Goal: Task Accomplishment & Management: Manage account settings

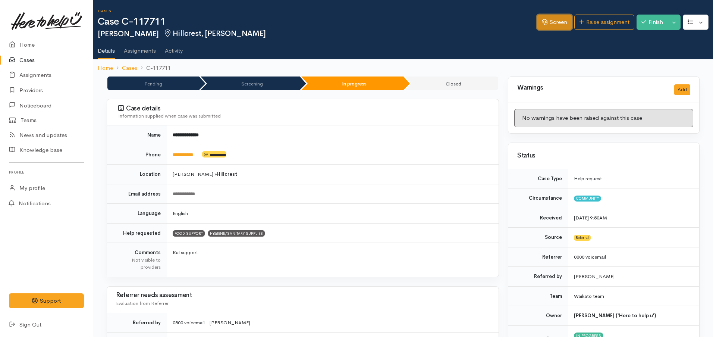
click at [537, 28] on link "Screen" at bounding box center [554, 22] width 35 height 15
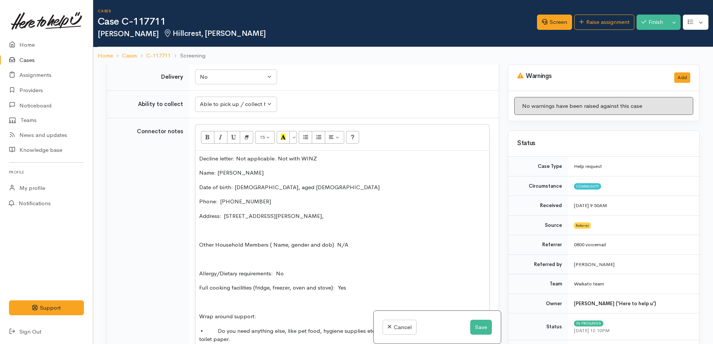
scroll to position [606, 0]
click at [349, 240] on p "Other Household Members ( Name, gender and dob) N/A" at bounding box center [342, 244] width 286 height 9
click at [471, 329] on button "Save" at bounding box center [481, 327] width 22 height 15
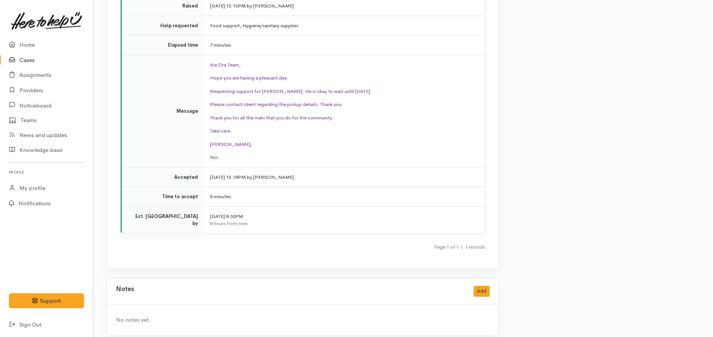
scroll to position [1008, 0]
click at [31, 45] on link "Home" at bounding box center [46, 44] width 93 height 15
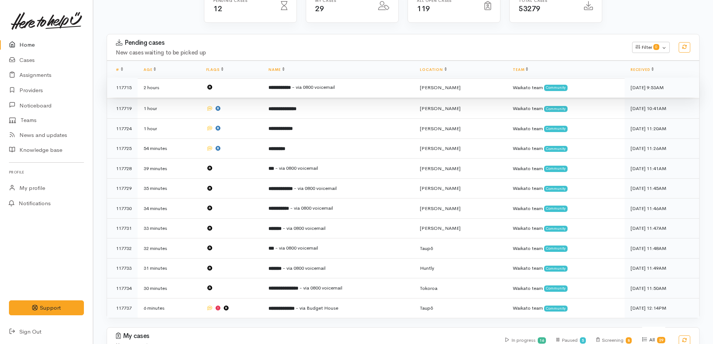
scroll to position [93, 0]
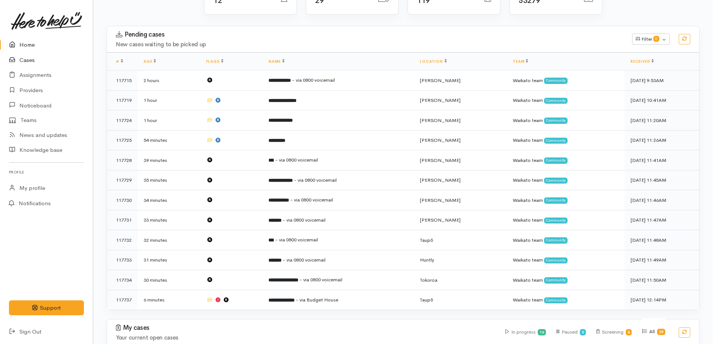
click at [20, 61] on link "Cases" at bounding box center [46, 60] width 93 height 15
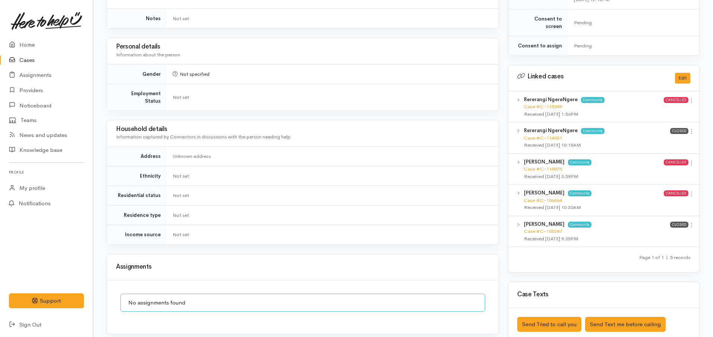
scroll to position [408, 0]
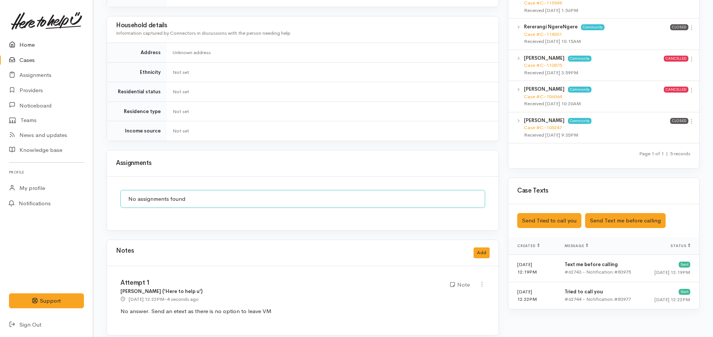
click at [31, 43] on link "Home" at bounding box center [46, 44] width 93 height 15
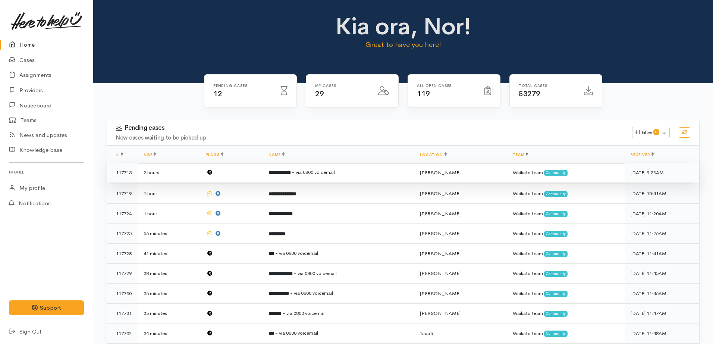
click at [316, 176] on td "**********" at bounding box center [338, 173] width 151 height 20
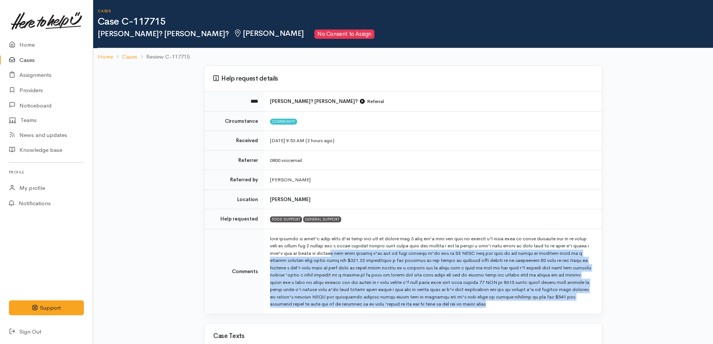
drag, startPoint x: 348, startPoint y: 256, endPoint x: 567, endPoint y: 310, distance: 225.5
click at [567, 310] on td at bounding box center [433, 271] width 338 height 85
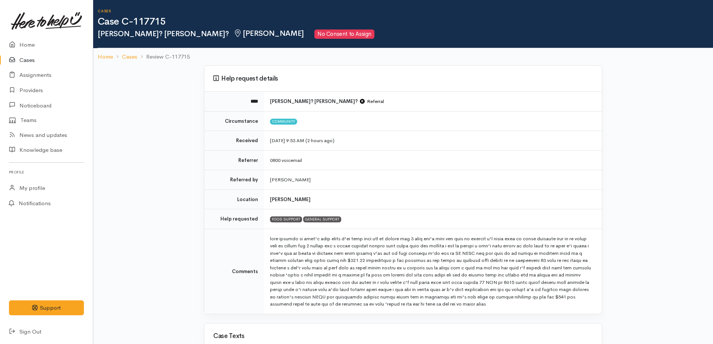
click at [181, 190] on div "Help request details **** Mike? Brown? Referral Circumstance Community Received…" at bounding box center [403, 296] width 620 height 463
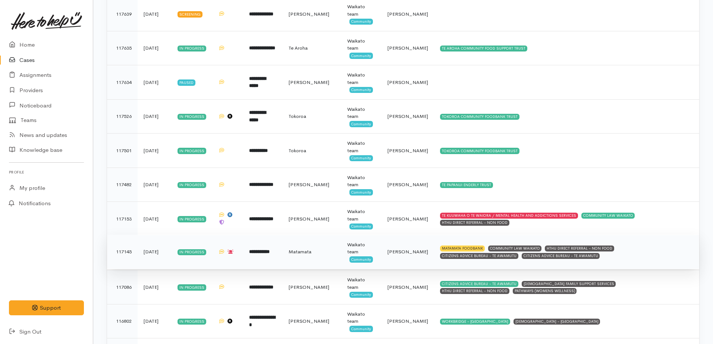
scroll to position [699, 0]
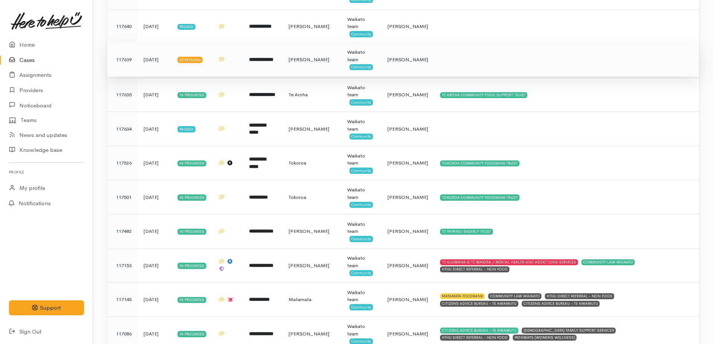
click at [252, 55] on td "**********" at bounding box center [263, 60] width 40 height 34
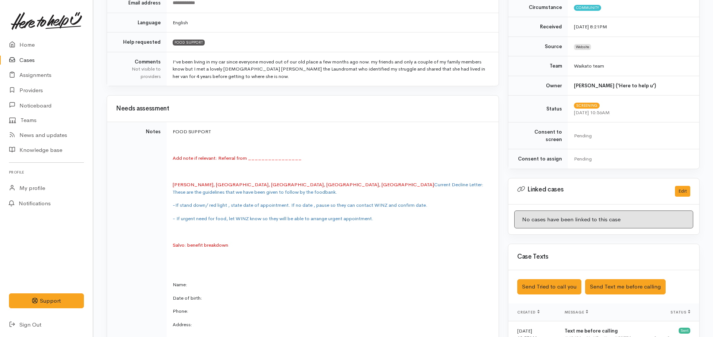
scroll to position [78, 0]
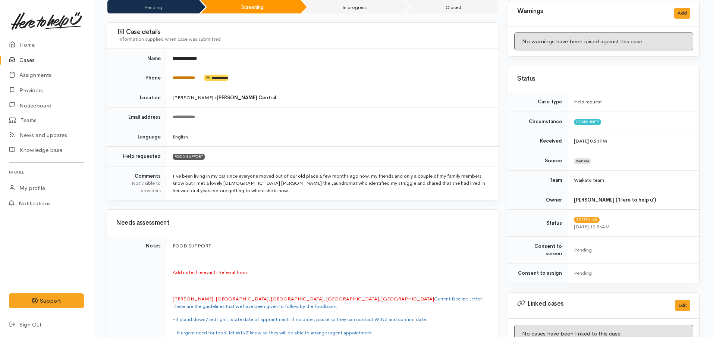
click at [186, 78] on link "**********" at bounding box center [184, 77] width 22 height 5
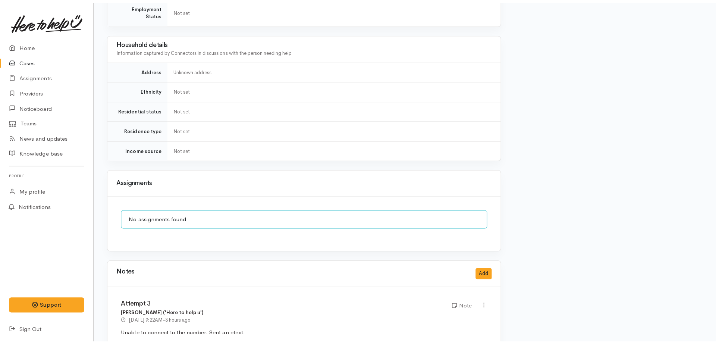
scroll to position [824, 0]
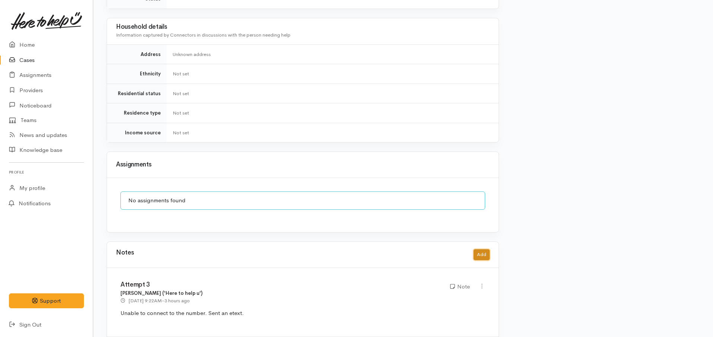
click at [477, 249] on button "Add" at bounding box center [482, 254] width 16 height 11
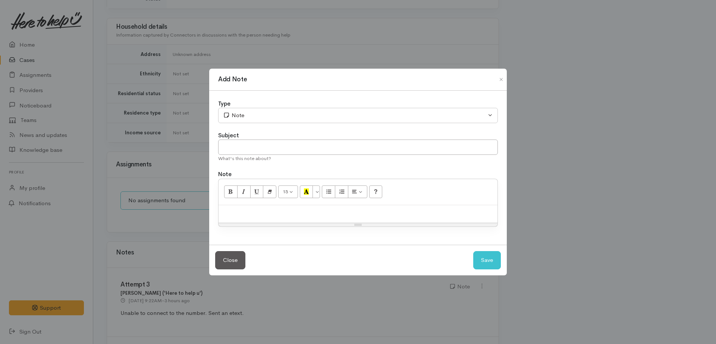
drag, startPoint x: 268, startPoint y: 226, endPoint x: 269, endPoint y: 220, distance: 6.4
click at [269, 221] on div "15 8 9 10 11 12 14 18 24 36 Background Color Transparent Select #ffff00 Text Co…" at bounding box center [358, 203] width 280 height 48
click at [266, 214] on p at bounding box center [358, 213] width 272 height 9
paste div
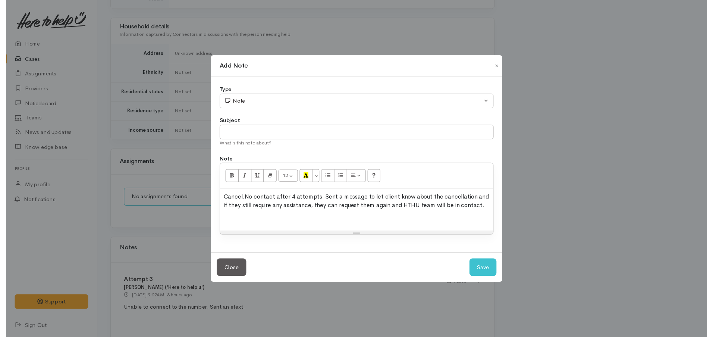
scroll to position [0, 0]
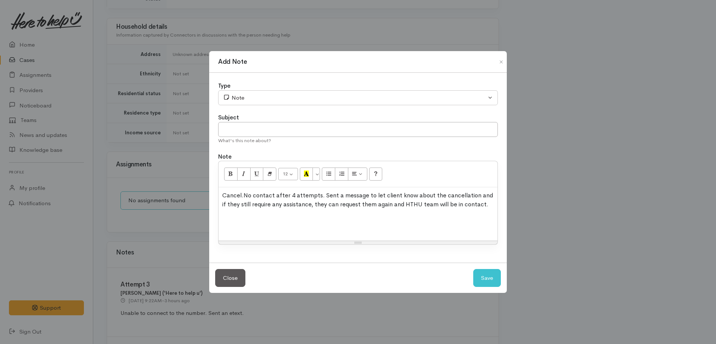
drag, startPoint x: 357, startPoint y: 224, endPoint x: 345, endPoint y: 260, distance: 38.2
click at [347, 261] on div "Type Correspondence Discussion Email Note Phone call SMS text message Note Subj…" at bounding box center [358, 168] width 298 height 190
click at [324, 194] on span "No contact after 4 attempts. Sent a message to let client know about the cancel…" at bounding box center [357, 199] width 271 height 17
drag, startPoint x: 245, startPoint y: 192, endPoint x: 220, endPoint y: 192, distance: 25.0
click at [220, 192] on div "Cancel. No contact after 4 attempts. No alternative contact detail such as emai…" at bounding box center [358, 214] width 279 height 54
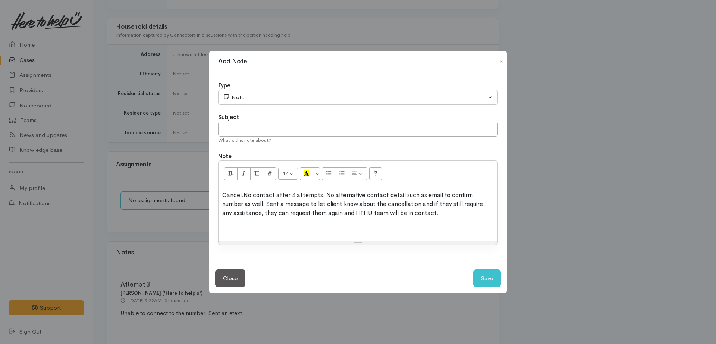
copy span "Cancel."
click at [241, 129] on input "text" at bounding box center [358, 129] width 280 height 15
paste input "Cancel."
type input "Cancel."
click at [482, 281] on button "Save" at bounding box center [487, 278] width 28 height 18
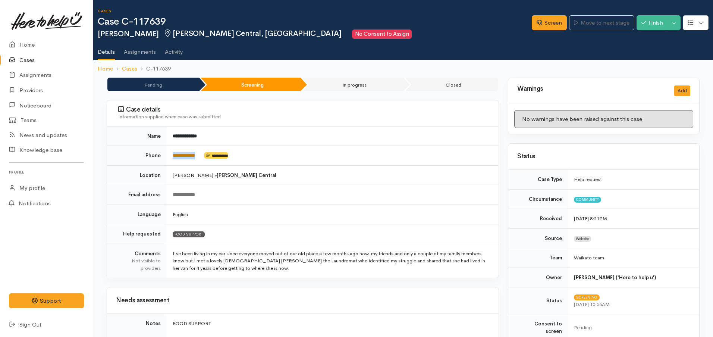
drag, startPoint x: 203, startPoint y: 152, endPoint x: 184, endPoint y: 155, distance: 19.6
click at [163, 156] on tr "**********" at bounding box center [303, 156] width 392 height 20
copy tr "**********"
click at [539, 29] on link "Screen" at bounding box center [549, 22] width 35 height 15
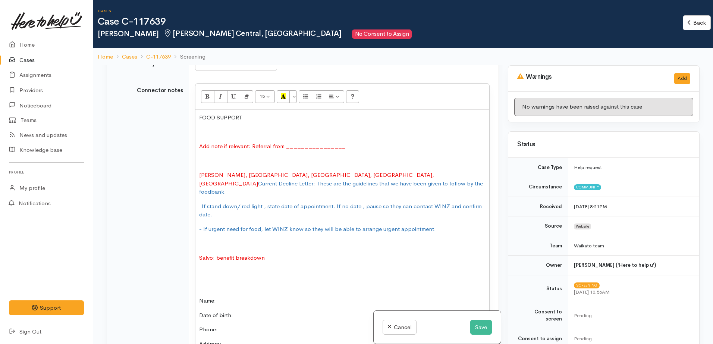
scroll to position [566, 0]
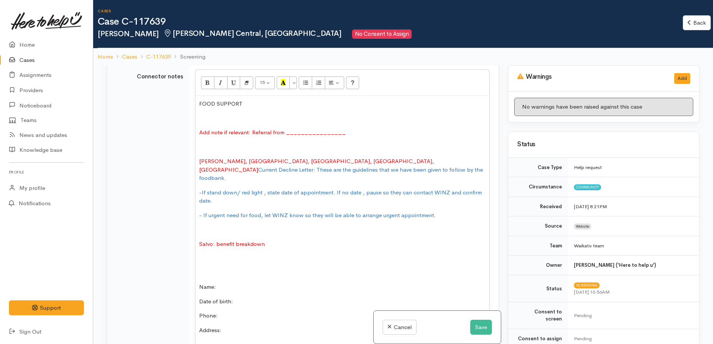
click at [229, 189] on span "-If stand down/ red light , state date of appointment. If no date , pause so th…" at bounding box center [340, 197] width 283 height 16
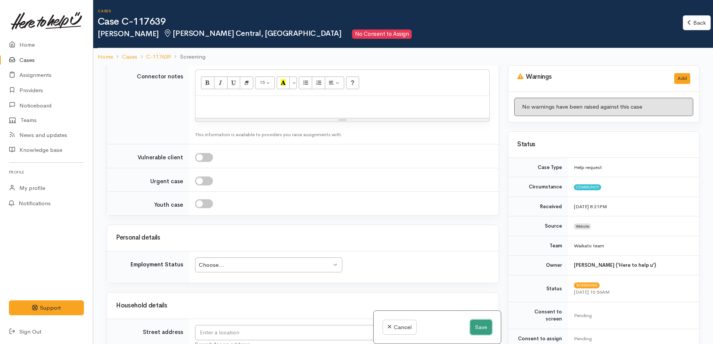
click at [470, 326] on button "Save" at bounding box center [481, 327] width 22 height 15
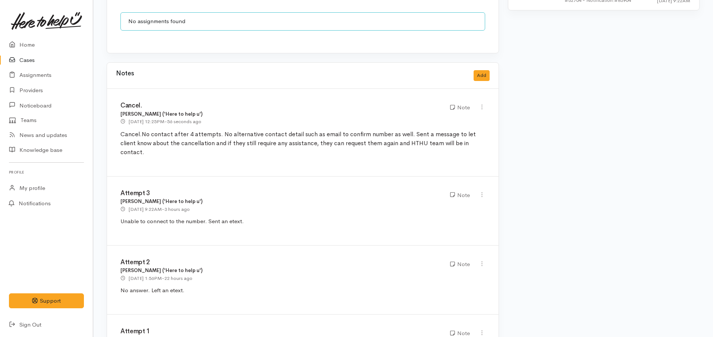
scroll to position [651, 0]
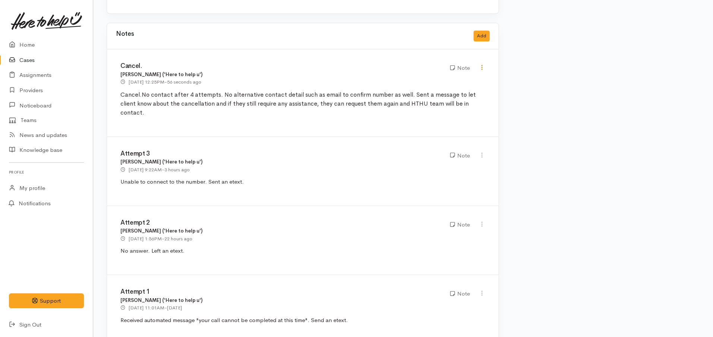
click at [479, 64] on icon at bounding box center [482, 67] width 6 height 6
click at [448, 76] on link "Edit" at bounding box center [455, 82] width 59 height 12
type input "Cancel."
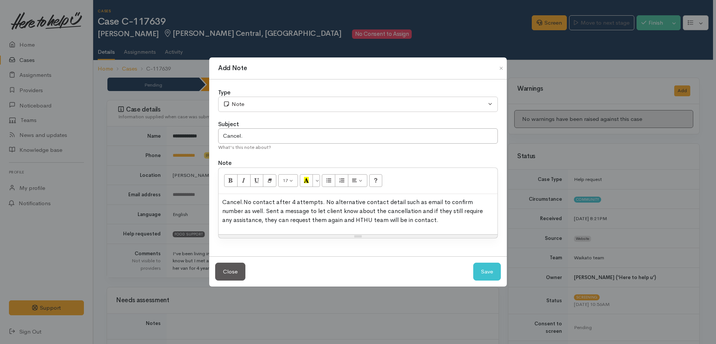
click at [466, 204] on span "No contact after 4 attempts. No alternative contact detail such as email to con…" at bounding box center [352, 211] width 261 height 26
drag, startPoint x: 495, startPoint y: 278, endPoint x: 508, endPoint y: 279, distance: 13.2
click at [495, 277] on button "Save" at bounding box center [487, 272] width 28 height 18
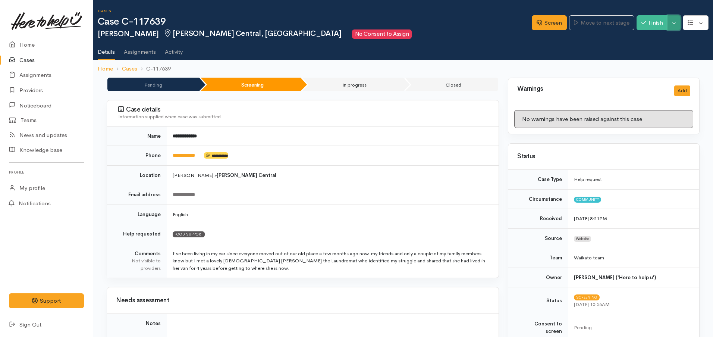
click at [675, 25] on button "Toggle Dropdown" at bounding box center [674, 22] width 13 height 15
drag, startPoint x: 648, startPoint y: 51, endPoint x: 708, endPoint y: 85, distance: 69.6
click at [647, 51] on link "Cancel" at bounding box center [650, 52] width 59 height 12
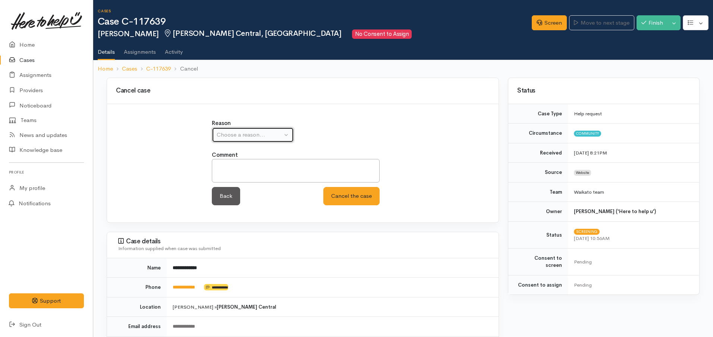
click at [237, 137] on div "Choose a reason..." at bounding box center [250, 135] width 66 height 9
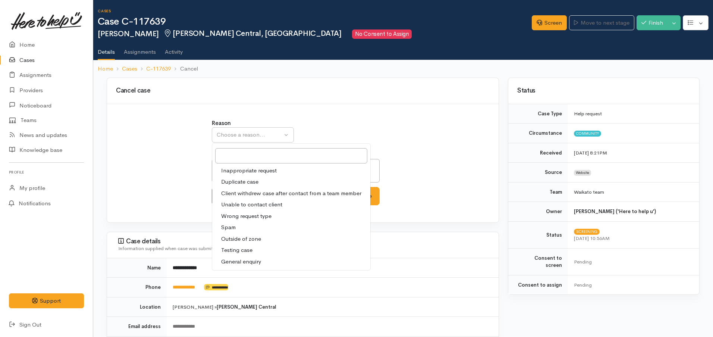
drag, startPoint x: 249, startPoint y: 195, endPoint x: 247, endPoint y: 205, distance: 9.7
click at [247, 205] on ul "Inappropriate request Duplicate case Client withdrew case after contact from a …" at bounding box center [291, 216] width 158 height 103
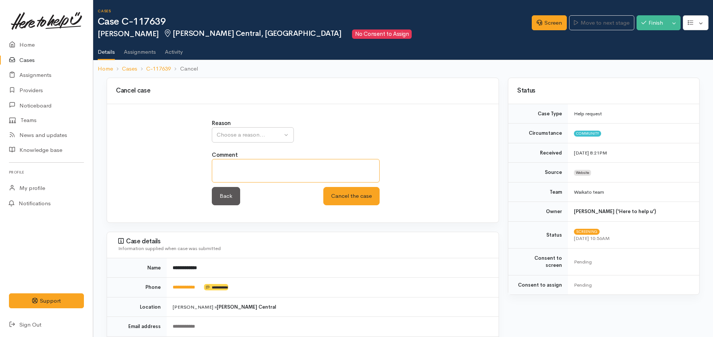
click at [248, 168] on textarea at bounding box center [296, 171] width 168 height 24
click at [251, 131] on div "Choose a reason..." at bounding box center [250, 135] width 66 height 9
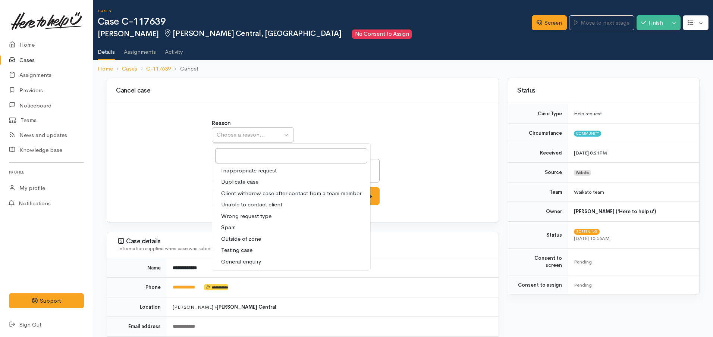
drag, startPoint x: 241, startPoint y: 206, endPoint x: 241, endPoint y: 180, distance: 26.1
click at [241, 204] on span "Unable to contact client" at bounding box center [251, 204] width 61 height 9
select select "4"
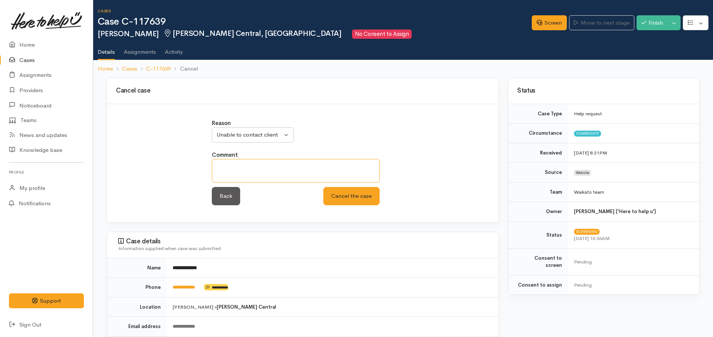
click at [243, 165] on textarea at bounding box center [296, 171] width 168 height 24
paste textarea "Cancel. No contact after 4 attempts."
type textarea "Cancel. No contact after 4 attempts."
click at [342, 202] on button "Cancel the case" at bounding box center [351, 196] width 56 height 18
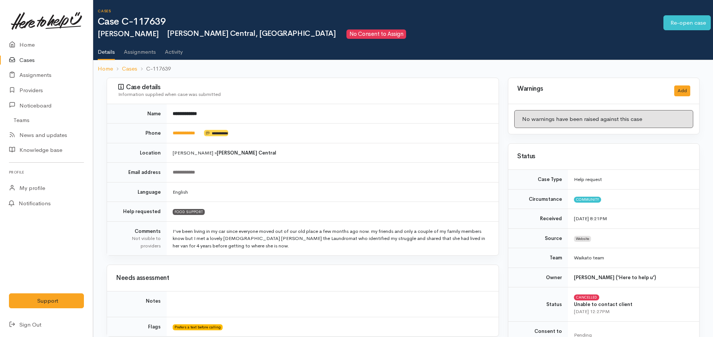
click at [18, 56] on icon at bounding box center [14, 60] width 10 height 9
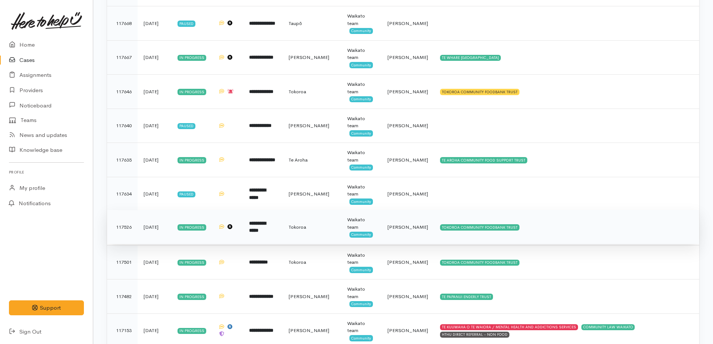
scroll to position [606, 0]
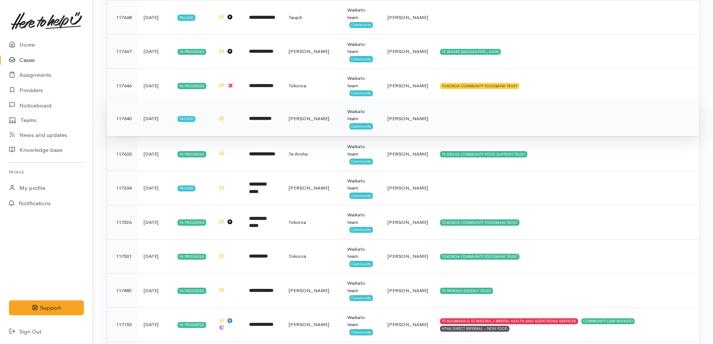
click at [270, 120] on b "**********" at bounding box center [260, 118] width 22 height 5
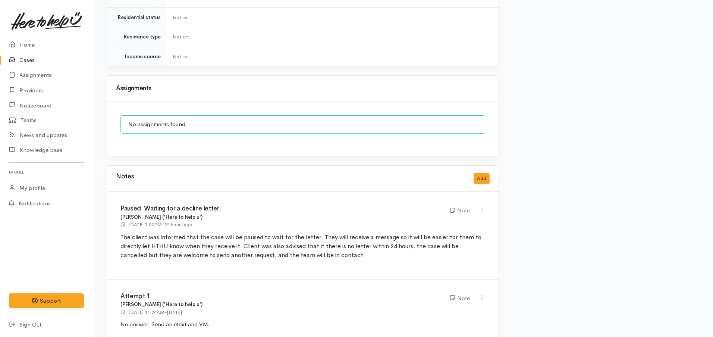
scroll to position [513, 0]
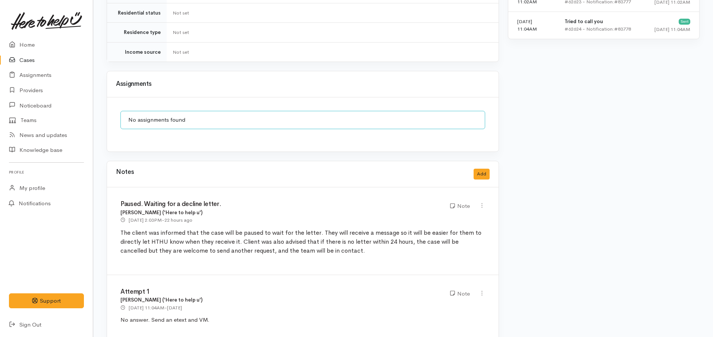
click at [29, 59] on link "Cases" at bounding box center [46, 60] width 93 height 15
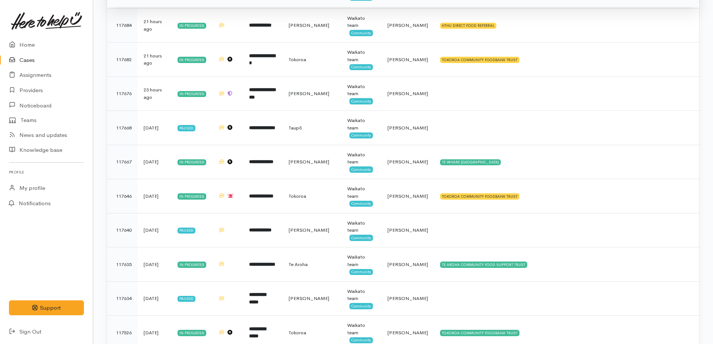
scroll to position [513, 0]
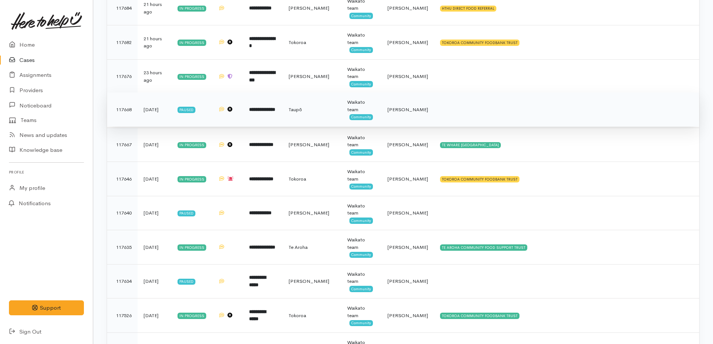
click at [269, 111] on b "**********" at bounding box center [262, 109] width 26 height 5
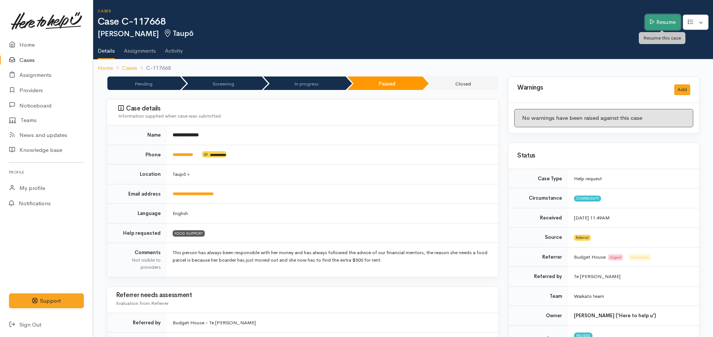
click at [655, 18] on link "Resume" at bounding box center [662, 22] width 35 height 15
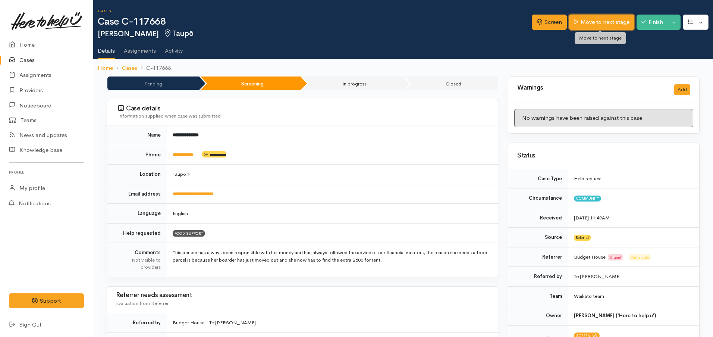
click at [606, 25] on link "Move to next stage" at bounding box center [601, 22] width 65 height 15
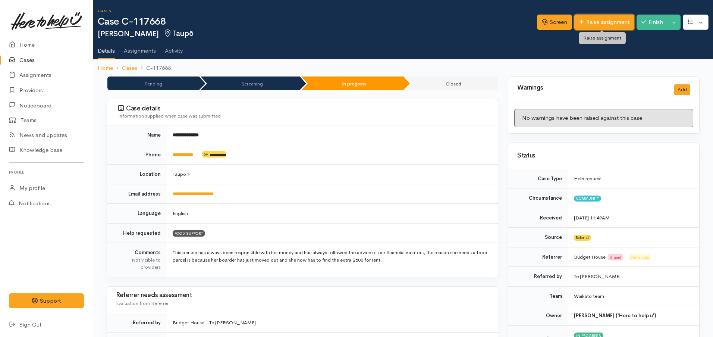
click at [596, 25] on link "Raise assignment" at bounding box center [604, 22] width 60 height 15
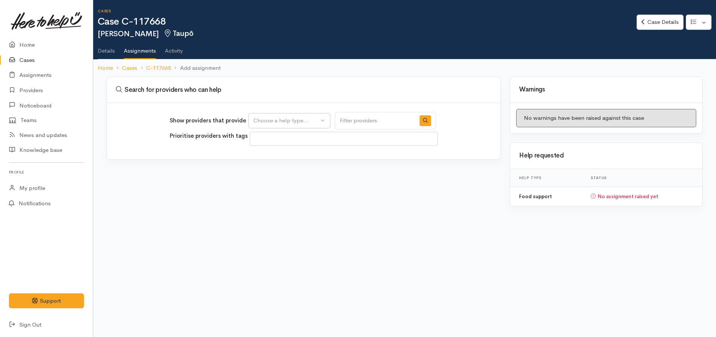
select select
click at [330, 126] on button "Choose a help type..." at bounding box center [289, 120] width 82 height 15
click at [283, 160] on span "Food support" at bounding box center [275, 156] width 35 height 9
select select "3"
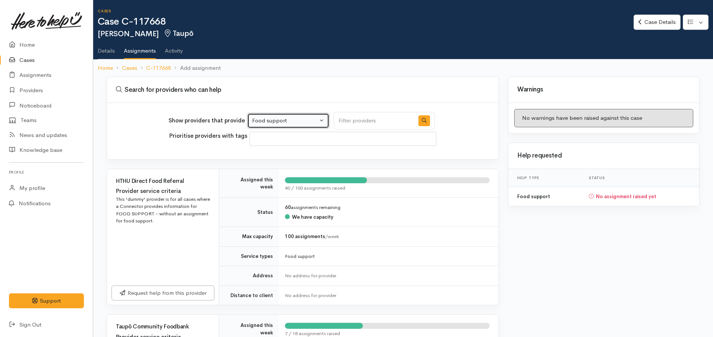
scroll to position [173, 0]
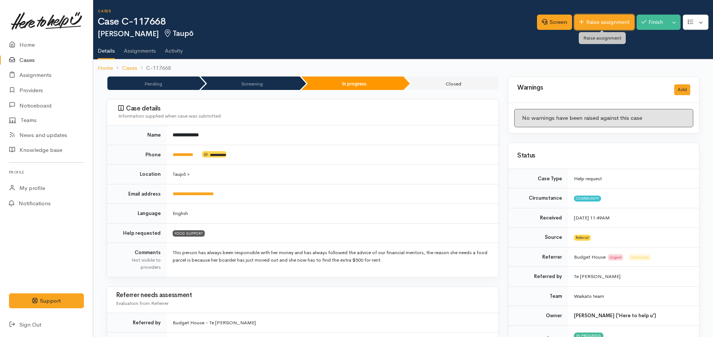
click at [580, 26] on link "Raise assignment" at bounding box center [604, 22] width 60 height 15
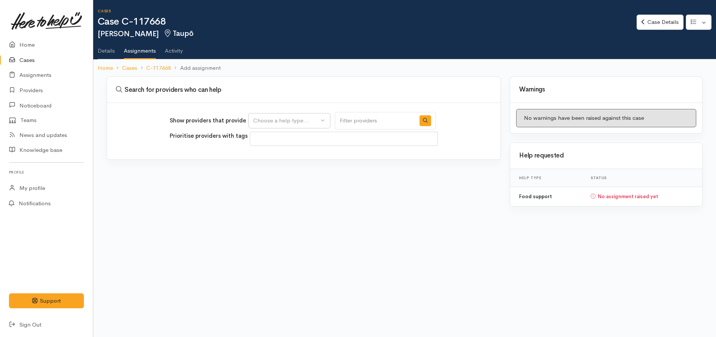
select select
click at [292, 121] on div "Choose a help type..." at bounding box center [286, 120] width 66 height 9
click at [276, 154] on span "Food support" at bounding box center [275, 156] width 35 height 9
select select "3"
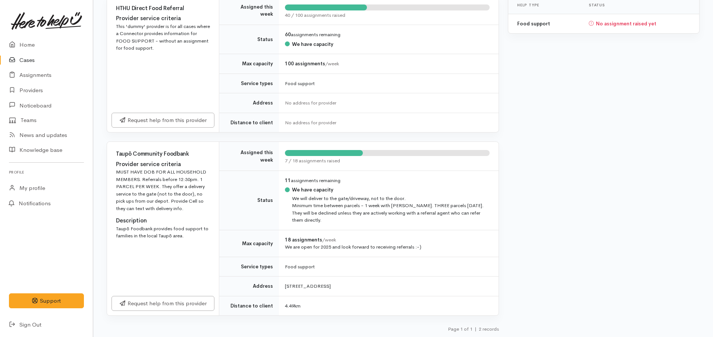
scroll to position [173, 0]
click at [167, 307] on link "Request help from this provider" at bounding box center [163, 301] width 103 height 15
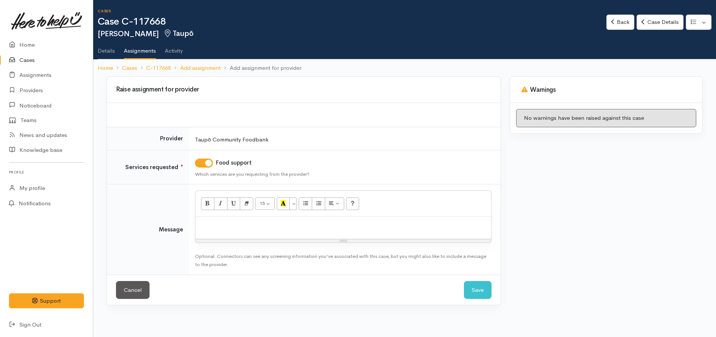
click at [327, 235] on div at bounding box center [343, 228] width 296 height 22
paste div
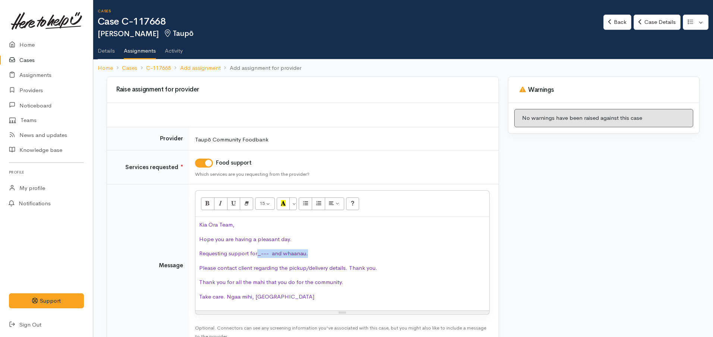
drag, startPoint x: 286, startPoint y: 254, endPoint x: 257, endPoint y: 254, distance: 29.5
click at [257, 254] on p "Requesting support for_--- and whaanau." at bounding box center [342, 253] width 286 height 9
drag, startPoint x: 308, startPoint y: 267, endPoint x: 290, endPoint y: 270, distance: 18.5
click at [290, 270] on span "Please contact client regarding the pickup/delivery details. Thank you." at bounding box center [288, 267] width 178 height 7
drag, startPoint x: 364, startPoint y: 275, endPoint x: 333, endPoint y: 275, distance: 31.0
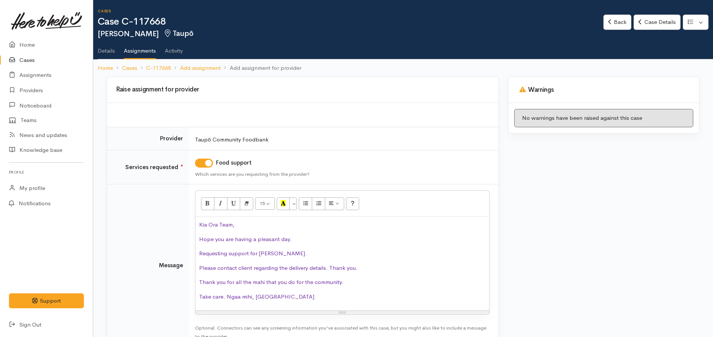
click at [363, 275] on div "Kia Ora Team, Hope you are having a pleasant day. Requesting support for Grace.…" at bounding box center [342, 264] width 294 height 94
click at [360, 265] on p "Please contact client regarding the delivery details. Thank you." at bounding box center [342, 268] width 286 height 9
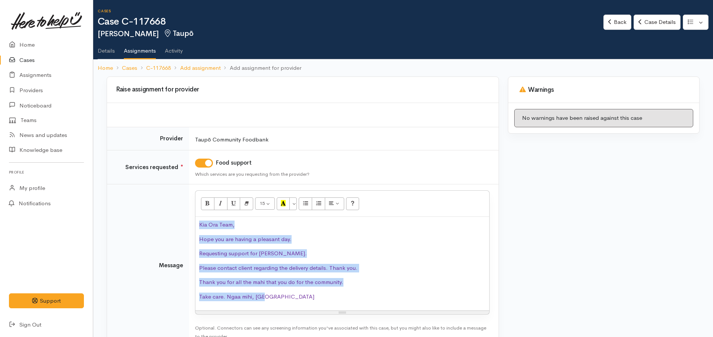
drag, startPoint x: 286, startPoint y: 301, endPoint x: 167, endPoint y: 218, distance: 144.8
click at [167, 218] on tr "Message <p class="MsoNormal"><span lang="EN-US" style="color:#7030A0">Kia Ora T…" at bounding box center [303, 265] width 392 height 162
click at [390, 273] on div "Kia Ora Team, Hope you are having a pleasant day. Requesting support for Grace.…" at bounding box center [342, 264] width 294 height 94
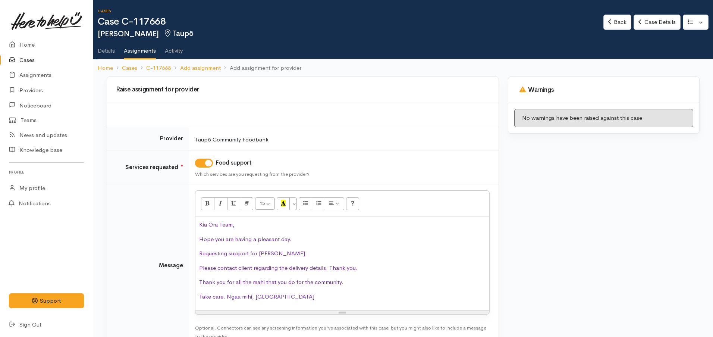
click at [382, 271] on p "Please contact client regarding the delivery details. Thank you." at bounding box center [342, 268] width 286 height 9
drag, startPoint x: 200, startPoint y: 281, endPoint x: 238, endPoint y: 294, distance: 40.5
click at [200, 280] on span "Thank you for all the mahi that you do for the community." at bounding box center [271, 281] width 144 height 7
drag, startPoint x: 416, startPoint y: 284, endPoint x: 392, endPoint y: 289, distance: 24.4
click at [416, 284] on p "Client is okay for with the delay due to her stand down period and cut off time." at bounding box center [342, 282] width 286 height 9
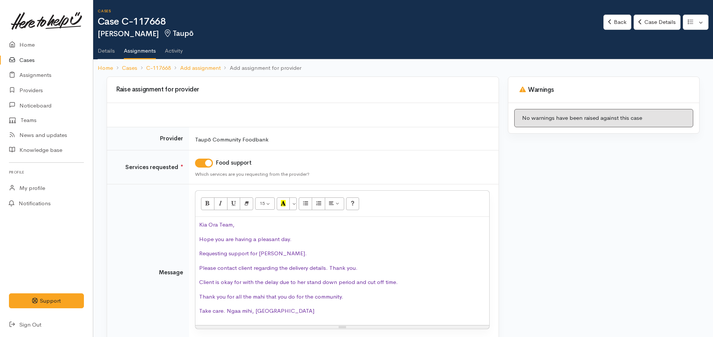
click at [354, 284] on span "Client is okay for with the delay due to her stand down period and cut off time." at bounding box center [298, 281] width 199 height 7
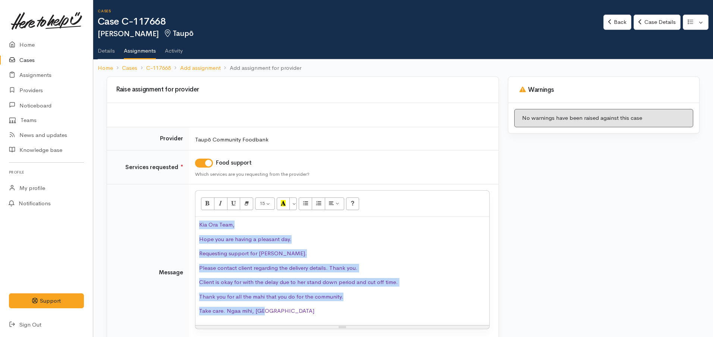
drag, startPoint x: 285, startPoint y: 315, endPoint x: 168, endPoint y: 214, distance: 154.2
click at [168, 214] on tr "Message 15 8 9 10 11 12 14 18 24 36 Background Color Transparent Select #ffff00…" at bounding box center [303, 272] width 392 height 176
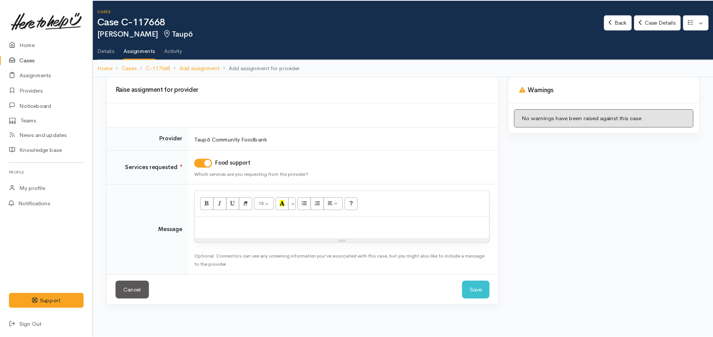
scroll to position [93, 0]
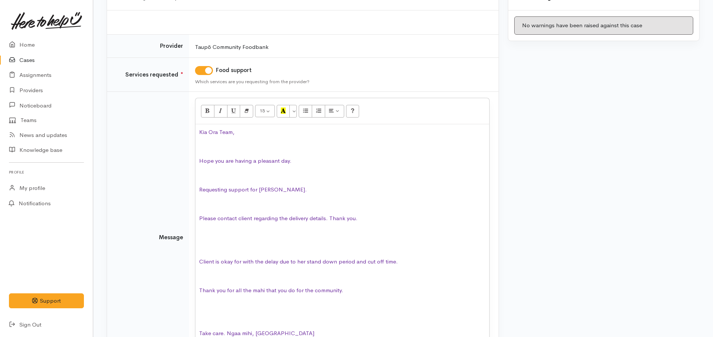
click at [217, 149] on p at bounding box center [342, 147] width 286 height 9
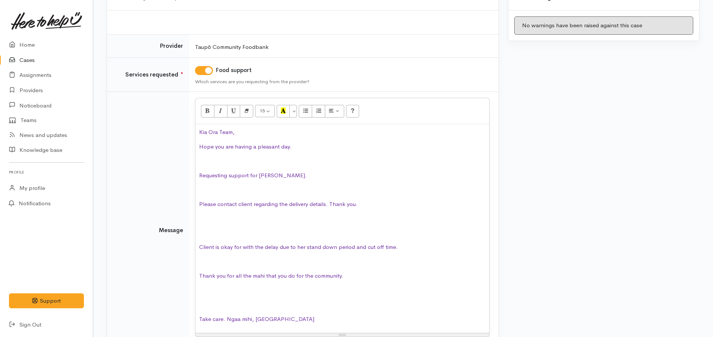
click at [203, 162] on p at bounding box center [342, 161] width 286 height 9
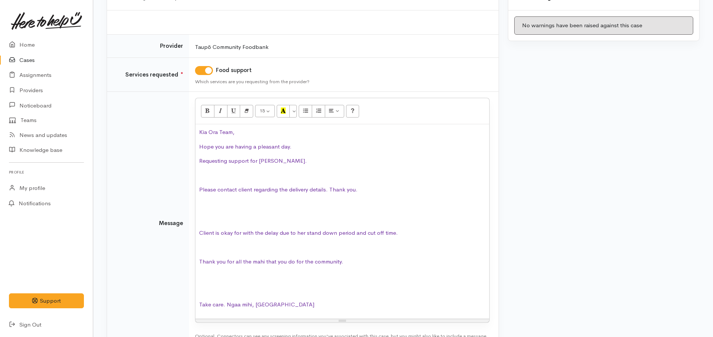
click at [211, 175] on p at bounding box center [342, 175] width 286 height 9
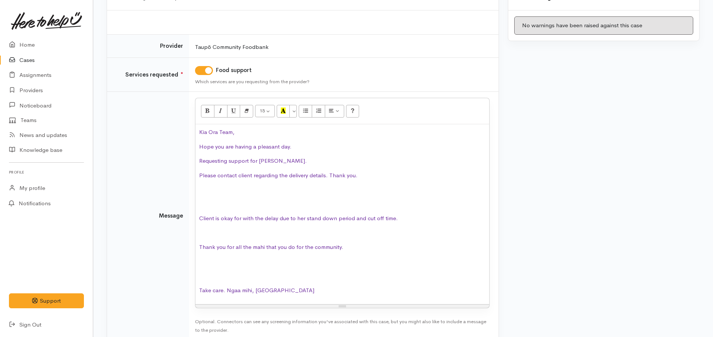
click at [207, 195] on div "Kia Ora Team, Hope you are having a pleasant day. Requesting support for Grace.…" at bounding box center [342, 214] width 294 height 180
drag, startPoint x: 334, startPoint y: 222, endPoint x: 190, endPoint y: 221, distance: 144.0
click at [190, 221] on td "15 8 9 10 11 12 14 18 24 36 Background Color Transparent Select #ffff00 Text Co…" at bounding box center [344, 216] width 310 height 248
click at [301, 159] on p "Requesting support for Grace." at bounding box center [342, 161] width 286 height 9
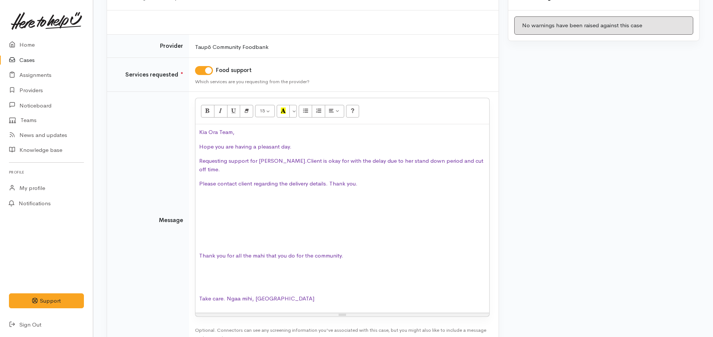
click at [243, 194] on p at bounding box center [342, 198] width 286 height 9
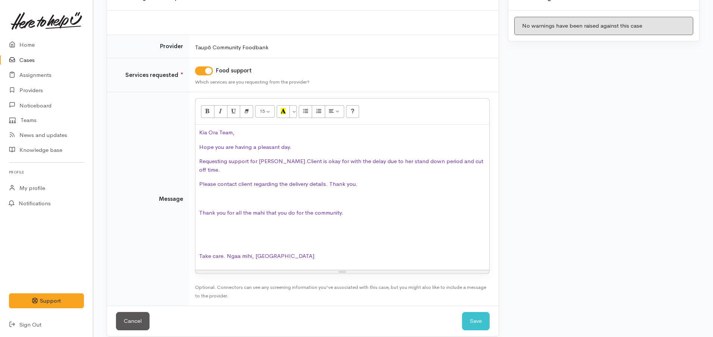
scroll to position [78, 0]
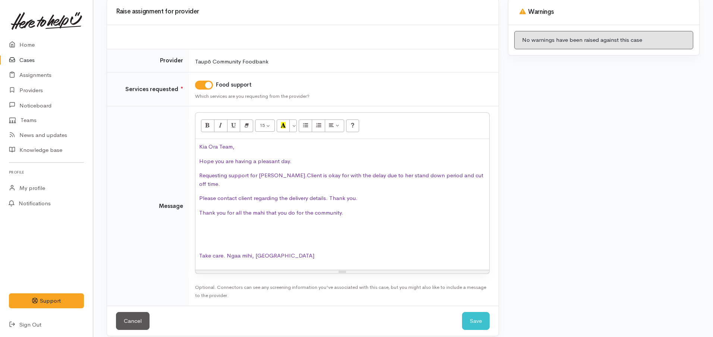
click at [205, 223] on p at bounding box center [342, 227] width 286 height 9
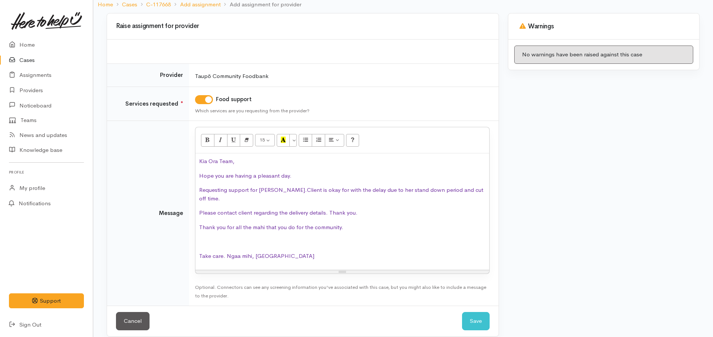
scroll to position [49, 0]
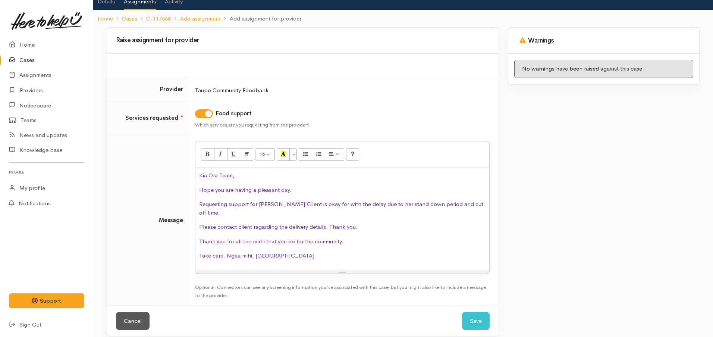
click at [228, 252] on span "Take care. Ngaa mihi, Nor" at bounding box center [256, 255] width 115 height 7
click at [223, 252] on span "Take care. Ngaa mihi, Nor" at bounding box center [256, 255] width 115 height 7
click at [225, 252] on span "Take care. Ngaa mihi, Nor" at bounding box center [256, 255] width 115 height 7
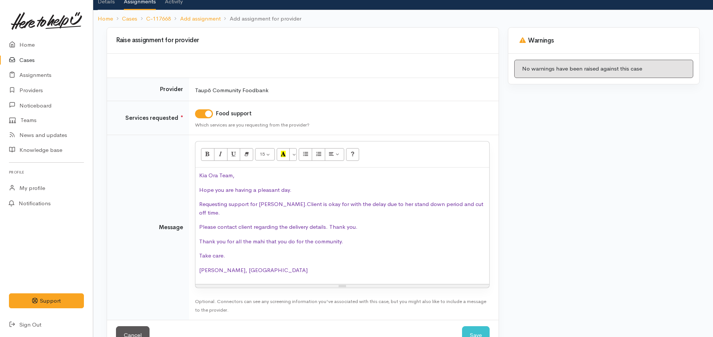
scroll to position [63, 0]
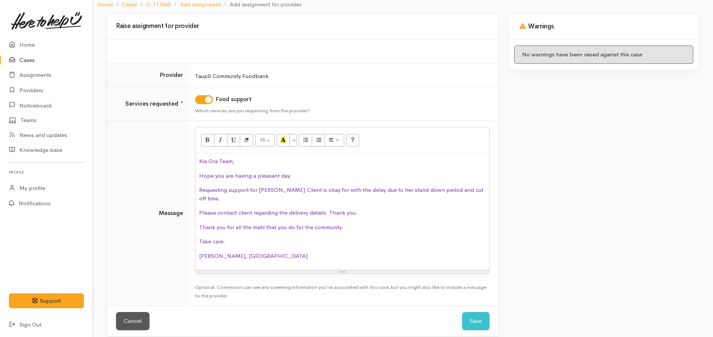
click at [228, 252] on span "Ngaa mihi, Nor" at bounding box center [253, 255] width 109 height 7
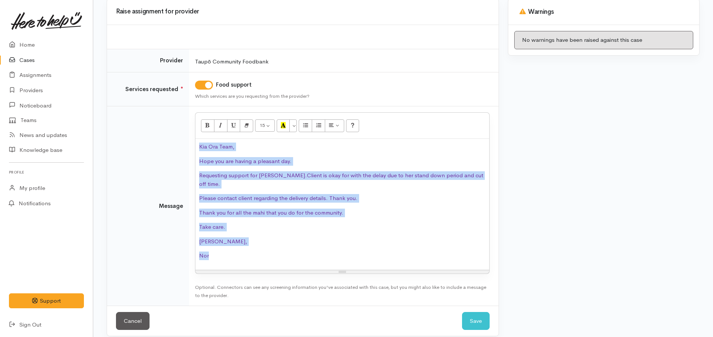
drag, startPoint x: 226, startPoint y: 242, endPoint x: 194, endPoint y: 142, distance: 105.1
click at [194, 142] on td "<p class="MsoNormal"><font color="#7030a0">Kia Ora Team,</font></p><p class="Ms…" at bounding box center [344, 205] width 310 height 199
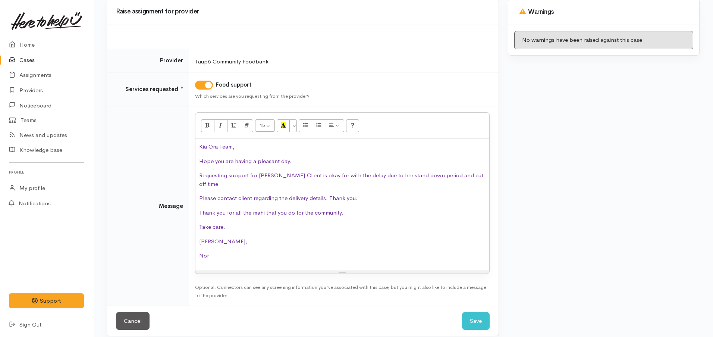
scroll to position [63, 0]
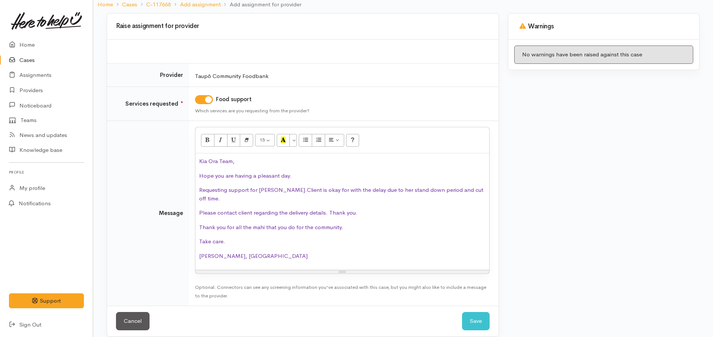
click at [228, 252] on span "Ngaa mihi, Nor" at bounding box center [253, 255] width 109 height 7
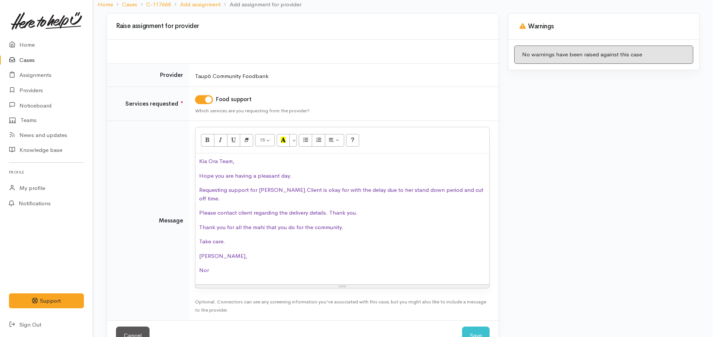
scroll to position [78, 0]
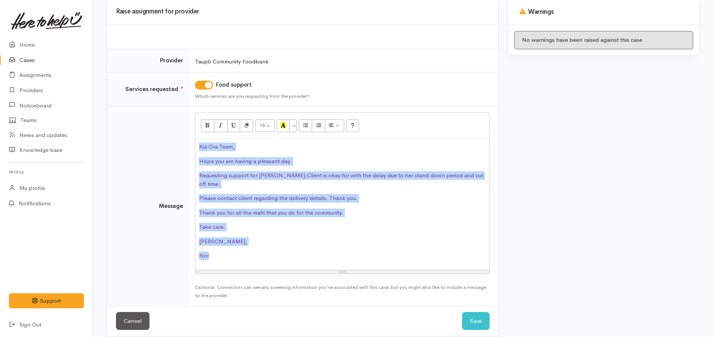
drag, startPoint x: 211, startPoint y: 213, endPoint x: 194, endPoint y: 147, distance: 67.4
click at [194, 147] on td "<p class="MsoNormal"><font color="#7030a0">Kia Ora Team,</font></p><p class="Ms…" at bounding box center [344, 205] width 310 height 199
click at [295, 124] on button "More Color" at bounding box center [292, 125] width 7 height 13
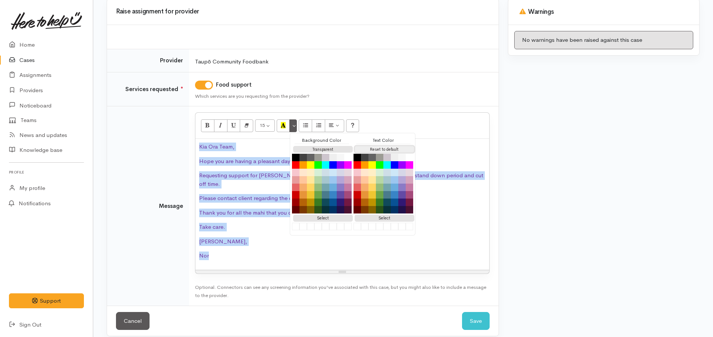
click at [378, 151] on button "Reset to default" at bounding box center [385, 149] width 60 height 7
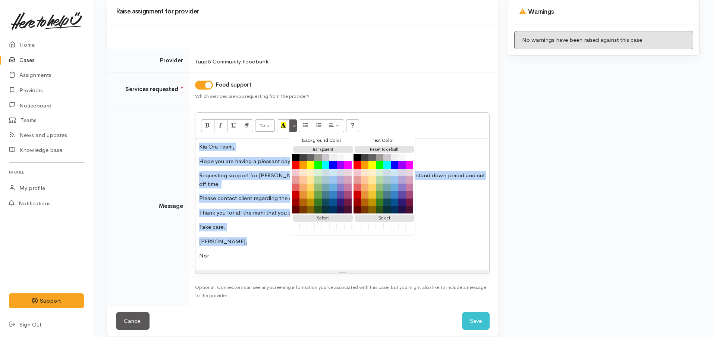
click at [252, 237] on p "Ngaa mihi," at bounding box center [342, 241] width 286 height 9
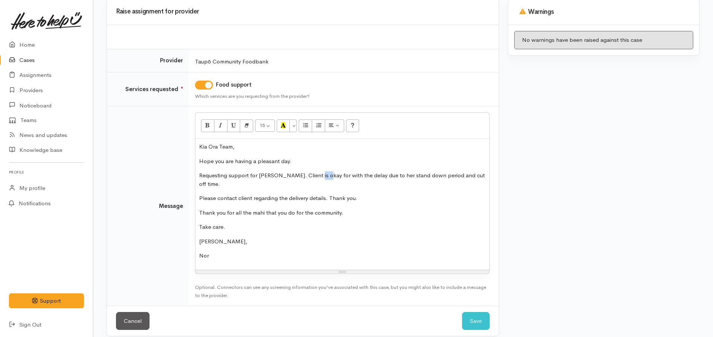
drag, startPoint x: 321, startPoint y: 177, endPoint x: 312, endPoint y: 176, distance: 9.0
click at [312, 176] on p "Requesting support for Grace. Client is okay for with the delay due to her stan…" at bounding box center [342, 179] width 286 height 17
click at [362, 175] on p "Requesting support for Grace. Client is okay with the delay due to her stand do…" at bounding box center [342, 179] width 286 height 17
drag, startPoint x: 294, startPoint y: 176, endPoint x: 347, endPoint y: 238, distance: 81.7
click at [293, 175] on p "Requesting support for Grace. Client is okay with the delay due to the stand do…" at bounding box center [342, 179] width 286 height 17
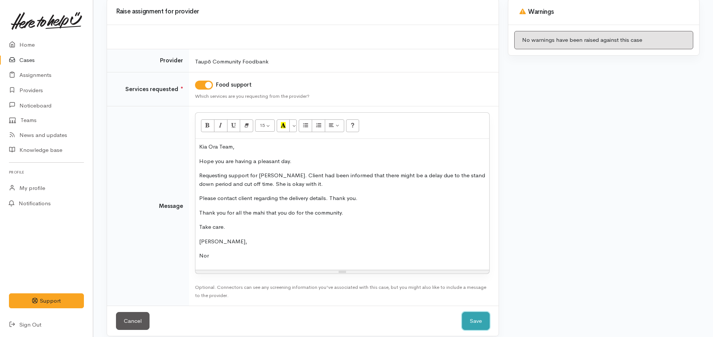
click at [470, 328] on button "Save" at bounding box center [476, 321] width 28 height 18
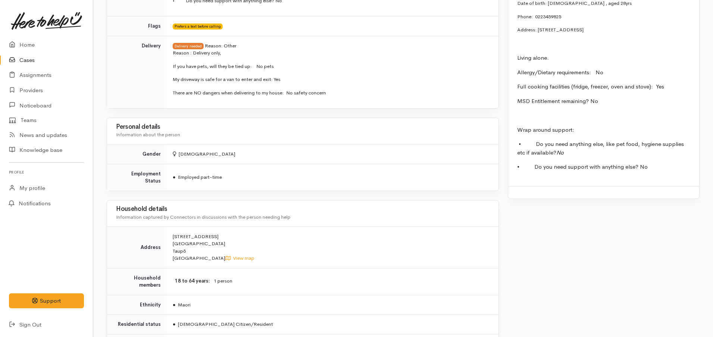
scroll to position [839, 0]
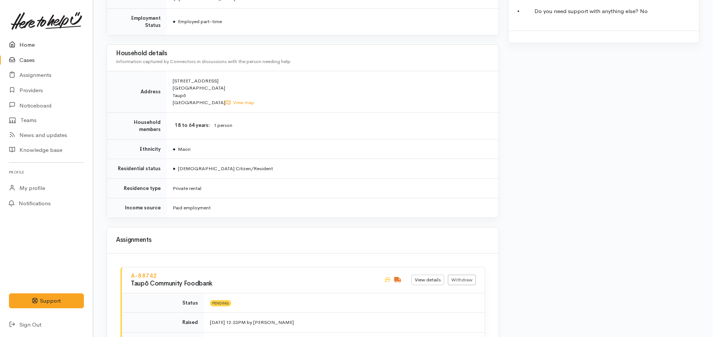
click at [24, 45] on link "Home" at bounding box center [46, 44] width 93 height 15
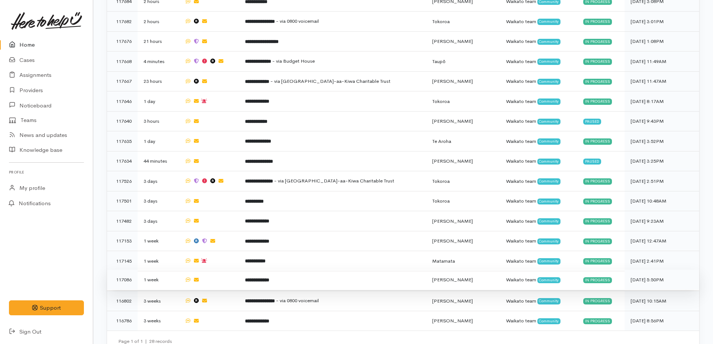
scroll to position [685, 0]
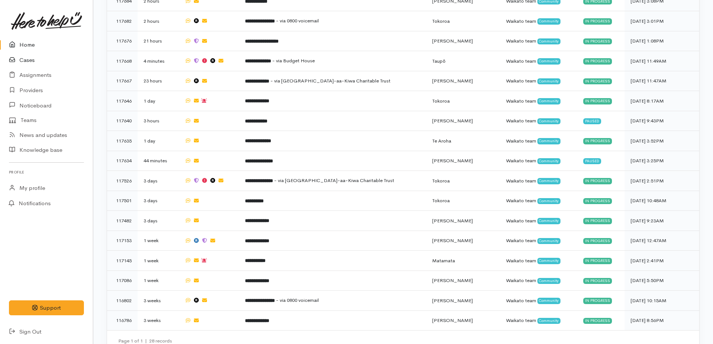
click at [38, 65] on link "Cases" at bounding box center [46, 60] width 93 height 15
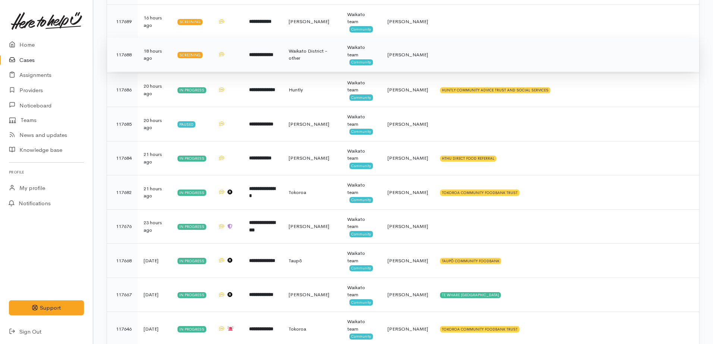
scroll to position [373, 0]
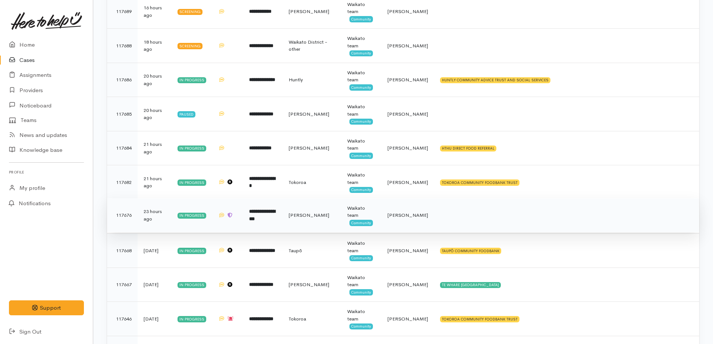
click at [266, 221] on b "**********" at bounding box center [262, 215] width 26 height 12
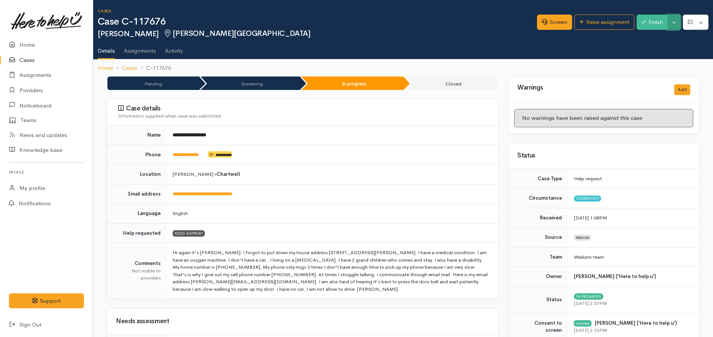
click at [672, 23] on button "Toggle Dropdown" at bounding box center [674, 22] width 13 height 15
drag, startPoint x: 645, startPoint y: 39, endPoint x: 623, endPoint y: 47, distance: 23.9
click at [644, 39] on link "Pause" at bounding box center [650, 40] width 59 height 12
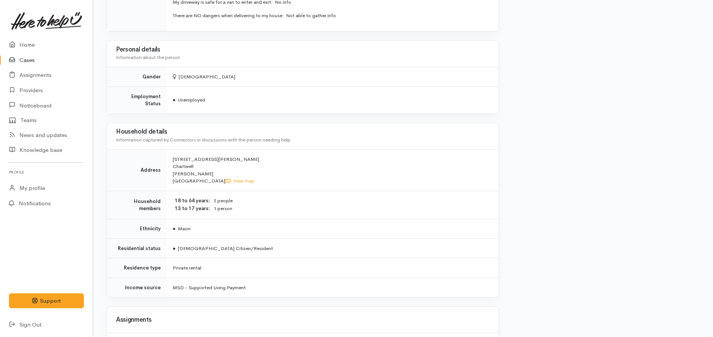
scroll to position [793, 0]
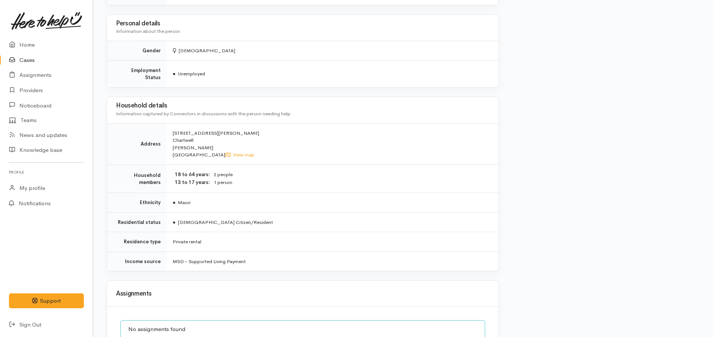
click at [41, 58] on link "Cases" at bounding box center [46, 60] width 93 height 15
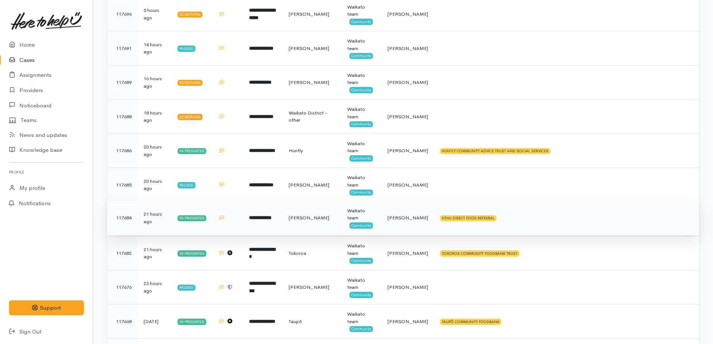
scroll to position [280, 0]
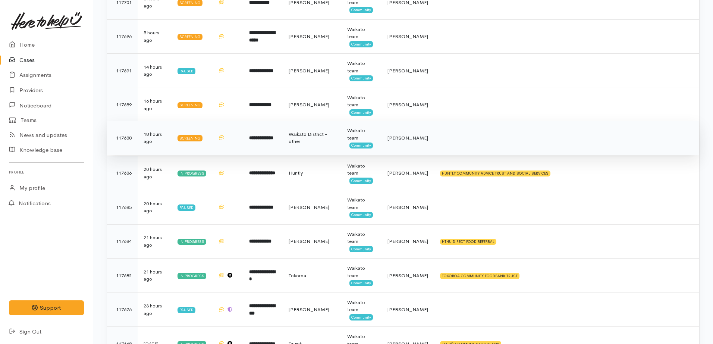
click at [247, 145] on td "**********" at bounding box center [263, 138] width 40 height 34
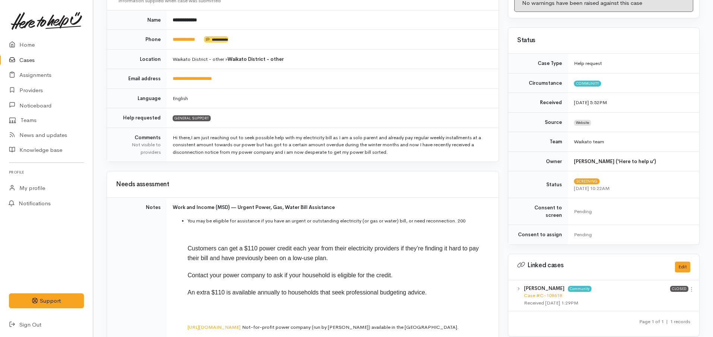
scroll to position [47, 0]
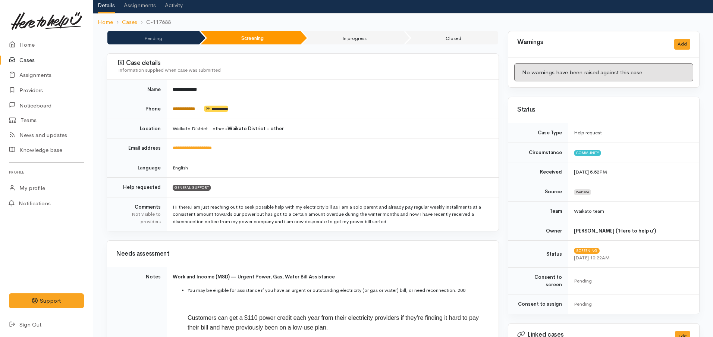
click at [188, 107] on link "**********" at bounding box center [184, 108] width 22 height 5
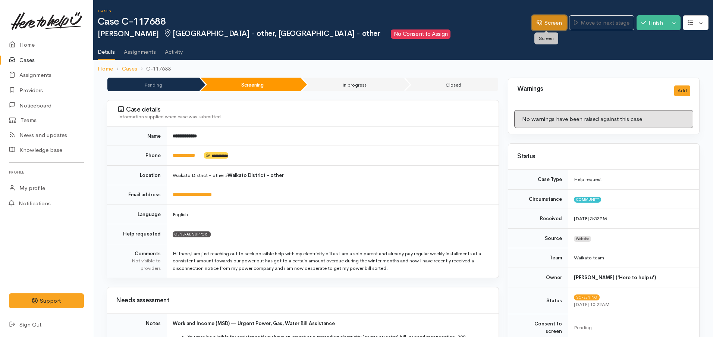
click at [545, 27] on link "Screen" at bounding box center [549, 22] width 35 height 15
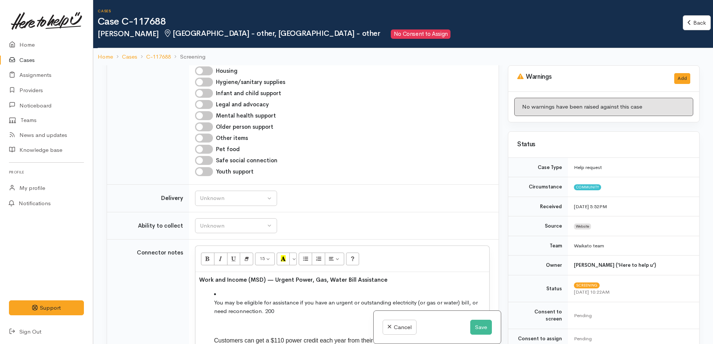
scroll to position [653, 0]
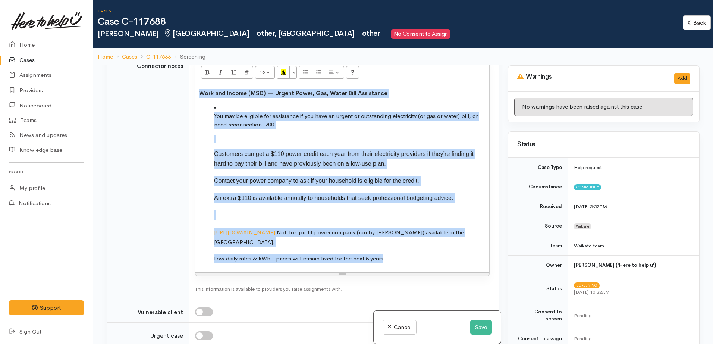
drag, startPoint x: 385, startPoint y: 248, endPoint x: 313, endPoint y: 160, distance: 113.8
click at [156, 83] on tr "Connector notes 15 8 9 10 11 12 14 18 24 36 Background Color Transparent Select…" at bounding box center [303, 176] width 392 height 246
copy div "Work and Income (MSD) — Urgent Power, Gas, Water Bill Assistance You may be eli…"
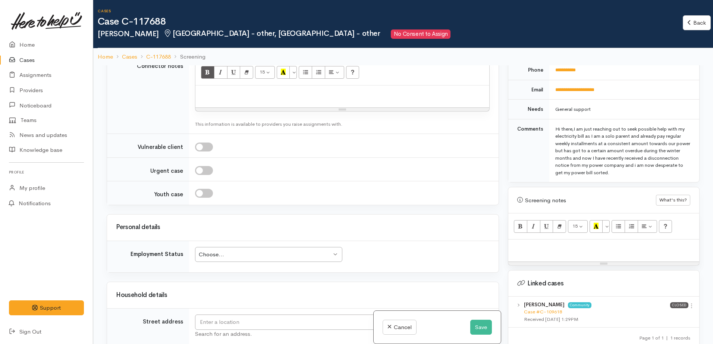
scroll to position [420, 0]
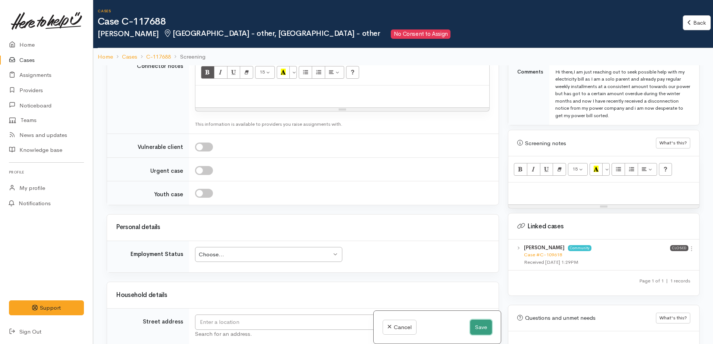
click at [477, 326] on button "Save" at bounding box center [481, 327] width 22 height 15
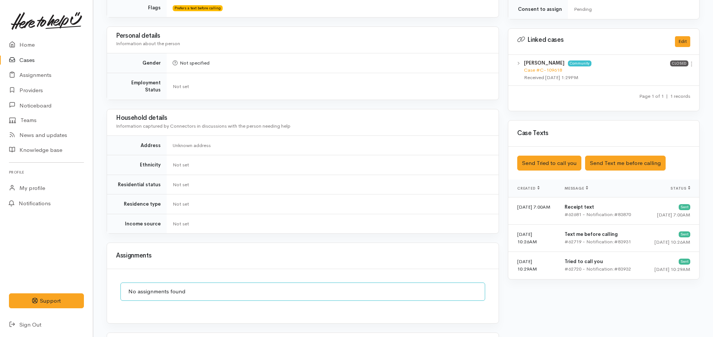
scroll to position [434, 0]
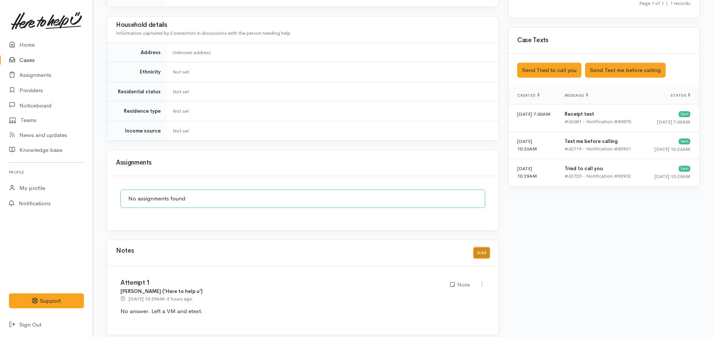
click at [486, 249] on button "Add" at bounding box center [482, 252] width 16 height 11
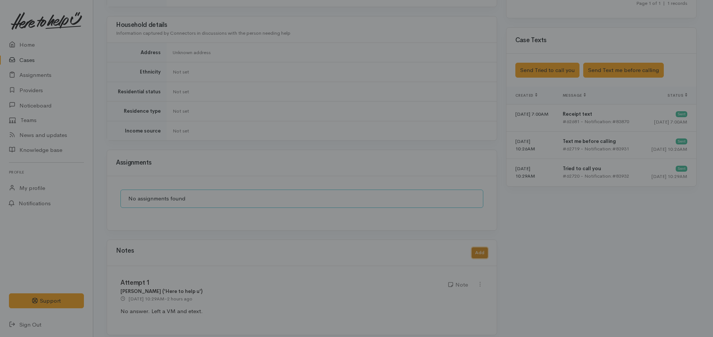
scroll to position [427, 0]
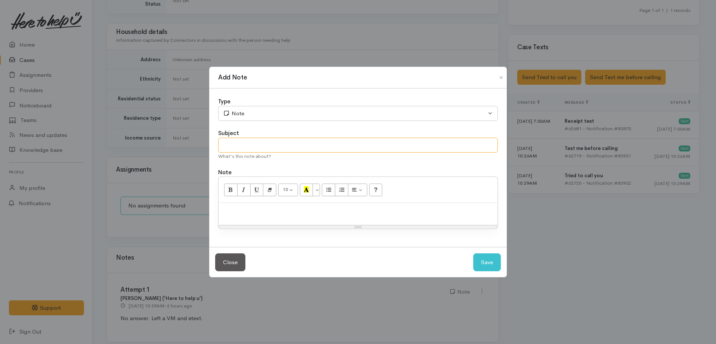
click at [281, 145] on input "text" at bounding box center [358, 145] width 280 height 15
type input "Attempt 2"
click at [249, 214] on p at bounding box center [358, 211] width 272 height 9
click at [489, 266] on button "Save" at bounding box center [487, 262] width 28 height 18
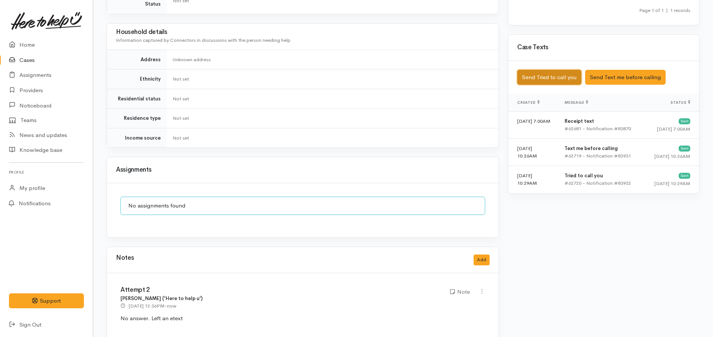
click at [541, 73] on button "Send Tried to call you" at bounding box center [549, 77] width 64 height 15
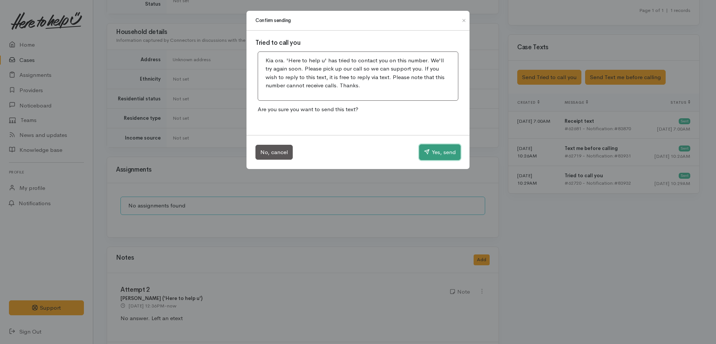
click at [449, 151] on button "Yes, send" at bounding box center [439, 152] width 41 height 16
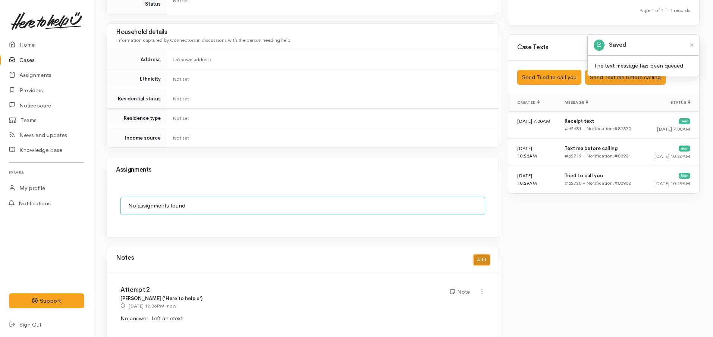
click at [479, 254] on button "Add" at bounding box center [482, 259] width 16 height 11
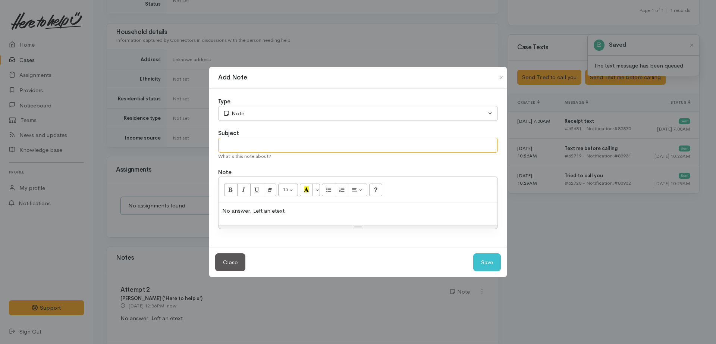
click at [247, 146] on input "text" at bounding box center [358, 145] width 280 height 15
drag, startPoint x: 329, startPoint y: 216, endPoint x: 201, endPoint y: 221, distance: 128.1
click at [193, 218] on div "Add Note Type Correspondence Discussion Email Note Phone call SMS text message …" at bounding box center [358, 172] width 716 height 344
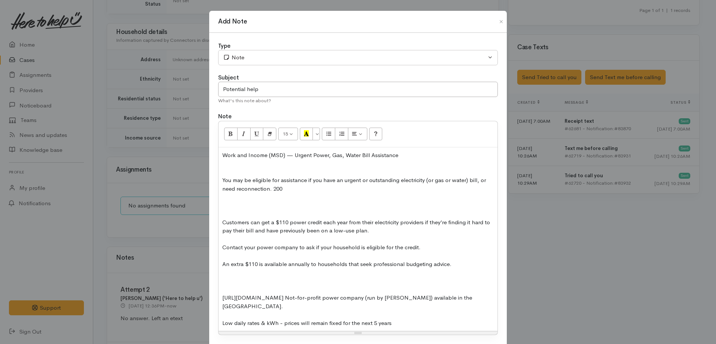
click at [298, 168] on div at bounding box center [358, 172] width 272 height 9
click at [222, 157] on div "Work and Income (MSD) — Urgent Power, Gas, Water Bill Assistance" at bounding box center [358, 155] width 272 height 9
click at [265, 95] on input "Potential help" at bounding box center [358, 89] width 280 height 15
type input "Potential help to explore"
click at [219, 181] on div "1) Work and Income (MSD) — Urgent Power, Gas, Water Bill Assistance You may be …" at bounding box center [358, 239] width 279 height 184
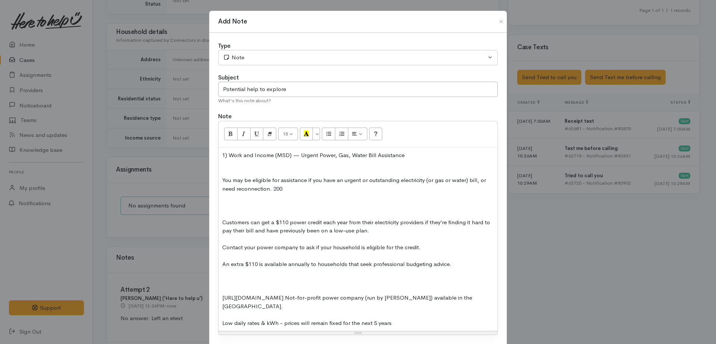
click at [219, 170] on div "1) Work and Income (MSD) — Urgent Power, Gas, Water Bill Assistance You may be …" at bounding box center [358, 239] width 279 height 184
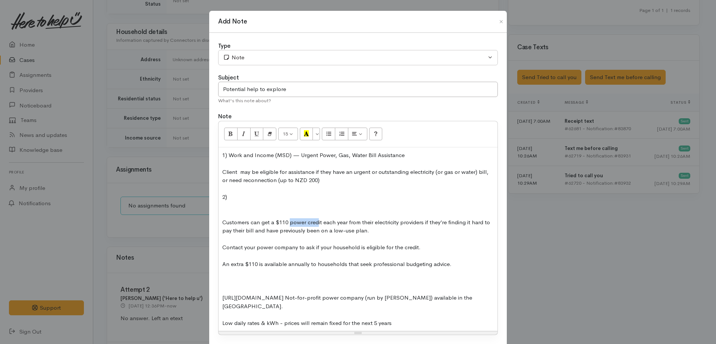
drag, startPoint x: 289, startPoint y: 225, endPoint x: 192, endPoint y: 216, distance: 97.0
click at [316, 222] on div "Customers can get a $110 power credit each year from their electricity provider…" at bounding box center [358, 226] width 272 height 17
click at [236, 199] on div "2)" at bounding box center [358, 197] width 272 height 9
click at [228, 207] on div at bounding box center [358, 205] width 272 height 9
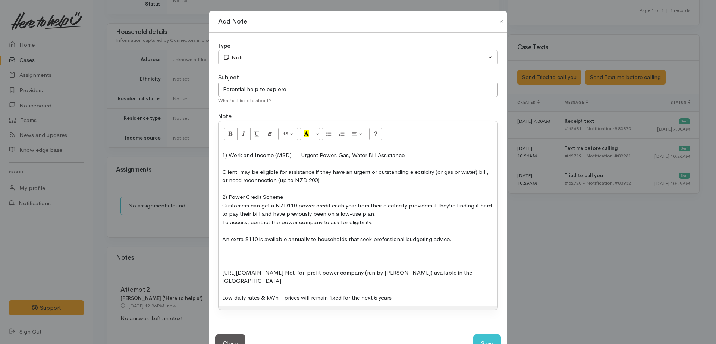
click at [219, 240] on div "1) Work and Income (MSD) — Urgent Power, Gas, Water Bill Assistance Client may …" at bounding box center [358, 226] width 279 height 159
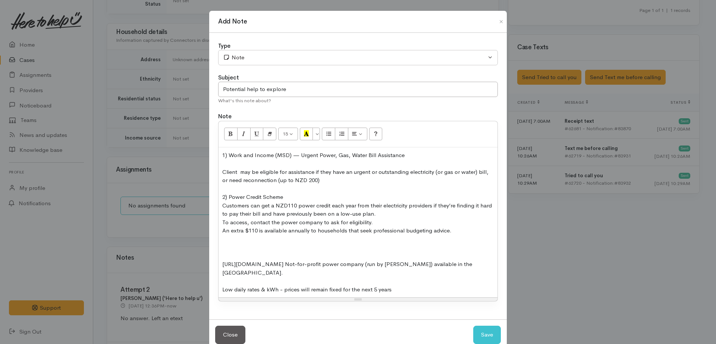
click at [226, 166] on div at bounding box center [358, 163] width 272 height 9
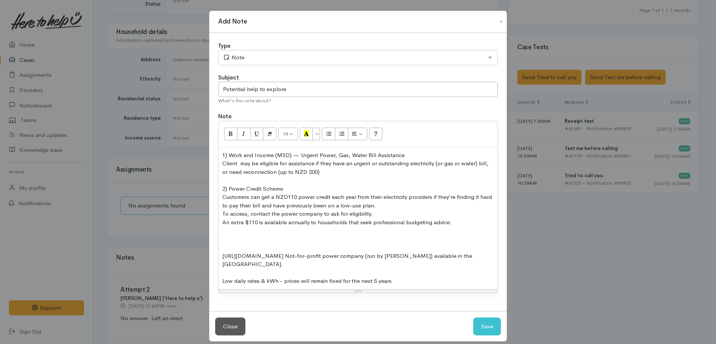
click at [225, 240] on div at bounding box center [358, 239] width 272 height 9
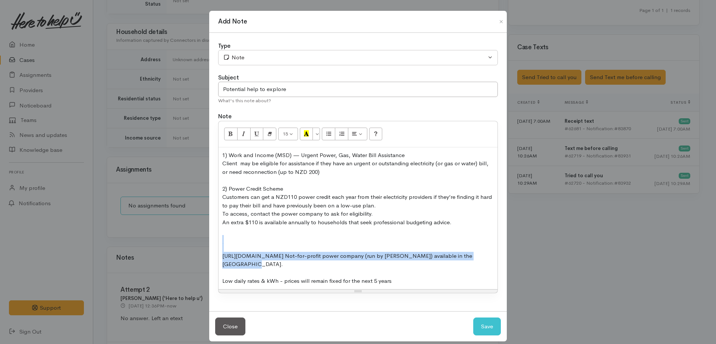
drag, startPoint x: 486, startPoint y: 253, endPoint x: 225, endPoint y: 238, distance: 261.6
click at [225, 238] on div "1) Work and Income (MSD) — Urgent Power, Gas, Water Bill Assistance Client may …" at bounding box center [358, 218] width 279 height 142
click at [264, 254] on div "https://whare.goodpower.nz/ Not-for-profit power company (run by Vinnies) avail…" at bounding box center [358, 260] width 272 height 17
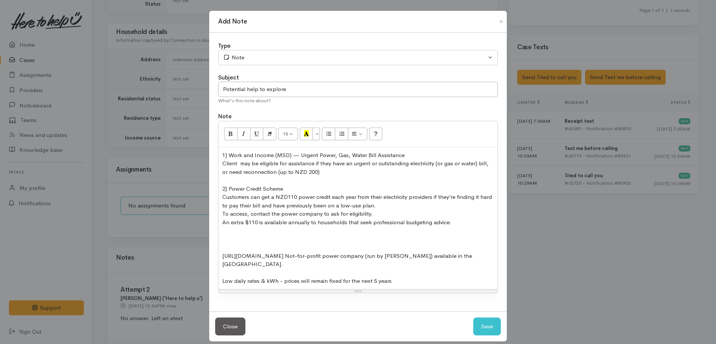
click at [411, 277] on div "Low daily rates & kWh - prices will remain fixed for the next 5 years" at bounding box center [358, 281] width 272 height 9
drag, startPoint x: 230, startPoint y: 240, endPoint x: 234, endPoint y: 245, distance: 6.6
click at [232, 241] on div at bounding box center [358, 239] width 272 height 9
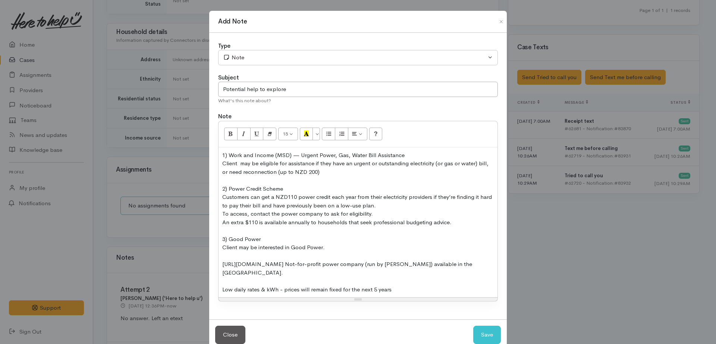
click at [340, 245] on div "Client may be interested in Good Power." at bounding box center [358, 247] width 272 height 9
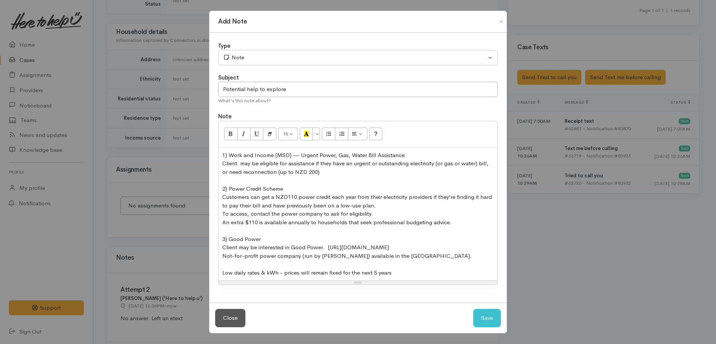
click at [231, 265] on div at bounding box center [358, 264] width 272 height 9
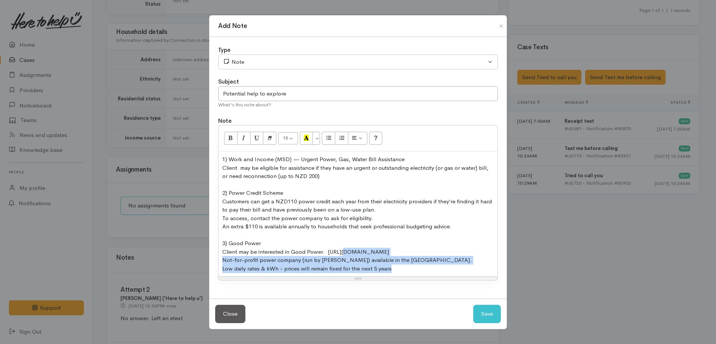
drag, startPoint x: 397, startPoint y: 266, endPoint x: 301, endPoint y: 233, distance: 101.7
click at [301, 233] on div "1) Work and Income (MSD) — Urgent Power, Gas, Water Bill Assistance Client may …" at bounding box center [358, 213] width 279 height 125
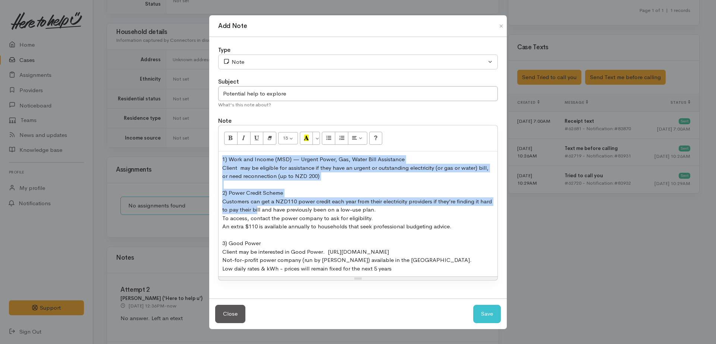
drag, startPoint x: 227, startPoint y: 172, endPoint x: 250, endPoint y: 182, distance: 25.1
click at [217, 155] on div "Type Correspondence Discussion Email Note Phone call SMS text message Note Subj…" at bounding box center [358, 168] width 298 height 262
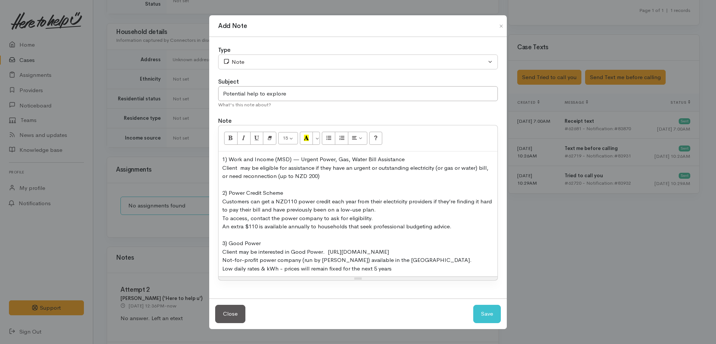
click at [400, 258] on div "Not-for-profit power company (run by Vinnies) available in the Waikato." at bounding box center [358, 260] width 272 height 9
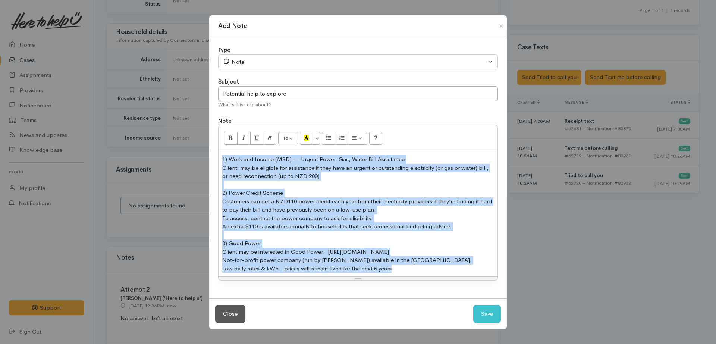
drag, startPoint x: 394, startPoint y: 268, endPoint x: 260, endPoint y: 207, distance: 146.6
click at [216, 156] on div "Type Correspondence Discussion Email Note Phone call SMS text message Note Subj…" at bounding box center [358, 168] width 298 height 262
click at [488, 311] on button "Save" at bounding box center [487, 314] width 28 height 18
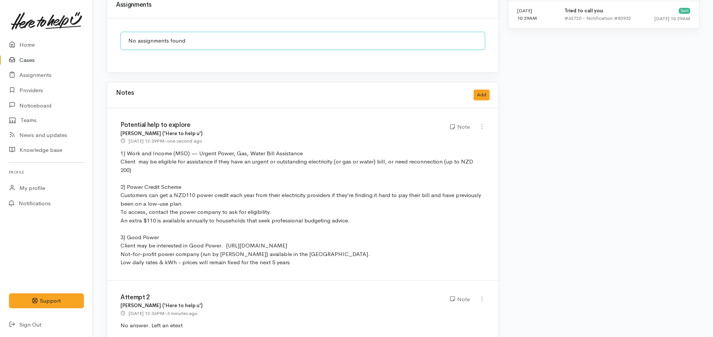
scroll to position [614, 0]
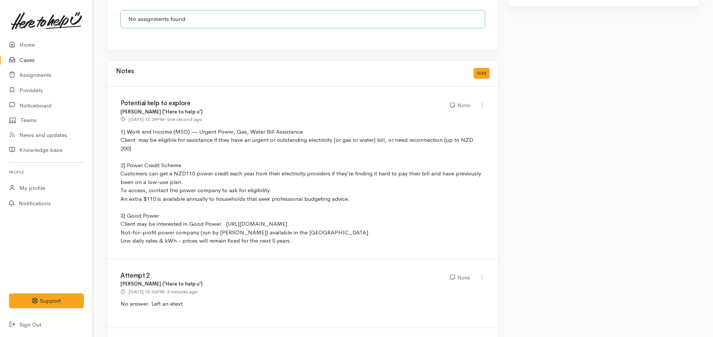
drag, startPoint x: 29, startPoint y: 59, endPoint x: 38, endPoint y: 62, distance: 9.4
click at [29, 59] on link "Cases" at bounding box center [46, 60] width 93 height 15
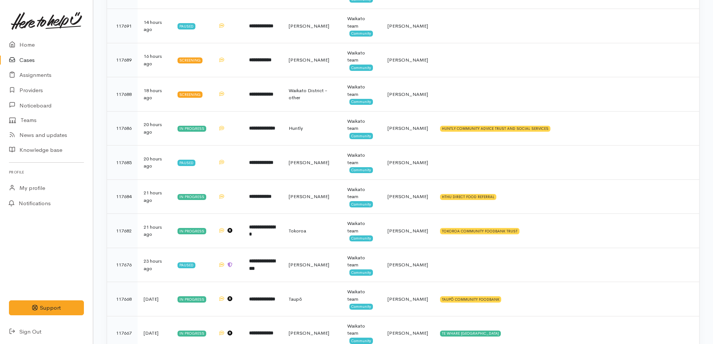
scroll to position [280, 0]
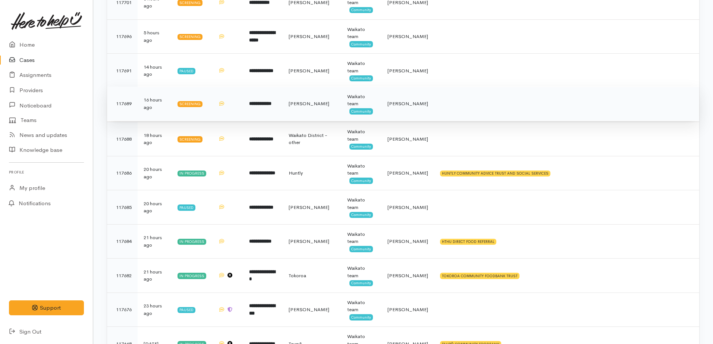
click at [251, 105] on b "**********" at bounding box center [260, 103] width 22 height 5
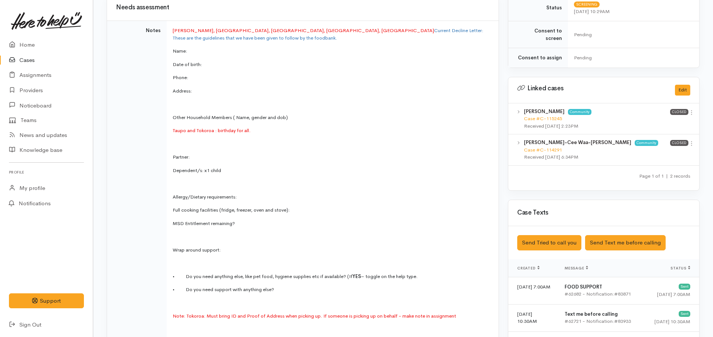
scroll to position [13, 0]
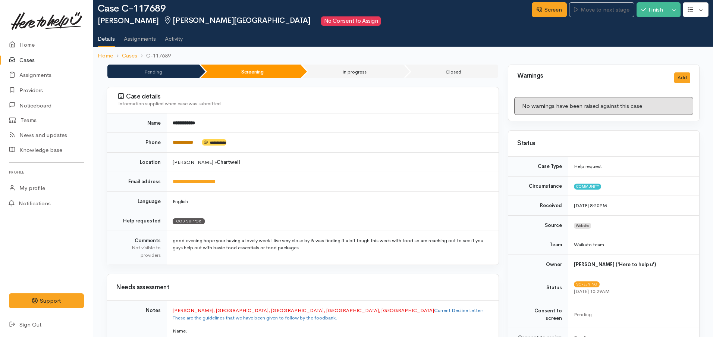
click at [185, 145] on link "**********" at bounding box center [183, 142] width 21 height 5
click at [547, 13] on link "Screen" at bounding box center [549, 9] width 35 height 15
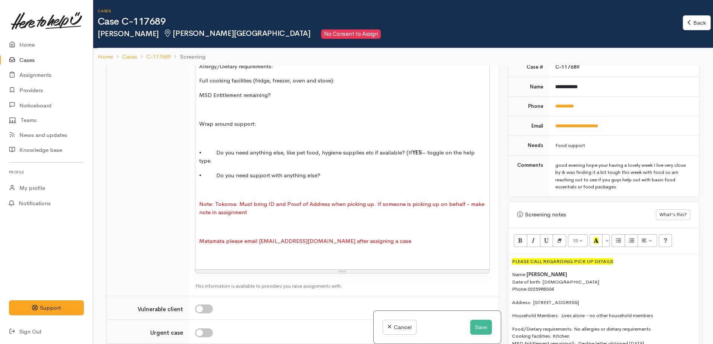
scroll to position [979, 0]
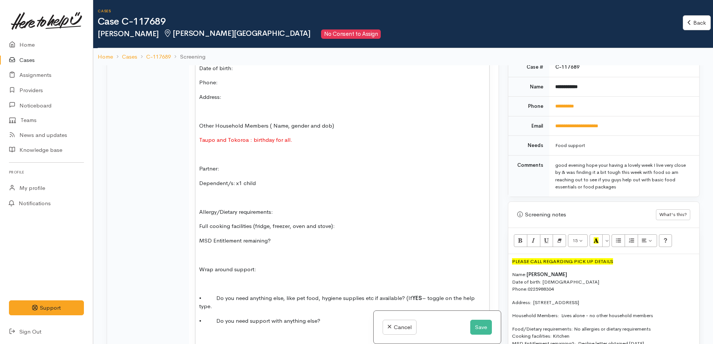
click at [305, 222] on span "Full cooking facilities (fridge, freezer, oven and stove):" at bounding box center [267, 225] width 136 height 7
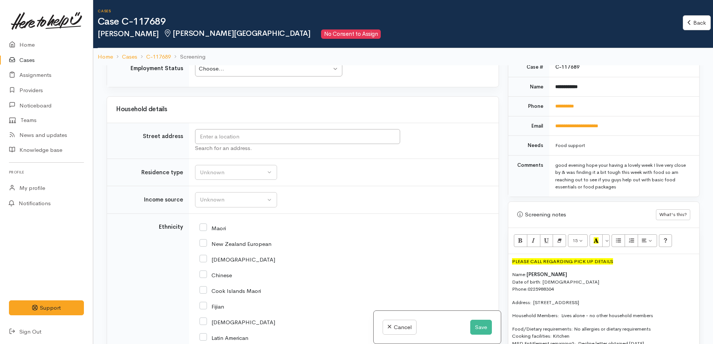
scroll to position [1109, 0]
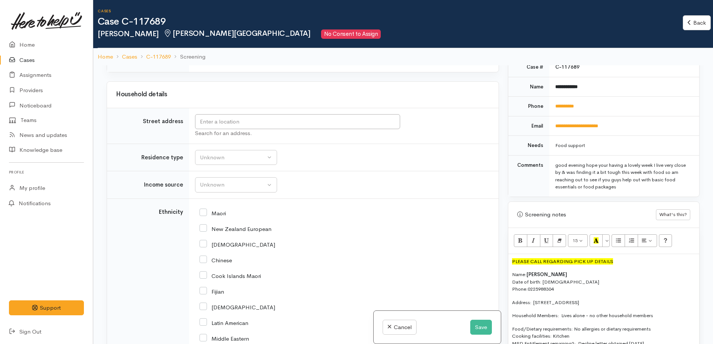
click at [603, 299] on div "PLEASE CALL REGARDING PICK UP DETAILS Name: Jaycee Waa-Walters Date of birth: 0…" at bounding box center [603, 315] width 191 height 123
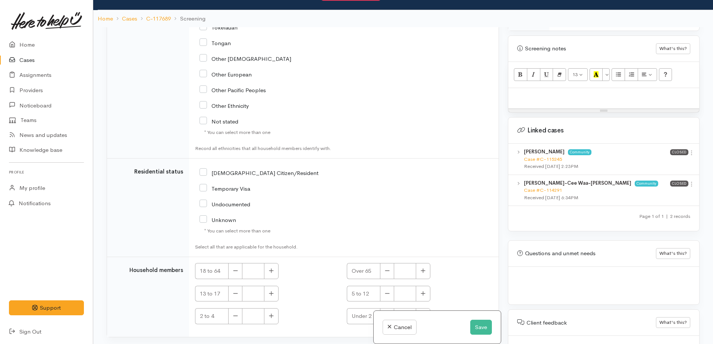
scroll to position [65, 0]
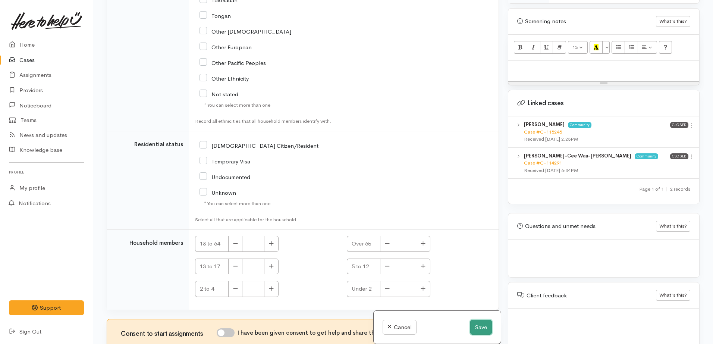
click at [473, 321] on button "Save" at bounding box center [481, 327] width 22 height 15
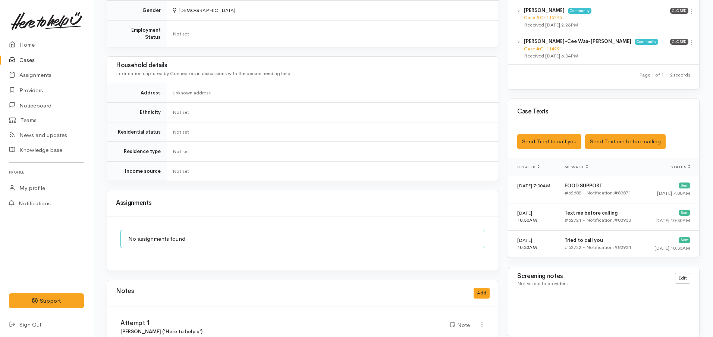
scroll to position [434, 0]
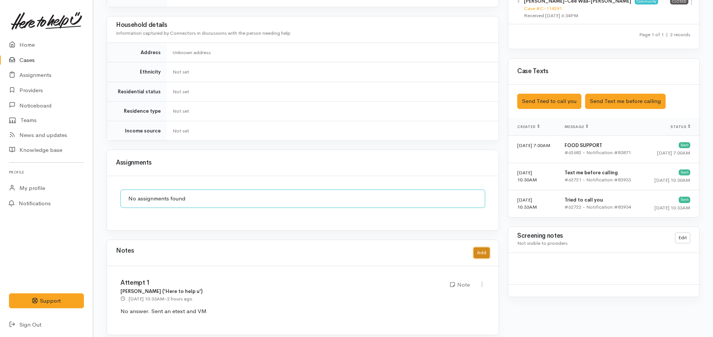
click at [477, 247] on button "Add" at bounding box center [482, 252] width 16 height 11
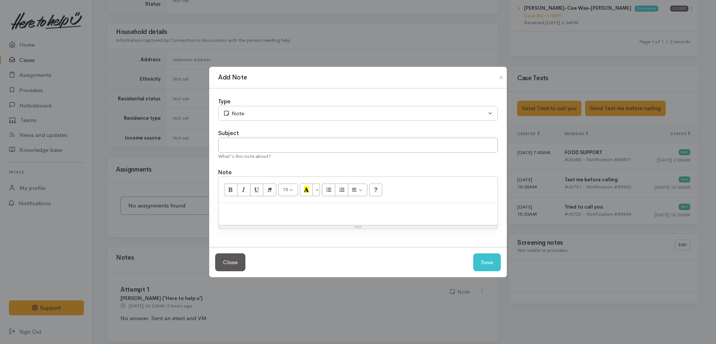
click at [238, 220] on div at bounding box center [358, 214] width 279 height 22
paste div
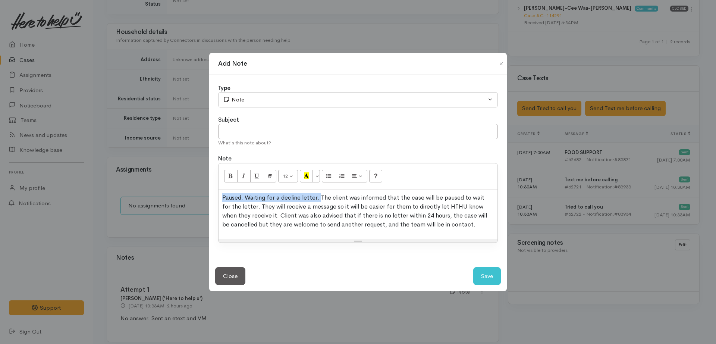
drag, startPoint x: 320, startPoint y: 198, endPoint x: 207, endPoint y: 195, distance: 113.8
click at [207, 195] on div "Add Note Type Correspondence Discussion Email Note Phone call SMS text message …" at bounding box center [358, 172] width 716 height 344
click at [256, 131] on input "text" at bounding box center [358, 131] width 280 height 15
paste input "Paused. Waiting for a decline letter."
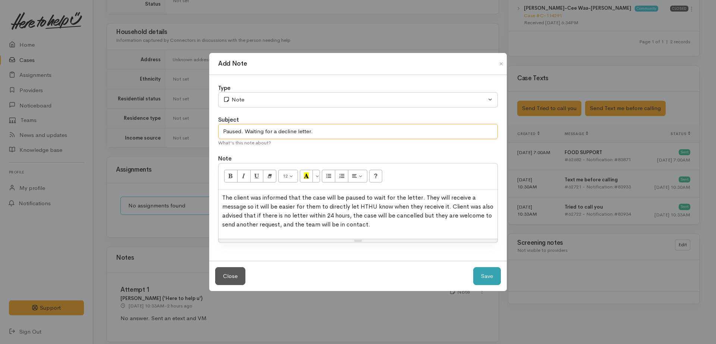
type input "Paused. Waiting for a decline letter."
click at [483, 279] on button "Save" at bounding box center [487, 276] width 28 height 18
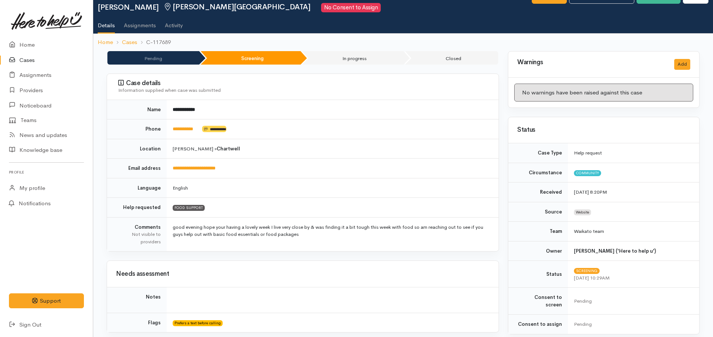
scroll to position [0, 0]
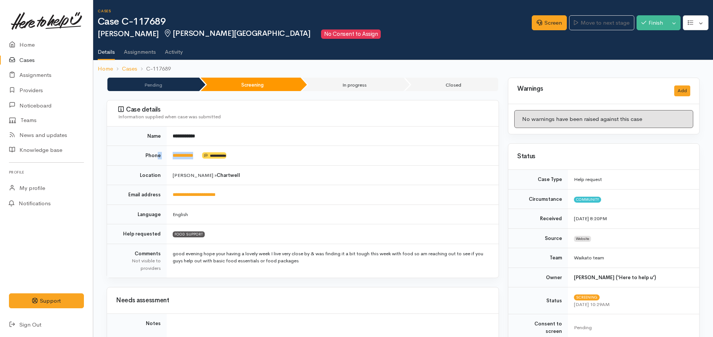
drag, startPoint x: 204, startPoint y: 154, endPoint x: 157, endPoint y: 157, distance: 47.4
click at [157, 157] on tr "**********" at bounding box center [303, 156] width 392 height 20
drag, startPoint x: 179, startPoint y: 154, endPoint x: 317, endPoint y: 159, distance: 138.1
click at [397, 144] on td "**********" at bounding box center [333, 135] width 332 height 19
drag, startPoint x: 205, startPoint y: 154, endPoint x: 174, endPoint y: 154, distance: 31.3
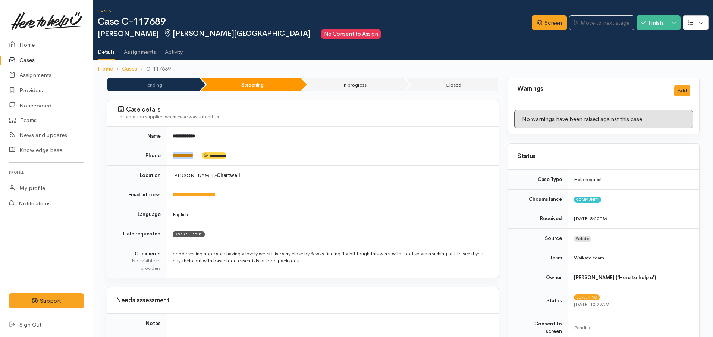
click at [166, 156] on tr "**********" at bounding box center [303, 156] width 392 height 20
copy tr "**********"
click at [672, 18] on button "Toggle Dropdown" at bounding box center [674, 22] width 13 height 15
click at [649, 40] on link "Pause" at bounding box center [650, 41] width 59 height 12
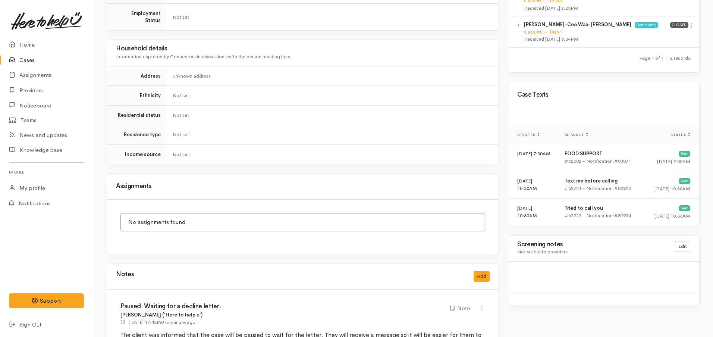
scroll to position [288, 0]
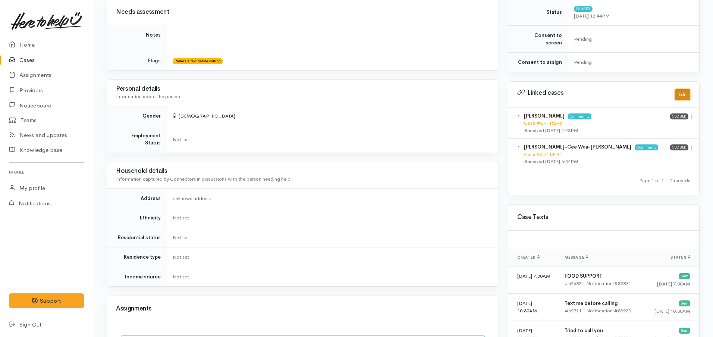
click at [682, 89] on button "Edit" at bounding box center [682, 94] width 15 height 11
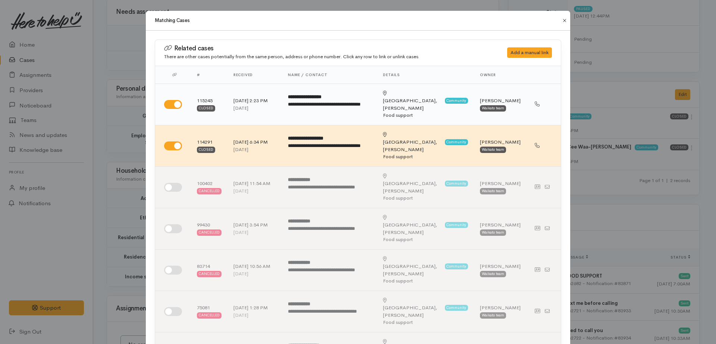
drag, startPoint x: 567, startPoint y: 18, endPoint x: 410, endPoint y: 81, distance: 169.0
click at [566, 19] on button "Close" at bounding box center [565, 20] width 12 height 9
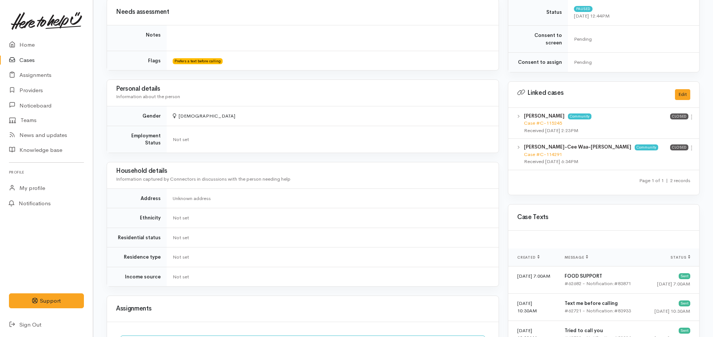
click at [32, 61] on link "Cases" at bounding box center [46, 60] width 93 height 15
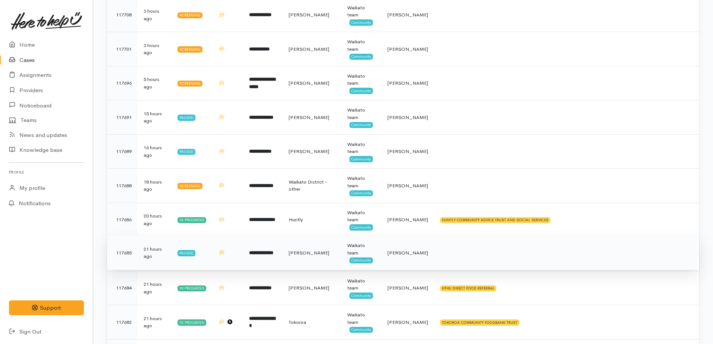
scroll to position [140, 0]
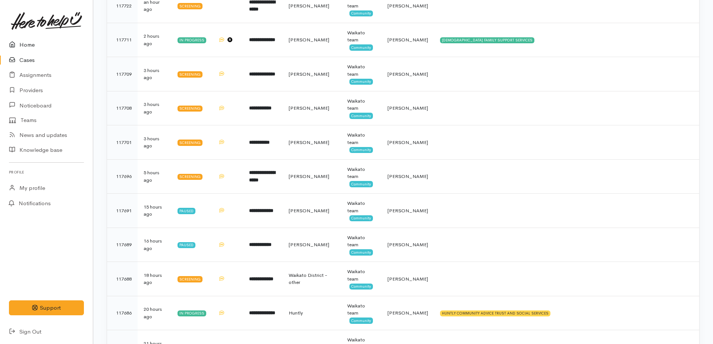
click at [35, 43] on link "Home" at bounding box center [46, 44] width 93 height 15
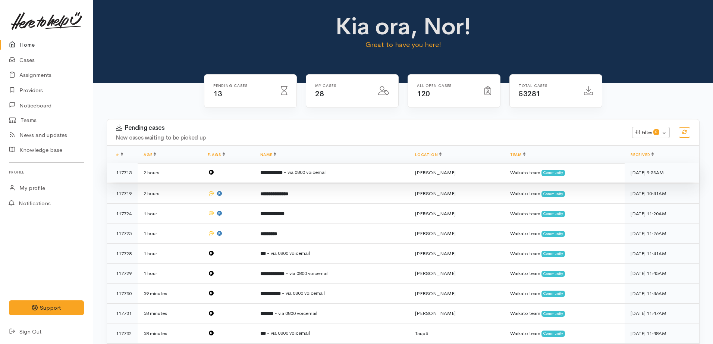
click at [321, 175] on span "- via 0800 voicemail" at bounding box center [305, 172] width 43 height 6
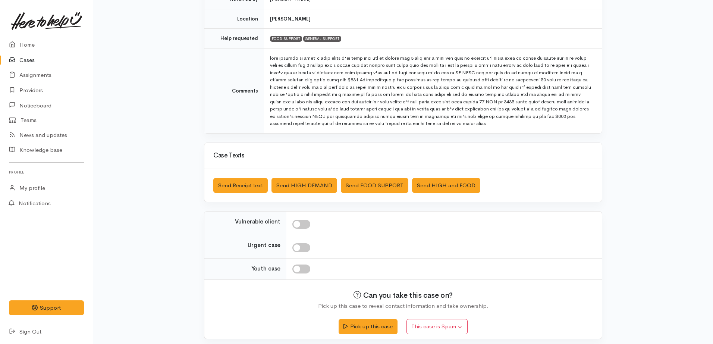
scroll to position [185, 0]
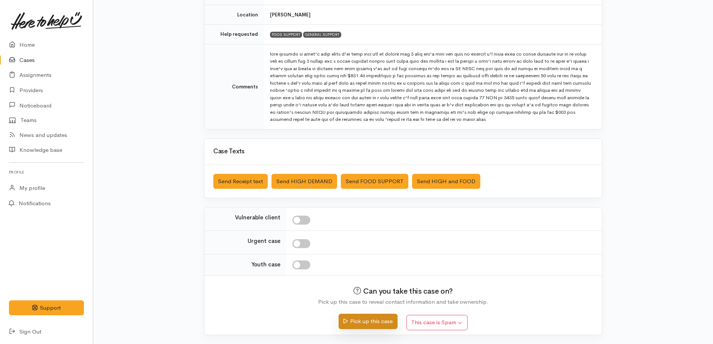
click at [364, 326] on button "Pick up this case" at bounding box center [368, 321] width 59 height 15
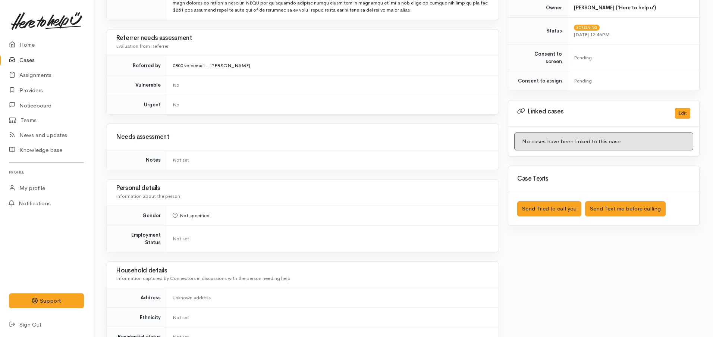
scroll to position [373, 0]
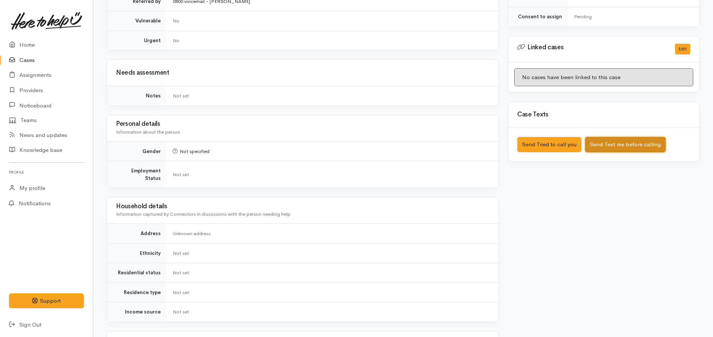
click at [615, 138] on button "Send Text me before calling" at bounding box center [625, 144] width 81 height 15
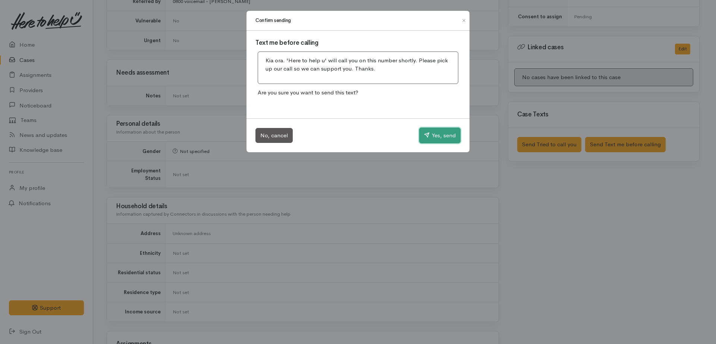
click at [441, 133] on button "Yes, send" at bounding box center [439, 136] width 41 height 16
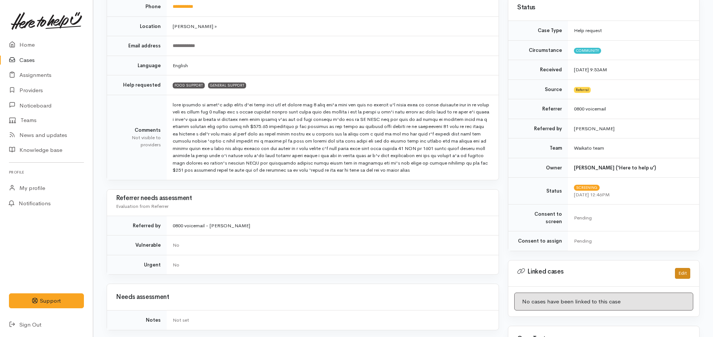
scroll to position [233, 0]
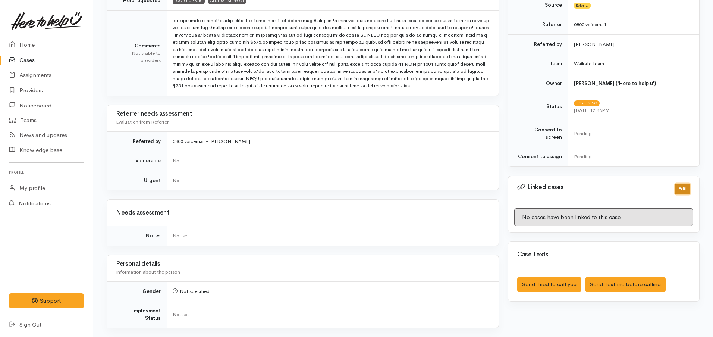
click at [679, 184] on button "Edit" at bounding box center [682, 189] width 15 height 11
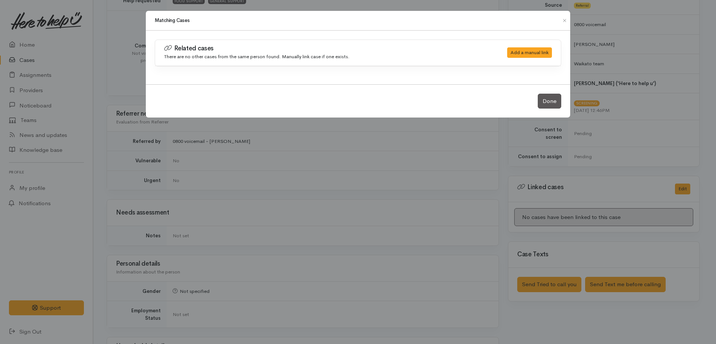
click at [456, 194] on div "Matching Cases Related cases There are no other cases from the same person foun…" at bounding box center [358, 172] width 716 height 344
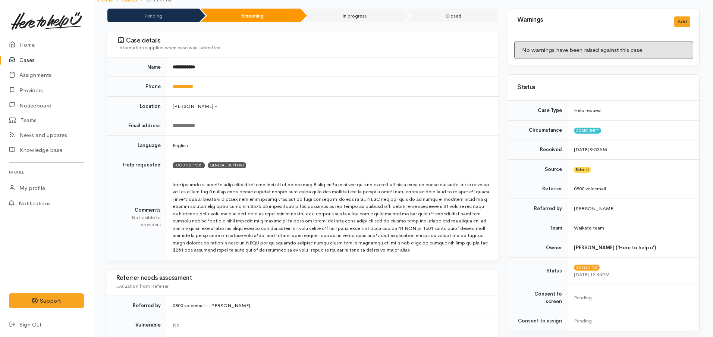
scroll to position [0, 0]
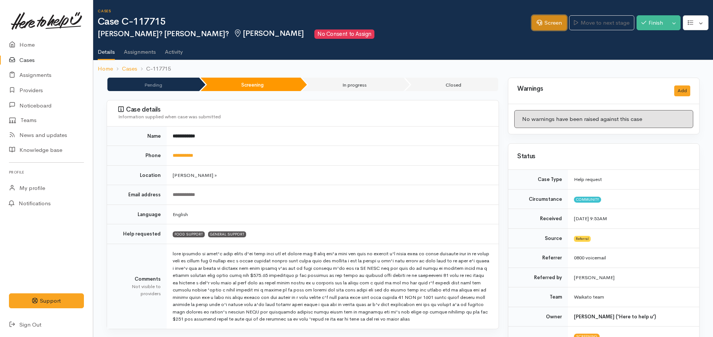
click at [550, 22] on link "Screen" at bounding box center [549, 22] width 35 height 15
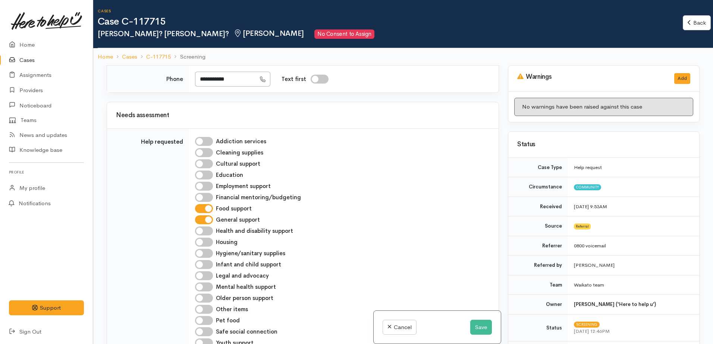
scroll to position [233, 0]
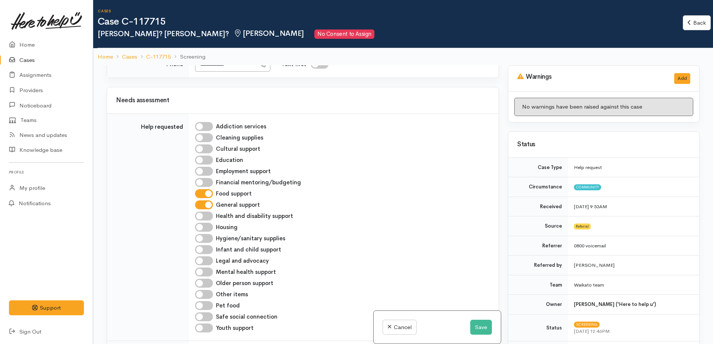
click at [329, 68] on input "Text first" at bounding box center [320, 64] width 18 height 9
checkbox input "true"
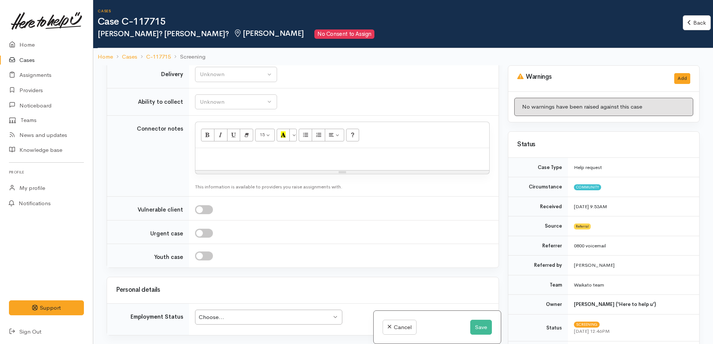
scroll to position [560, 0]
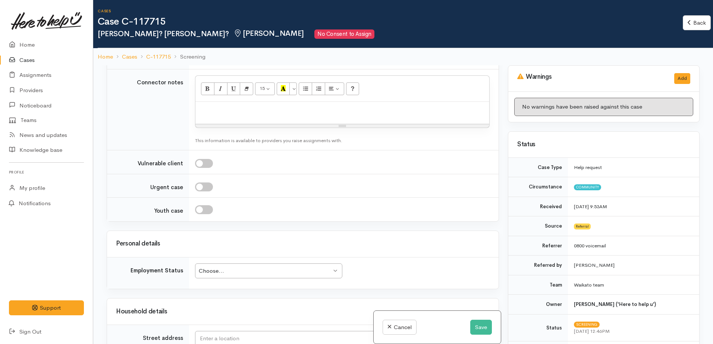
click at [259, 110] on p at bounding box center [342, 110] width 286 height 9
paste div
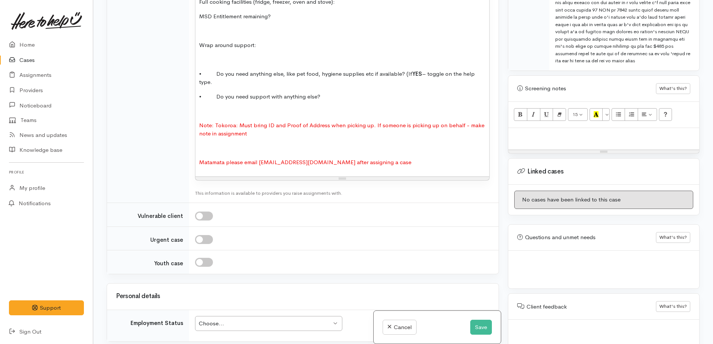
click at [551, 137] on p at bounding box center [604, 136] width 184 height 9
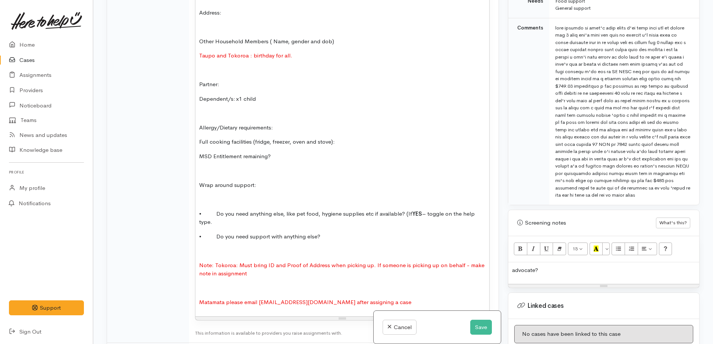
scroll to position [420, 0]
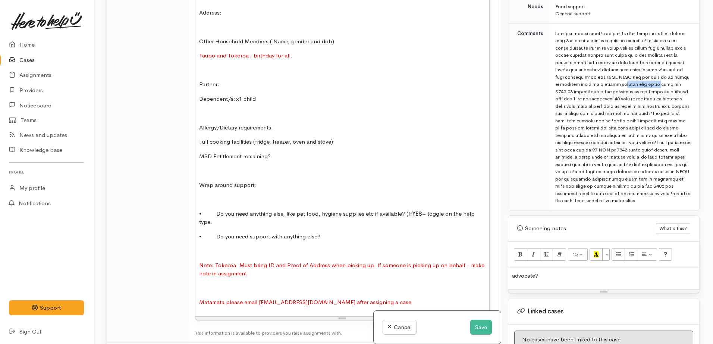
drag, startPoint x: 673, startPoint y: 71, endPoint x: 580, endPoint y: 79, distance: 94.0
click at [580, 79] on div at bounding box center [622, 117] width 135 height 175
copy div "steps to freedom"
click at [558, 281] on div "advocate?" at bounding box center [603, 279] width 191 height 22
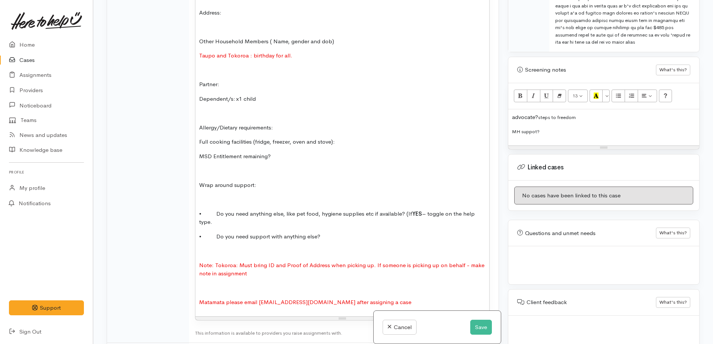
click at [534, 131] on span "MH suppot?" at bounding box center [526, 131] width 28 height 6
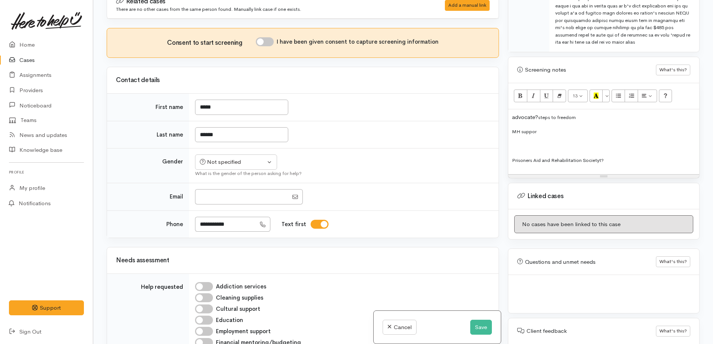
scroll to position [0, 0]
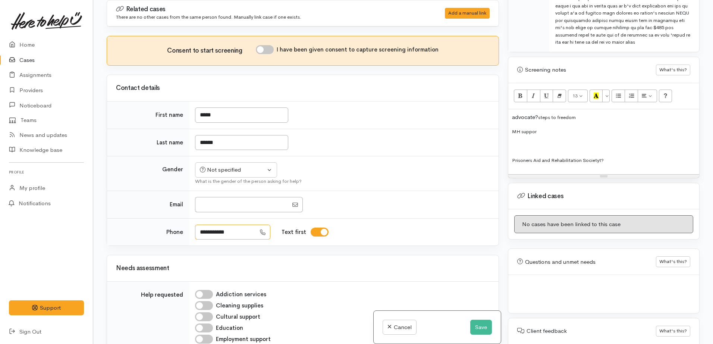
drag, startPoint x: 213, startPoint y: 230, endPoint x: 184, endPoint y: 230, distance: 28.4
click at [184, 230] on tr "**********" at bounding box center [303, 231] width 392 height 27
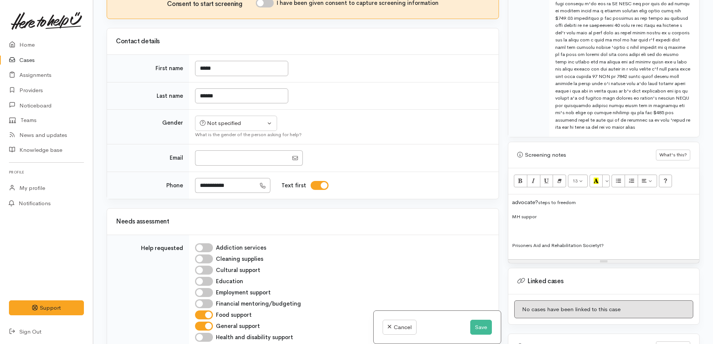
scroll to position [438, 0]
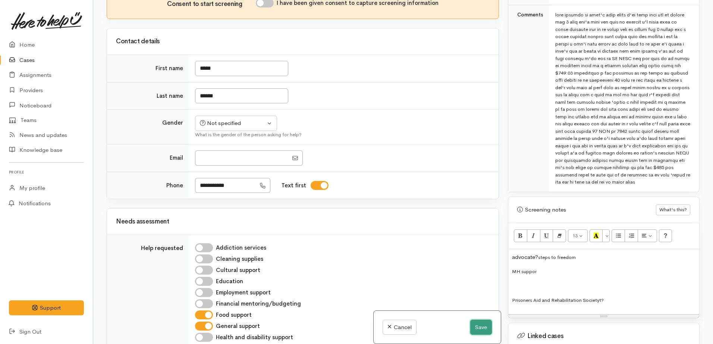
click at [479, 326] on button "Save" at bounding box center [481, 327] width 22 height 15
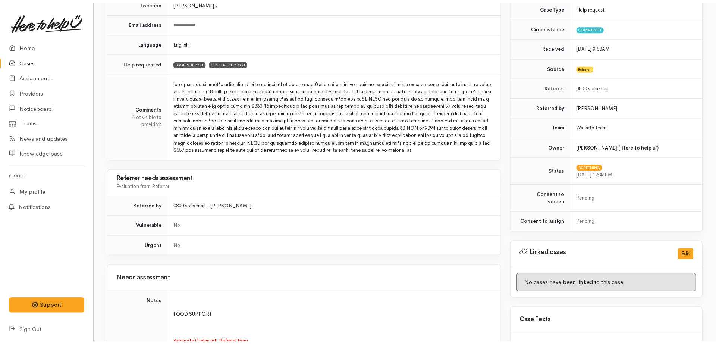
scroll to position [298, 0]
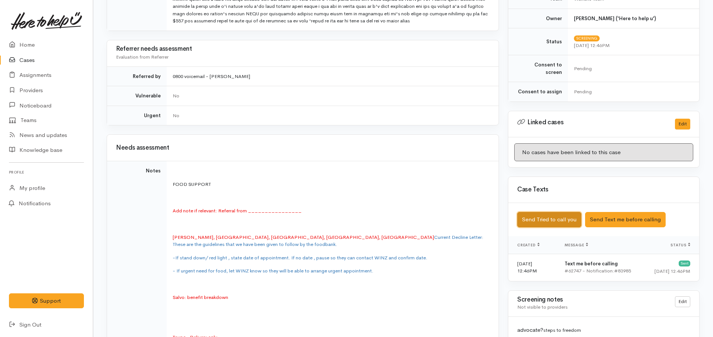
click at [549, 214] on button "Send Tried to call you" at bounding box center [549, 219] width 64 height 15
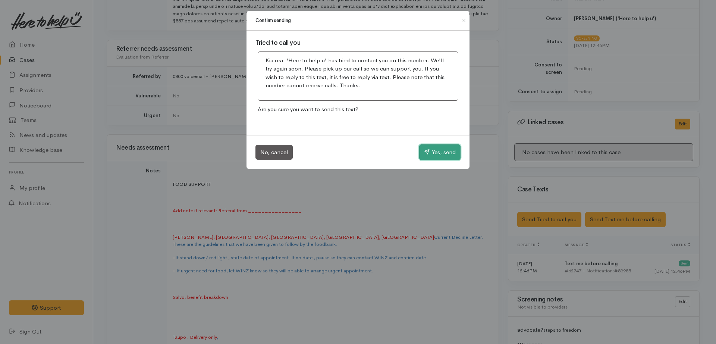
click at [436, 154] on button "Yes, send" at bounding box center [439, 152] width 41 height 16
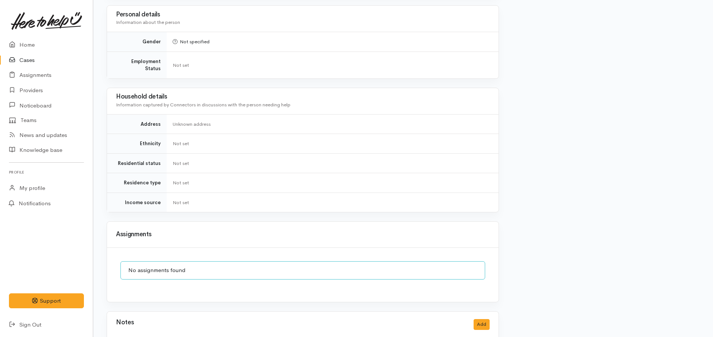
scroll to position [1277, 0]
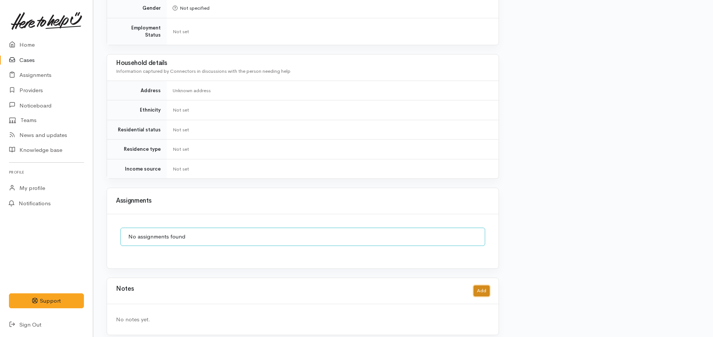
click at [485, 285] on button "Add" at bounding box center [482, 290] width 16 height 11
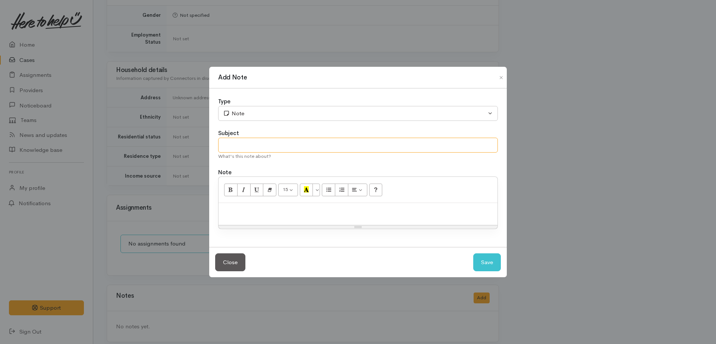
click at [260, 143] on input "text" at bounding box center [358, 145] width 280 height 15
type input "Attempt 1"
click at [267, 220] on div at bounding box center [358, 214] width 279 height 22
drag, startPoint x: 485, startPoint y: 264, endPoint x: 185, endPoint y: 329, distance: 307.2
click at [485, 264] on button "Save" at bounding box center [487, 262] width 28 height 18
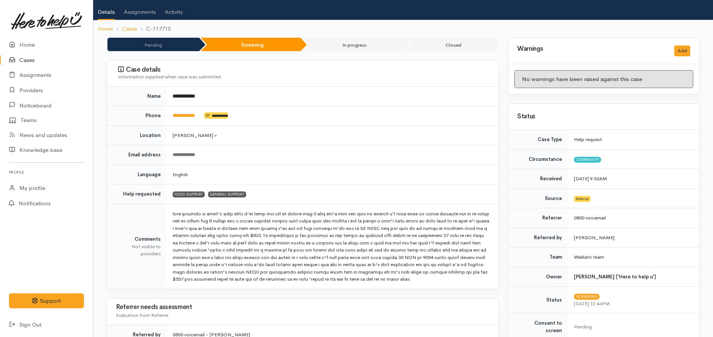
scroll to position [0, 0]
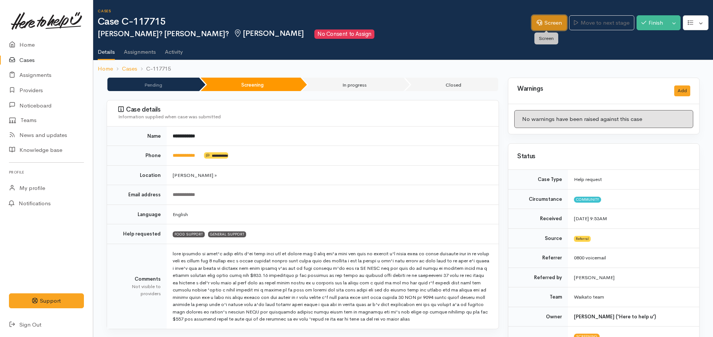
click at [544, 28] on link "Screen" at bounding box center [549, 22] width 35 height 15
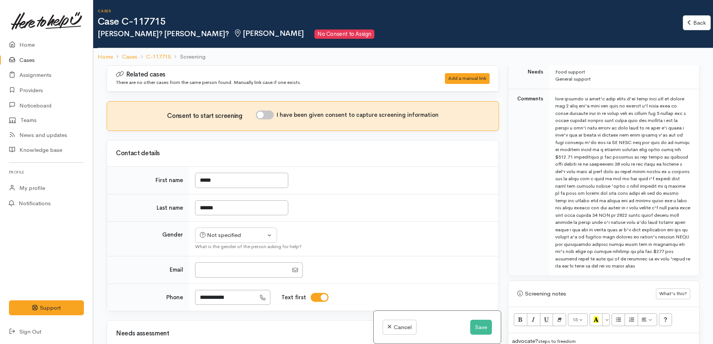
scroll to position [606, 0]
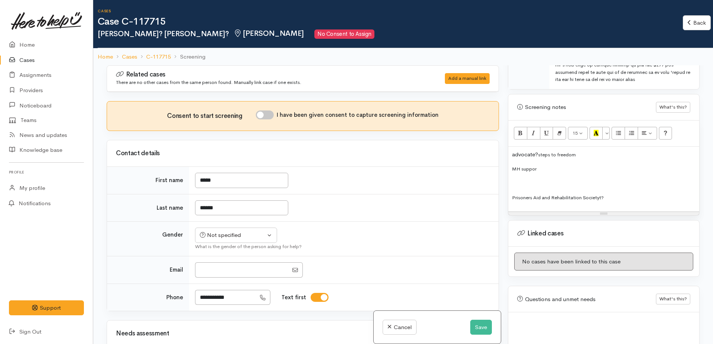
click at [566, 173] on div "advocate? steps to freedom MH suppor Prisoners Aid and Rehabilitation Societyt?" at bounding box center [603, 179] width 191 height 65
click at [553, 170] on p "MH suppor" at bounding box center [604, 169] width 184 height 9
click at [524, 178] on div "advocate? steps to freedom MH suppor Prisoners Aid and Rehabilitation Societyt?" at bounding box center [603, 179] width 191 height 65
paste div
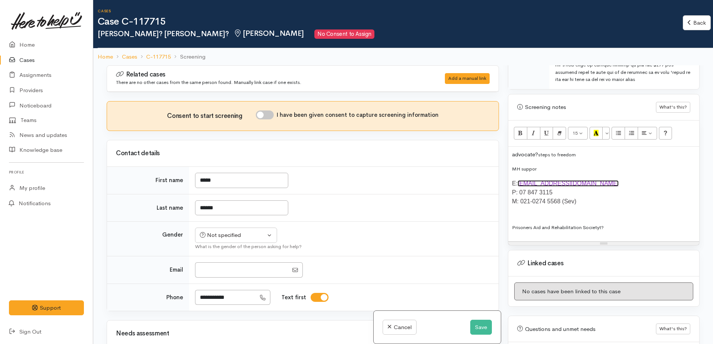
click at [547, 170] on p "MH suppor" at bounding box center [604, 169] width 184 height 9
click at [516, 177] on div "advocate? steps to freedom MH suppor E: admin@prisoncare.org.nz P: 07 847 3115 …" at bounding box center [603, 194] width 191 height 95
click at [514, 182] on p "E: admin@prisoncare.org.nz P: 07 847 3115 M: 021-0274 5568 (Sev)" at bounding box center [604, 192] width 184 height 27
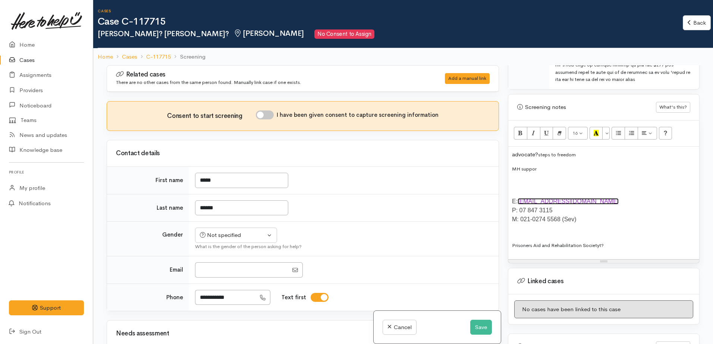
click at [516, 192] on div "advocate? steps to freedom MH suppor E: admin@prisoncare.org.nz P: 07 847 3115 …" at bounding box center [603, 203] width 191 height 113
click at [512, 190] on div "advocate? steps to freedom MH suppor E: admin@prisoncare.org.nz P: 07 847 3115 …" at bounding box center [603, 203] width 191 height 113
click at [513, 190] on div "advocate? steps to freedom MH suppor E: admin@prisoncare.org.nz P: 07 847 3115 …" at bounding box center [603, 203] width 191 height 113
click at [548, 188] on p at bounding box center [604, 183] width 184 height 9
click at [537, 192] on div "advocate? steps to freedom MH suppor Prison Care Ministries E: admin@prisoncare…" at bounding box center [603, 203] width 191 height 113
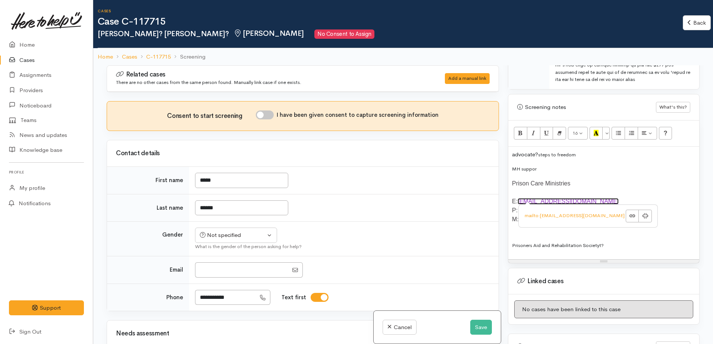
click at [597, 165] on p "MH suppor" at bounding box center [604, 169] width 184 height 9
click at [473, 321] on button "Save" at bounding box center [481, 327] width 22 height 15
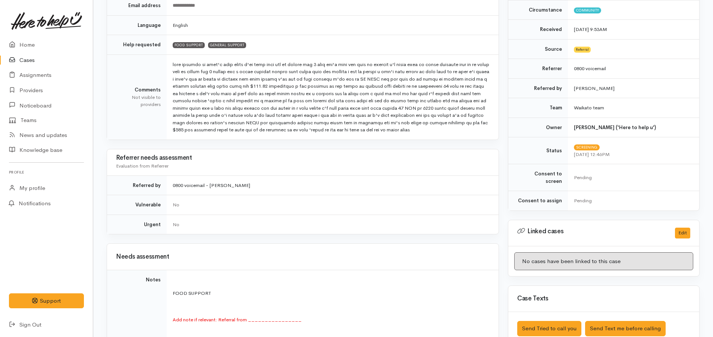
scroll to position [103, 0]
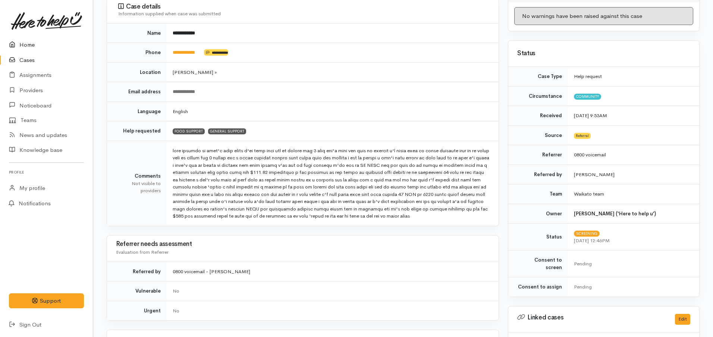
click at [25, 41] on link "Home" at bounding box center [46, 44] width 93 height 15
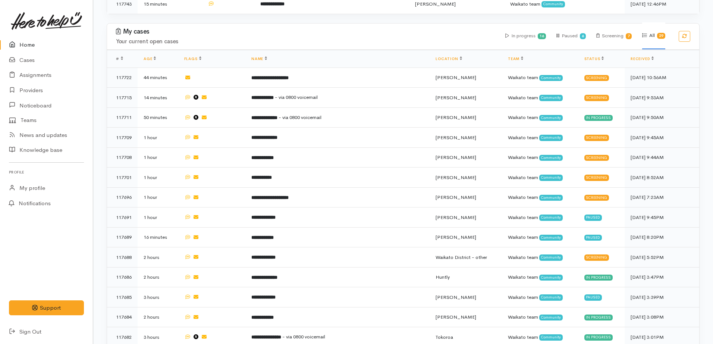
scroll to position [466, 0]
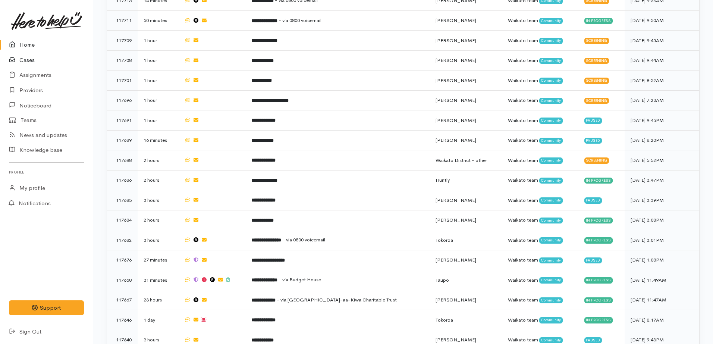
click at [31, 64] on link "Cases" at bounding box center [46, 60] width 93 height 15
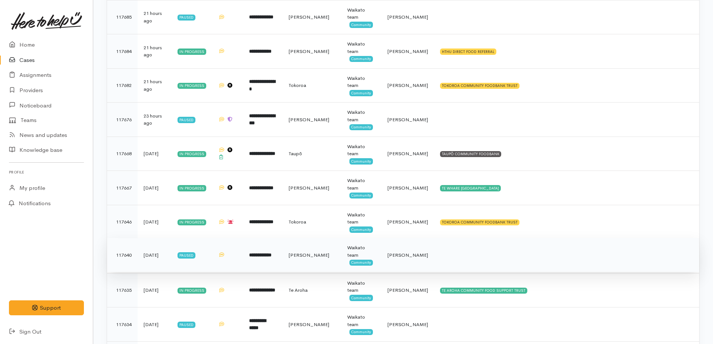
scroll to position [560, 0]
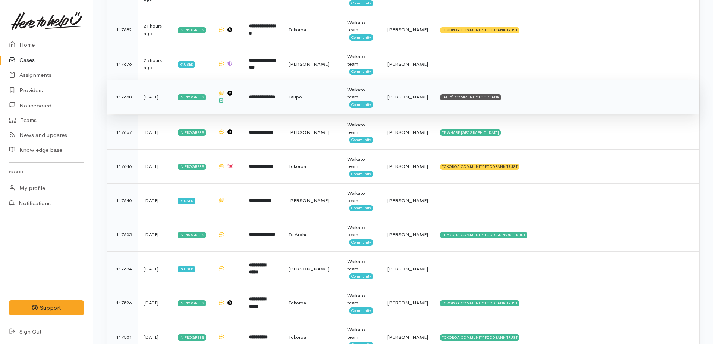
click at [240, 106] on td at bounding box center [227, 97] width 31 height 34
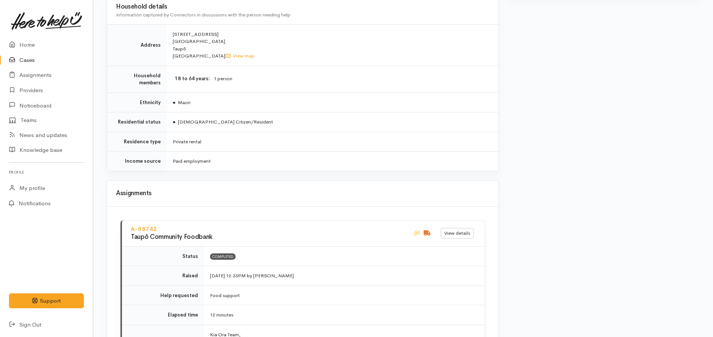
scroll to position [1166, 0]
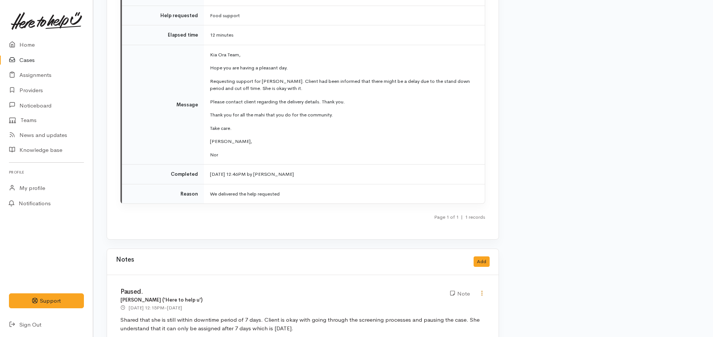
click at [480, 290] on link at bounding box center [482, 294] width 6 height 8
click at [450, 302] on link "Edit" at bounding box center [455, 308] width 59 height 12
type input "Paused."
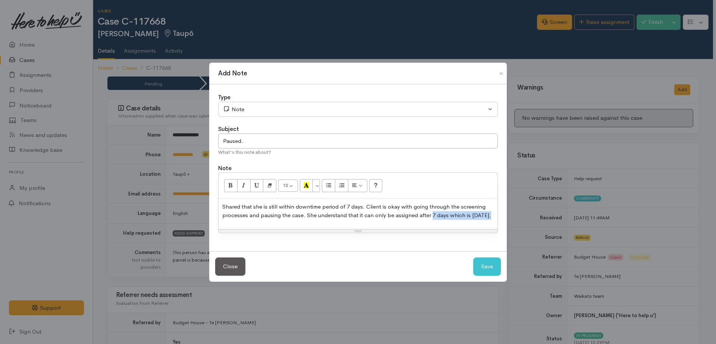
drag, startPoint x: 431, startPoint y: 216, endPoint x: 492, endPoint y: 218, distance: 60.5
click at [492, 218] on p "Shared that she is still within downtime period of 7 days. Client is okay with …" at bounding box center [358, 211] width 272 height 17
click at [474, 265] on button "Save" at bounding box center [487, 266] width 28 height 18
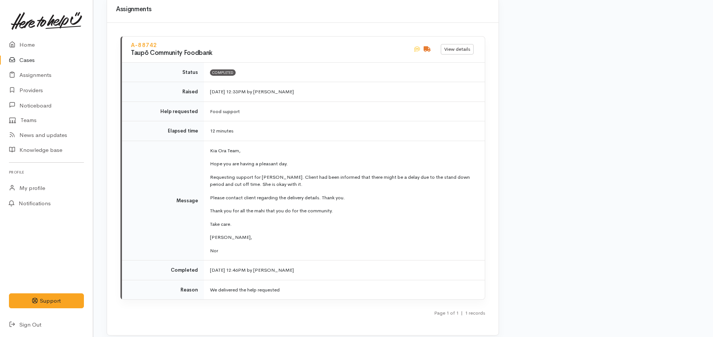
scroll to position [1183, 0]
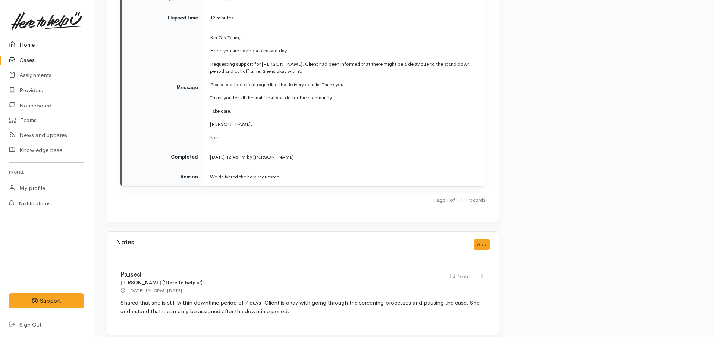
click at [24, 47] on link "Home" at bounding box center [46, 44] width 93 height 15
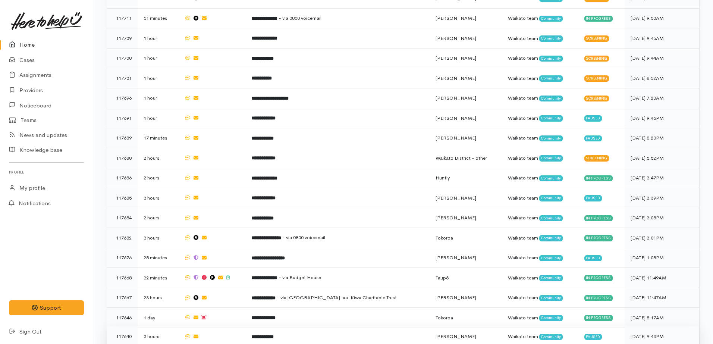
scroll to position [452, 0]
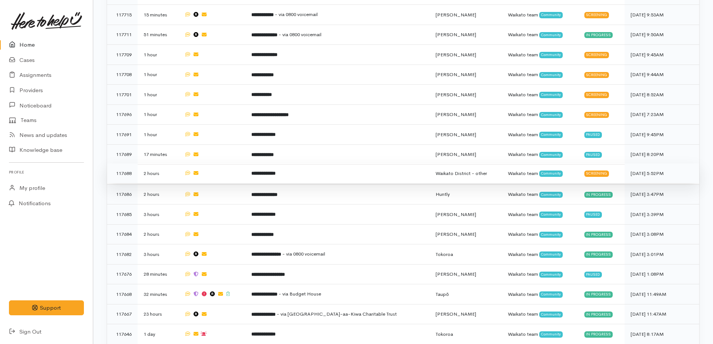
click at [287, 172] on td "**********" at bounding box center [337, 173] width 184 height 20
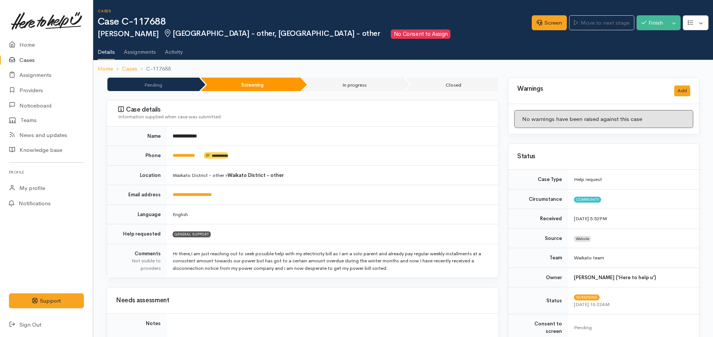
click at [23, 59] on link "Cases" at bounding box center [46, 60] width 93 height 15
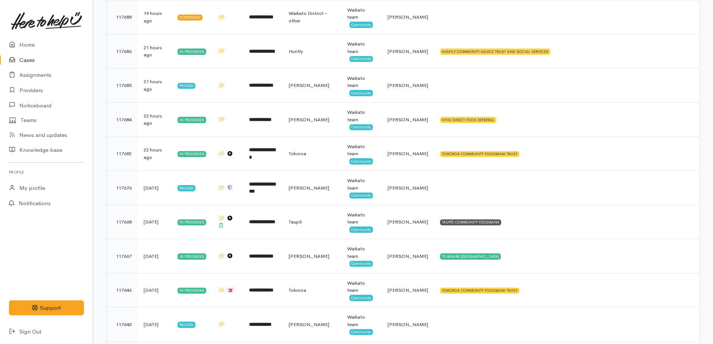
scroll to position [560, 0]
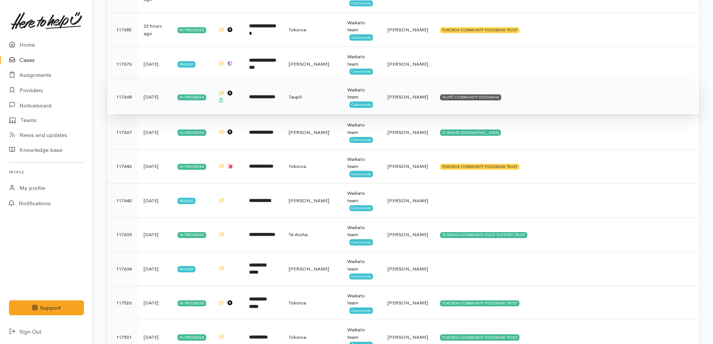
click at [238, 99] on td at bounding box center [227, 97] width 31 height 34
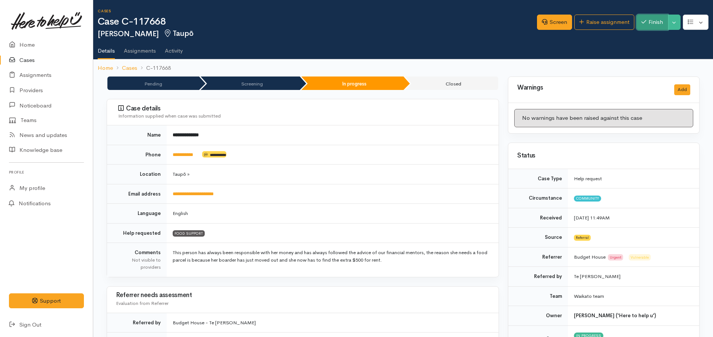
click at [661, 18] on button "Finish" at bounding box center [652, 22] width 31 height 15
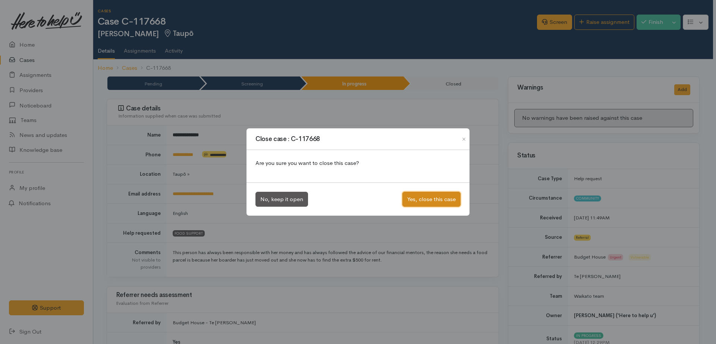
click at [445, 195] on button "Yes, close this case" at bounding box center [432, 199] width 58 height 15
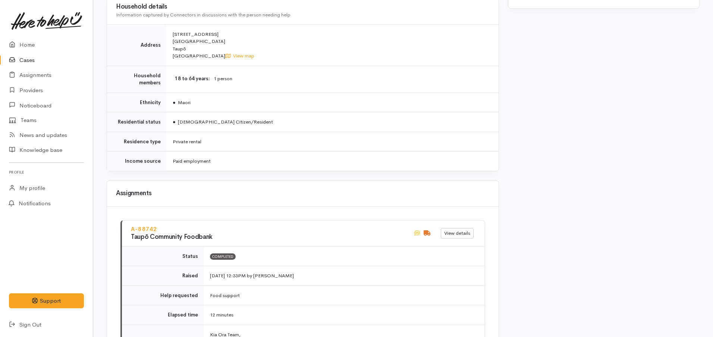
scroll to position [1119, 0]
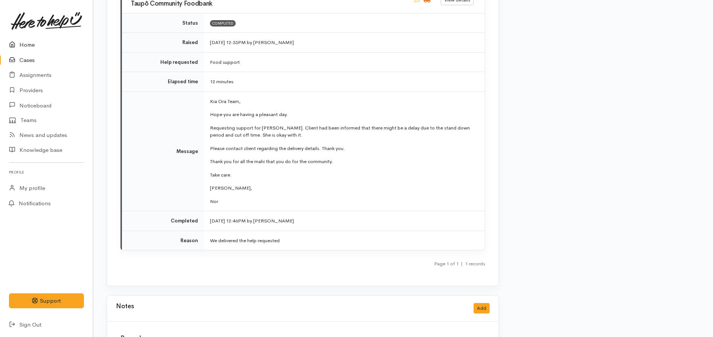
click at [21, 43] on link "Home" at bounding box center [46, 44] width 93 height 15
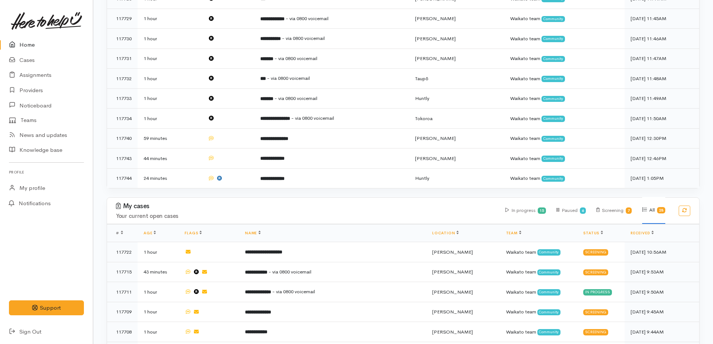
scroll to position [233, 0]
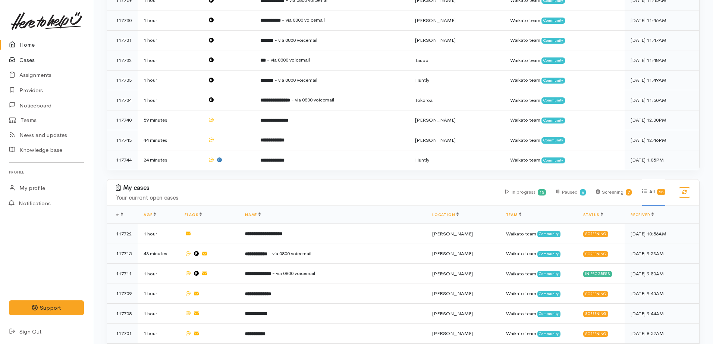
click at [33, 61] on link "Cases" at bounding box center [46, 60] width 93 height 15
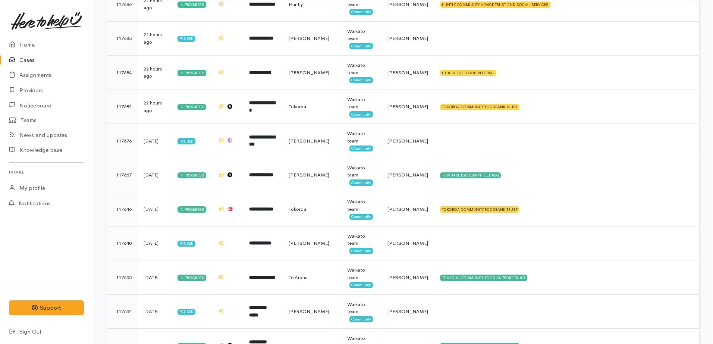
scroll to position [623, 0]
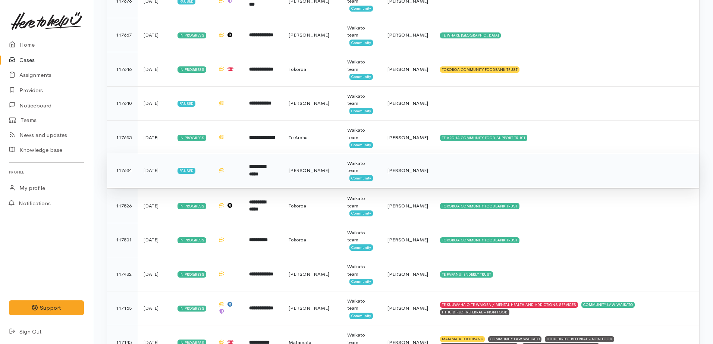
click at [275, 181] on td "**********" at bounding box center [263, 170] width 40 height 34
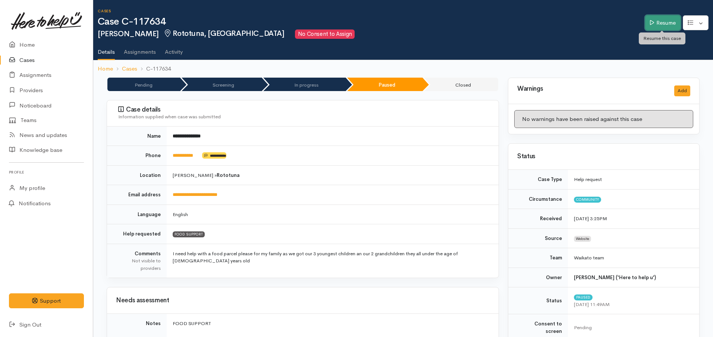
click at [667, 21] on link "Resume" at bounding box center [662, 22] width 35 height 15
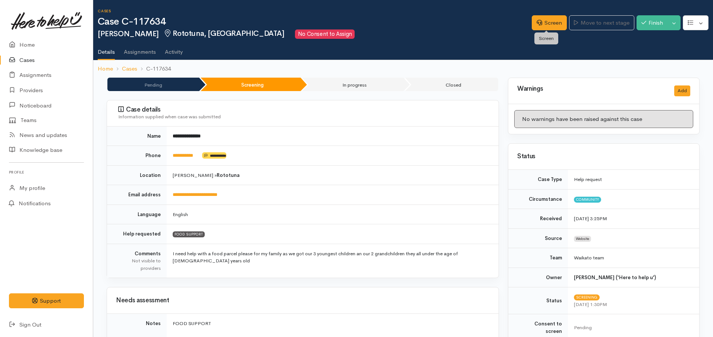
click at [549, 31] on div "Screen Move to next stage Finish Toggle Dropdown Pause" at bounding box center [622, 23] width 181 height 25
click at [545, 24] on link "Screen" at bounding box center [549, 22] width 35 height 15
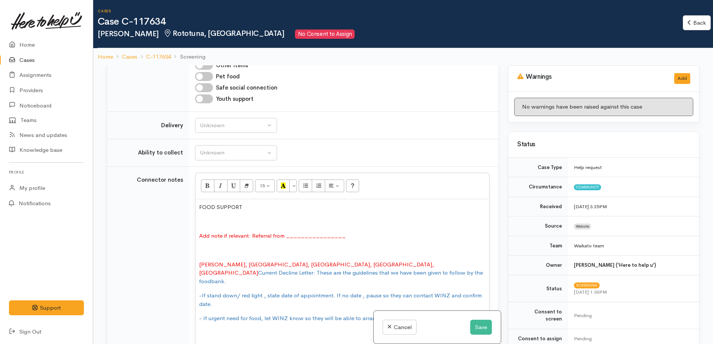
scroll to position [653, 0]
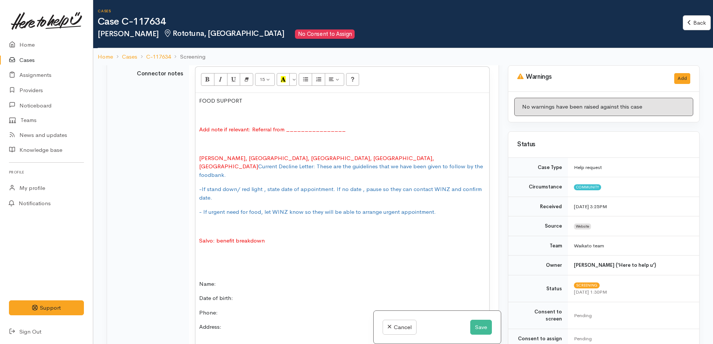
click at [260, 185] on p "-If stand down/ red light , state date of appointment. If no date , pause so th…" at bounding box center [342, 193] width 286 height 17
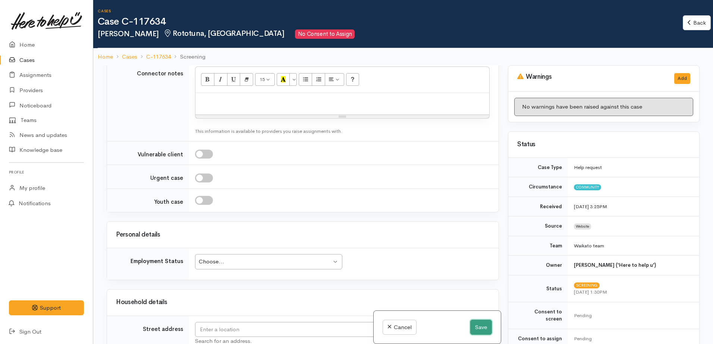
click at [483, 325] on button "Save" at bounding box center [481, 327] width 22 height 15
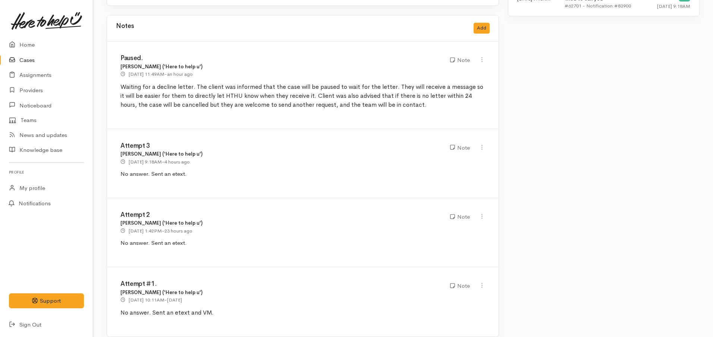
scroll to position [660, 0]
click at [482, 22] on button "Add" at bounding box center [482, 26] width 16 height 11
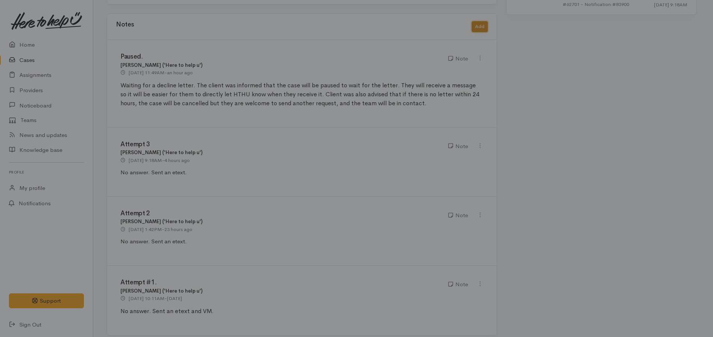
scroll to position [653, 0]
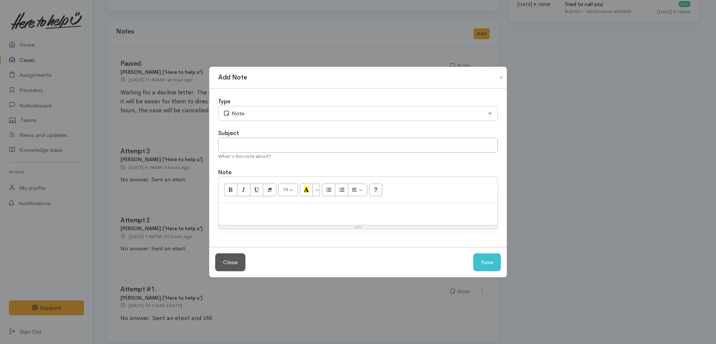
click at [247, 205] on div at bounding box center [358, 214] width 279 height 22
paste div
drag, startPoint x: 368, startPoint y: 211, endPoint x: 323, endPoint y: 207, distance: 45.3
click at [323, 207] on p "Handover case to TL ( HK ) as NH will be off tomorrow ." at bounding box center [358, 211] width 272 height 9
click at [313, 210] on span ") as NH will be off tomorrow" at bounding box center [323, 211] width 68 height 8
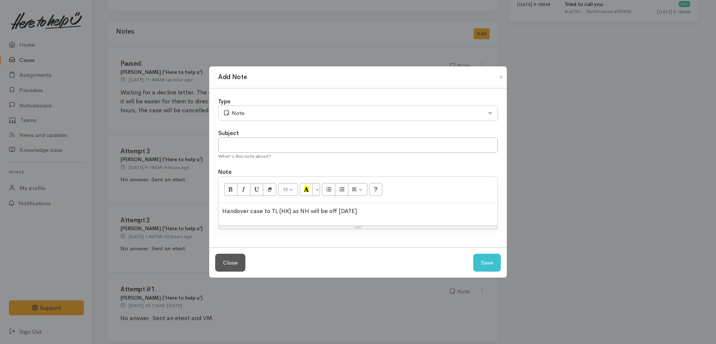
click at [311, 212] on span ") as NH will be off tomorrow" at bounding box center [323, 211] width 68 height 8
drag, startPoint x: 444, startPoint y: 209, endPoint x: 236, endPoint y: 208, distance: 207.4
click at [218, 208] on div "12 8 9 10 11 12 14 18 24 36 Background Color Transparent Select #ffff00 Text Co…" at bounding box center [358, 202] width 280 height 53
copy p "Handover case to TL ( HK ) as NH may not be available on the next working day."
click at [304, 143] on input "text" at bounding box center [358, 144] width 280 height 15
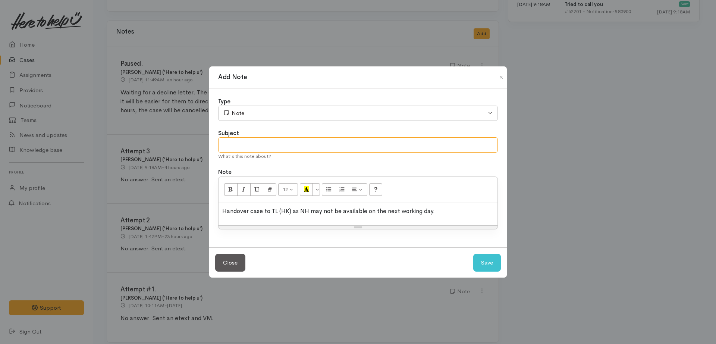
paste input "Reassigning case"
type input "Reassigning case"
click at [484, 264] on button "Save" at bounding box center [487, 263] width 28 height 18
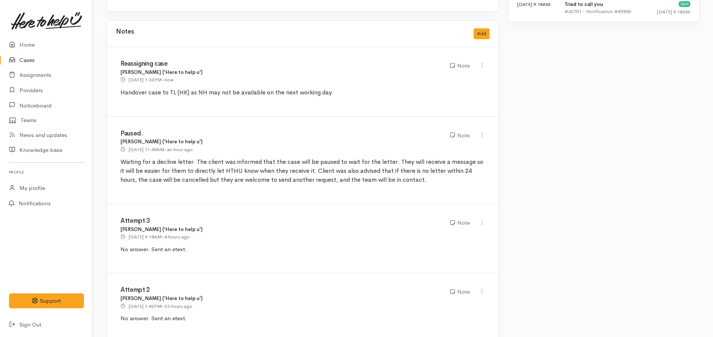
click at [37, 63] on link "Cases" at bounding box center [46, 60] width 93 height 15
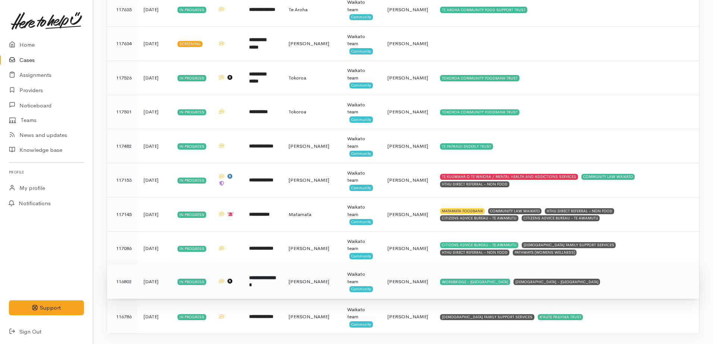
scroll to position [716, 0]
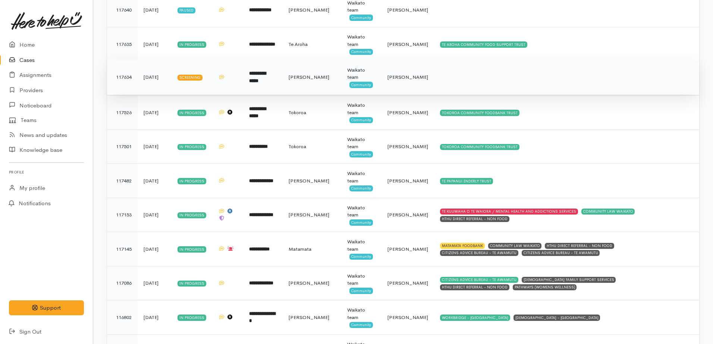
click at [266, 83] on b "**********" at bounding box center [257, 77] width 17 height 12
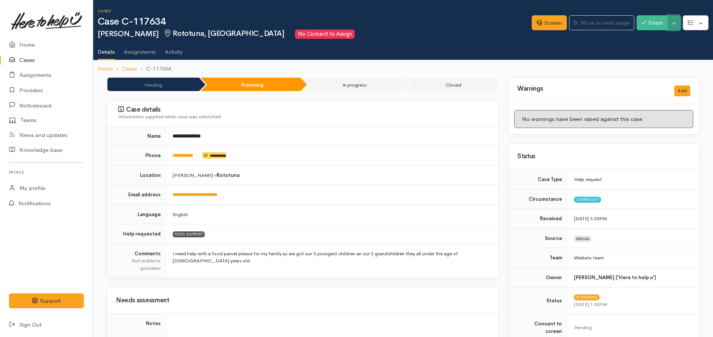
click at [676, 22] on button "Toggle Dropdown" at bounding box center [674, 22] width 13 height 15
click at [638, 34] on ul "Pause Cancel" at bounding box center [651, 45] width 60 height 29
click at [672, 18] on button "Toggle Dropdown" at bounding box center [674, 22] width 13 height 15
click at [653, 39] on link "Pause" at bounding box center [650, 41] width 59 height 12
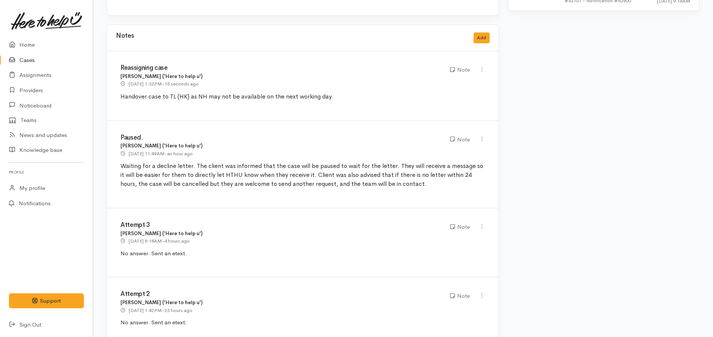
scroll to position [699, 0]
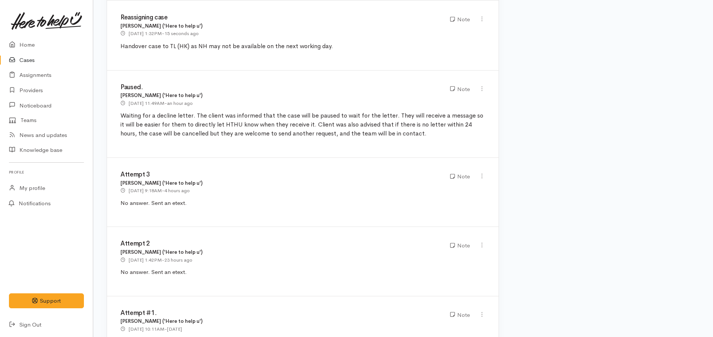
click at [38, 63] on link "Cases" at bounding box center [46, 60] width 93 height 15
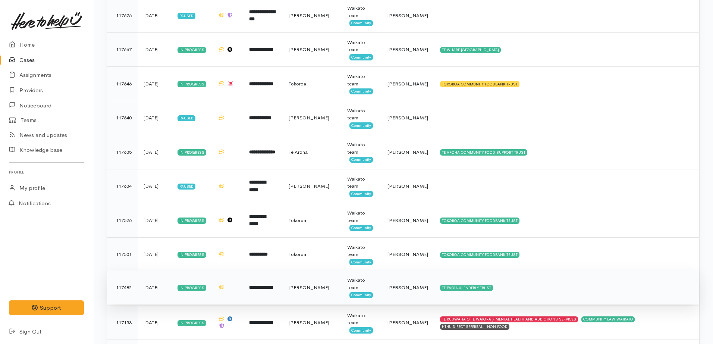
scroll to position [606, 0]
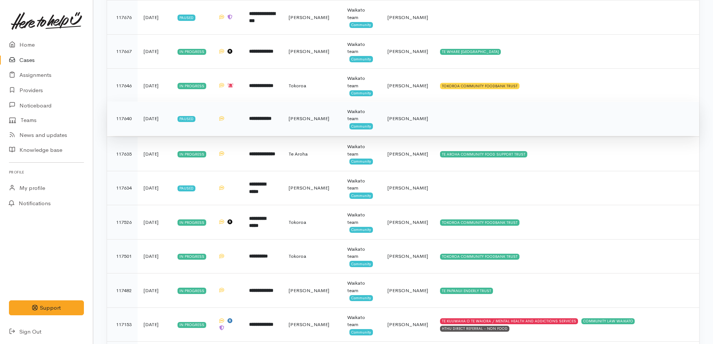
click at [282, 125] on td "**********" at bounding box center [263, 118] width 40 height 34
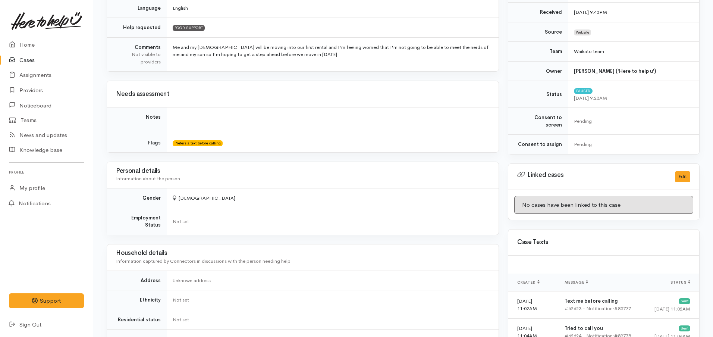
scroll to position [102, 0]
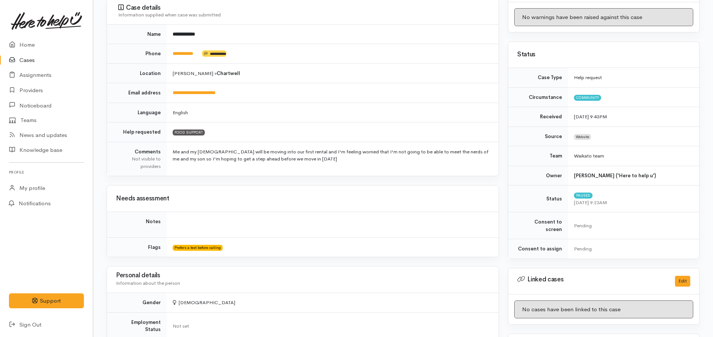
click at [191, 57] on td "**********" at bounding box center [333, 54] width 332 height 20
click at [191, 54] on link "**********" at bounding box center [183, 53] width 21 height 5
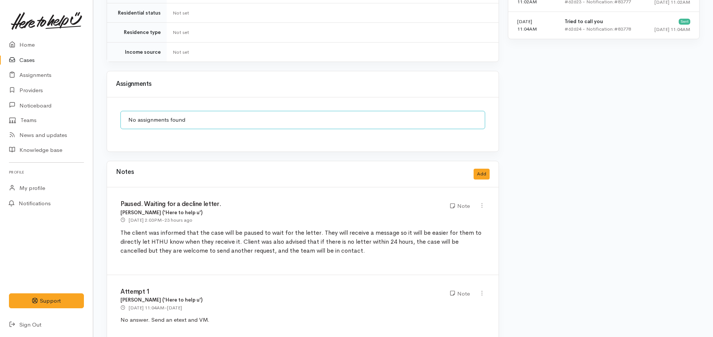
scroll to position [522, 0]
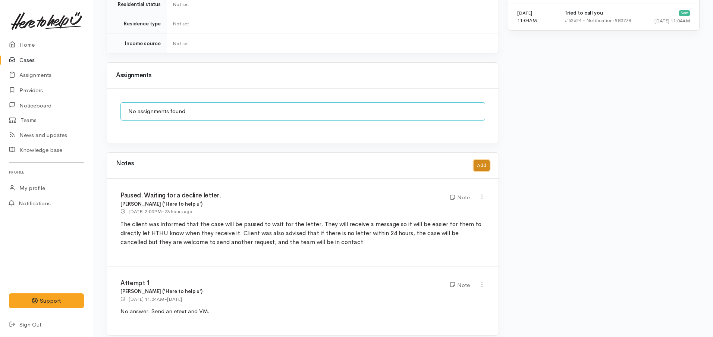
click at [483, 160] on button "Add" at bounding box center [482, 165] width 16 height 11
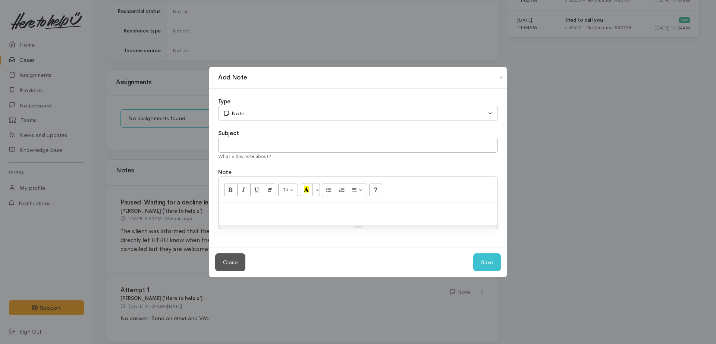
click at [244, 210] on p at bounding box center [358, 211] width 272 height 9
click at [287, 147] on input "text" at bounding box center [358, 145] width 280 height 15
type input "Cancel. Client withdrew."
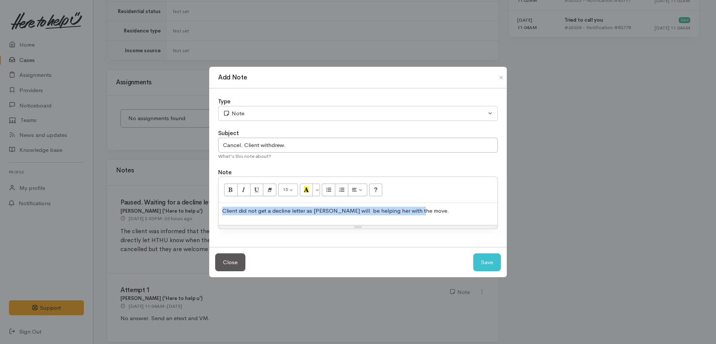
drag, startPoint x: 444, startPoint y: 216, endPoint x: 231, endPoint y: 210, distance: 213.5
click at [222, 208] on div "Client did not get a decline letter as WINZ will be helping her with the move." at bounding box center [358, 214] width 279 height 22
copy p "Client did not get a decline letter as WINZ will be helping her with the move."
click at [472, 256] on div "Close Save" at bounding box center [358, 262] width 298 height 31
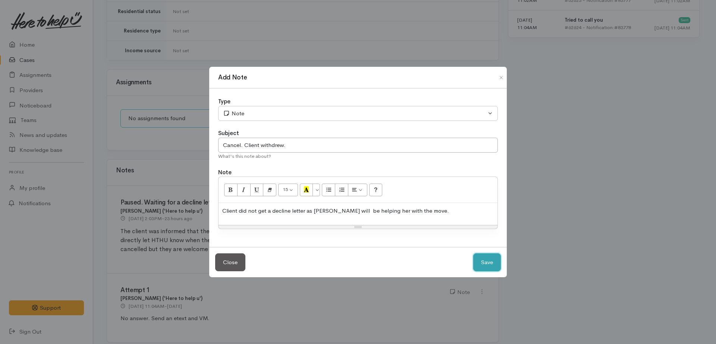
click at [480, 260] on button "Save" at bounding box center [487, 262] width 28 height 18
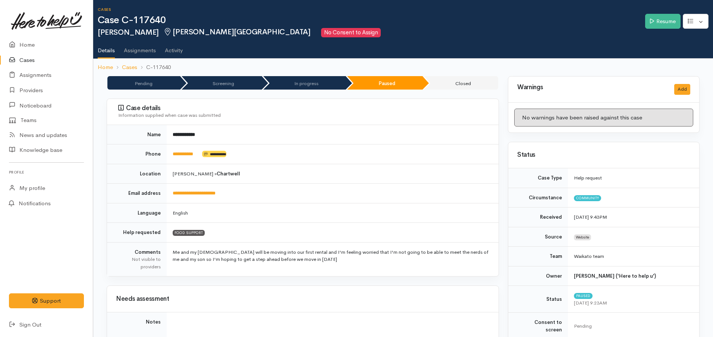
scroll to position [0, 0]
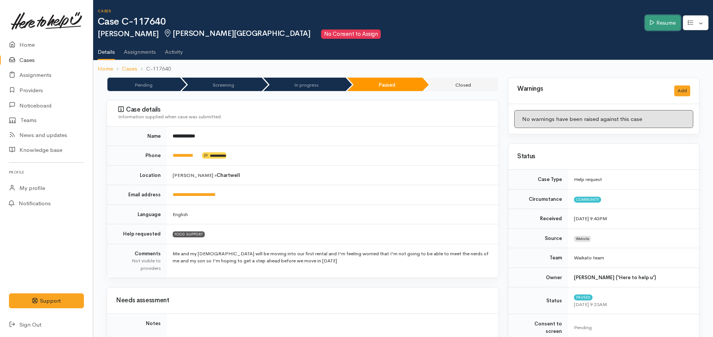
click at [653, 27] on link "Resume" at bounding box center [662, 22] width 35 height 15
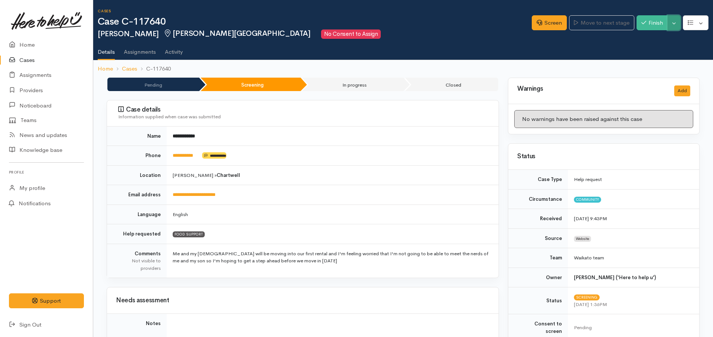
click at [671, 22] on button "Toggle Dropdown" at bounding box center [674, 22] width 13 height 15
click at [636, 53] on link "Cancel" at bounding box center [650, 52] width 59 height 12
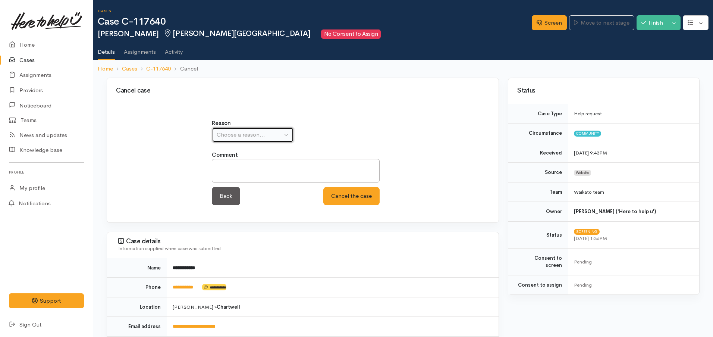
click at [269, 135] on div "Choose a reason..." at bounding box center [250, 135] width 66 height 9
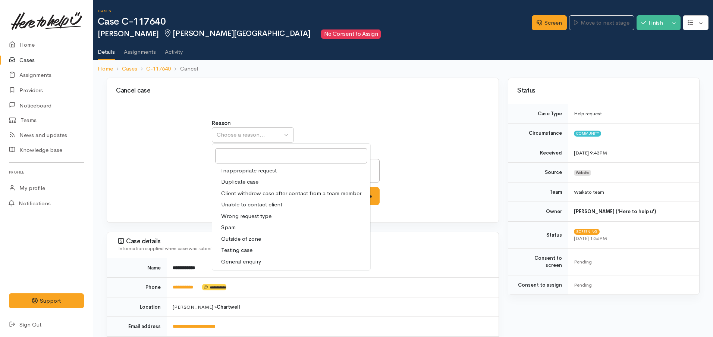
click at [260, 194] on span "Client withdrew case after contact from a team member" at bounding box center [291, 193] width 140 height 9
select select "3"
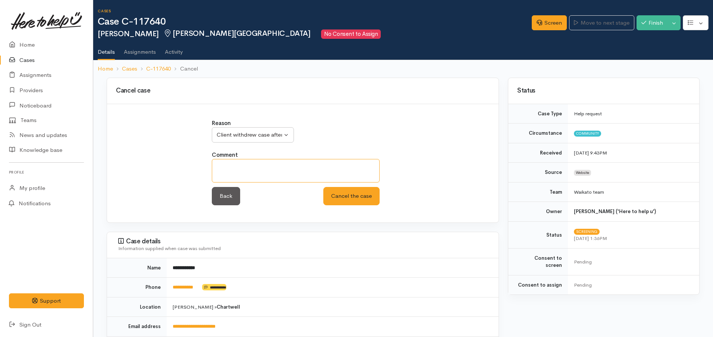
click at [261, 181] on textarea at bounding box center [296, 171] width 168 height 24
paste textarea "Client did not get a decline letter as [PERSON_NAME] will be helping her with t…"
type textarea "Client did not get a decline letter as WINZ will be helping her with the move."
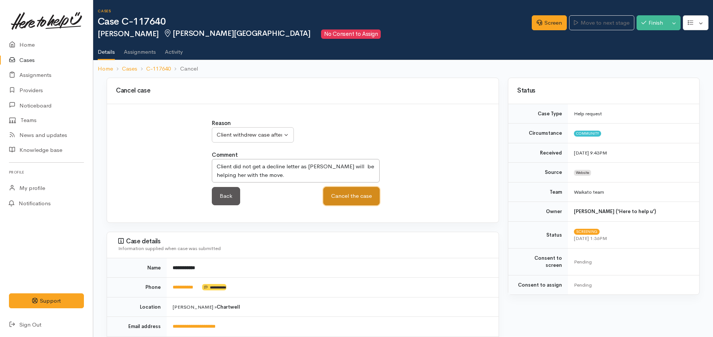
click at [337, 198] on button "Cancel the case" at bounding box center [351, 196] width 56 height 18
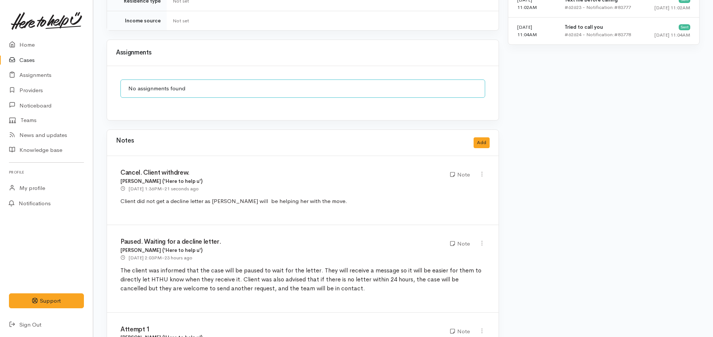
scroll to position [568, 0]
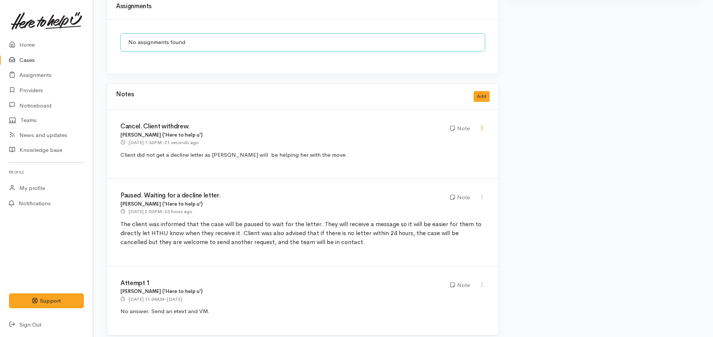
click at [485, 125] on link at bounding box center [482, 129] width 6 height 8
click at [452, 137] on link "Edit" at bounding box center [455, 143] width 59 height 12
type input "Cancel. Client withdrew."
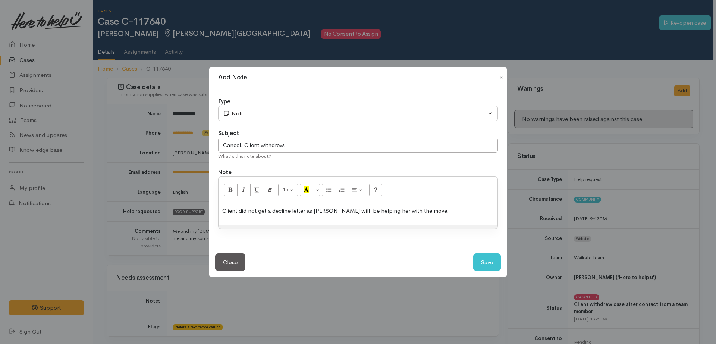
click at [448, 211] on p "Client did not get a decline letter as WINZ will be helping her with the move." at bounding box center [358, 211] width 272 height 9
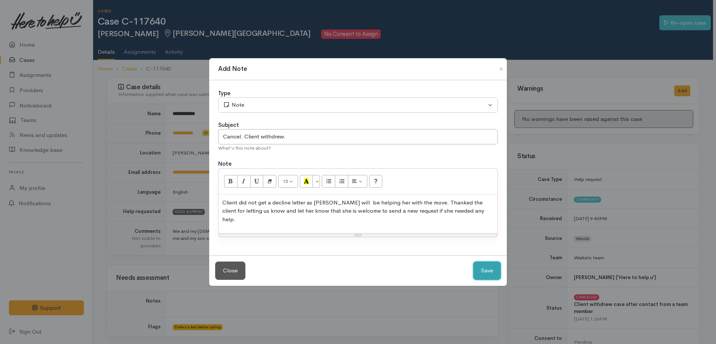
click at [480, 270] on button "Save" at bounding box center [487, 271] width 28 height 18
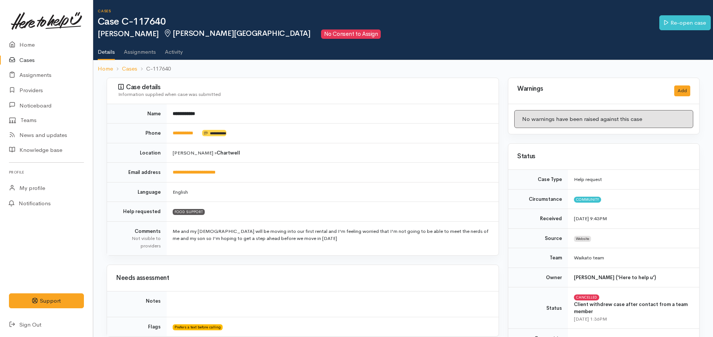
scroll to position [187, 0]
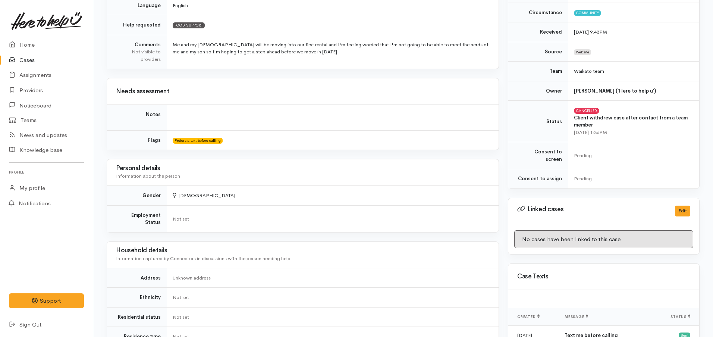
click at [29, 64] on link "Cases" at bounding box center [46, 60] width 93 height 15
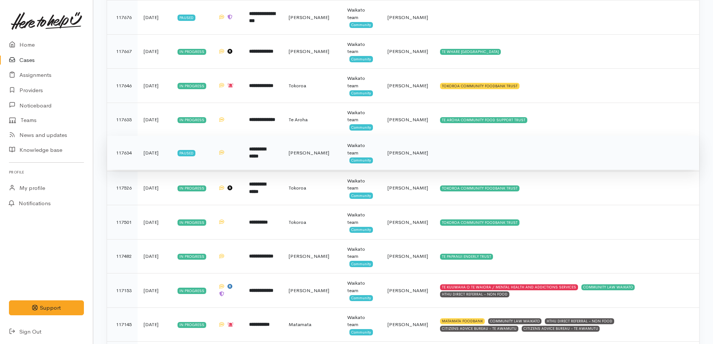
scroll to position [513, 0]
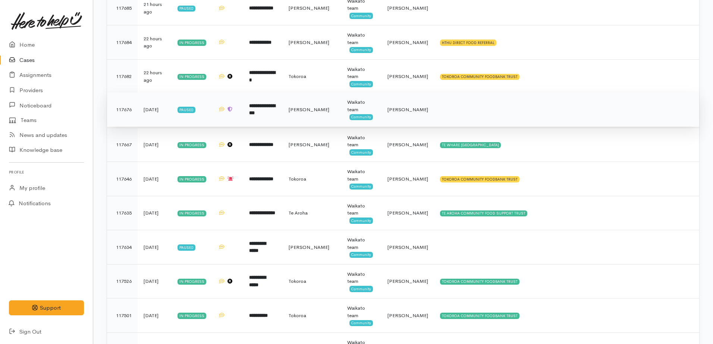
click at [270, 119] on td "**********" at bounding box center [263, 110] width 40 height 34
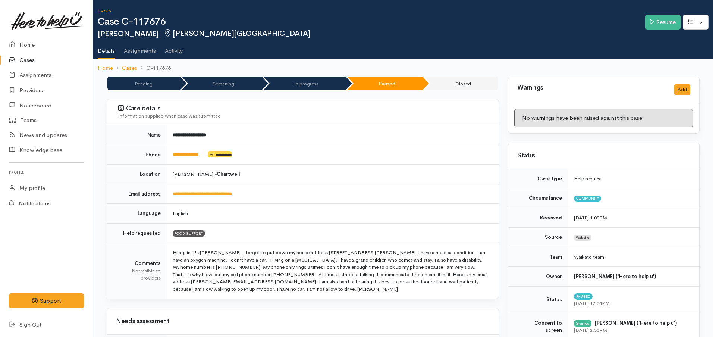
click at [18, 62] on icon at bounding box center [14, 60] width 10 height 9
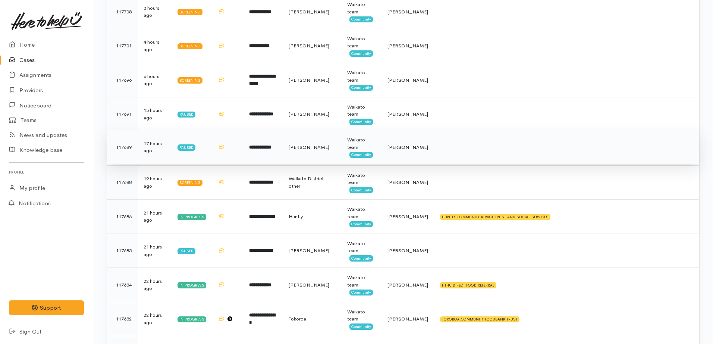
scroll to position [326, 0]
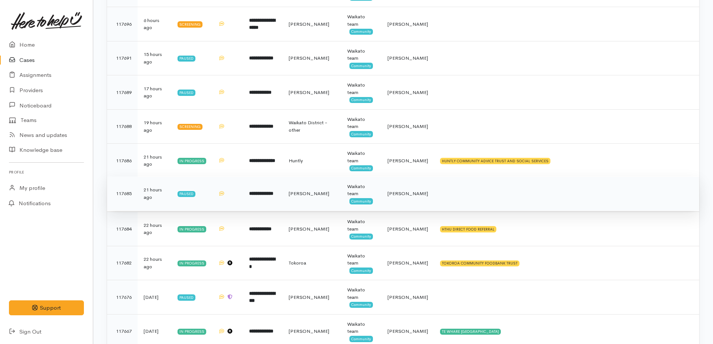
click at [256, 198] on td "**********" at bounding box center [263, 193] width 40 height 34
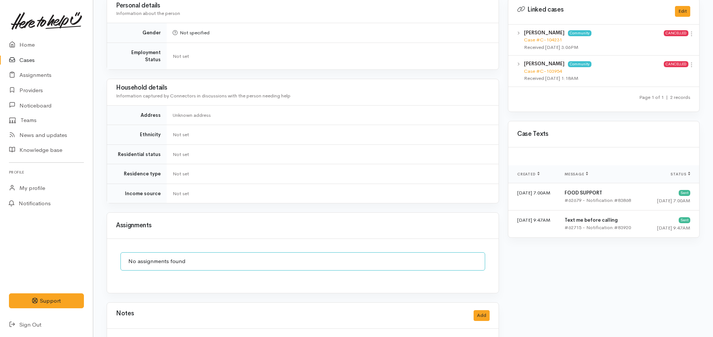
scroll to position [452, 0]
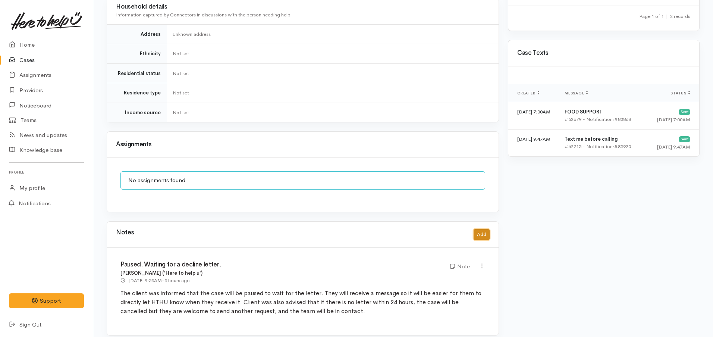
click at [481, 229] on button "Add" at bounding box center [482, 234] width 16 height 11
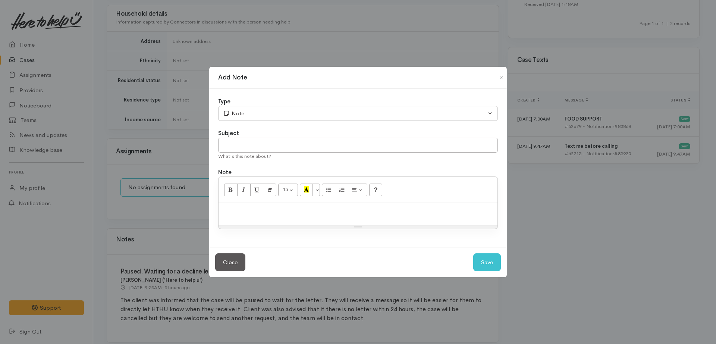
click at [308, 210] on p at bounding box center [358, 211] width 272 height 9
paste div
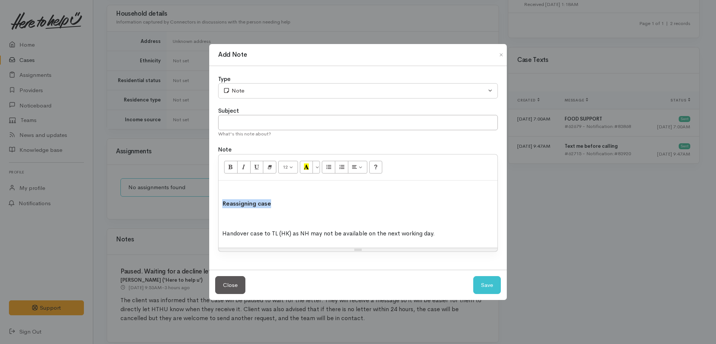
drag, startPoint x: 279, startPoint y: 202, endPoint x: 198, endPoint y: 197, distance: 81.1
click at [198, 197] on div "Add Note Type Correspondence Discussion Email Note Phone call SMS text message …" at bounding box center [358, 172] width 716 height 344
click at [247, 118] on input "text" at bounding box center [358, 122] width 280 height 15
paste input "Reassigning case"
type input "Reassigning case"
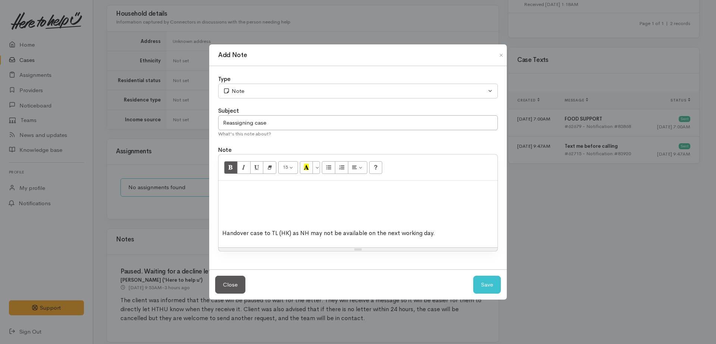
click at [232, 190] on p at bounding box center [358, 188] width 272 height 9
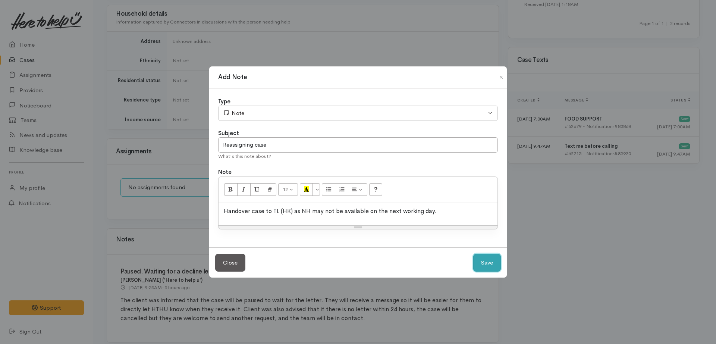
click at [489, 261] on button "Save" at bounding box center [487, 263] width 28 height 18
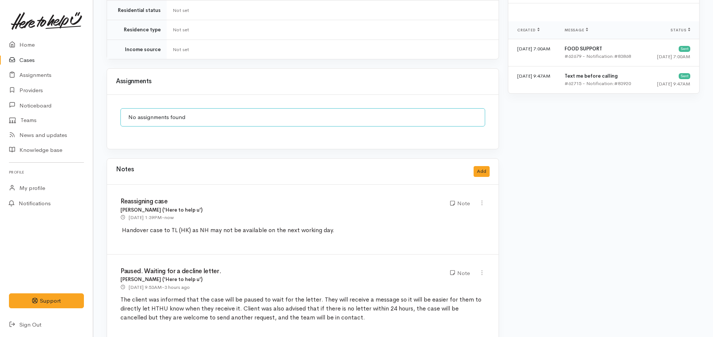
scroll to position [522, 0]
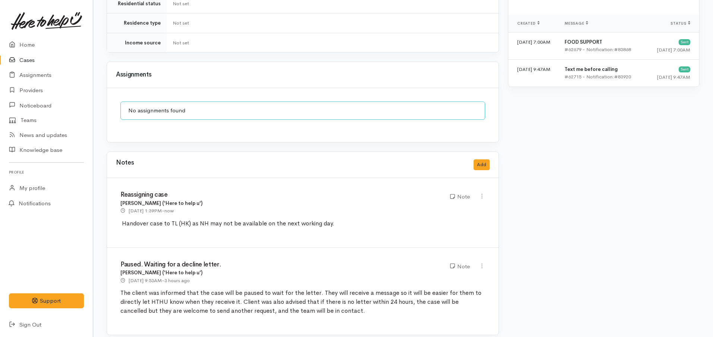
click at [25, 60] on link "Cases" at bounding box center [46, 60] width 93 height 15
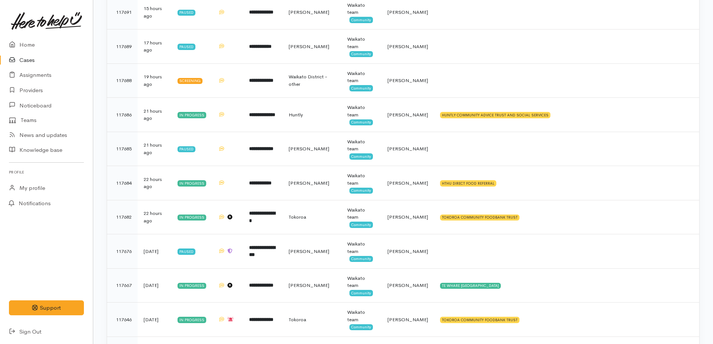
scroll to position [373, 0]
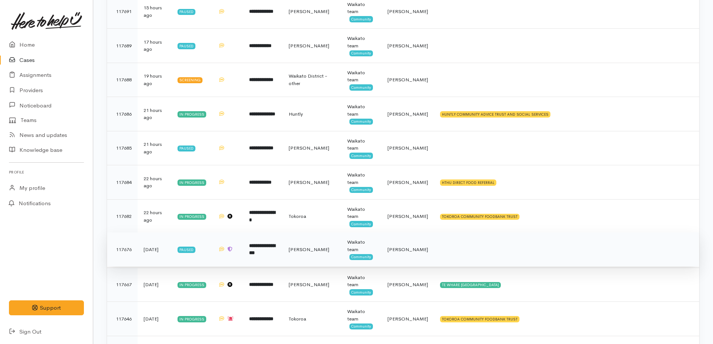
click at [283, 245] on td "**********" at bounding box center [263, 249] width 40 height 34
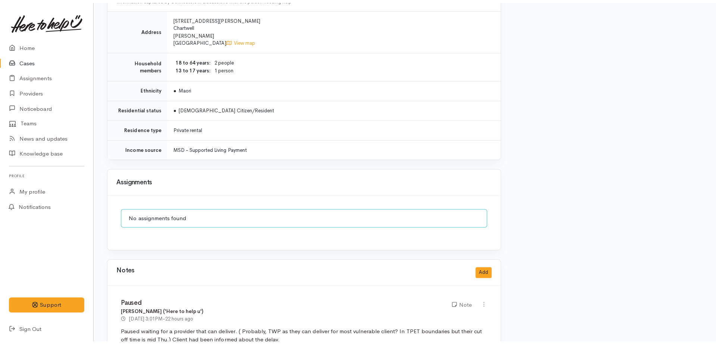
scroll to position [1026, 0]
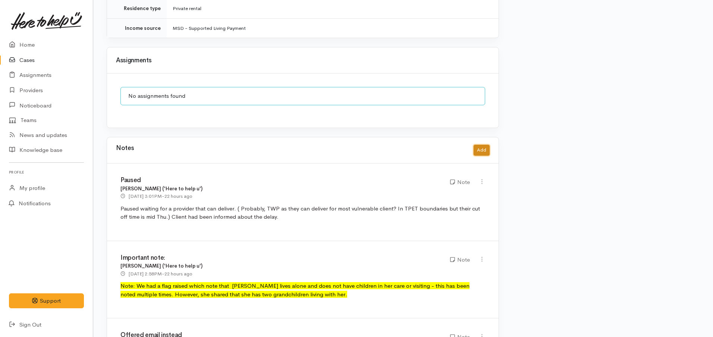
click at [484, 145] on button "Add" at bounding box center [482, 150] width 16 height 11
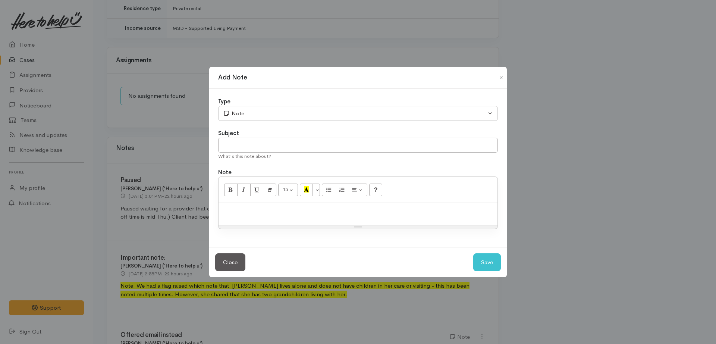
click at [259, 215] on p at bounding box center [358, 211] width 272 height 9
paste div
drag, startPoint x: 289, startPoint y: 161, endPoint x: 280, endPoint y: 143, distance: 21.0
click at [280, 144] on div "Type Correspondence Discussion Email Note Phone call SMS text message Note Subj…" at bounding box center [358, 167] width 298 height 159
click at [280, 141] on input "text" at bounding box center [358, 144] width 280 height 15
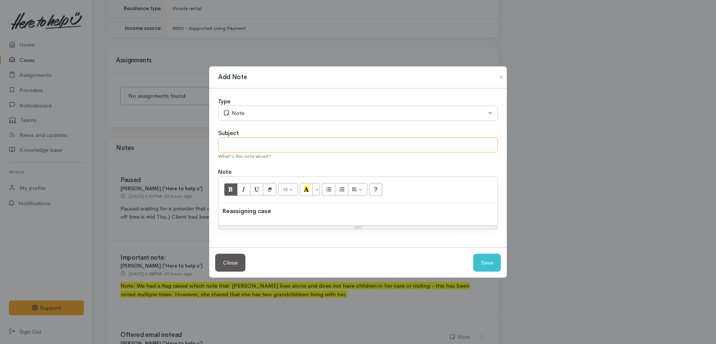
paste input "Reassigning case"
type input "Reassigning case"
drag, startPoint x: 345, startPoint y: 221, endPoint x: 330, endPoint y: 220, distance: 15.0
click at [344, 221] on div "Reassigning case" at bounding box center [358, 214] width 279 height 22
drag, startPoint x: 291, startPoint y: 216, endPoint x: 209, endPoint y: 206, distance: 83.4
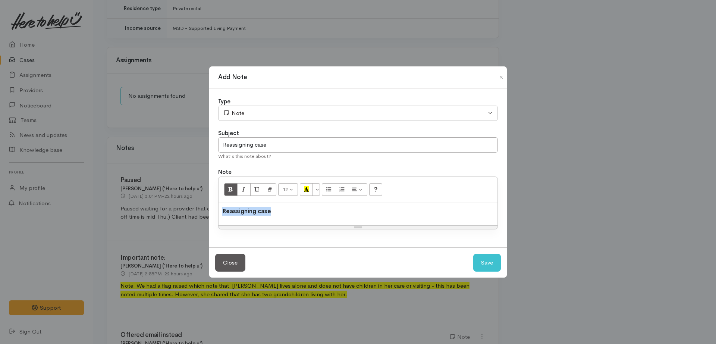
click at [210, 206] on div "Type Correspondence Discussion Email Note Phone call SMS text message Note Subj…" at bounding box center [358, 167] width 298 height 159
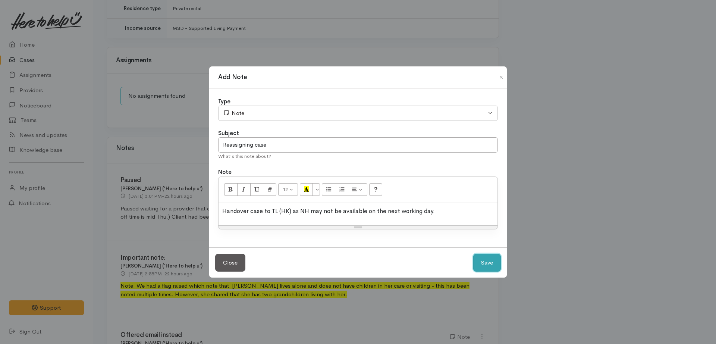
click at [486, 262] on button "Save" at bounding box center [487, 263] width 28 height 18
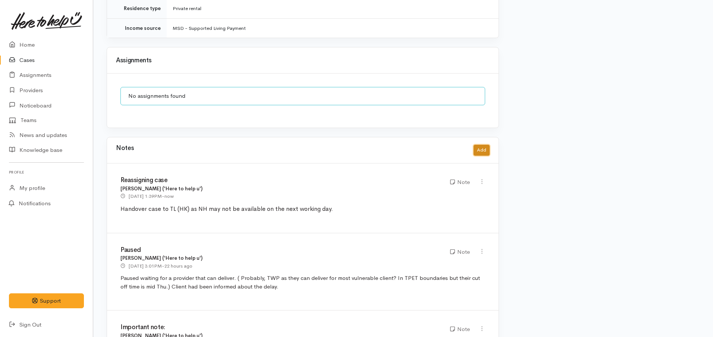
click at [481, 145] on button "Add" at bounding box center [482, 150] width 16 height 11
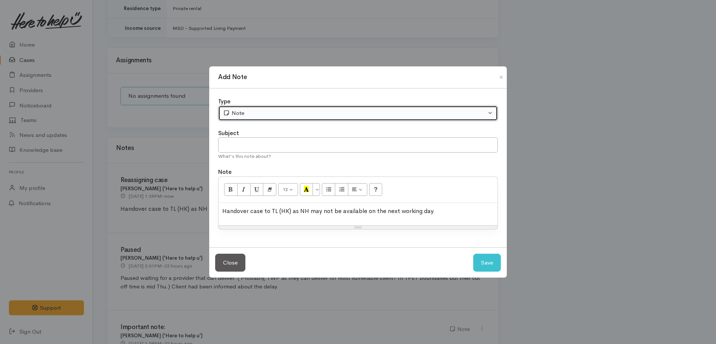
click at [243, 120] on button "Note" at bounding box center [358, 113] width 280 height 15
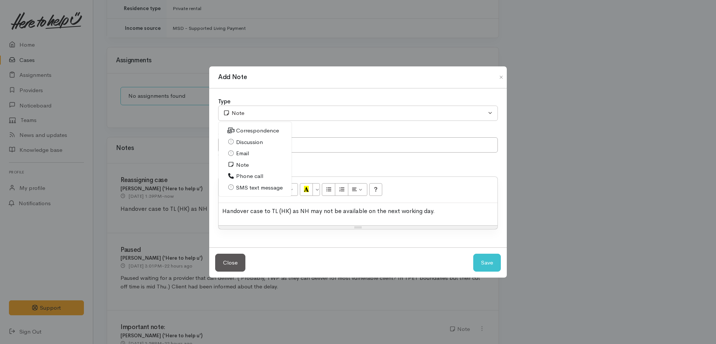
click at [245, 153] on span "Email" at bounding box center [242, 153] width 13 height 9
select select "2"
click at [233, 144] on input "text" at bounding box center [358, 144] width 280 height 15
type input "Enquiry for update"
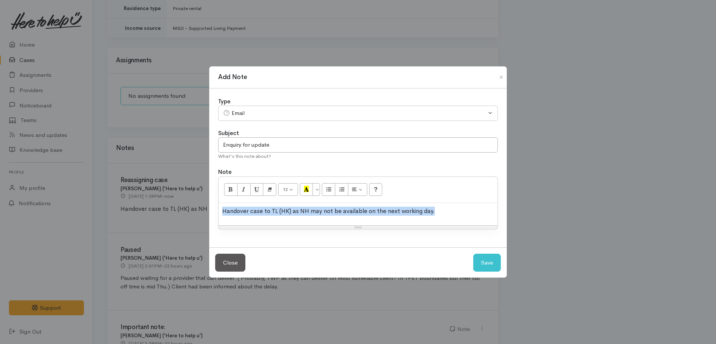
drag, startPoint x: 435, startPoint y: 214, endPoint x: 186, endPoint y: 216, distance: 248.8
click at [187, 216] on div "Add Note Type Correspondence Discussion Email Note Phone call SMS text message …" at bounding box center [358, 172] width 716 height 344
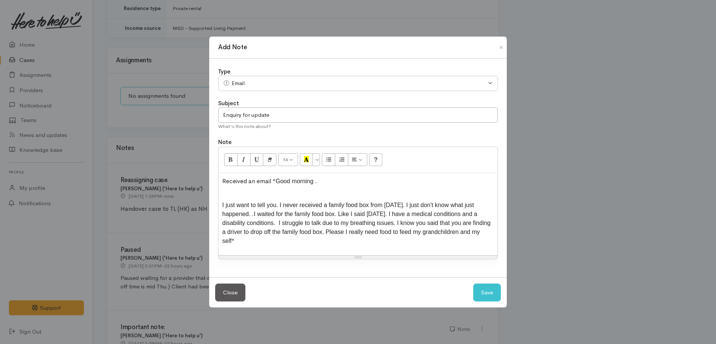
click at [254, 239] on p "I just want to tell you. I never received a family food box from yesterday. I j…" at bounding box center [358, 223] width 272 height 45
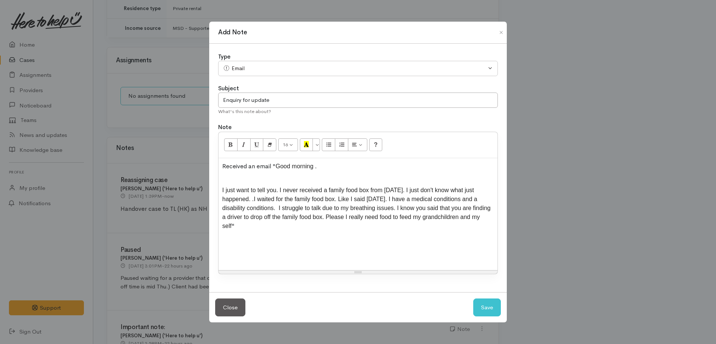
drag, startPoint x: 275, startPoint y: 167, endPoint x: 280, endPoint y: 176, distance: 10.8
click at [277, 169] on p "Received an email " Good morning ." at bounding box center [358, 166] width 272 height 9
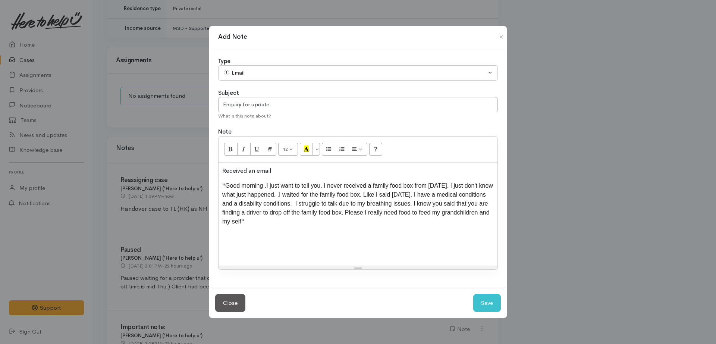
click at [300, 221] on p "" Good morning . I just want to tell you. I never received a family food box fr…" at bounding box center [358, 203] width 272 height 45
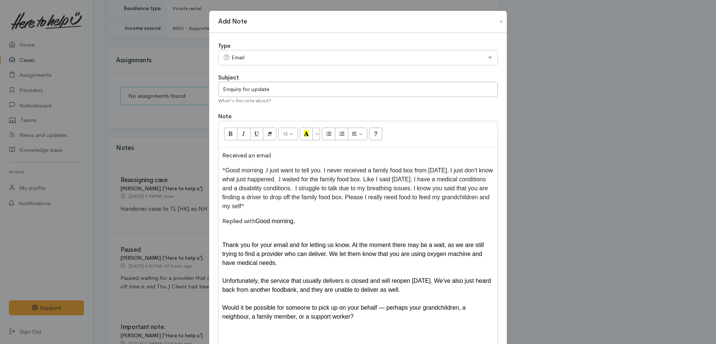
click at [257, 221] on span "Good morning," at bounding box center [276, 221] width 40 height 6
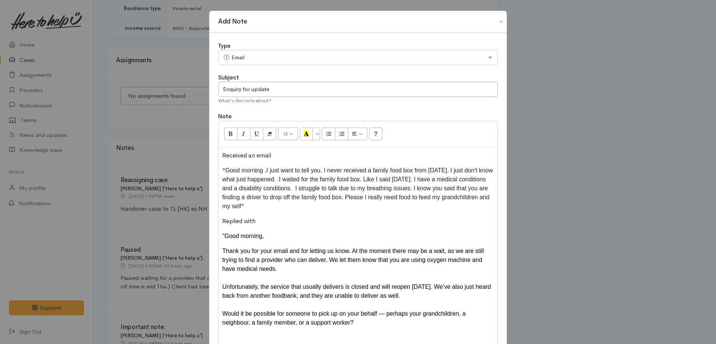
click at [332, 312] on div "Would it be possible for someone to pick up on your behalf — perhaps your grand…" at bounding box center [358, 318] width 272 height 18
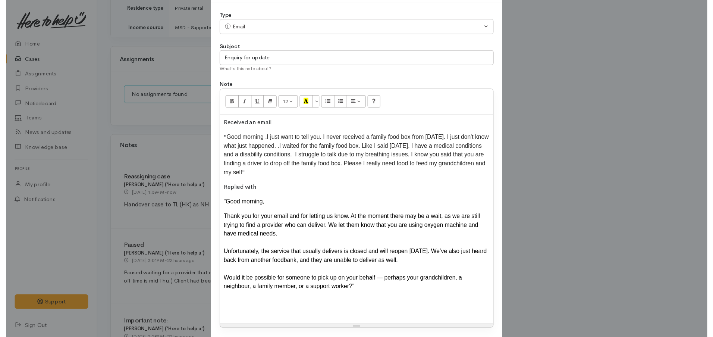
scroll to position [47, 0]
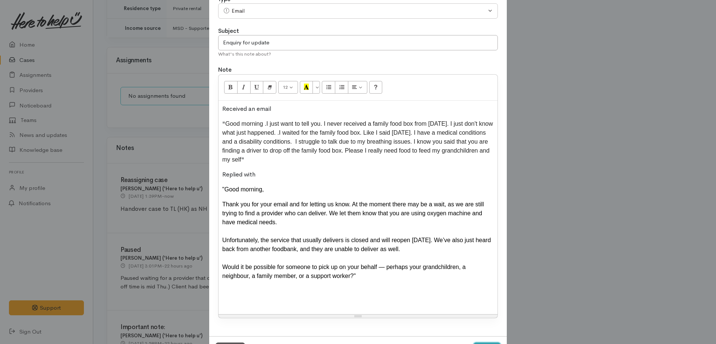
select select "1"
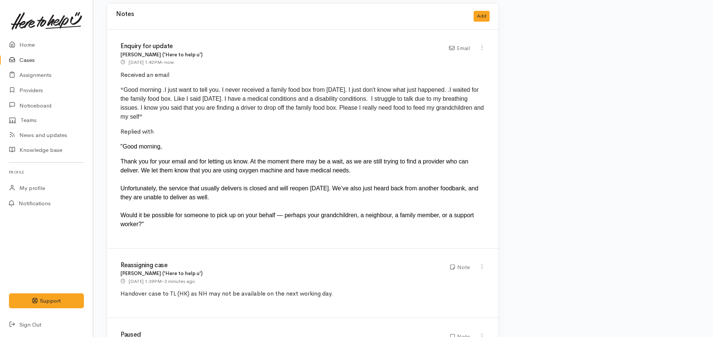
scroll to position [1166, 0]
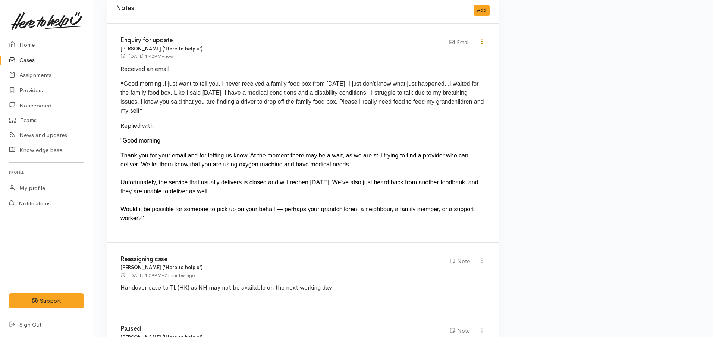
click at [483, 38] on icon at bounding box center [482, 41] width 6 height 6
click at [447, 50] on link "Edit" at bounding box center [455, 56] width 59 height 12
type input "Enquiry for update"
select select "2"
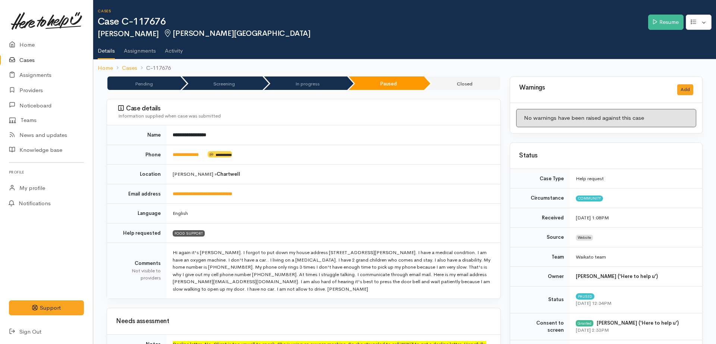
select select "2"
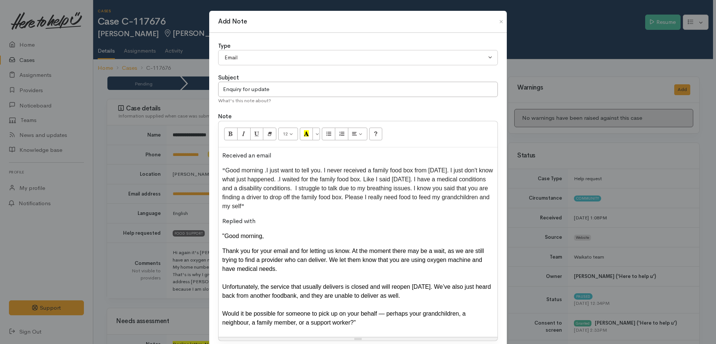
click at [275, 251] on span "Thank you for your email and for letting us know. At the moment there may be a …" at bounding box center [353, 260] width 262 height 24
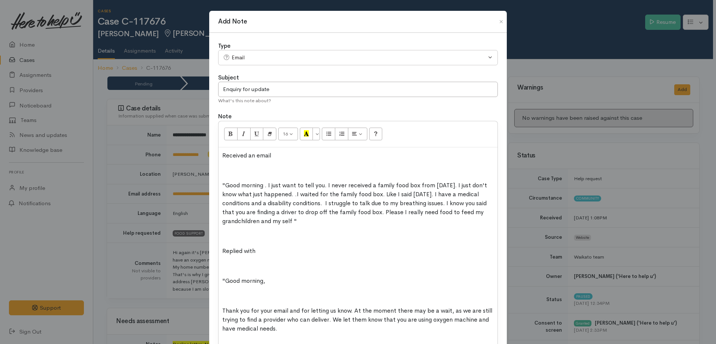
scroll to position [66, 0]
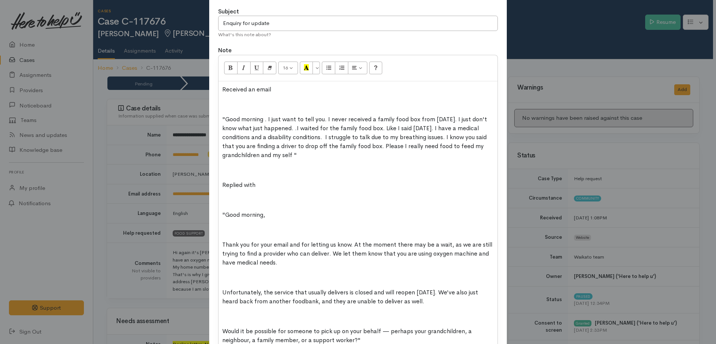
click at [236, 107] on p at bounding box center [358, 104] width 272 height 9
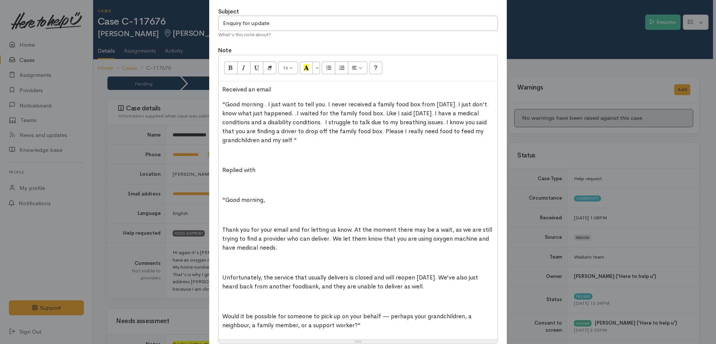
click at [235, 148] on div "Received an email "Good morning . I just want to tell you. I never received a f…" at bounding box center [358, 210] width 279 height 258
drag, startPoint x: 226, startPoint y: 178, endPoint x: 229, endPoint y: 181, distance: 4.2
click at [226, 177] on div "Received an email "Good morning . I just want to tell you. I never received a f…" at bounding box center [358, 210] width 279 height 258
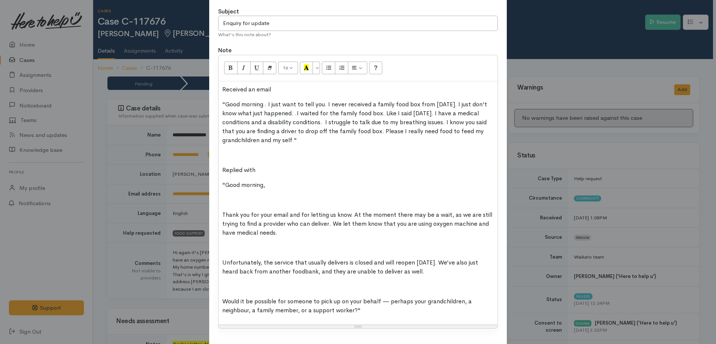
click at [228, 197] on p at bounding box center [358, 199] width 272 height 9
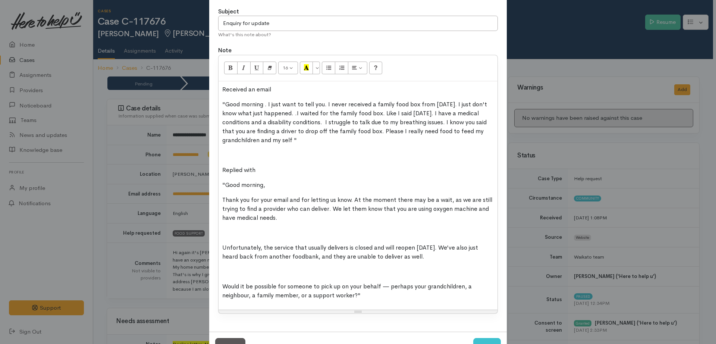
click at [236, 228] on p at bounding box center [358, 232] width 272 height 9
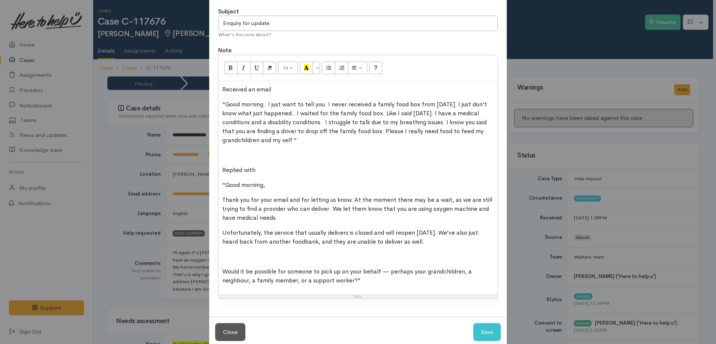
click at [227, 250] on div "Received an email "Good morning . I just want to tell you. I never received a f…" at bounding box center [358, 187] width 279 height 213
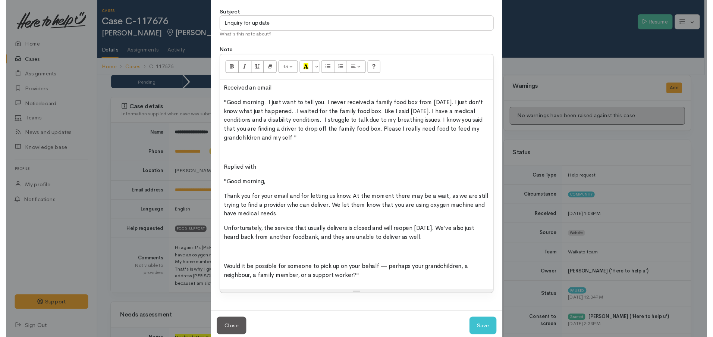
scroll to position [65, 0]
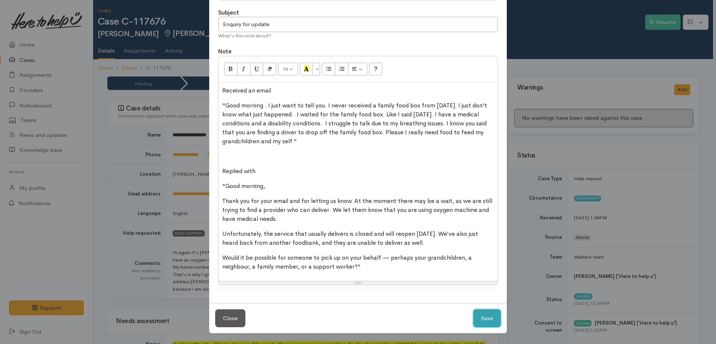
click at [478, 318] on button "Save" at bounding box center [487, 318] width 28 height 18
select select "1"
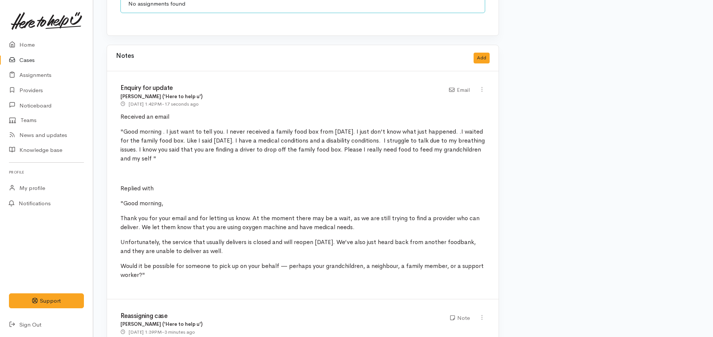
scroll to position [1119, 0]
click at [479, 85] on icon at bounding box center [482, 88] width 6 height 6
click at [455, 97] on link "Edit" at bounding box center [455, 103] width 59 height 12
type input "Enquiry for update"
select select "2"
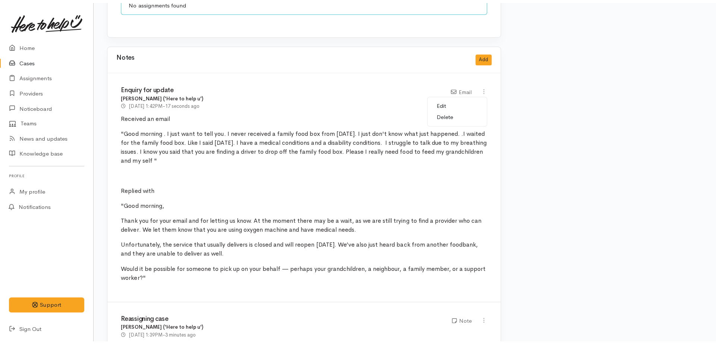
scroll to position [0, 0]
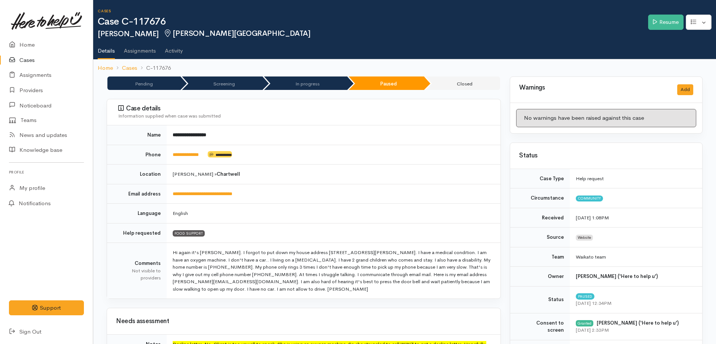
select select "2"
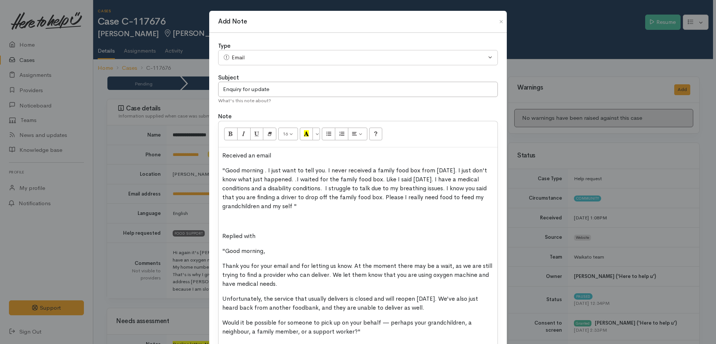
click at [222, 156] on span "Received an email" at bounding box center [246, 155] width 49 height 8
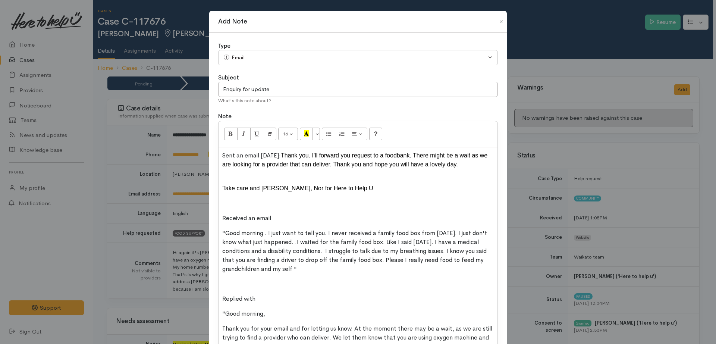
click at [433, 163] on p "Sent an email yesterday: Thank you. I'll forward you request to a foodbank. The…" at bounding box center [358, 160] width 272 height 18
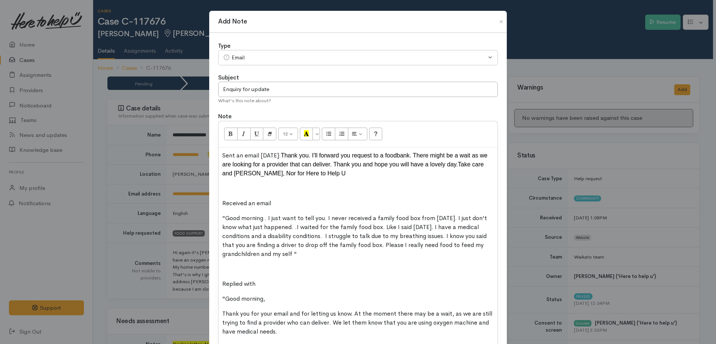
click at [230, 191] on p at bounding box center [358, 188] width 272 height 9
click at [281, 156] on span "Sent an email yesterday:" at bounding box center [251, 155] width 59 height 8
drag, startPoint x: 273, startPoint y: 201, endPoint x: 286, endPoint y: 228, distance: 29.2
click at [273, 202] on p "Received an email" at bounding box center [358, 203] width 272 height 9
click at [228, 272] on p at bounding box center [358, 268] width 272 height 9
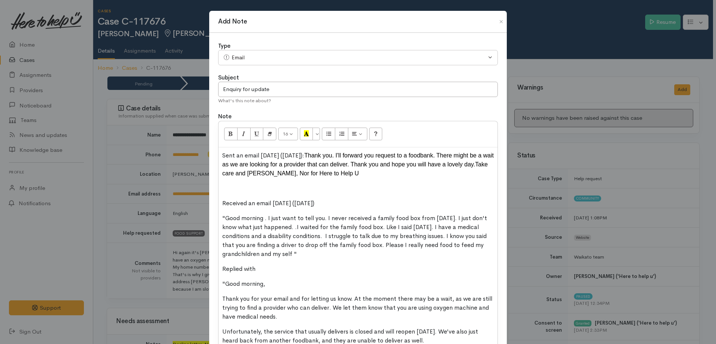
click at [318, 202] on p "Received an email today (12/9/25)" at bounding box center [358, 203] width 272 height 9
click at [281, 271] on p "Replied with" at bounding box center [358, 268] width 272 height 9
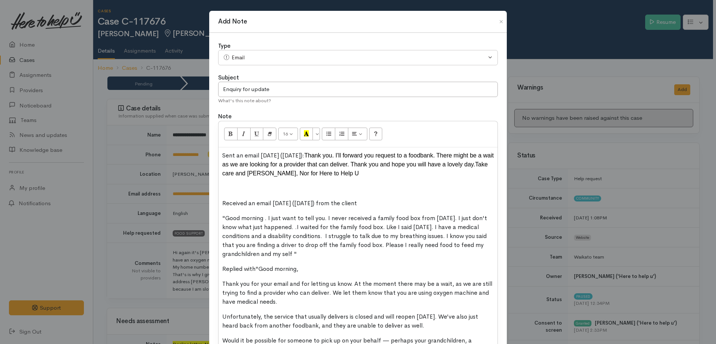
scroll to position [83, 0]
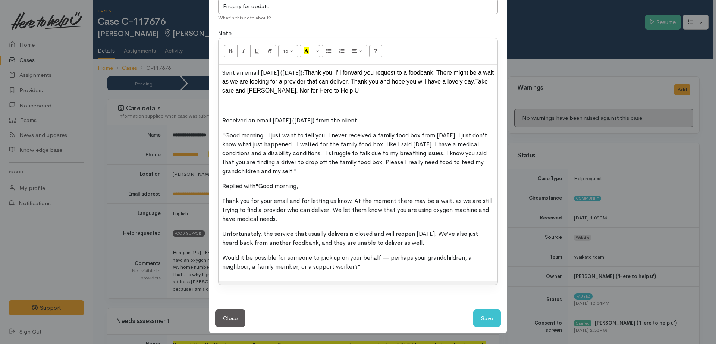
click at [254, 102] on p at bounding box center [358, 105] width 272 height 9
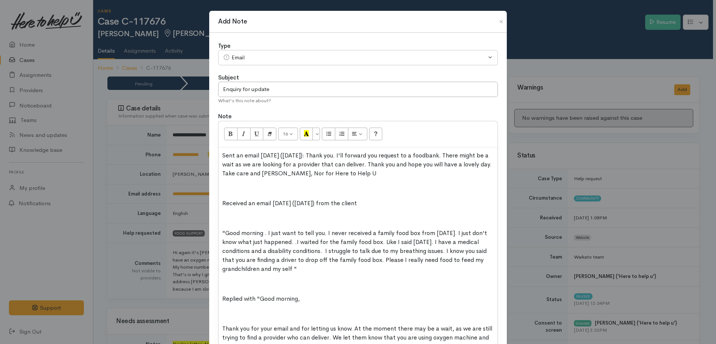
scroll to position [84, 0]
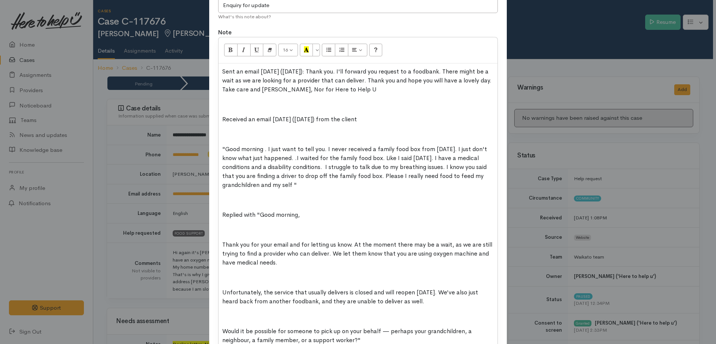
click at [233, 108] on p at bounding box center [358, 104] width 272 height 9
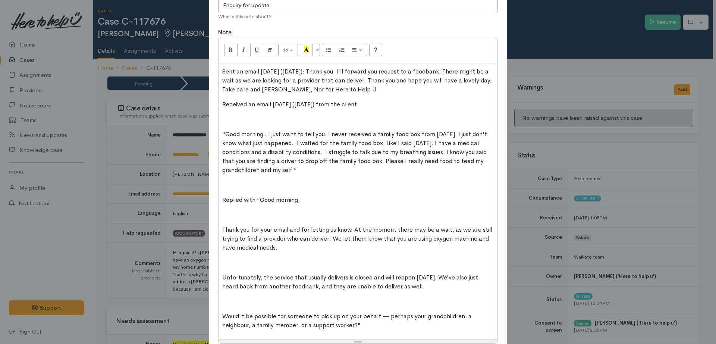
click at [227, 118] on p at bounding box center [358, 119] width 272 height 9
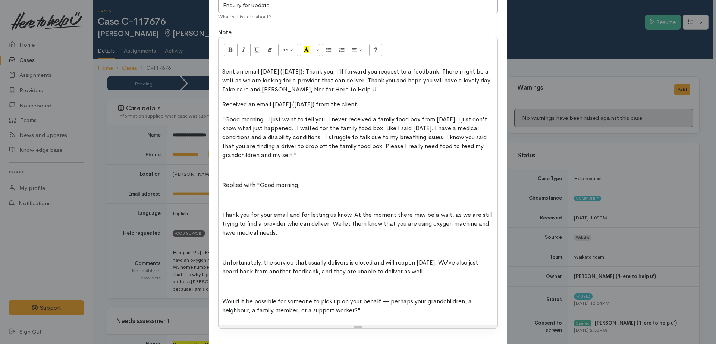
click at [225, 197] on p at bounding box center [358, 199] width 272 height 9
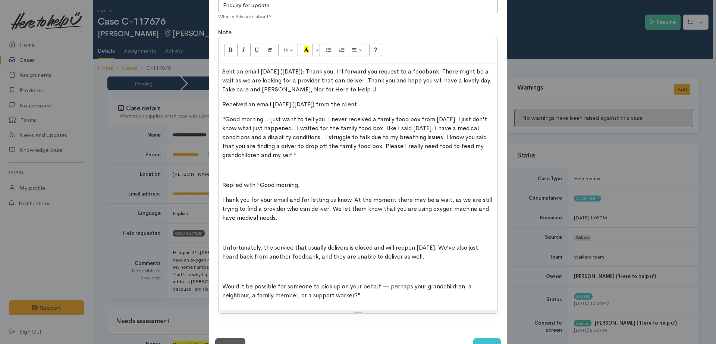
click at [222, 231] on p at bounding box center [358, 232] width 272 height 9
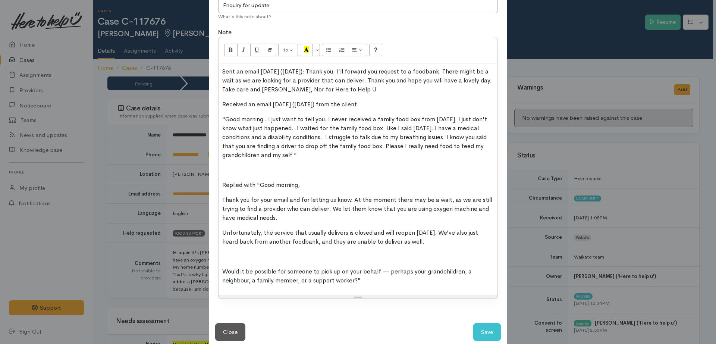
click at [224, 255] on p at bounding box center [358, 256] width 272 height 9
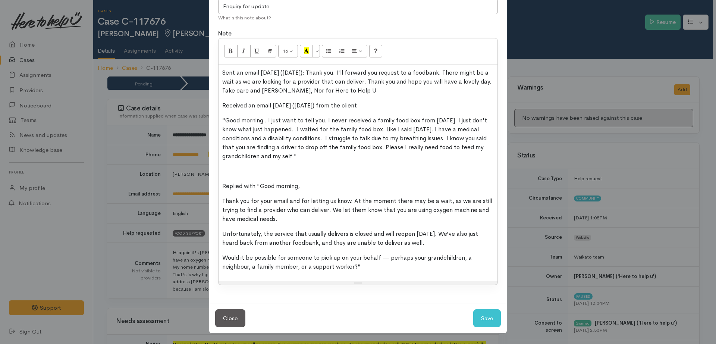
click at [220, 173] on div "Sent an email yesterday (11/9/25): Thank you. I'll forward you request to a foo…" at bounding box center [358, 173] width 279 height 216
click at [384, 94] on p "Sent an email yesterday (11/9/25): Thank you. I'll forward you request to a foo…" at bounding box center [358, 81] width 272 height 27
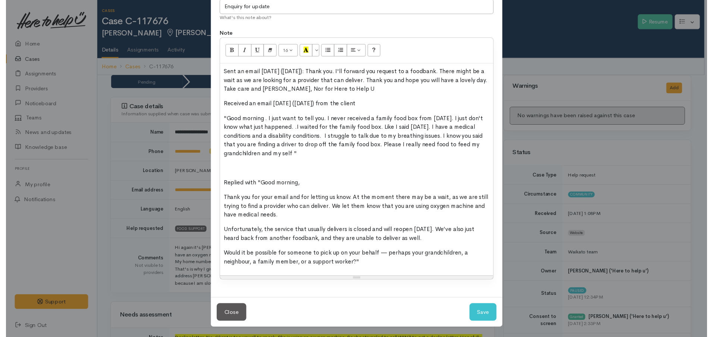
scroll to position [84, 0]
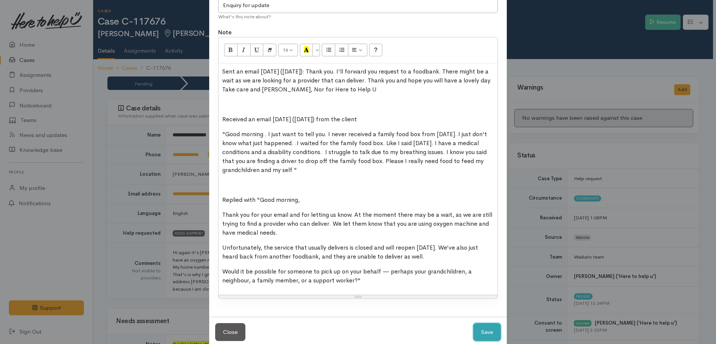
drag, startPoint x: 488, startPoint y: 331, endPoint x: 439, endPoint y: 314, distance: 52.1
click at [488, 332] on button "Save" at bounding box center [487, 332] width 28 height 18
select select "1"
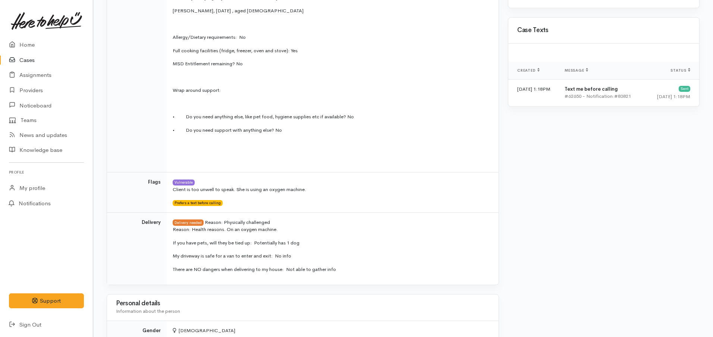
scroll to position [746, 0]
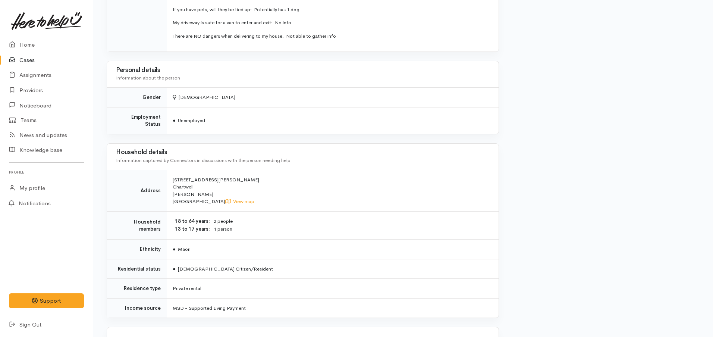
click at [21, 61] on link "Cases" at bounding box center [46, 60] width 93 height 15
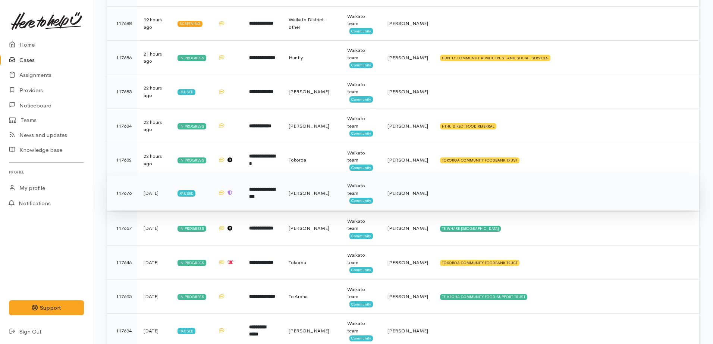
scroll to position [420, 0]
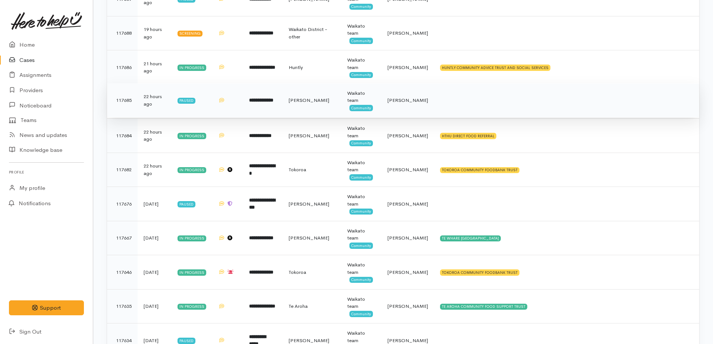
click at [274, 106] on td "**********" at bounding box center [263, 100] width 40 height 34
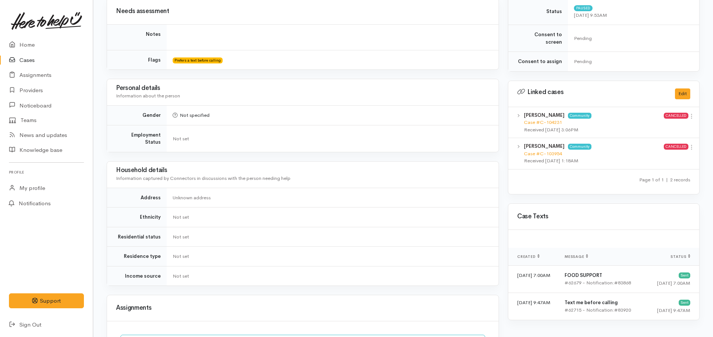
scroll to position [9, 0]
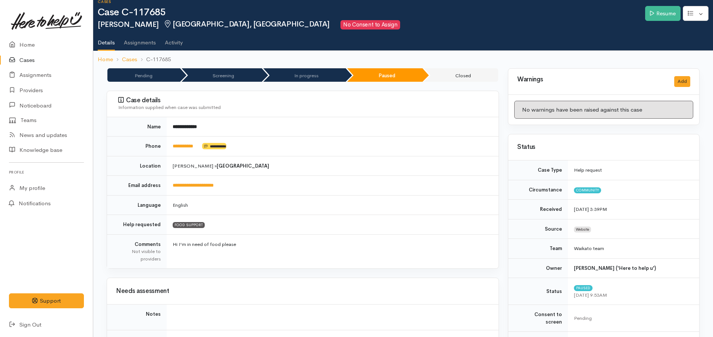
click at [29, 59] on link "Cases" at bounding box center [46, 60] width 93 height 15
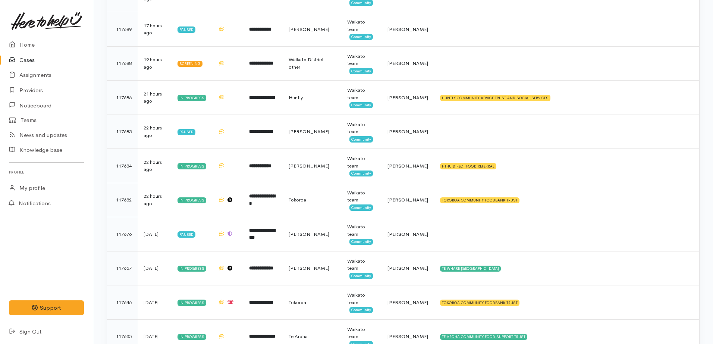
scroll to position [373, 0]
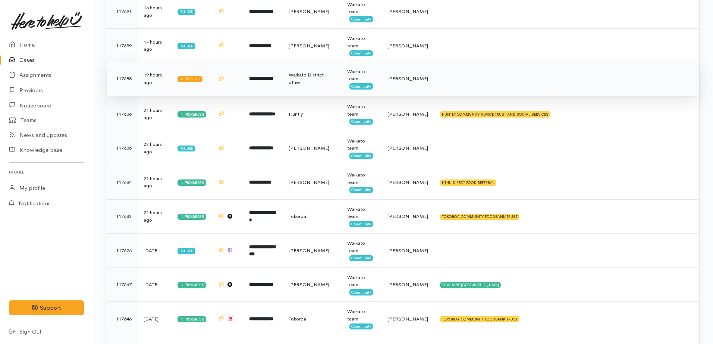
click at [247, 88] on td "**********" at bounding box center [263, 79] width 40 height 34
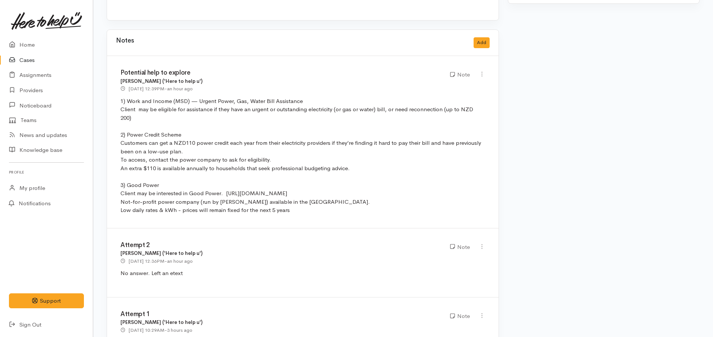
scroll to position [667, 0]
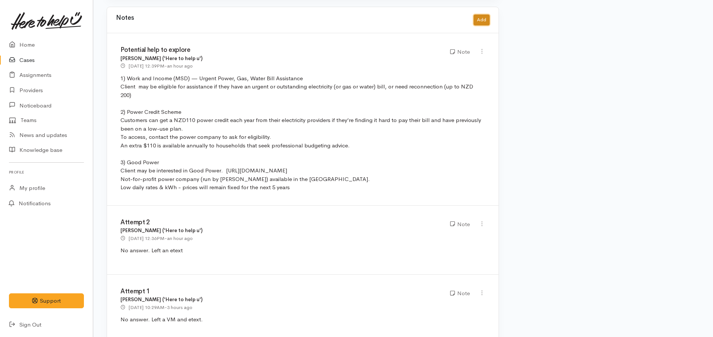
click at [483, 15] on button "Add" at bounding box center [482, 20] width 16 height 11
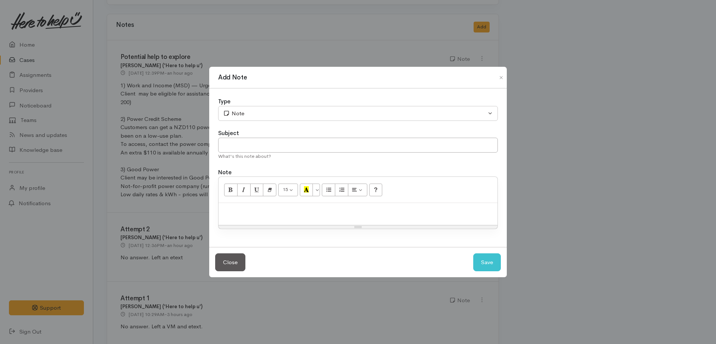
click at [270, 210] on p at bounding box center [358, 211] width 272 height 9
paste div
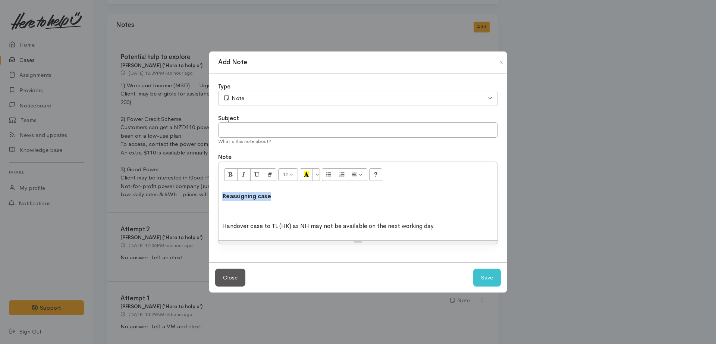
drag, startPoint x: 286, startPoint y: 198, endPoint x: 190, endPoint y: 198, distance: 96.2
click at [190, 198] on div "Add Note Type Correspondence Discussion Email Note Phone call SMS text message …" at bounding box center [358, 172] width 716 height 344
click at [240, 128] on input "text" at bounding box center [358, 130] width 280 height 15
paste input "Reassigning case"
type input "Reassigning case"
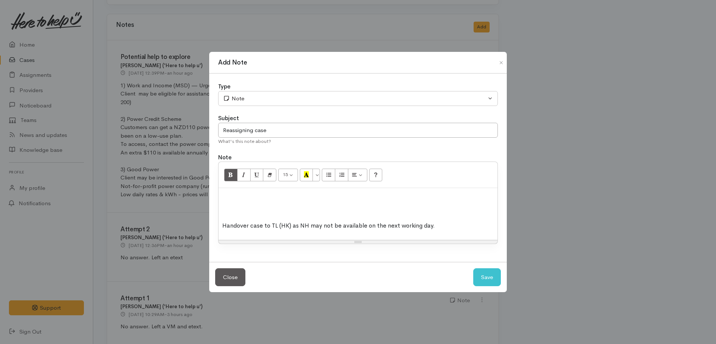
click at [229, 194] on p at bounding box center [358, 196] width 272 height 9
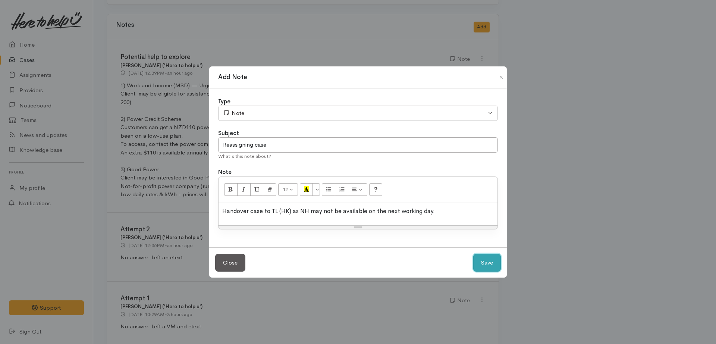
click at [477, 266] on button "Save" at bounding box center [487, 263] width 28 height 18
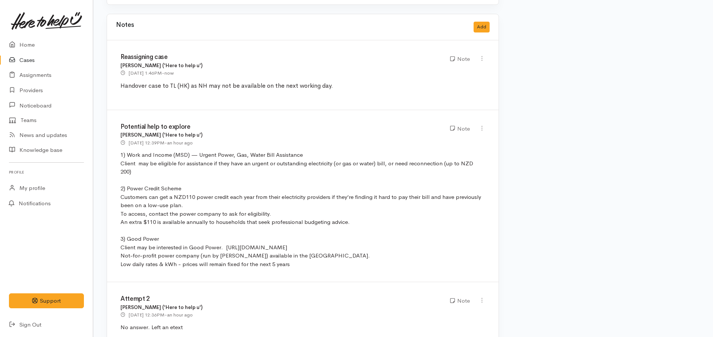
click at [19, 60] on link "Cases" at bounding box center [46, 60] width 93 height 15
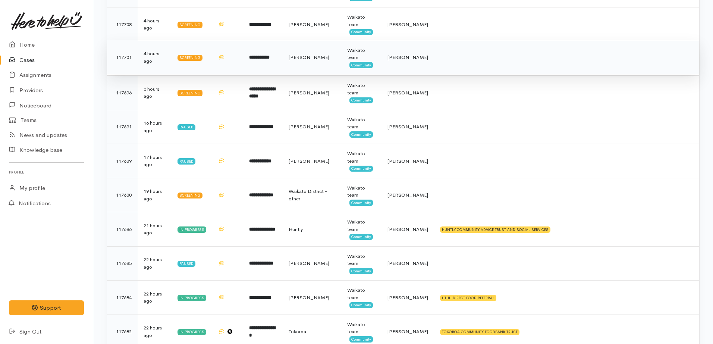
scroll to position [233, 0]
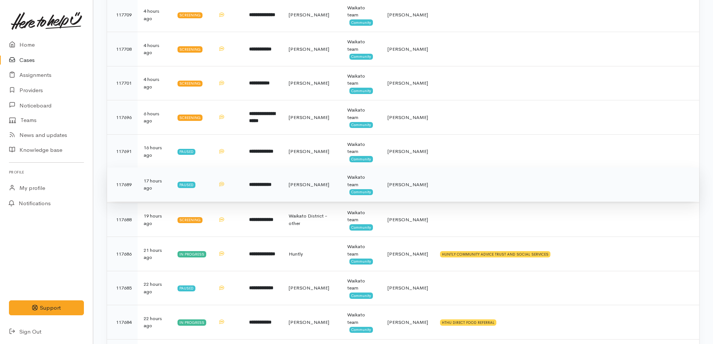
click at [255, 195] on td "**********" at bounding box center [263, 184] width 40 height 34
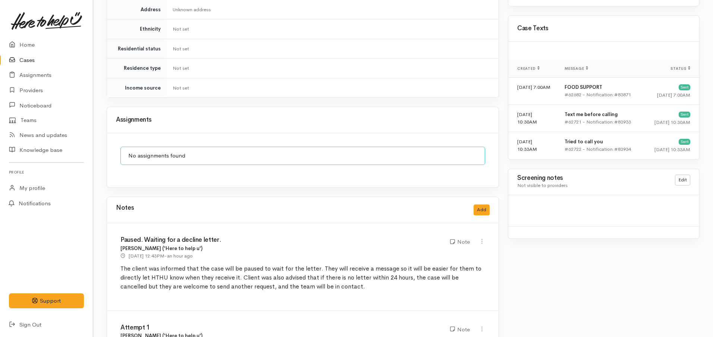
scroll to position [522, 0]
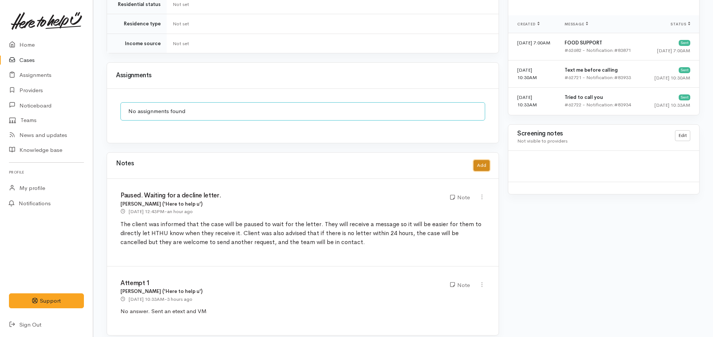
click at [480, 160] on button "Add" at bounding box center [482, 165] width 16 height 11
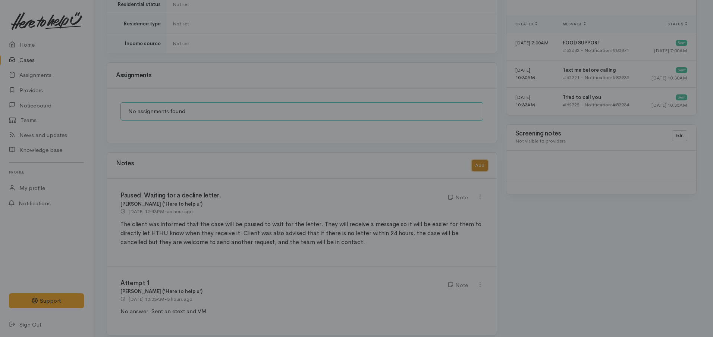
scroll to position [514, 0]
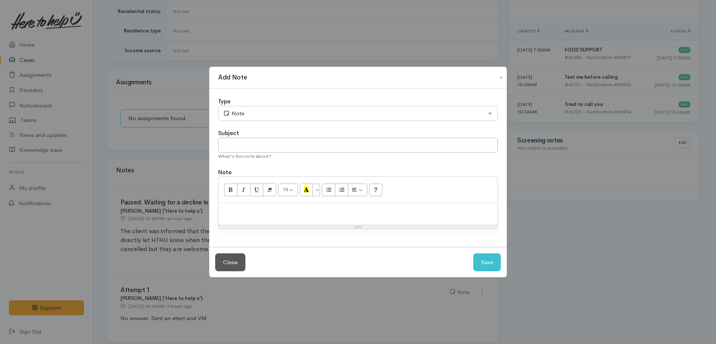
click at [326, 204] on div at bounding box center [358, 214] width 279 height 22
paste div
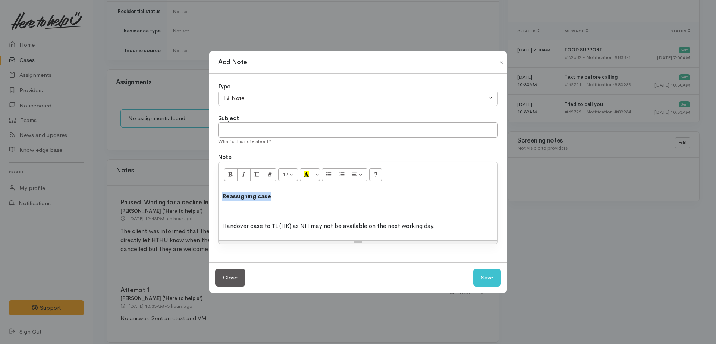
drag, startPoint x: 213, startPoint y: 194, endPoint x: 205, endPoint y: 192, distance: 8.5
click at [205, 192] on div "Add Note Type Correspondence Discussion Email Note Phone call SMS text message …" at bounding box center [358, 172] width 716 height 344
click at [242, 135] on input "text" at bounding box center [358, 130] width 280 height 15
paste input "Reassigning case"
type input "Reassigning case"
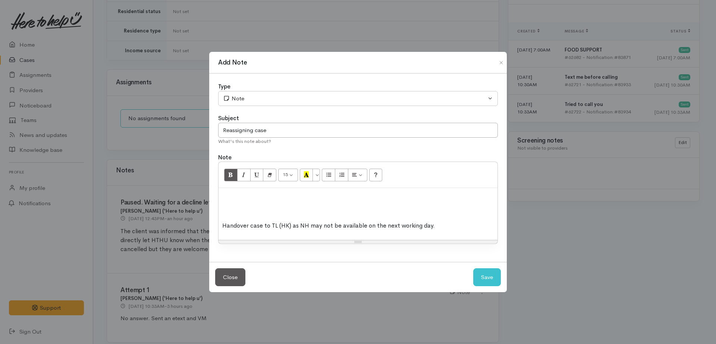
click at [226, 194] on p at bounding box center [358, 196] width 272 height 9
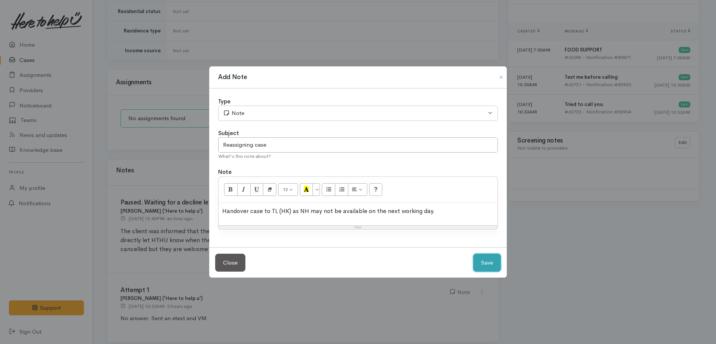
click at [490, 263] on button "Save" at bounding box center [487, 263] width 28 height 18
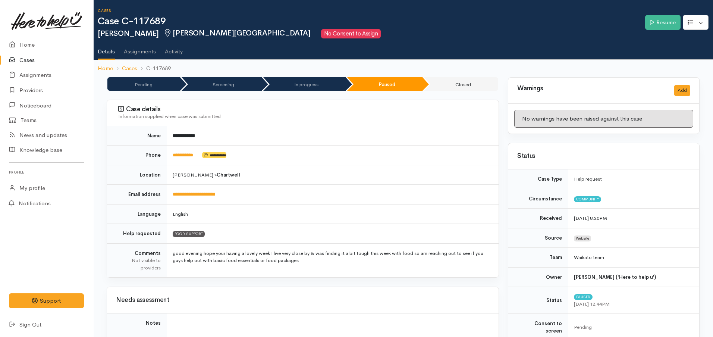
scroll to position [0, 0]
click at [32, 64] on link "Cases" at bounding box center [46, 60] width 93 height 15
click at [26, 62] on link "Cases" at bounding box center [46, 60] width 93 height 15
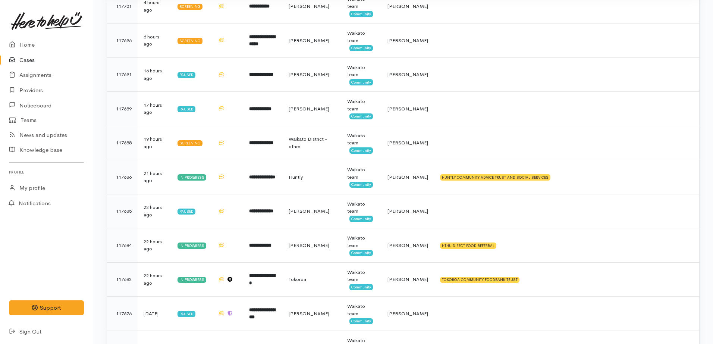
scroll to position [326, 0]
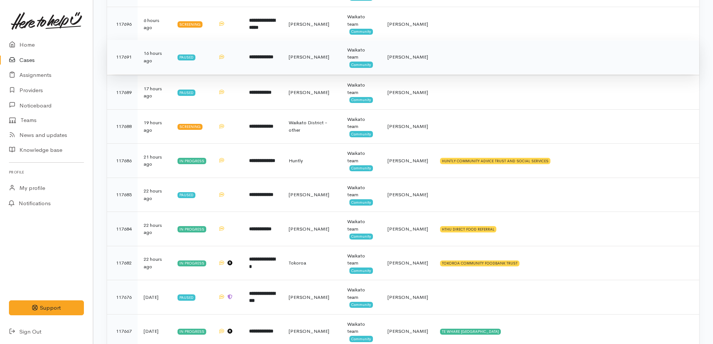
click at [264, 59] on b "**********" at bounding box center [261, 56] width 24 height 5
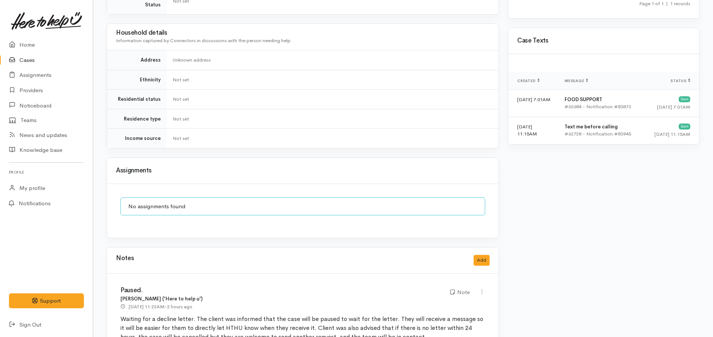
scroll to position [482, 0]
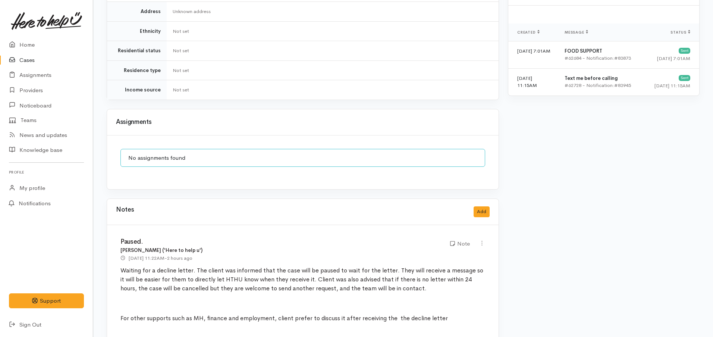
click at [479, 204] on div "Notes Add" at bounding box center [303, 211] width 374 height 15
click at [479, 206] on button "Add" at bounding box center [482, 211] width 16 height 11
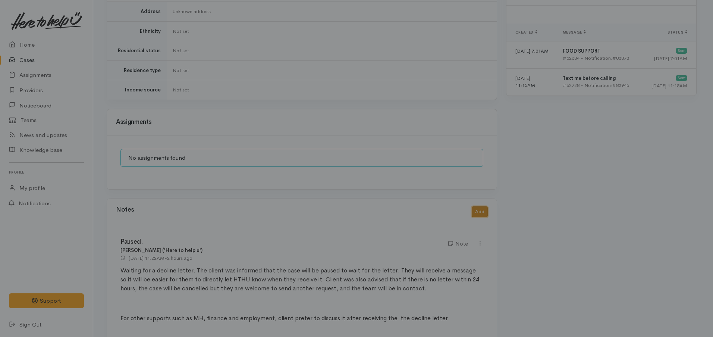
scroll to position [475, 0]
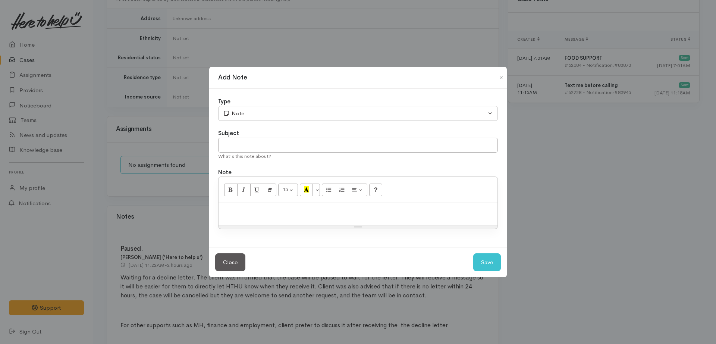
click at [314, 212] on p at bounding box center [358, 211] width 272 height 9
paste div
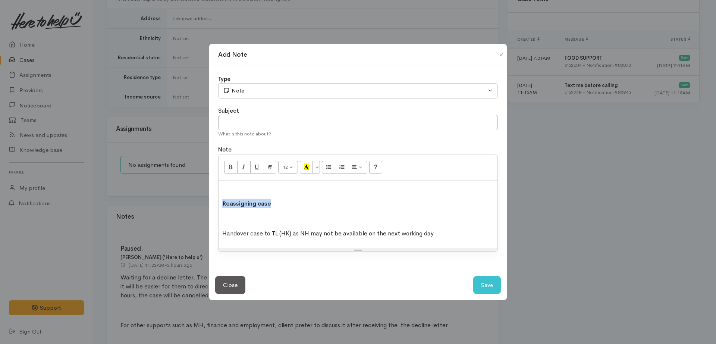
drag, startPoint x: 209, startPoint y: 205, endPoint x: 203, endPoint y: 204, distance: 6.0
click at [203, 204] on div "Add Note Type Correspondence Discussion Email Note Phone call SMS text message …" at bounding box center [358, 172] width 716 height 344
copy span "Reassigning case"
drag, startPoint x: 214, startPoint y: 199, endPoint x: 260, endPoint y: 135, distance: 78.9
click at [257, 148] on div "Type Correspondence Discussion Email Note Phone call SMS text message Note Subj…" at bounding box center [358, 167] width 298 height 203
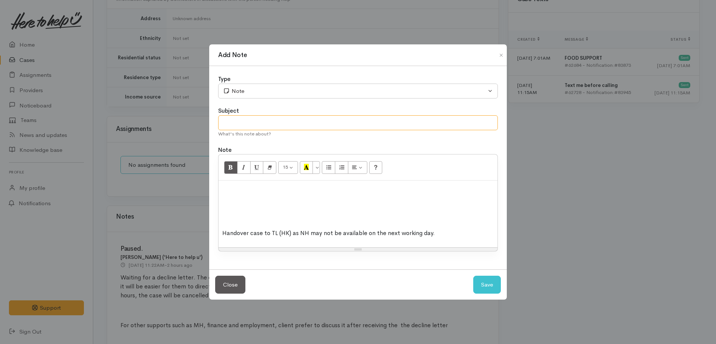
click at [261, 120] on input "text" at bounding box center [358, 122] width 280 height 15
paste input "Reassigning case"
type input "Reassigning case"
click at [236, 184] on div "Handover case to TL (HK) as NH may not be available on the next working day." at bounding box center [358, 214] width 279 height 67
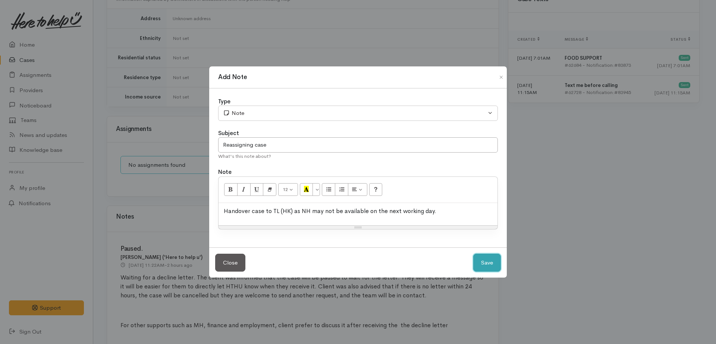
click at [499, 264] on button "Save" at bounding box center [487, 263] width 28 height 18
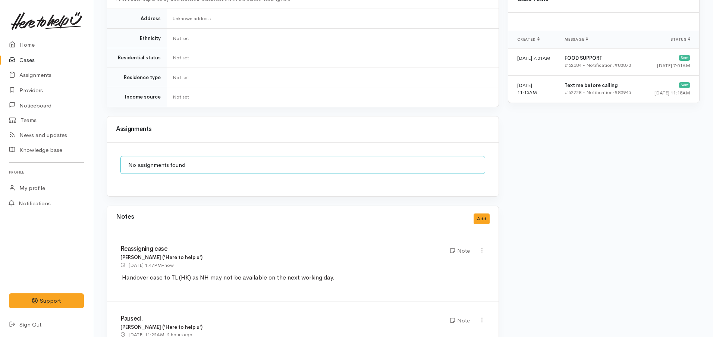
click at [32, 63] on link "Cases" at bounding box center [46, 60] width 93 height 15
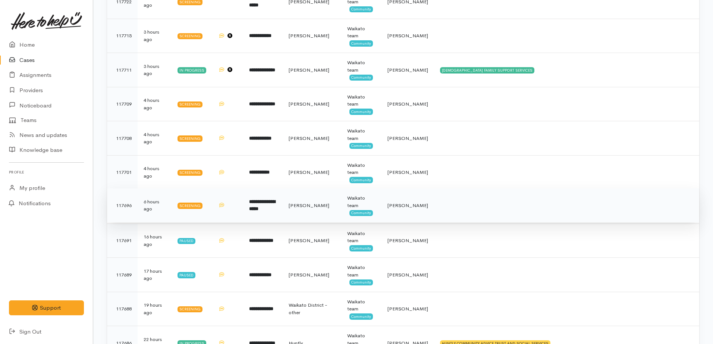
scroll to position [187, 0]
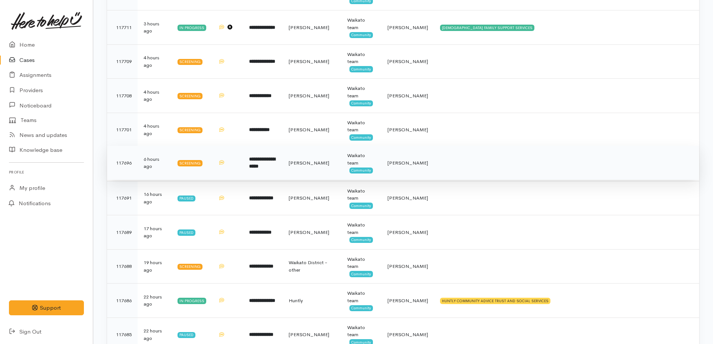
drag, startPoint x: 263, startPoint y: 163, endPoint x: 260, endPoint y: 162, distance: 4.0
click at [260, 162] on b "**********" at bounding box center [262, 163] width 26 height 12
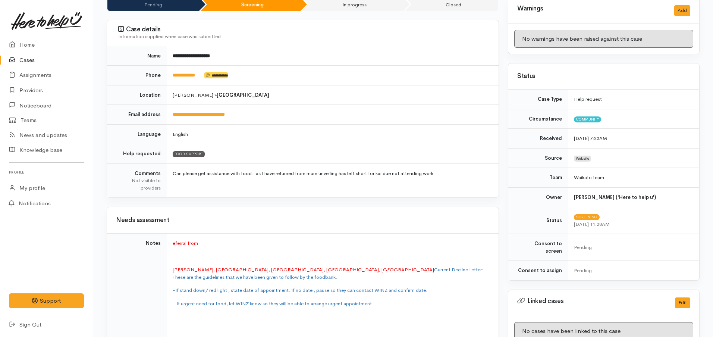
scroll to position [6, 0]
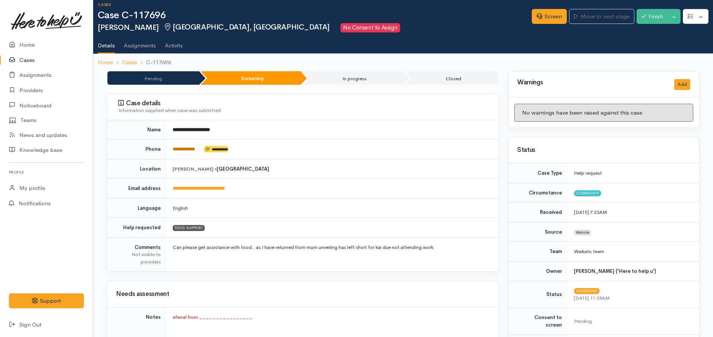
click at [179, 150] on link "**********" at bounding box center [184, 149] width 22 height 5
click at [538, 16] on icon at bounding box center [540, 16] width 6 height 6
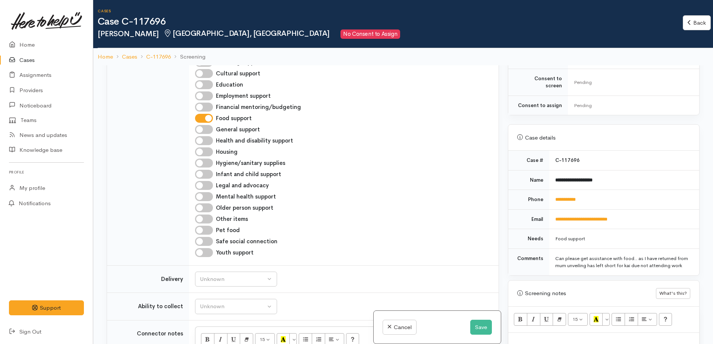
scroll to position [839, 0]
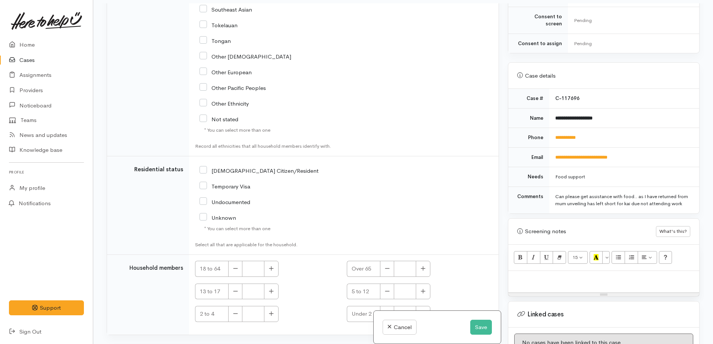
scroll to position [65, 0]
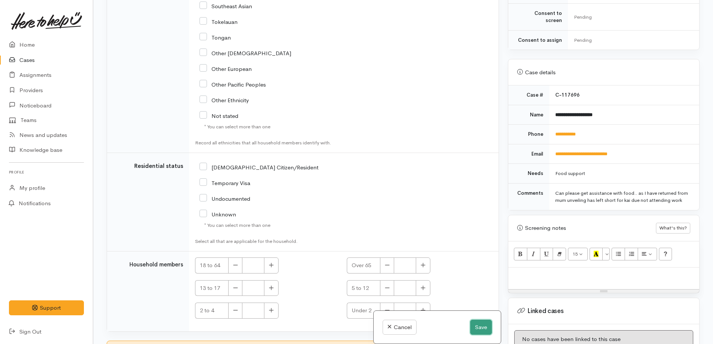
click at [486, 326] on button "Save" at bounding box center [481, 327] width 22 height 15
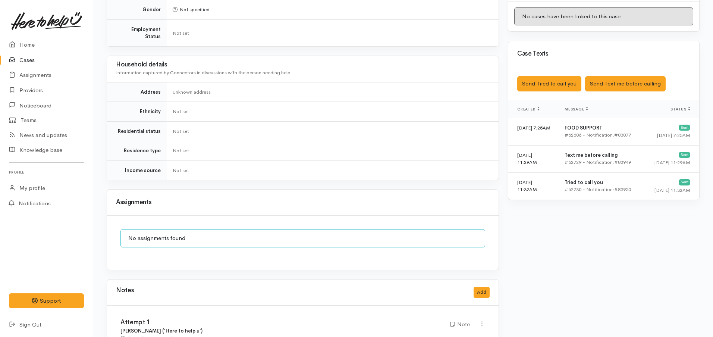
scroll to position [434, 0]
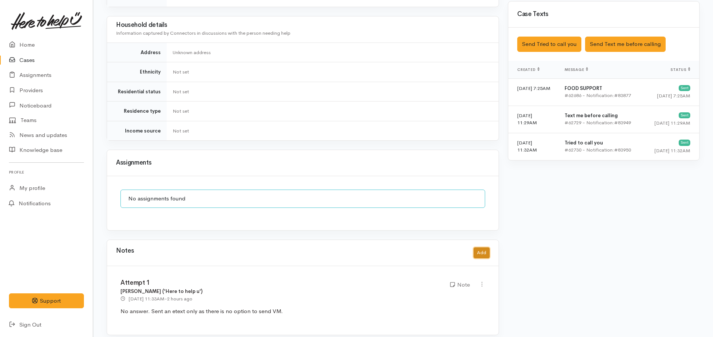
click at [486, 247] on button "Add" at bounding box center [482, 252] width 16 height 11
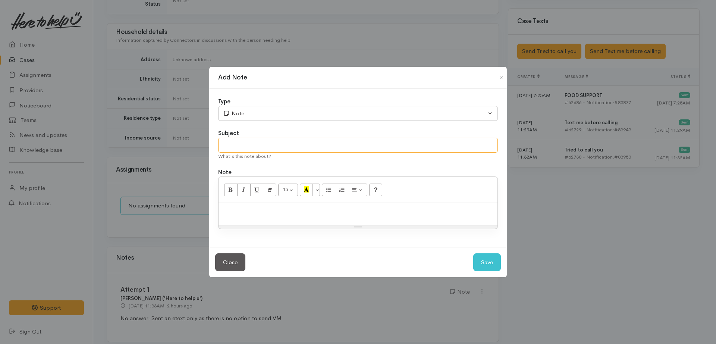
click at [248, 151] on input "text" at bounding box center [358, 145] width 280 height 15
type input "Cancel."
drag, startPoint x: 244, startPoint y: 203, endPoint x: 242, endPoint y: 209, distance: 5.8
click at [244, 207] on div at bounding box center [358, 214] width 279 height 22
click at [496, 263] on button "Save" at bounding box center [487, 262] width 28 height 18
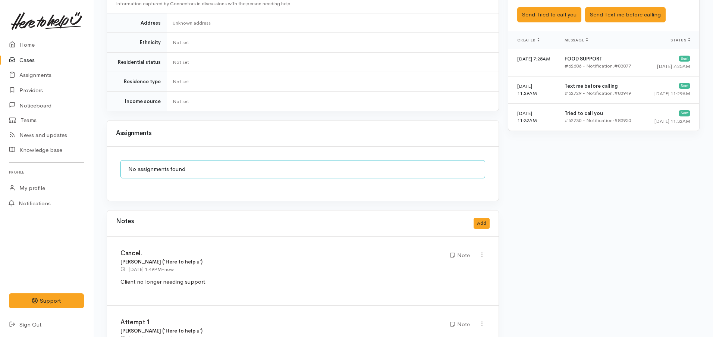
scroll to position [503, 0]
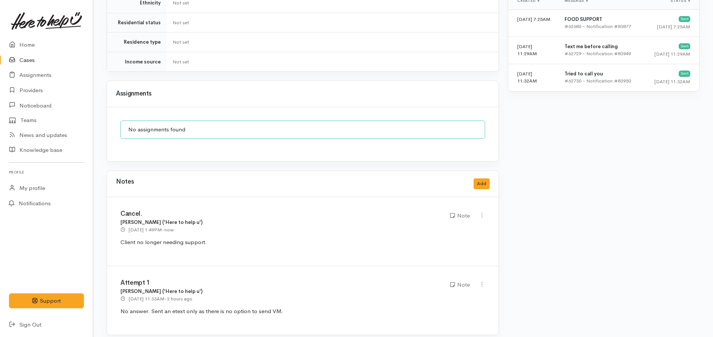
drag, startPoint x: 203, startPoint y: 236, endPoint x: 120, endPoint y: 239, distance: 83.2
click at [120, 239] on div "Cancel. Nor Hashim ('Here to help u') 12 Sep 2025 1:49PM - now Note" at bounding box center [303, 231] width 392 height 69
copy p "Client no longer needing support."
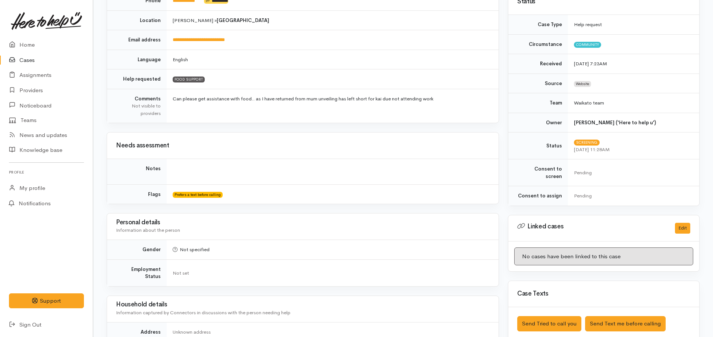
scroll to position [0, 0]
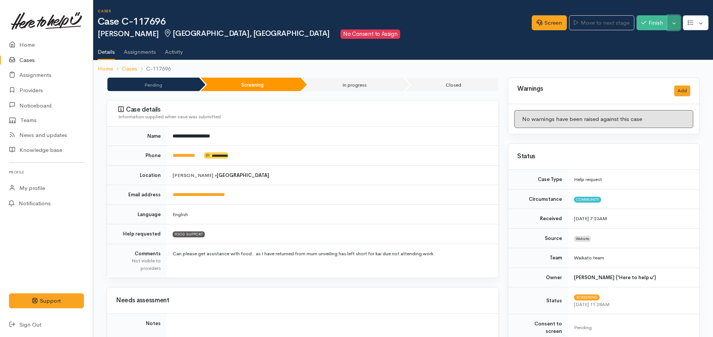
click at [675, 22] on button "Toggle Dropdown" at bounding box center [674, 22] width 13 height 15
click at [637, 51] on link "Cancel" at bounding box center [650, 52] width 59 height 12
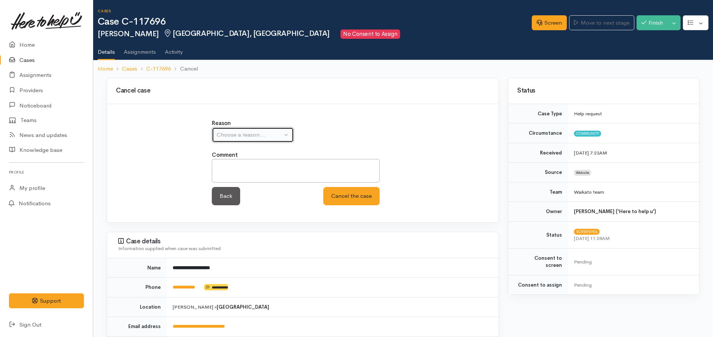
click at [260, 133] on div "Choose a reason..." at bounding box center [250, 135] width 66 height 9
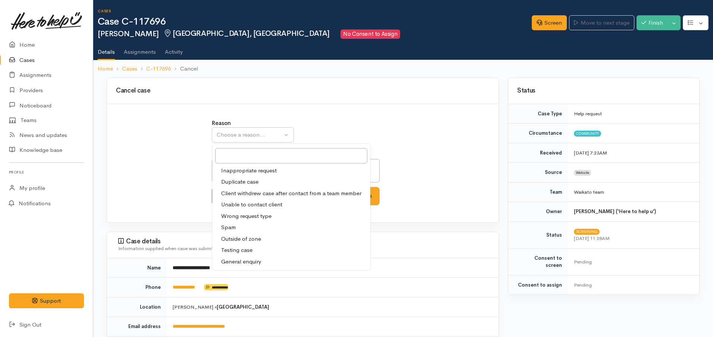
click at [245, 191] on span "Client withdrew case after contact from a team member" at bounding box center [291, 193] width 140 height 9
select select "3"
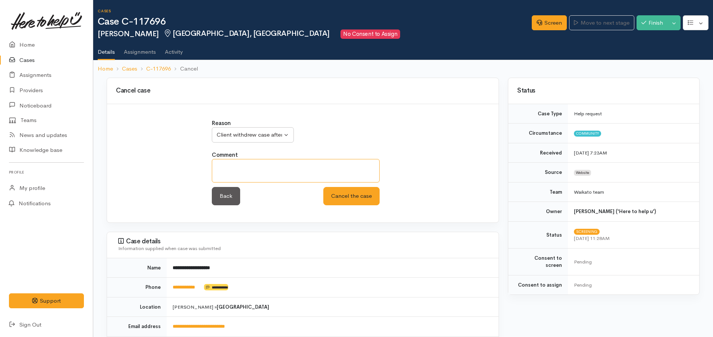
click at [264, 166] on textarea at bounding box center [296, 171] width 168 height 24
paste textarea "Client no longer needing support."
type textarea "Client no longer needing support."
click at [367, 200] on button "Cancel the case" at bounding box center [351, 196] width 56 height 18
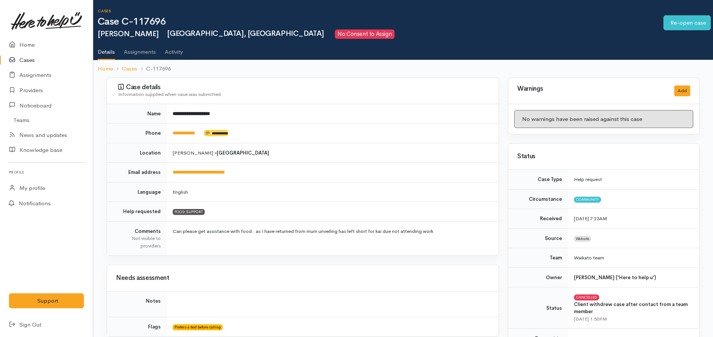
click at [31, 61] on link "Cases" at bounding box center [46, 60] width 93 height 15
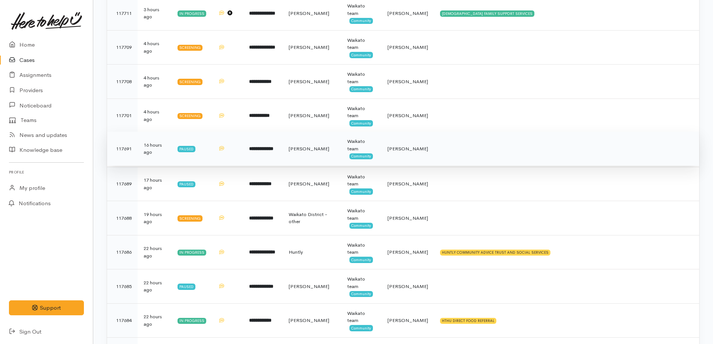
scroll to position [187, 0]
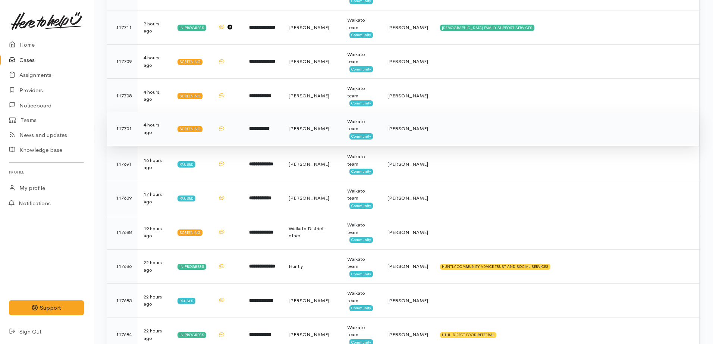
click at [248, 132] on td "**********" at bounding box center [263, 129] width 40 height 34
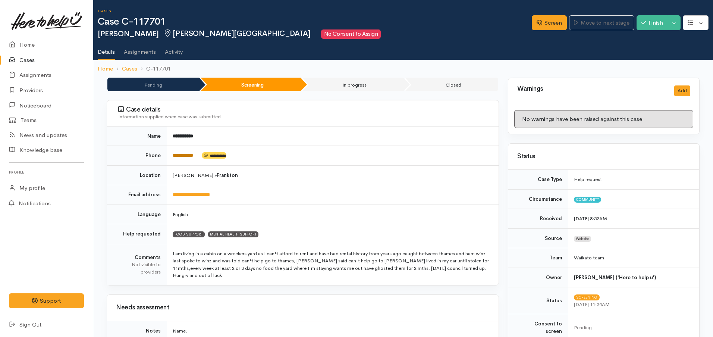
click at [192, 157] on link "**********" at bounding box center [183, 155] width 21 height 5
click at [539, 24] on link "Screen" at bounding box center [549, 22] width 35 height 15
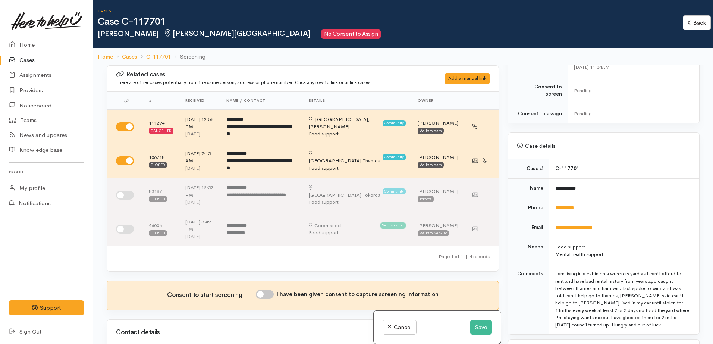
scroll to position [233, 0]
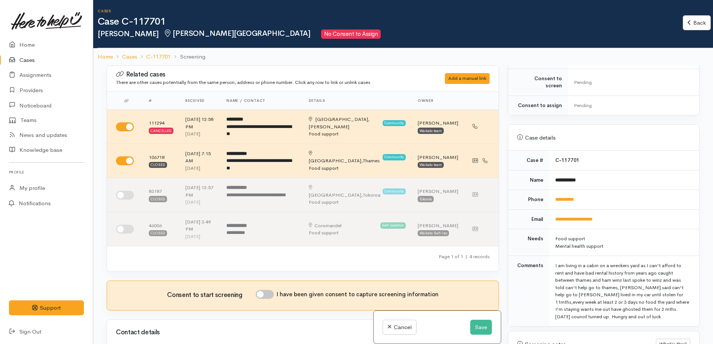
drag, startPoint x: 621, startPoint y: 302, endPoint x: 551, endPoint y: 259, distance: 82.4
click at [551, 259] on td "I am living in a cabin on a wreckers yard as I can't afford to rent and have ba…" at bounding box center [624, 291] width 150 height 71
click at [504, 276] on div "Warnings Add No warnings have been raised against this case Add Warning Title ●…" at bounding box center [604, 237] width 201 height 344
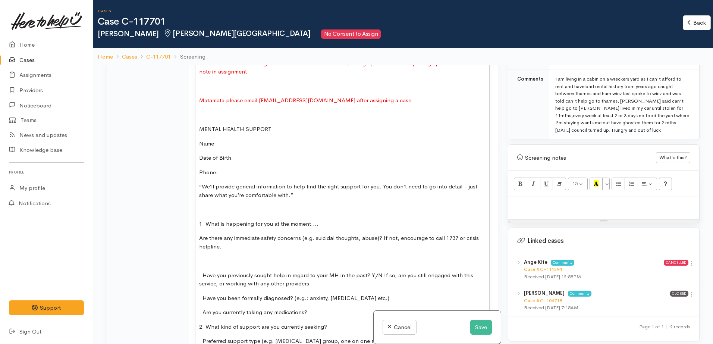
scroll to position [1026, 0]
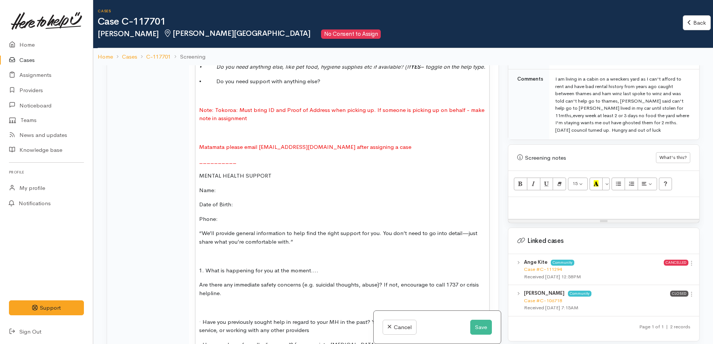
click at [276, 179] on p "MENTAL HEALTH SUPPORT" at bounding box center [342, 176] width 286 height 9
click at [239, 192] on p "Name:" at bounding box center [342, 190] width 286 height 9
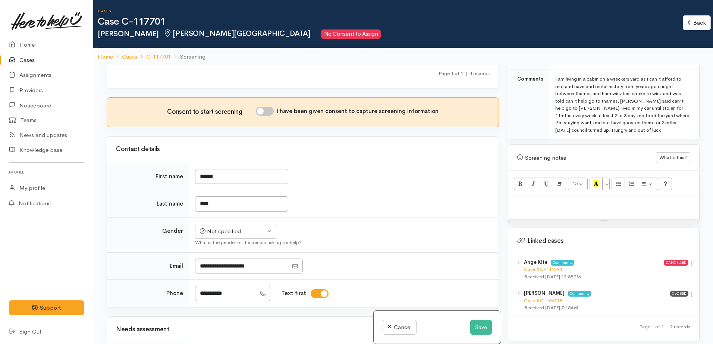
scroll to position [93, 0]
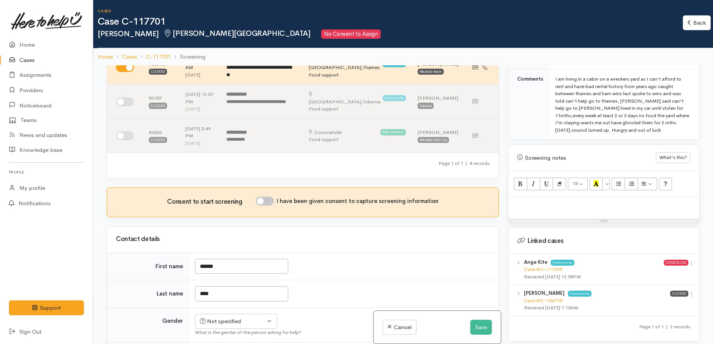
click at [269, 197] on input "I have been given consent to capture screening information" at bounding box center [265, 201] width 18 height 9
checkbox input "true"
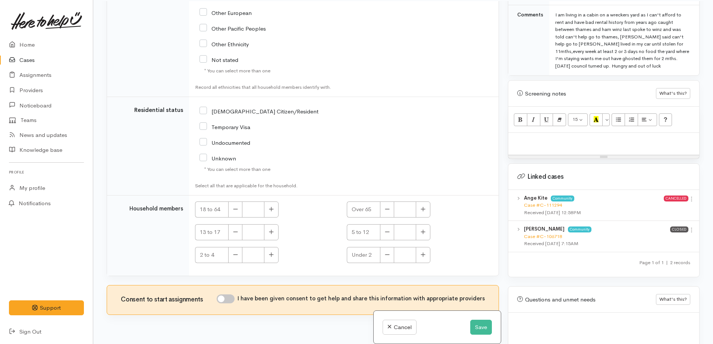
scroll to position [65, 0]
click at [235, 284] on div "Consent to start assignments I have been given consent to get help and share th…" at bounding box center [303, 298] width 392 height 29
click at [235, 293] on input "I have been given consent to get help and share this information with appropria…" at bounding box center [226, 297] width 18 height 9
checkbox input "true"
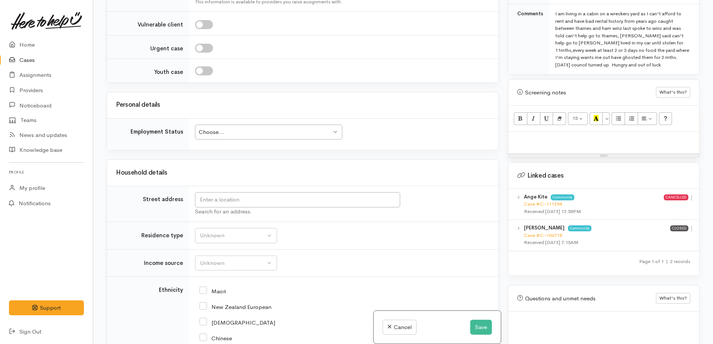
scroll to position [1632, 0]
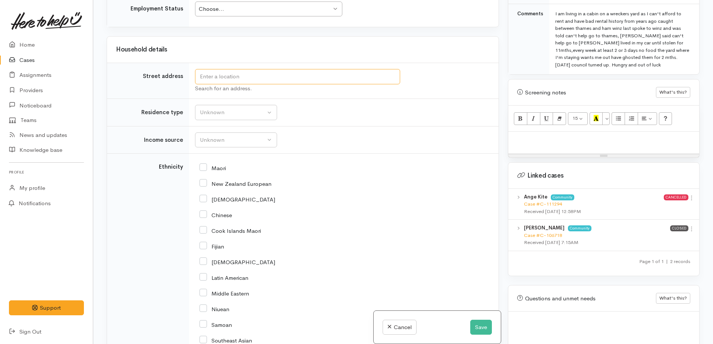
click at [242, 69] on input "text" at bounding box center [297, 76] width 205 height 15
click at [219, 69] on input "[STREET_ADDRESS][PERSON_NAME]" at bounding box center [297, 76] width 205 height 15
drag, startPoint x: 320, startPoint y: 65, endPoint x: 239, endPoint y: 61, distance: 81.4
click at [239, 69] on input "[STREET_ADDRESS]" at bounding box center [297, 76] width 205 height 15
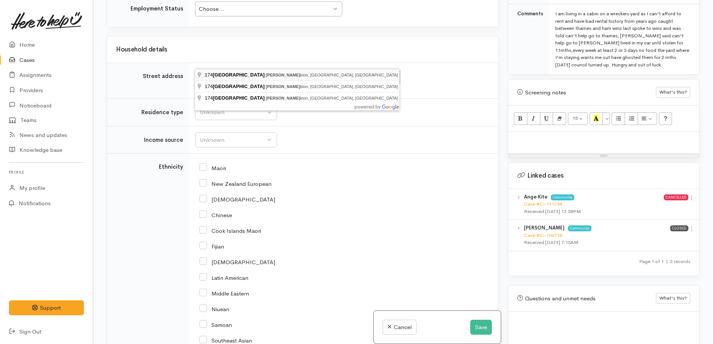
type input "[STREET_ADDRESS]"
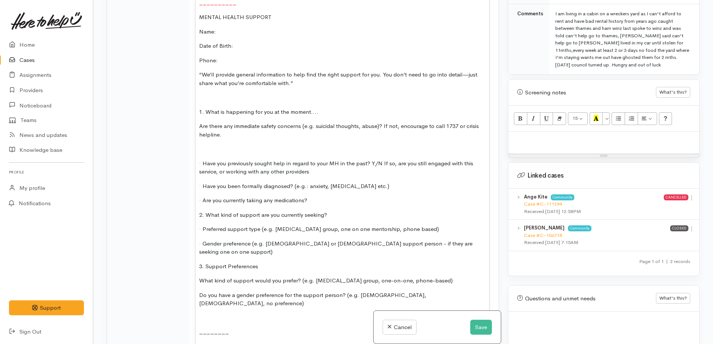
scroll to position [1072, 0]
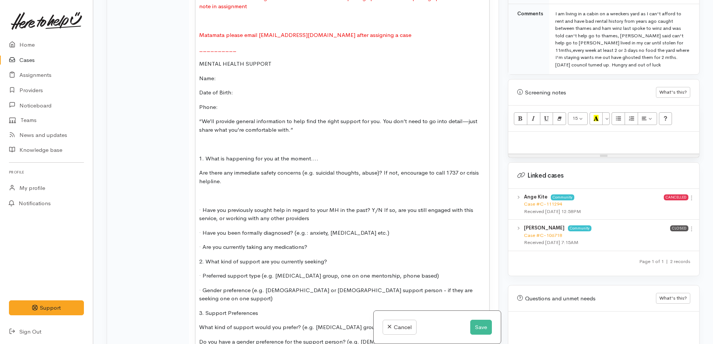
click at [243, 94] on p "Date of Birth:" at bounding box center [342, 92] width 286 height 9
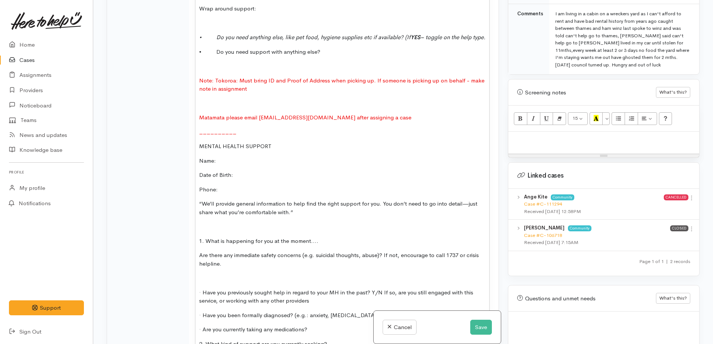
scroll to position [1026, 0]
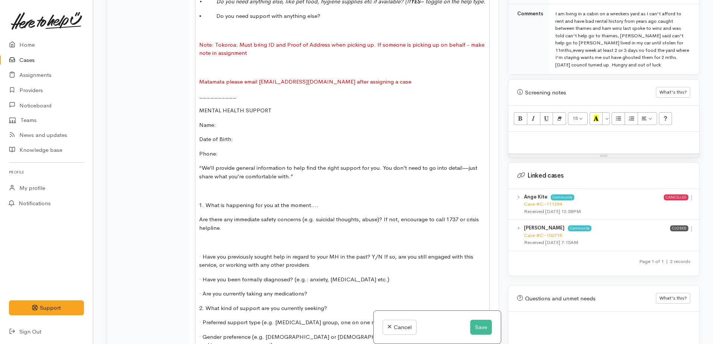
click at [241, 140] on p "Date of Birth:" at bounding box center [342, 139] width 286 height 9
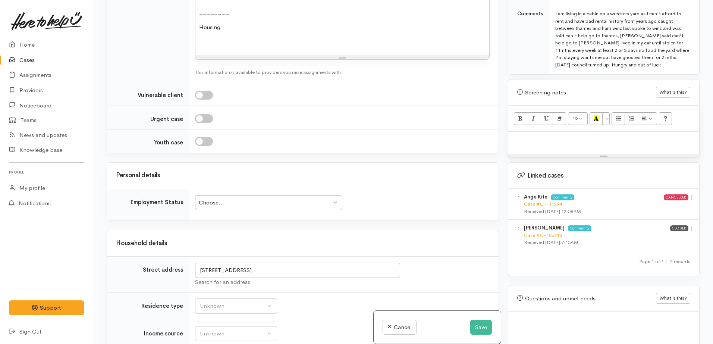
scroll to position [1539, 0]
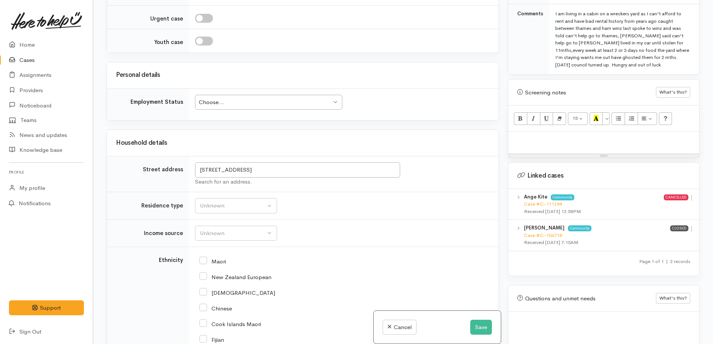
click at [231, 98] on div "Choose..." at bounding box center [265, 102] width 133 height 9
click at [313, 300] on div "Chinese" at bounding box center [343, 308] width 286 height 16
click at [236, 229] on div "Unknown" at bounding box center [233, 233] width 66 height 9
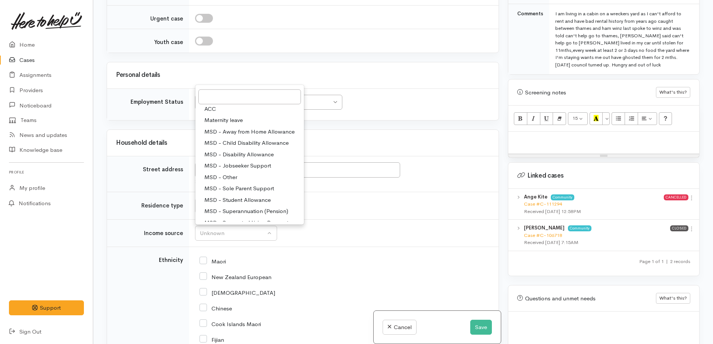
scroll to position [20, 0]
click at [268, 156] on span "MSD - Jobseeker Support" at bounding box center [237, 160] width 67 height 9
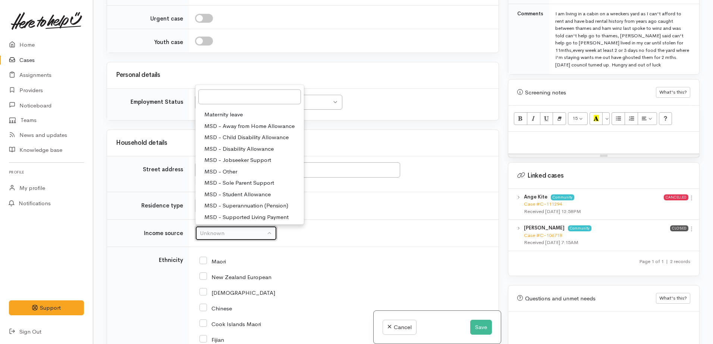
select select "4"
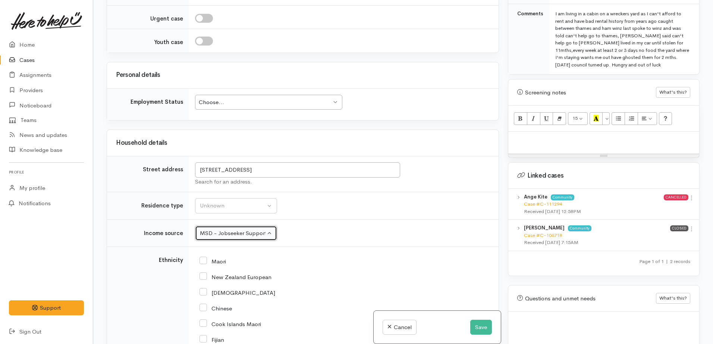
click at [234, 98] on div "Choose..." at bounding box center [265, 102] width 133 height 9
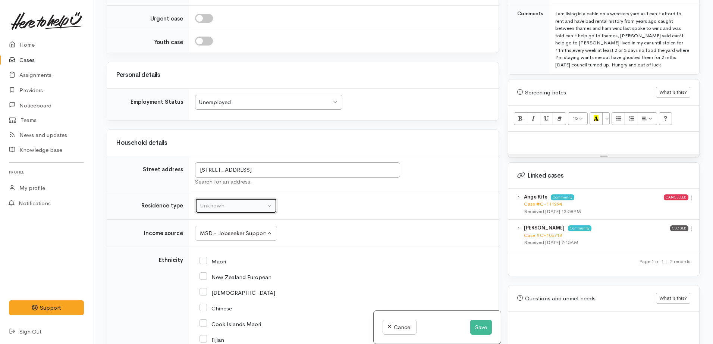
click at [225, 201] on div "Unknown" at bounding box center [233, 205] width 66 height 9
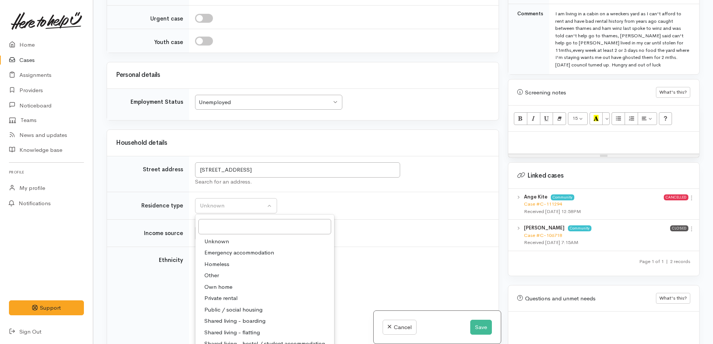
click at [348, 203] on td "Unknown Emergency accommodation Homeless Other Own home Private rental Public /…" at bounding box center [344, 206] width 310 height 28
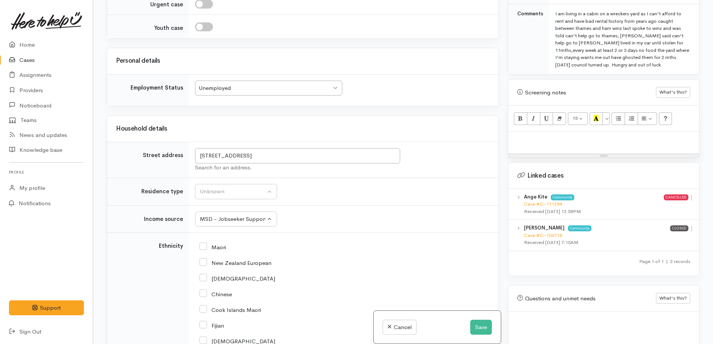
scroll to position [1557, 0]
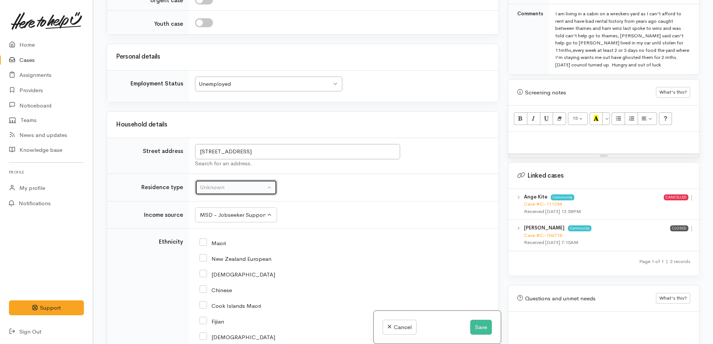
click at [231, 183] on div "Unknown" at bounding box center [233, 187] width 66 height 9
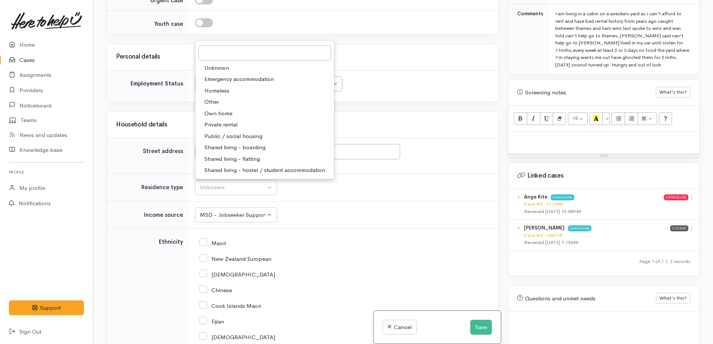
click at [216, 86] on span "Homeless" at bounding box center [216, 90] width 25 height 9
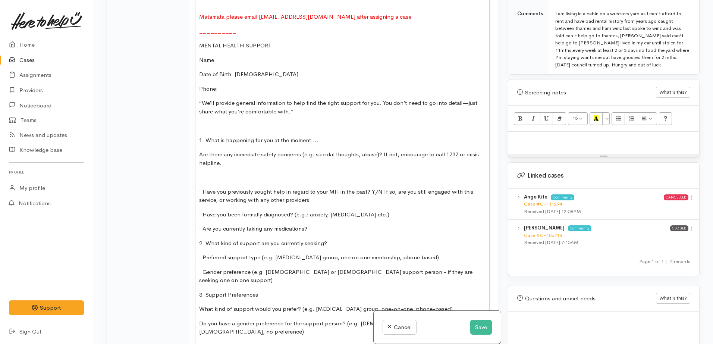
scroll to position [1044, 0]
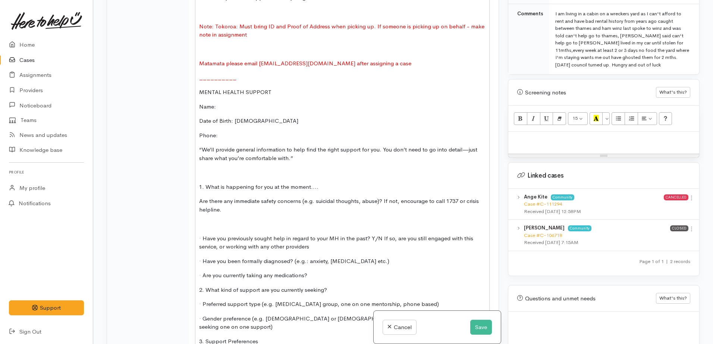
click at [242, 140] on p "Phone:" at bounding box center [342, 135] width 286 height 9
click at [285, 195] on div "Name: Date of birth: Phone:  Address:  Other Household Members ( Name, gender a…" at bounding box center [342, 90] width 294 height 718
click at [242, 213] on p "Are there any immediate safety concerns (e.g. suicidal thoughts, abuse)? If not…" at bounding box center [342, 205] width 286 height 17
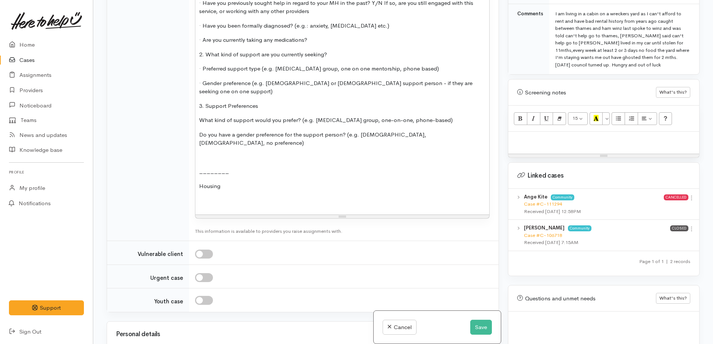
scroll to position [1277, 0]
click at [257, 184] on p "Housing" at bounding box center [342, 188] width 286 height 9
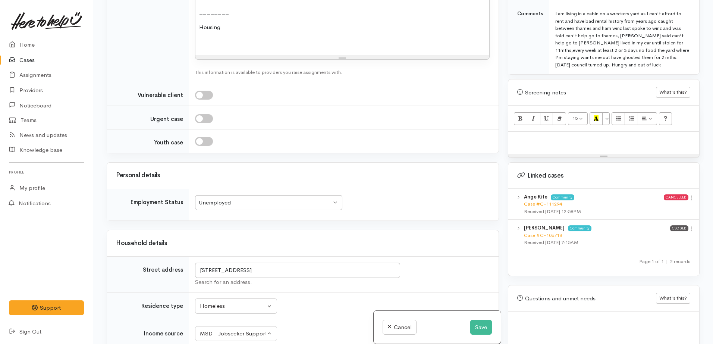
scroll to position [1510, 0]
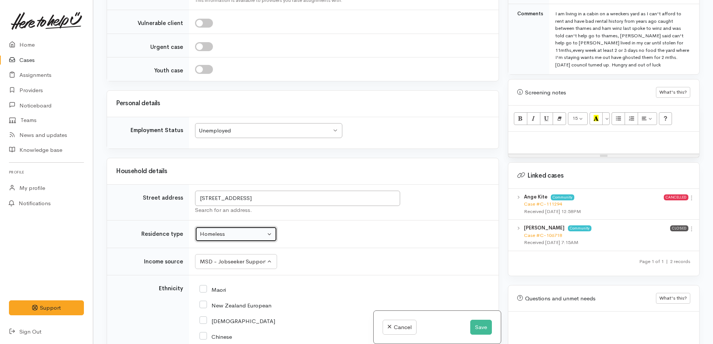
click at [242, 230] on div "Homeless" at bounding box center [233, 234] width 66 height 9
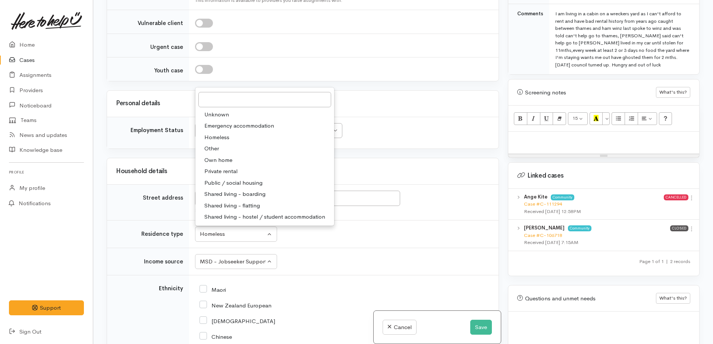
click at [216, 167] on span "Private rental" at bounding box center [220, 171] width 33 height 9
select select "2"
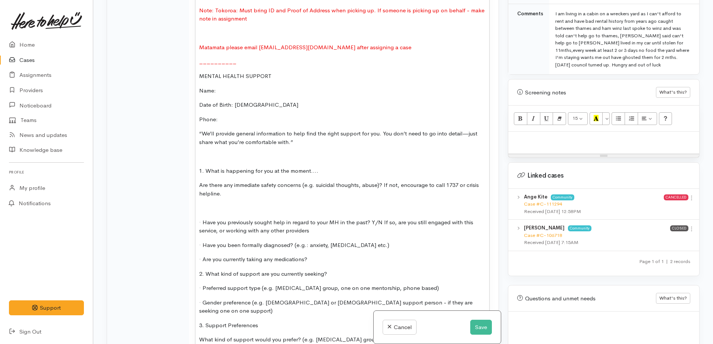
scroll to position [1044, 0]
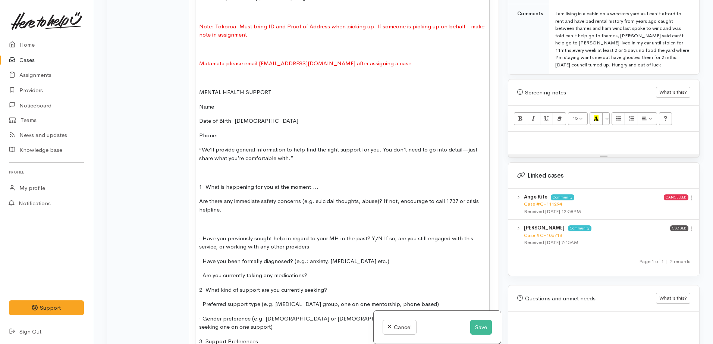
click at [229, 132] on div "Name: Date of birth: Phone:  Address:  Other Household Members ( Name, gender a…" at bounding box center [342, 90] width 294 height 718
click at [220, 108] on p "Name:" at bounding box center [342, 107] width 286 height 9
click at [338, 204] on span "Are there any immediate safety concerns (e.g. suicidal thoughts, abuse)? If not…" at bounding box center [339, 205] width 280 height 16
click at [264, 216] on div "Name: Date of birth: Phone:  Address:  Other Household Members ( Name, gender a…" at bounding box center [342, 90] width 294 height 718
click at [309, 211] on p "Are there any immediate safety concerns (e.g. suicidal thoughts, abuse)? If not…" at bounding box center [342, 205] width 286 height 17
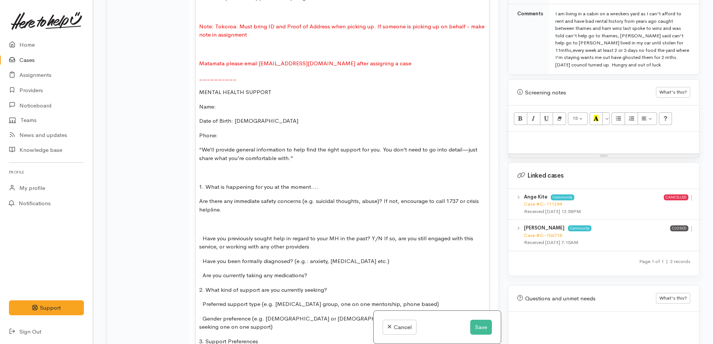
click at [328, 190] on p "1. What is happening for you at the moment...." at bounding box center [342, 187] width 286 height 9
click at [328, 189] on p "1. What is happening for you at the moment...." at bounding box center [342, 187] width 286 height 9
click at [259, 214] on p "Are there any immediate safety concerns (e.g. suicidal thoughts, abuse)? If not…" at bounding box center [342, 205] width 286 height 17
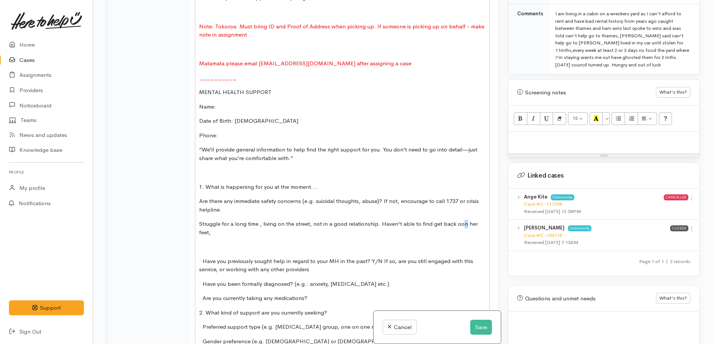
click at [463, 226] on span "Struggle for a long time , living on the street, not in a good relationship. Ha…" at bounding box center [338, 228] width 279 height 16
click at [457, 225] on span "Struggle for a long time , living on the street, not in a good relationship. Ha…" at bounding box center [338, 228] width 279 height 16
click at [457, 228] on span "Struggle for a long time , living on the street, not in a good relationship. Ha…" at bounding box center [338, 228] width 279 height 16
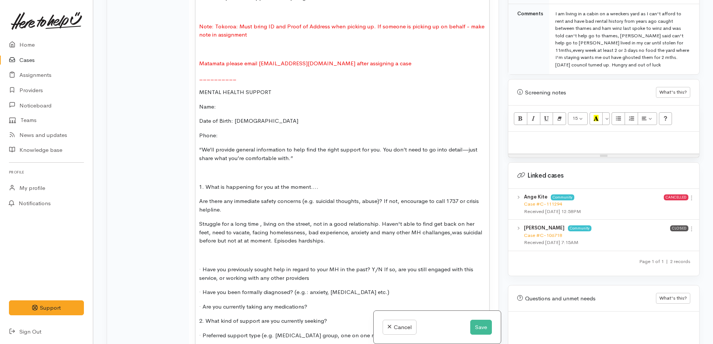
scroll to position [1137, 0]
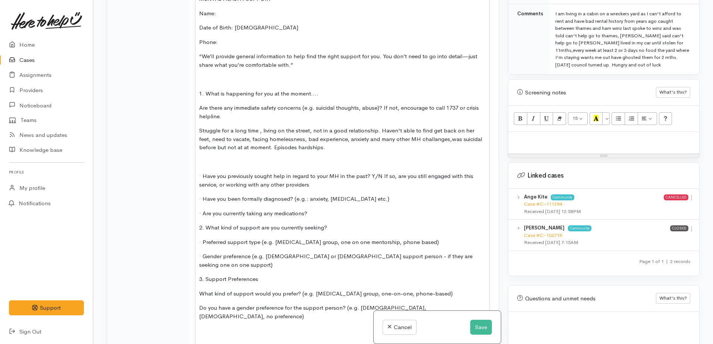
click at [317, 186] on p "· Have you previously sought help in regard to your MH in the past? Y/N If so, …" at bounding box center [342, 180] width 286 height 17
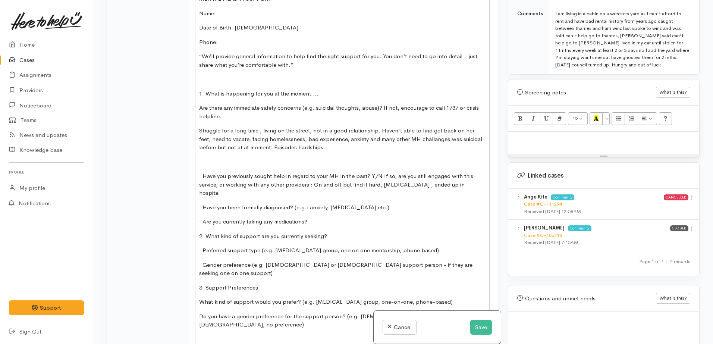
drag, startPoint x: 390, startPoint y: 209, endPoint x: 386, endPoint y: 207, distance: 4.5
click at [390, 208] on p "· Have you been formally diagnosed? (e.g.: anxiety, depression etc.)" at bounding box center [342, 207] width 286 height 9
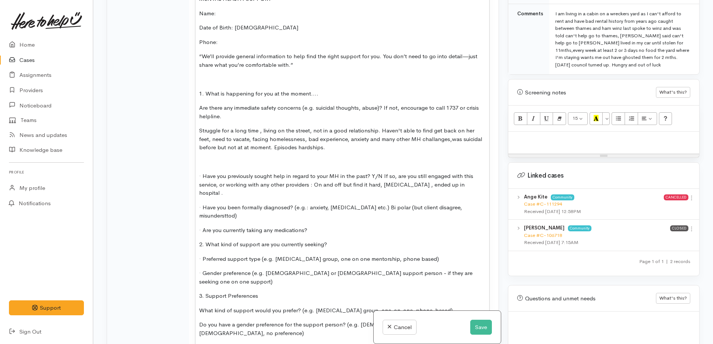
click at [343, 217] on div "Name: Date of birth: Phone:  Address:  Other Household Members ( Name, gender a…" at bounding box center [342, 21] width 294 height 767
click at [331, 226] on p "· Are you currently taking any medications?" at bounding box center [342, 230] width 286 height 9
click at [337, 240] on p "2. What kind of support are you currently seeking?" at bounding box center [342, 244] width 286 height 9
click at [265, 32] on p "Date of Birth: 10.10.77" at bounding box center [342, 28] width 286 height 9
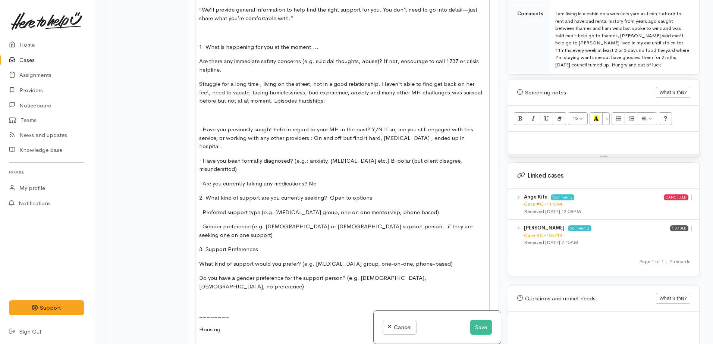
click at [455, 245] on p "3. Support Preferences" at bounding box center [342, 249] width 286 height 9
click at [303, 245] on p "3. Support Preferences" at bounding box center [342, 249] width 286 height 9
click at [391, 194] on p "2. What kind of support are you currently seeking? Open to options" at bounding box center [342, 198] width 286 height 9
click at [251, 325] on p "Housing" at bounding box center [342, 329] width 286 height 9
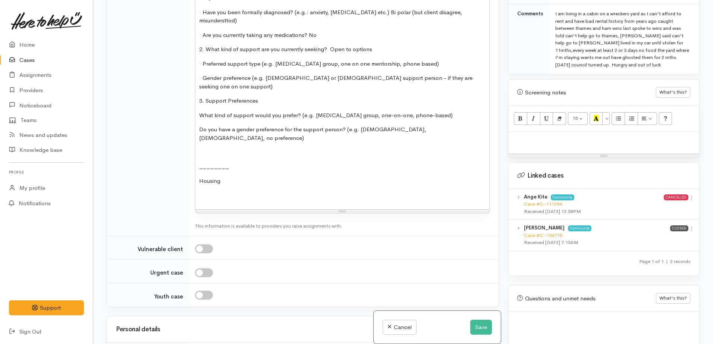
scroll to position [1271, 0]
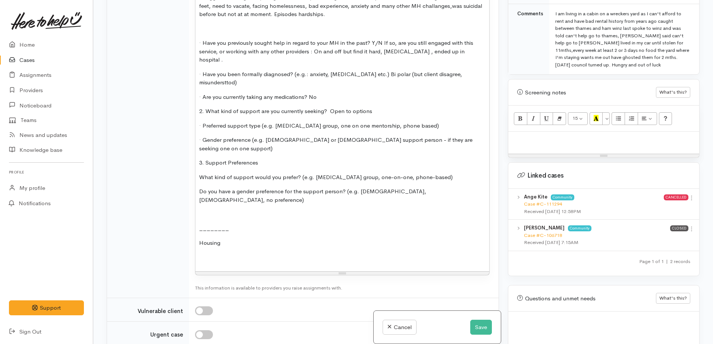
click at [237, 239] on p "Housing" at bounding box center [342, 243] width 286 height 9
click at [233, 253] on p at bounding box center [342, 257] width 286 height 9
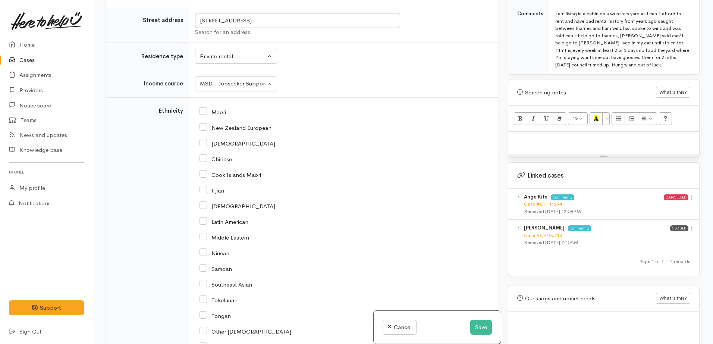
scroll to position [1690, 0]
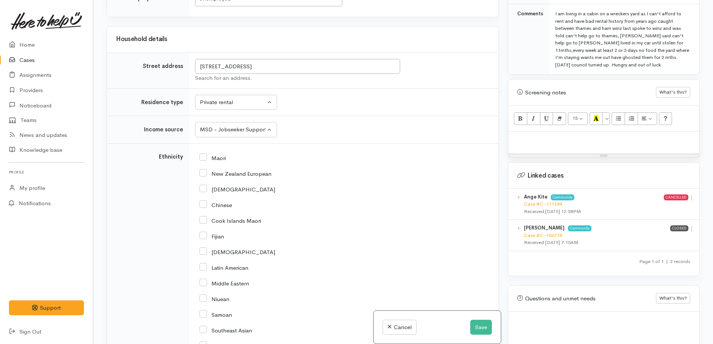
click at [207, 170] on input "New Zealand European" at bounding box center [236, 173] width 72 height 7
checkbox input "true"
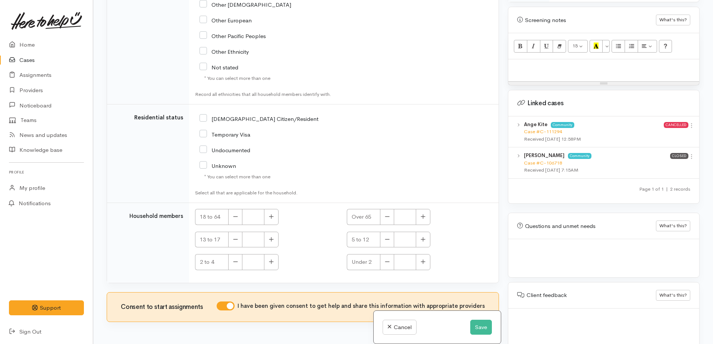
scroll to position [1923, 0]
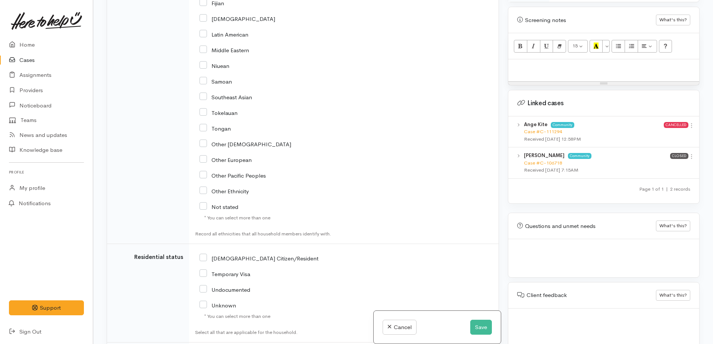
click at [201, 254] on input "NZ Citizen/Resident" at bounding box center [259, 257] width 119 height 7
checkbox input "true"
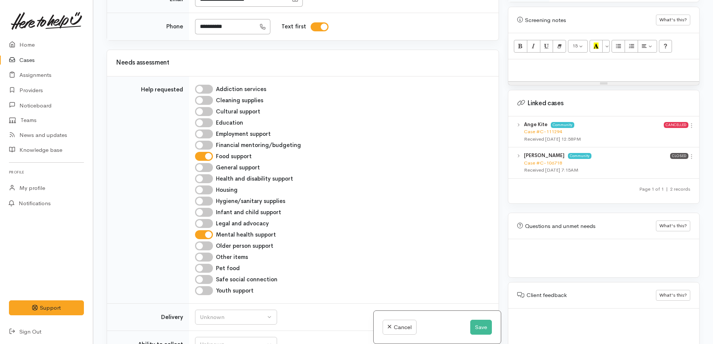
scroll to position [198, 0]
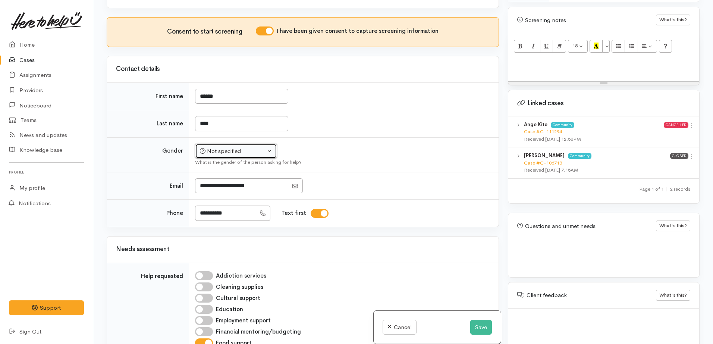
click at [238, 147] on div "Not specified" at bounding box center [233, 151] width 66 height 9
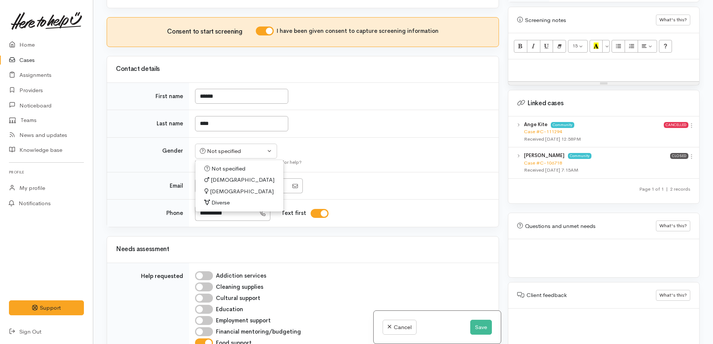
click at [222, 187] on span "Female" at bounding box center [242, 191] width 64 height 9
select select "Female"
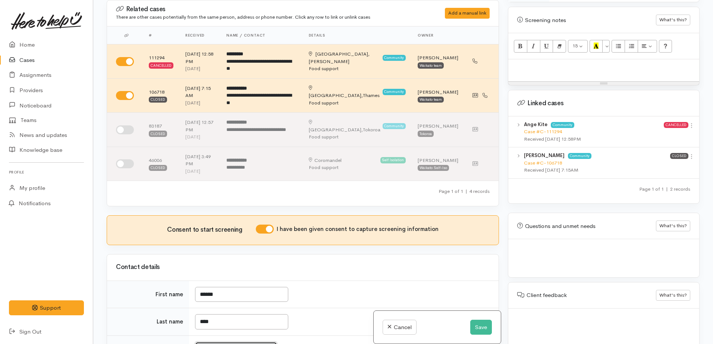
scroll to position [187, 0]
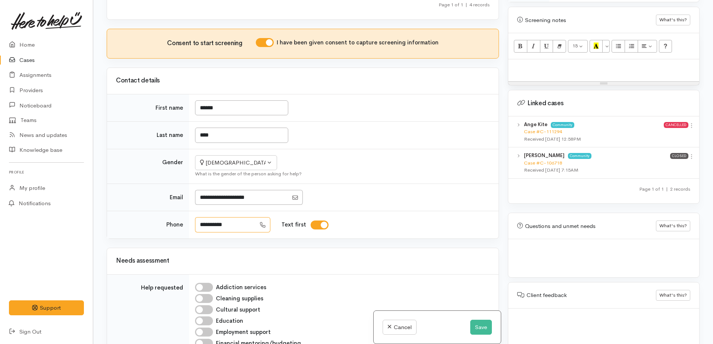
drag, startPoint x: 194, startPoint y: 218, endPoint x: 188, endPoint y: 218, distance: 6.3
click at [188, 218] on tr "**********" at bounding box center [303, 224] width 392 height 27
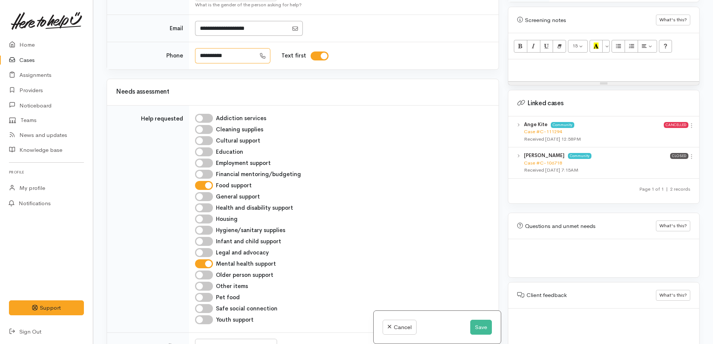
scroll to position [420, 0]
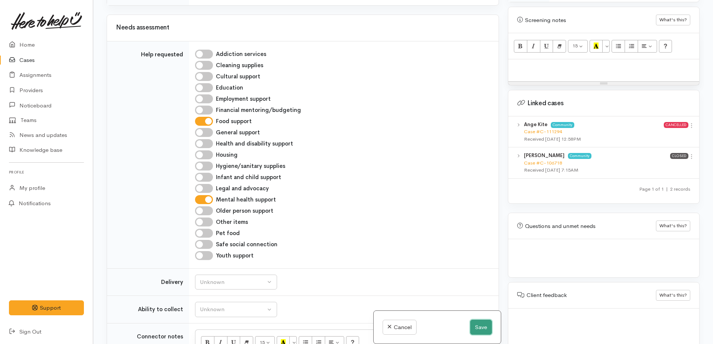
click at [474, 328] on button "Save" at bounding box center [481, 327] width 22 height 15
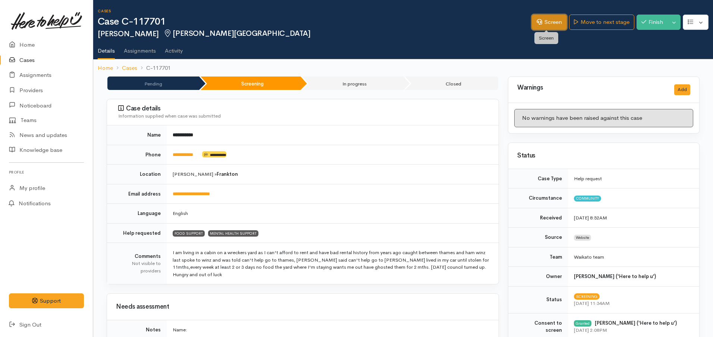
click at [552, 17] on link "Screen" at bounding box center [549, 22] width 35 height 15
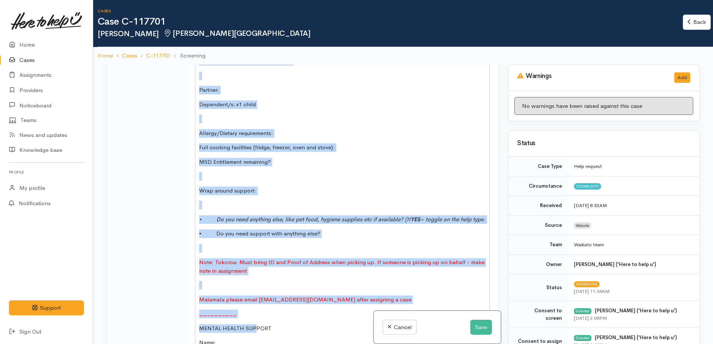
scroll to position [574, 0]
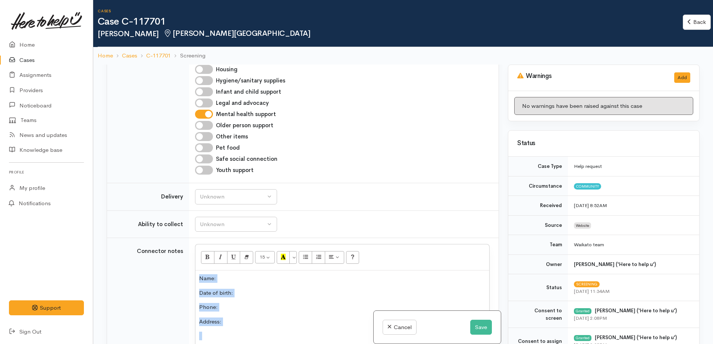
drag, startPoint x: 255, startPoint y: 126, endPoint x: 101, endPoint y: 231, distance: 185.7
click at [101, 231] on div "Related cases There are other cases potentially from the same person, address o…" at bounding box center [403, 237] width 620 height 344
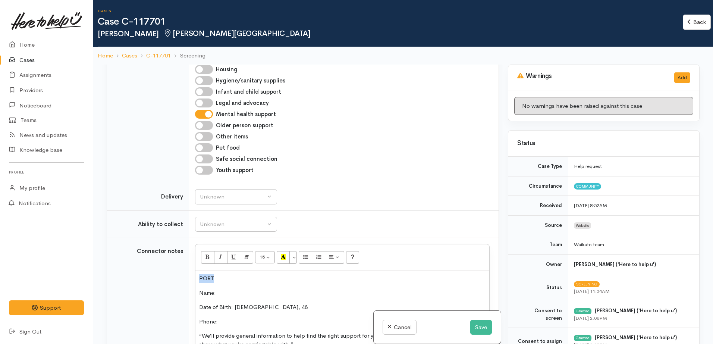
drag, startPoint x: 185, startPoint y: 268, endPoint x: 180, endPoint y: 267, distance: 5.0
click at [252, 289] on p "Name:" at bounding box center [342, 293] width 286 height 9
click at [219, 274] on p at bounding box center [342, 278] width 286 height 9
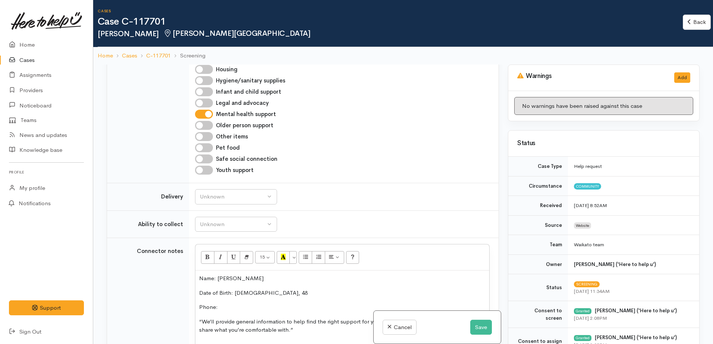
click at [259, 289] on span "Date of Birth: [DEMOGRAPHIC_DATA], 48" at bounding box center [253, 292] width 109 height 7
click at [229, 303] on p "Phone:" at bounding box center [342, 307] width 286 height 9
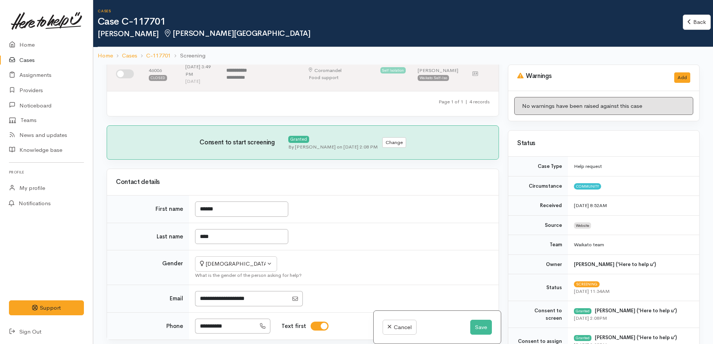
scroll to position [247, 0]
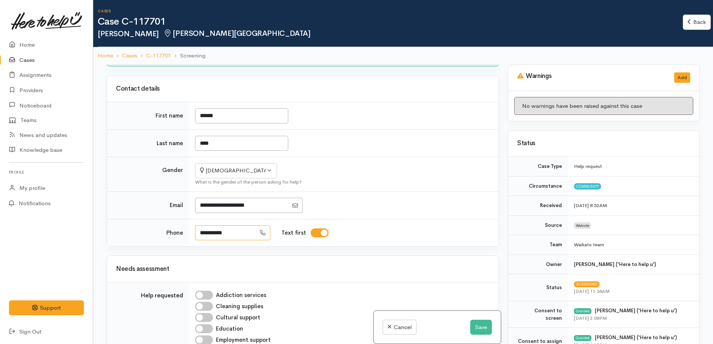
drag, startPoint x: 236, startPoint y: 228, endPoint x: 182, endPoint y: 226, distance: 53.7
click at [182, 226] on tr "**********" at bounding box center [303, 232] width 392 height 27
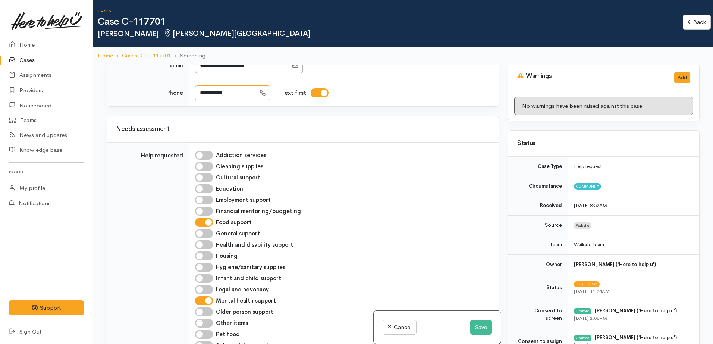
scroll to position [480, 0]
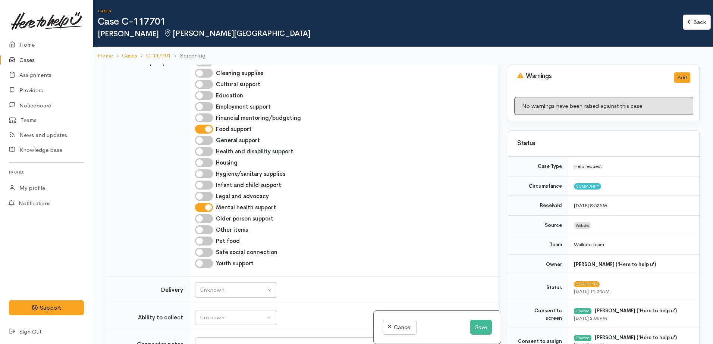
click at [203, 158] on input "Housing" at bounding box center [204, 162] width 18 height 9
checkbox input "true"
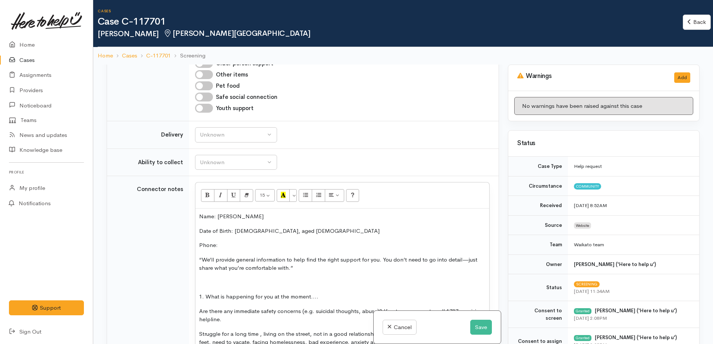
scroll to position [714, 0]
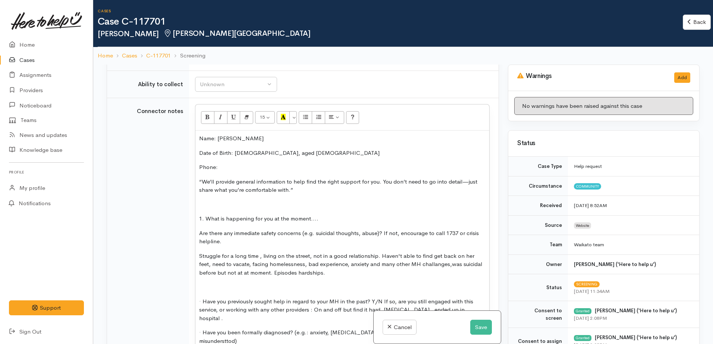
click at [226, 163] on p "Phone:" at bounding box center [342, 167] width 286 height 9
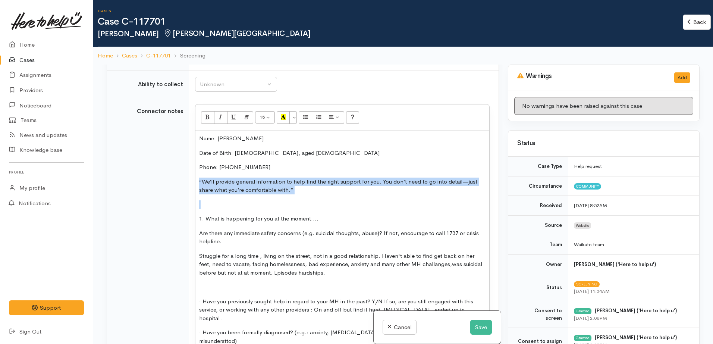
drag, startPoint x: 311, startPoint y: 188, endPoint x: 179, endPoint y: 173, distance: 132.9
click at [179, 173] on tr "Connector notes 15 8 9 10 11 12 14 18 24 36 Background Color Transparent Select…" at bounding box center [303, 327] width 392 height 458
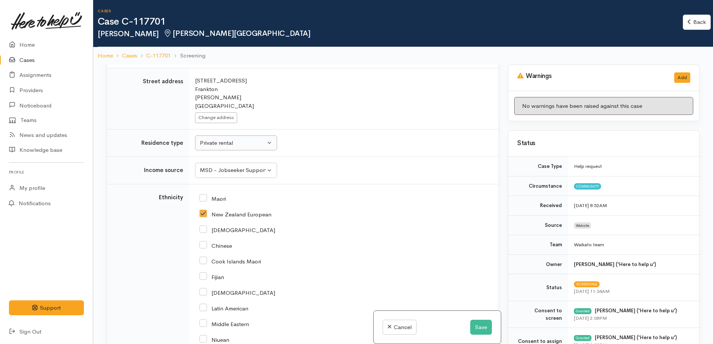
scroll to position [1273, 0]
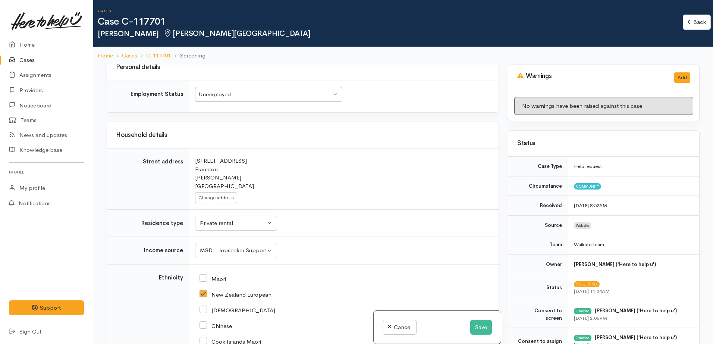
drag, startPoint x: 216, startPoint y: 135, endPoint x: 189, endPoint y: 130, distance: 27.4
click at [189, 148] on tr "Street address Search for an address. 174 Hall Street Frankton Hamilton New Zea…" at bounding box center [303, 178] width 392 height 61
copy tr "Search for an address. 174 Hall Street Frankton"
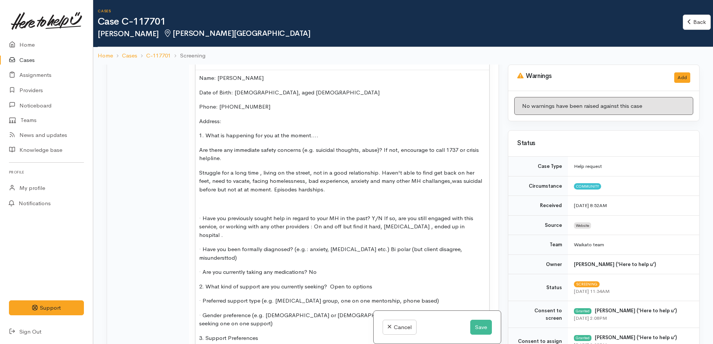
scroll to position [760, 0]
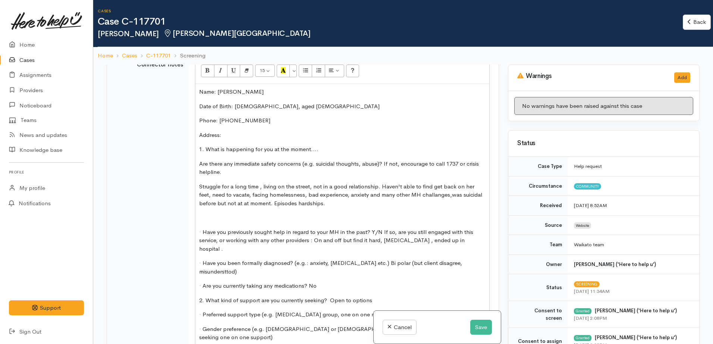
click at [239, 131] on p "Address:" at bounding box center [342, 135] width 286 height 9
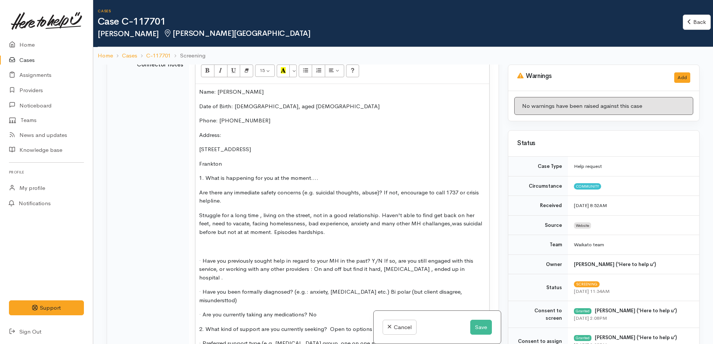
click at [245, 133] on div "Name: Angela Kite Date of Birth: 10.10.77, aged 48 Phone: 0204851286 Address: 1…" at bounding box center [342, 286] width 294 height 405
click at [237, 131] on p "Address:" at bounding box center [342, 135] width 286 height 9
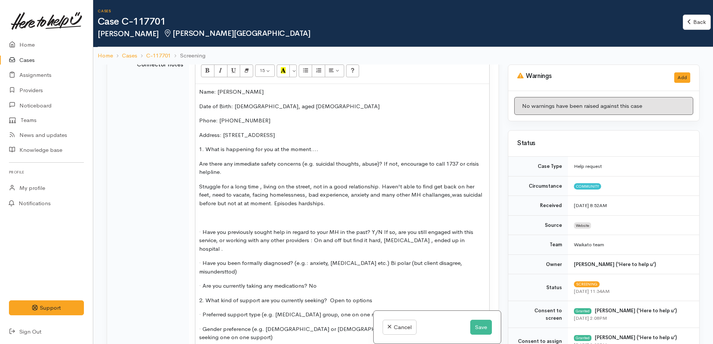
click at [310, 131] on p "Address: 174 Hall Street Frankton" at bounding box center [342, 135] width 286 height 9
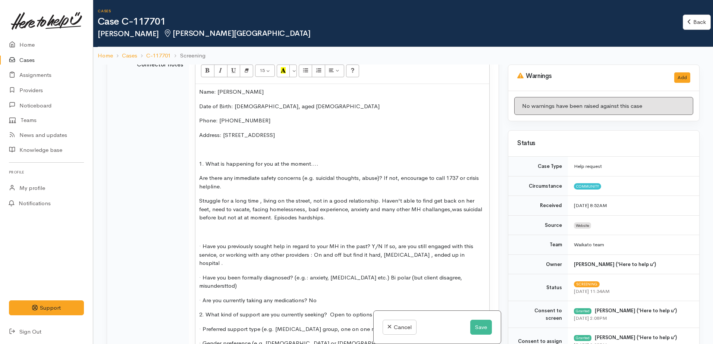
drag, startPoint x: 238, startPoint y: 182, endPoint x: 176, endPoint y: 168, distance: 63.2
click at [176, 168] on tr "Connector notes 15 8 9 10 11 12 14 18 24 36 Background Color Transparent Select…" at bounding box center [303, 276] width 392 height 450
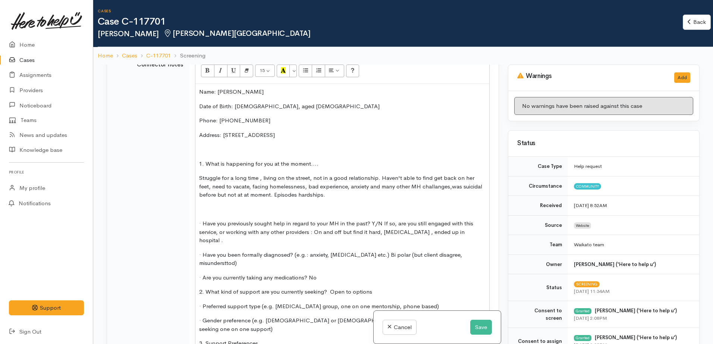
click at [310, 174] on p "Struggle for a long time , living on the street, not in a good relationship. Ha…" at bounding box center [342, 186] width 286 height 25
drag, startPoint x: 308, startPoint y: 189, endPoint x: 295, endPoint y: 186, distance: 13.3
click at [295, 186] on p "Struggle for a long time , living on the street for a while, not in a good rela…" at bounding box center [342, 186] width 286 height 25
click at [259, 174] on p "Struggle for a long time , living on the street for a while, not in a good rela…" at bounding box center [342, 186] width 286 height 25
drag, startPoint x: 349, startPoint y: 185, endPoint x: 195, endPoint y: 175, distance: 154.4
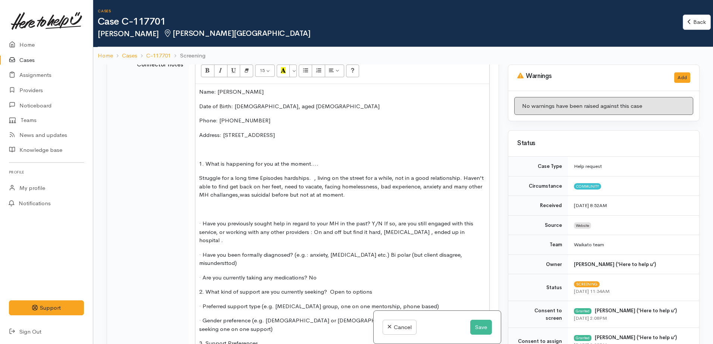
click at [195, 175] on td "15 8 9 10 11 12 14 18 24 36 Background Color Transparent Select #ffff00 Text Co…" at bounding box center [344, 264] width 310 height 427
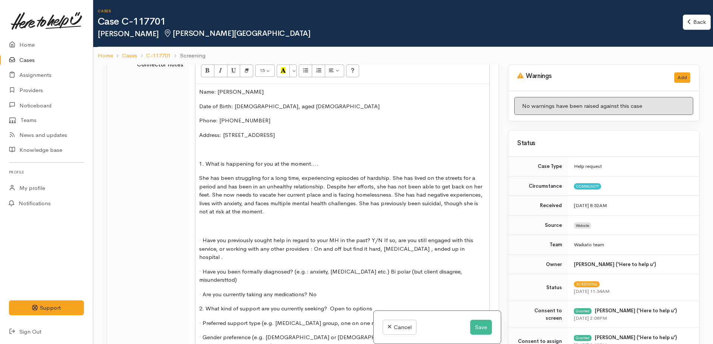
click at [201, 222] on span at bounding box center [200, 225] width 3 height 7
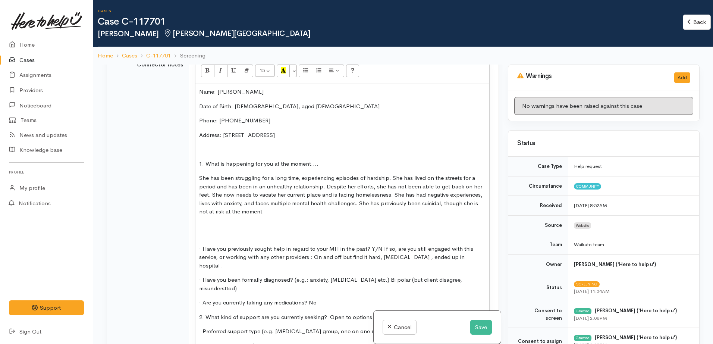
click at [378, 249] on p "· Have you previously sought help in regard to your MH in the past? Y/N If so, …" at bounding box center [342, 253] width 286 height 34
click at [475, 252] on p "· Have you previously sought help in regard to your MH in the past? Y/N If so, …" at bounding box center [342, 253] width 286 height 34
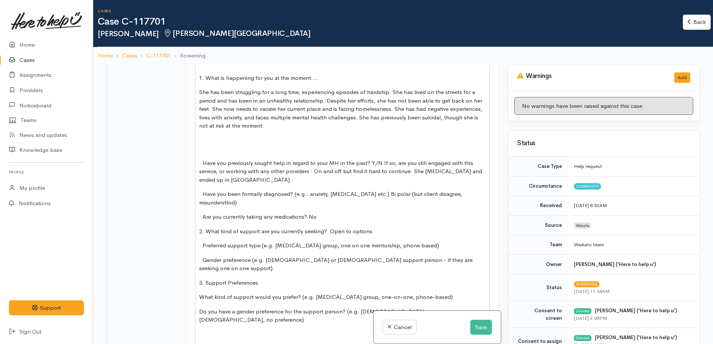
scroll to position [854, 0]
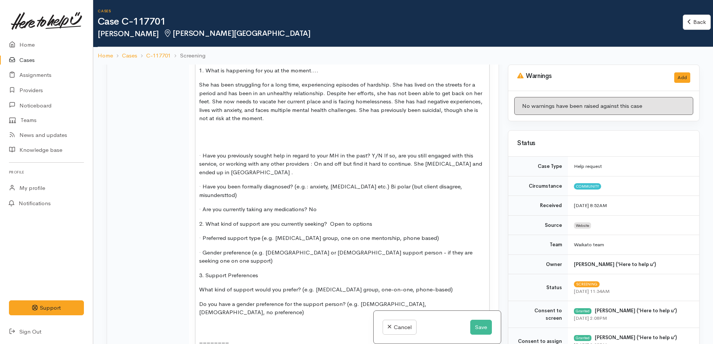
click at [370, 183] on span "· Have you been formally diagnosed? (e.g.: anxiety, depression etc.) Bi polar (…" at bounding box center [330, 191] width 263 height 16
drag, startPoint x: 351, startPoint y: 186, endPoint x: 335, endPoint y: 190, distance: 16.1
click at [335, 190] on p "· Have you been formally diagnosed? (e.g.: anxiety, depression etc.) She was di…" at bounding box center [342, 190] width 286 height 17
copy span "BPD"
click at [369, 189] on p "· Have you been formally diagnosed? (e.g.: anxiety, depression etc.) She was di…" at bounding box center [342, 190] width 286 height 17
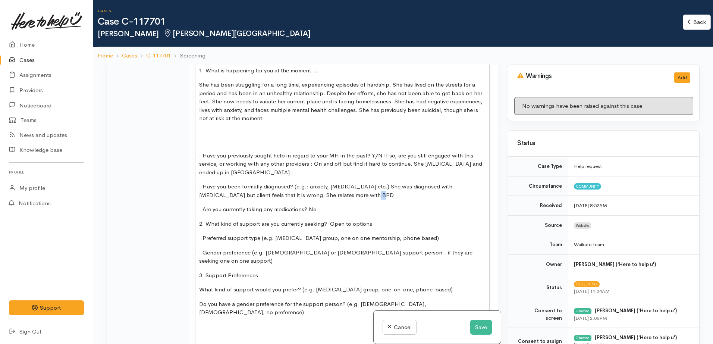
drag, startPoint x: 348, startPoint y: 187, endPoint x: 336, endPoint y: 187, distance: 11.6
click at [336, 187] on p "· Have you been formally diagnosed? (e.g.: anxiety, depression etc.) She was di…" at bounding box center [342, 190] width 286 height 17
click at [336, 205] on p "· Are you currently taking any medications? No" at bounding box center [342, 209] width 286 height 9
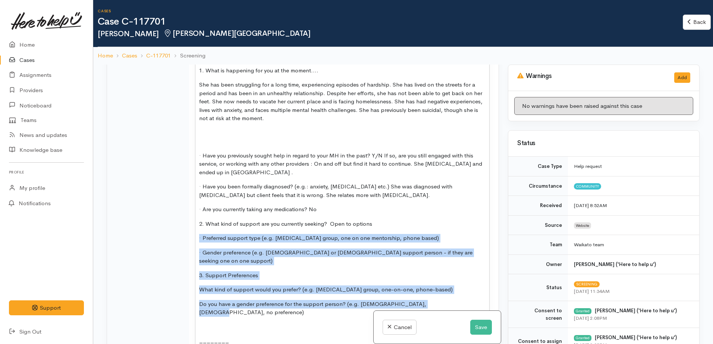
drag, startPoint x: 436, startPoint y: 288, endPoint x: 179, endPoint y: 229, distance: 262.8
click at [179, 229] on tr "Connector notes 15 8 9 10 11 12 14 18 24 36 Background Color Transparent Select…" at bounding box center [303, 184] width 392 height 452
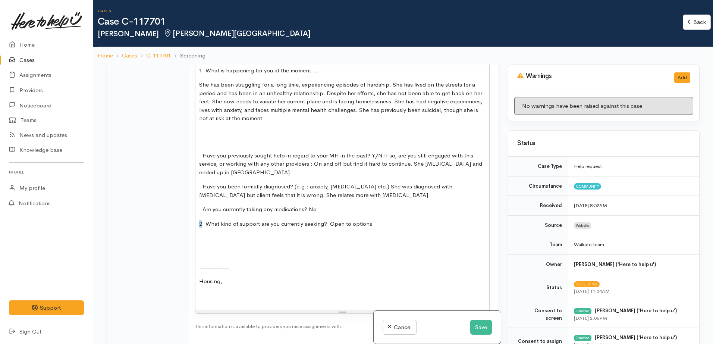
click at [200, 220] on span "2. What kind of support are you currently seeking? Open to options" at bounding box center [285, 223] width 173 height 7
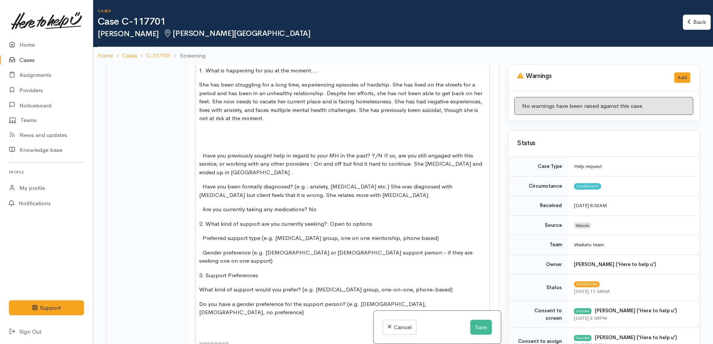
click at [319, 249] on span "· Gender preference (e.g. male or female support person - if they are seeking o…" at bounding box center [335, 257] width 273 height 16
drag, startPoint x: 376, startPoint y: 217, endPoint x: 331, endPoint y: 214, distance: 45.2
click at [331, 220] on p "2. What kind of support are you currently seeking? Open to options" at bounding box center [342, 224] width 286 height 9
copy span "Open to options"
click at [440, 234] on p "· Preferred support type (e.g. peer support group, one on one mentorship, phone…" at bounding box center [342, 238] width 286 height 9
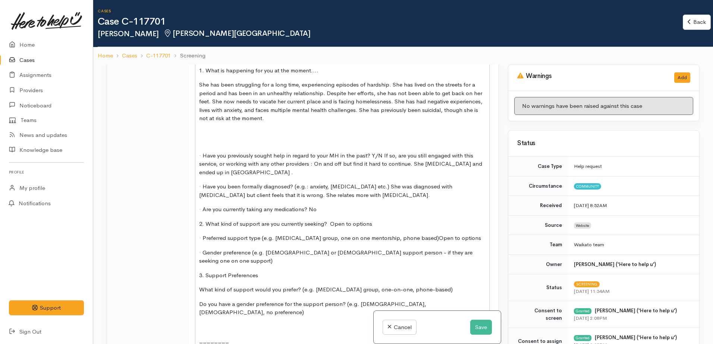
drag, startPoint x: 383, startPoint y: 216, endPoint x: 185, endPoint y: 220, distance: 197.8
click at [185, 220] on tr "Connector notes 15 8 9 10 11 12 14 18 24 36 Background Color Transparent Select…" at bounding box center [303, 184] width 392 height 452
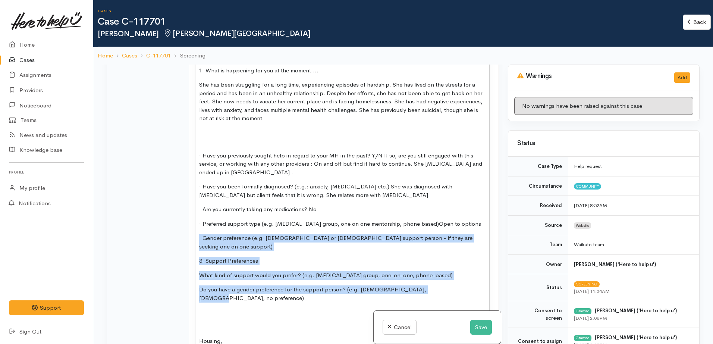
drag, startPoint x: 337, startPoint y: 275, endPoint x: 123, endPoint y: 228, distance: 219.5
click at [123, 228] on tr "Connector notes 15 8 9 10 11 12 14 18 24 36 Background Color Transparent Select…" at bounding box center [303, 177] width 392 height 438
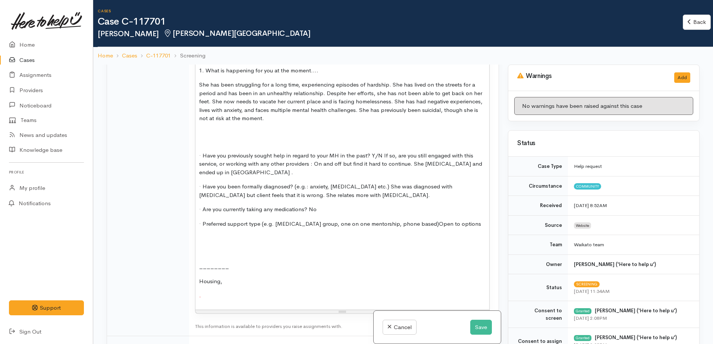
drag, startPoint x: 210, startPoint y: 264, endPoint x: 176, endPoint y: 225, distance: 51.9
click at [176, 225] on tr "Connector notes 15 8 9 10 11 12 14 18 24 36 Background Color Transparent Select…" at bounding box center [303, 147] width 392 height 378
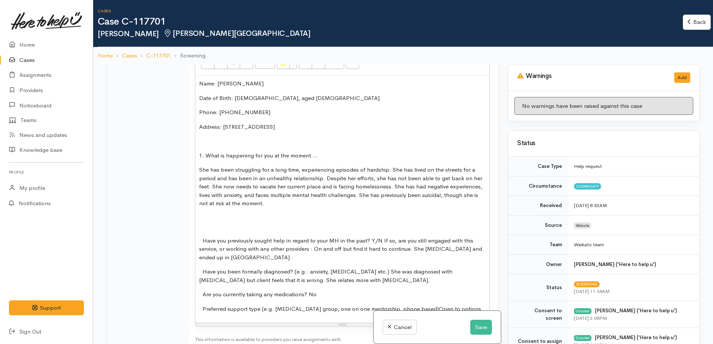
scroll to position [667, 0]
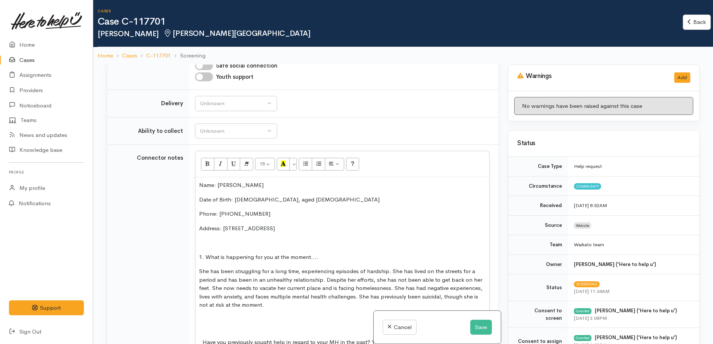
click at [208, 238] on p at bounding box center [342, 242] width 286 height 9
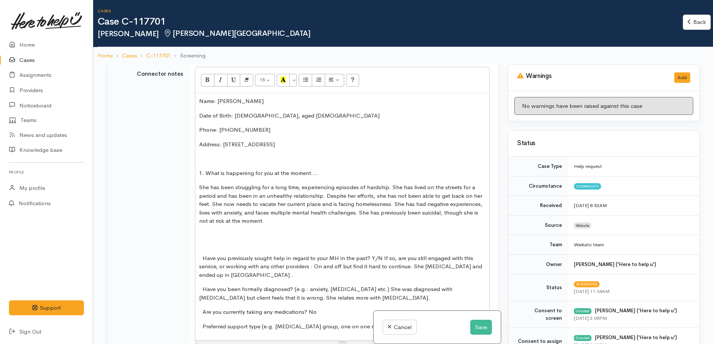
scroll to position [760, 0]
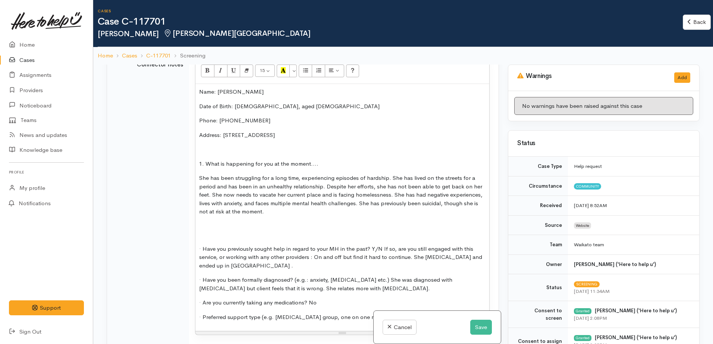
click at [203, 223] on div "Name: Angela Kite Date of Birth: 10.10.77, aged 48 Phone: 0204851286 Address: 1…" at bounding box center [342, 207] width 294 height 247
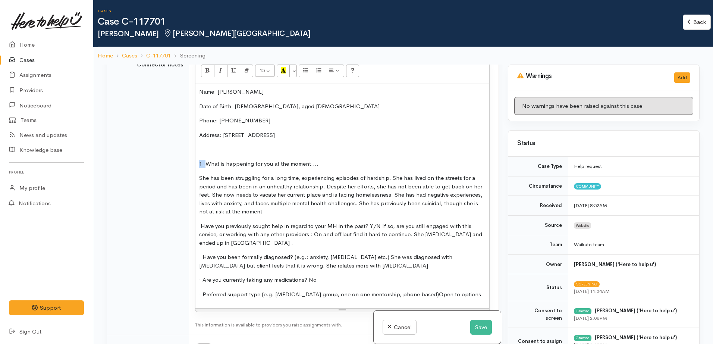
drag, startPoint x: 206, startPoint y: 157, endPoint x: 195, endPoint y: 155, distance: 10.2
click at [195, 155] on div "Name: Angela Kite Date of Birth: 10.10.77, aged 48 Phone: 0204851286 Address: 1…" at bounding box center [342, 196] width 294 height 224
drag, startPoint x: 320, startPoint y: 157, endPoint x: 190, endPoint y: 141, distance: 131.6
click at [189, 143] on td "15 8 9 10 11 12 14 18 24 36 Background Color Transparent Select #ffff00 Text Co…" at bounding box center [344, 193] width 310 height 284
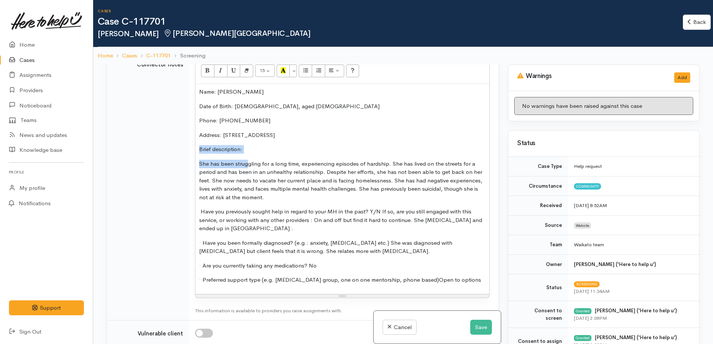
drag, startPoint x: 248, startPoint y: 147, endPoint x: 178, endPoint y: 138, distance: 71.4
click at [178, 138] on tr "Connector notes 15 8 9 10 11 12 14 18 24 36 Background Color Transparent Select…" at bounding box center [303, 185] width 392 height 269
click at [207, 150] on div "Name: Angela Kite Date of Birth: 10.10.77, aged 48 Phone: 0204851286 Address: 1…" at bounding box center [342, 189] width 294 height 210
drag, startPoint x: 254, startPoint y: 145, endPoint x: 179, endPoint y: 137, distance: 75.1
click at [179, 137] on tr "Connector notes 15 8 9 10 11 12 14 18 24 36 Background Color Transparent Select…" at bounding box center [303, 185] width 392 height 269
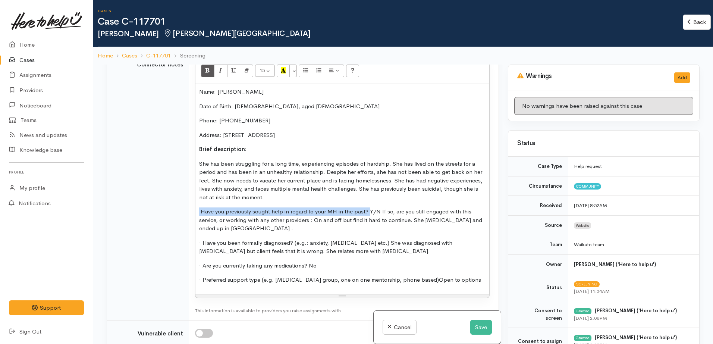
drag, startPoint x: 368, startPoint y: 204, endPoint x: 185, endPoint y: 203, distance: 182.8
click at [185, 203] on tr "Connector notes 15 8 9 10 11 12 14 18 24 36 Background Color Transparent Select…" at bounding box center [303, 185] width 392 height 269
click at [363, 208] on b "Have you previously sought help in regard to your MH in the past?" at bounding box center [290, 211] width 183 height 7
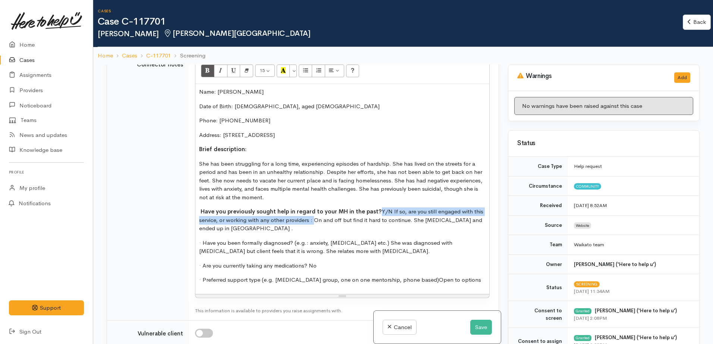
drag, startPoint x: 376, startPoint y: 204, endPoint x: 311, endPoint y: 214, distance: 65.3
click at [311, 214] on p "Have you previously sought help in regard to your MH in the past? Y/N If so, ar…" at bounding box center [342, 219] width 286 height 25
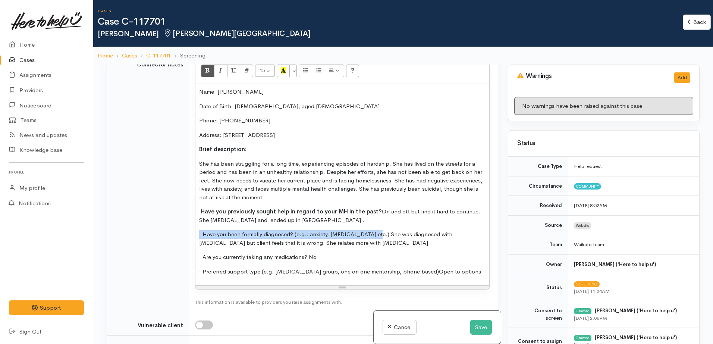
drag, startPoint x: 371, startPoint y: 226, endPoint x: 185, endPoint y: 227, distance: 185.4
click at [194, 228] on td "15 8 9 10 11 12 14 18 24 36 Background Color Transparent Select #ffff00 Text Co…" at bounding box center [344, 181] width 310 height 261
click at [287, 187] on p "She has been struggling for a long time, experiencing episodes of hardship. She…" at bounding box center [342, 181] width 286 height 42
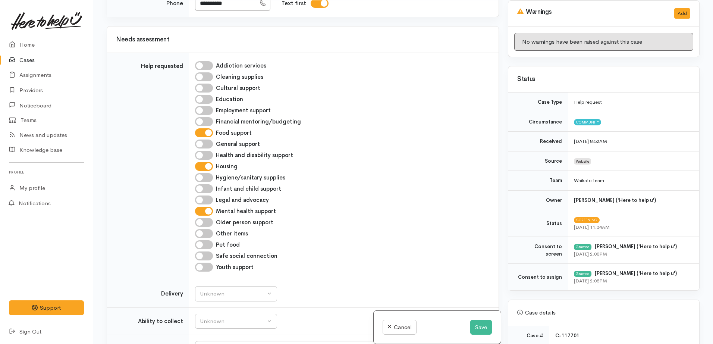
scroll to position [485, 0]
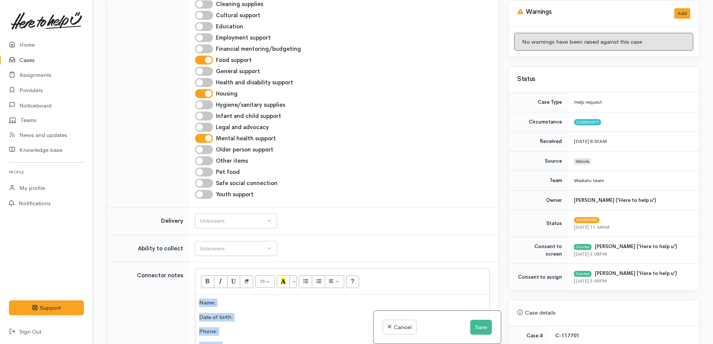
drag, startPoint x: 264, startPoint y: 217, endPoint x: 141, endPoint y: 256, distance: 128.8
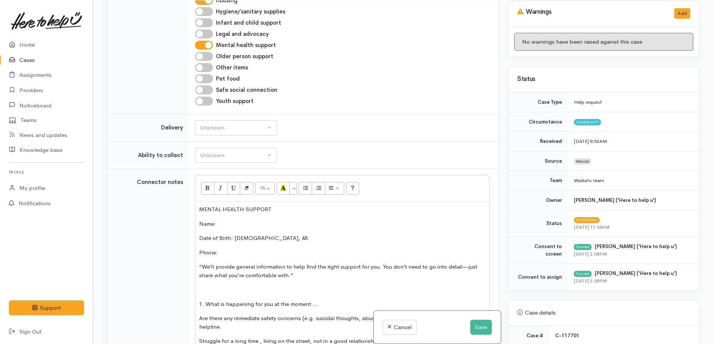
scroll to position [625, 0]
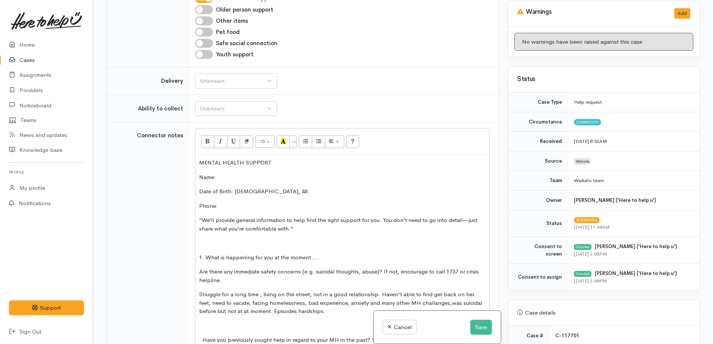
click at [219, 173] on p "Name:" at bounding box center [342, 177] width 286 height 9
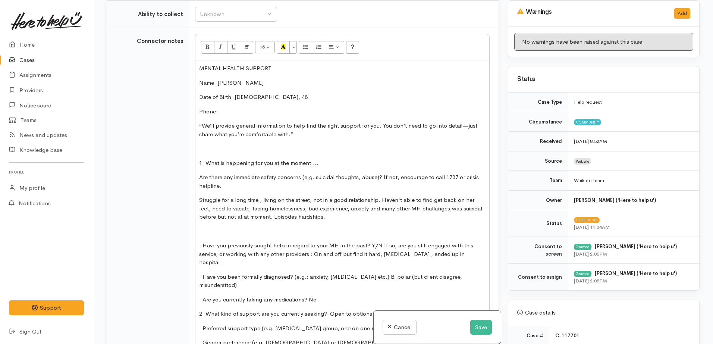
scroll to position [718, 0]
click at [245, 109] on p "Phone:" at bounding box center [342, 113] width 286 height 9
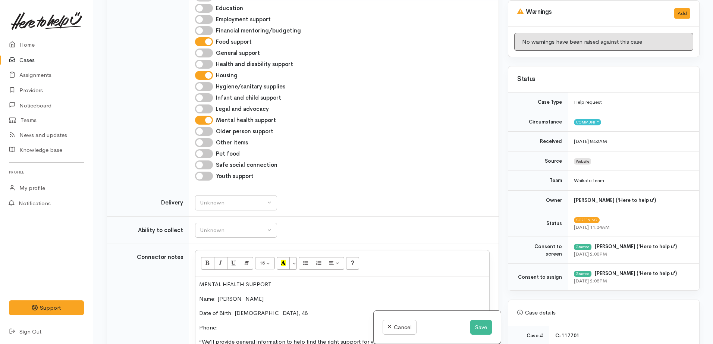
scroll to position [579, 0]
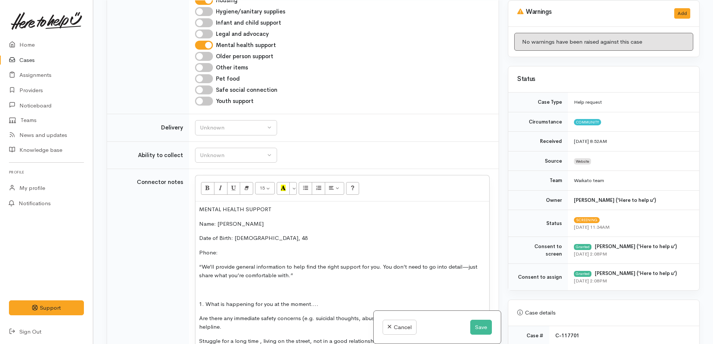
click at [257, 220] on p "Name: Angela Kita" at bounding box center [342, 224] width 286 height 9
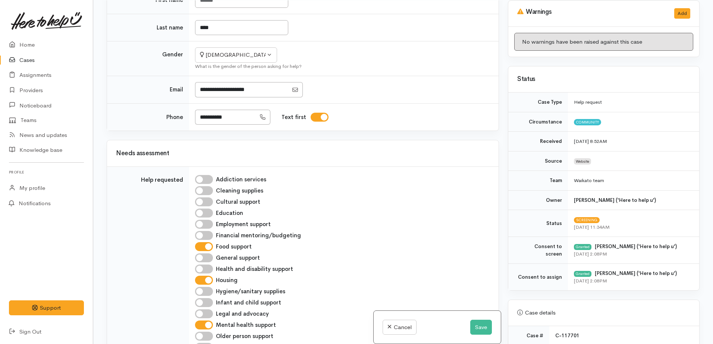
scroll to position [206, 0]
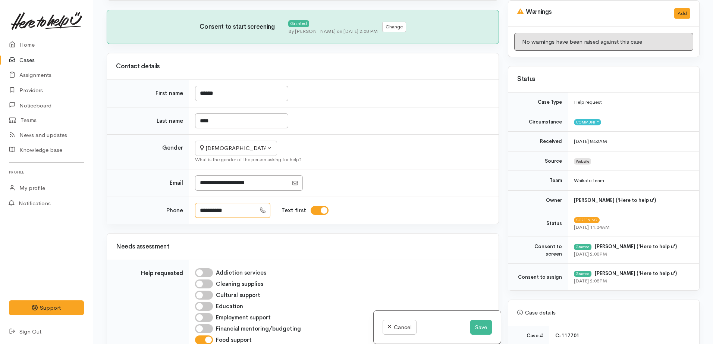
drag, startPoint x: 245, startPoint y: 202, endPoint x: 216, endPoint y: 203, distance: 29.1
click at [192, 206] on td "**********" at bounding box center [344, 210] width 310 height 27
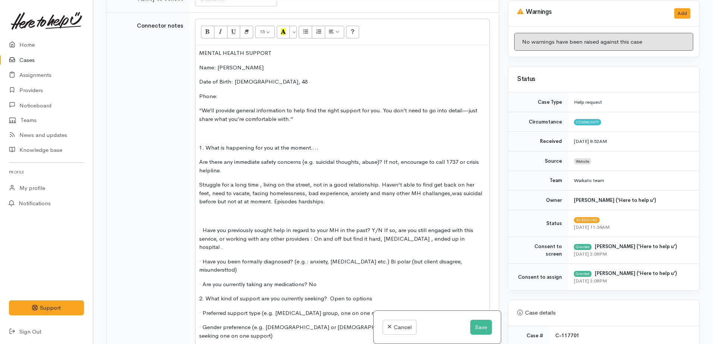
scroll to position [718, 0]
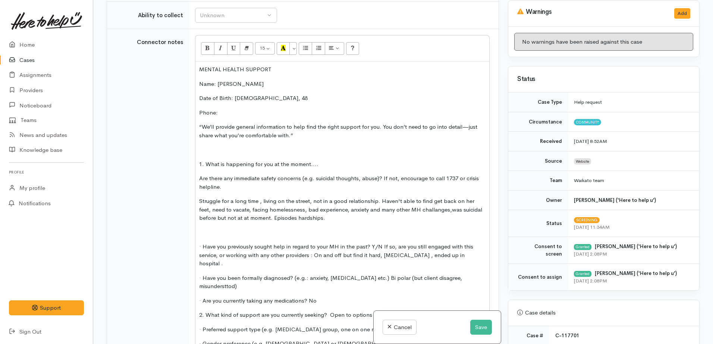
click at [229, 109] on p "Phone:" at bounding box center [342, 113] width 286 height 9
click at [220, 109] on span "Phone:: 0204851286" at bounding box center [235, 112] width 73 height 7
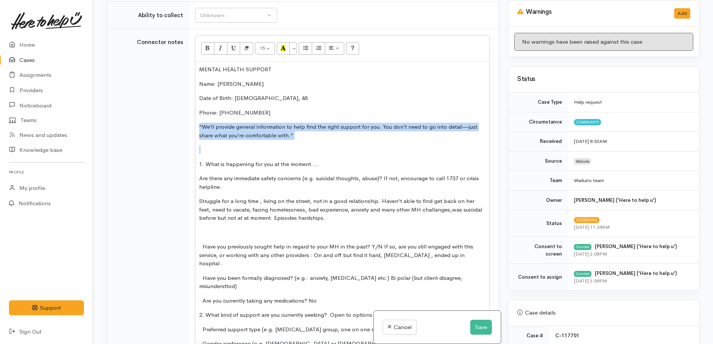
drag, startPoint x: 327, startPoint y: 140, endPoint x: 160, endPoint y: 111, distance: 169.9
click at [160, 112] on tr "Connector notes 15 8 9 10 11 12 14 18 24 36 Background Color Transparent Select…" at bounding box center [303, 265] width 392 height 473
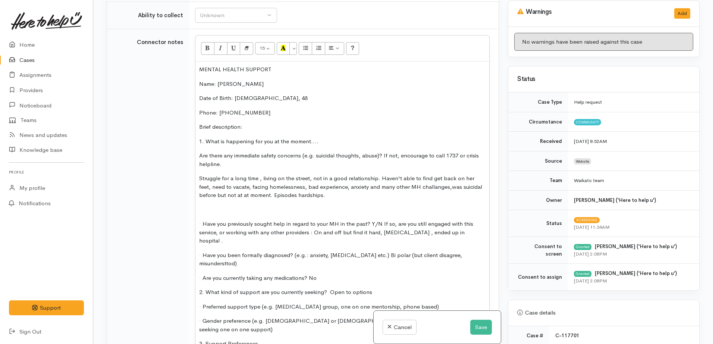
drag, startPoint x: 328, startPoint y: 191, endPoint x: 191, endPoint y: 149, distance: 143.6
click at [191, 149] on td "15 8 9 10 11 12 14 18 24 36 Background Color Transparent Select #ffff00 Text Co…" at bounding box center [344, 254] width 310 height 450
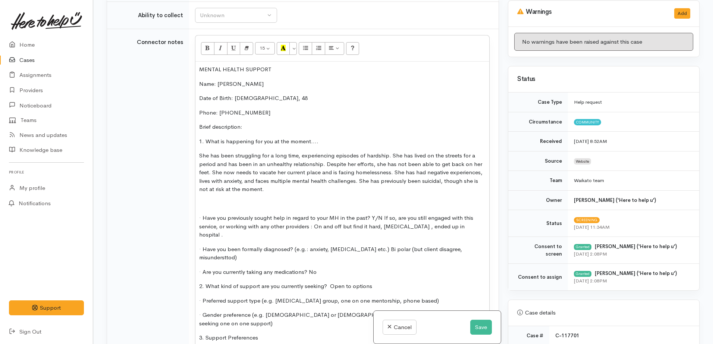
drag, startPoint x: 389, startPoint y: 147, endPoint x: 390, endPoint y: 162, distance: 14.9
click at [389, 151] on p "She has been struggling for a long time, experiencing episodes of hardship. She…" at bounding box center [342, 172] width 286 height 42
click at [204, 200] on p at bounding box center [342, 204] width 286 height 9
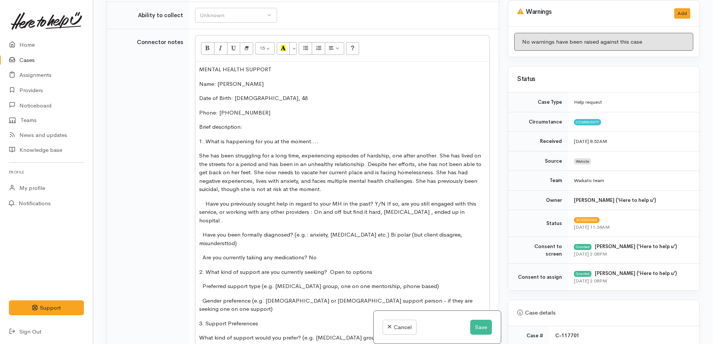
click at [380, 204] on p "· Have you previously sought help in regard to your MH in the past? Y/N If so, …" at bounding box center [342, 212] width 286 height 25
drag, startPoint x: 320, startPoint y: 134, endPoint x: 182, endPoint y: 133, distance: 137.7
click at [182, 133] on tr "Connector notes 15 8 9 10 11 12 14 18 24 36 Background Color Transparent Select…" at bounding box center [303, 243] width 392 height 429
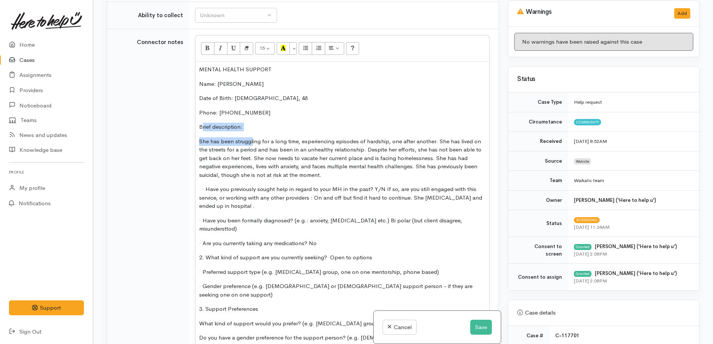
drag, startPoint x: 252, startPoint y: 124, endPoint x: 201, endPoint y: 122, distance: 50.4
click at [201, 122] on div "MENTAL HEALTH SUPPORT Name: Angela Kite Date of Birth: 10.10.77, 48 Phone: 0204…" at bounding box center [342, 240] width 294 height 356
click at [220, 125] on div "MENTAL HEALTH SUPPORT Name: Angela Kite Date of Birth: 10.10.77, 48 Phone: 0204…" at bounding box center [342, 240] width 294 height 356
click at [273, 126] on div "MENTAL HEALTH SUPPORT Name: Angela Kite Date of Birth: 10.10.77, 48 Phone: 0204…" at bounding box center [342, 240] width 294 height 356
drag, startPoint x: 262, startPoint y: 118, endPoint x: 189, endPoint y: 120, distance: 73.5
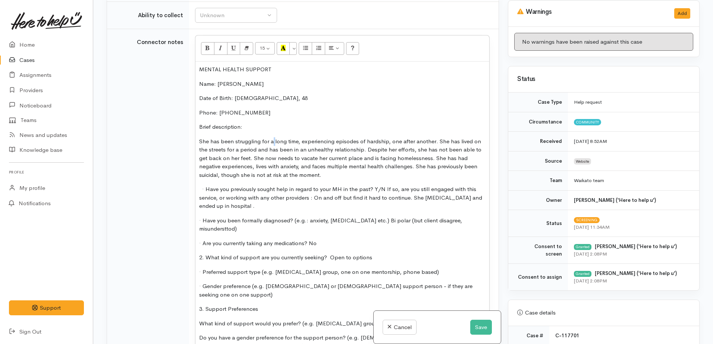
click at [189, 120] on tr "Connector notes 15 8 9 10 11 12 14 18 24 36 Background Color Transparent Select…" at bounding box center [303, 236] width 392 height 415
drag, startPoint x: 371, startPoint y: 181, endPoint x: 189, endPoint y: 181, distance: 181.7
click at [190, 181] on td "15 8 9 10 11 12 14 18 24 36 Background Color Transparent Select #ffff00 Text Co…" at bounding box center [344, 236] width 310 height 415
click at [383, 198] on p "· Have you previously sought help in regard to your MH in the past? Y/N If so, …" at bounding box center [342, 197] width 286 height 25
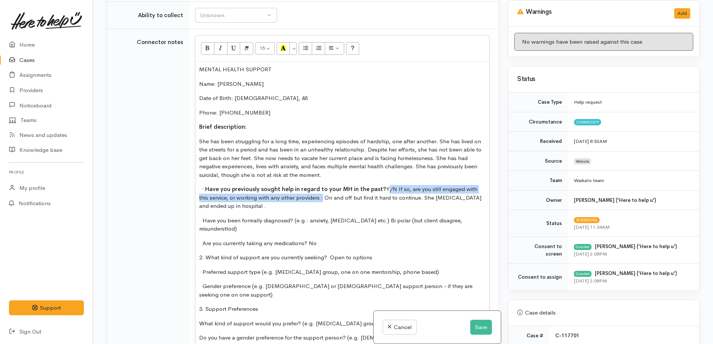
drag, startPoint x: 311, startPoint y: 192, endPoint x: 380, endPoint y: 181, distance: 69.9
click at [380, 185] on p "· Have you previously sought help in regard to your MH in the past? Y/N If so, …" at bounding box center [342, 197] width 286 height 25
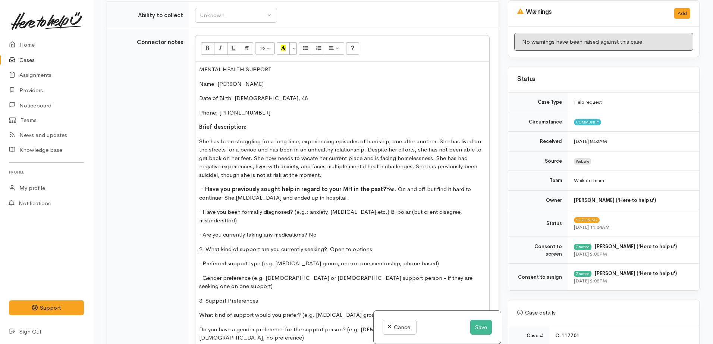
click at [379, 208] on span "· Have you been formally diagnosed? (e.g.: anxiety, depression etc.) Bi polar (…" at bounding box center [330, 216] width 263 height 16
click at [326, 231] on p "· Are you currently taking any medications? No" at bounding box center [342, 235] width 286 height 9
drag, startPoint x: 275, startPoint y: 257, endPoint x: 430, endPoint y: 254, distance: 155.2
click at [430, 259] on p "· Preferred support type (e.g. peer support group, one on one mentorship, phone…" at bounding box center [342, 263] width 286 height 9
copy span "peer support group, one on one mentorship, phone based)"
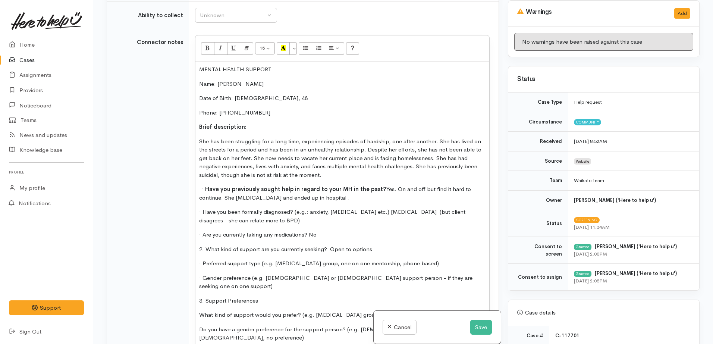
click at [326, 245] on span "2. What kind of support are you currently seeking? Open to options" at bounding box center [285, 248] width 173 height 7
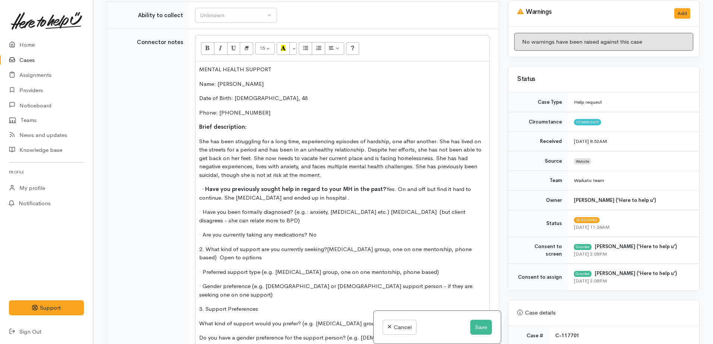
click at [245, 252] on p "2. What kind of support are you currently seeking? peer support group, one on o…" at bounding box center [342, 253] width 286 height 17
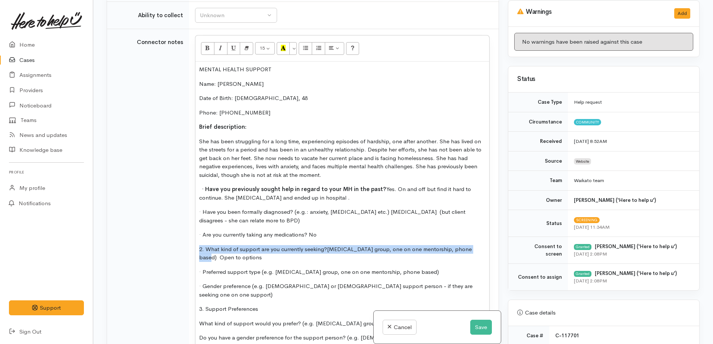
drag, startPoint x: 335, startPoint y: 254, endPoint x: 195, endPoint y: 241, distance: 140.5
click at [195, 241] on div "15 8 9 10 11 12 14 18 24 36 Background Color Transparent Select #ffff00 Text Co…" at bounding box center [342, 228] width 295 height 386
click at [204, 245] on span "2. What kind of support are you currently seeking?" at bounding box center [269, 248] width 140 height 7
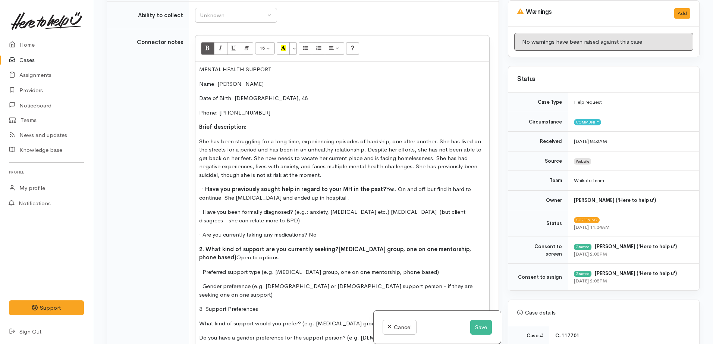
click at [205, 245] on span "2. What kind of support are you currently seeking?" at bounding box center [269, 248] width 140 height 7
drag, startPoint x: 309, startPoint y: 228, endPoint x: 185, endPoint y: 97, distance: 179.7
click at [184, 221] on tr "Connector notes 15 8 9 10 11 12 14 18 24 36 Background Color Transparent Select…" at bounding box center [303, 236] width 392 height 415
click at [207, 45] on icon "Bold (CTRL+B)" at bounding box center [207, 48] width 5 height 6
drag, startPoint x: 292, startPoint y: 204, endPoint x: 179, endPoint y: 208, distance: 113.5
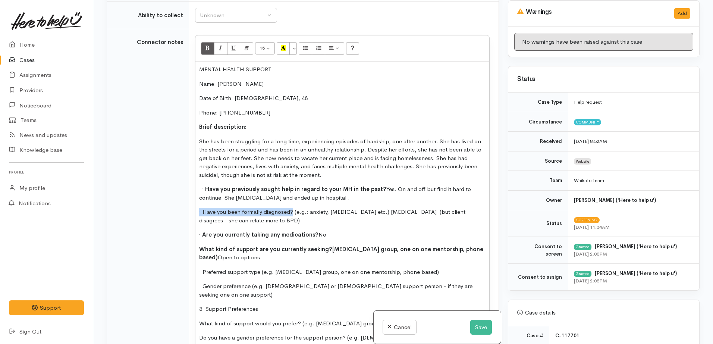
click at [179, 208] on tr "Connector notes 15 8 9 10 11 12 14 18 24 36 Background Color Transparent Select…" at bounding box center [303, 236] width 392 height 415
click at [209, 45] on icon "Bold (CTRL+B)" at bounding box center [207, 48] width 5 height 6
click at [331, 268] on span "· Preferred support type (e.g. peer support group, one on one mentorship, phone…" at bounding box center [319, 271] width 240 height 7
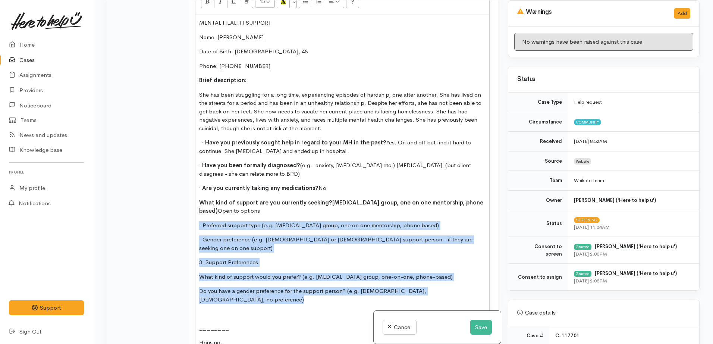
drag, startPoint x: 335, startPoint y: 260, endPoint x: 117, endPoint y: 212, distance: 222.7
click at [117, 212] on tr "Connector notes 15 8 9 10 11 12 14 18 24 36 Background Color Transparent Select…" at bounding box center [303, 189] width 392 height 415
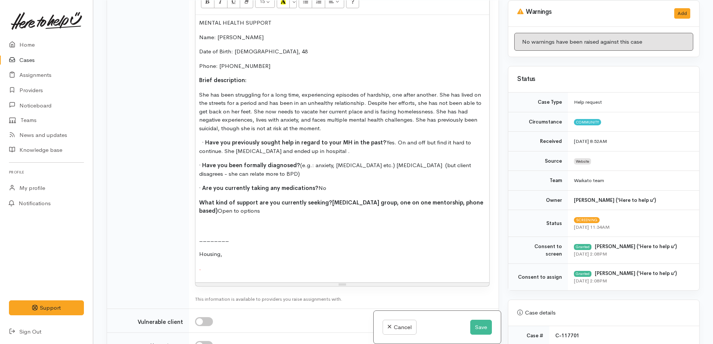
scroll to position [812, 0]
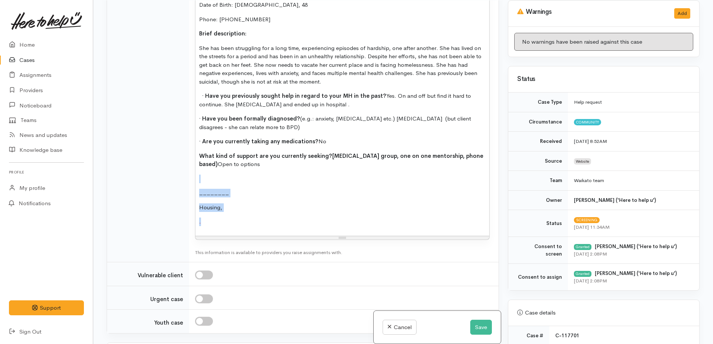
drag, startPoint x: 238, startPoint y: 210, endPoint x: 186, endPoint y: 173, distance: 63.2
click at [186, 173] on tr "Connector notes 15 8 9 10 11 12 14 18 24 36 Background Color Transparent Select…" at bounding box center [303, 99] width 392 height 326
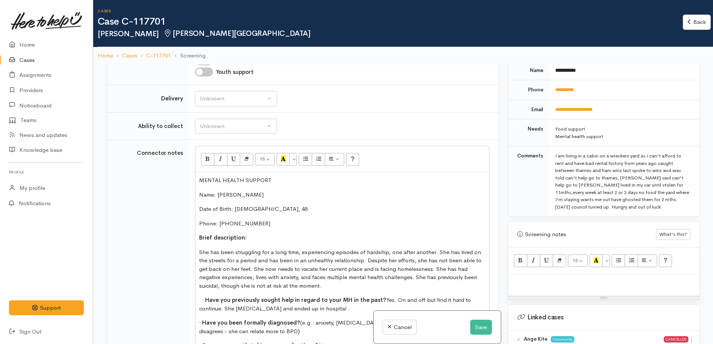
scroll to position [373, 0]
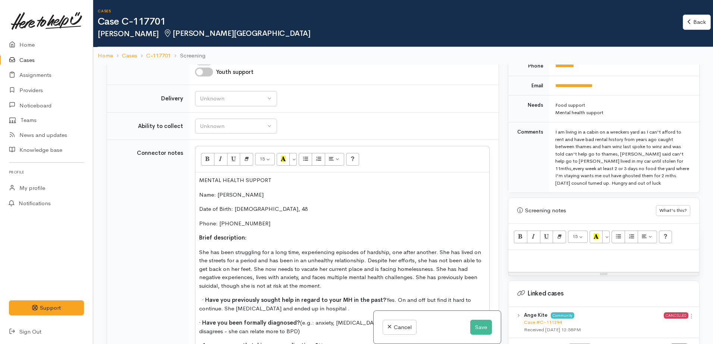
click at [551, 263] on div at bounding box center [603, 261] width 191 height 22
click at [243, 275] on p "She has been struggling for a long time, experiencing episodes of hardship, one…" at bounding box center [342, 269] width 286 height 42
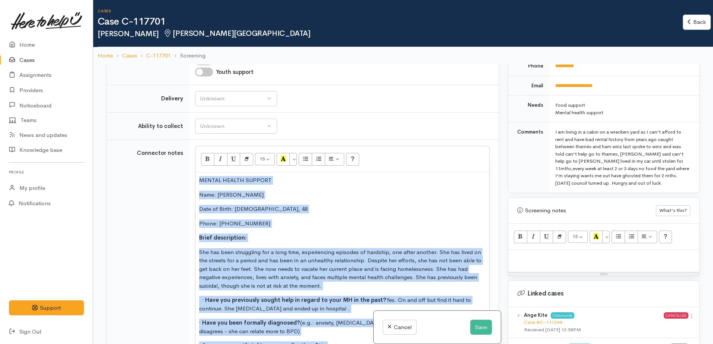
copy div "MENTAL HEALTH SUPPORT Name: Angela Kite Date of Birth: 10.10.77, 48 Phone: 0204…"
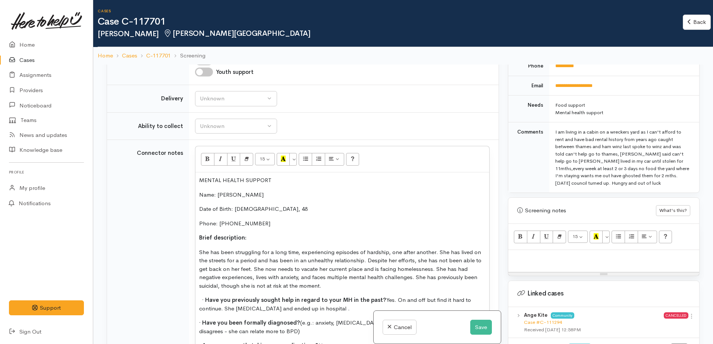
click at [558, 262] on p at bounding box center [604, 258] width 184 height 9
paste div
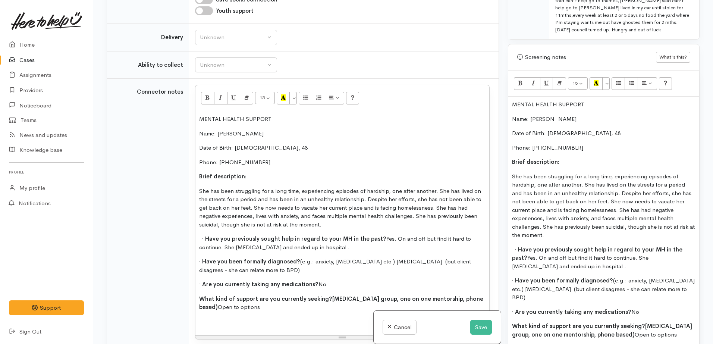
scroll to position [718, 0]
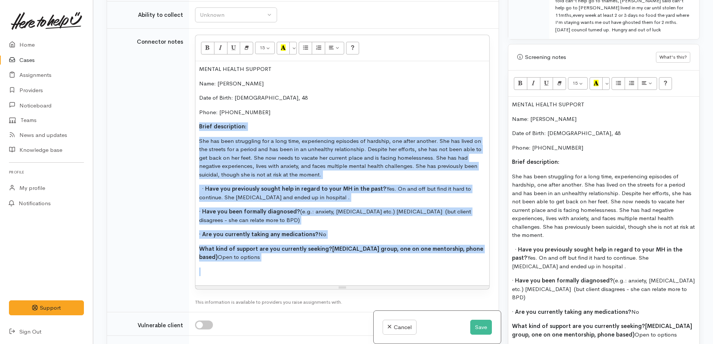
drag, startPoint x: 270, startPoint y: 254, endPoint x: 175, endPoint y: 118, distance: 166.9
click at [175, 118] on tr "Connector notes 15 8 9 10 11 12 14 18 24 36 Background Color Transparent Select…" at bounding box center [303, 171] width 392 height 284
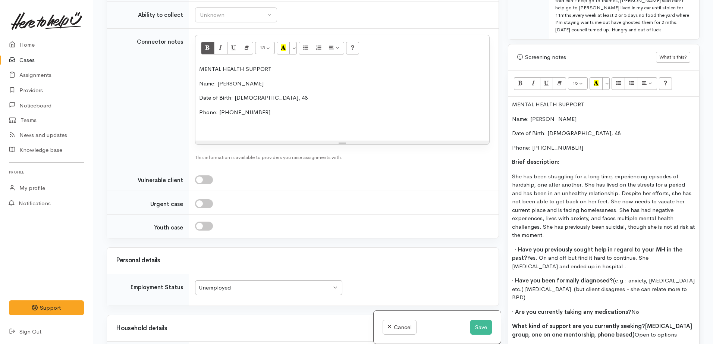
click at [532, 155] on div "MENTAL HEALTH SUPPORT Name: Angela Kite Date of Birth: 10.10.77, 48 Phone: 0204…" at bounding box center [603, 230] width 191 height 266
click at [272, 108] on p "Phone: 0204851286" at bounding box center [342, 112] width 286 height 9
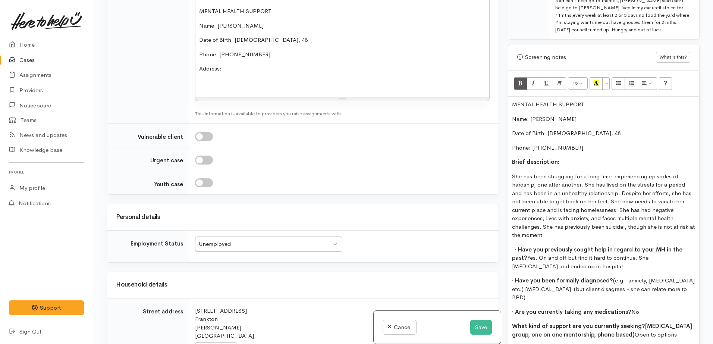
scroll to position [952, 0]
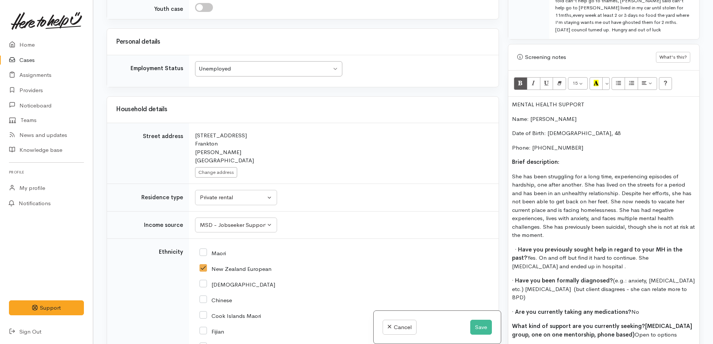
drag, startPoint x: 223, startPoint y: 138, endPoint x: 193, endPoint y: 129, distance: 31.2
click at [193, 129] on td "Search for an address. 174 Hall Street Frankton Hamilton New Zealand Change add…" at bounding box center [344, 153] width 310 height 61
copy div "174 Hall Street Frankton"
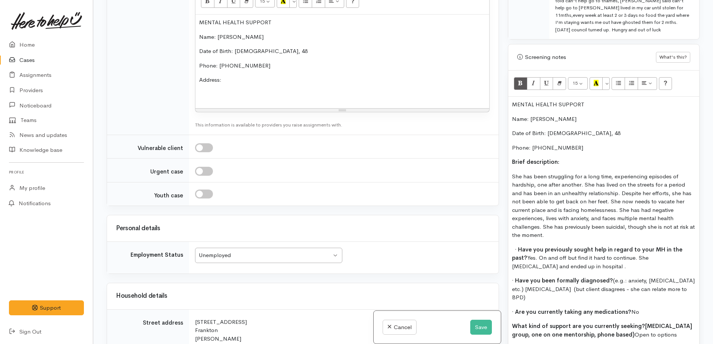
scroll to position [625, 0]
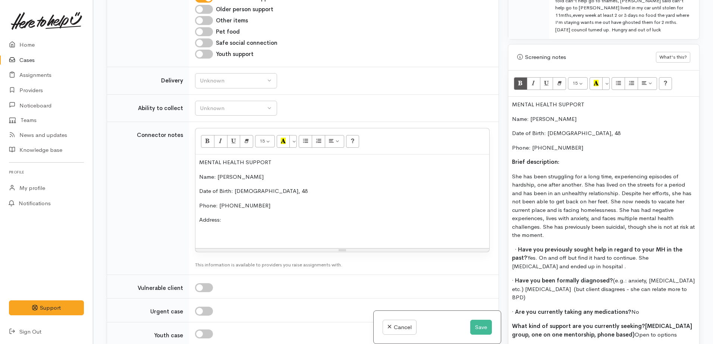
click at [234, 216] on p "Address:" at bounding box center [342, 220] width 286 height 9
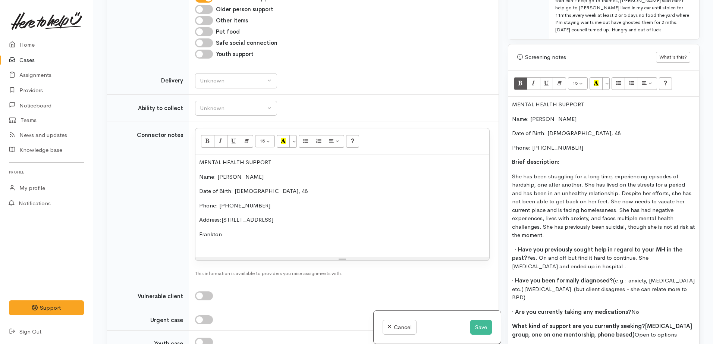
click at [286, 216] on p "Address: 174 Hall Street" at bounding box center [342, 220] width 286 height 9
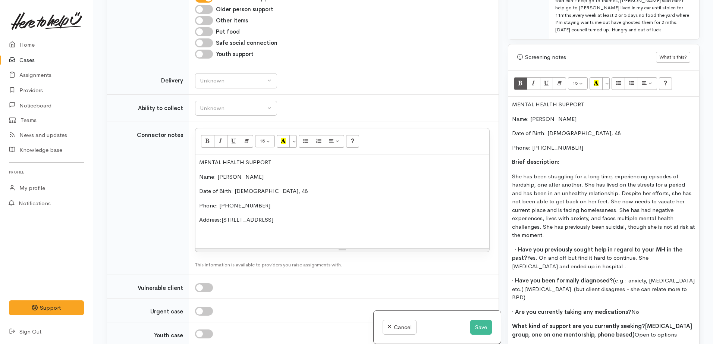
scroll to position [579, 0]
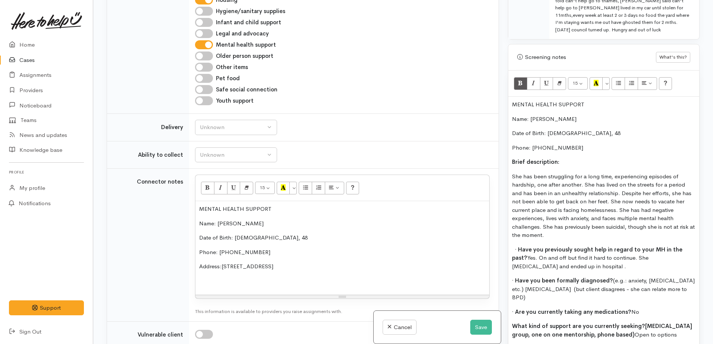
click at [660, 216] on p "She has been struggling for a long time, experiencing episodes of hardship, one…" at bounding box center [604, 205] width 184 height 67
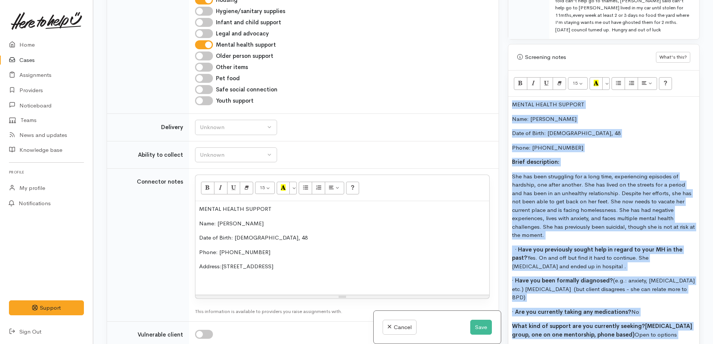
copy div "MENTAL HEALTH SUPPORT Name: Angela Kite Date of Birth: 10.10.77, 48 Phone: 0204…"
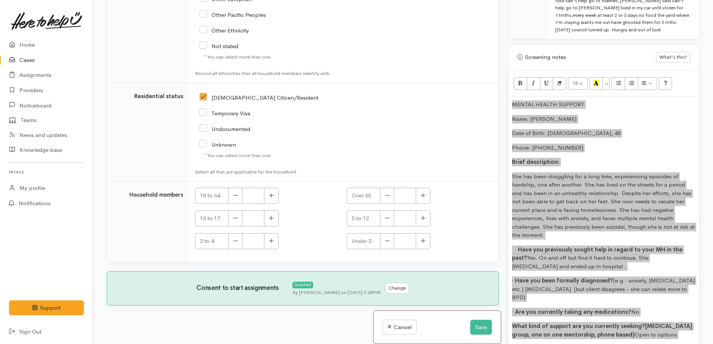
scroll to position [1441, 0]
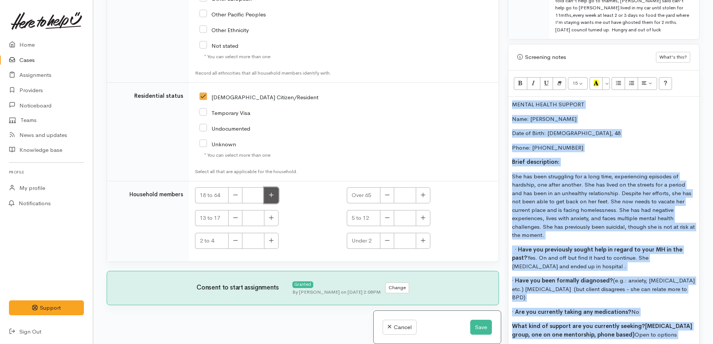
click at [275, 193] on button "button" at bounding box center [271, 195] width 15 height 16
type input "1"
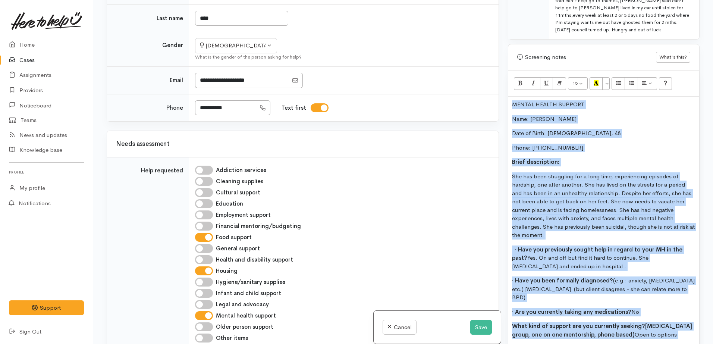
scroll to position [229, 0]
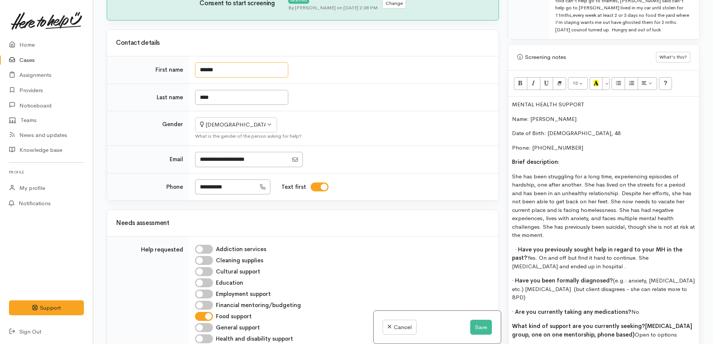
drag, startPoint x: 229, startPoint y: 63, endPoint x: 202, endPoint y: 61, distance: 27.7
click at [202, 62] on input "******" at bounding box center [241, 69] width 93 height 15
type input "******"
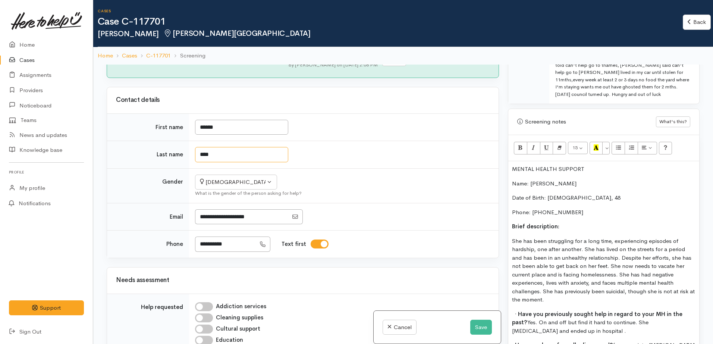
drag, startPoint x: 213, startPoint y: 90, endPoint x: 203, endPoint y: 90, distance: 9.7
click at [203, 90] on div "Contact details First name ****** Last name **** Gender Not specified Male" at bounding box center [303, 172] width 392 height 171
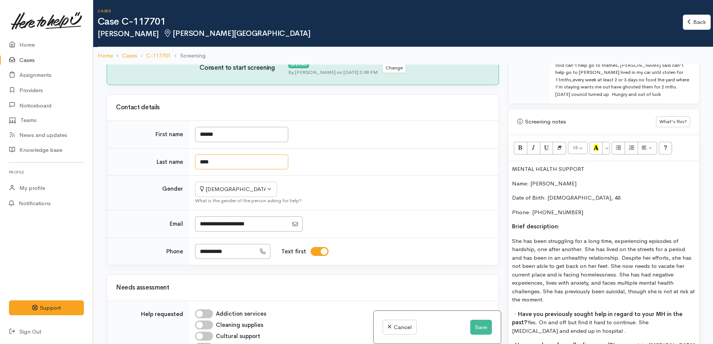
click at [216, 158] on input "****" at bounding box center [241, 161] width 93 height 15
drag, startPoint x: 226, startPoint y: 154, endPoint x: 203, endPoint y: 155, distance: 22.4
click at [203, 155] on input "****" at bounding box center [241, 161] width 93 height 15
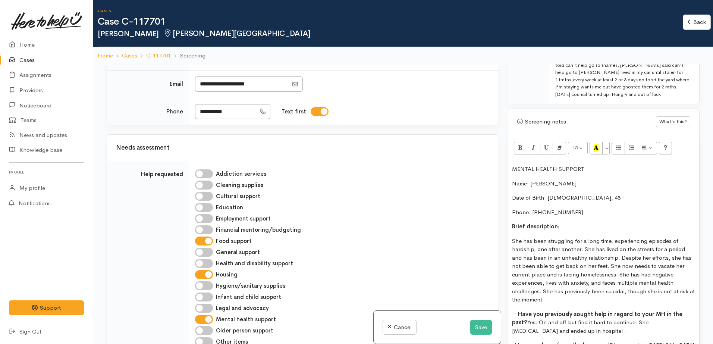
type input "****"
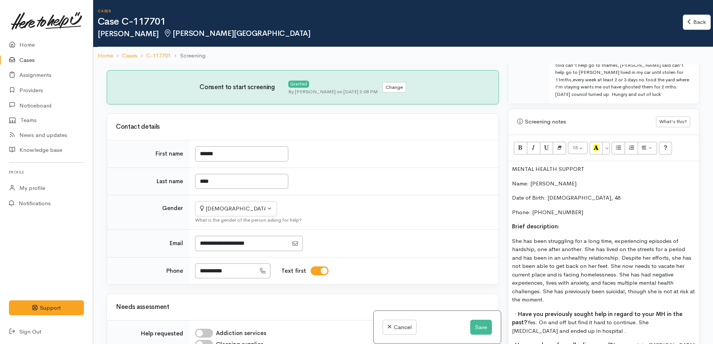
drag, startPoint x: 405, startPoint y: 280, endPoint x: 399, endPoint y: 260, distance: 20.5
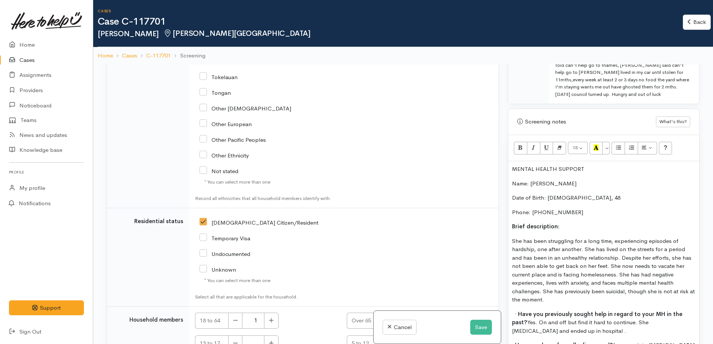
scroll to position [1441, 0]
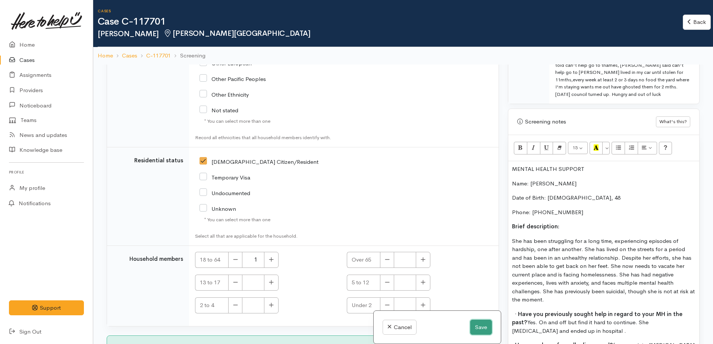
click at [478, 325] on button "Save" at bounding box center [481, 327] width 22 height 15
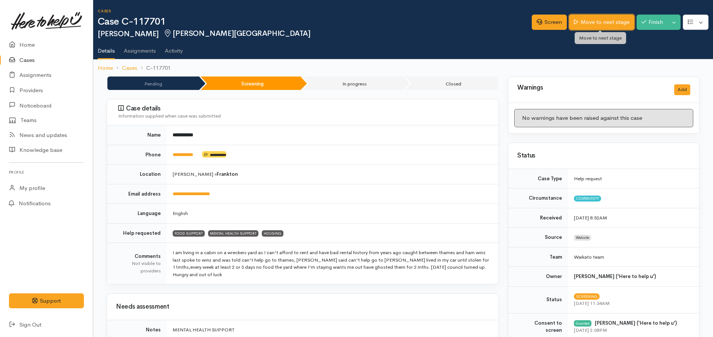
click at [593, 23] on link "Move to next stage" at bounding box center [601, 22] width 65 height 15
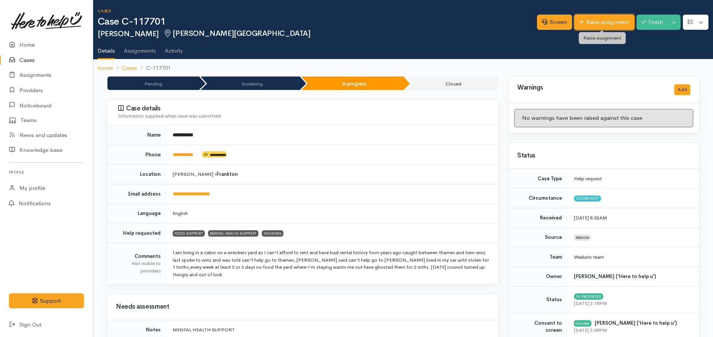
click at [608, 19] on link "Raise assignment" at bounding box center [604, 22] width 60 height 15
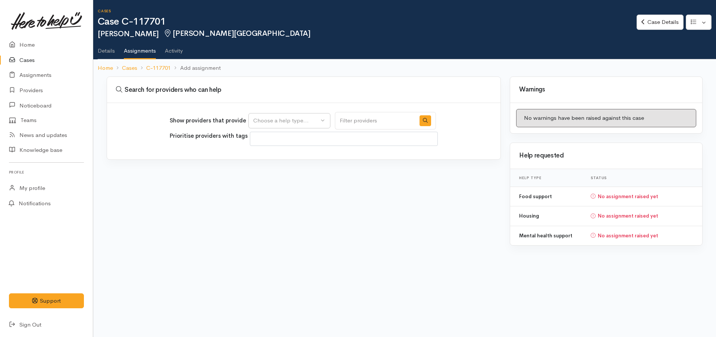
select select
click at [282, 116] on button "Choose a help type..." at bounding box center [289, 120] width 82 height 15
click at [272, 166] on span "Mental health support" at bounding box center [286, 167] width 57 height 9
select select "5"
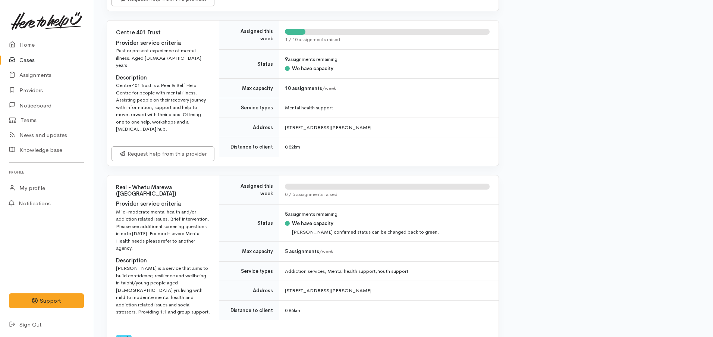
scroll to position [466, 0]
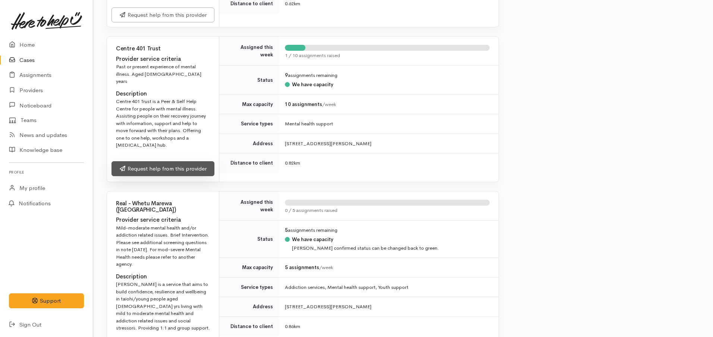
click at [159, 161] on link "Request help from this provider" at bounding box center [163, 168] width 103 height 15
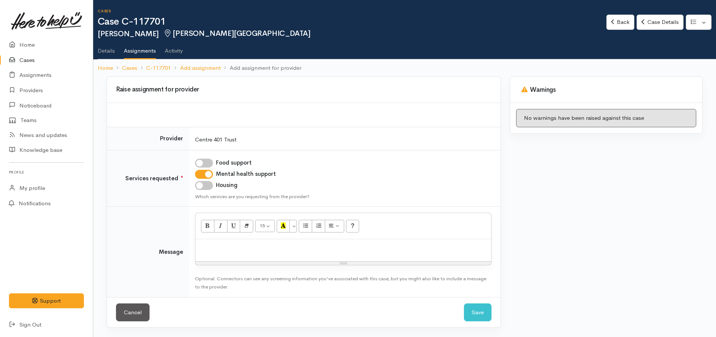
click at [264, 251] on p at bounding box center [343, 247] width 288 height 9
paste div
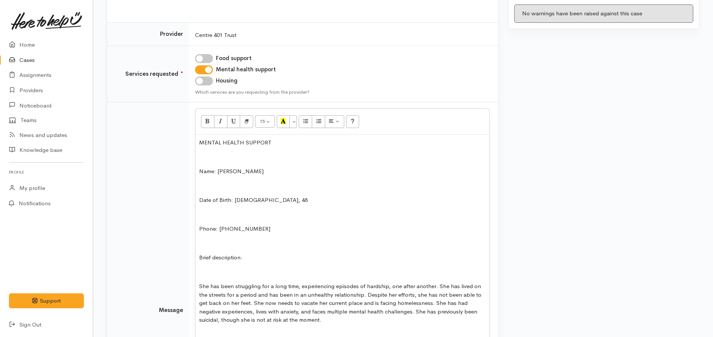
scroll to position [12, 0]
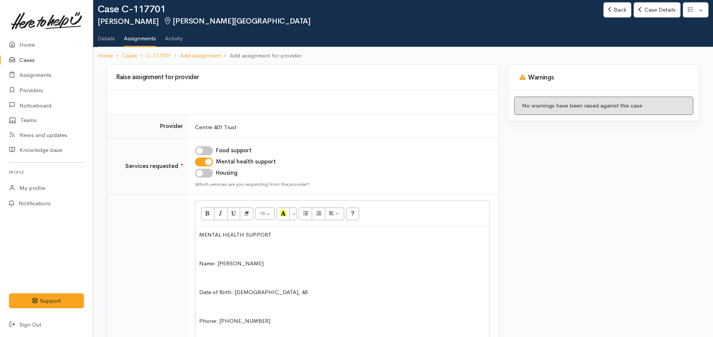
click at [199, 235] on p "MENTAL HEALTH SUPPORT" at bounding box center [342, 235] width 286 height 9
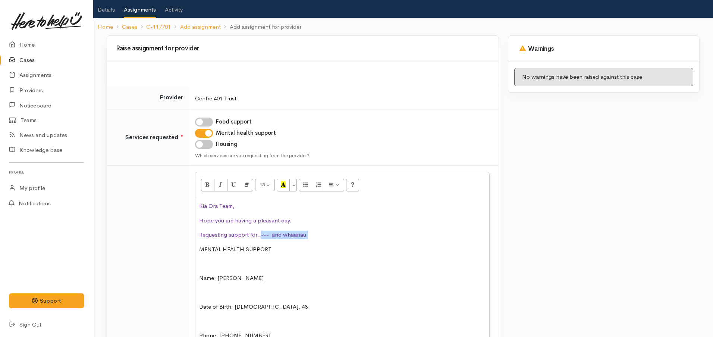
drag, startPoint x: 320, startPoint y: 236, endPoint x: 259, endPoint y: 235, distance: 60.5
click at [259, 235] on p "Requesting support for_--- and whaanau." at bounding box center [342, 235] width 286 height 9
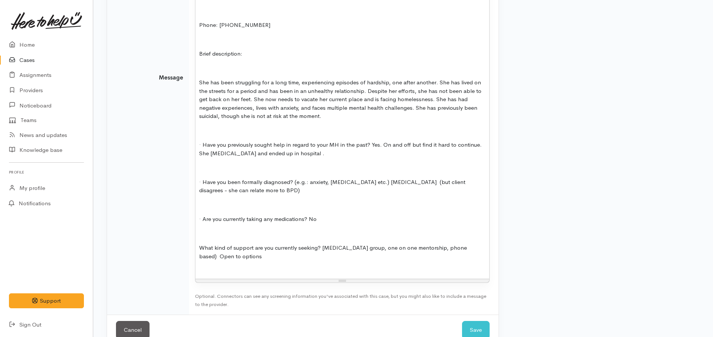
scroll to position [383, 0]
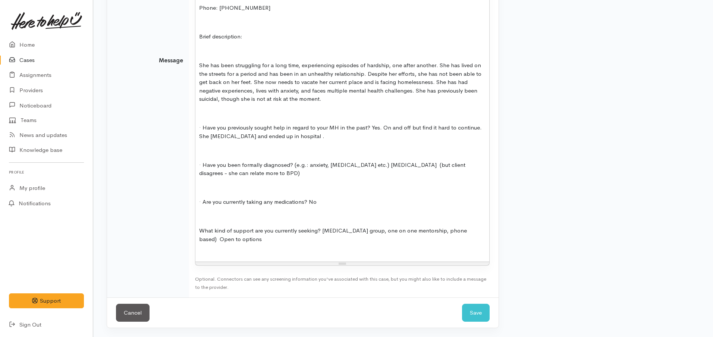
click at [270, 241] on p "What kind of support are you currently seeking? [MEDICAL_DATA] group, one on on…" at bounding box center [342, 234] width 286 height 17
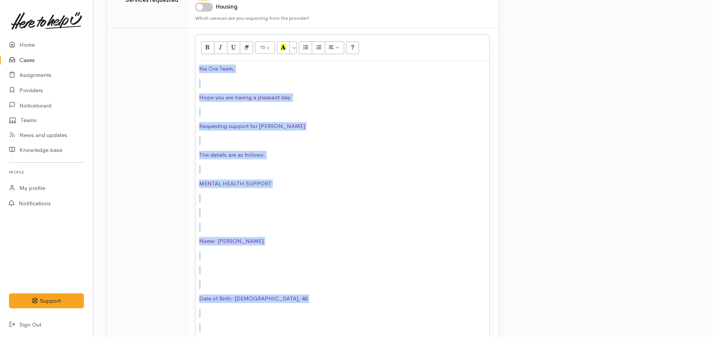
scroll to position [113, 0]
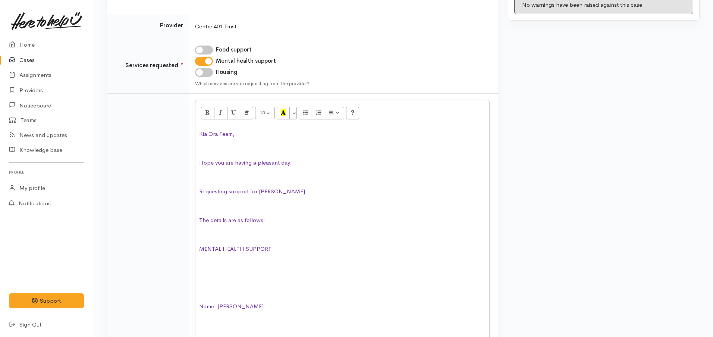
click at [298, 112] on div "15 8 9 10 11 12 14 18 24 36 Background Color Transparent Select #ffff00 Text Co…" at bounding box center [342, 113] width 294 height 26
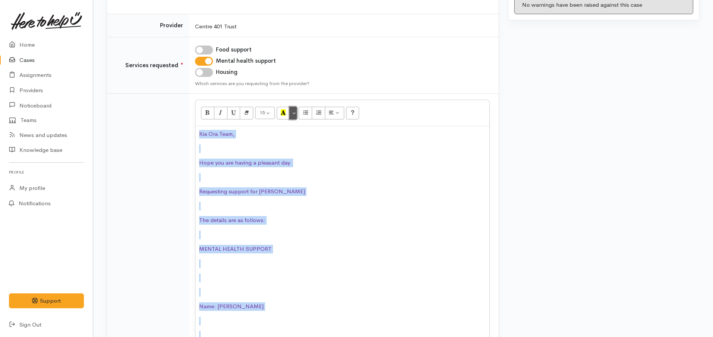
click at [294, 113] on button "More Color" at bounding box center [292, 113] width 7 height 13
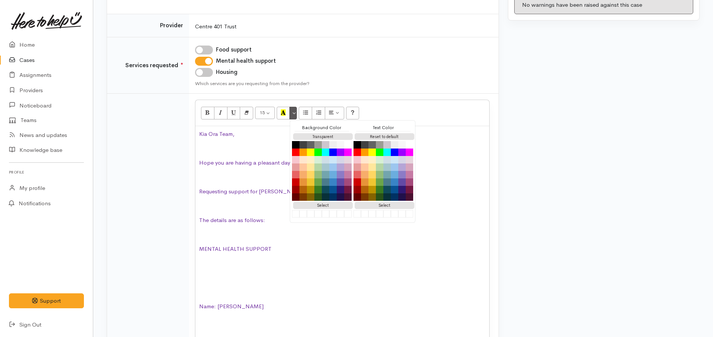
click at [382, 131] on div "Text Color Reset to default Select #000000" at bounding box center [384, 170] width 60 height 94
click at [213, 192] on font "Requesting support for [PERSON_NAME]" at bounding box center [252, 191] width 106 height 7
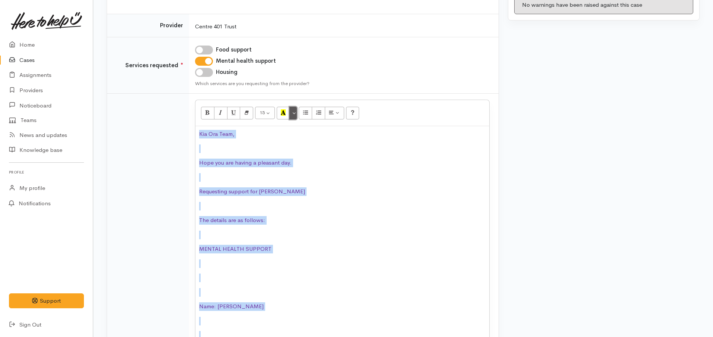
click at [292, 114] on button "More Color" at bounding box center [292, 113] width 7 height 13
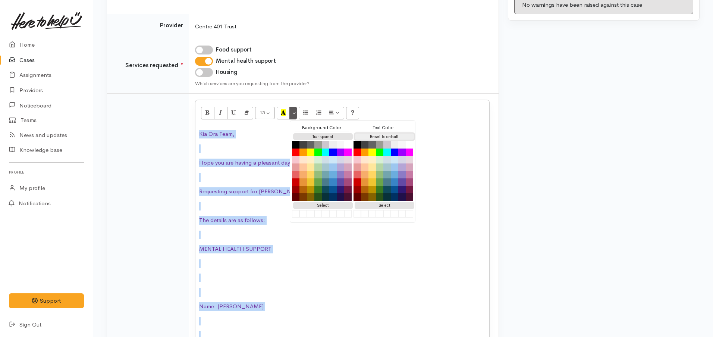
click at [367, 137] on button "Reset to default" at bounding box center [385, 136] width 60 height 7
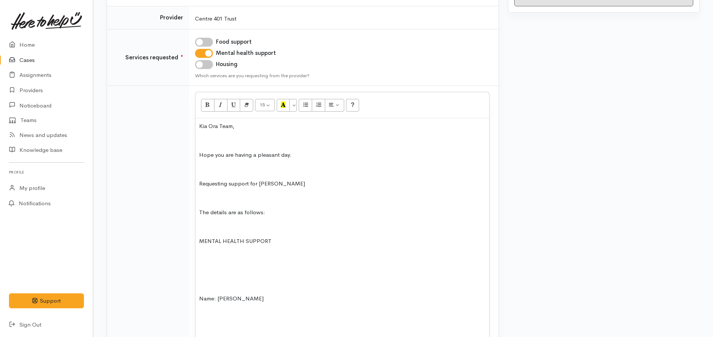
scroll to position [56, 0]
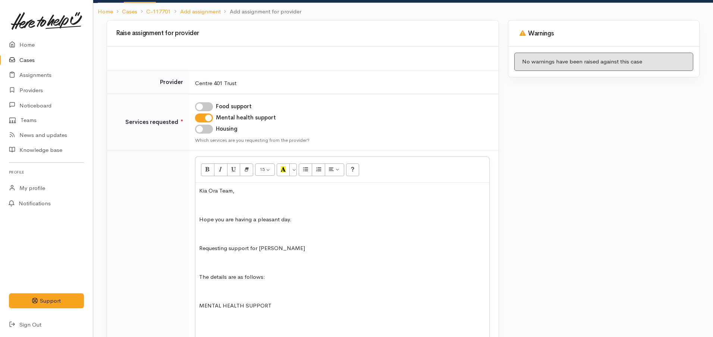
click at [216, 201] on p at bounding box center [342, 205] width 286 height 9
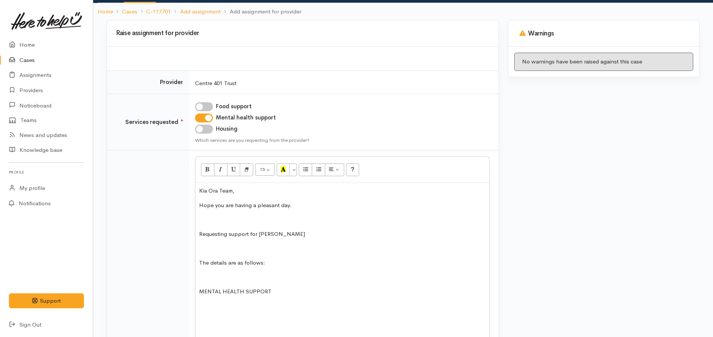
click at [210, 222] on p at bounding box center [342, 219] width 286 height 9
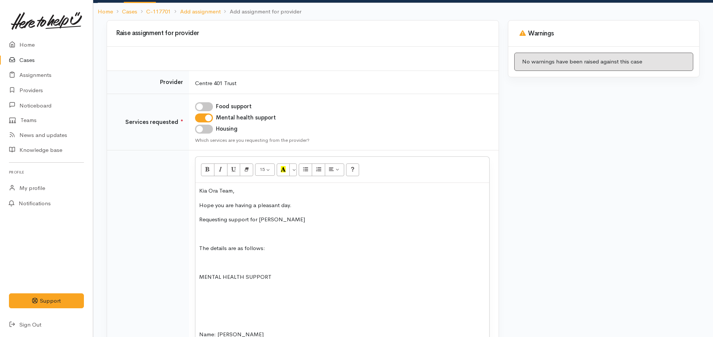
click at [210, 231] on p at bounding box center [342, 234] width 286 height 9
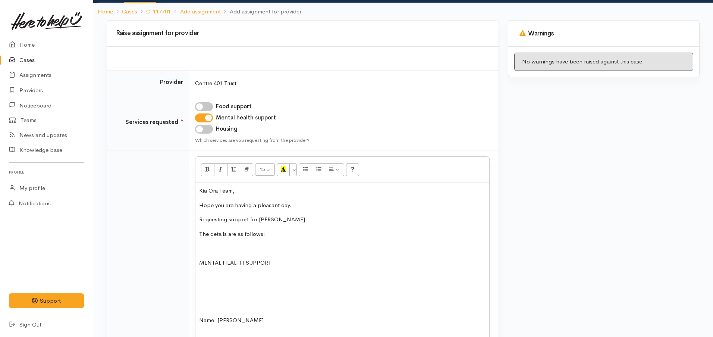
click at [204, 245] on p at bounding box center [342, 248] width 286 height 9
drag, startPoint x: 283, startPoint y: 251, endPoint x: 193, endPoint y: 248, distance: 90.3
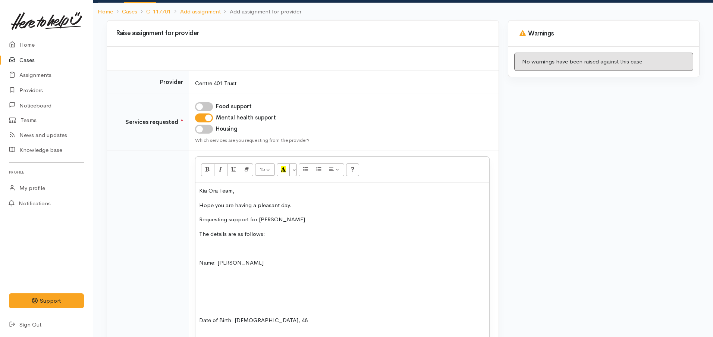
click at [227, 219] on p "Requesting support for [PERSON_NAME]" at bounding box center [342, 219] width 286 height 9
click at [215, 244] on p at bounding box center [342, 248] width 286 height 9
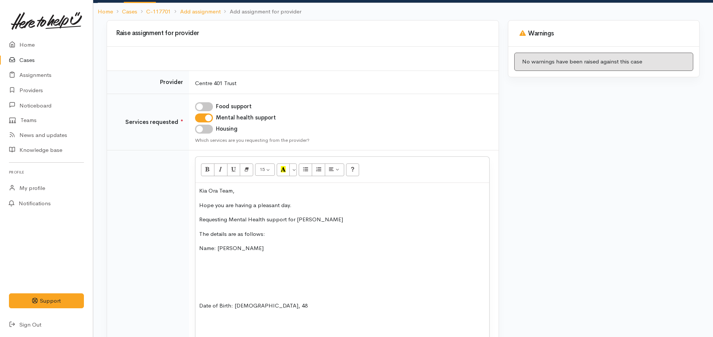
click at [216, 260] on p at bounding box center [342, 263] width 286 height 9
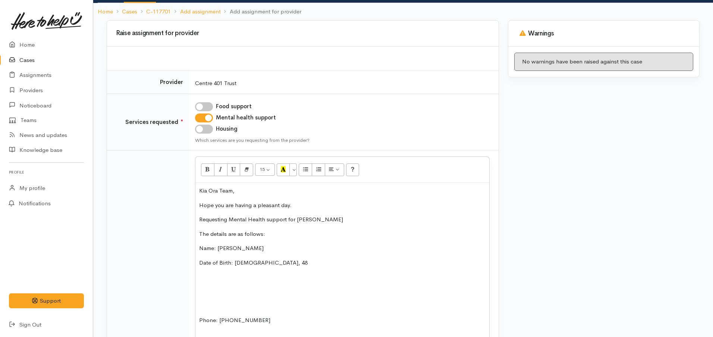
click at [203, 274] on p at bounding box center [342, 277] width 286 height 9
click at [259, 264] on p "Date of Birth: [DEMOGRAPHIC_DATA], 48" at bounding box center [342, 263] width 286 height 9
click at [208, 275] on p at bounding box center [342, 277] width 286 height 9
drag, startPoint x: 287, startPoint y: 262, endPoint x: 277, endPoint y: 258, distance: 10.7
click at [277, 259] on p "Date of Birth: [DEMOGRAPHIC_DATA], aged [DEMOGRAPHIC_DATA]" at bounding box center [342, 263] width 286 height 9
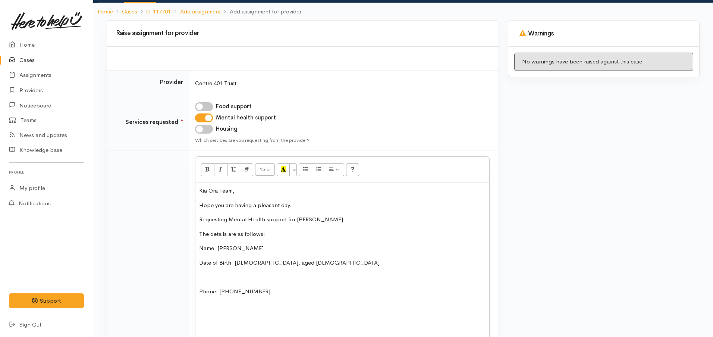
click at [200, 276] on p at bounding box center [342, 277] width 286 height 9
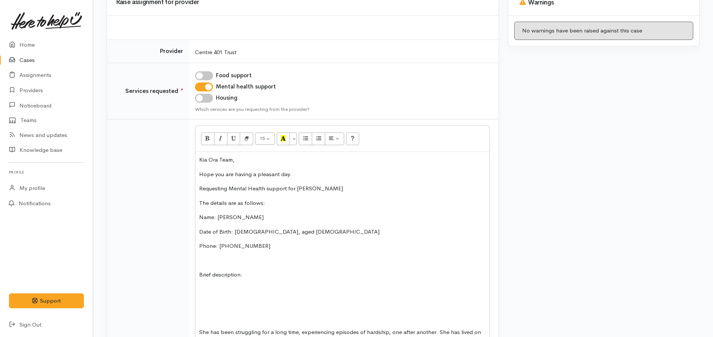
scroll to position [103, 0]
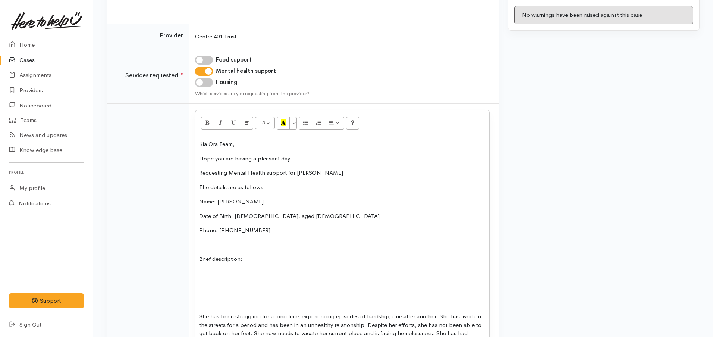
click at [200, 269] on p at bounding box center [342, 273] width 286 height 9
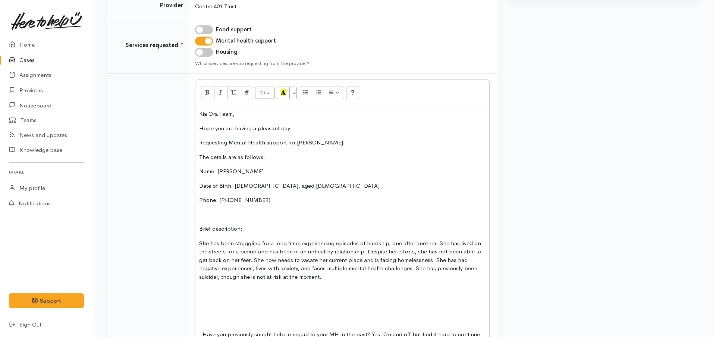
scroll to position [150, 0]
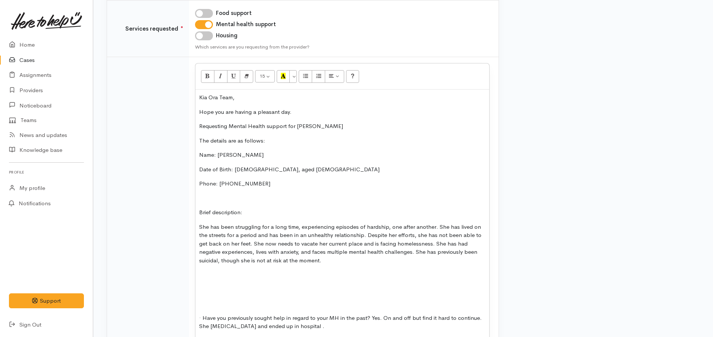
click at [204, 273] on p at bounding box center [342, 274] width 286 height 9
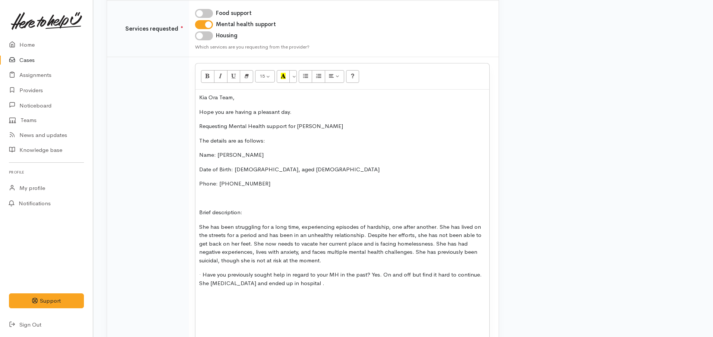
scroll to position [196, 0]
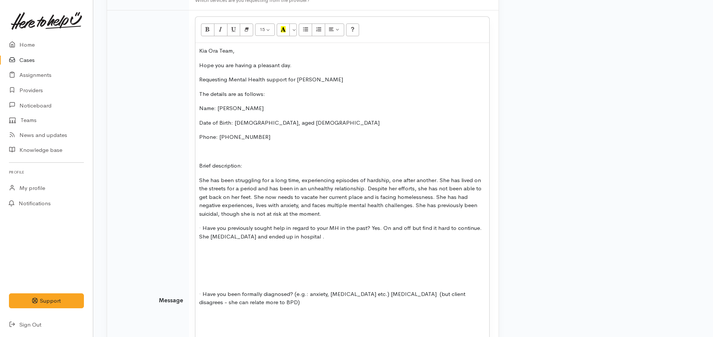
click at [204, 249] on p at bounding box center [342, 251] width 286 height 9
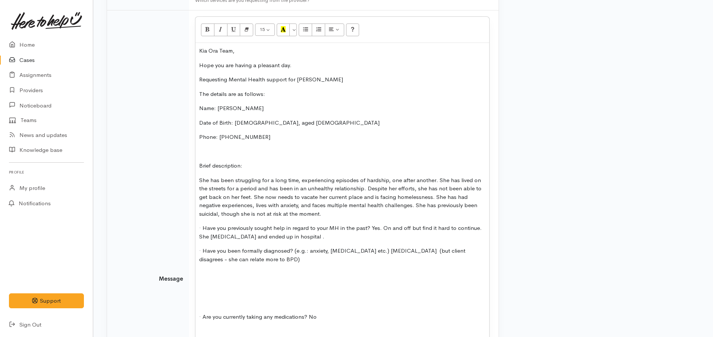
click at [200, 276] on p at bounding box center [342, 273] width 286 height 9
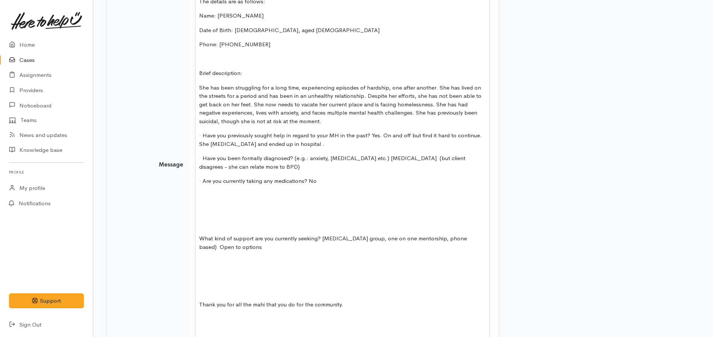
scroll to position [289, 0]
click at [205, 195] on p at bounding box center [342, 195] width 286 height 9
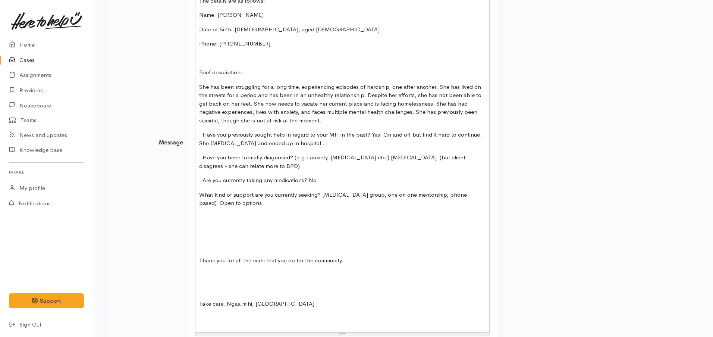
click at [205, 212] on div "Kia Ora Team, Hope you are having a pleasant day. Requesting Mental Health supp…" at bounding box center [342, 141] width 294 height 382
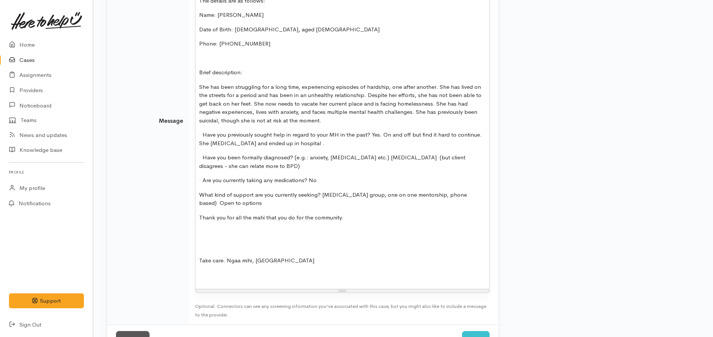
click at [201, 228] on p at bounding box center [342, 232] width 286 height 9
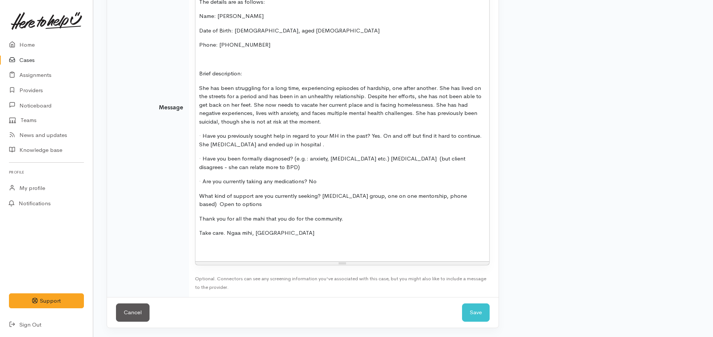
scroll to position [288, 0]
click at [227, 235] on p "Take care. Ngaa mihi, [GEOGRAPHIC_DATA]" at bounding box center [342, 233] width 286 height 9
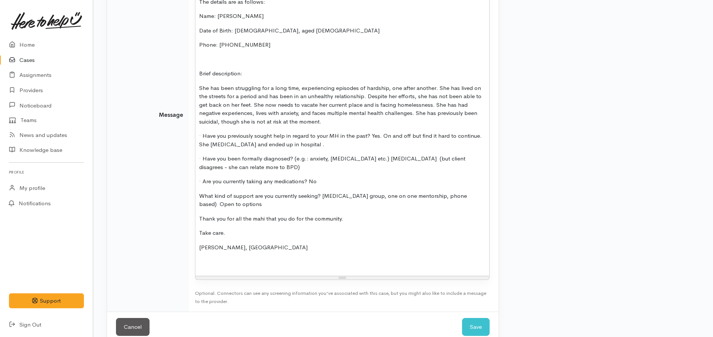
click at [228, 251] on p "[PERSON_NAME], [GEOGRAPHIC_DATA]" at bounding box center [342, 247] width 286 height 9
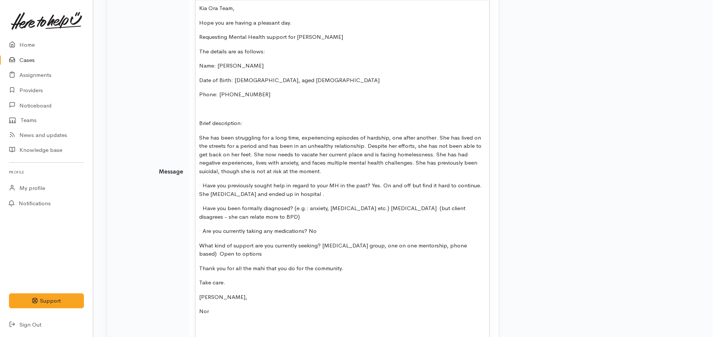
scroll to position [242, 0]
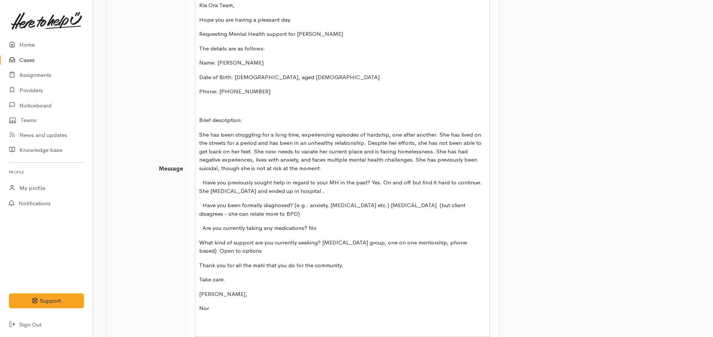
click at [333, 30] on p "Requesting Mental Health support for [PERSON_NAME]" at bounding box center [342, 34] width 286 height 9
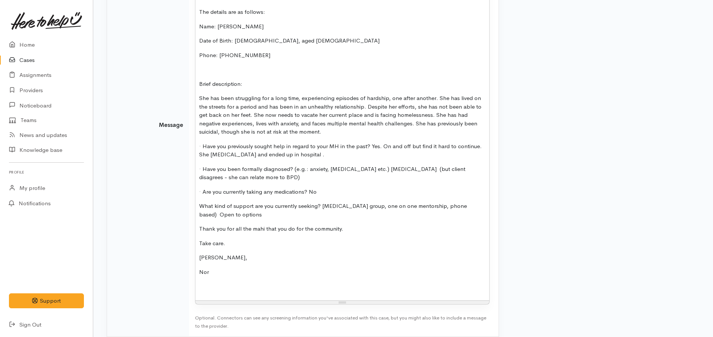
scroll to position [238, 0]
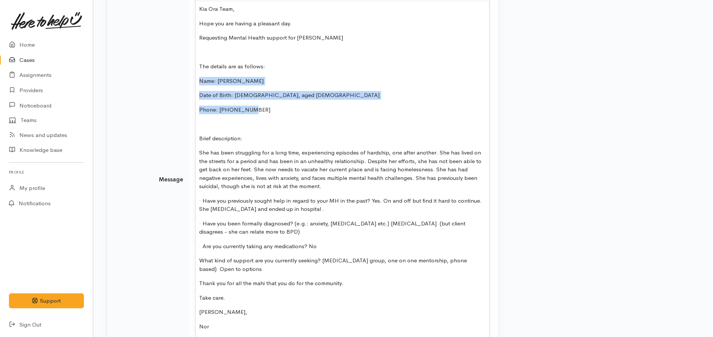
drag, startPoint x: 268, startPoint y: 109, endPoint x: 184, endPoint y: 79, distance: 89.8
click at [184, 79] on tr "Message 15 8 9 10 11 12 14 18 24 36 Background Color Transparent Select #ffff00…" at bounding box center [303, 180] width 392 height 422
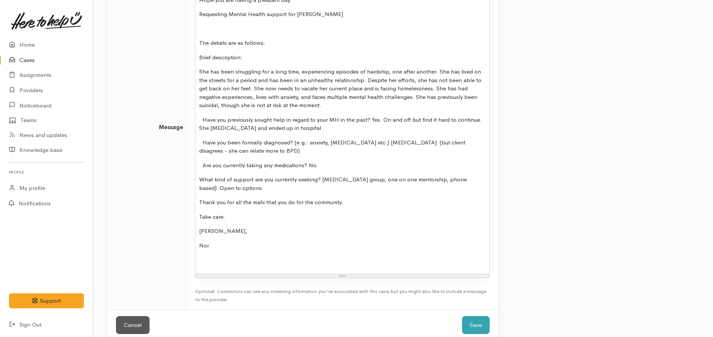
scroll to position [274, 0]
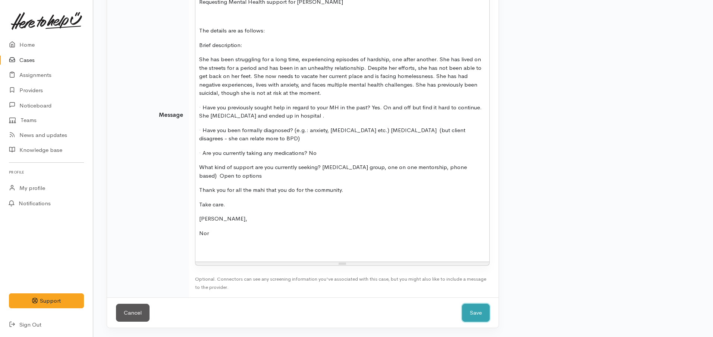
click at [478, 316] on button "Save" at bounding box center [476, 313] width 28 height 18
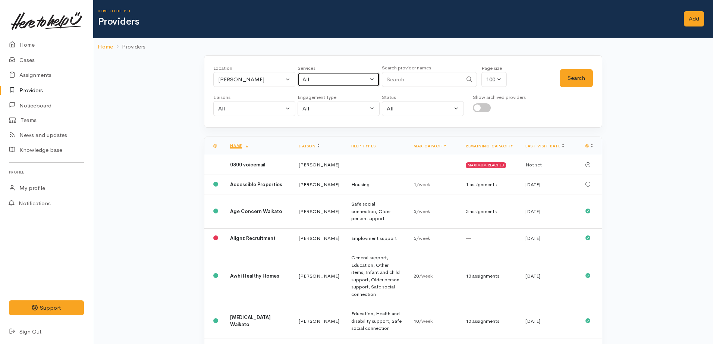
click at [323, 87] on button "All" at bounding box center [339, 79] width 82 height 15
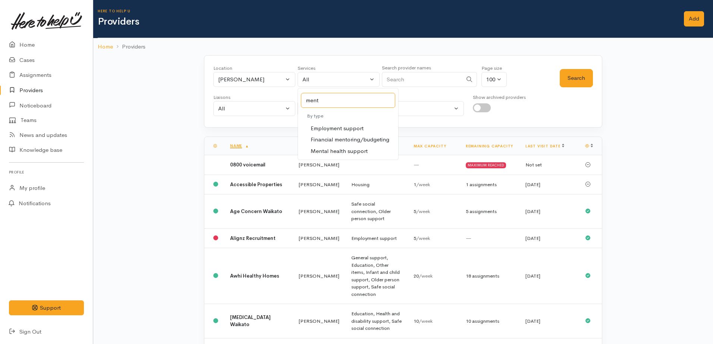
type input "ment"
click at [345, 151] on span "Mental health support" at bounding box center [339, 151] width 57 height 9
select select "5"
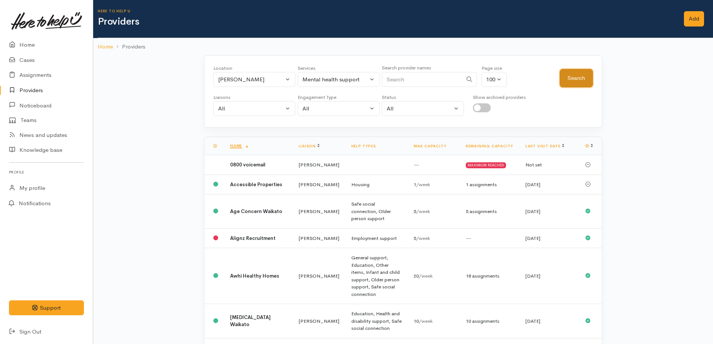
click at [574, 84] on button "Search" at bounding box center [576, 78] width 33 height 18
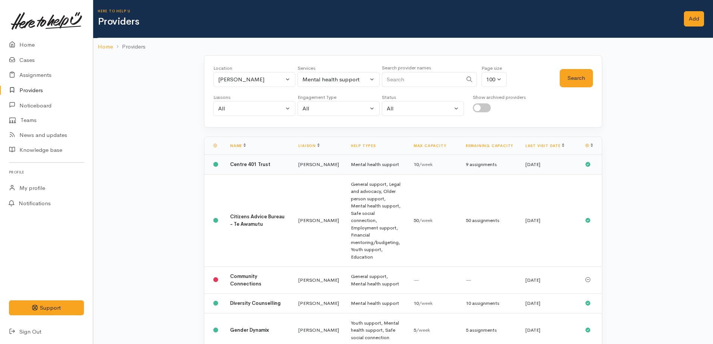
click at [250, 168] on td "Centre 401 Trust" at bounding box center [258, 165] width 68 height 20
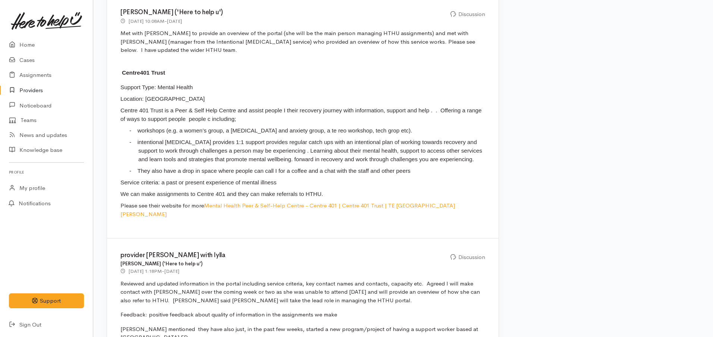
scroll to position [560, 0]
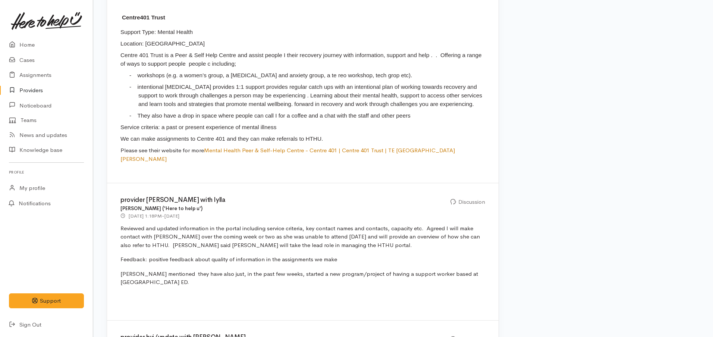
click at [260, 150] on link "Mental Health Peer & Self-Help Centre - Centre 401 | Centre 401 Trust | TE [GEO…" at bounding box center [287, 155] width 335 height 16
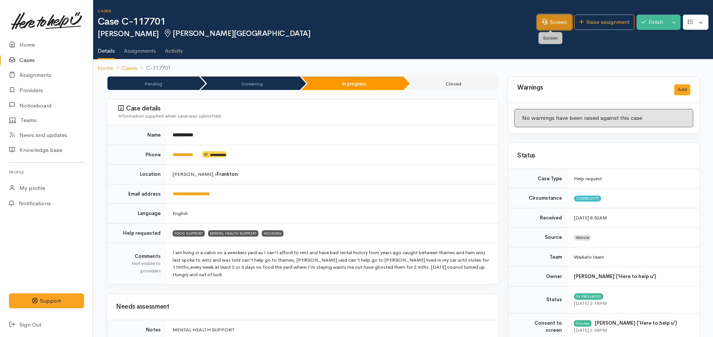
click at [542, 24] on icon at bounding box center [545, 22] width 6 height 6
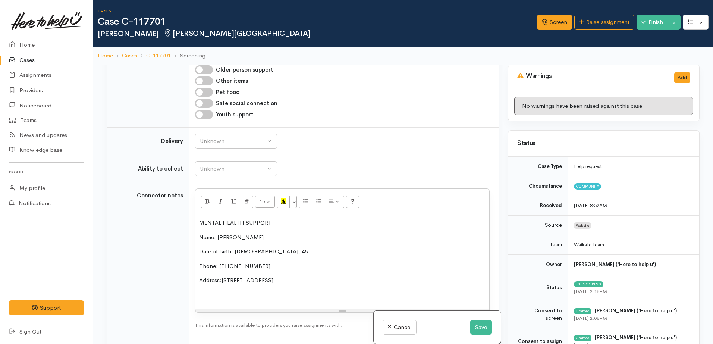
scroll to position [737, 0]
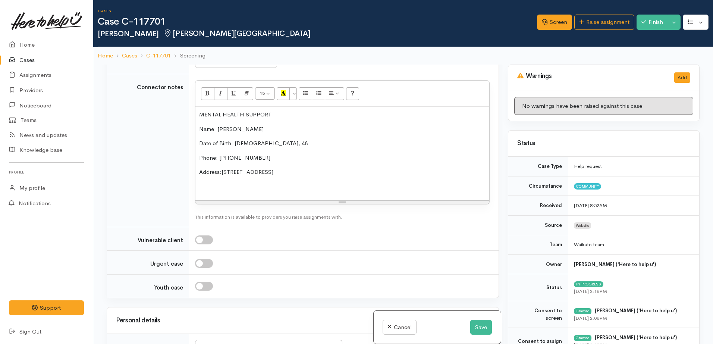
drag, startPoint x: 296, startPoint y: 167, endPoint x: 173, endPoint y: 101, distance: 139.4
click at [173, 101] on tr "Connector notes <p>MENTAL HEALTH SUPPORT</p><p><span lang="EN-US">Name: [PERSON…" at bounding box center [303, 150] width 392 height 153
click at [278, 125] on p "Name: [PERSON_NAME]" at bounding box center [342, 129] width 286 height 9
drag, startPoint x: 279, startPoint y: 105, endPoint x: 174, endPoint y: 101, distance: 104.9
click at [174, 101] on tr "Connector notes <p>MENTAL HEALTH SUPPORT</p><p><span lang="EN-US">Name: [PERSON…" at bounding box center [303, 150] width 392 height 153
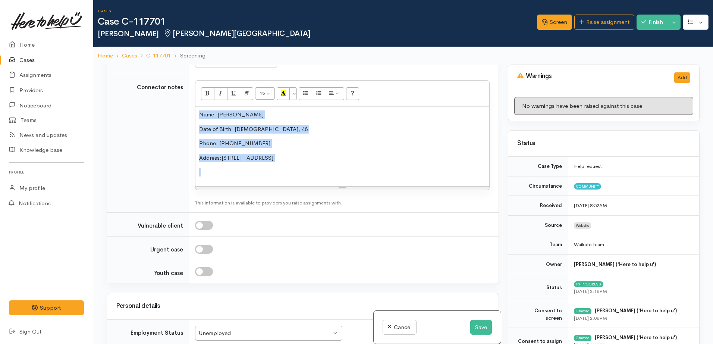
drag, startPoint x: 291, startPoint y: 154, endPoint x: 187, endPoint y: 106, distance: 114.5
click at [187, 106] on tr "Connector notes <p>MENTAL HEALTH SUPPORT</p><p><span lang="EN-US">Name: Angela …" at bounding box center [303, 143] width 392 height 138
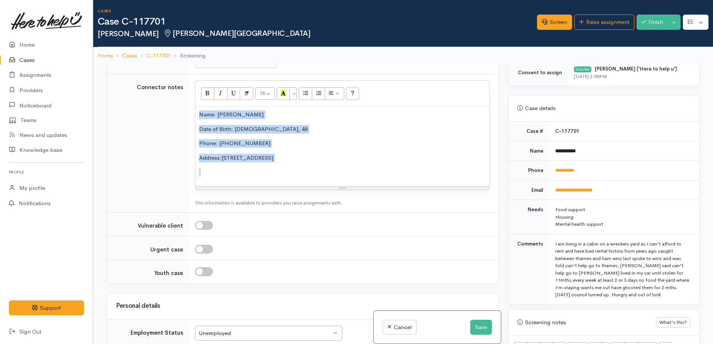
scroll to position [466, 0]
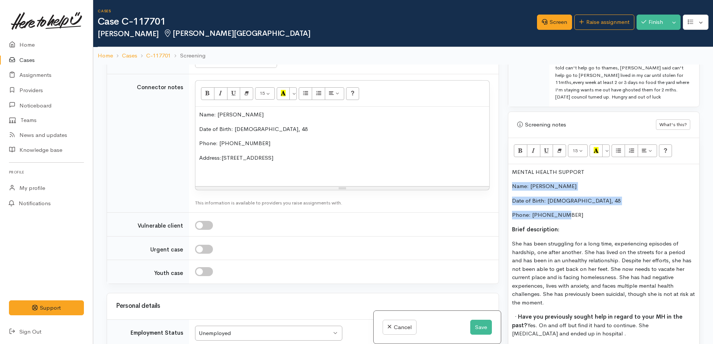
drag, startPoint x: 571, startPoint y: 219, endPoint x: 498, endPoint y: 184, distance: 81.3
click at [498, 184] on div "Related cases There are other cases potentially from the same person, address o…" at bounding box center [403, 237] width 602 height 344
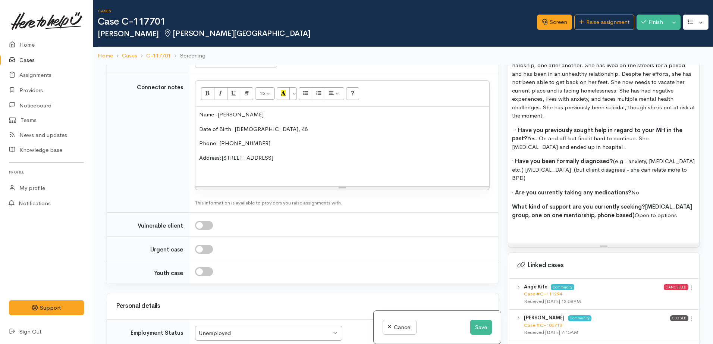
scroll to position [707, 0]
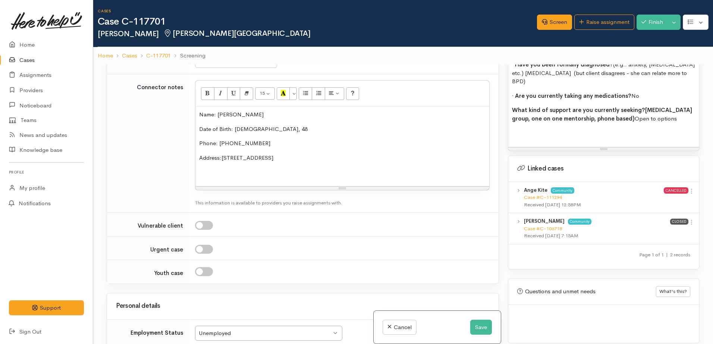
click at [674, 110] on p "What kind of support are you currently seeking? peer support group, one on one …" at bounding box center [604, 114] width 184 height 17
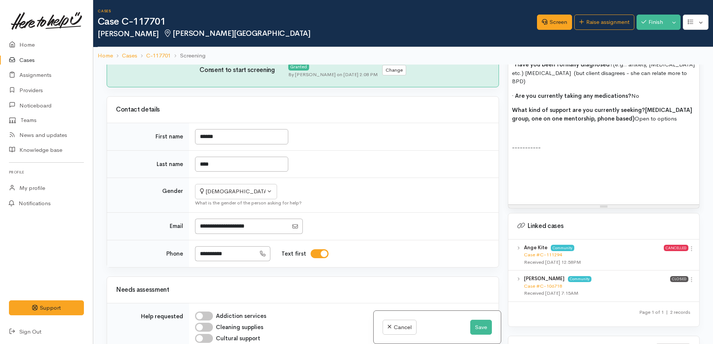
scroll to position [225, 0]
drag, startPoint x: 209, startPoint y: 249, endPoint x: 190, endPoint y: 244, distance: 19.7
click at [185, 245] on tr "**********" at bounding box center [303, 255] width 392 height 27
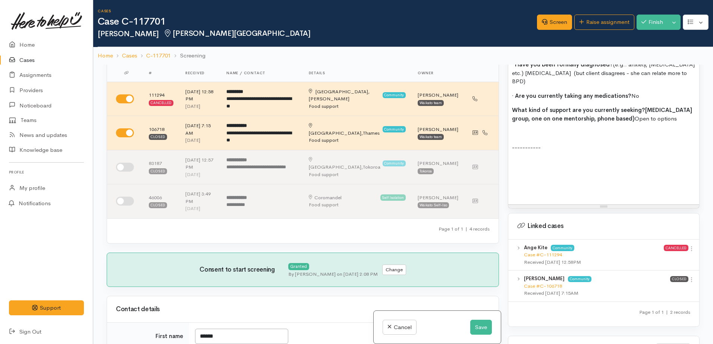
scroll to position [0, 0]
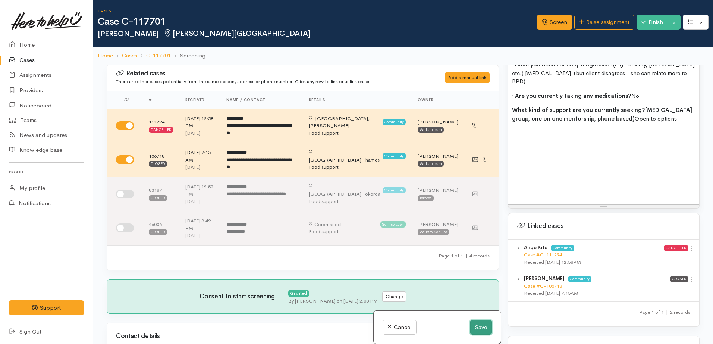
click at [480, 329] on button "Save" at bounding box center [481, 327] width 22 height 15
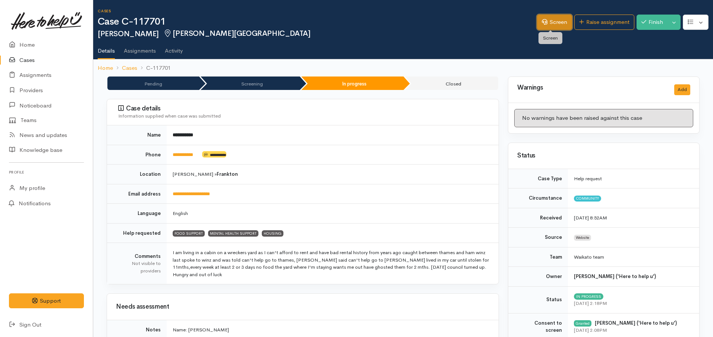
click at [545, 25] on link "Screen" at bounding box center [554, 22] width 35 height 15
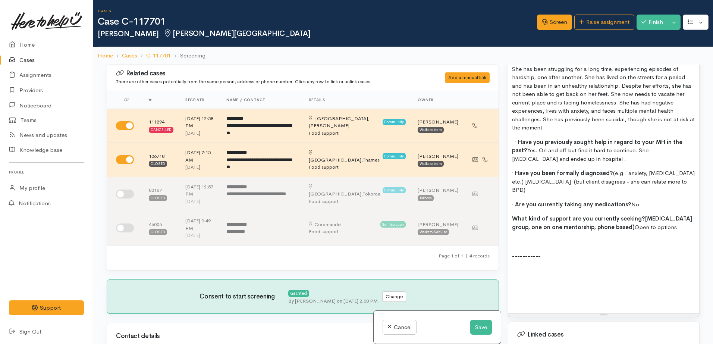
scroll to position [606, 0]
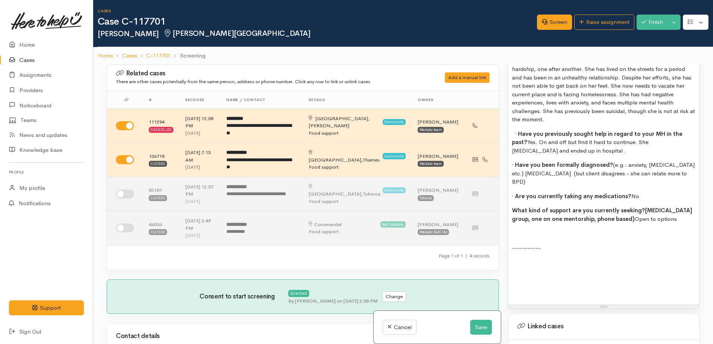
click at [550, 258] on p at bounding box center [604, 262] width 184 height 9
paste div
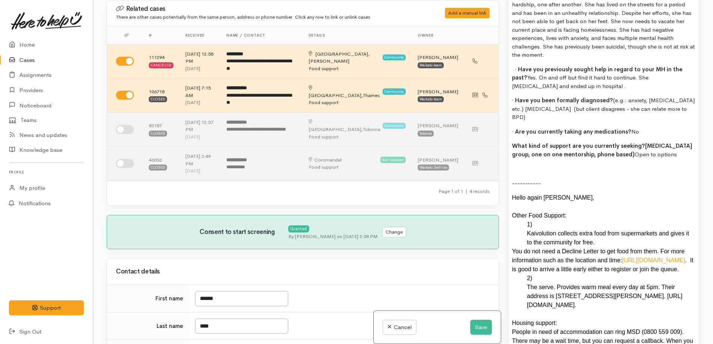
scroll to position [697, 0]
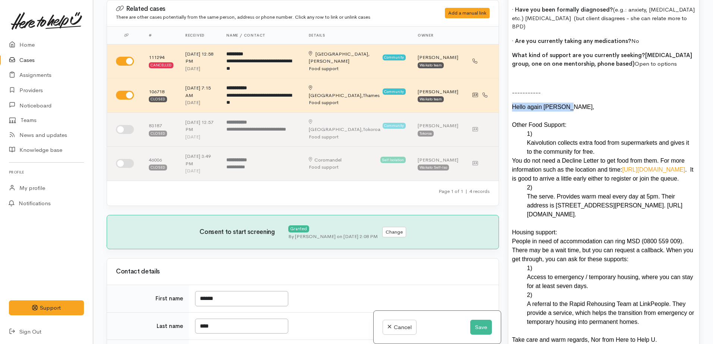
drag, startPoint x: 563, startPoint y: 102, endPoint x: 511, endPoint y: 99, distance: 51.9
click at [511, 99] on div "MENTAL HEALTH SUPPORT Brief description: She has been struggling for a long tim…" at bounding box center [603, 123] width 191 height 508
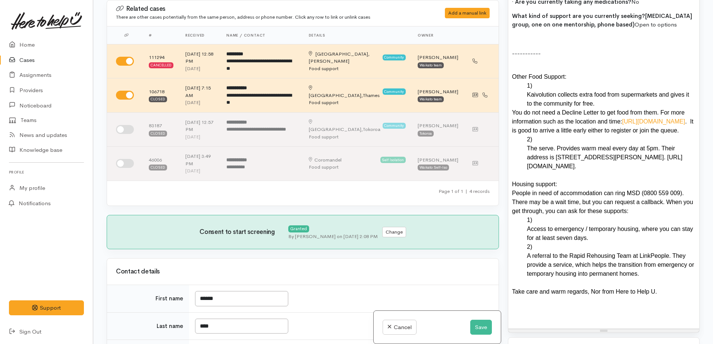
scroll to position [790, 0]
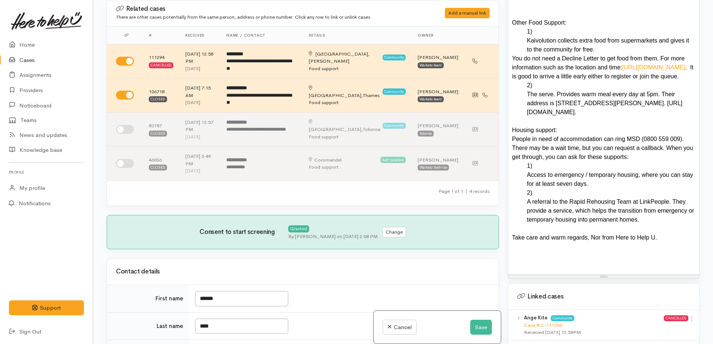
click at [616, 114] on div "The serve. Provides warm meal every day at 5pm. Their address is 11 King Street…" at bounding box center [611, 103] width 169 height 27
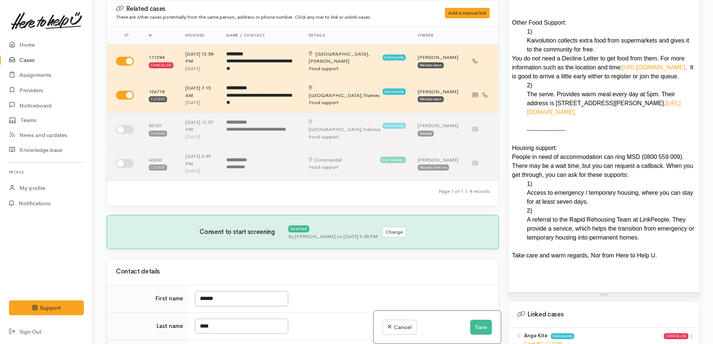
click at [525, 131] on ol "The serve. Provides warm meal every day at 5pm. Their address is 11 King Street…" at bounding box center [604, 108] width 184 height 54
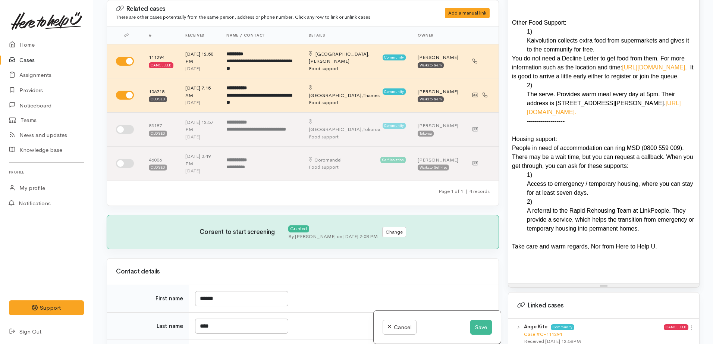
drag, startPoint x: 655, startPoint y: 247, endPoint x: 508, endPoint y: 250, distance: 147.4
click at [508, 250] on div "Screening notes What's this? 16 8 9 10 11 12 14 18 24 36 Background Color Trans…" at bounding box center [604, 5] width 192 height 565
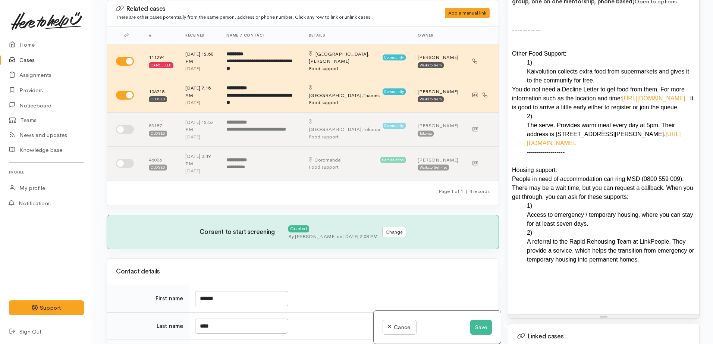
scroll to position [837, 0]
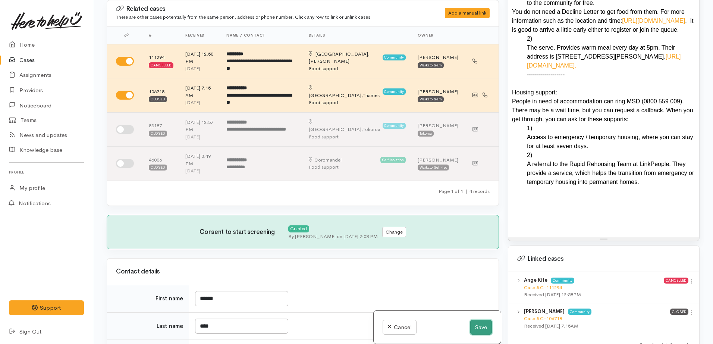
click at [470, 329] on button "Save" at bounding box center [481, 327] width 22 height 15
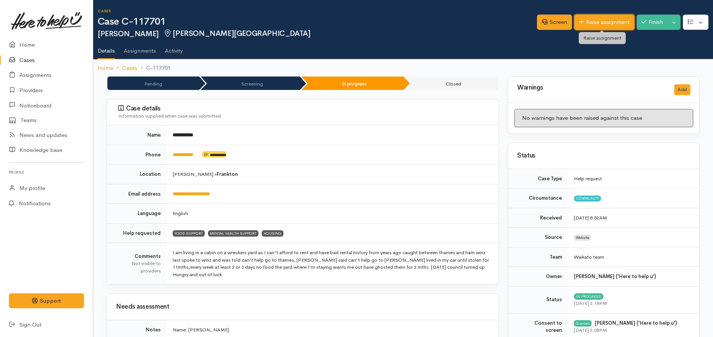
click at [580, 24] on icon at bounding box center [581, 22] width 5 height 6
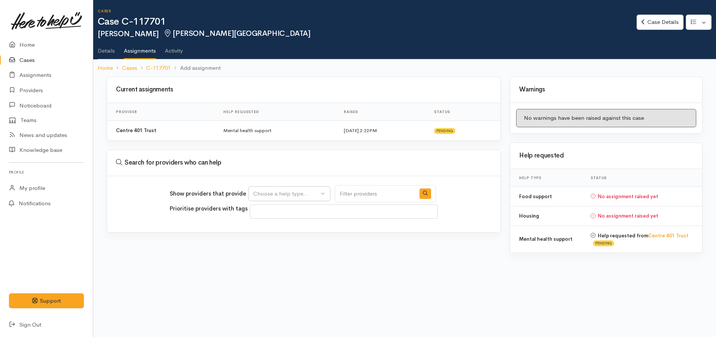
select select
click at [270, 195] on div "Choose a help type..." at bounding box center [286, 194] width 66 height 9
click at [272, 227] on span "Food support" at bounding box center [275, 229] width 35 height 9
select select "3"
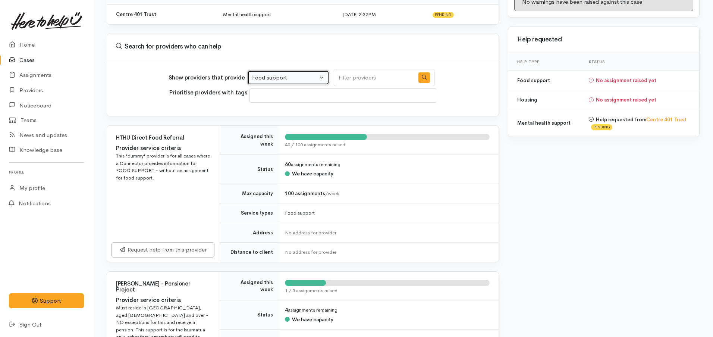
scroll to position [233, 0]
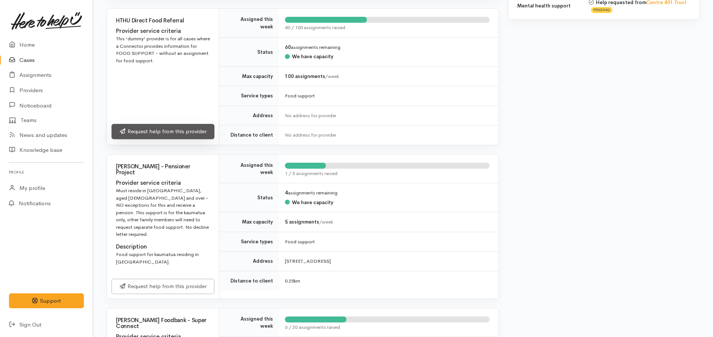
click at [171, 137] on link "Request help from this provider" at bounding box center [163, 131] width 103 height 15
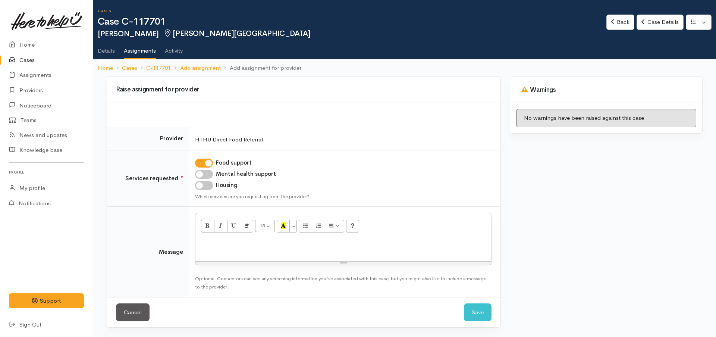
click at [245, 265] on div "15 8 9 10 11 12 14 18 24 36 Background Color Transparent Select #ffff00 Text Co…" at bounding box center [343, 239] width 297 height 53
click at [247, 247] on p at bounding box center [343, 247] width 288 height 9
paste div
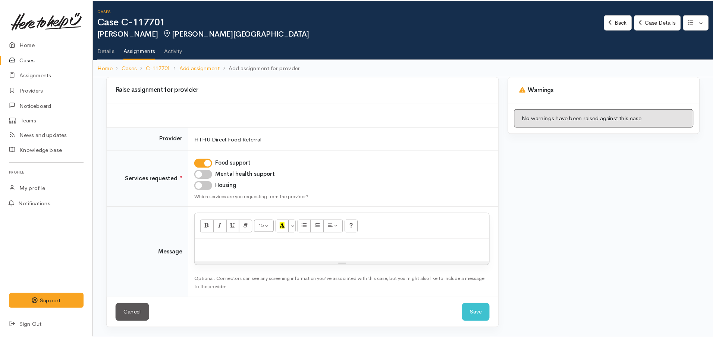
scroll to position [93, 0]
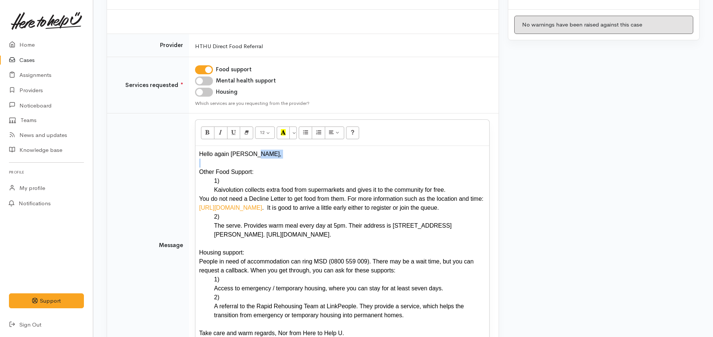
drag, startPoint x: 257, startPoint y: 158, endPoint x: 194, endPoint y: 159, distance: 62.7
click at [194, 159] on td "12 8 9 10 11 12 14 18 24 36 Background Color Transparent Select #ffff00 Text Co…" at bounding box center [344, 245] width 310 height 264
drag, startPoint x: 292, startPoint y: 161, endPoint x: 273, endPoint y: 164, distance: 19.6
click at [292, 161] on div at bounding box center [342, 163] width 286 height 9
click at [226, 156] on div "Hello again Angela," at bounding box center [342, 154] width 286 height 9
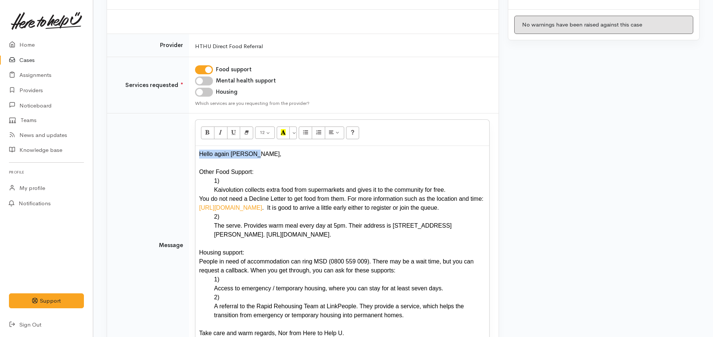
drag, startPoint x: 251, startPoint y: 156, endPoint x: 191, endPoint y: 153, distance: 60.1
click at [191, 153] on td "Drop image or Text 12 8 9 10 11 12 14 18 24 36 Background Color Transparent Sel…" at bounding box center [344, 245] width 310 height 264
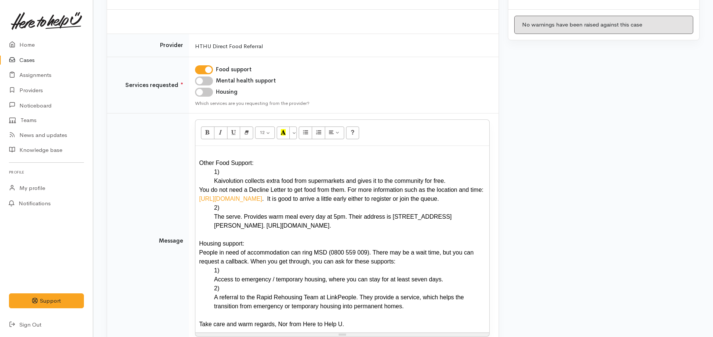
drag, startPoint x: 336, startPoint y: 325, endPoint x: 173, endPoint y: 238, distance: 184.1
click at [173, 238] on tr "Message Drop image or Text 12 8 9 10 11 12 14 18 24 36 Background Color Transpa…" at bounding box center [303, 240] width 392 height 255
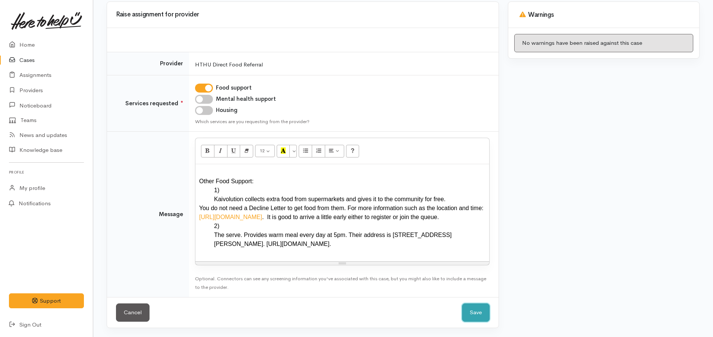
drag, startPoint x: 475, startPoint y: 316, endPoint x: 359, endPoint y: 270, distance: 124.5
click at [364, 273] on div "Raise assignment for provider Provider HTHU Direct Food Referral Services reque…" at bounding box center [303, 164] width 392 height 326
click at [257, 182] on div "Other Food Support:" at bounding box center [342, 181] width 286 height 9
click at [216, 170] on div at bounding box center [342, 172] width 286 height 9
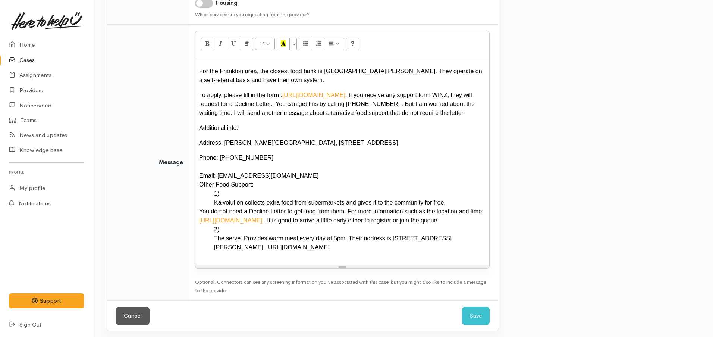
scroll to position [185, 0]
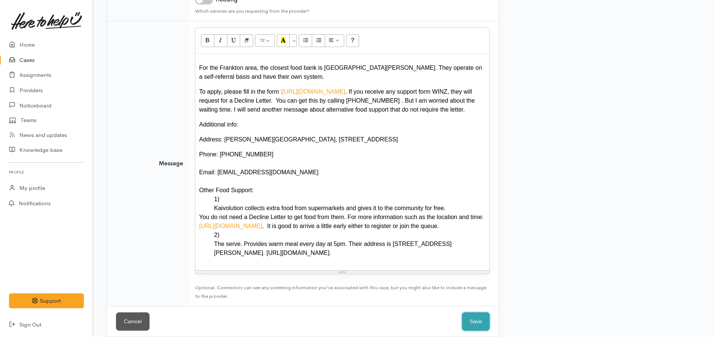
click at [469, 322] on button "Save" at bounding box center [476, 321] width 28 height 18
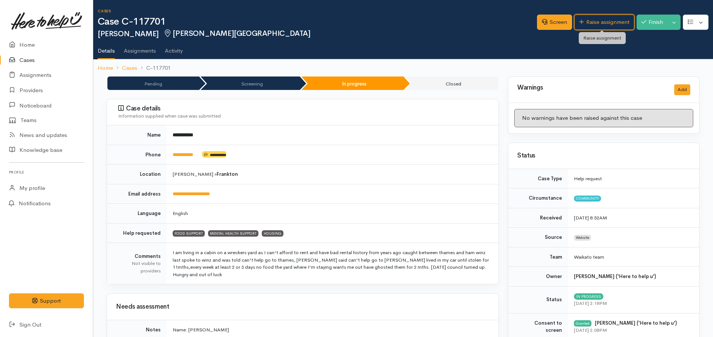
drag, startPoint x: 613, startPoint y: 25, endPoint x: 608, endPoint y: 30, distance: 7.7
click at [613, 25] on link "Raise assignment" at bounding box center [604, 22] width 60 height 15
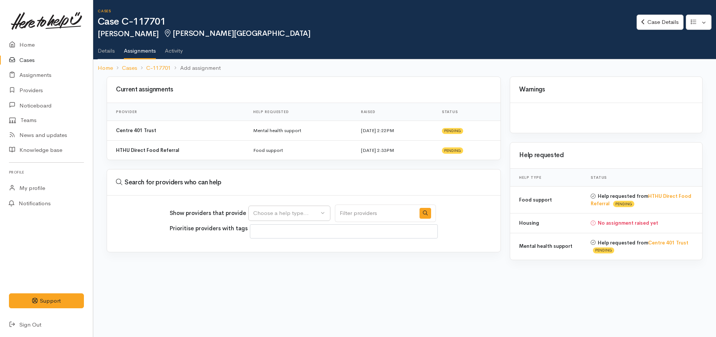
select select
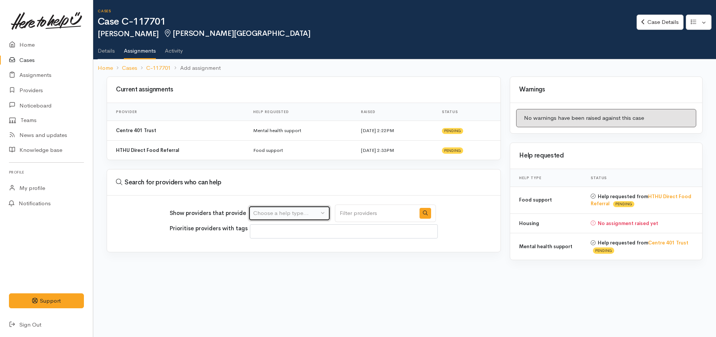
click at [300, 213] on div "Choose a help type..." at bounding box center [286, 213] width 66 height 9
click at [269, 276] on link "Housing" at bounding box center [289, 272] width 81 height 12
select select "11"
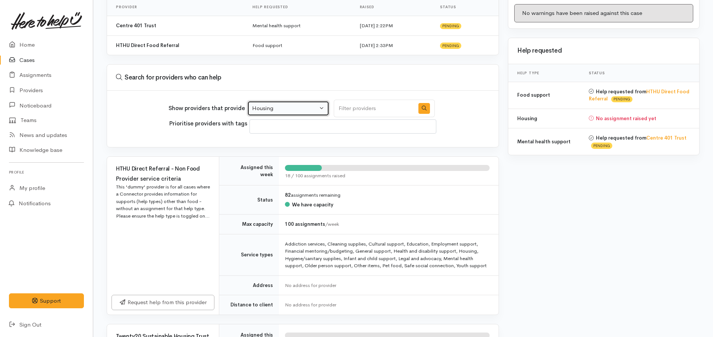
scroll to position [233, 0]
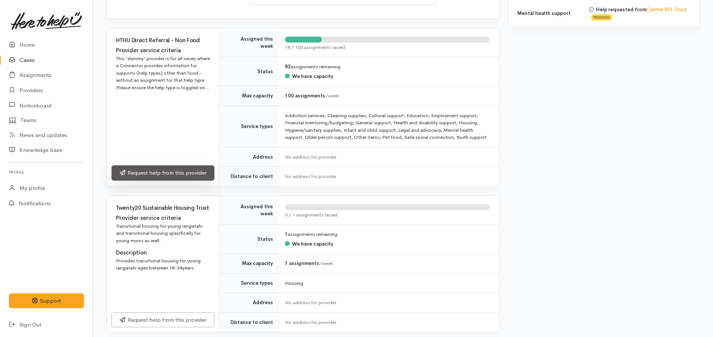
click at [176, 175] on link "Request help from this provider" at bounding box center [163, 172] width 103 height 15
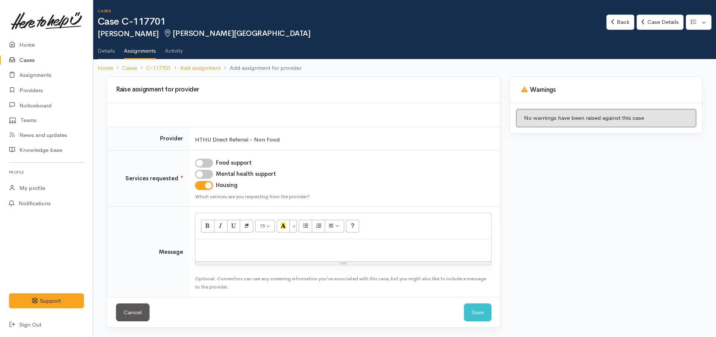
click at [255, 245] on p at bounding box center [343, 247] width 288 height 9
paste div
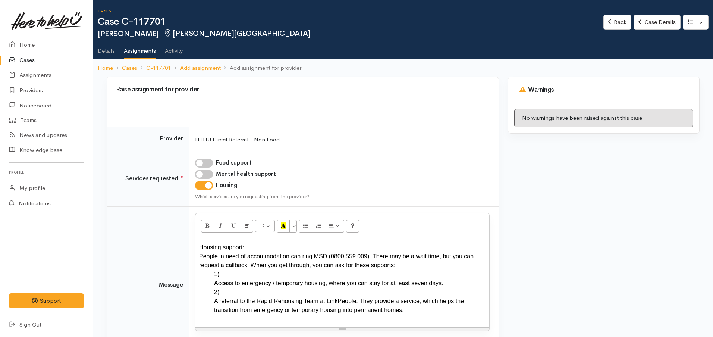
scroll to position [47, 0]
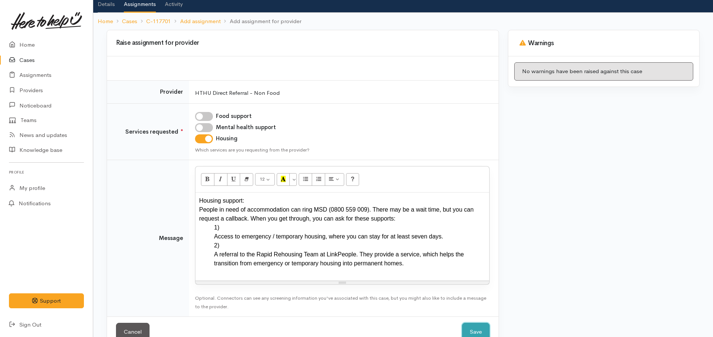
drag, startPoint x: 472, startPoint y: 333, endPoint x: 422, endPoint y: 313, distance: 54.2
click at [472, 332] on button "Save" at bounding box center [476, 332] width 28 height 18
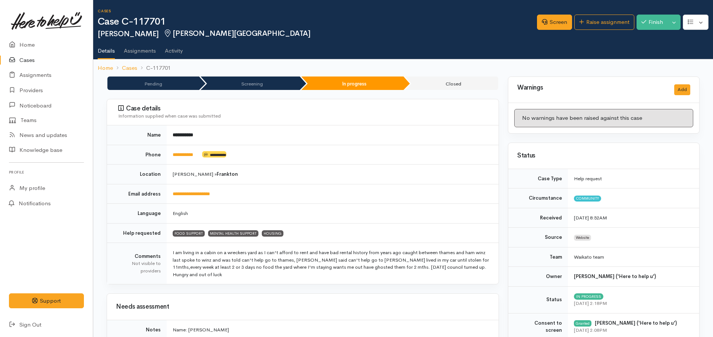
click at [28, 60] on link "Cases" at bounding box center [46, 60] width 93 height 15
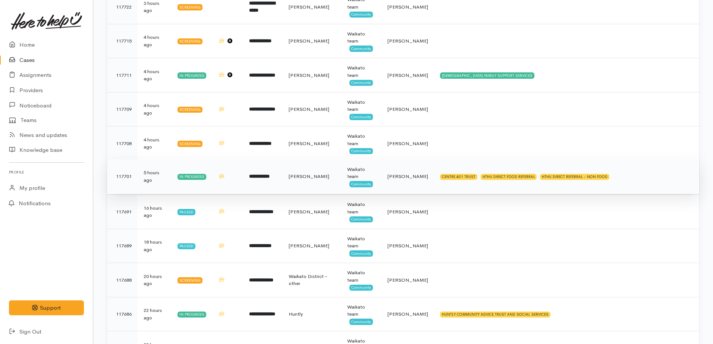
scroll to position [93, 0]
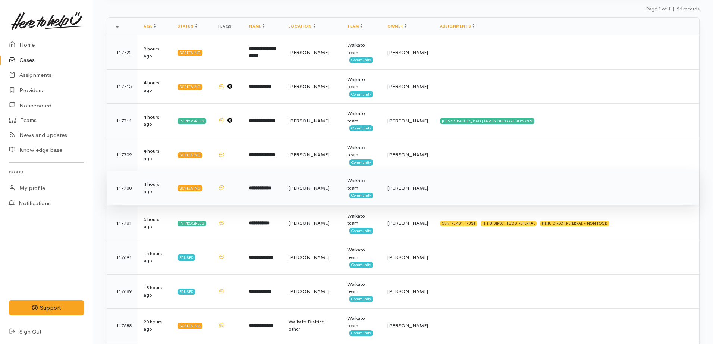
click at [259, 195] on td "**********" at bounding box center [263, 188] width 40 height 34
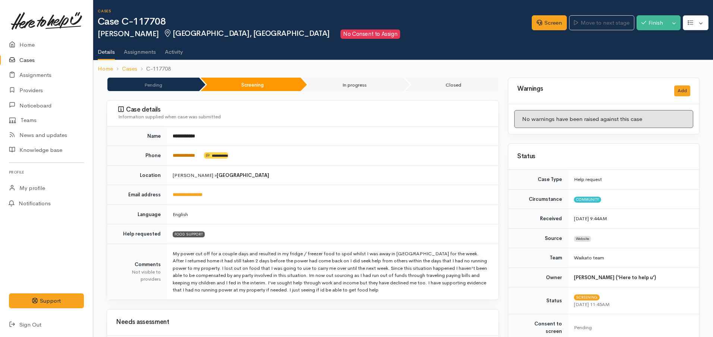
click at [185, 155] on link "**********" at bounding box center [184, 155] width 22 height 5
click at [535, 25] on link "Screen" at bounding box center [549, 22] width 35 height 15
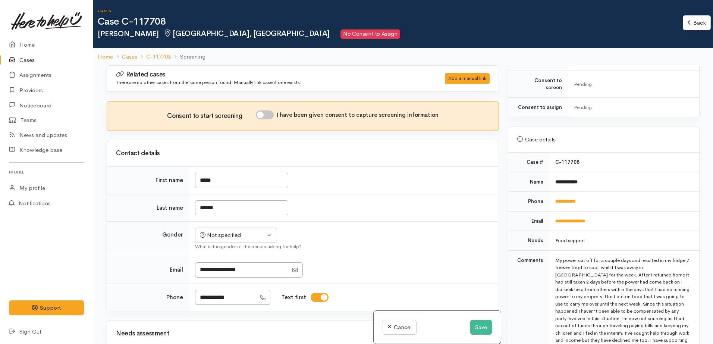
scroll to position [233, 0]
click at [259, 234] on div "Not specified" at bounding box center [233, 235] width 66 height 9
click at [222, 278] on span "[DEMOGRAPHIC_DATA]" at bounding box center [242, 275] width 64 height 9
select select "[DEMOGRAPHIC_DATA]"
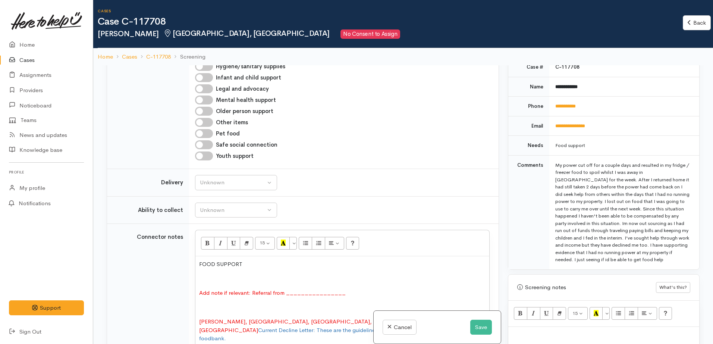
scroll to position [420, 0]
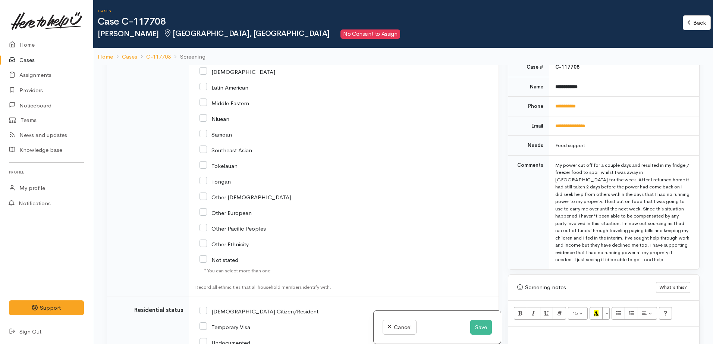
scroll to position [1163, 0]
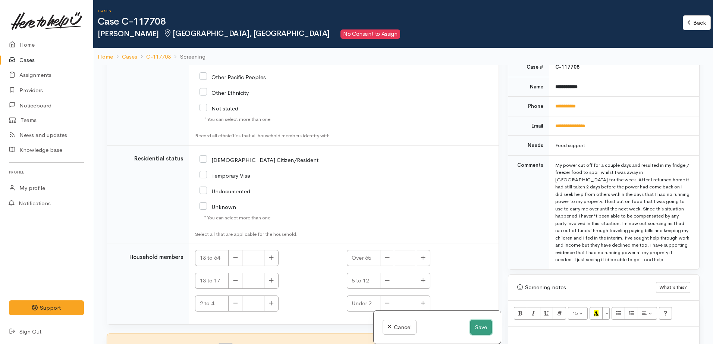
click at [475, 333] on button "Save" at bounding box center [481, 327] width 22 height 15
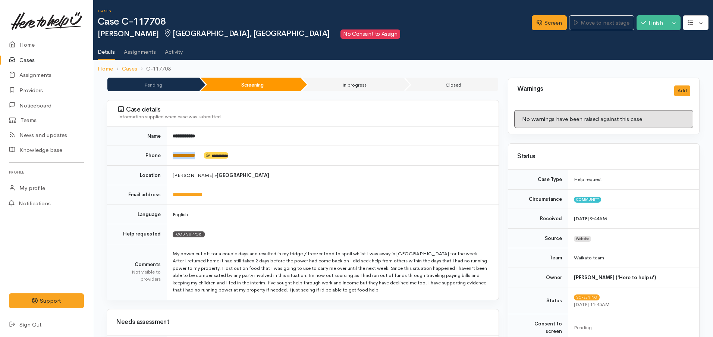
drag, startPoint x: 185, startPoint y: 154, endPoint x: 173, endPoint y: 156, distance: 11.7
click at [172, 156] on td "**********" at bounding box center [333, 156] width 332 height 20
copy td "**********"
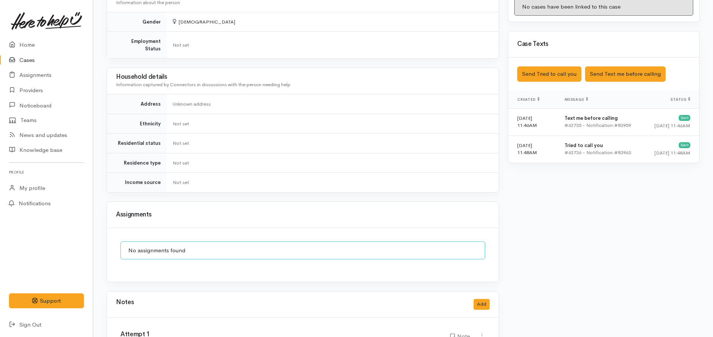
scroll to position [456, 0]
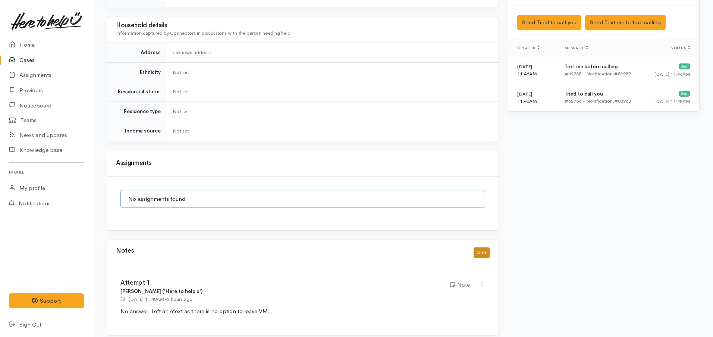
drag, startPoint x: 491, startPoint y: 242, endPoint x: 482, endPoint y: 242, distance: 8.6
click at [486, 241] on div "Notes Add" at bounding box center [303, 253] width 392 height 26
click at [480, 247] on button "Add" at bounding box center [482, 252] width 16 height 11
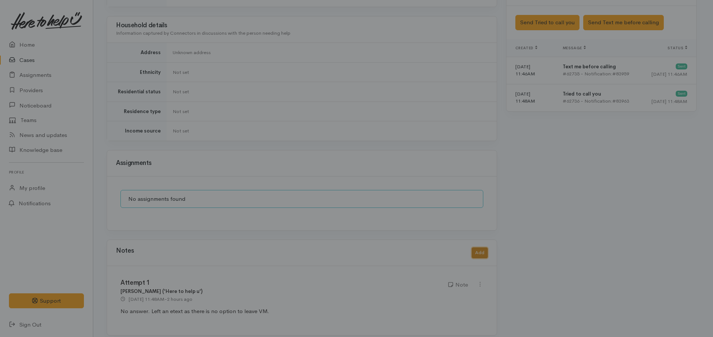
scroll to position [449, 0]
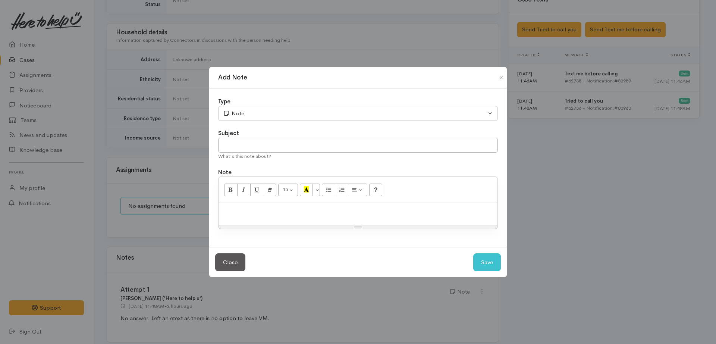
click at [265, 214] on div at bounding box center [358, 214] width 279 height 22
paste div
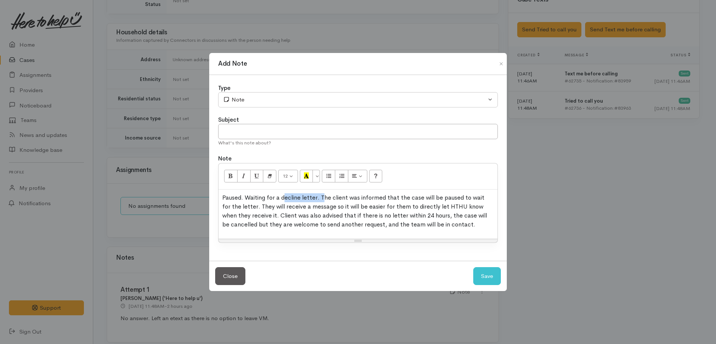
drag, startPoint x: 323, startPoint y: 197, endPoint x: 284, endPoint y: 197, distance: 38.8
click at [284, 197] on span "Paused. Waiting for a decline letter. The client was informed that the case wil…" at bounding box center [354, 211] width 265 height 35
click at [301, 199] on span "Paused. Waiting for a decline letter. The client was informed that the case wil…" at bounding box center [354, 211] width 265 height 35
drag, startPoint x: 320, startPoint y: 196, endPoint x: 196, endPoint y: 195, distance: 123.9
click at [196, 195] on div "Add Note Type Correspondence Discussion Email Note Phone call SMS text message …" at bounding box center [358, 172] width 716 height 344
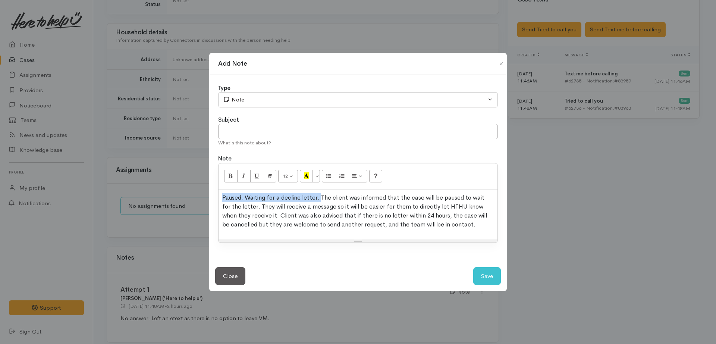
copy span "Paused. Waiting for a decline letter."
click at [247, 134] on input "text" at bounding box center [358, 131] width 280 height 15
drag, startPoint x: 319, startPoint y: 200, endPoint x: 213, endPoint y: 201, distance: 106.0
click at [213, 201] on div "Type Correspondence Discussion Email Note Phone call SMS text message Note Subj…" at bounding box center [358, 168] width 298 height 186
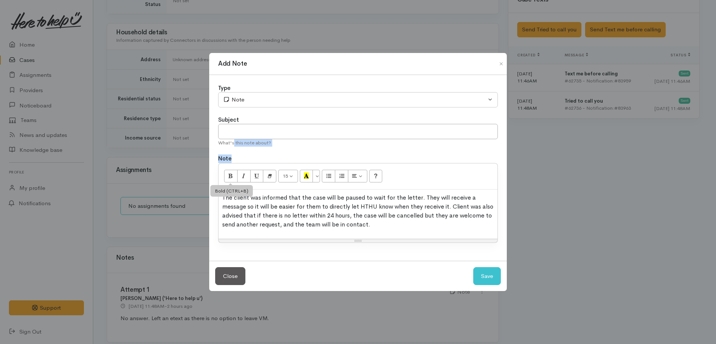
drag, startPoint x: 225, startPoint y: 181, endPoint x: 233, endPoint y: 140, distance: 41.9
click at [233, 140] on div "Type Correspondence Discussion Email Note Phone call SMS text message Note Subj…" at bounding box center [358, 168] width 298 height 186
click at [236, 129] on input "text" at bounding box center [358, 131] width 280 height 15
paste input "Paused. Waiting for a decline letter."
type input "Paused. Waiting for a decline letter."
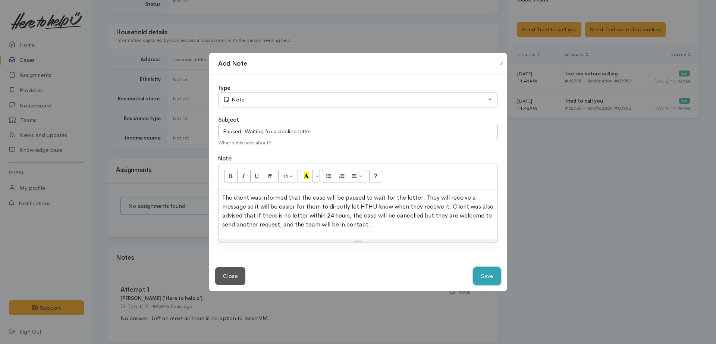
click at [477, 269] on button "Save" at bounding box center [487, 276] width 28 height 18
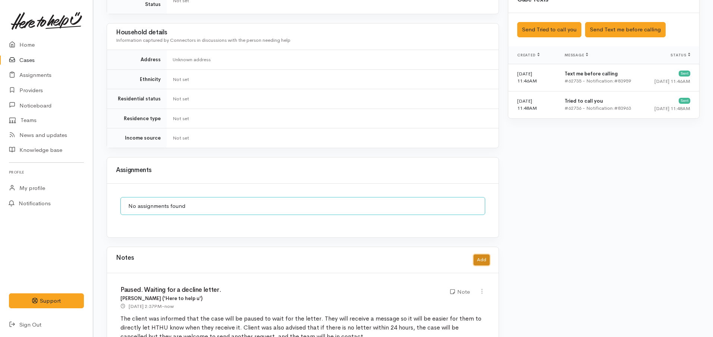
click at [488, 254] on button "Add" at bounding box center [482, 259] width 16 height 11
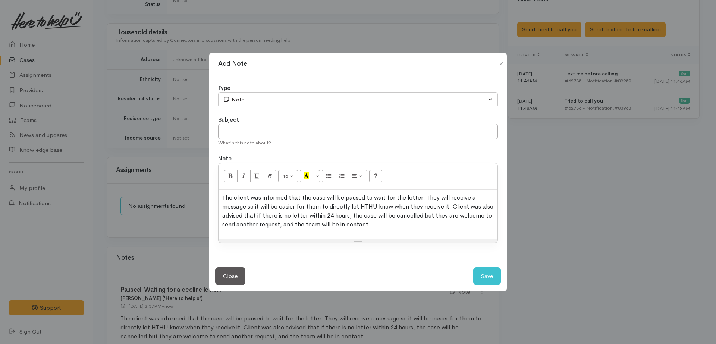
drag, startPoint x: 222, startPoint y: 203, endPoint x: 178, endPoint y: 194, distance: 44.8
click at [178, 194] on div "Add Note Type Correspondence Discussion Email Note Phone call SMS text message …" at bounding box center [358, 172] width 716 height 344
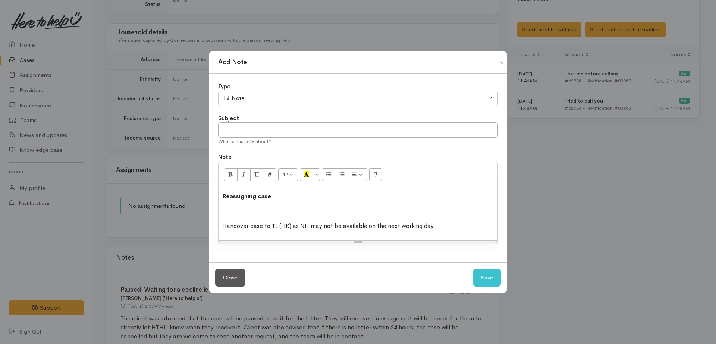
drag, startPoint x: 253, startPoint y: 201, endPoint x: 186, endPoint y: 201, distance: 67.1
click at [186, 201] on div "Add Note Type Correspondence Discussion Email Note Phone call SMS text message …" at bounding box center [358, 172] width 716 height 344
drag, startPoint x: 276, startPoint y: 200, endPoint x: 206, endPoint y: 200, distance: 70.1
click at [206, 200] on div "Add Note Type Correspondence Discussion Email Note Phone call SMS text message …" at bounding box center [358, 172] width 716 height 344
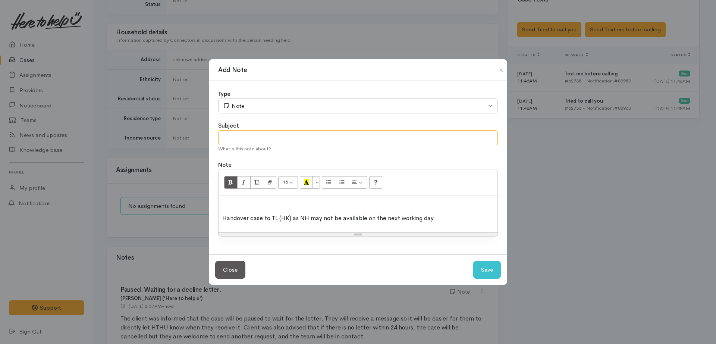
click at [243, 131] on input "text" at bounding box center [358, 137] width 280 height 15
paste input "Reassigning case"
type input "Reassigning case"
click at [229, 208] on div "Handover case to TL (HK) as NH may not be available on the next working day." at bounding box center [358, 213] width 279 height 37
click at [225, 212] on div "Handover case to TL (HK) as NH may not be available on the next working day." at bounding box center [358, 213] width 279 height 37
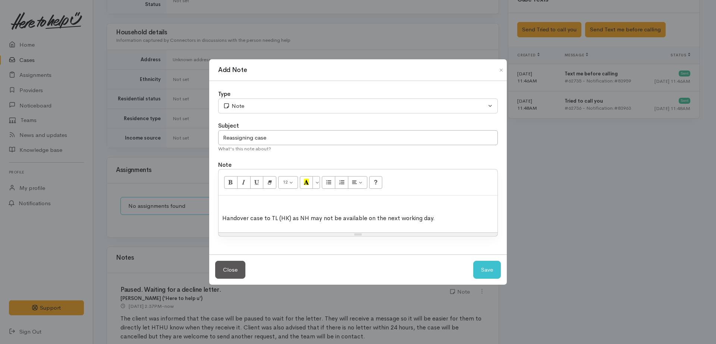
click at [222, 221] on div "Handover case to TL (HK) as NH may not be available on the next working day." at bounding box center [358, 213] width 279 height 37
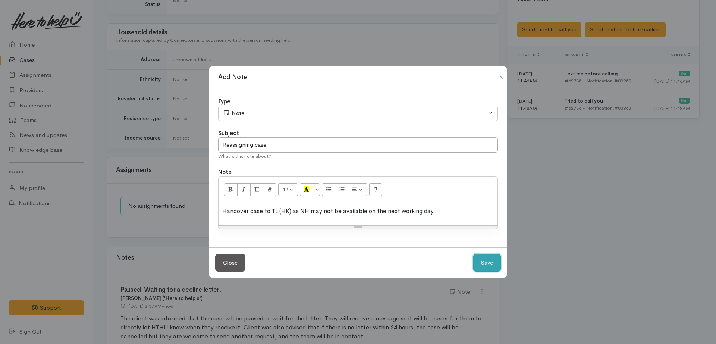
click at [488, 265] on button "Save" at bounding box center [487, 263] width 28 height 18
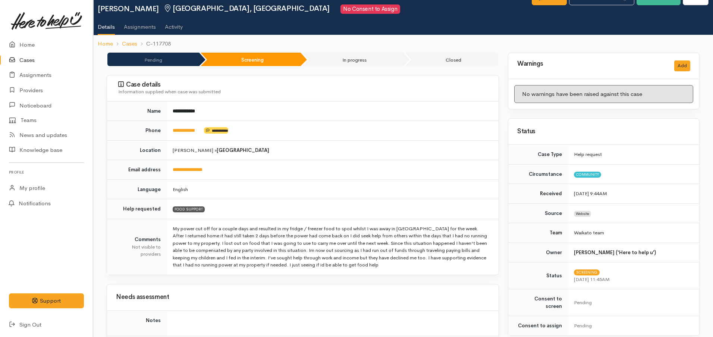
scroll to position [0, 0]
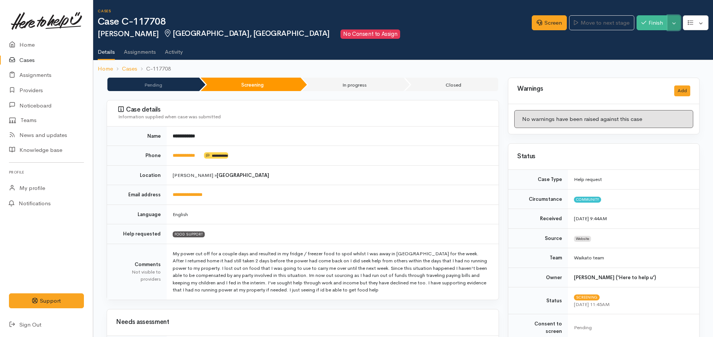
click at [675, 17] on button "Toggle Dropdown" at bounding box center [674, 22] width 13 height 15
click at [646, 40] on link "Pause" at bounding box center [650, 41] width 59 height 12
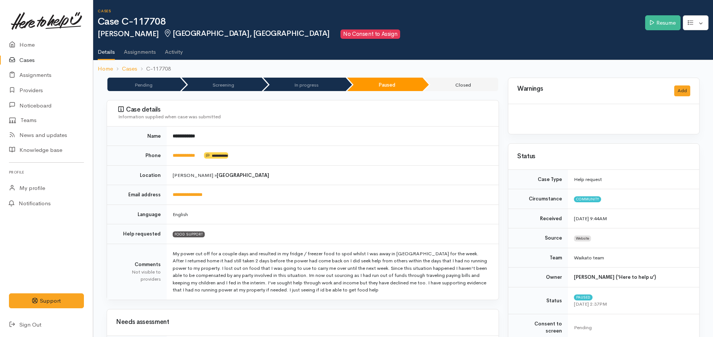
click at [25, 62] on link "Cases" at bounding box center [46, 60] width 93 height 15
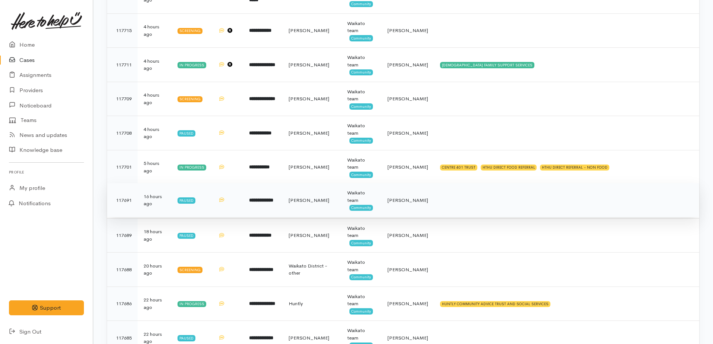
scroll to position [140, 0]
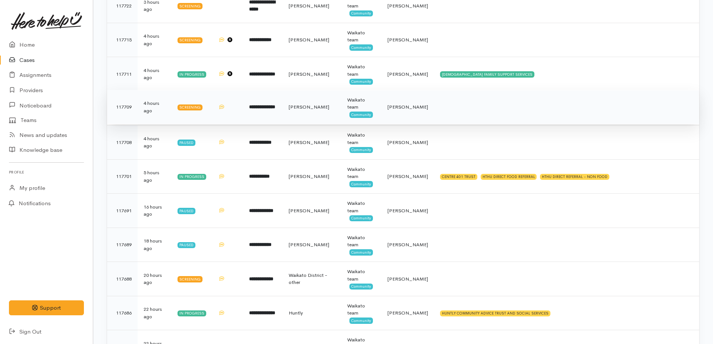
click at [278, 115] on td "**********" at bounding box center [263, 107] width 40 height 34
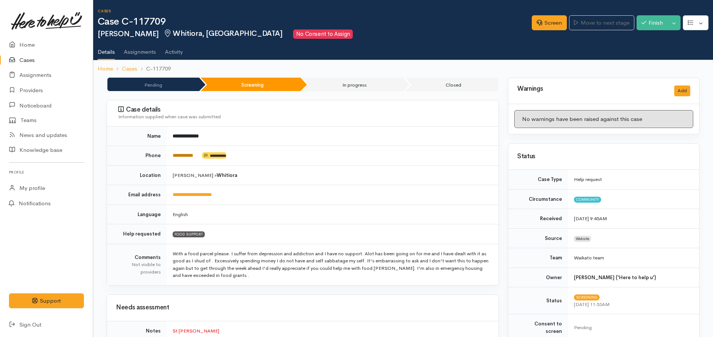
click at [193, 157] on link "**********" at bounding box center [183, 155] width 21 height 5
click at [190, 156] on link "**********" at bounding box center [183, 155] width 21 height 5
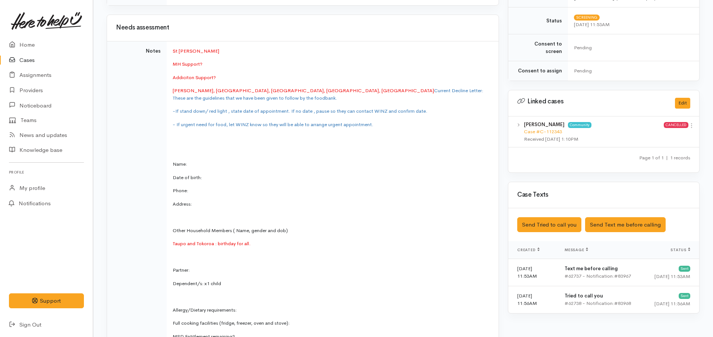
click at [238, 230] on span "Other Household Members ( Name, gender and dob)" at bounding box center [230, 230] width 115 height 6
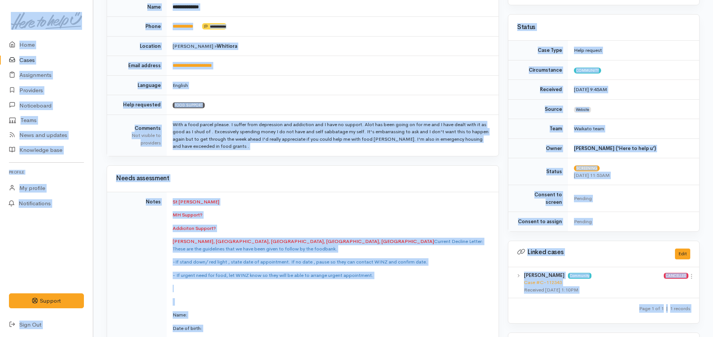
scroll to position [0, 0]
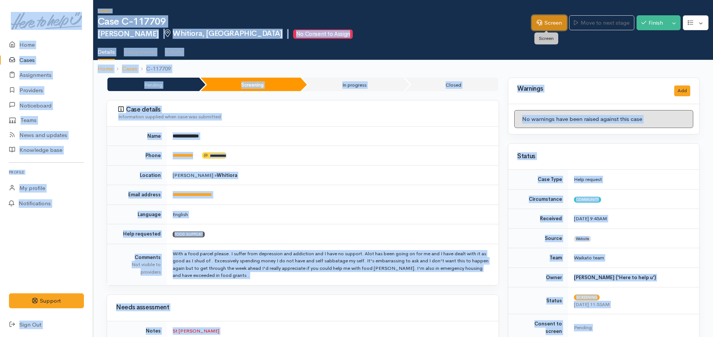
click at [547, 19] on link "Screen" at bounding box center [549, 22] width 35 height 15
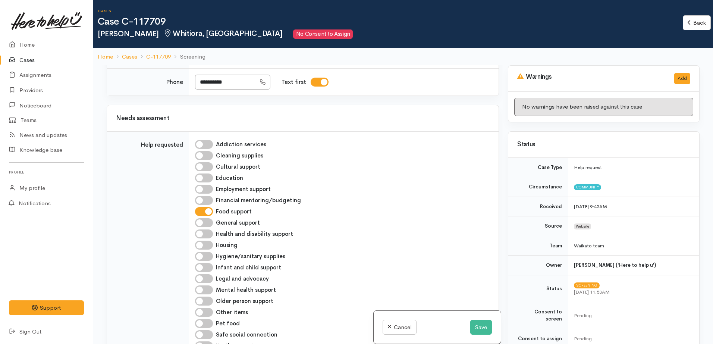
scroll to position [839, 0]
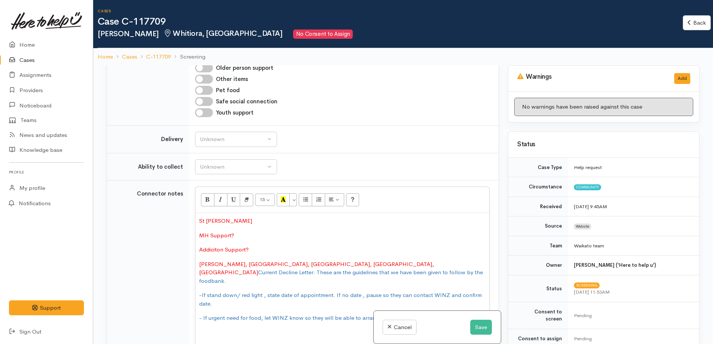
click at [242, 260] on span "[PERSON_NAME], [GEOGRAPHIC_DATA], [GEOGRAPHIC_DATA], [GEOGRAPHIC_DATA], [GEOGRA…" at bounding box center [316, 268] width 235 height 16
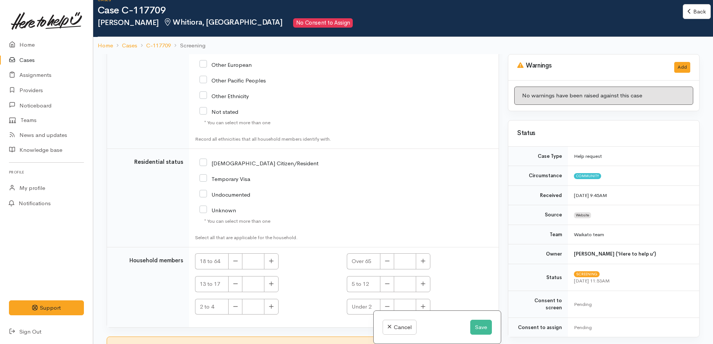
scroll to position [65, 0]
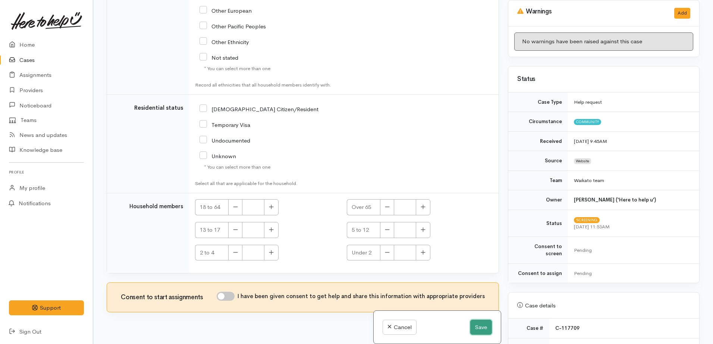
click at [472, 323] on button "Save" at bounding box center [481, 327] width 22 height 15
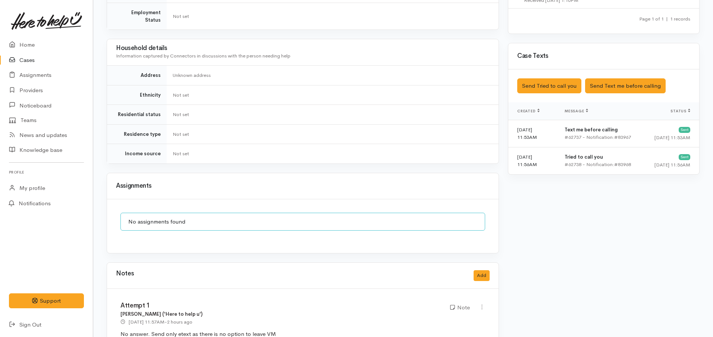
scroll to position [441, 0]
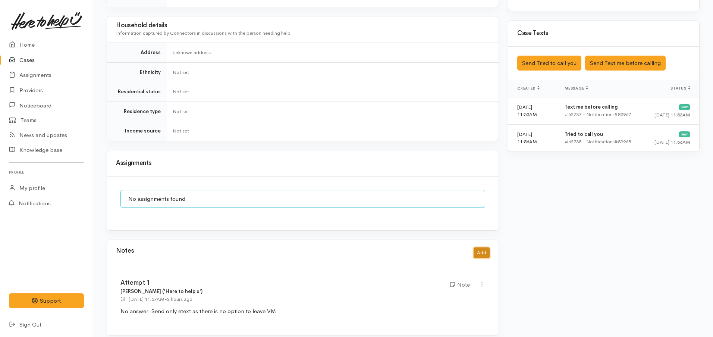
click at [477, 247] on button "Add" at bounding box center [482, 252] width 16 height 11
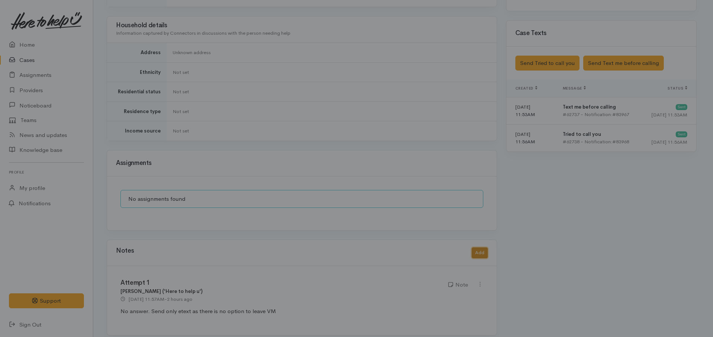
scroll to position [434, 0]
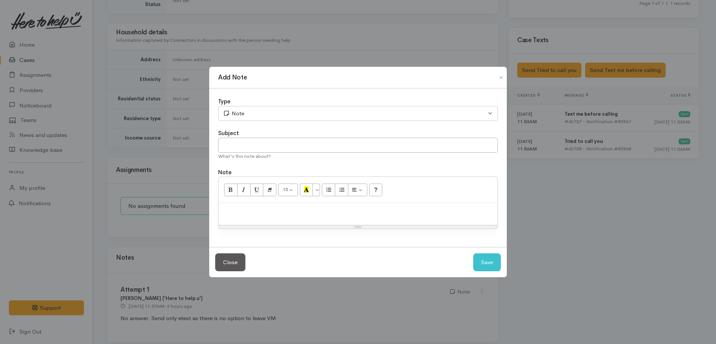
click at [251, 206] on div at bounding box center [358, 214] width 279 height 22
paste div
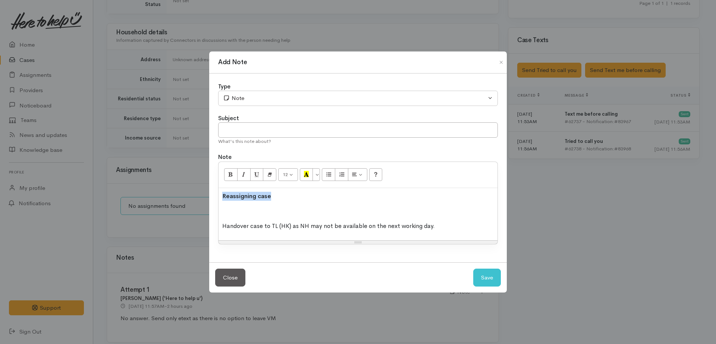
drag, startPoint x: 250, startPoint y: 198, endPoint x: 194, endPoint y: 196, distance: 56.7
click at [194, 196] on div "Add Note Type Correspondence Discussion Email Note Phone call SMS text message …" at bounding box center [358, 172] width 716 height 344
copy span "Reassigning case"
click at [238, 129] on input "text" at bounding box center [358, 129] width 280 height 15
paste input "Reassigning case"
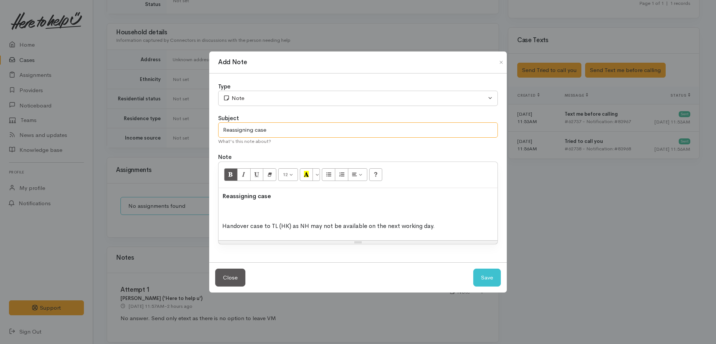
type input "Reassigning case"
drag, startPoint x: 247, startPoint y: 213, endPoint x: 215, endPoint y: 199, distance: 34.4
click at [215, 199] on div "Type Correspondence Discussion Email Note Phone call SMS text message Note Subj…" at bounding box center [358, 167] width 298 height 189
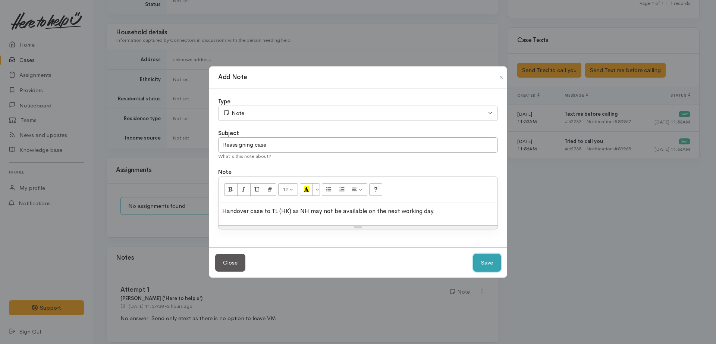
click at [484, 265] on button "Save" at bounding box center [487, 263] width 28 height 18
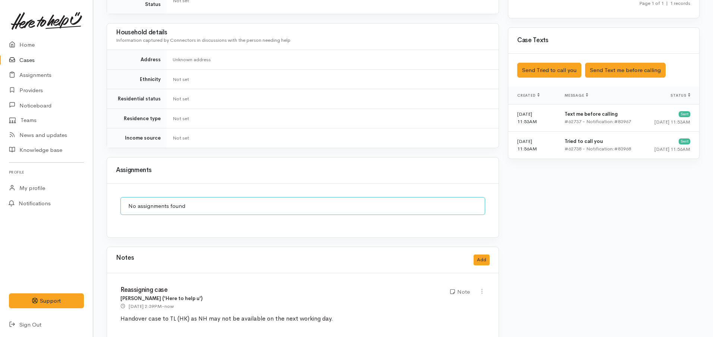
click at [24, 59] on link "Cases" at bounding box center [46, 60] width 93 height 15
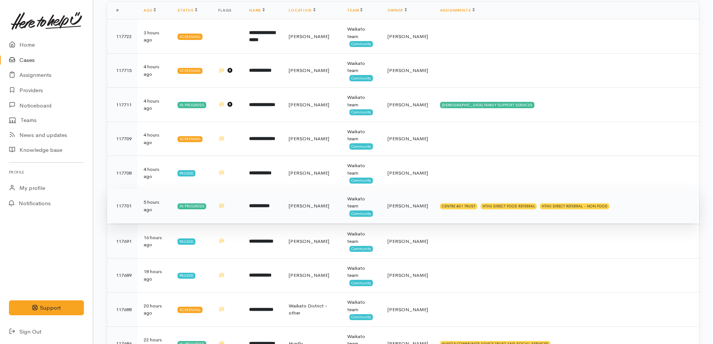
scroll to position [93, 0]
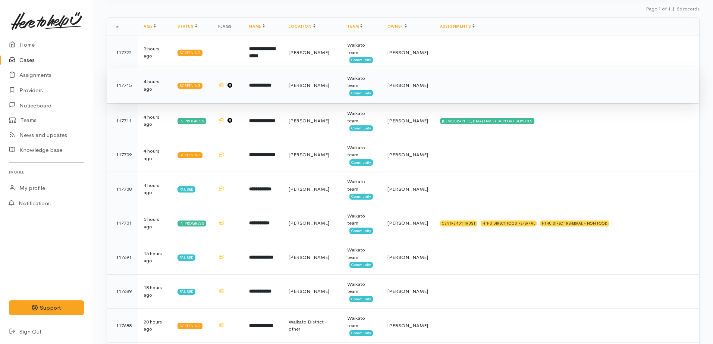
click at [272, 83] on b "**********" at bounding box center [260, 85] width 22 height 5
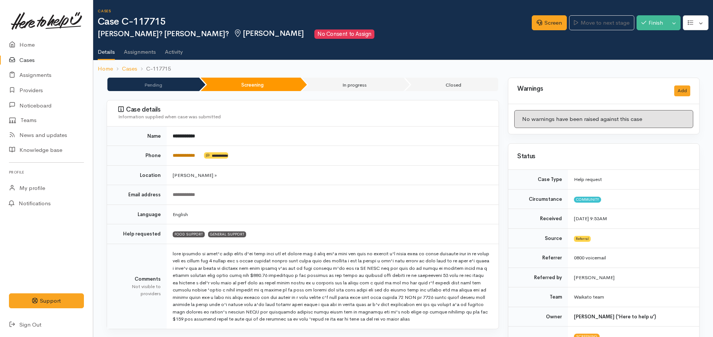
click at [184, 157] on link "**********" at bounding box center [184, 155] width 22 height 5
drag, startPoint x: 541, startPoint y: 26, endPoint x: 534, endPoint y: 35, distance: 11.7
click at [541, 26] on link "Screen" at bounding box center [549, 22] width 35 height 15
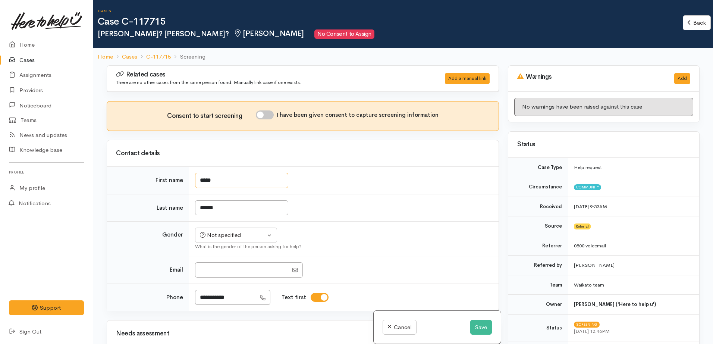
click at [231, 179] on input "*****" at bounding box center [241, 180] width 93 height 15
type input "****"
click at [222, 210] on td "******" at bounding box center [344, 208] width 310 height 28
type input "*****"
click at [271, 235] on button "Not specified" at bounding box center [236, 235] width 82 height 15
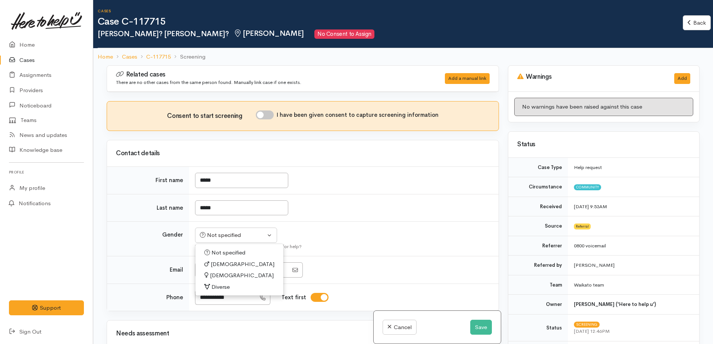
click at [219, 263] on span "Male" at bounding box center [243, 264] width 64 height 9
select select "Male"
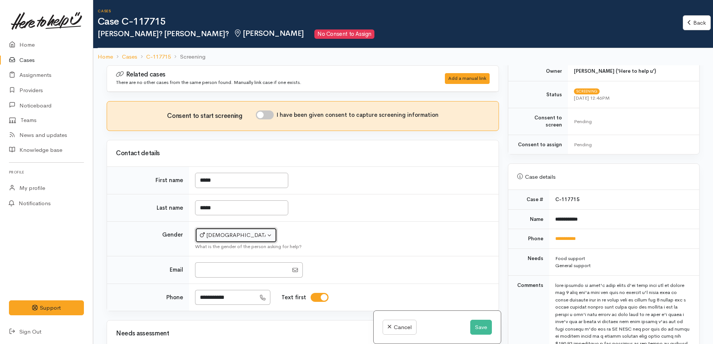
scroll to position [373, 0]
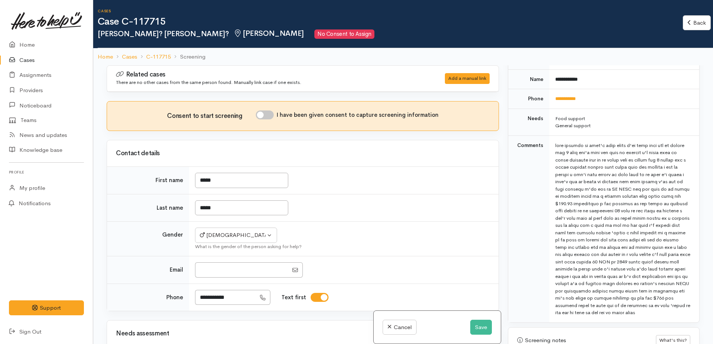
click at [323, 201] on td "*****" at bounding box center [344, 208] width 310 height 28
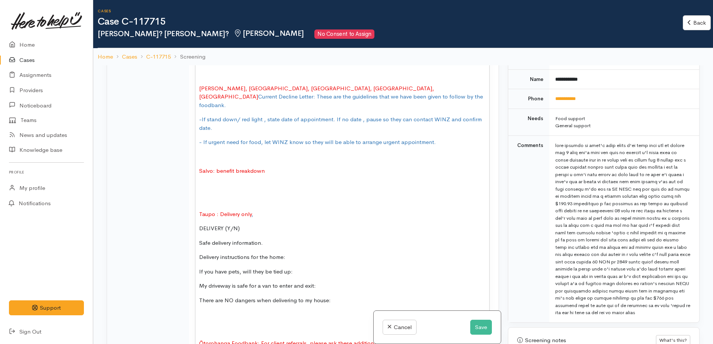
scroll to position [513, 0]
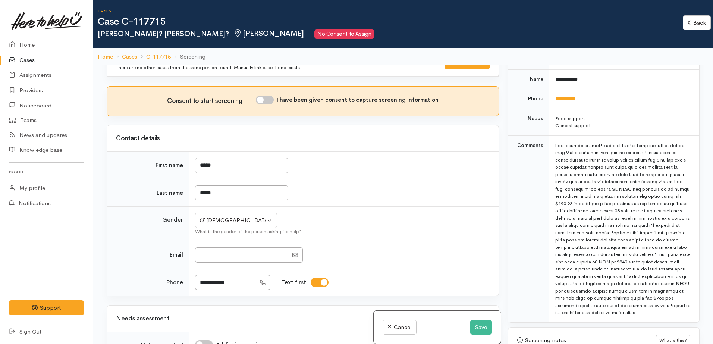
scroll to position [0, 0]
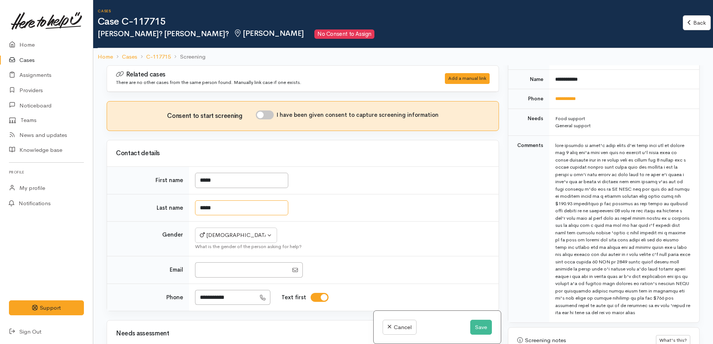
drag, startPoint x: 230, startPoint y: 204, endPoint x: 228, endPoint y: 200, distance: 4.0
click at [229, 203] on input "*****" at bounding box center [241, 207] width 93 height 15
click at [234, 171] on td "****" at bounding box center [344, 181] width 310 height 28
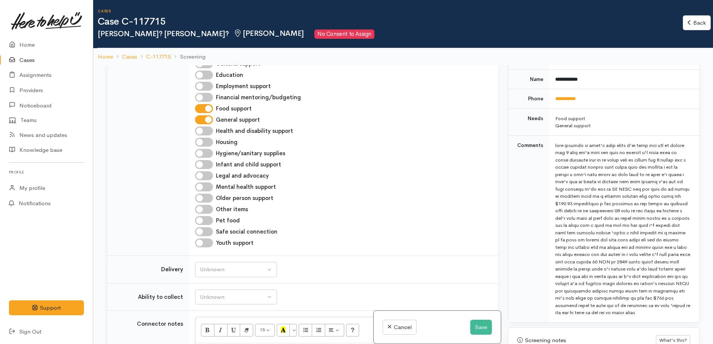
scroll to position [420, 0]
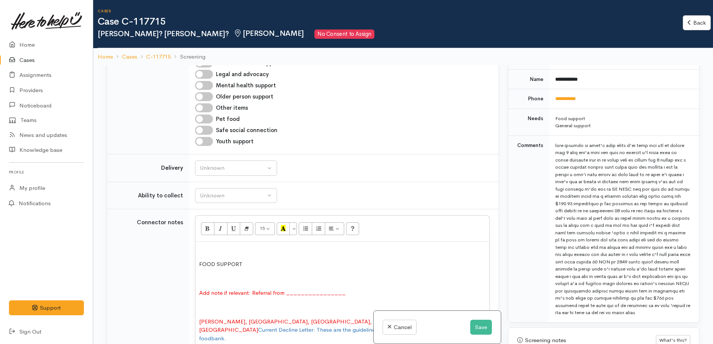
click at [224, 248] on p at bounding box center [342, 249] width 286 height 9
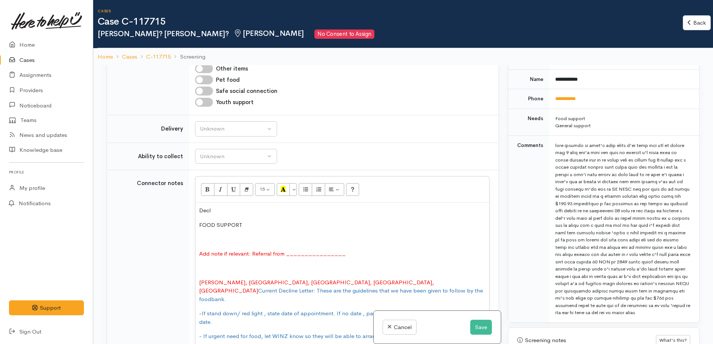
scroll to position [513, 0]
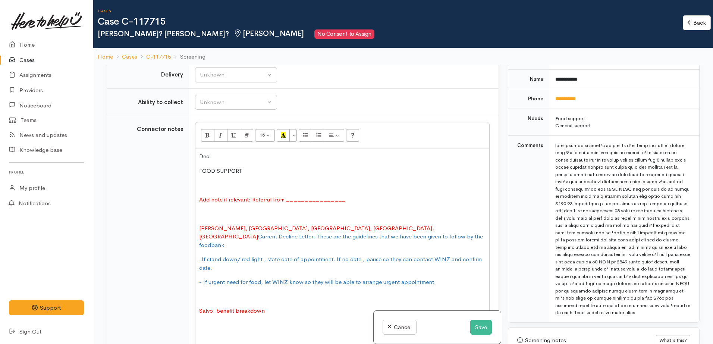
click at [249, 184] on p at bounding box center [342, 185] width 286 height 9
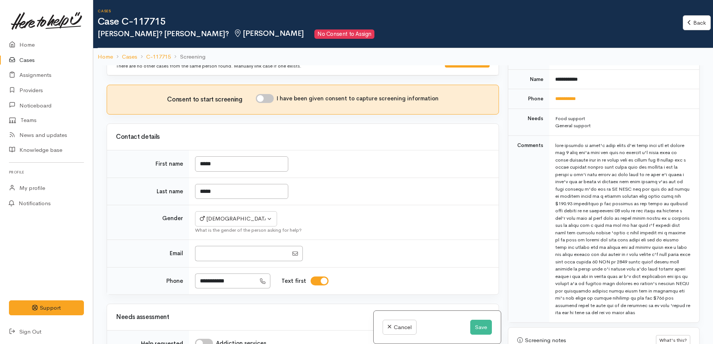
scroll to position [0, 0]
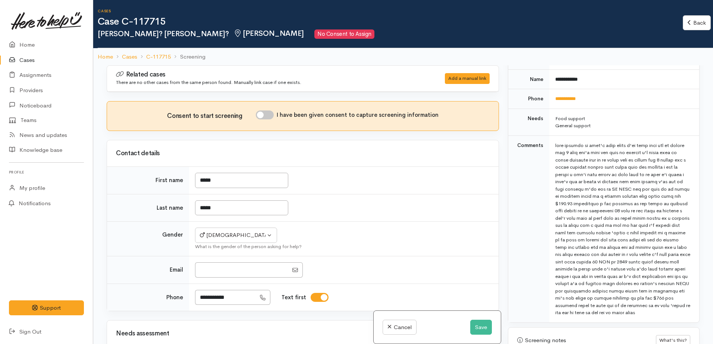
click at [263, 115] on input "I have been given consent to capture screening information" at bounding box center [265, 114] width 18 height 9
checkbox input "true"
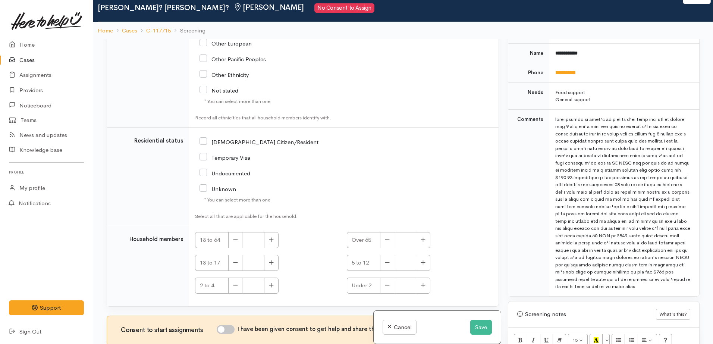
scroll to position [65, 0]
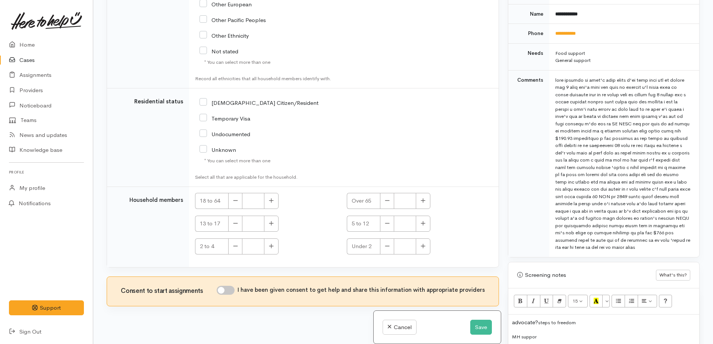
click at [235, 286] on input "I have been given consent to get help and share this information with appropria…" at bounding box center [226, 290] width 18 height 9
checkbox input "true"
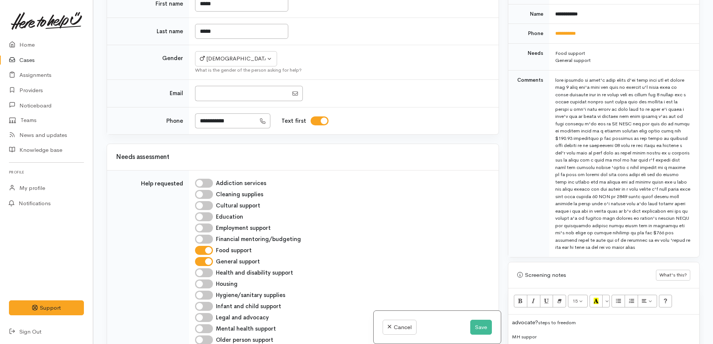
scroll to position [0, 0]
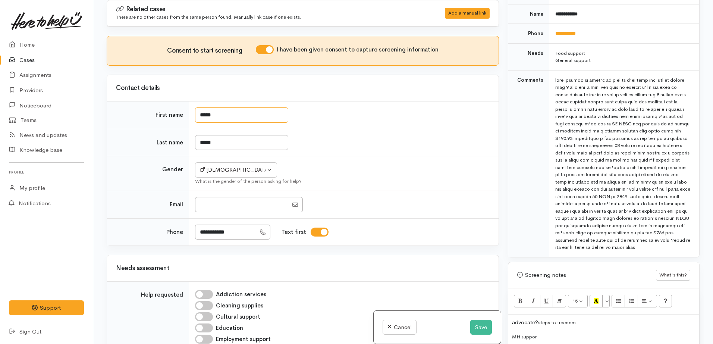
click at [223, 113] on input "****" at bounding box center [241, 114] width 93 height 15
click at [225, 148] on input "*****" at bounding box center [241, 142] width 93 height 15
drag, startPoint x: 228, startPoint y: 143, endPoint x: 167, endPoint y: 147, distance: 61.3
click at [167, 147] on tr "Last name *****" at bounding box center [303, 143] width 392 height 28
click at [359, 157] on td "Not specified Male Female Diverse Male Not specified Male Female Diverse What i…" at bounding box center [344, 173] width 310 height 35
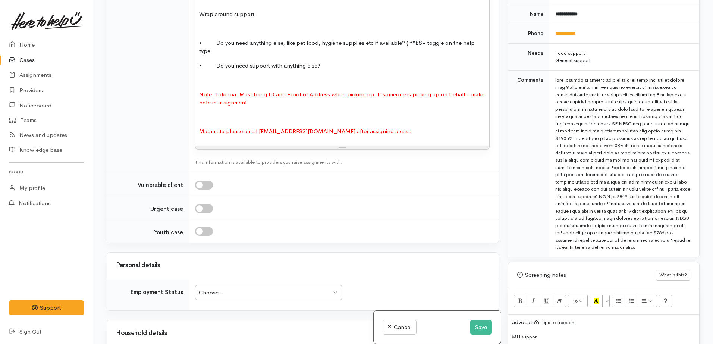
scroll to position [1398, 0]
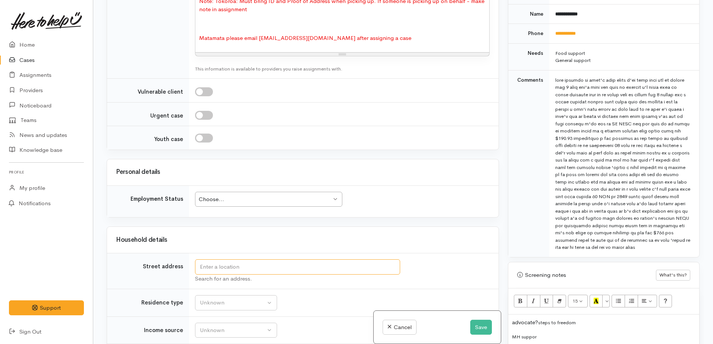
click at [230, 259] on input "text" at bounding box center [297, 266] width 205 height 15
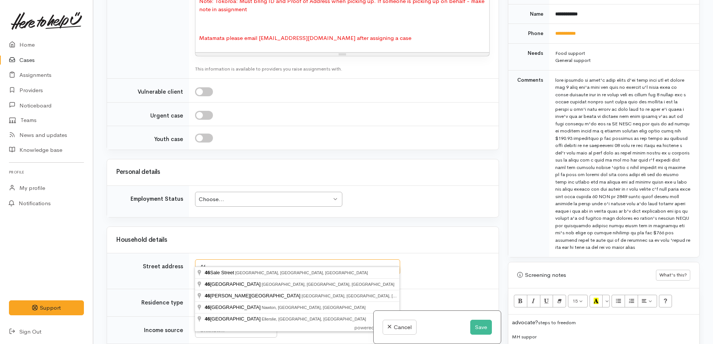
type input "4"
type input "46 Victoria Street, Hamilton Central, Hamilton, New Zealand"
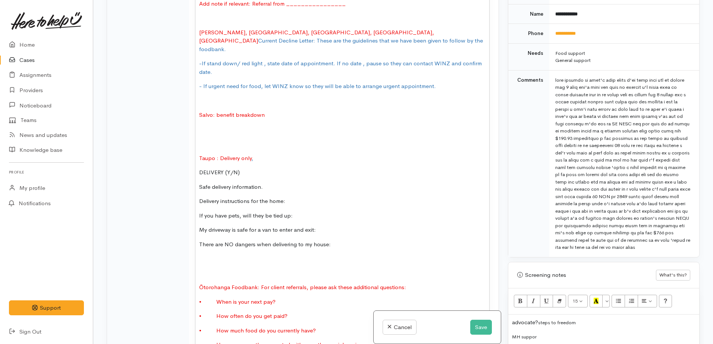
scroll to position [681, 0]
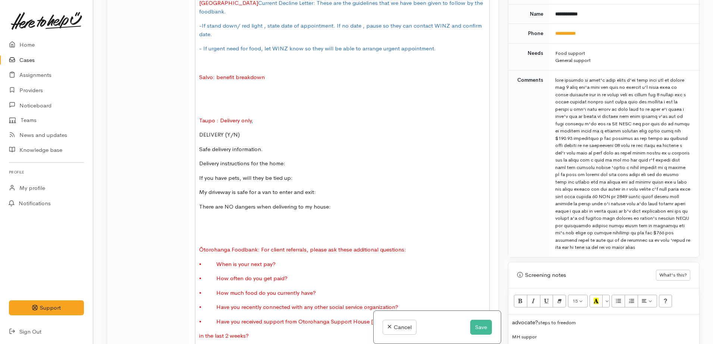
click at [283, 160] on span "Delivery instructions for the home:" at bounding box center [242, 163] width 86 height 7
click at [319, 246] on span "Ōtorohanga Foodbank: For client referrals, please ask these additional question…" at bounding box center [302, 249] width 207 height 7
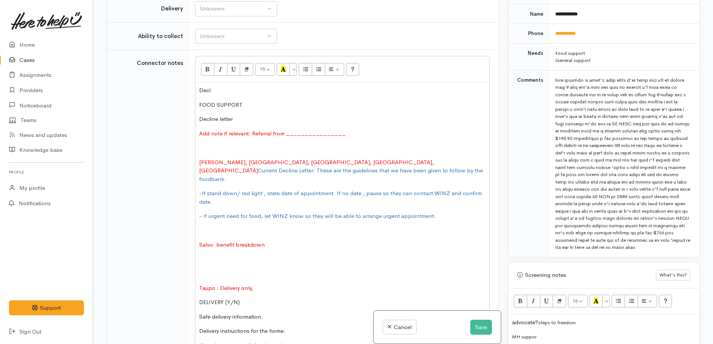
scroll to position [448, 0]
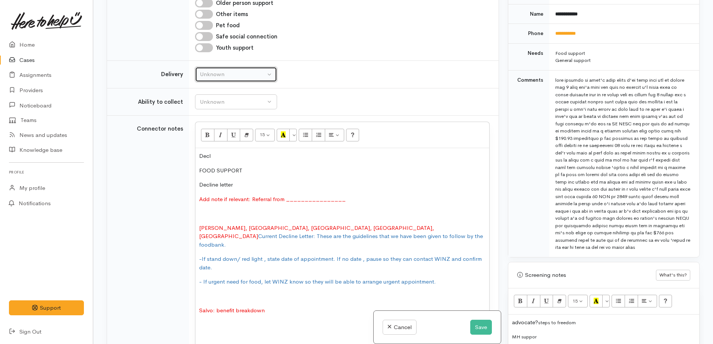
click at [241, 76] on div "Unknown" at bounding box center [233, 74] width 66 height 9
click at [232, 123] on span "Delivery needed" at bounding box center [224, 121] width 40 height 9
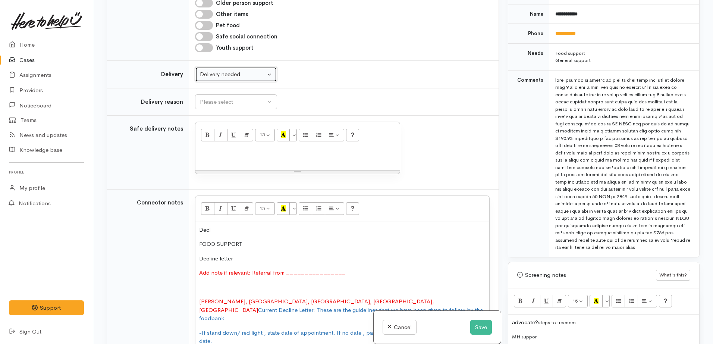
click at [234, 75] on div "Delivery needed" at bounding box center [233, 74] width 66 height 9
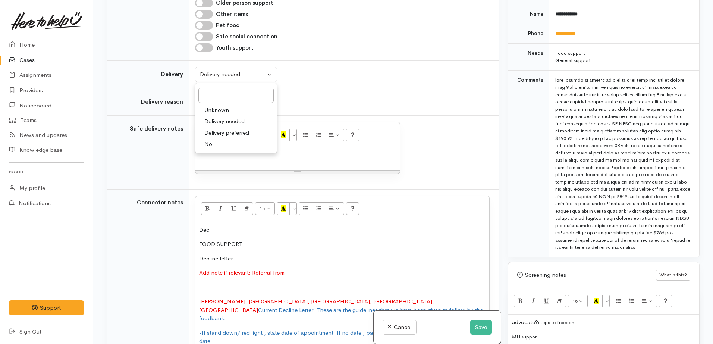
click at [226, 134] on span "Delivery preferred" at bounding box center [226, 133] width 45 height 9
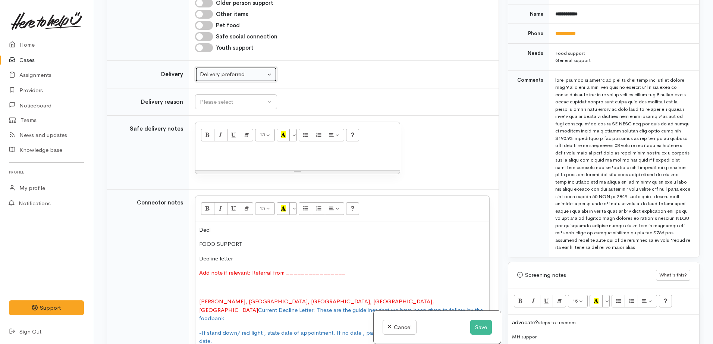
click at [228, 82] on button "Delivery preferred" at bounding box center [236, 74] width 82 height 15
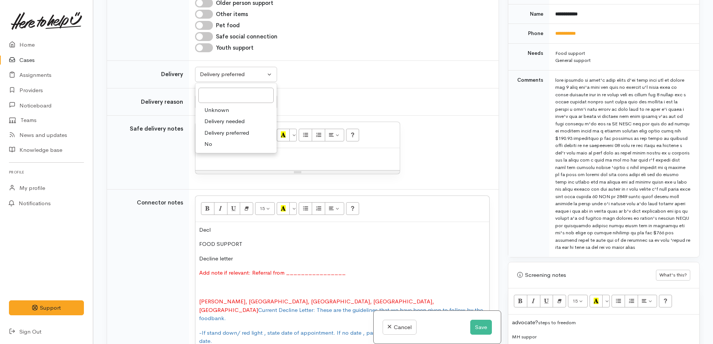
click at [214, 144] on link "No" at bounding box center [235, 144] width 81 height 12
select select "1"
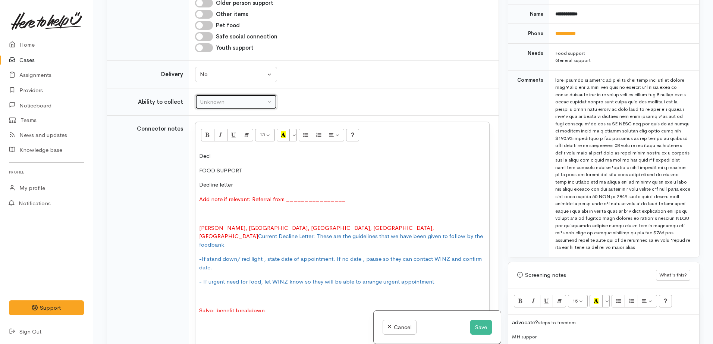
click at [222, 105] on div "Unknown" at bounding box center [233, 102] width 66 height 9
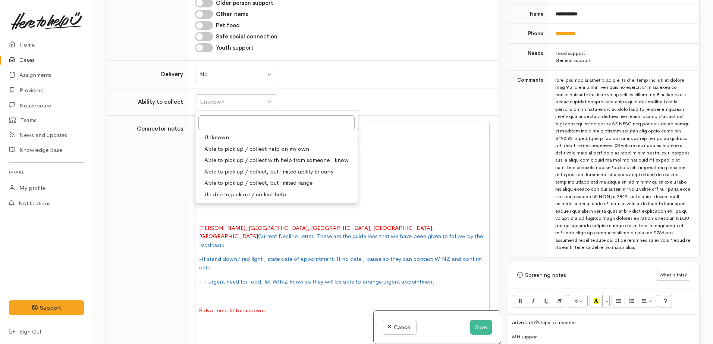
click at [283, 147] on span "Able to pick up / collect help on my own" at bounding box center [256, 149] width 105 height 9
select select "2"
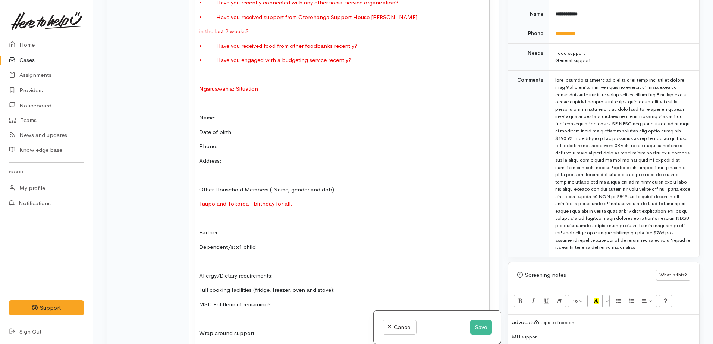
scroll to position [1008, 0]
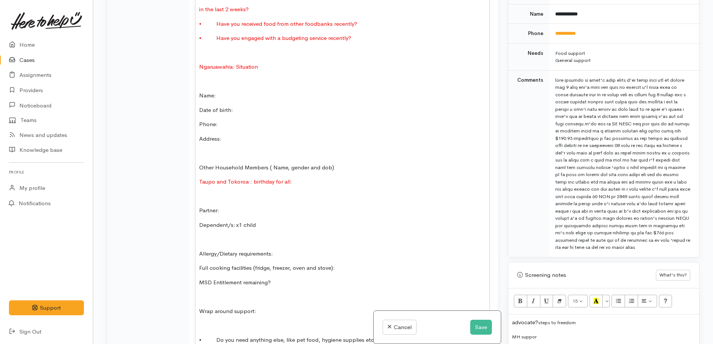
click at [241, 120] on p "Phone:" at bounding box center [342, 124] width 286 height 9
click at [250, 91] on p "Name:" at bounding box center [342, 95] width 286 height 9
click at [248, 106] on p "Date of birth:" at bounding box center [342, 110] width 286 height 9
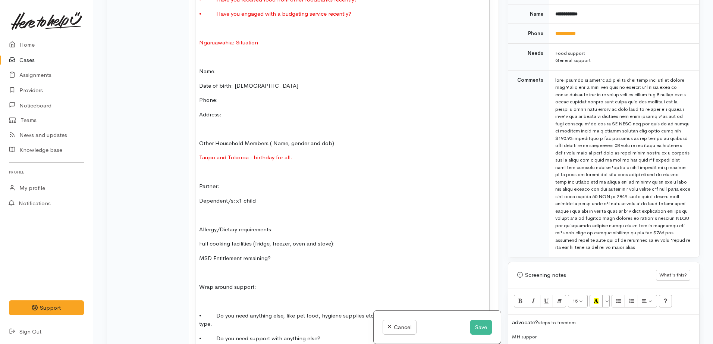
scroll to position [1054, 0]
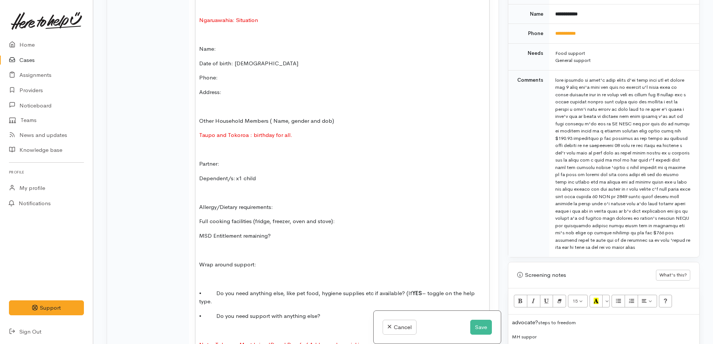
click at [352, 117] on p "Other Household Members ( Name, gender and dob)" at bounding box center [342, 121] width 286 height 9
drag, startPoint x: 297, startPoint y: 126, endPoint x: 172, endPoint y: 134, distance: 124.8
click at [276, 145] on p at bounding box center [342, 149] width 286 height 9
click at [395, 117] on p "Other Household Members ( Name, gender and dob)" at bounding box center [342, 121] width 286 height 9
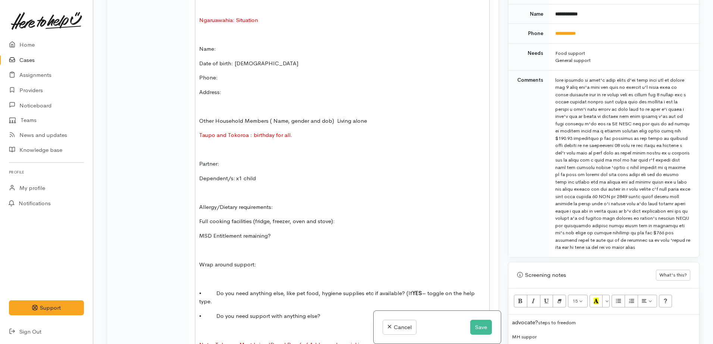
click at [266, 188] on p at bounding box center [342, 192] width 286 height 9
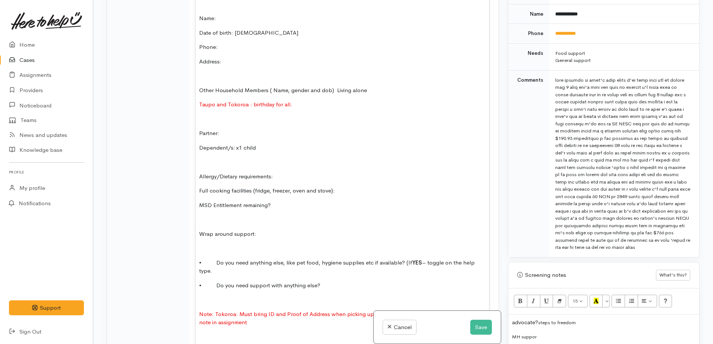
scroll to position [1101, 0]
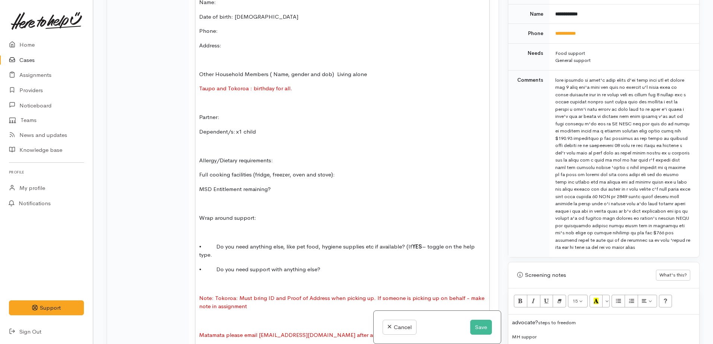
click at [284, 156] on p "Allergy/Dietary requirements:" at bounding box center [342, 160] width 286 height 9
click at [285, 156] on p "Allergy/Dietary requirements:" at bounding box center [342, 160] width 286 height 9
click at [283, 156] on p "Allergy/Dietary requirements:" at bounding box center [342, 160] width 286 height 9
click at [286, 156] on p "Allergy/Dietary requirements:" at bounding box center [342, 160] width 286 height 9
click at [284, 156] on p "Allergy/Dietary requirements:" at bounding box center [342, 160] width 286 height 9
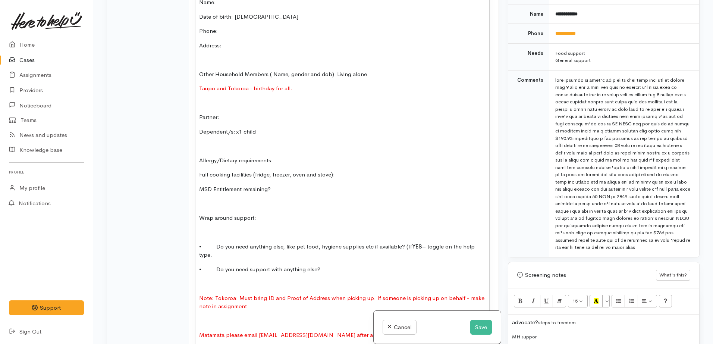
click at [289, 156] on p "Allergy/Dietary requirements:" at bounding box center [342, 160] width 286 height 9
click at [357, 170] on p "Full cooking facilities (fridge, freezer, oven and stove):" at bounding box center [342, 174] width 286 height 9
click at [288, 156] on p "Allergy/Dietary requirements: No" at bounding box center [342, 160] width 286 height 9
drag, startPoint x: 295, startPoint y: 207, endPoint x: 150, endPoint y: 192, distance: 146.6
click at [288, 214] on p "Wrap around support:" at bounding box center [342, 218] width 286 height 9
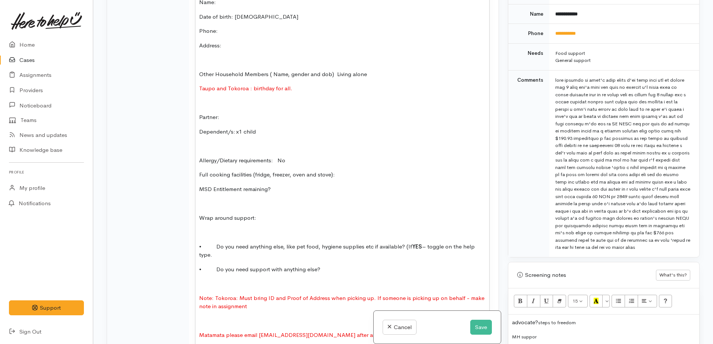
click at [347, 170] on p "Full cooking facilities (fridge, freezer, oven and stove):" at bounding box center [342, 174] width 286 height 9
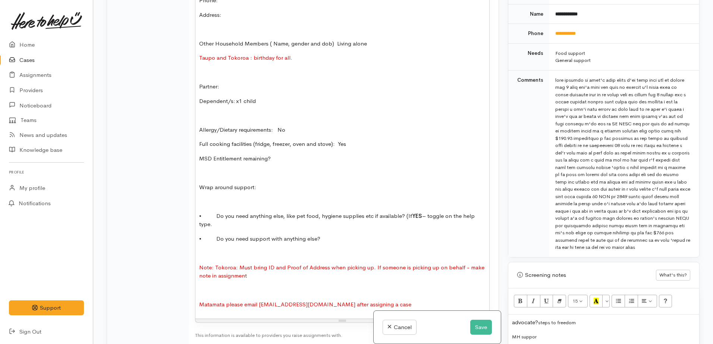
scroll to position [1147, 0]
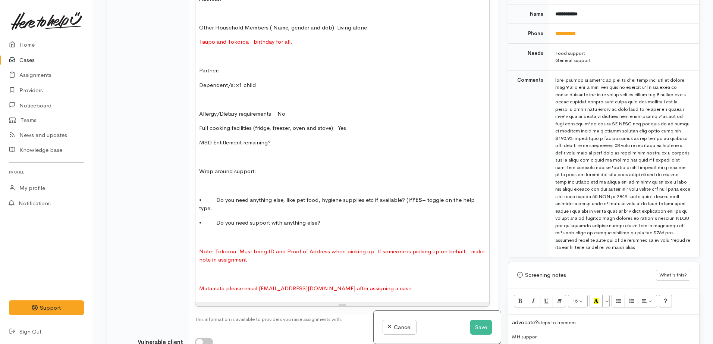
click at [247, 203] on p "• Do you need anything else, like pet food, hygiene supplies etc if available? …" at bounding box center [342, 204] width 286 height 17
click at [342, 219] on p "• Do you need support with anything else?" at bounding box center [342, 223] width 286 height 9
click at [298, 201] on p "• Do you need anything else, like pet food, hygiene supplies etc if available? …" at bounding box center [342, 204] width 286 height 17
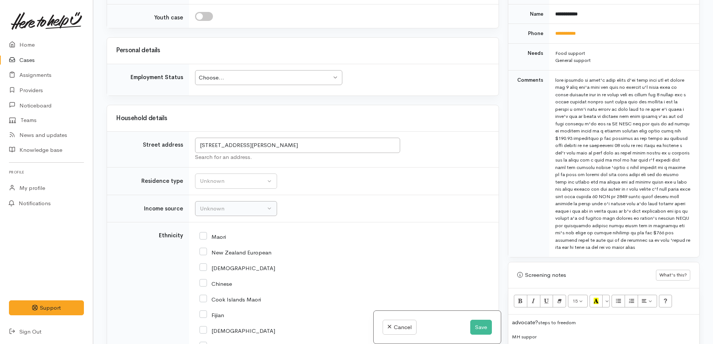
scroll to position [1521, 0]
click at [216, 72] on div "Choose..." at bounding box center [265, 76] width 133 height 9
click at [227, 176] on div "Unknown" at bounding box center [233, 180] width 66 height 9
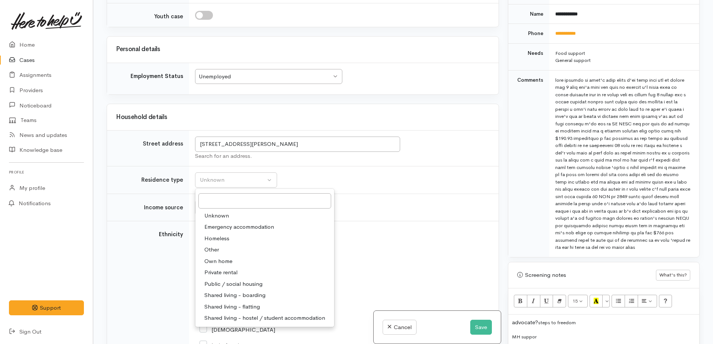
click at [213, 245] on span "Other" at bounding box center [211, 249] width 15 height 9
select select "8"
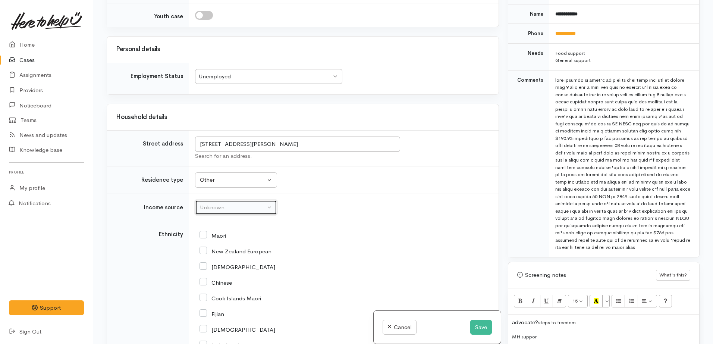
click at [211, 206] on button "Unknown" at bounding box center [236, 207] width 82 height 15
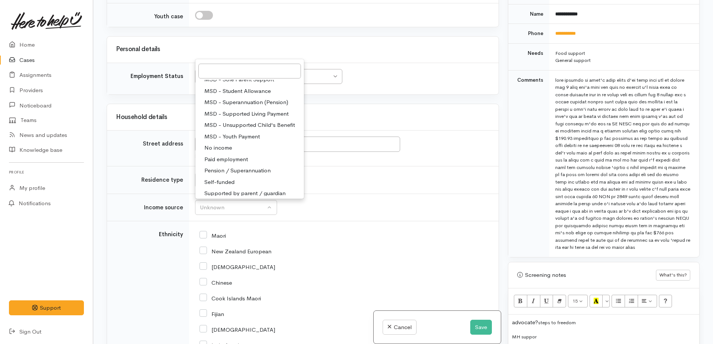
scroll to position [96, 0]
click at [232, 143] on link "No income" at bounding box center [249, 149] width 109 height 12
select select "5"
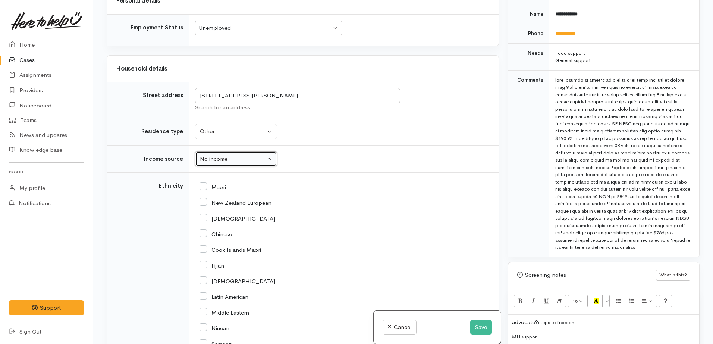
scroll to position [1567, 0]
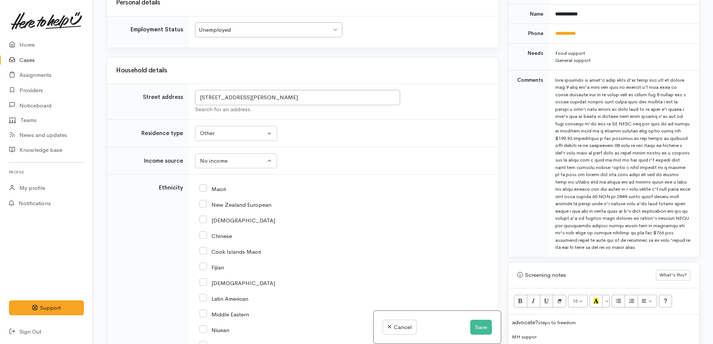
click at [208, 185] on input "Maori" at bounding box center [213, 188] width 26 height 7
checkbox input "true"
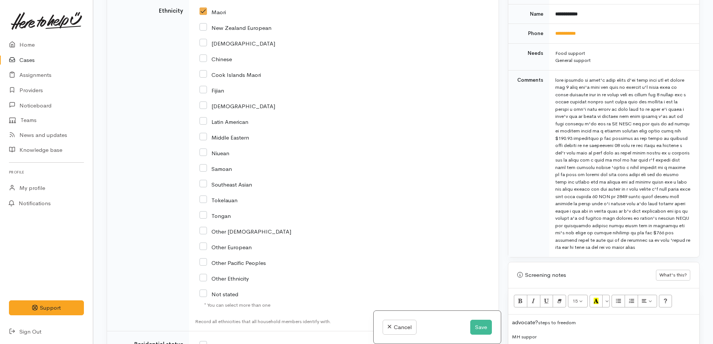
scroll to position [1614, 0]
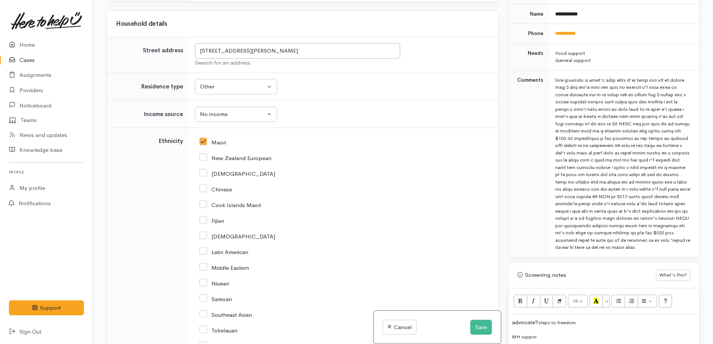
click at [198, 148] on div "Maori" at bounding box center [342, 291] width 295 height 314
click at [204, 154] on input "New Zealand European" at bounding box center [236, 157] width 72 height 7
checkbox input "true"
click at [205, 138] on input "Maori" at bounding box center [213, 141] width 26 height 7
checkbox input "false"
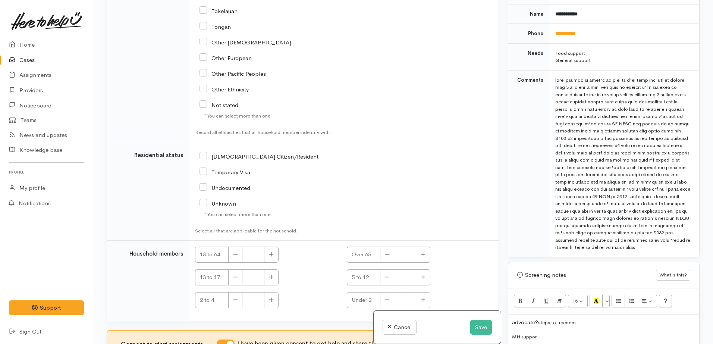
scroll to position [1940, 0]
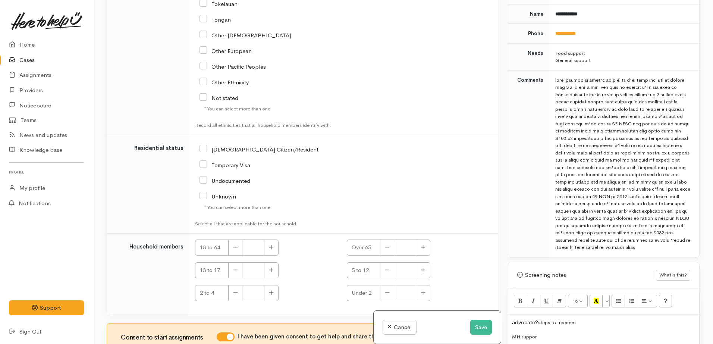
click at [202, 145] on input "NZ Citizen/Resident" at bounding box center [259, 148] width 119 height 7
checkbox input "true"
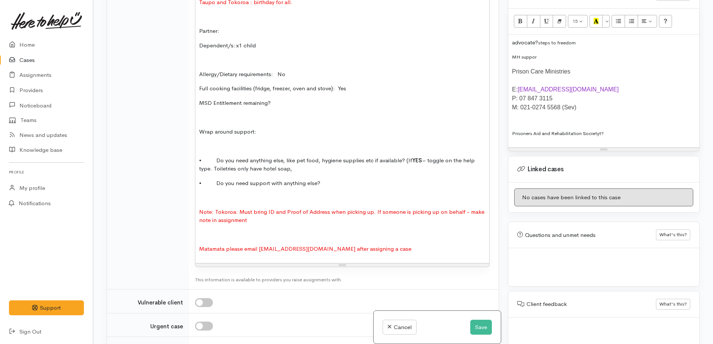
scroll to position [1147, 0]
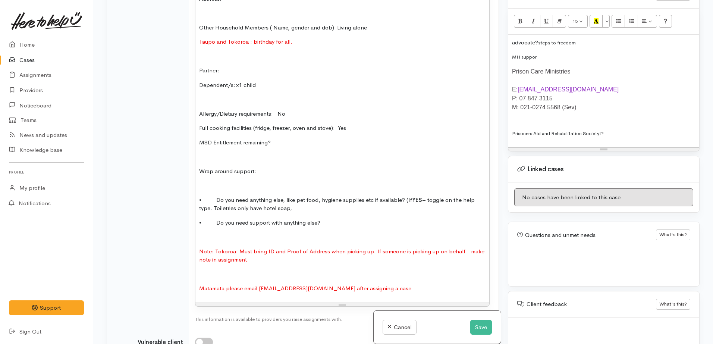
click at [612, 132] on p "Prisoners Aid and Rehabilitation Societyt?" at bounding box center [604, 133] width 184 height 9
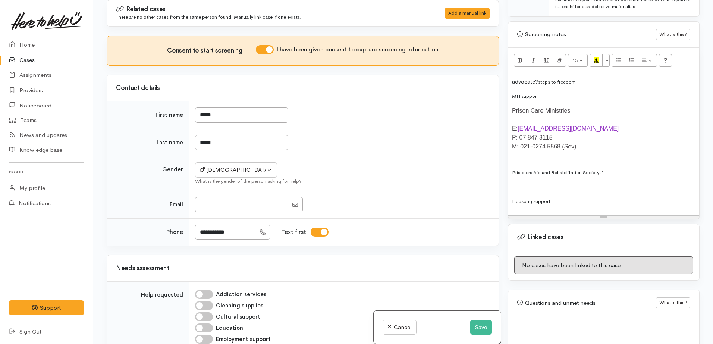
scroll to position [560, 0]
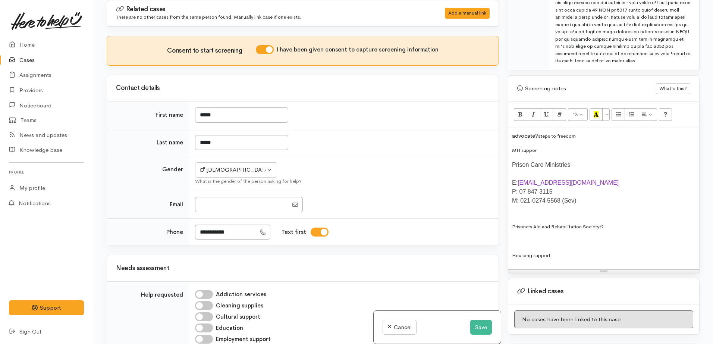
click at [554, 145] on div "advocate? steps to freedom MH suppor Prison Care Ministries E: admin@prisoncare…" at bounding box center [603, 198] width 191 height 141
click at [543, 138] on span "steps to freedom" at bounding box center [557, 136] width 38 height 6
click at [587, 137] on p "advocate? steps to freedom" at bounding box center [604, 136] width 184 height 9
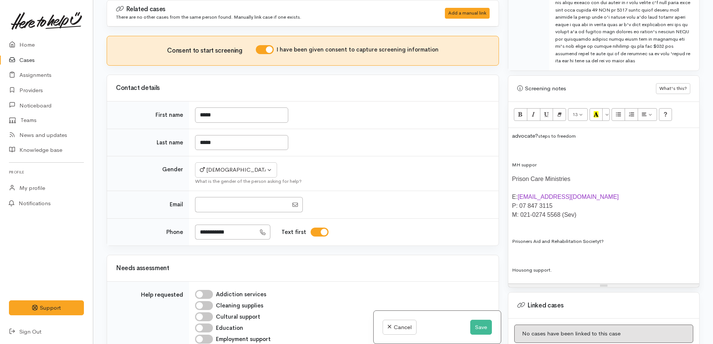
click at [585, 134] on p "advocate? steps to freedom" at bounding box center [604, 136] width 184 height 9
click at [539, 134] on p "advocate? steps to freedom" at bounding box center [604, 136] width 184 height 9
click at [590, 135] on span "steps to freedom" at bounding box center [571, 136] width 38 height 6
click at [601, 137] on p "advocate? Acc, steps to freedom" at bounding box center [604, 136] width 184 height 9
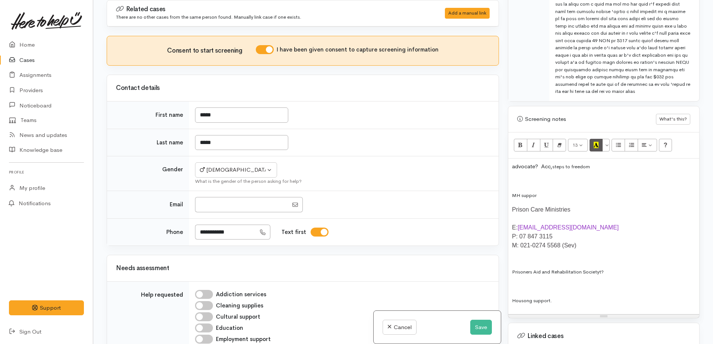
scroll to position [513, 0]
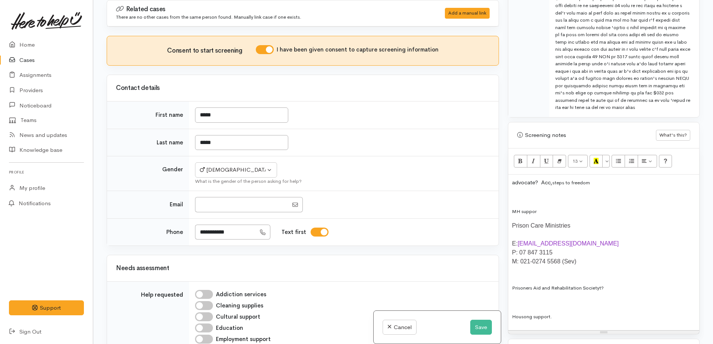
click at [601, 191] on div "advocate? Acc, steps to freedom MH suppor Prison Care Ministries E: admin@priso…" at bounding box center [603, 253] width 191 height 156
click at [598, 182] on p "advocate? Acc, steps to freedom" at bounding box center [604, 182] width 184 height 9
click at [601, 186] on p "advocate? Acc, steps to freedom" at bounding box center [604, 182] width 184 height 9
click at [616, 185] on p "advocate? Acc, steps to freedom" at bounding box center [604, 182] width 184 height 9
click at [597, 63] on div at bounding box center [622, 24] width 135 height 175
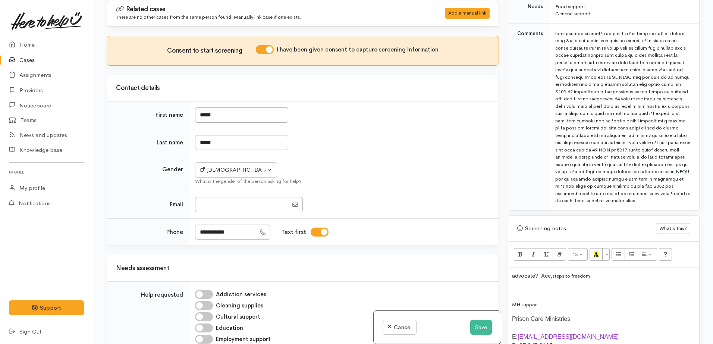
scroll to position [466, 0]
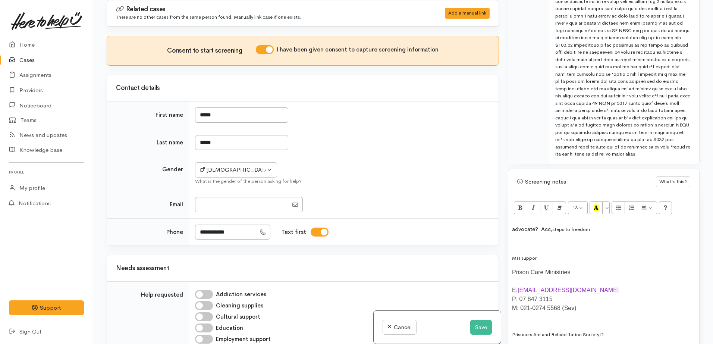
click at [611, 231] on p "advocate? Acc, steps to freedom" at bounding box center [604, 229] width 184 height 9
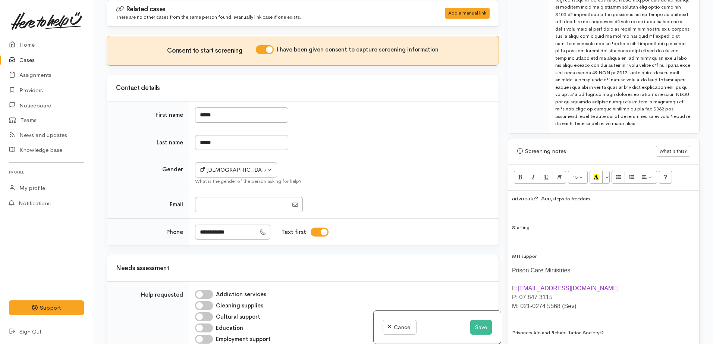
scroll to position [513, 0]
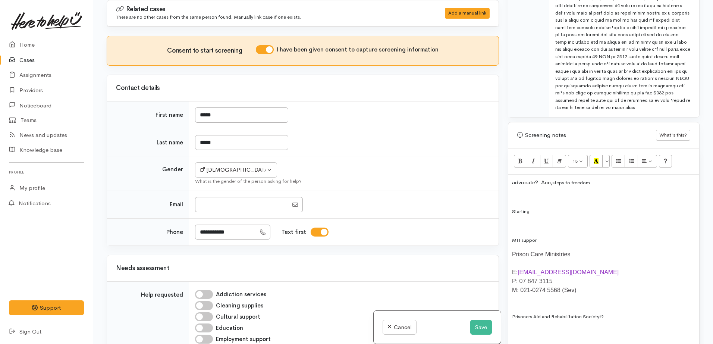
click at [542, 223] on p at bounding box center [604, 225] width 184 height 9
click at [586, 260] on div "advocate? Acc, steps to freedom . Starting MH suppor Prison Care Ministries E: …" at bounding box center [603, 267] width 191 height 185
click at [596, 285] on p "E: admin@prisoncare.org.nz P: 07 847 3115 M: 021-0274 5568 (Sev)" at bounding box center [604, 281] width 184 height 27
click at [565, 244] on p "MH suppor" at bounding box center [604, 240] width 184 height 9
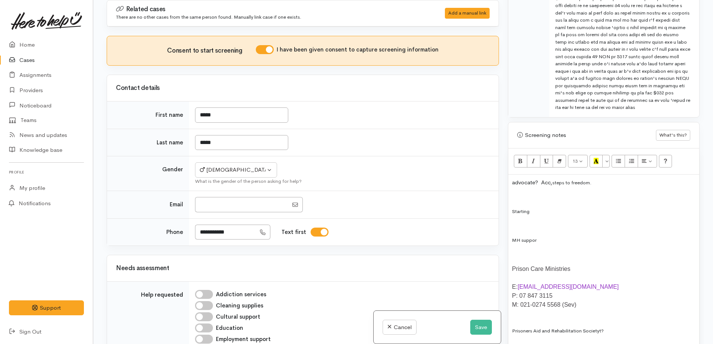
click at [557, 275] on div "advocate? Acc, steps to freedom . Starting MH suppor Prison Care Ministries E: …" at bounding box center [603, 274] width 191 height 199
click at [598, 267] on p "Prison Care Ministries" at bounding box center [604, 268] width 184 height 9
drag, startPoint x: 581, startPoint y: 269, endPoint x: 511, endPoint y: 268, distance: 70.1
click at [511, 268] on div "advocate? Acc, steps to freedom . Starting MH suppor Prison Care Ministries E: …" at bounding box center [603, 274] width 191 height 199
copy p "Prison Care Ministries"
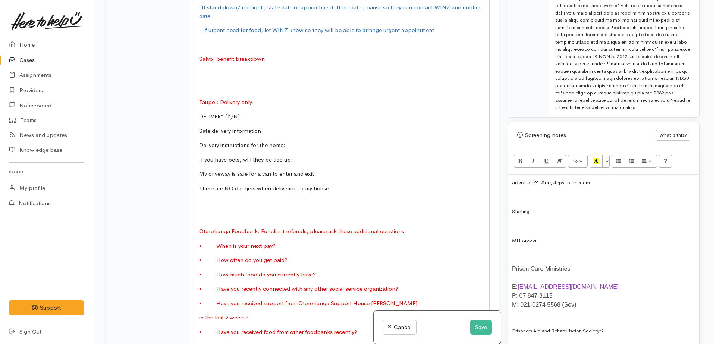
scroll to position [560, 0]
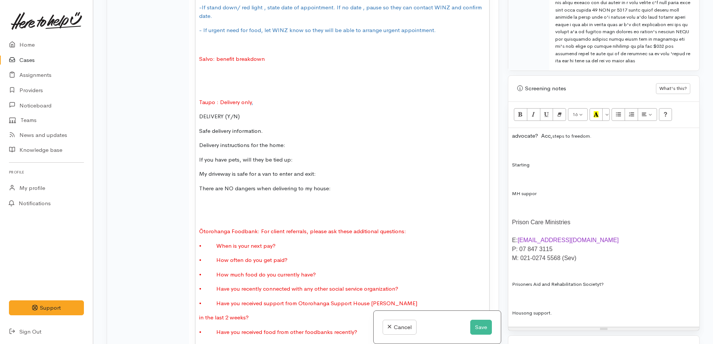
click at [558, 155] on div "advocate? Acc, steps to freedom . Starting MH suppor Prison Care Ministries E: …" at bounding box center [603, 227] width 191 height 199
click at [610, 136] on p "advocate? Acc, steps to freedom ." at bounding box center [604, 136] width 184 height 9
click at [565, 168] on p "Starting" at bounding box center [604, 164] width 184 height 9
click at [604, 251] on p "E: admin@prisoncare.org.nz P: 07 847 3115 M: 021-0274 5568 (Sev)" at bounding box center [604, 249] width 184 height 27
click at [619, 284] on p "Prisoners Aid and Rehabilitation Societyt?" at bounding box center [604, 284] width 184 height 9
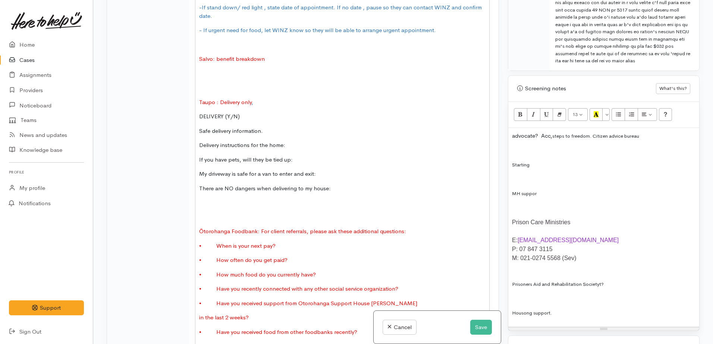
click at [535, 272] on div at bounding box center [604, 276] width 184 height 9
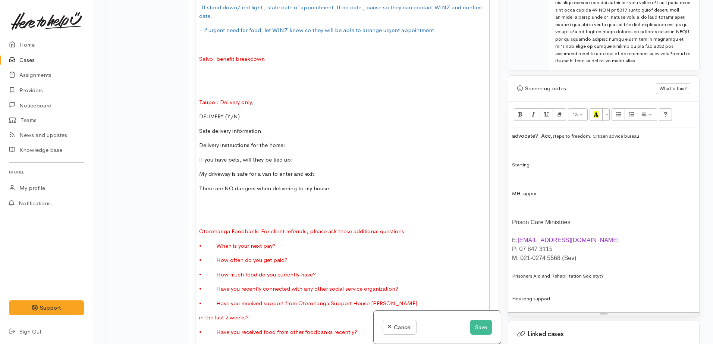
click at [547, 198] on div "advocate? Acc, steps to freedom . Citizen advice bureau Starting MH suppor Pris…" at bounding box center [603, 220] width 191 height 185
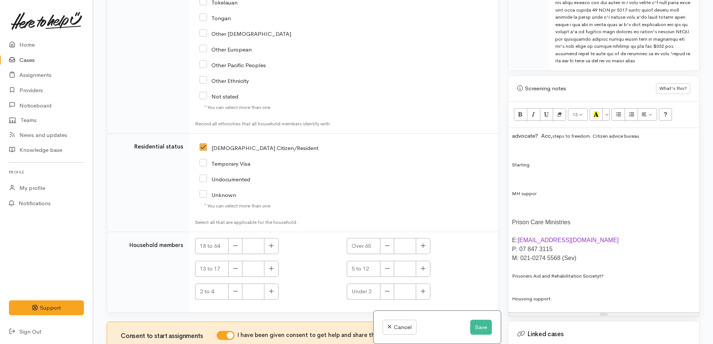
scroll to position [1987, 0]
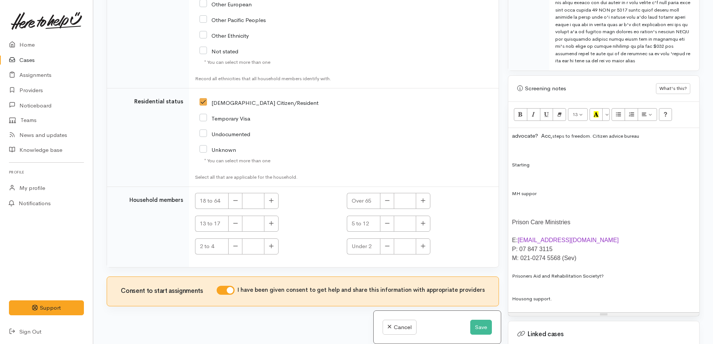
click at [545, 187] on div "advocate? Acc, steps to freedom . Citizen advice bureau Starting MH suppor Pris…" at bounding box center [603, 220] width 191 height 185
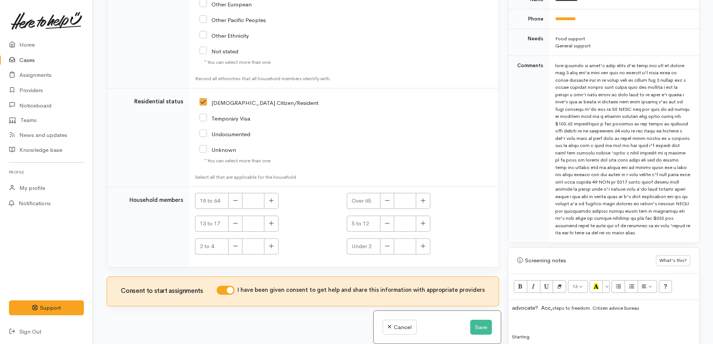
scroll to position [466, 0]
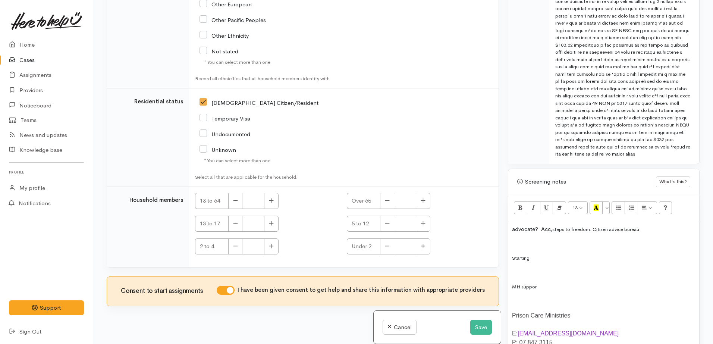
click at [527, 235] on div "advocate? Acc, steps to freedom . Citizen advice bureau Starting MH suppor Pris…" at bounding box center [603, 313] width 191 height 185
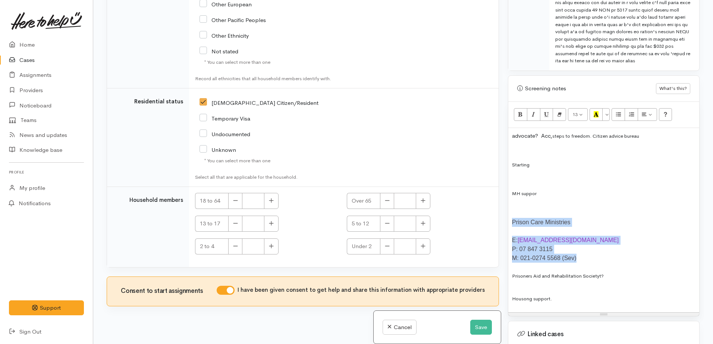
drag, startPoint x: 513, startPoint y: 222, endPoint x: 610, endPoint y: 254, distance: 102.3
click at [610, 254] on div "advocate? Acc, steps to freedom . Citizen advice bureau Starting MH suppor Pris…" at bounding box center [603, 220] width 191 height 185
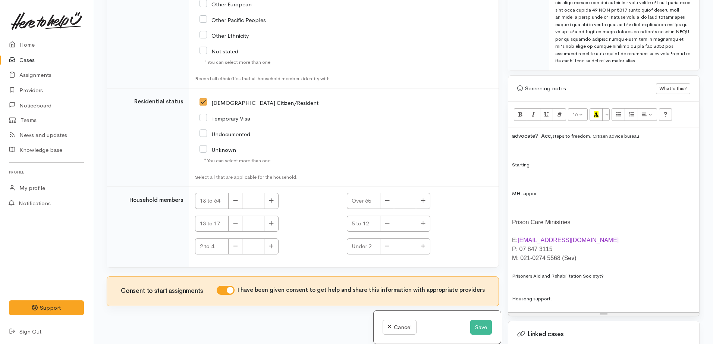
click at [596, 298] on p "Housong support." at bounding box center [604, 298] width 184 height 9
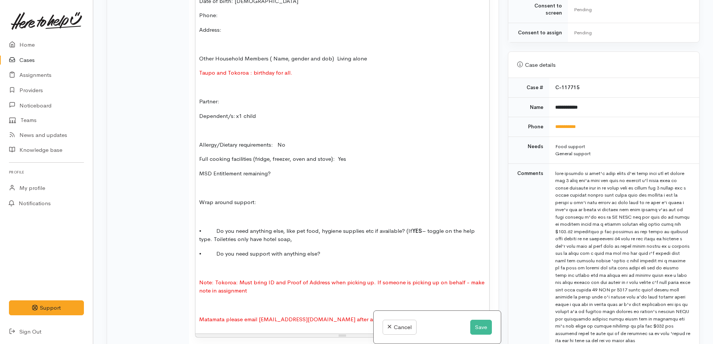
scroll to position [1101, 0]
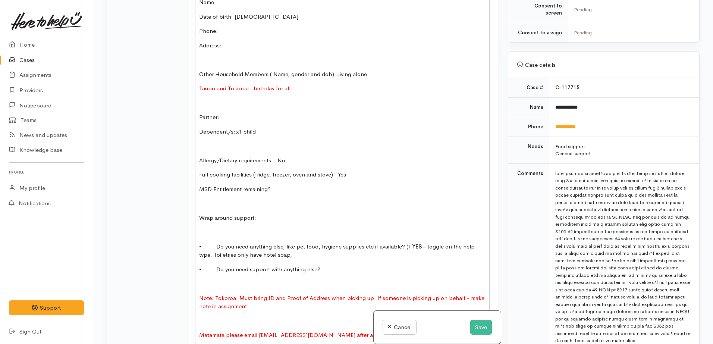
click at [261, 302] on p "Note: Tokoroa: Must bring ID and Proof of Address when picking up. If someone i…" at bounding box center [342, 302] width 286 height 17
click at [307, 247] on p "• Do you need anything else, like pet food, hygiene supplies etc if available? …" at bounding box center [342, 250] width 286 height 17
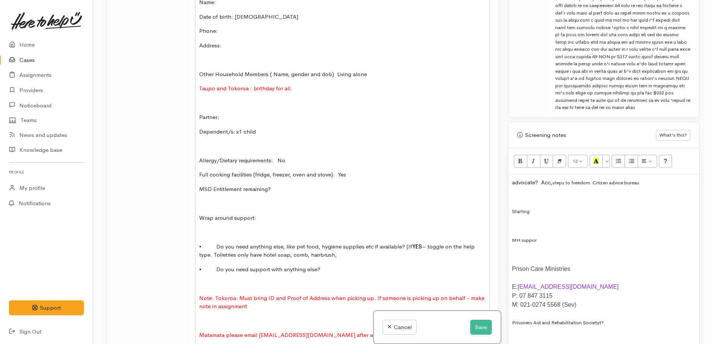
scroll to position [560, 0]
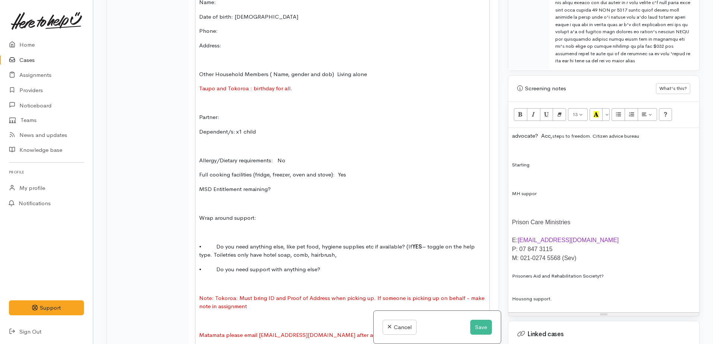
drag, startPoint x: 572, startPoint y: 200, endPoint x: 564, endPoint y: 195, distance: 8.7
click at [571, 199] on div "advocate? Acc, steps to freedom . Citizen advice bureau Starting MH suppor Pris…" at bounding box center [603, 220] width 191 height 185
click at [551, 188] on div "advocate? Acc, steps to freedom . Citizen advice bureau Starting MH suppor Pris…" at bounding box center [603, 220] width 191 height 185
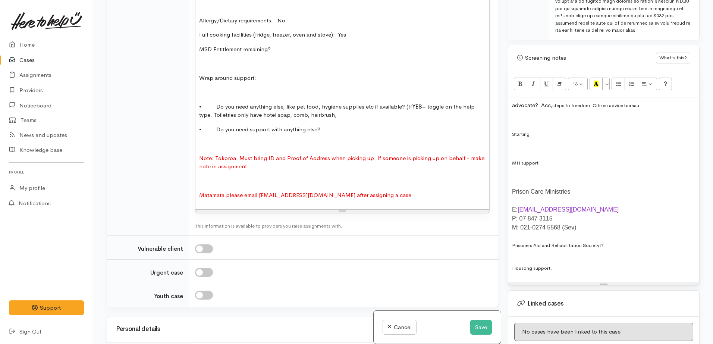
scroll to position [606, 0]
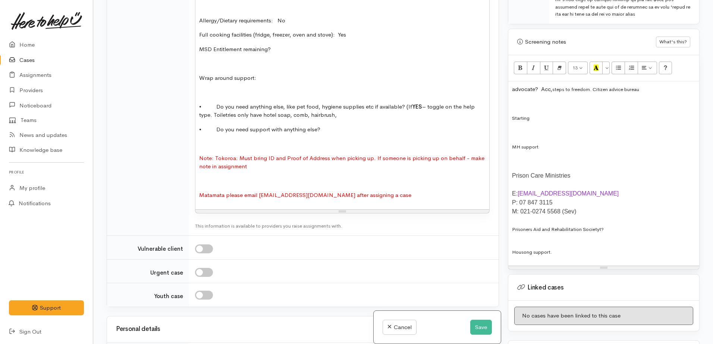
click at [573, 245] on div "advocate? Acc, steps to freedom . Citizen advice bureau Starting MH support Pri…" at bounding box center [603, 173] width 191 height 185
click at [316, 126] on span "• Do you need support with anything else?" at bounding box center [259, 129] width 121 height 7
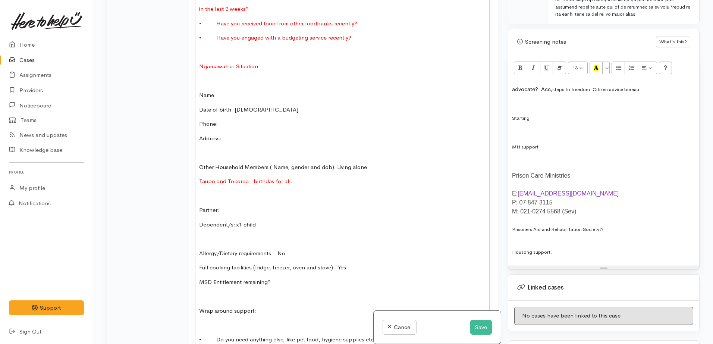
scroll to position [1008, 0]
click at [595, 175] on p "Prison Care Ministries" at bounding box center [604, 175] width 184 height 9
click at [559, 150] on p "MH support" at bounding box center [604, 147] width 184 height 9
click at [584, 182] on div "advocate? Acc, steps to freedom . Citizen advice bureau Starting MH support Pri…" at bounding box center [603, 173] width 191 height 185
click at [587, 170] on div "advocate? Acc, steps to freedom . Citizen advice bureau Starting MH support Pri…" at bounding box center [603, 173] width 191 height 185
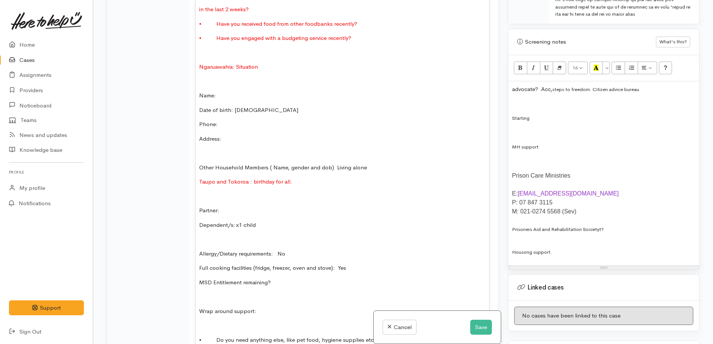
click at [567, 246] on div "advocate? Acc, steps to freedom . Citizen advice bureau Starting MH support Pri…" at bounding box center [603, 173] width 191 height 185
drag, startPoint x: 570, startPoint y: 148, endPoint x: 560, endPoint y: 151, distance: 10.9
click at [570, 148] on p "MH support" at bounding box center [604, 147] width 184 height 9
click at [549, 157] on p at bounding box center [604, 161] width 184 height 9
drag, startPoint x: 553, startPoint y: 146, endPoint x: 497, endPoint y: 145, distance: 56.3
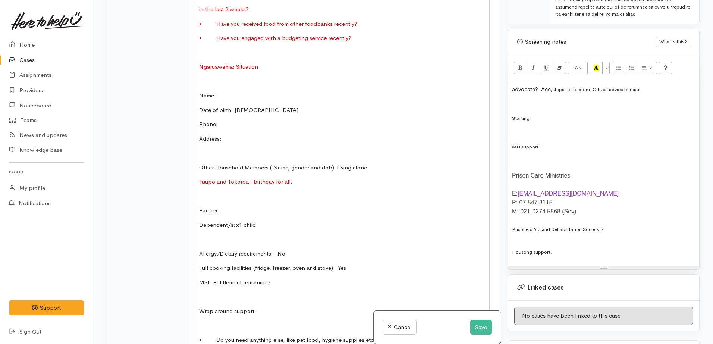
click at [497, 145] on div "Related cases There are no other cases from the same person found. Manually lin…" at bounding box center [403, 172] width 602 height 344
click at [552, 147] on p "MH support" at bounding box center [604, 147] width 184 height 9
drag, startPoint x: 512, startPoint y: 91, endPoint x: 655, endPoint y: 106, distance: 144.4
click at [655, 106] on div "advocate? Acc, steps to freedom . Citizen advice bureau Starting MH support Pri…" at bounding box center [603, 173] width 191 height 185
click at [657, 94] on div "advocate? Acc, steps to freedom . Citizen advice bureau Starting MH support Pri…" at bounding box center [603, 173] width 191 height 185
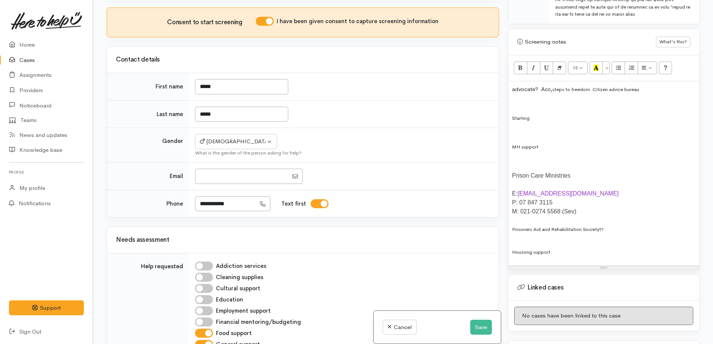
scroll to position [262, 0]
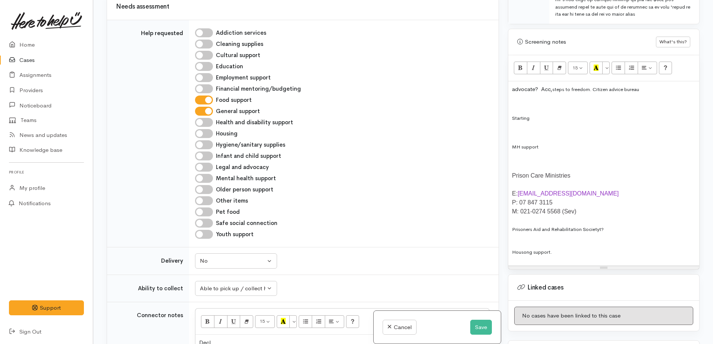
click at [209, 135] on input "Housing" at bounding box center [204, 133] width 18 height 9
checkbox input "true"
click at [206, 146] on input "Hygiene/sanitary supplies" at bounding box center [204, 144] width 18 height 9
checkbox input "true"
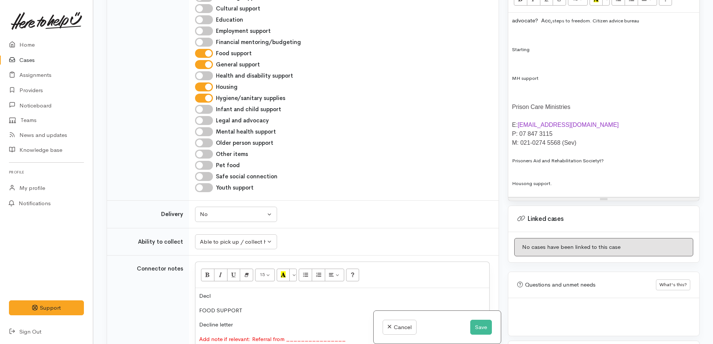
scroll to position [699, 0]
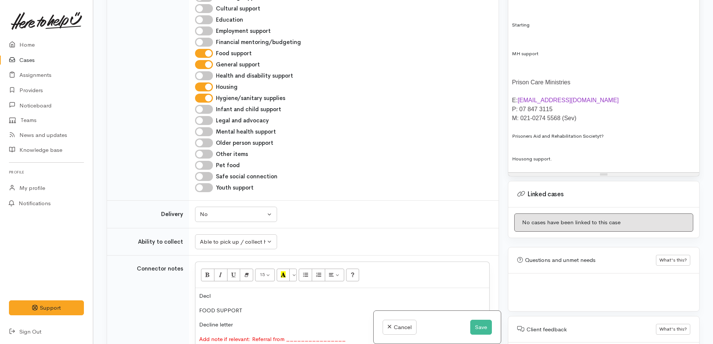
click at [203, 122] on input "Legal and advocacy" at bounding box center [204, 120] width 18 height 9
checkbox input "true"
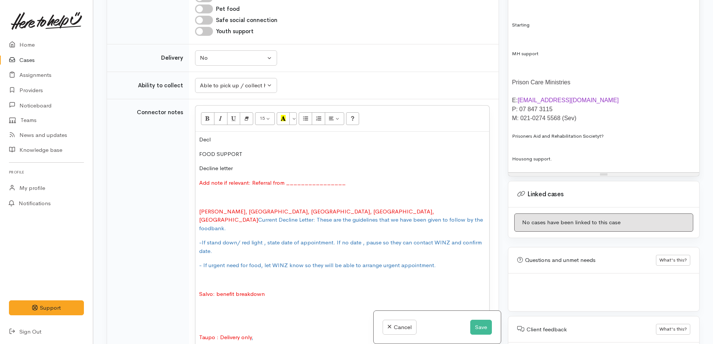
scroll to position [495, 0]
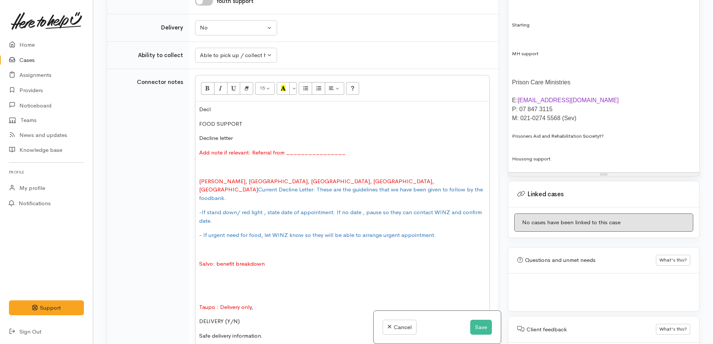
click at [242, 135] on p "Decline letter" at bounding box center [342, 138] width 286 height 9
click at [248, 211] on p "-If stand down/ red light , state date of appointment. If no date , pause so th…" at bounding box center [342, 216] width 286 height 17
drag, startPoint x: 245, startPoint y: 137, endPoint x: 236, endPoint y: 138, distance: 9.4
click at [236, 138] on p "Decline letterL" at bounding box center [342, 138] width 286 height 9
drag, startPoint x: 267, startPoint y: 124, endPoint x: 193, endPoint y: 107, distance: 76.6
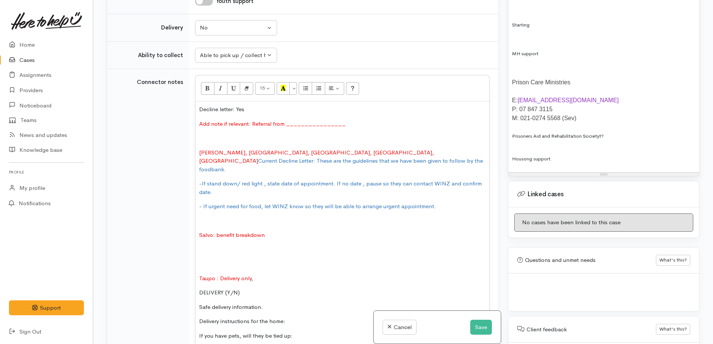
drag, startPoint x: 258, startPoint y: 272, endPoint x: 221, endPoint y: 185, distance: 94.1
drag, startPoint x: 220, startPoint y: 165, endPoint x: 200, endPoint y: 135, distance: 35.6
click at [217, 163] on p "Hamilton, Cambridge, Huntly West, Ngaruawahia, matamata Current Decline Letter:…" at bounding box center [342, 160] width 286 height 25
click at [200, 124] on span "Add note if relevant: Referral from ________________" at bounding box center [272, 123] width 147 height 7
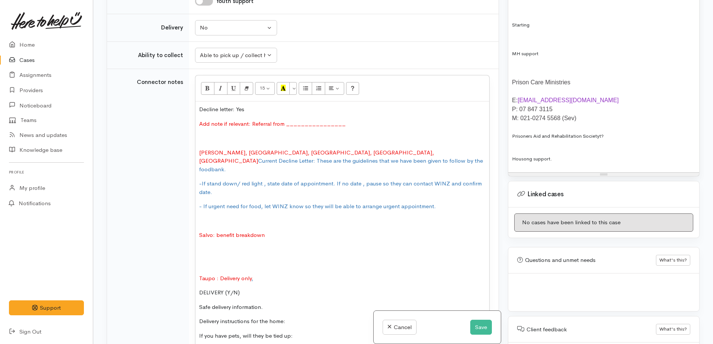
click at [276, 108] on p "Decline letter: Yes" at bounding box center [342, 109] width 286 height 9
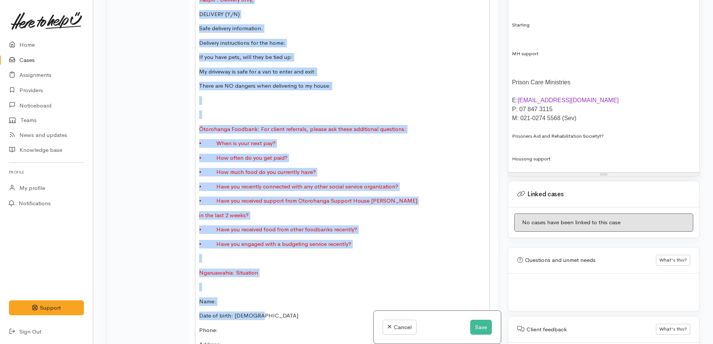
scroll to position [821, 0]
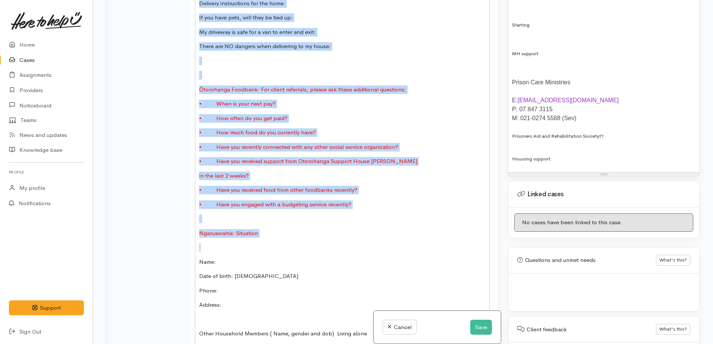
drag, startPoint x: 201, startPoint y: 132, endPoint x: 288, endPoint y: 226, distance: 128.8
click at [288, 227] on div "Decline letter: Yes. However, client is not eligible for any benefit from WINZ …" at bounding box center [342, 191] width 294 height 833
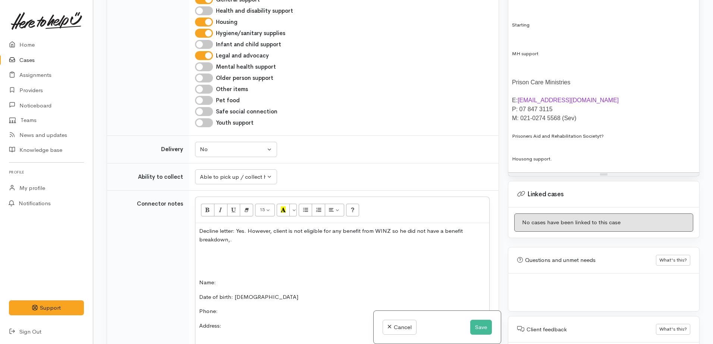
scroll to position [466, 0]
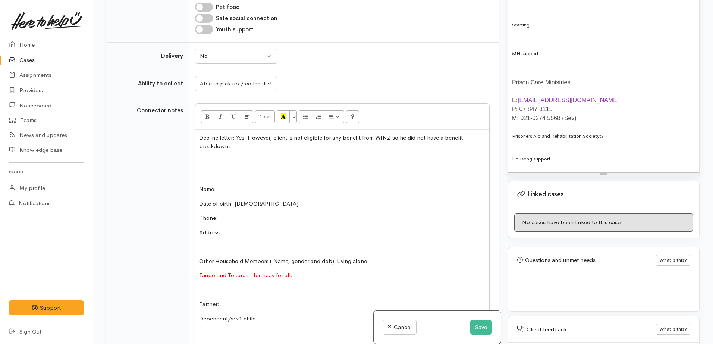
click at [228, 190] on p "Name:" at bounding box center [342, 189] width 286 height 9
drag, startPoint x: 258, startPoint y: 205, endPoint x: 234, endPoint y: 204, distance: 24.3
click at [234, 204] on p "Date of birth: 6.9.1976" at bounding box center [342, 204] width 286 height 9
copy span "6.9.1976"
click at [256, 204] on span "Date of birth: 6.9.1976" at bounding box center [248, 203] width 99 height 7
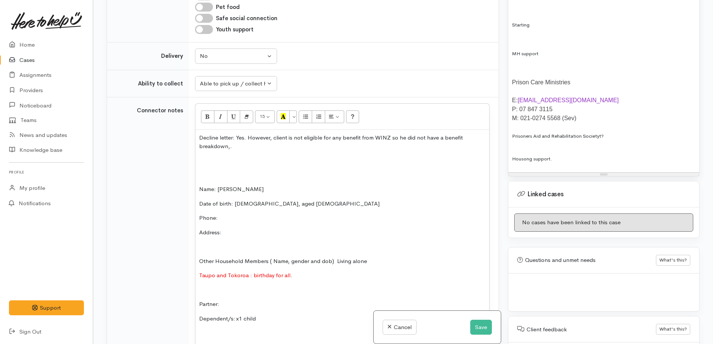
click at [198, 165] on div "Decline letter: Yes. However, client is not eligible for any benefit from WINZ …" at bounding box center [342, 333] width 294 height 406
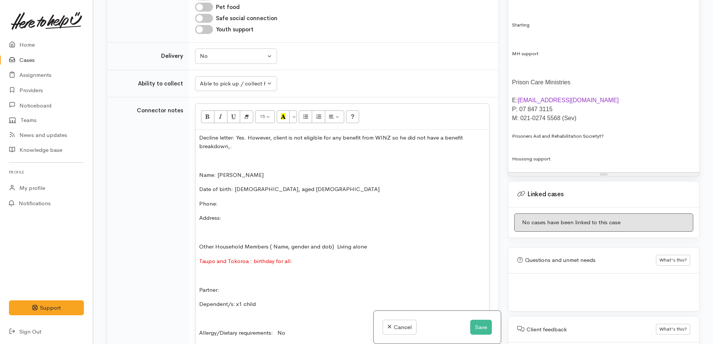
click at [226, 206] on p "Phone:" at bounding box center [342, 204] width 286 height 9
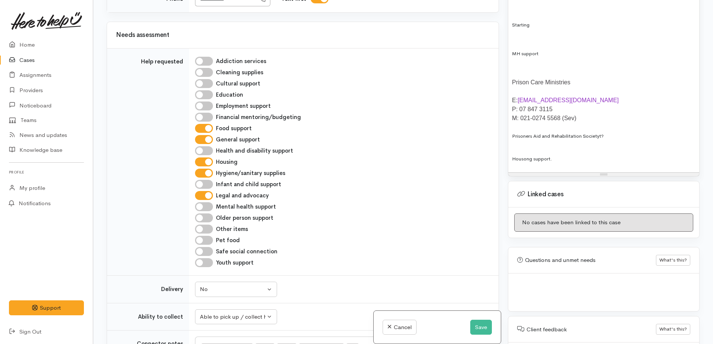
scroll to position [0, 0]
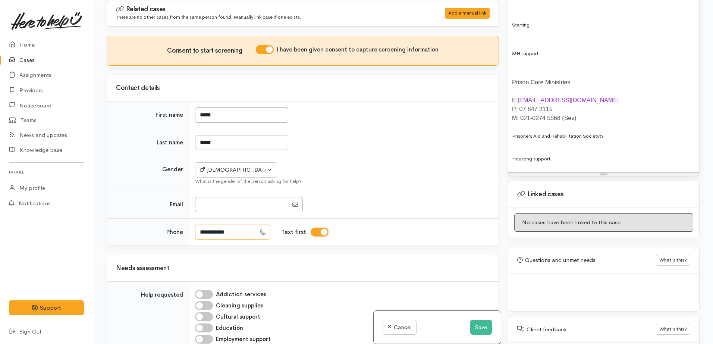
drag, startPoint x: 239, startPoint y: 232, endPoint x: 198, endPoint y: 230, distance: 41.1
click at [193, 231] on td "**********" at bounding box center [344, 231] width 310 height 27
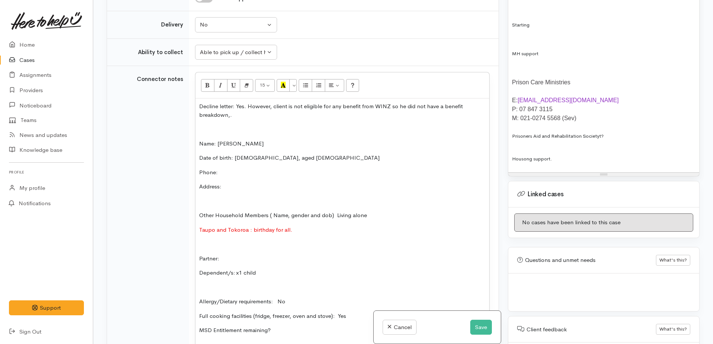
scroll to position [513, 0]
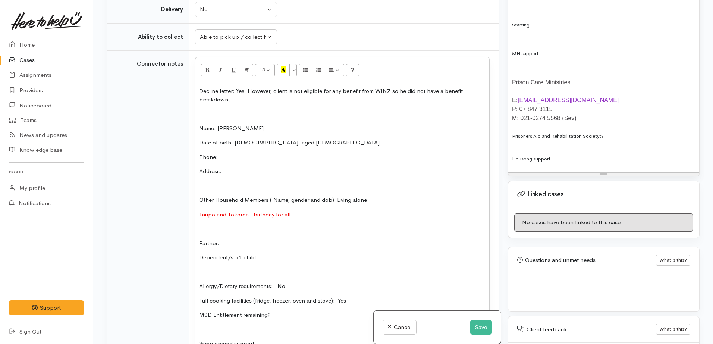
click at [300, 144] on p "Date of birth: 6.9.1976, aged 49" at bounding box center [342, 142] width 286 height 9
click at [242, 161] on p "Phone:" at bounding box center [342, 157] width 286 height 9
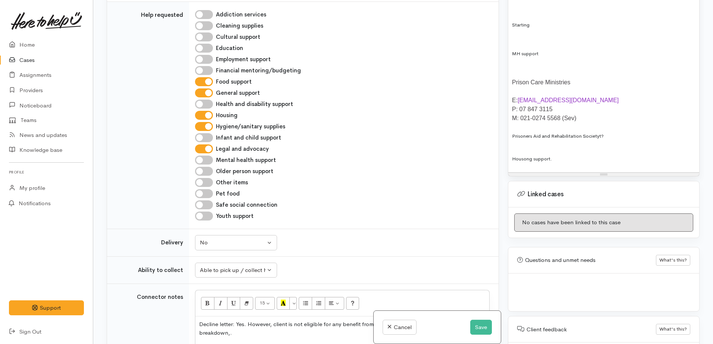
scroll to position [93, 0]
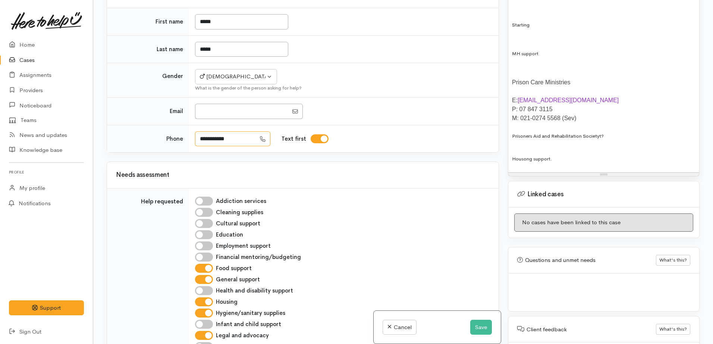
drag, startPoint x: 243, startPoint y: 139, endPoint x: 188, endPoint y: 136, distance: 55.6
click at [188, 136] on tr "**********" at bounding box center [303, 138] width 392 height 27
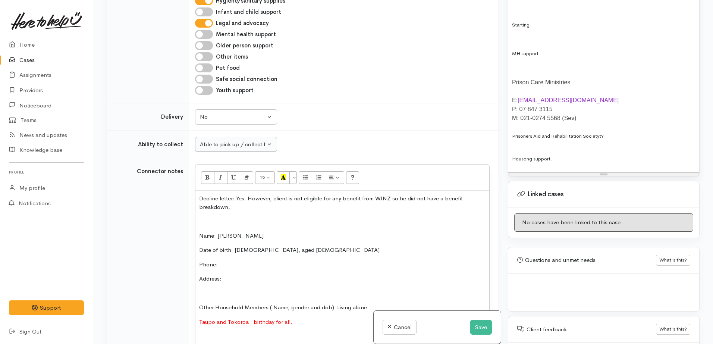
scroll to position [560, 0]
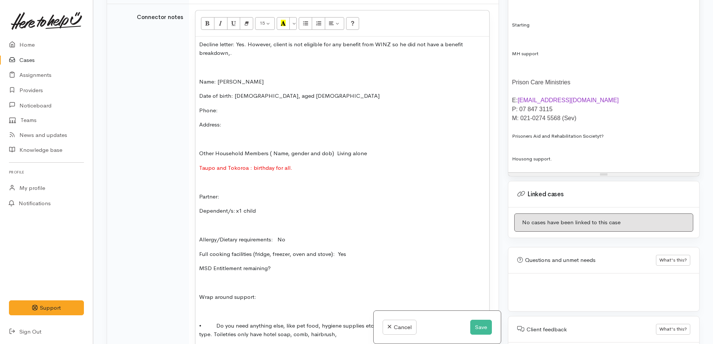
click at [228, 109] on p "Phone:" at bounding box center [342, 110] width 286 height 9
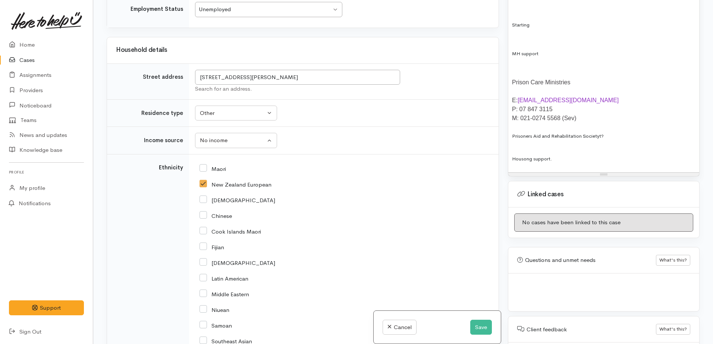
scroll to position [1166, 0]
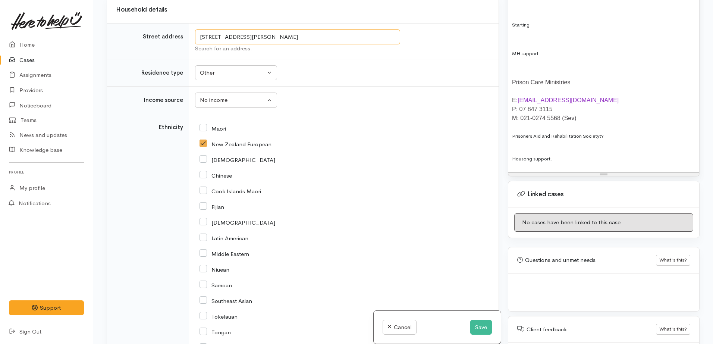
drag, startPoint x: 293, startPoint y: 36, endPoint x: 195, endPoint y: 40, distance: 98.2
click at [195, 40] on input "46 Victoria Street, Hamilton Central, Hamilton, New Zealand" at bounding box center [297, 36] width 205 height 15
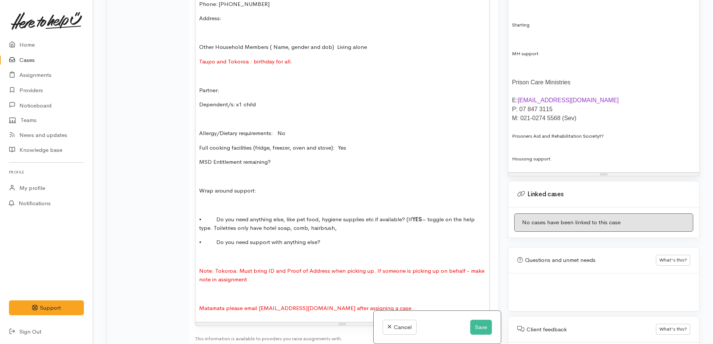
scroll to position [653, 0]
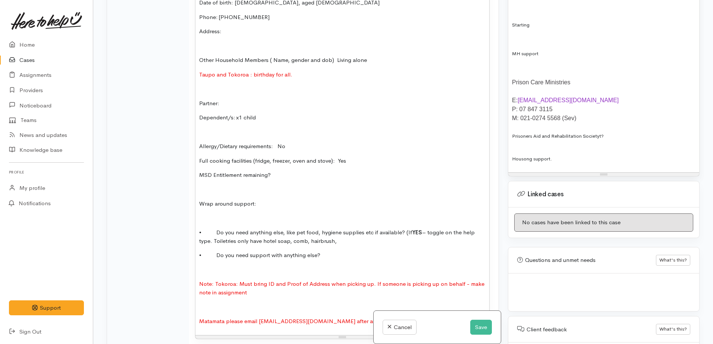
click at [232, 34] on p "Address:" at bounding box center [342, 31] width 286 height 9
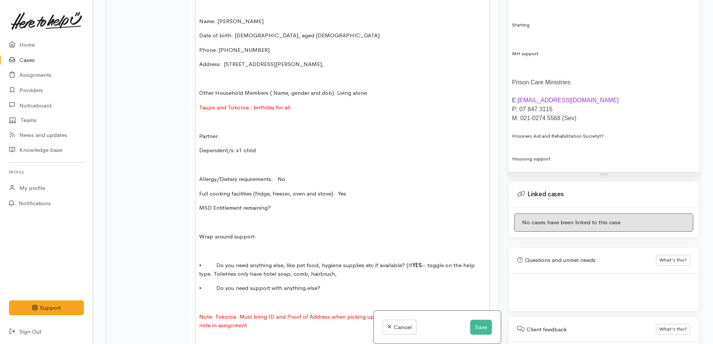
scroll to position [606, 0]
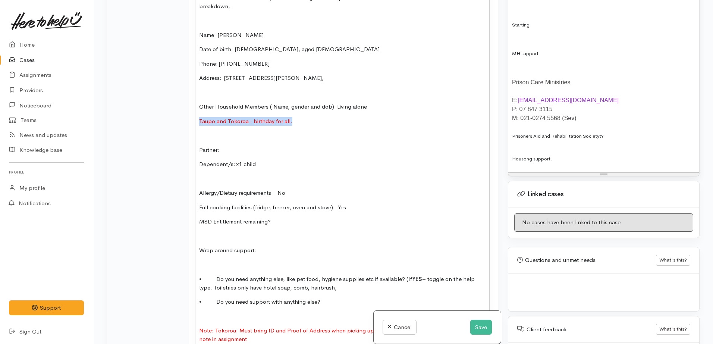
drag, startPoint x: 209, startPoint y: 122, endPoint x: 196, endPoint y: 121, distance: 12.7
click at [196, 121] on div "Decline letter: Yes. However, client is not eligible for any benefit from WINZ …" at bounding box center [342, 186] width 294 height 392
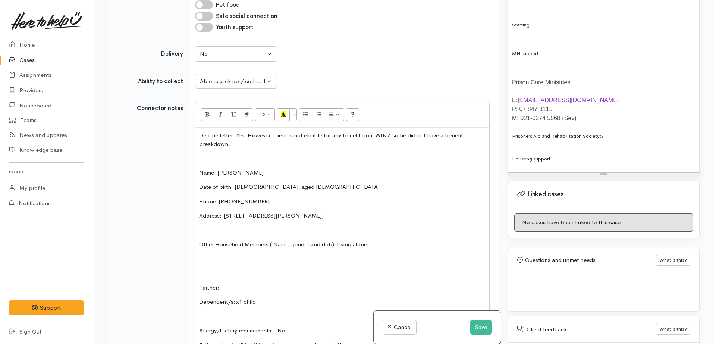
scroll to position [466, 0]
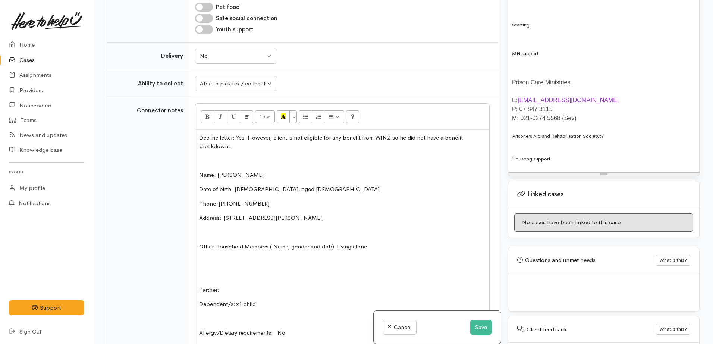
click at [219, 161] on p at bounding box center [342, 160] width 286 height 9
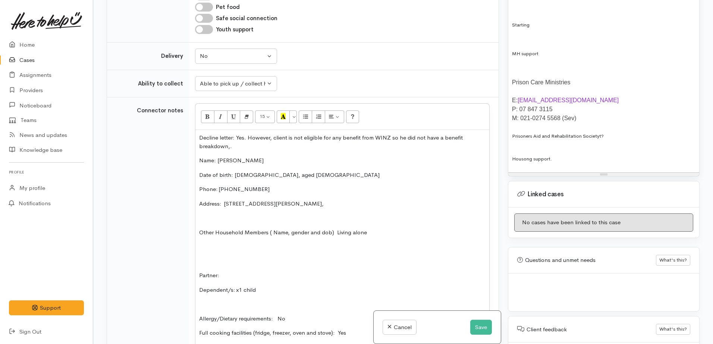
drag, startPoint x: 217, startPoint y: 145, endPoint x: 174, endPoint y: 135, distance: 44.1
click at [174, 135] on tr "Connector notes 15 8 9 10 11 12 14 18 24 36 Background Color Transparent Select…" at bounding box center [303, 315] width 392 height 436
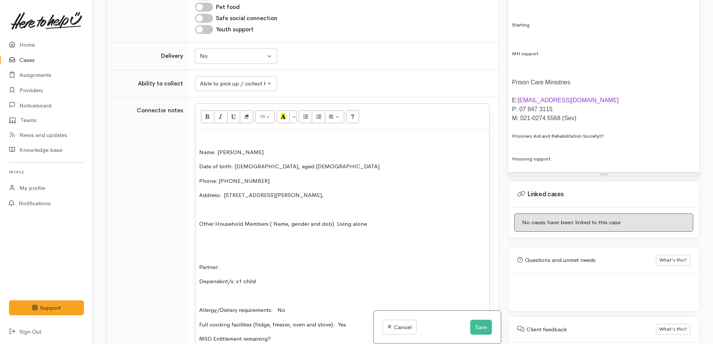
click at [213, 213] on p at bounding box center [342, 210] width 286 height 9
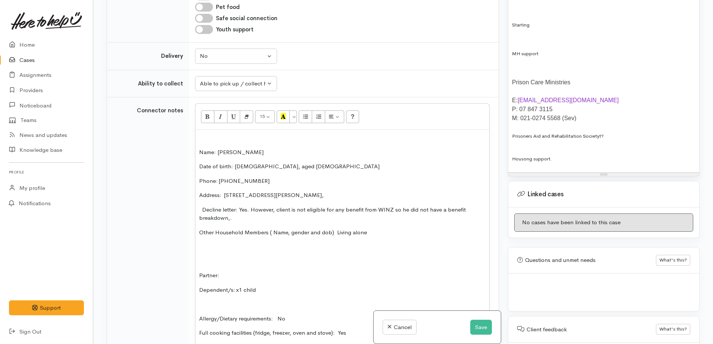
click at [336, 197] on p "Address:  46 Victoria Street, Hamilton Central," at bounding box center [342, 195] width 286 height 9
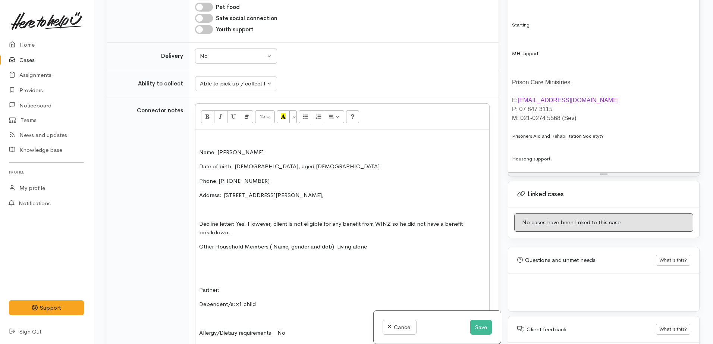
click at [238, 235] on p "Decline letter: Yes. However, client is not eligible for any benefit from WINZ …" at bounding box center [342, 228] width 286 height 17
drag, startPoint x: 317, startPoint y: 247, endPoint x: 239, endPoint y: 238, distance: 79.3
click at [239, 238] on div "Name: Mike Brown Date of birth: 6.9.1976, aged 49 Phone: 02102973737 Address:  …" at bounding box center [342, 326] width 294 height 392
drag, startPoint x: 231, startPoint y: 262, endPoint x: 232, endPoint y: 237, distance: 24.3
click at [229, 261] on p at bounding box center [342, 261] width 286 height 9
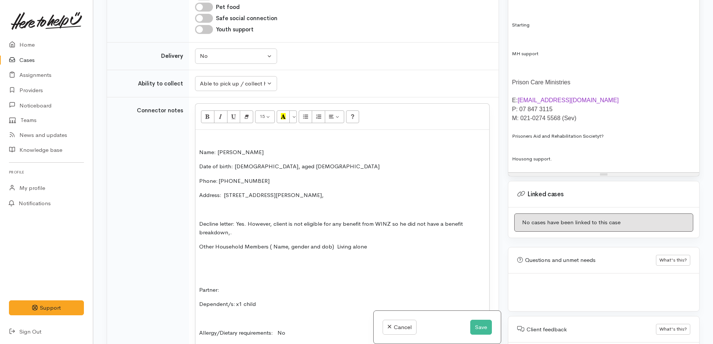
click at [234, 233] on p "Decline letter: Yes. However, client is not eligible for any benefit from WINZ …" at bounding box center [342, 228] width 286 height 17
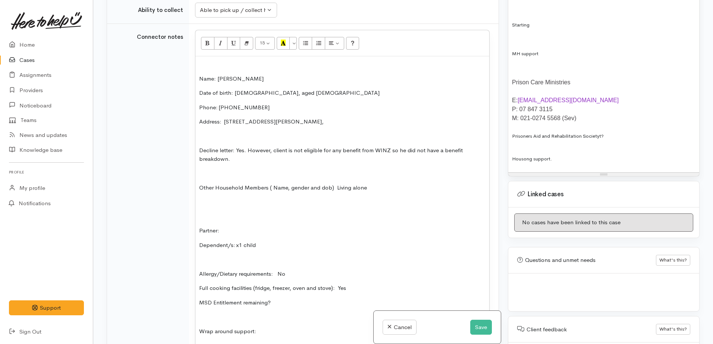
scroll to position [560, 0]
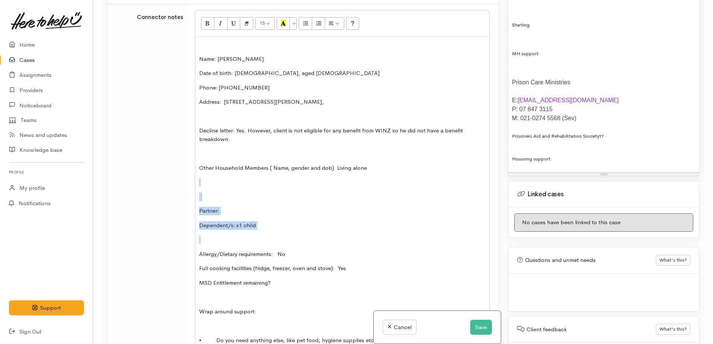
drag, startPoint x: 217, startPoint y: 210, endPoint x: 192, endPoint y: 178, distance: 40.9
click at [192, 178] on td "15 8 9 10 11 12 14 18 24 36 Background Color Transparent Select #ffff00 Text Co…" at bounding box center [344, 236] width 310 height 465
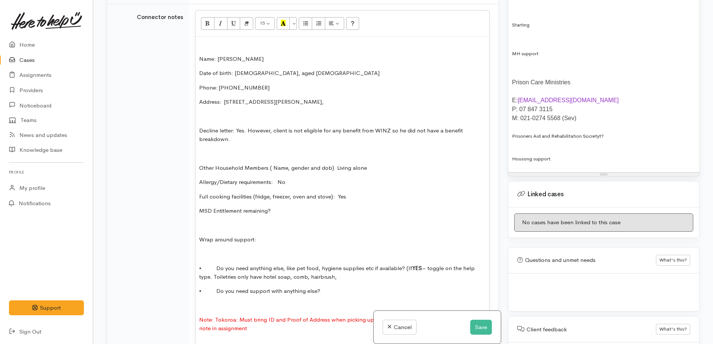
click at [280, 209] on p "MSD Entitlement remaining?" at bounding box center [342, 211] width 286 height 9
drag, startPoint x: 280, startPoint y: 209, endPoint x: 199, endPoint y: 195, distance: 82.4
click at [196, 196] on div "Name: Mike Brown Date of birth: 6.9.1976, aged 49 Phone: 02102973737 Address:  …" at bounding box center [342, 204] width 294 height 334
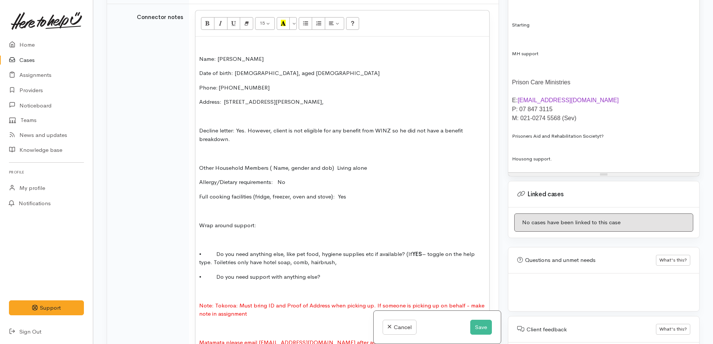
drag, startPoint x: 403, startPoint y: 254, endPoint x: 403, endPoint y: 260, distance: 6.0
click at [403, 255] on span "• Do you need anything else, like pet food, hygiene supplies etc if available? …" at bounding box center [337, 258] width 276 height 16
drag, startPoint x: 280, startPoint y: 264, endPoint x: 244, endPoint y: 264, distance: 36.2
click at [244, 264] on p "• Do you need anything else, like pet food, hygiene supplies etc if available? …" at bounding box center [342, 258] width 286 height 17
drag, startPoint x: 420, startPoint y: 252, endPoint x: 419, endPoint y: 269, distance: 16.8
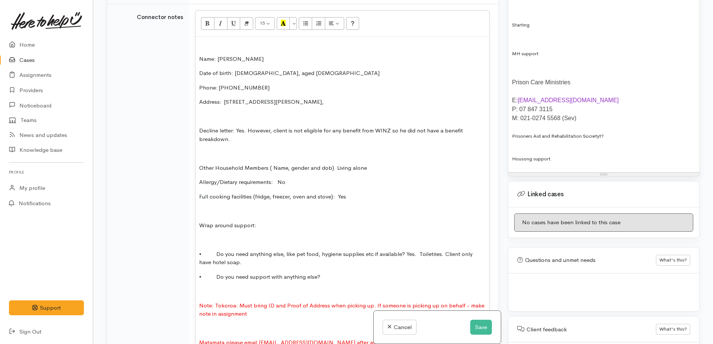
click at [419, 252] on span "• Do you need anything else, like pet food, hygiene supplies etc if available? …" at bounding box center [335, 258] width 273 height 16
click at [330, 275] on p "• Do you need support with anything else?" at bounding box center [342, 277] width 286 height 9
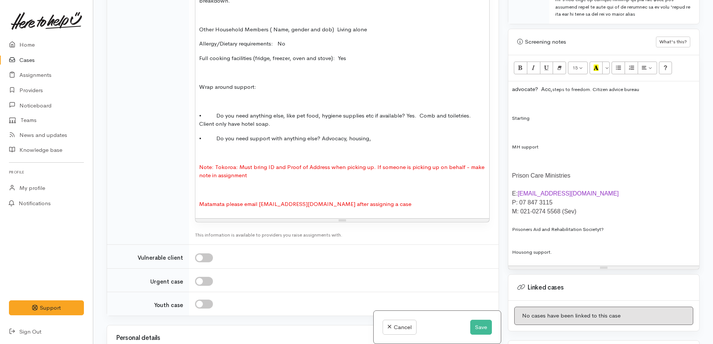
scroll to position [699, 0]
drag, startPoint x: 415, startPoint y: 203, endPoint x: 168, endPoint y: 153, distance: 252.3
click at [168, 153] on tr "Connector notes 15 8 9 10 11 12 14 18 24 36 Background Color Transparent Select…" at bounding box center [303, 53] width 392 height 379
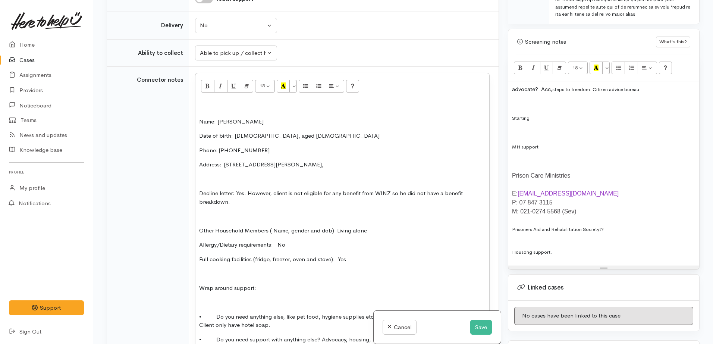
scroll to position [513, 0]
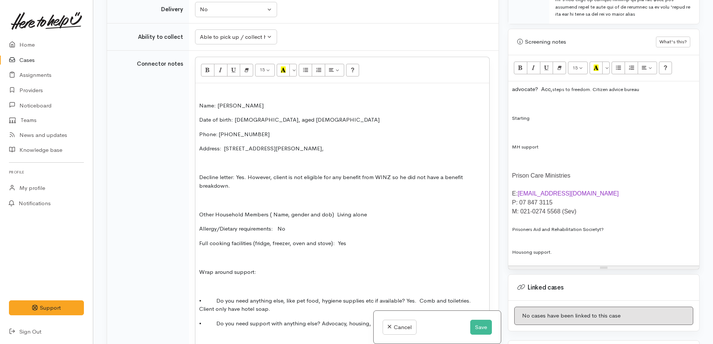
click at [223, 84] on div "Name: Mike Brown Date of birth: 6.9.1976, aged 49 Phone: 02102973737 Address:  …" at bounding box center [342, 217] width 294 height 269
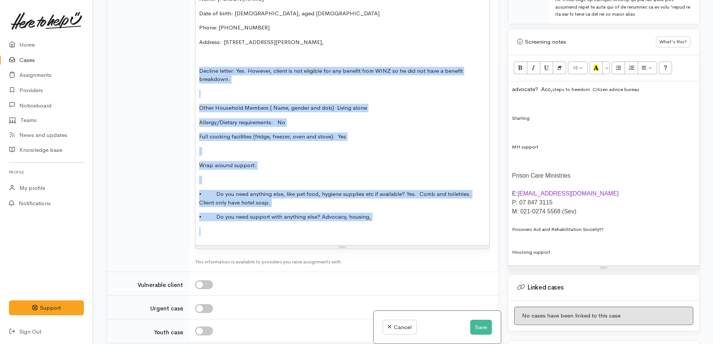
scroll to position [606, 0]
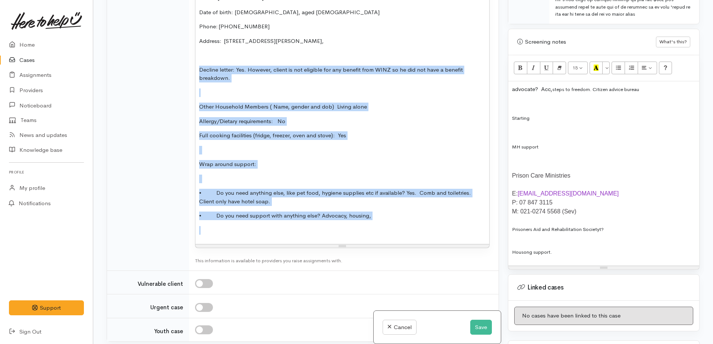
drag, startPoint x: 199, startPoint y: 162, endPoint x: 399, endPoint y: 226, distance: 210.2
click at [399, 226] on div "Name: Mike Brown Date of birth: 6.9.1976, aged 49 Phone: 02102973737 Address:  …" at bounding box center [342, 117] width 294 height 254
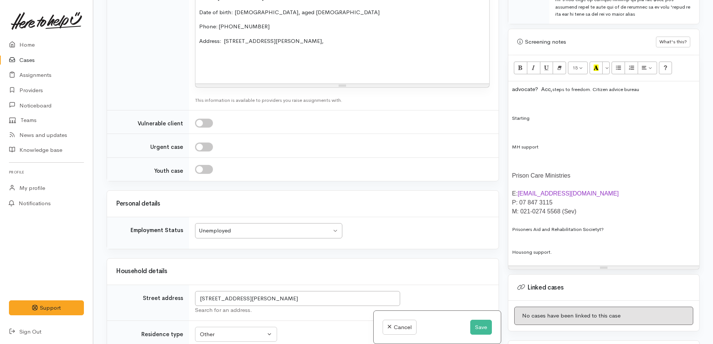
click at [511, 88] on div "advocate? Acc, steps to freedom . Citizen advice bureau Starting MH support Pri…" at bounding box center [603, 173] width 191 height 185
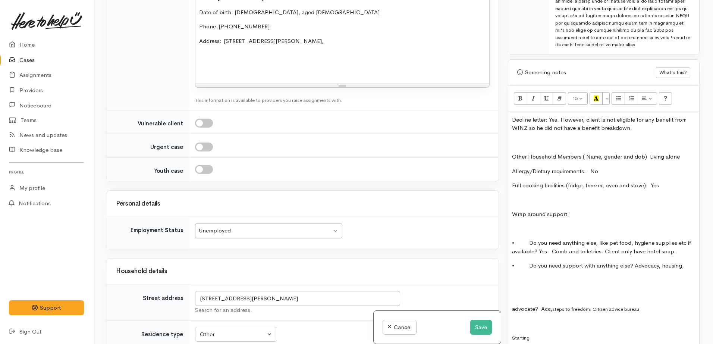
scroll to position [560, 0]
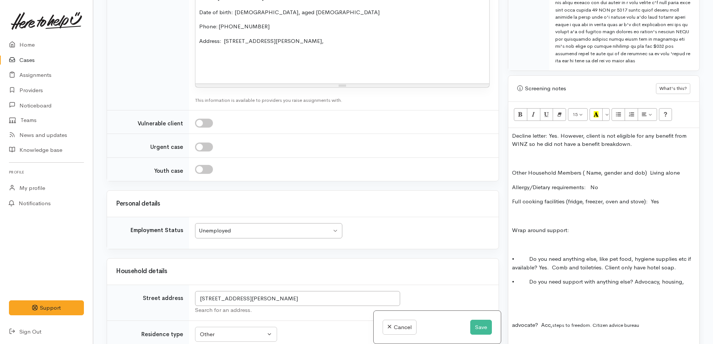
click at [513, 140] on p "Decline letter: Yes. However, client is not eligible for any benefit from WINZ …" at bounding box center [604, 140] width 184 height 17
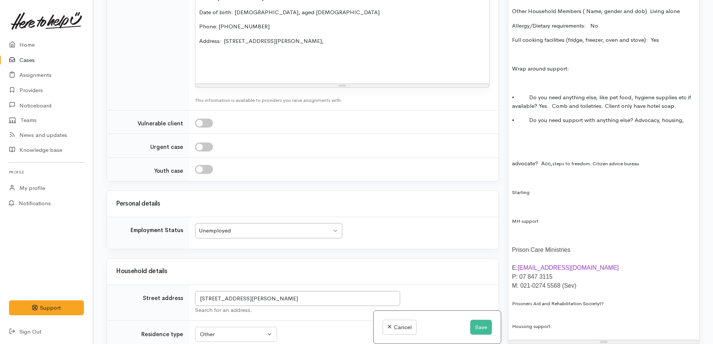
scroll to position [793, 0]
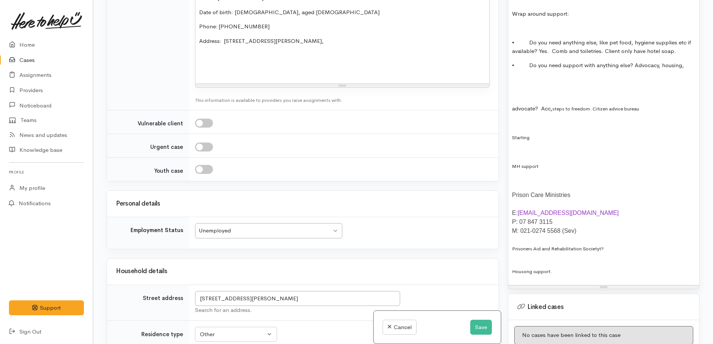
drag, startPoint x: 571, startPoint y: 194, endPoint x: 526, endPoint y: 192, distance: 45.5
click at [505, 195] on div "Warnings Add No warnings have been raised against this case Add Warning Title ●…" at bounding box center [604, 172] width 201 height 344
copy p "Prison Care Ministries"
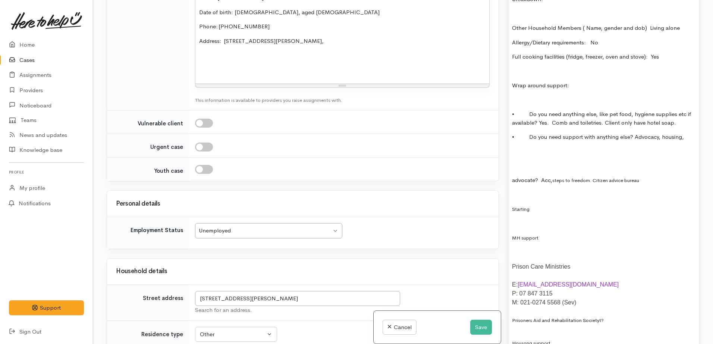
scroll to position [606, 0]
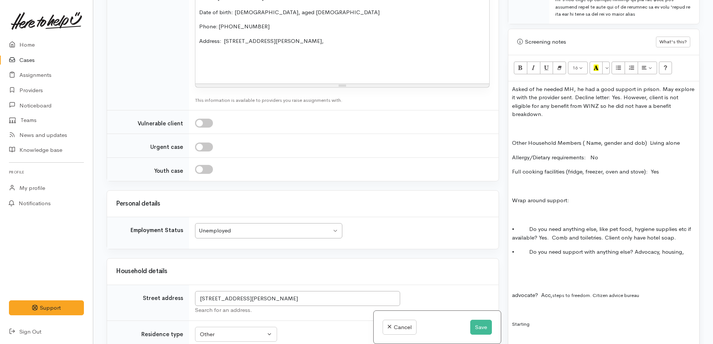
click at [576, 98] on p "Asked of he needed MH, he had a good support in prison. May explore it with the…" at bounding box center [604, 102] width 184 height 34
click at [572, 100] on p "Asked of he needed MH, he had a good support in prison. May explore it with the…" at bounding box center [604, 102] width 184 height 34
click at [589, 97] on span "Prison Care Ministries ." at bounding box center [558, 97] width 62 height 6
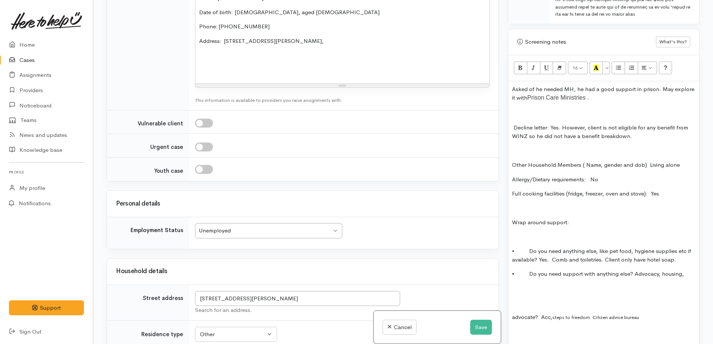
click at [607, 104] on div "Asked of he needed MH, he had a good support in prison. May explore it with Pri…" at bounding box center [603, 287] width 191 height 413
click at [607, 100] on p "Asked of he needed MH, he had a good support in prison. May explore it with Pri…" at bounding box center [604, 94] width 184 height 18
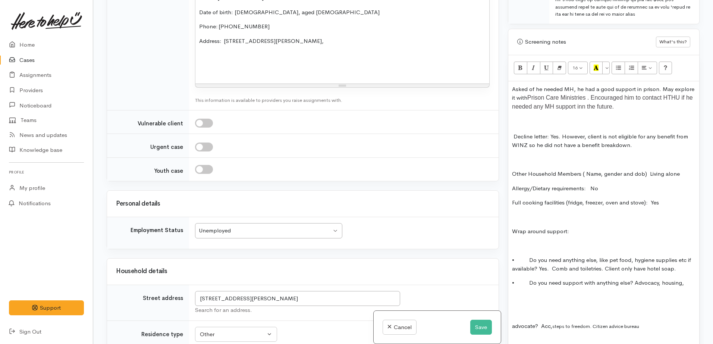
click at [526, 117] on p at bounding box center [604, 121] width 184 height 9
click at [520, 165] on div "Asked of he needed MH, he had a good support in prison. May explore it with Pri…" at bounding box center [603, 292] width 191 height 422
click at [516, 159] on p at bounding box center [604, 160] width 184 height 9
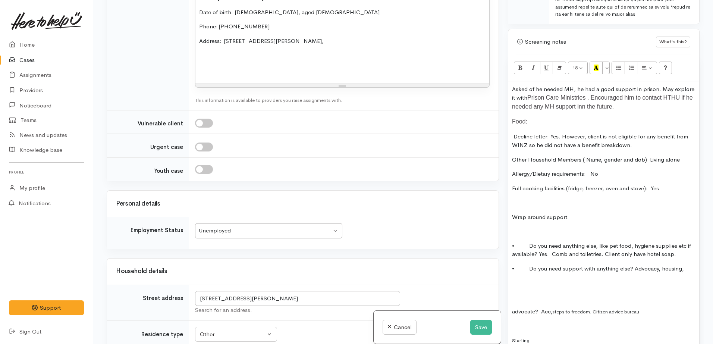
click at [520, 203] on p at bounding box center [604, 202] width 184 height 9
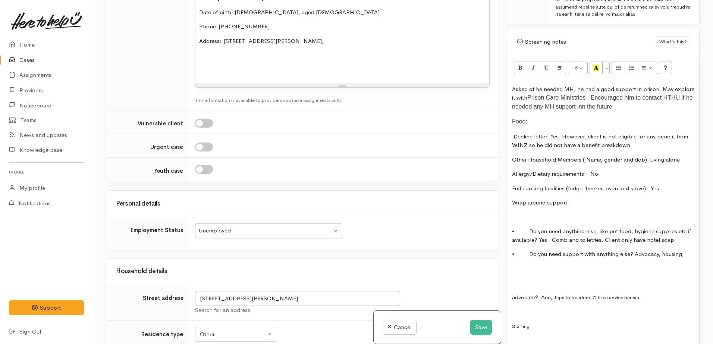
click at [516, 216] on p at bounding box center [604, 217] width 184 height 9
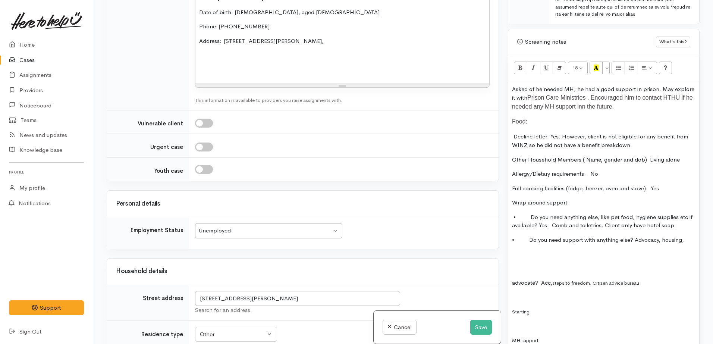
click at [519, 254] on p at bounding box center [604, 254] width 184 height 9
click at [660, 242] on span "• Do you need support with anything else? Advocacy, housing," at bounding box center [598, 239] width 172 height 7
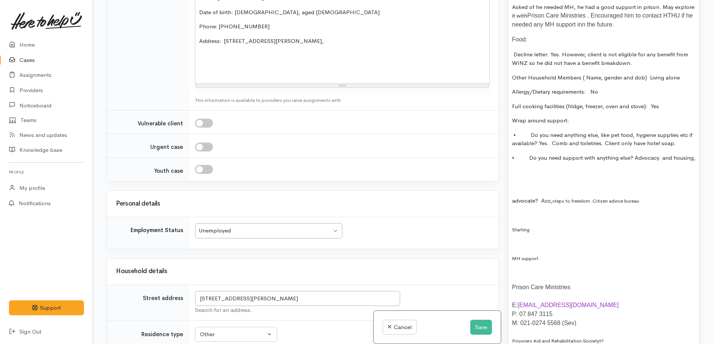
scroll to position [699, 0]
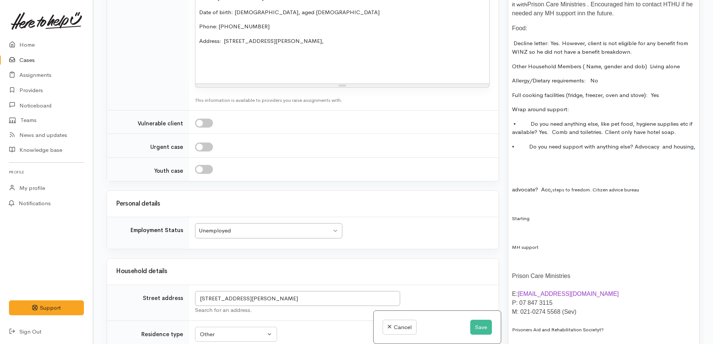
drag, startPoint x: 560, startPoint y: 151, endPoint x: 560, endPoint y: 156, distance: 4.8
click at [560, 151] on p "• Do you need support with anything else? Advocacy and housing," at bounding box center [604, 147] width 184 height 9
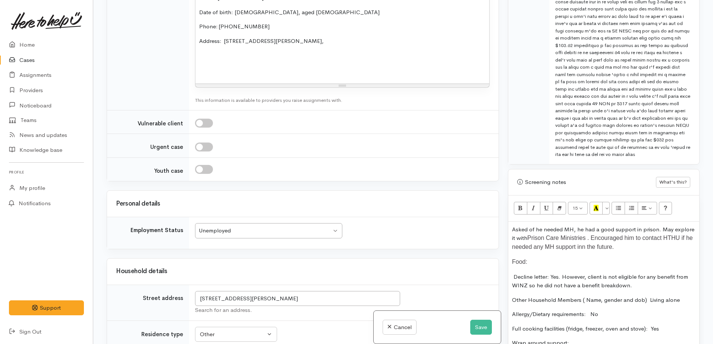
scroll to position [420, 0]
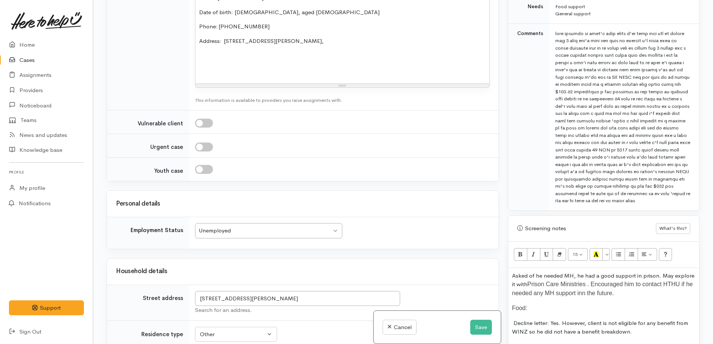
drag, startPoint x: 555, startPoint y: 26, endPoint x: 614, endPoint y: 200, distance: 183.6
click at [614, 200] on div at bounding box center [622, 117] width 135 height 175
copy div "good evening my name's mike brown i've only been out of prison for 3 days don't…"
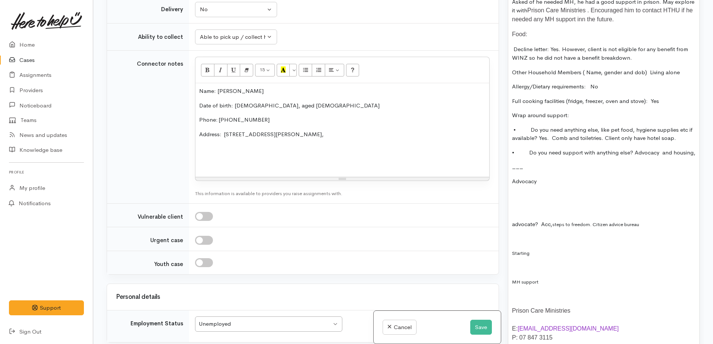
scroll to position [699, 0]
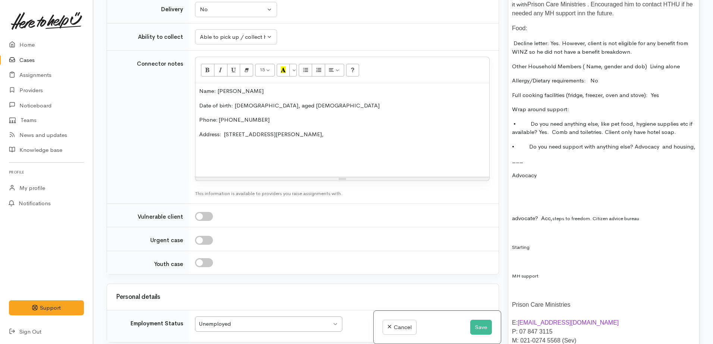
click at [551, 180] on p "Advocacy" at bounding box center [604, 175] width 184 height 9
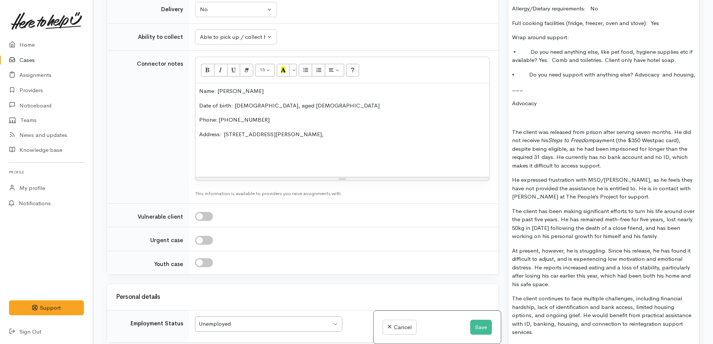
scroll to position [818, 0]
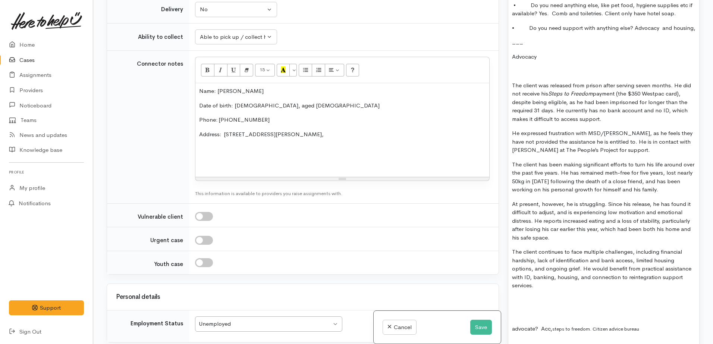
click at [608, 123] on p "The client was released from prison after serving seven months. He did not rece…" at bounding box center [604, 102] width 184 height 42
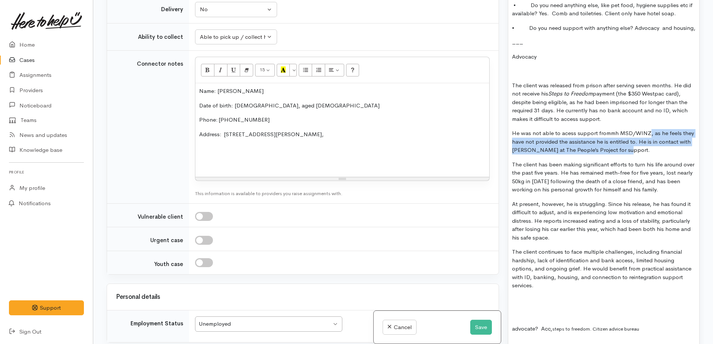
drag, startPoint x: 632, startPoint y: 159, endPoint x: 647, endPoint y: 139, distance: 25.5
click at [647, 139] on p "He was not able to acess support frommh MSD/WINZ, as he feels they have not pro…" at bounding box center [604, 141] width 184 height 25
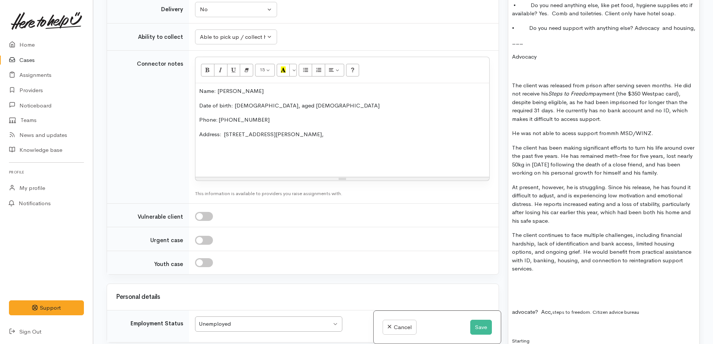
click at [568, 138] on p "He was not able to acess support frommh MSD/WINZ." at bounding box center [604, 133] width 184 height 9
drag, startPoint x: 568, startPoint y: 142, endPoint x: 553, endPoint y: 193, distance: 53.7
click at [553, 193] on p "At present, however, he is struggling. Since his release, he has found it diffi…" at bounding box center [604, 204] width 184 height 42
click at [574, 138] on p "He was not able to acess support frommh MSD/WINZ." at bounding box center [604, 133] width 184 height 9
click at [652, 138] on p "He was not able to access support from MSD/WINZ." at bounding box center [604, 133] width 184 height 9
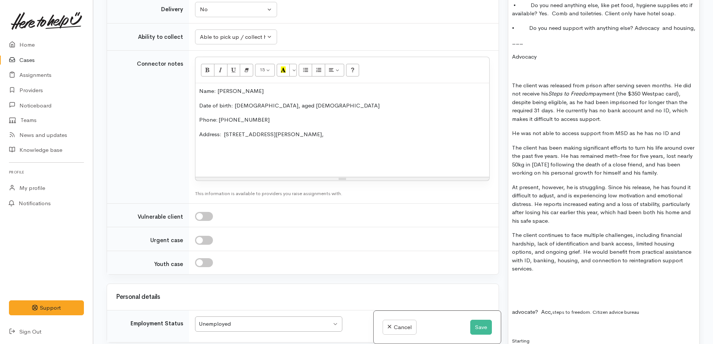
drag, startPoint x: 602, startPoint y: 129, endPoint x: 611, endPoint y: 163, distance: 34.5
click at [602, 123] on p "The client was released from prison after serving seven months. He did not rece…" at bounding box center [604, 102] width 184 height 42
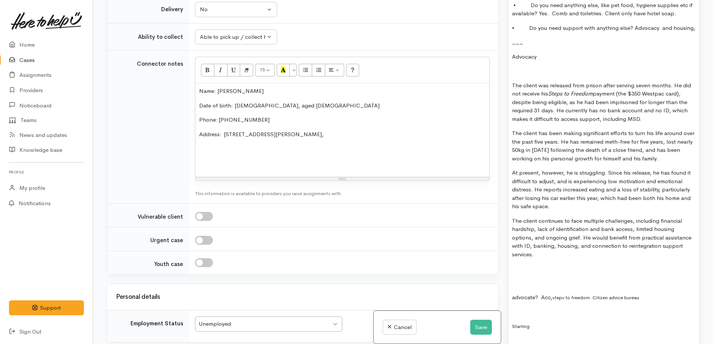
click at [554, 268] on div "Asked of he needed MH, he had a good support in prison. May explore it with Pri…" at bounding box center [603, 171] width 191 height 605
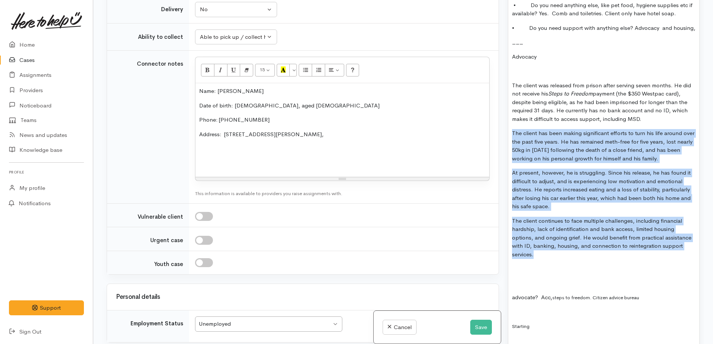
drag, startPoint x: 543, startPoint y: 266, endPoint x: 496, endPoint y: 134, distance: 139.9
click at [496, 134] on div "Related cases There are no other cases from the same person found. Manually lin…" at bounding box center [403, 172] width 602 height 344
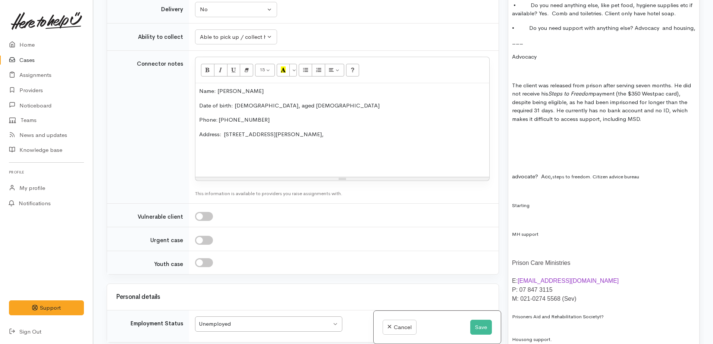
click at [646, 123] on p "The client was released from prison after serving seven months. He did not rece…" at bounding box center [604, 102] width 184 height 42
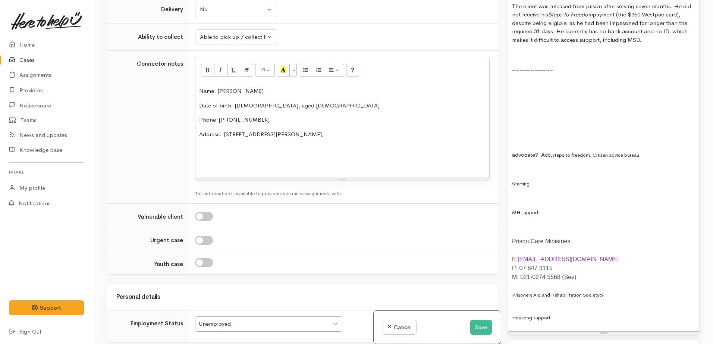
scroll to position [911, 0]
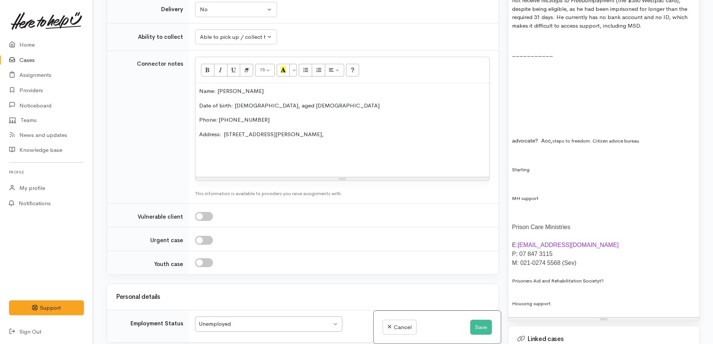
drag, startPoint x: 533, startPoint y: 181, endPoint x: 522, endPoint y: 78, distance: 103.2
click at [522, 78] on div "Asked of he needed MH, he had a good support in prison. May explore it with Pri…" at bounding box center [603, 46] width 191 height 541
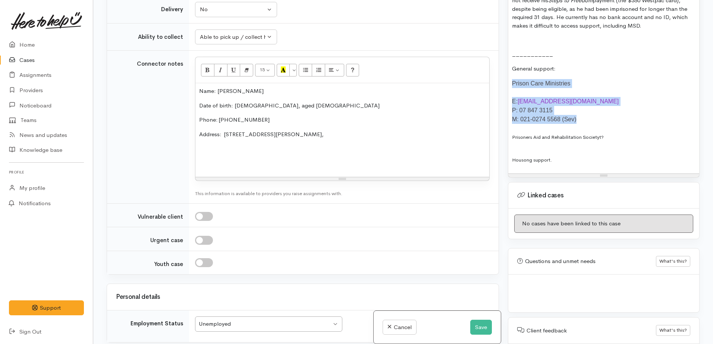
drag, startPoint x: 597, startPoint y: 132, endPoint x: 504, endPoint y: 93, distance: 101.6
click at [504, 93] on div "Warnings Add No warnings have been raised against this case Add Warning Title ●…" at bounding box center [604, 172] width 201 height 344
copy div "Prison Care Ministries E: admin@prisoncare.org.nz P: 07 847 3115 M: 021-0274 55…"
drag, startPoint x: 582, startPoint y: 126, endPoint x: 512, endPoint y: 101, distance: 74.5
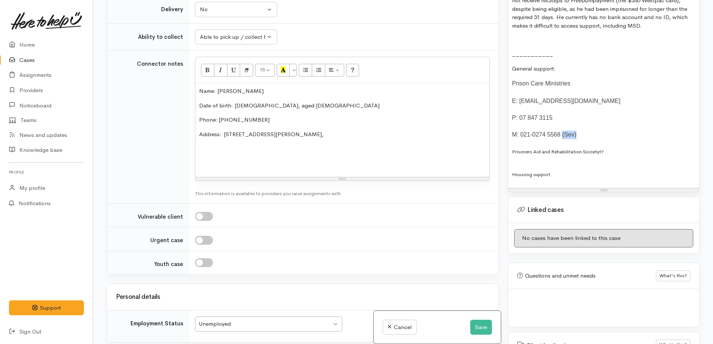
drag, startPoint x: 592, startPoint y: 144, endPoint x: 564, endPoint y: 144, distance: 27.2
click at [564, 139] on p "M: 021-0274 5568 (Sev)" at bounding box center [604, 135] width 184 height 9
click at [579, 88] on p "Prison Care Ministries" at bounding box center [604, 83] width 184 height 9
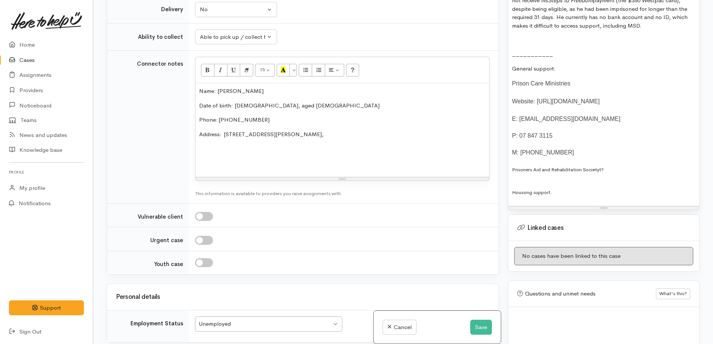
drag, startPoint x: 562, startPoint y: 206, endPoint x: 599, endPoint y: 190, distance: 40.8
drag, startPoint x: 623, startPoint y: 180, endPoint x: 511, endPoint y: 179, distance: 112.7
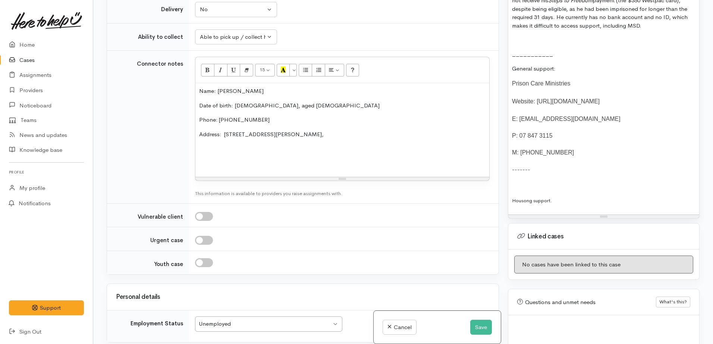
click at [580, 88] on p "Prison Care Ministries" at bounding box center [604, 83] width 184 height 9
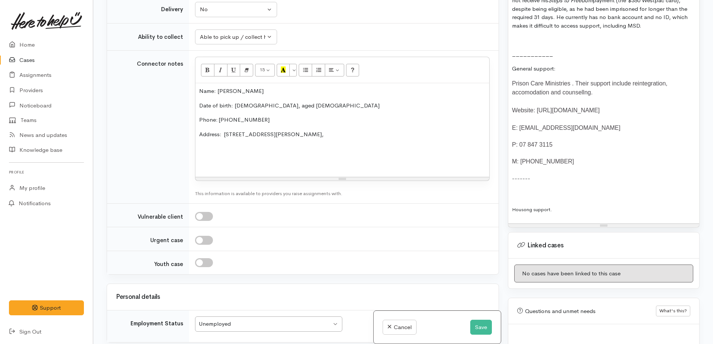
click at [533, 94] on p "Prison Care Ministries . Their support include reintegration, accomodation and …" at bounding box center [604, 88] width 184 height 18
click at [532, 97] on p "Prison Care Ministries . Their support include reintegration, accomodation and …" at bounding box center [604, 88] width 184 height 18
drag, startPoint x: 575, startPoint y: 106, endPoint x: 580, endPoint y: 98, distance: 9.4
drag, startPoint x: 553, startPoint y: 223, endPoint x: 504, endPoint y: 219, distance: 49.0
click at [504, 219] on div "Warnings Add No warnings have been raised against this case Add Warning Title ●…" at bounding box center [604, 172] width 201 height 344
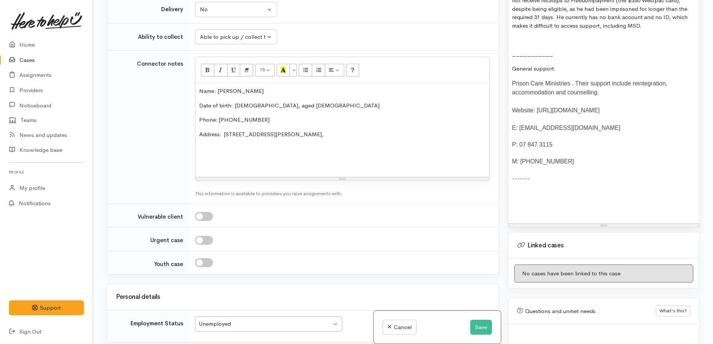
click at [518, 191] on div at bounding box center [604, 186] width 184 height 9
drag, startPoint x: 559, startPoint y: 197, endPoint x: 523, endPoint y: 198, distance: 35.8
click at [523, 191] on div "Housong support." at bounding box center [604, 186] width 184 height 9
click at [523, 190] on span "Housong support." at bounding box center [532, 187] width 40 height 6
click at [585, 200] on p at bounding box center [604, 195] width 184 height 9
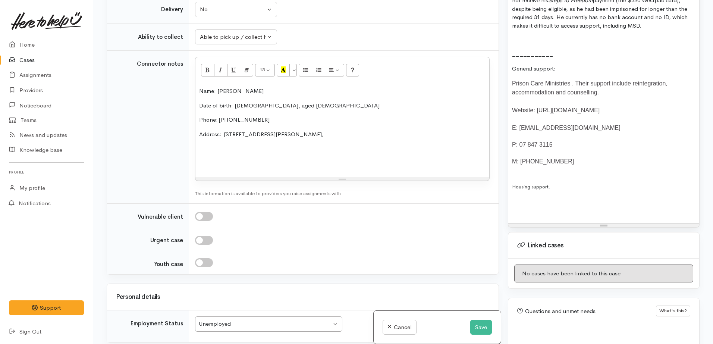
click at [569, 191] on div "Housing support." at bounding box center [604, 186] width 184 height 9
drag, startPoint x: 524, startPoint y: 214, endPoint x: 561, endPoint y: 201, distance: 38.8
click at [524, 214] on div "Asked of he needed MH, he had a good support in prison. May explore it with Pri…" at bounding box center [603, -1] width 191 height 447
click at [561, 191] on div "Housing support." at bounding box center [604, 186] width 184 height 9
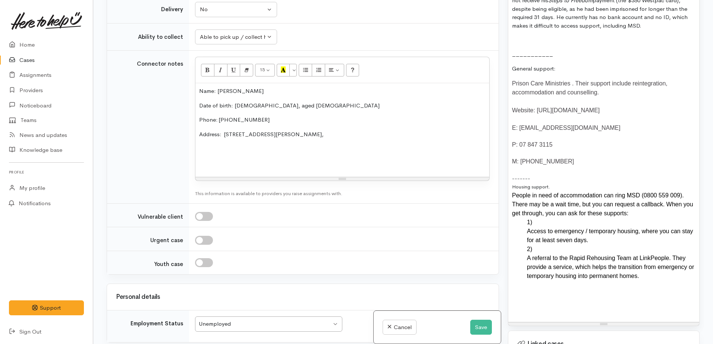
click at [560, 73] on p "General support:" at bounding box center [604, 69] width 184 height 9
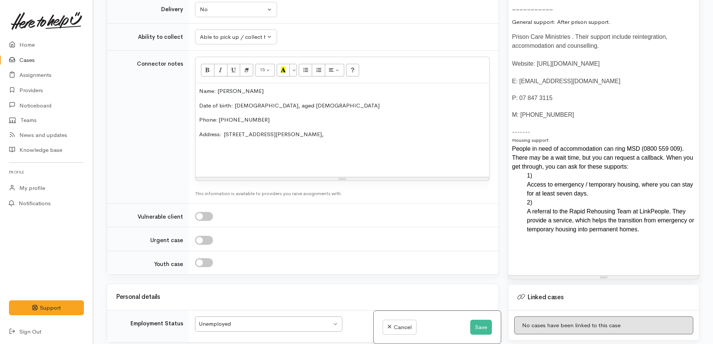
click at [515, 46] on p "Prison Care Ministries . Their support include reintegration, accommodation and…" at bounding box center [604, 41] width 184 height 18
click at [513, 44] on p "Prison Care Ministries . Their support include reintegration, accommodation and…" at bounding box center [604, 41] width 184 height 18
click at [578, 119] on p "M: 021-0274 5568" at bounding box center [604, 115] width 184 height 9
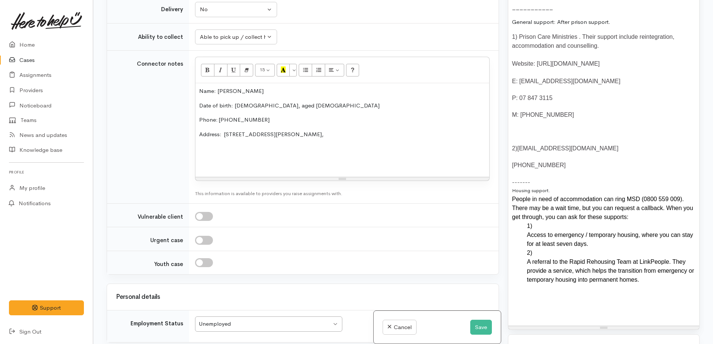
click at [518, 151] on span "2)waikatopars@xtra.co.nz" at bounding box center [565, 148] width 106 height 6
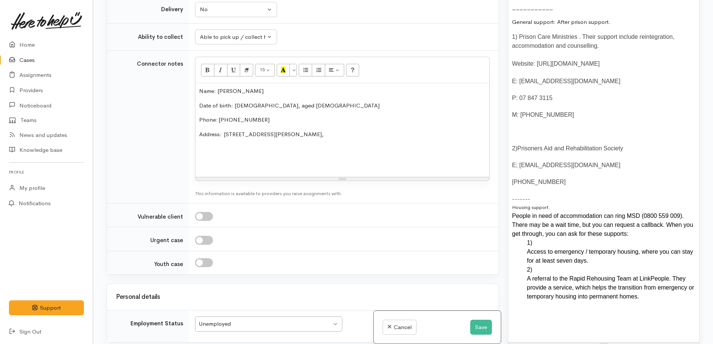
click at [513, 185] on span "(07) 839 3531" at bounding box center [539, 182] width 54 height 6
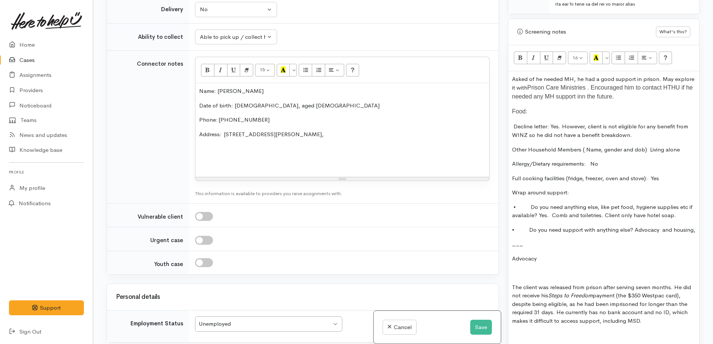
scroll to position [538, 0]
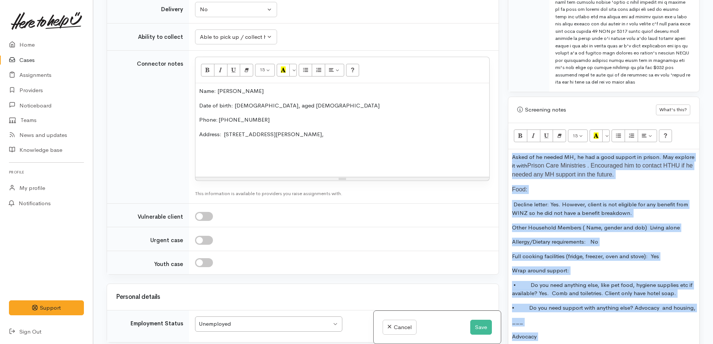
copy div "Asked of he needed MH, he had a good support in prison. May explore it with Pri…"
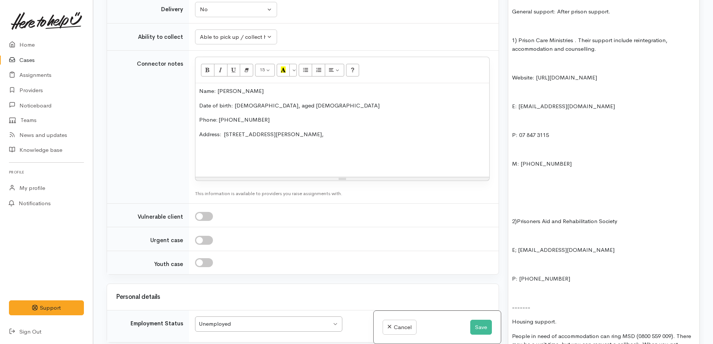
scroll to position [1124, 0]
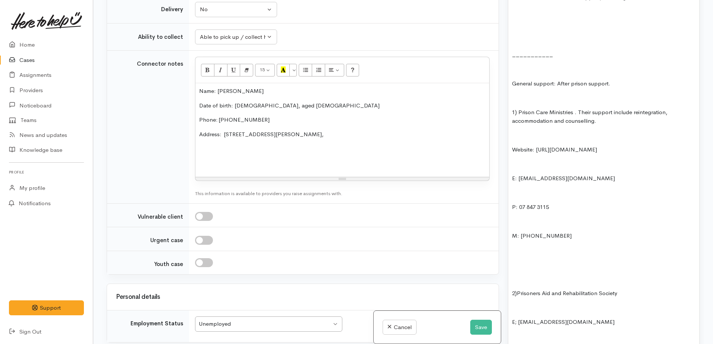
click at [520, 269] on p at bounding box center [604, 264] width 184 height 9
click at [522, 283] on p at bounding box center [604, 279] width 184 height 9
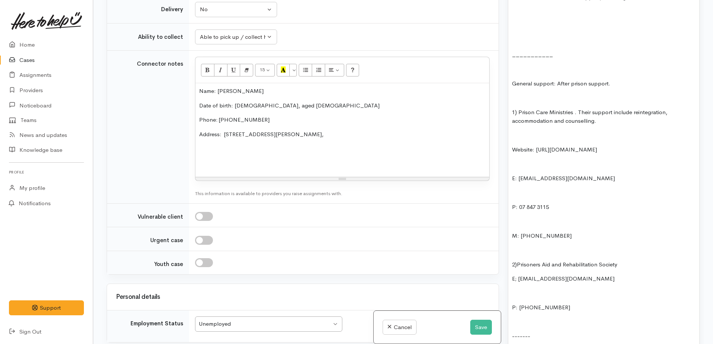
click at [520, 298] on p at bounding box center [604, 293] width 184 height 9
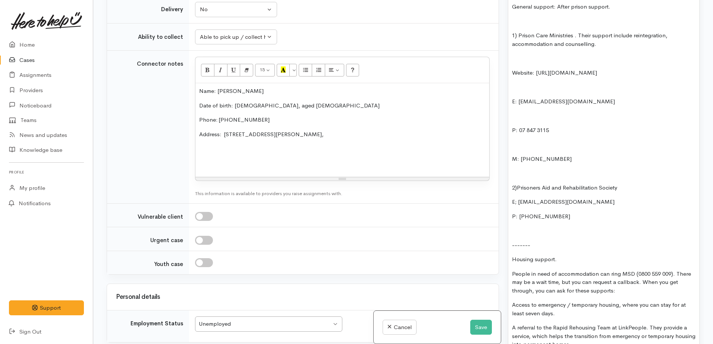
scroll to position [1217, 0]
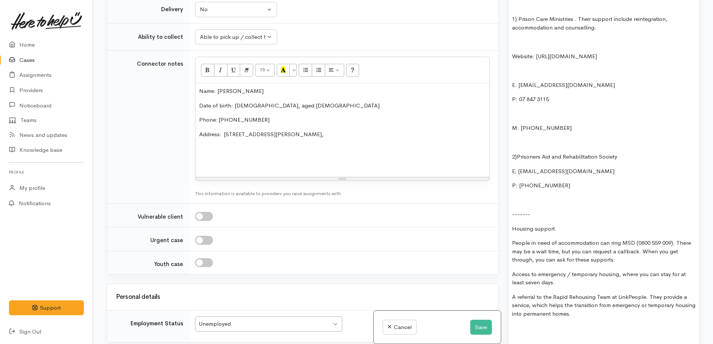
click at [520, 75] on p at bounding box center [604, 70] width 184 height 9
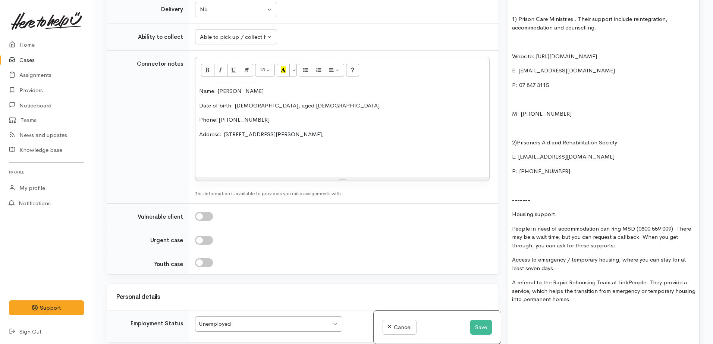
click at [518, 104] on p at bounding box center [604, 99] width 184 height 9
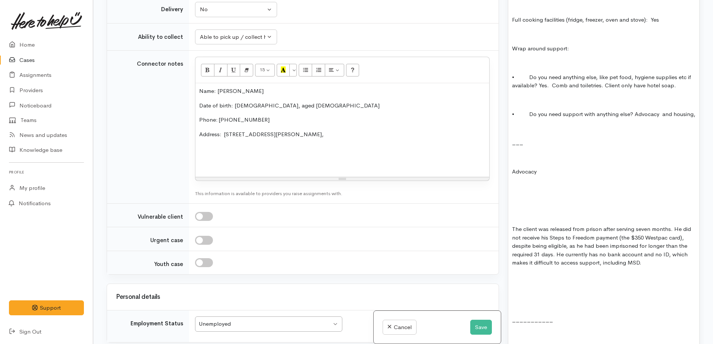
scroll to position [844, 0]
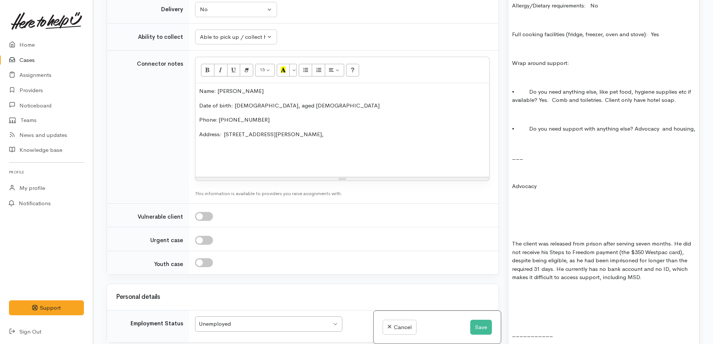
click at [516, 217] on div "Asked of he needed MH, he had a good support in prison. May explore it with Pri…" at bounding box center [603, 279] width 191 height 872
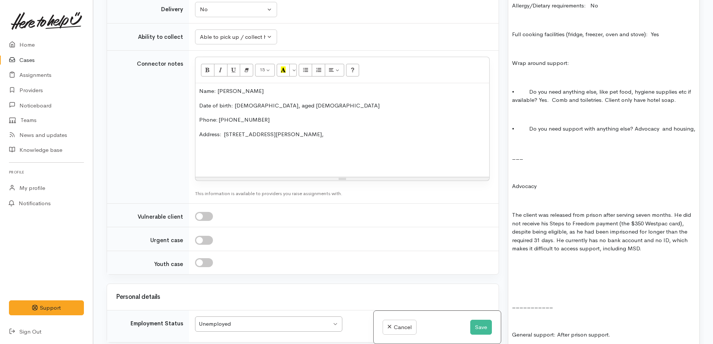
click at [516, 176] on p at bounding box center [604, 172] width 184 height 9
click at [518, 205] on p at bounding box center [604, 201] width 184 height 9
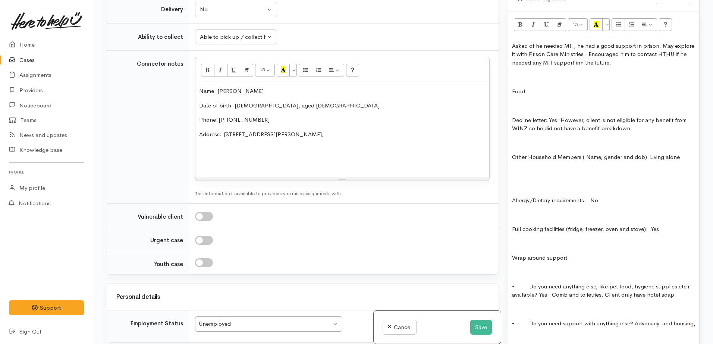
scroll to position [564, 0]
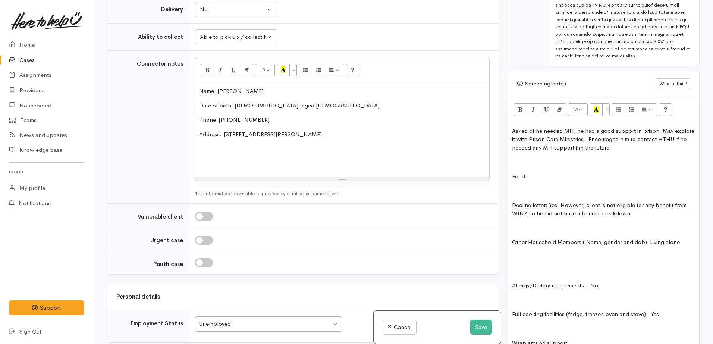
click at [517, 163] on p at bounding box center [604, 162] width 184 height 9
click at [519, 192] on p at bounding box center [604, 191] width 184 height 9
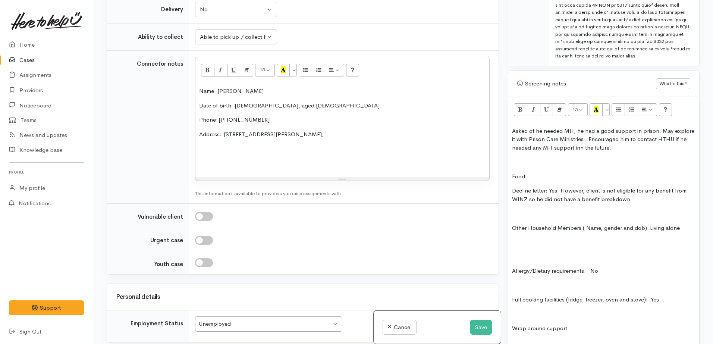
click at [513, 213] on p at bounding box center [604, 213] width 184 height 9
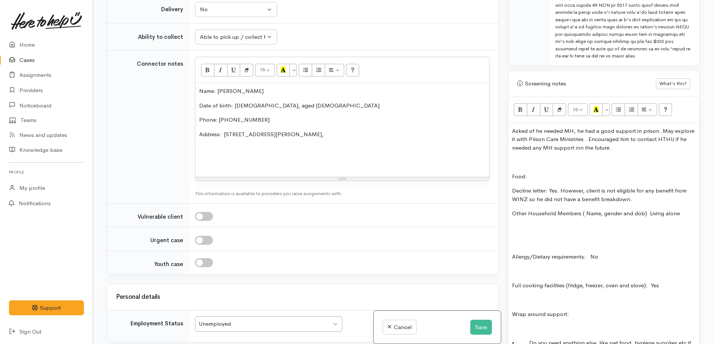
click at [515, 231] on p at bounding box center [604, 228] width 184 height 9
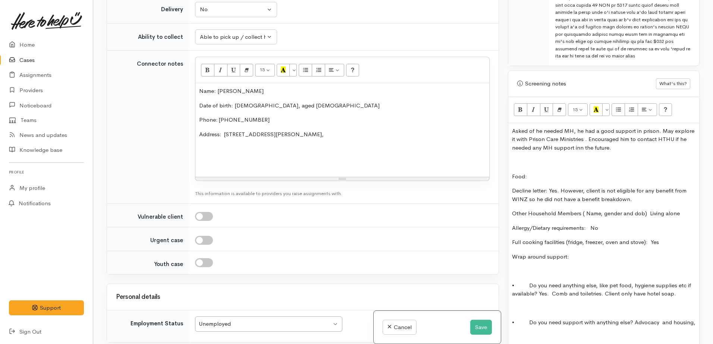
click at [516, 270] on p at bounding box center [604, 271] width 184 height 9
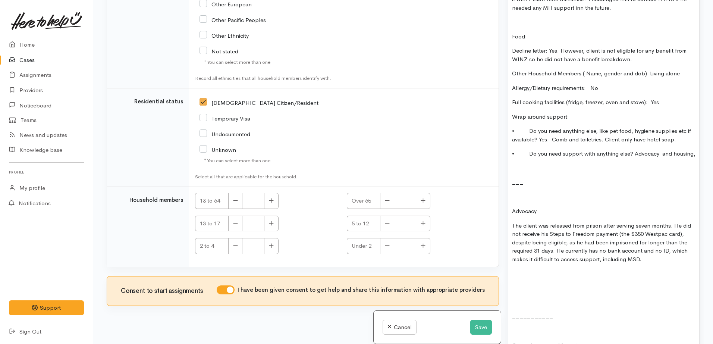
scroll to position [1235, 0]
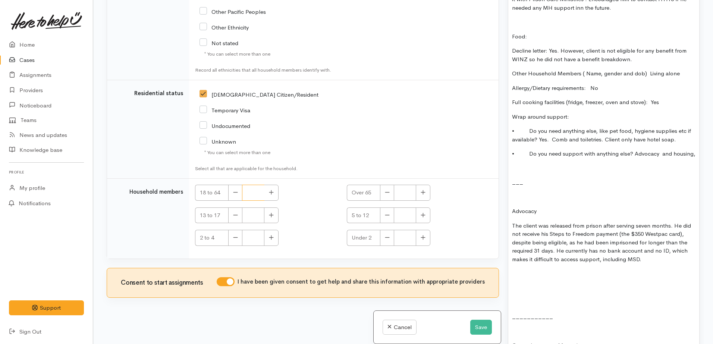
click at [263, 195] on input "18 to 64" at bounding box center [253, 193] width 22 height 16
click at [272, 194] on icon "button" at bounding box center [271, 193] width 5 height 6
type input "1"
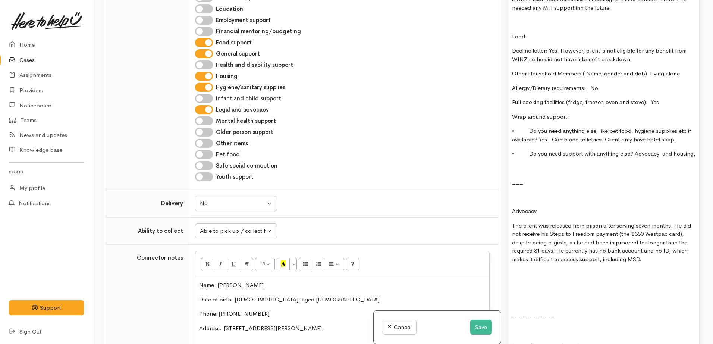
scroll to position [373, 0]
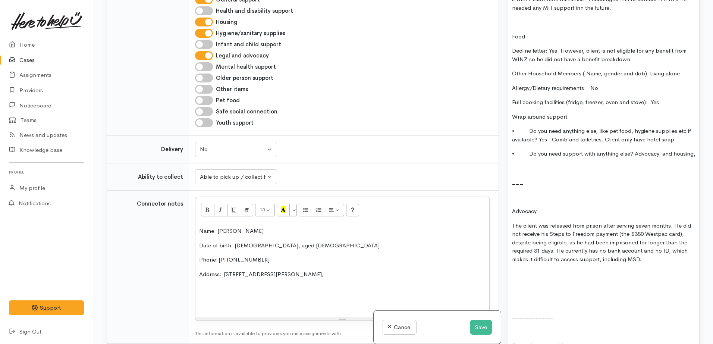
click at [585, 130] on p "• Do you need anything else, like pet food, hygiene supplies etc if available? …" at bounding box center [604, 135] width 184 height 17
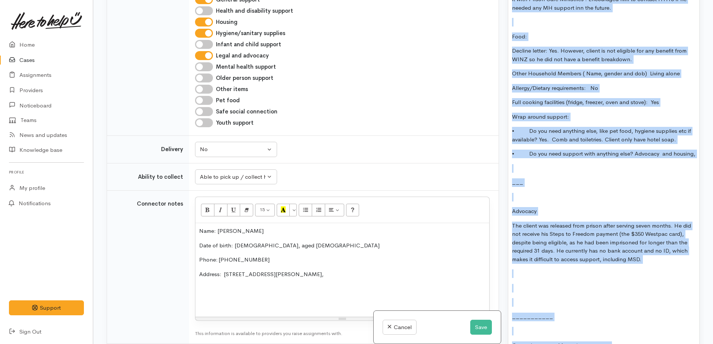
copy div "Asked of he needed MH, he had a good support in prison. May explore it with Pri…"
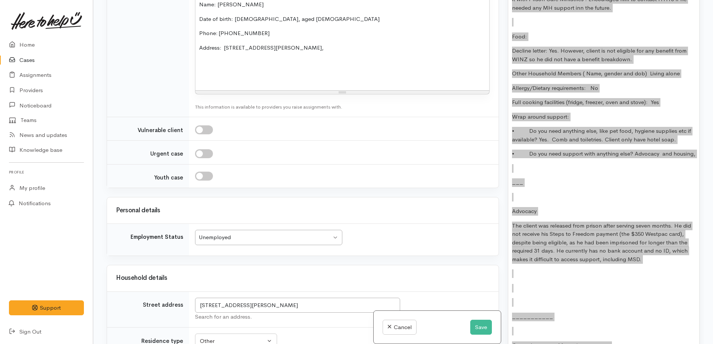
scroll to position [606, 0]
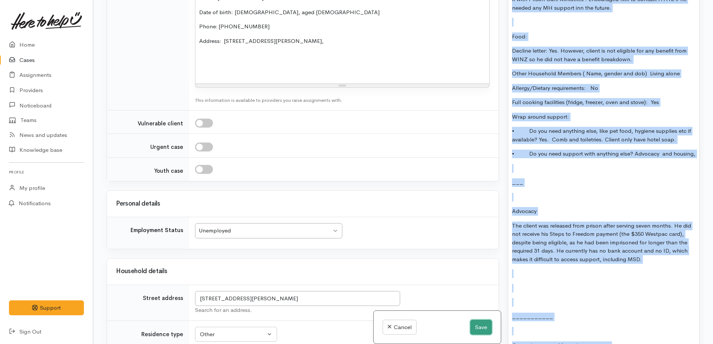
click at [476, 333] on button "Save" at bounding box center [481, 327] width 22 height 15
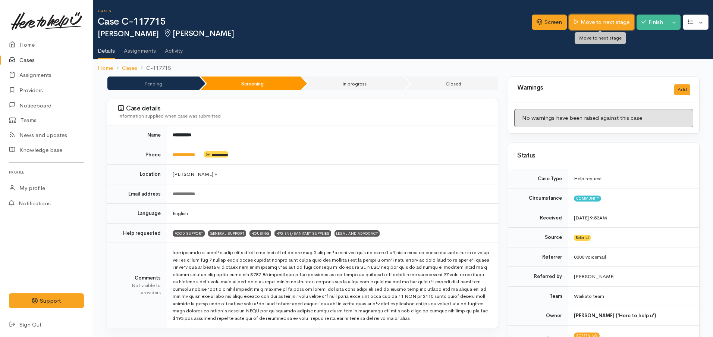
click at [616, 24] on link "Move to next stage" at bounding box center [601, 22] width 65 height 15
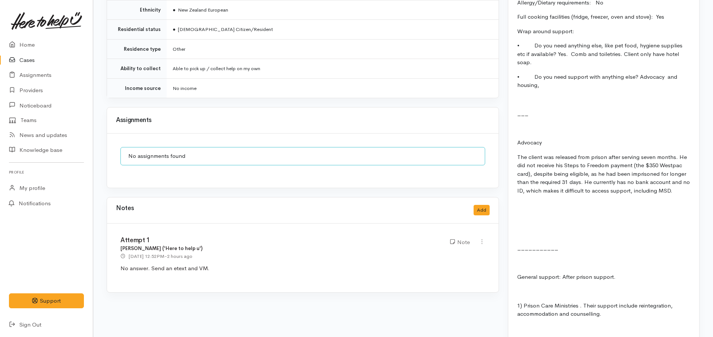
scroll to position [839, 0]
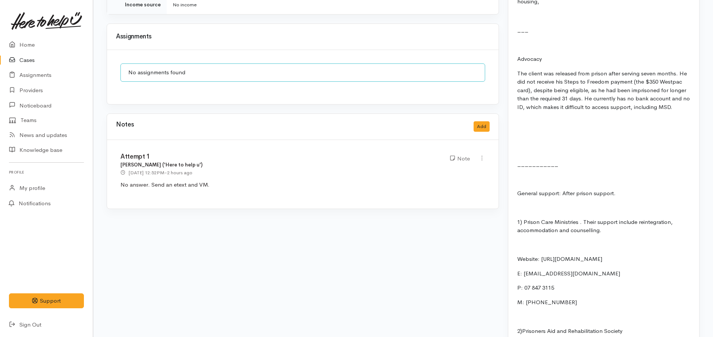
click at [481, 125] on div "Notes Add" at bounding box center [303, 126] width 374 height 15
click at [482, 121] on button "Add" at bounding box center [482, 126] width 16 height 11
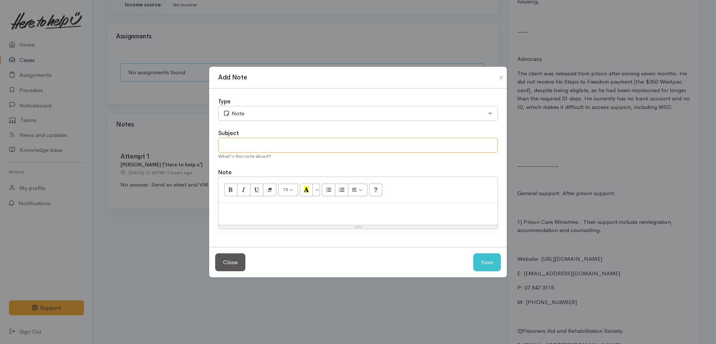
click at [266, 142] on input "text" at bounding box center [358, 145] width 280 height 15
click at [304, 145] on input "Waiting for Salvation Army on Minday" at bounding box center [358, 145] width 280 height 15
type input "Waiting for Salvation Army on Monday"
click at [279, 218] on div at bounding box center [358, 214] width 279 height 22
click at [485, 264] on button "Save" at bounding box center [487, 262] width 28 height 18
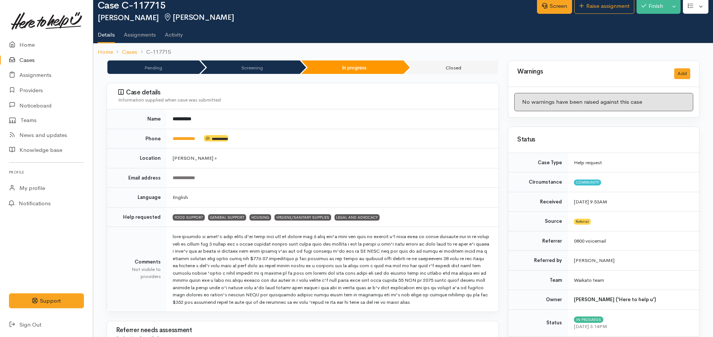
scroll to position [0, 0]
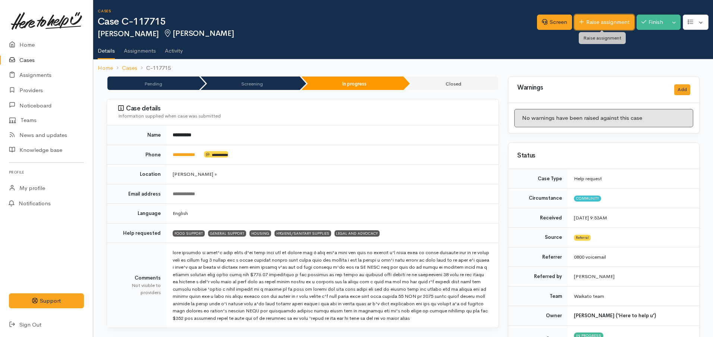
click at [598, 19] on link "Raise assignment" at bounding box center [604, 22] width 60 height 15
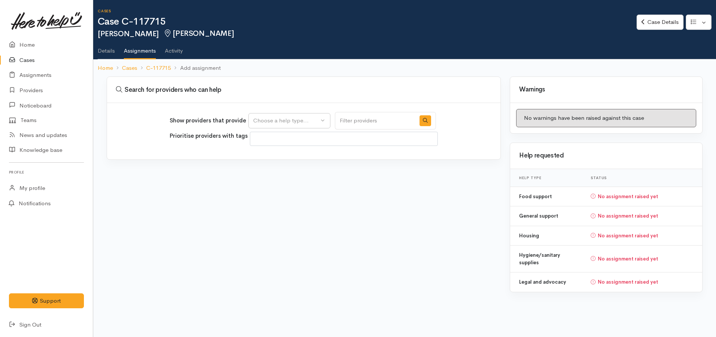
select select
click at [298, 123] on div "Choose a help type..." at bounding box center [286, 120] width 66 height 9
click at [278, 203] on span "Legal and advocacy" at bounding box center [283, 202] width 50 height 9
select select "27"
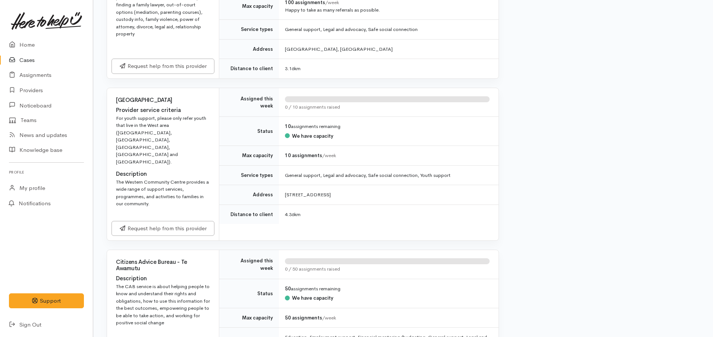
scroll to position [2319, 0]
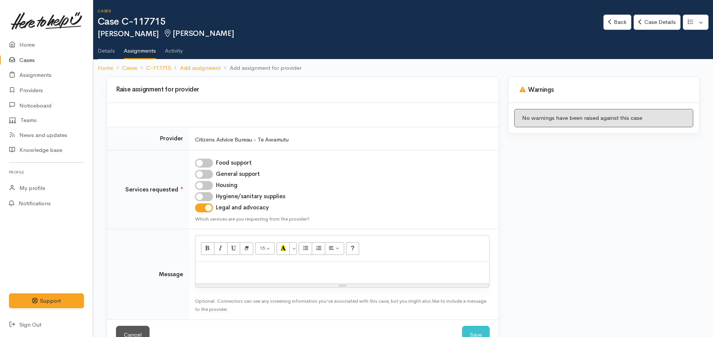
click at [232, 269] on p at bounding box center [342, 269] width 286 height 9
paste div
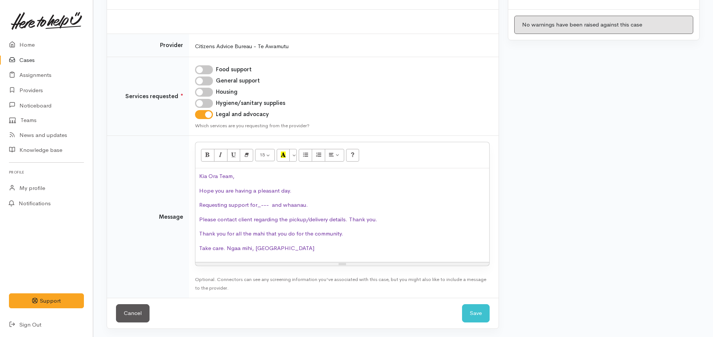
scroll to position [94, 0]
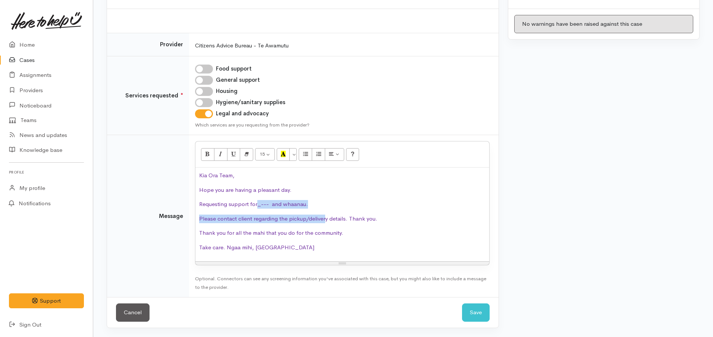
drag, startPoint x: 325, startPoint y: 209, endPoint x: 256, endPoint y: 203, distance: 68.9
click at [256, 203] on div "Kia Ora Team, Hope you are having a pleasant day. Requesting support for_--- an…" at bounding box center [342, 214] width 294 height 94
click at [228, 204] on span "Requesting support for_--- and whaanau." at bounding box center [253, 203] width 109 height 7
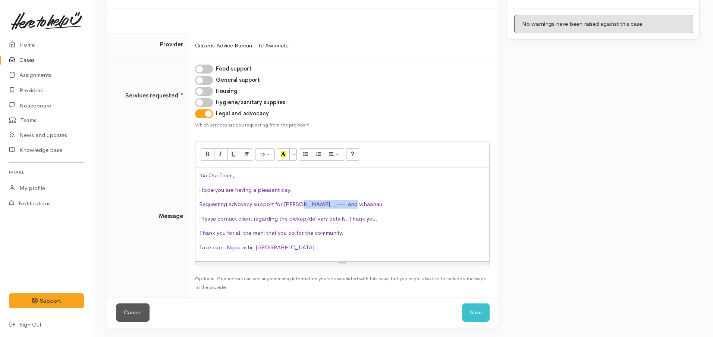
drag, startPoint x: 357, startPoint y: 206, endPoint x: 300, endPoint y: 205, distance: 56.7
click at [300, 205] on p "Requesting advovacy support for Mike. _--- and whaanau." at bounding box center [342, 204] width 286 height 9
click at [242, 205] on span "Requesting advovacy support for Mike." at bounding box center [265, 203] width 133 height 7
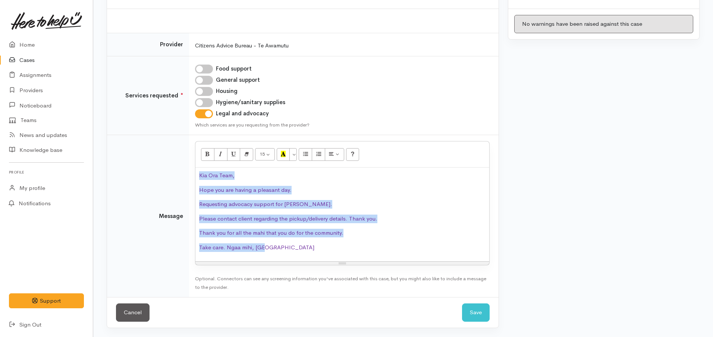
drag, startPoint x: 204, startPoint y: 194, endPoint x: 181, endPoint y: 169, distance: 33.8
click at [181, 169] on tr "Message <p class="MsoNormal"><span lang="EN-US" style="color:#7030A0">Kia Ora T…" at bounding box center [303, 216] width 392 height 162
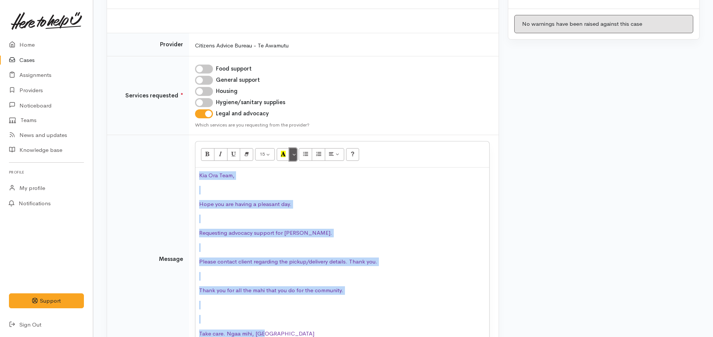
click at [295, 157] on button "More Color" at bounding box center [292, 154] width 7 height 13
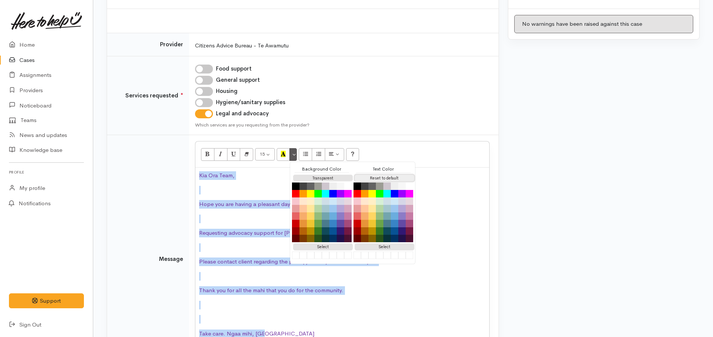
click at [376, 178] on button "Reset to default" at bounding box center [385, 178] width 60 height 7
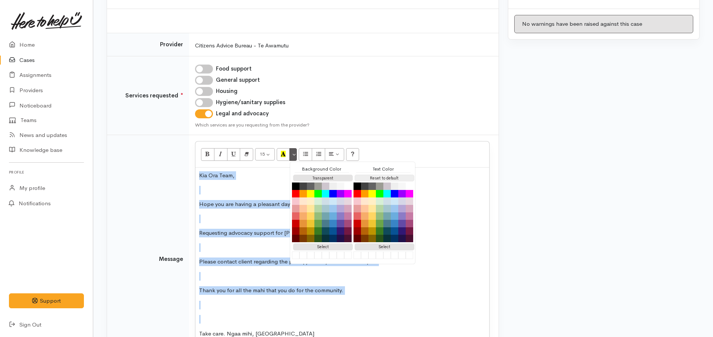
scroll to position [95, 0]
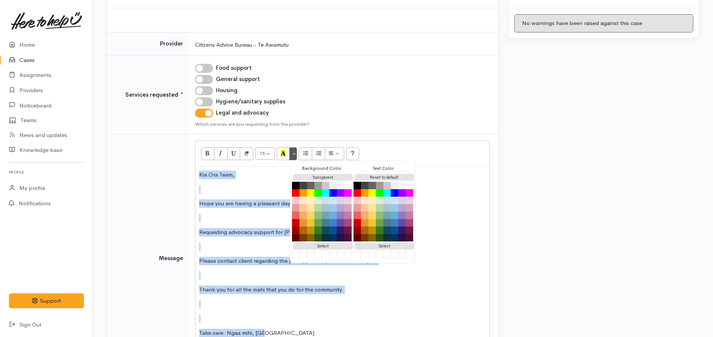
click at [262, 189] on p at bounding box center [342, 189] width 286 height 9
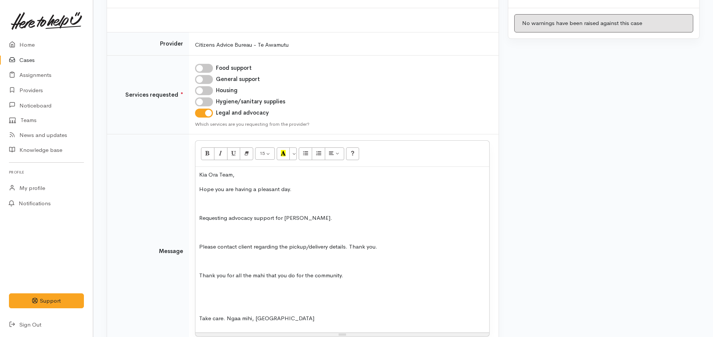
click at [208, 204] on p at bounding box center [342, 203] width 286 height 9
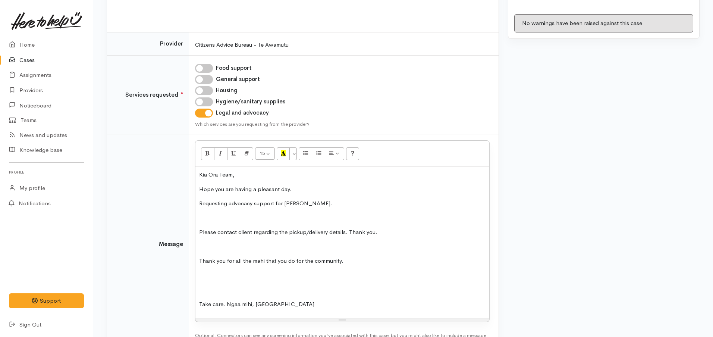
click at [204, 214] on p at bounding box center [342, 218] width 286 height 9
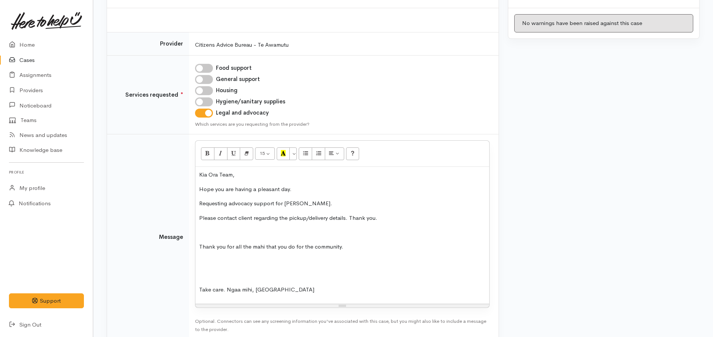
click at [201, 234] on p at bounding box center [342, 232] width 286 height 9
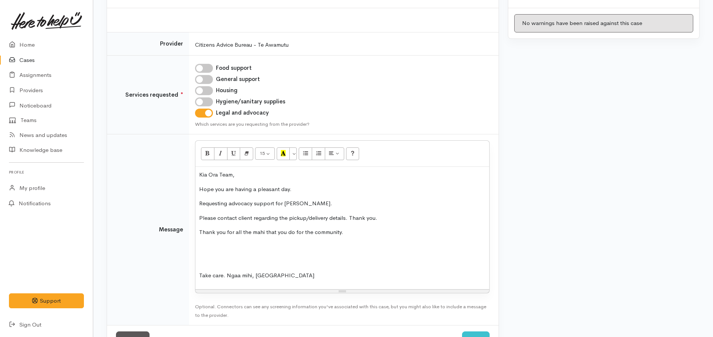
click at [203, 245] on p at bounding box center [342, 246] width 286 height 9
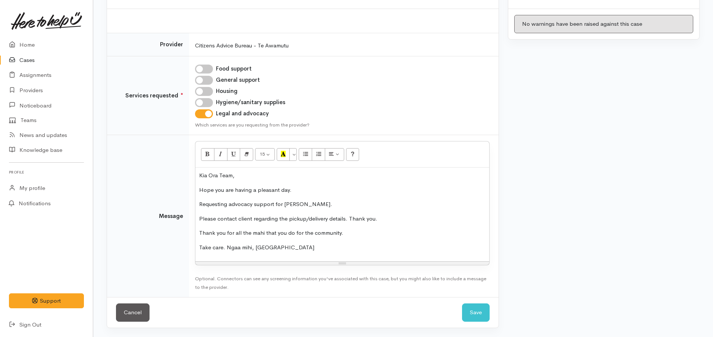
scroll to position [94, 0]
click at [225, 247] on p "Take care. Ngaa mihi, Nor" at bounding box center [342, 247] width 286 height 9
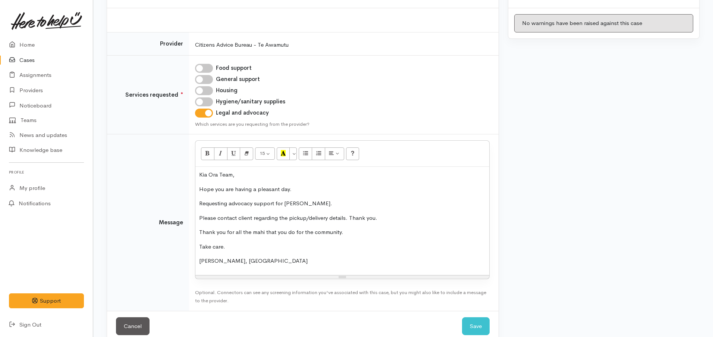
click at [227, 261] on p "Ngaa mihi, Nor" at bounding box center [342, 261] width 286 height 9
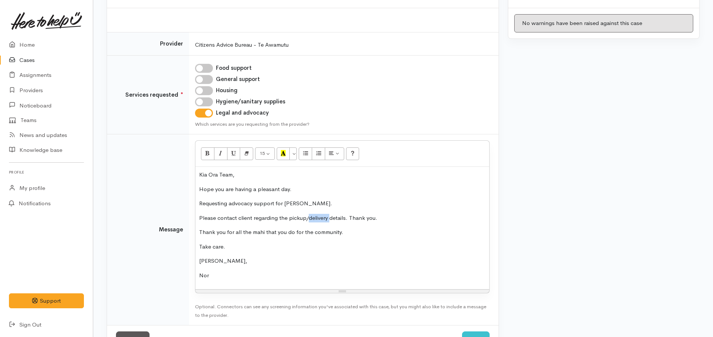
drag, startPoint x: 329, startPoint y: 217, endPoint x: 311, endPoint y: 215, distance: 18.7
click at [311, 215] on p "Please contact client regarding the pickup/delivery details. Thank you." at bounding box center [342, 218] width 286 height 9
drag, startPoint x: 383, startPoint y: 216, endPoint x: 188, endPoint y: 220, distance: 195.5
click at [188, 220] on tr "Message <p class="MsoNormal">Kia Ora Team,</p><p class="MsoNormal">Hope you are…" at bounding box center [303, 229] width 392 height 191
click at [220, 207] on p "Requesting advocacy support for Mike." at bounding box center [342, 203] width 286 height 9
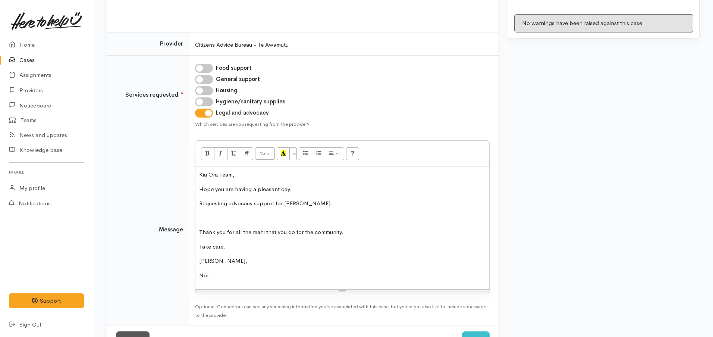
click at [215, 212] on div "Kia Ora Team, Hope you are having a pleasant day. Requesting advocacy support f…" at bounding box center [342, 228] width 294 height 122
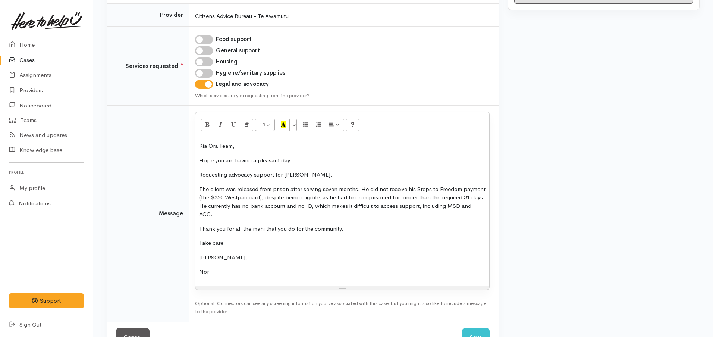
scroll to position [140, 0]
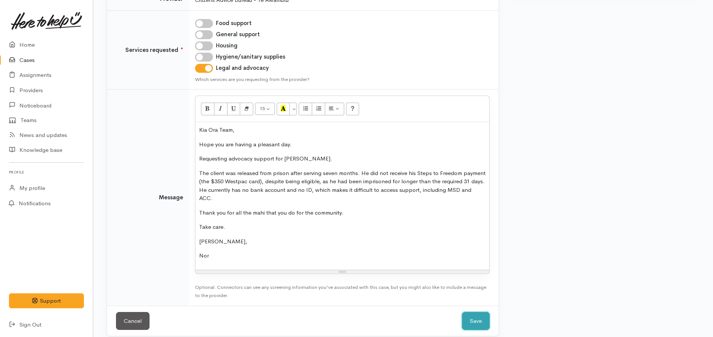
click at [467, 313] on button "Save" at bounding box center [476, 321] width 28 height 18
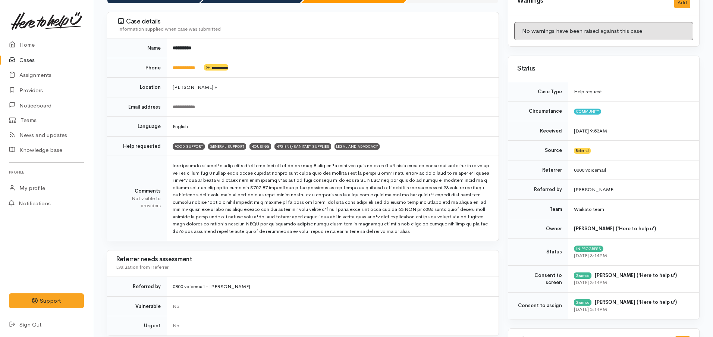
scroll to position [47, 0]
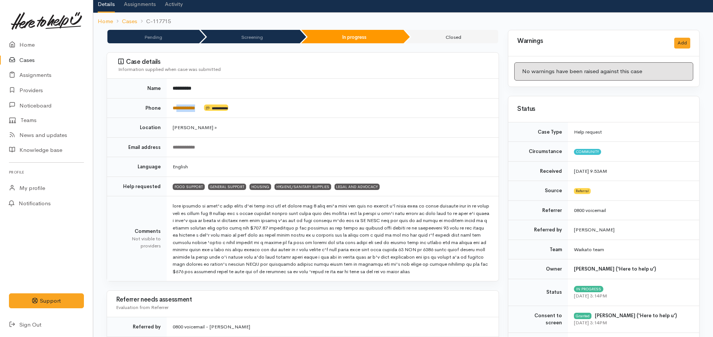
drag, startPoint x: 205, startPoint y: 110, endPoint x: 174, endPoint y: 108, distance: 31.0
click at [176, 108] on td "**********" at bounding box center [333, 108] width 332 height 20
drag, startPoint x: 305, startPoint y: 128, endPoint x: 215, endPoint y: 120, distance: 90.2
click at [297, 126] on td "[PERSON_NAME] »" at bounding box center [333, 128] width 332 height 20
drag, startPoint x: 205, startPoint y: 107, endPoint x: 169, endPoint y: 109, distance: 35.8
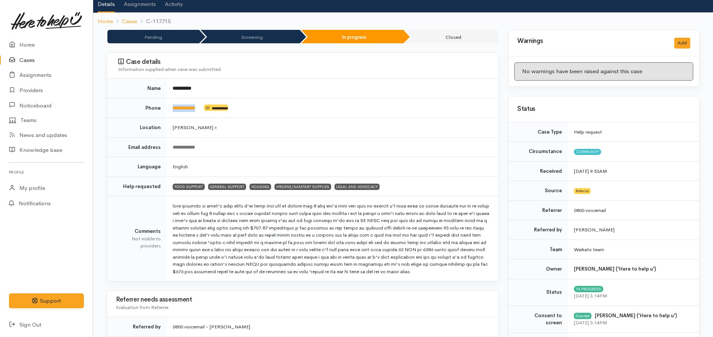
click at [169, 109] on td "**********" at bounding box center [333, 108] width 332 height 20
copy td "**********"
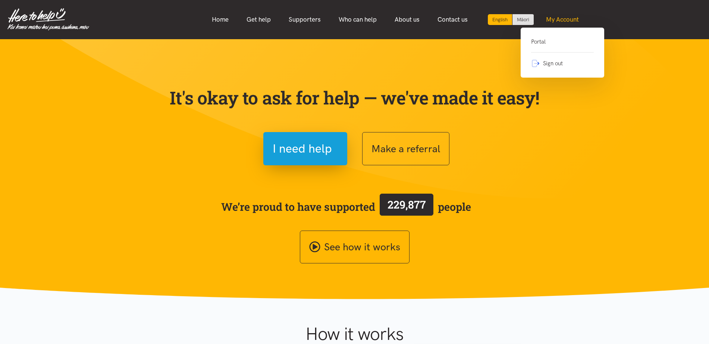
click at [556, 18] on link "My Account" at bounding box center [562, 20] width 51 height 16
click at [552, 48] on link "Portal" at bounding box center [562, 44] width 63 height 15
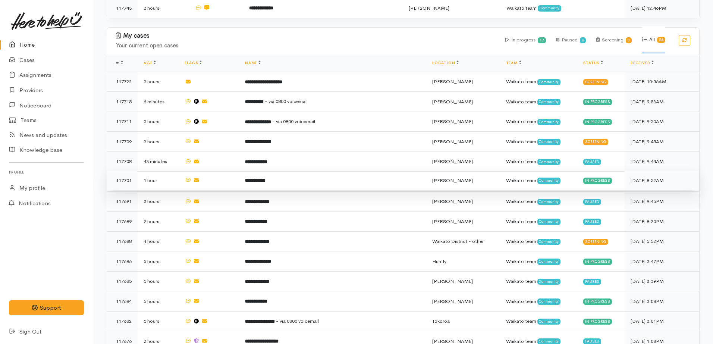
scroll to position [280, 0]
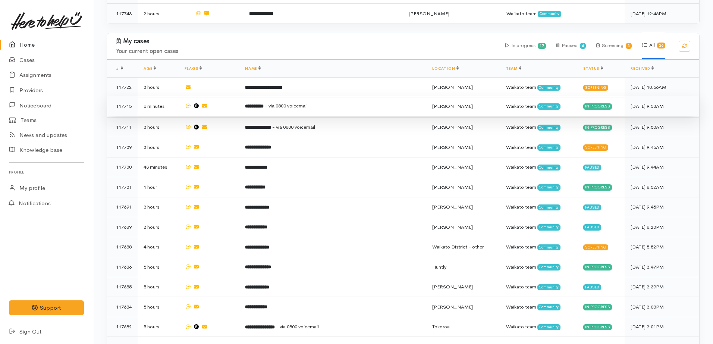
click at [278, 101] on td "**********" at bounding box center [332, 106] width 187 height 20
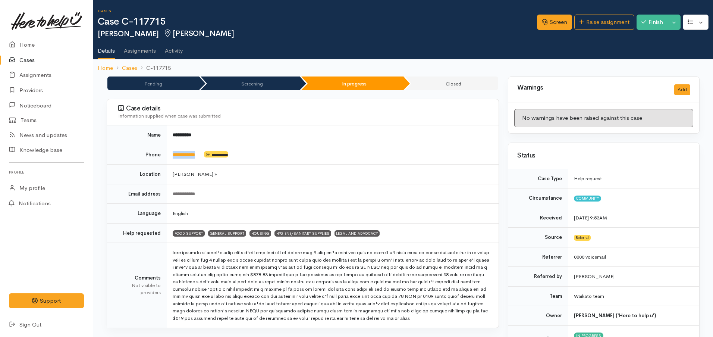
drag, startPoint x: 204, startPoint y: 152, endPoint x: 172, endPoint y: 155, distance: 32.6
click at [172, 155] on td "**********" at bounding box center [333, 155] width 332 height 20
copy td "**********"
click at [594, 28] on link "Raise assignment" at bounding box center [604, 22] width 60 height 15
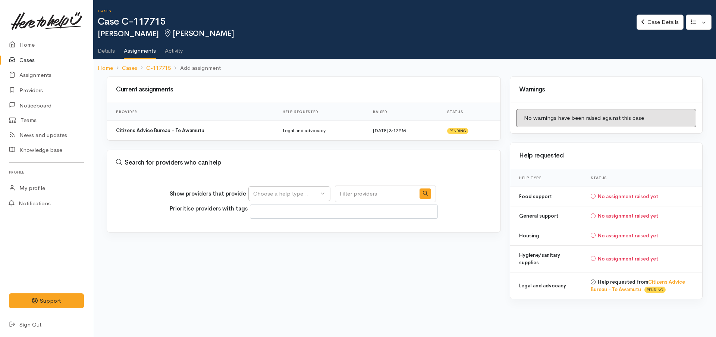
select select
click at [301, 194] on div "Choose a help type..." at bounding box center [286, 194] width 66 height 9
click at [283, 242] on span "General support" at bounding box center [279, 241] width 42 height 9
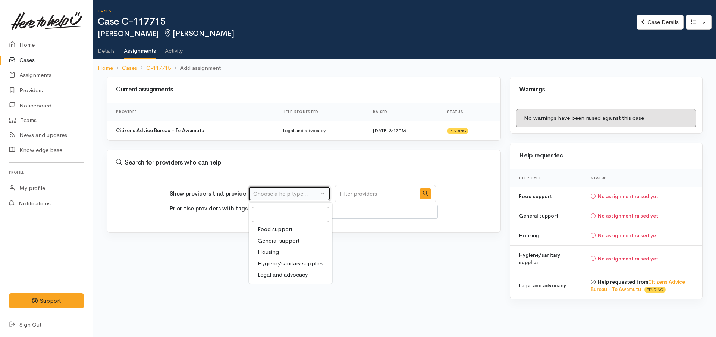
select select "4"
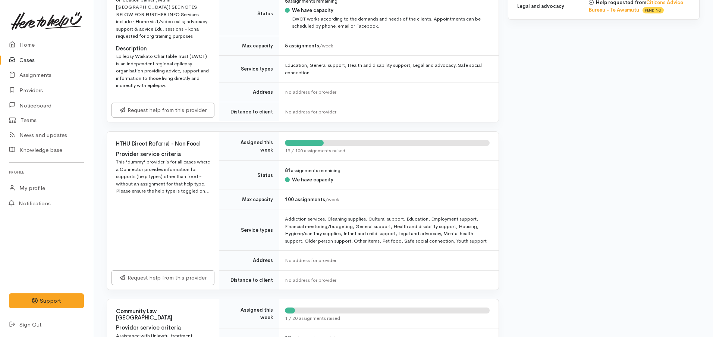
scroll to position [280, 0]
click at [169, 272] on link "Request help from this provider" at bounding box center [163, 276] width 103 height 15
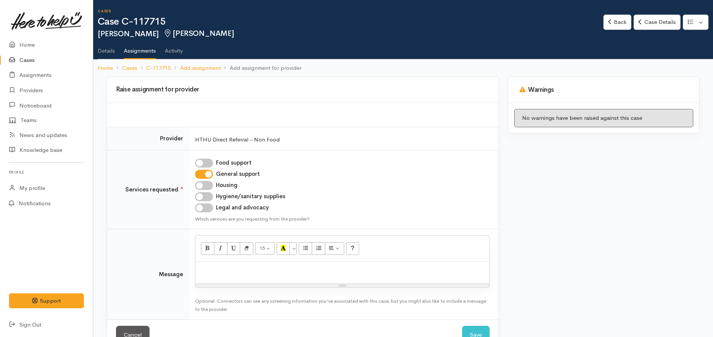
click at [232, 274] on div at bounding box center [342, 273] width 294 height 22
paste div
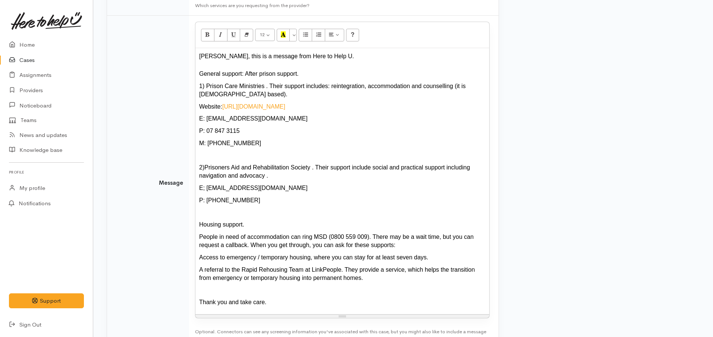
scroll to position [229, 0]
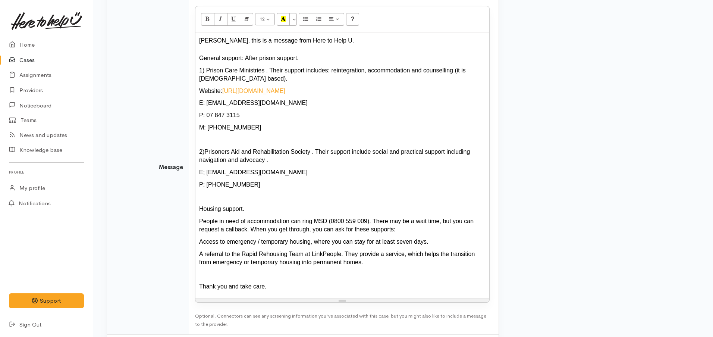
drag, startPoint x: 267, startPoint y: 290, endPoint x: 186, endPoint y: 206, distance: 117.1
click at [186, 206] on tr "Message 12 8 9 10 11 12 14 18 24 36 Background Color Transparent Select #ffff00…" at bounding box center [303, 167] width 392 height 334
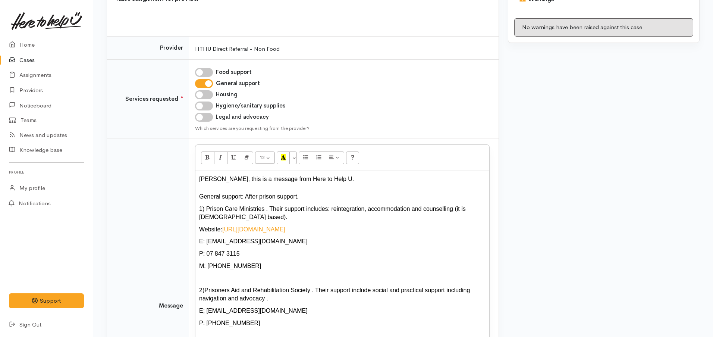
scroll to position [89, 0]
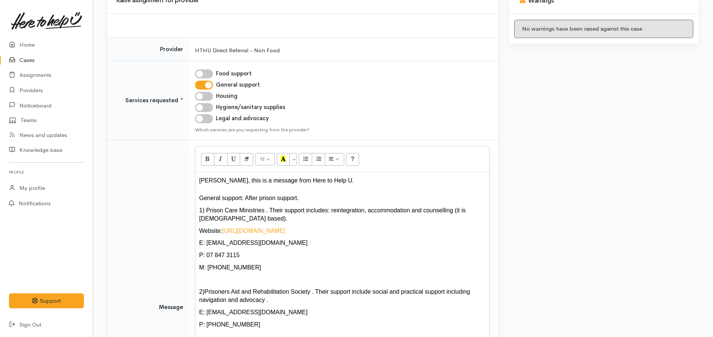
click at [206, 94] on input "Housing" at bounding box center [204, 96] width 18 height 9
checkbox input "true"
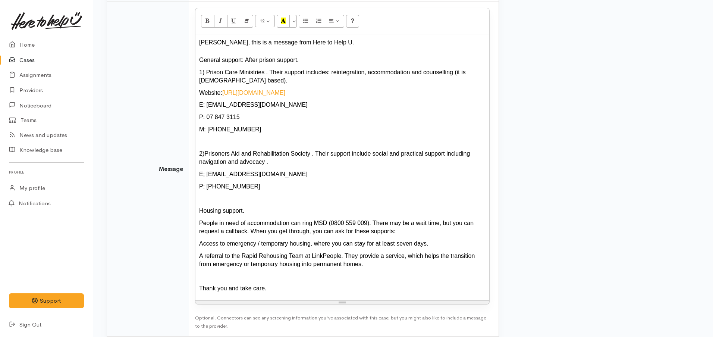
scroll to position [173, 0]
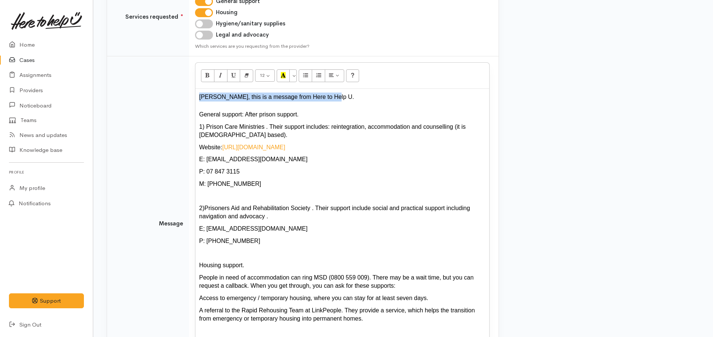
drag, startPoint x: 322, startPoint y: 98, endPoint x: 175, endPoint y: 90, distance: 147.2
click at [175, 90] on tr "Message 12 8 9 10 11 12 14 18 24 36 Background Color Transparent Select #ffff00…" at bounding box center [303, 223] width 392 height 334
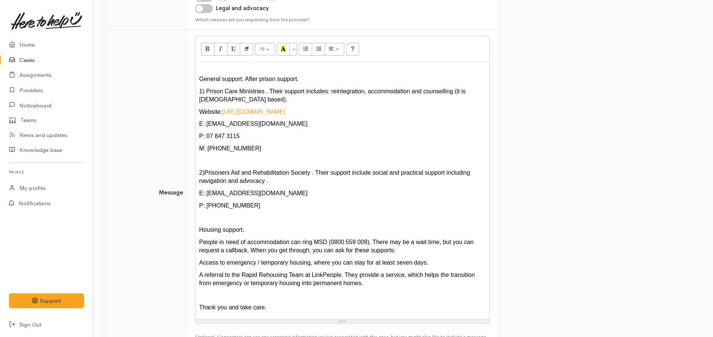
scroll to position [257, 0]
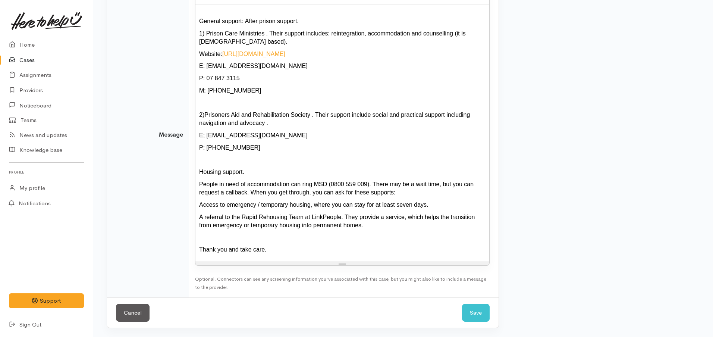
drag, startPoint x: 252, startPoint y: 247, endPoint x: 188, endPoint y: 242, distance: 63.9
click at [188, 242] on tr "Message 12 8 9 10 11 12 14 18 24 36 Background Color Transparent Select #ffff00…" at bounding box center [303, 134] width 392 height 325
click at [476, 316] on button "Save" at bounding box center [476, 313] width 28 height 18
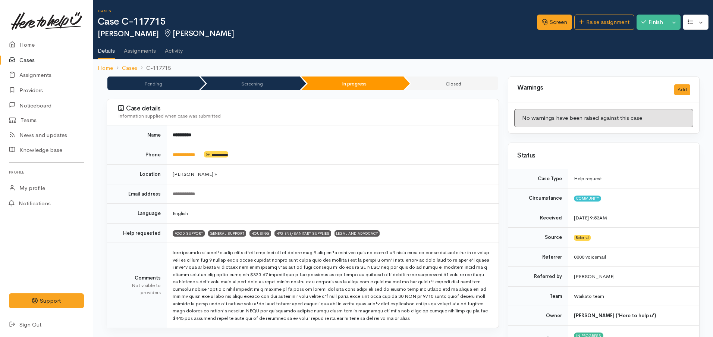
click at [28, 59] on link "Cases" at bounding box center [46, 60] width 93 height 15
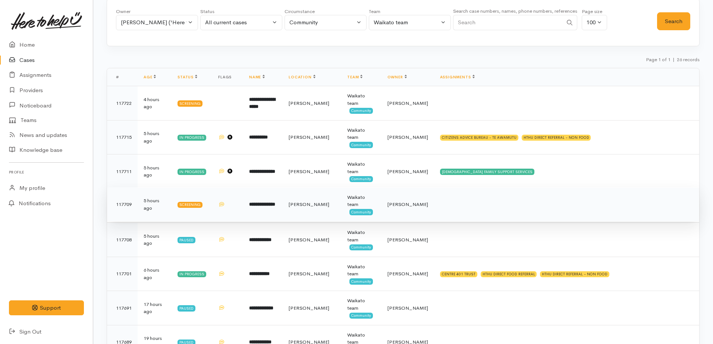
scroll to position [93, 0]
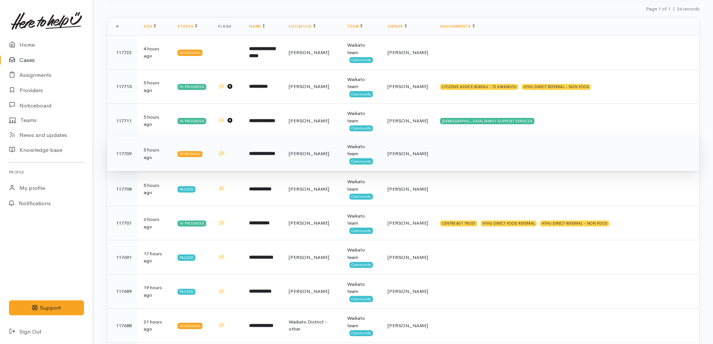
click at [277, 158] on td "**********" at bounding box center [263, 154] width 40 height 34
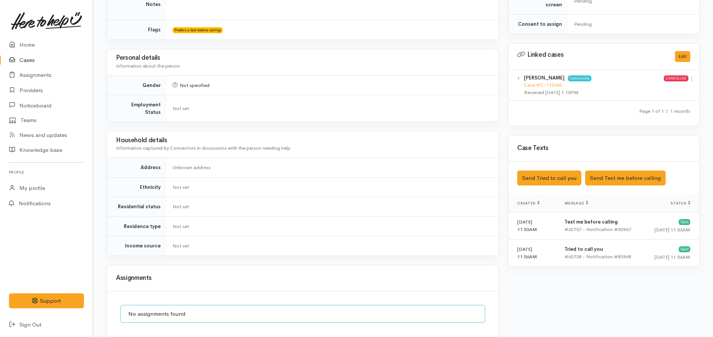
scroll to position [511, 0]
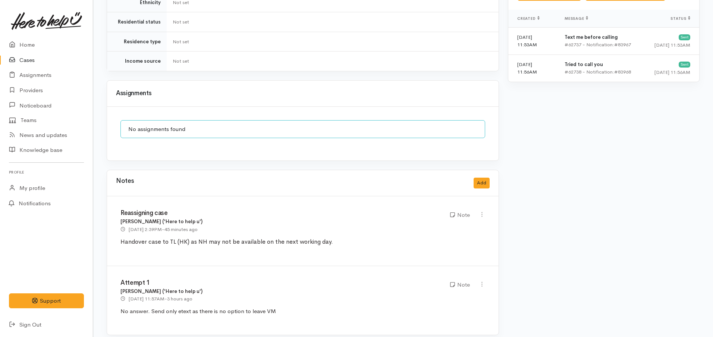
drag, startPoint x: 336, startPoint y: 234, endPoint x: 126, endPoint y: 203, distance: 212.3
click at [113, 201] on div "Reassigning case [PERSON_NAME] ('Here to help u') [DATE] 2:39PM - 45 minutes ag…" at bounding box center [303, 231] width 392 height 70
drag, startPoint x: 159, startPoint y: 213, endPoint x: 472, endPoint y: 220, distance: 313.1
click at [453, 237] on p "Handover case to TL (HK) as NH may not be available on the next working day." at bounding box center [302, 241] width 365 height 9
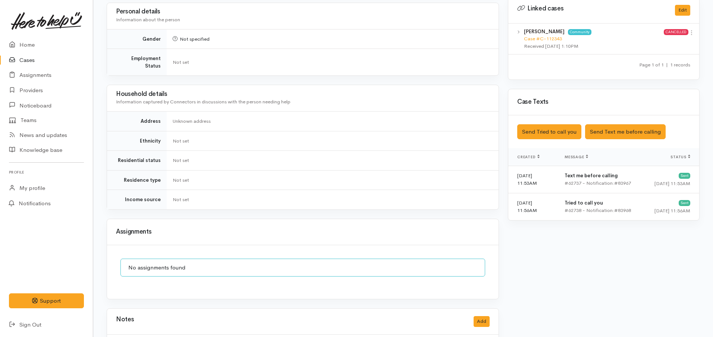
scroll to position [371, 0]
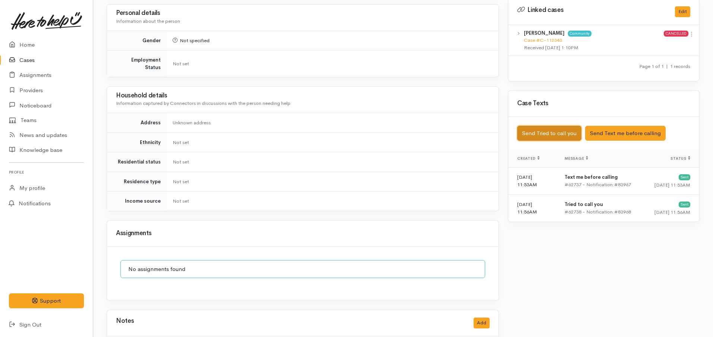
click at [545, 129] on button "Send Tried to call you" at bounding box center [549, 133] width 64 height 15
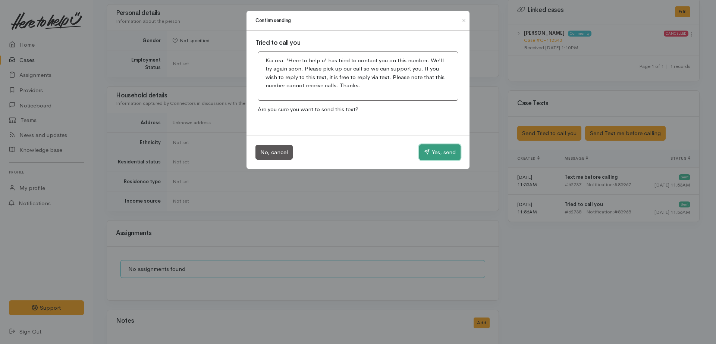
click at [441, 145] on button "Yes, send" at bounding box center [439, 152] width 41 height 16
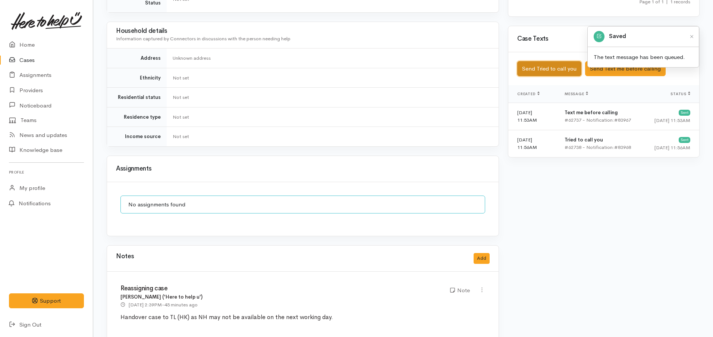
scroll to position [511, 0]
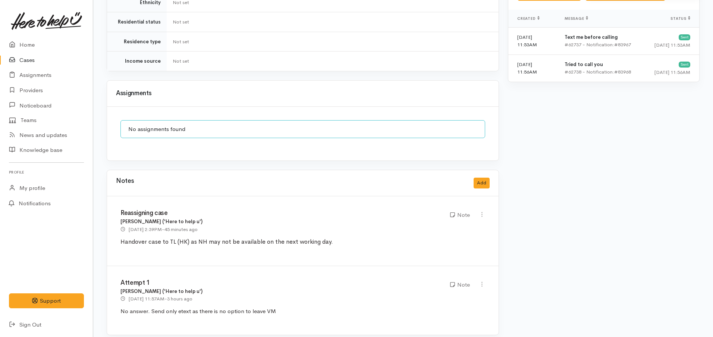
copy div "Reassigning case Nor Hashim ('Here to help u') 12 Sep 2025 2:39PM - 45 minutes …"
click at [485, 211] on icon at bounding box center [482, 214] width 6 height 6
click at [448, 235] on link "Delete" at bounding box center [455, 241] width 59 height 12
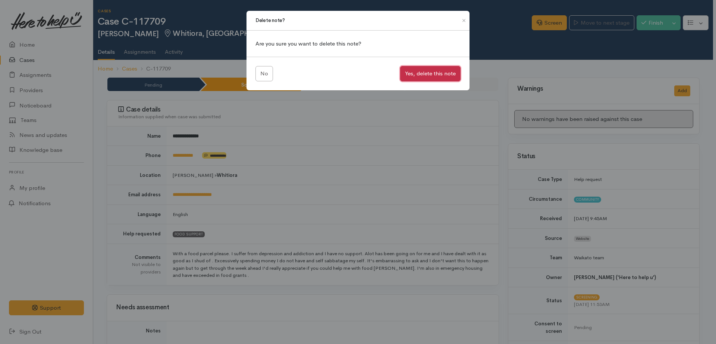
click at [445, 72] on button "Yes, delete this note" at bounding box center [430, 73] width 60 height 15
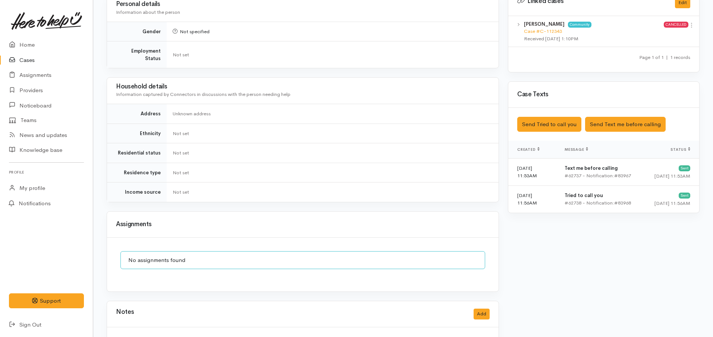
scroll to position [441, 0]
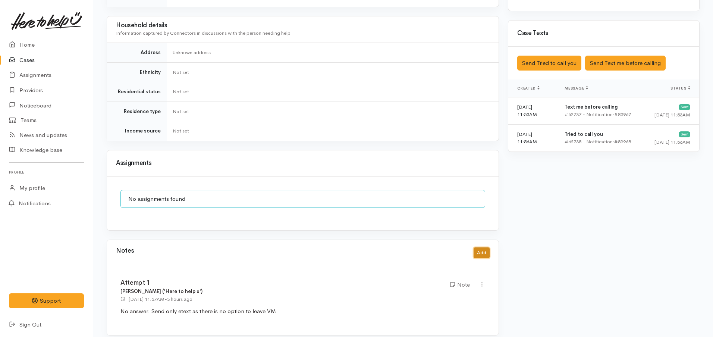
click at [486, 247] on button "Add" at bounding box center [482, 252] width 16 height 11
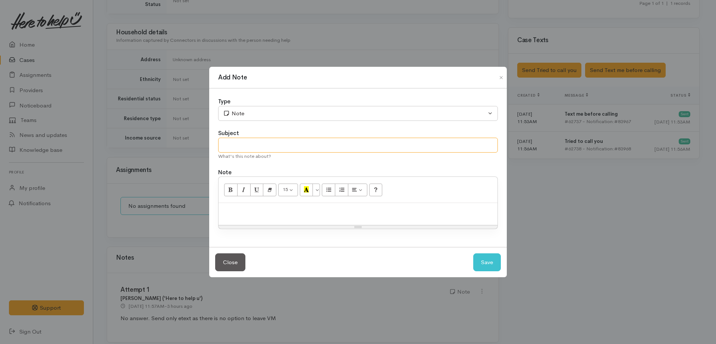
click at [246, 144] on input "text" at bounding box center [358, 145] width 280 height 15
type input "Attempt 2"
click at [241, 218] on div at bounding box center [358, 214] width 279 height 22
click at [478, 266] on button "Save" at bounding box center [487, 262] width 28 height 18
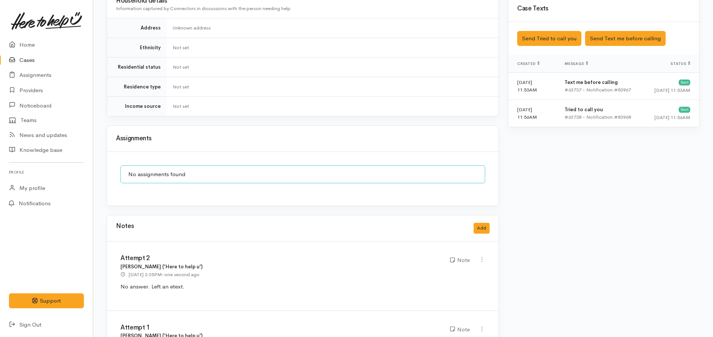
scroll to position [481, 0]
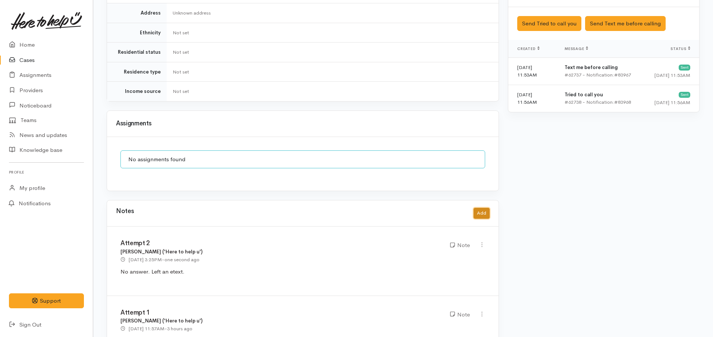
click at [480, 209] on button "Add" at bounding box center [482, 213] width 16 height 11
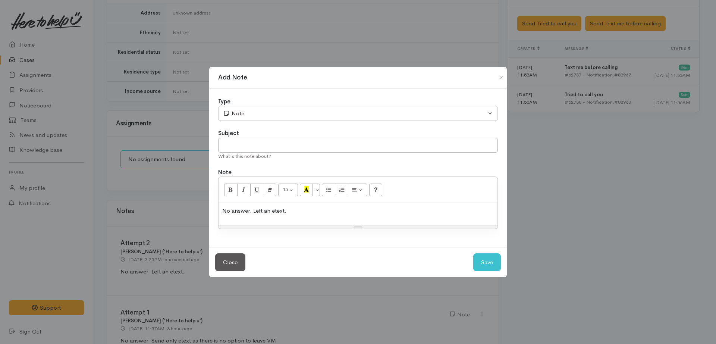
drag, startPoint x: 300, startPoint y: 213, endPoint x: 190, endPoint y: 202, distance: 110.5
click at [190, 202] on div "Add Note Type Correspondence Discussion Email Note Phone call SMS text message …" at bounding box center [358, 172] width 716 height 344
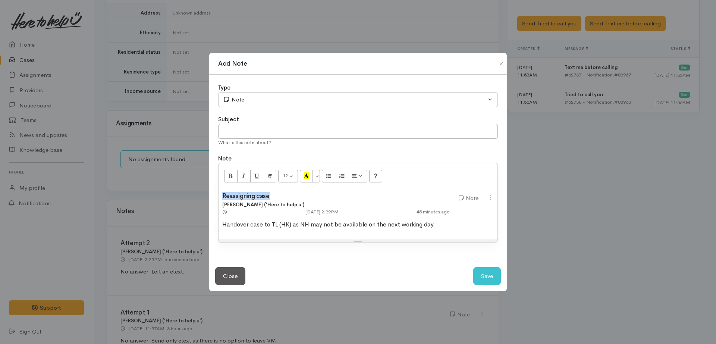
drag, startPoint x: 276, startPoint y: 191, endPoint x: 185, endPoint y: 187, distance: 91.5
click at [185, 187] on div "Add Note Type Correspondence Discussion Email Note Phone call SMS text message …" at bounding box center [358, 172] width 716 height 344
click at [234, 132] on input "text" at bounding box center [358, 131] width 280 height 15
paste input "Reassigning case"
type input "Reassigning case"
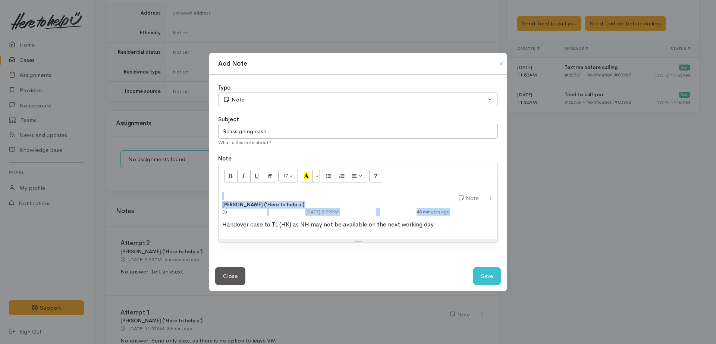
drag, startPoint x: 458, startPoint y: 211, endPoint x: 192, endPoint y: 180, distance: 267.8
click at [192, 180] on div "Add Note Type Correspondence Discussion Email Note Phone call SMS text message …" at bounding box center [358, 172] width 716 height 344
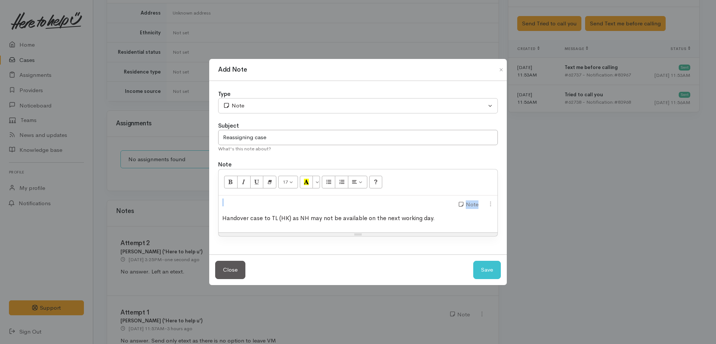
drag, startPoint x: 495, startPoint y: 202, endPoint x: 235, endPoint y: 195, distance: 259.4
click at [235, 199] on div "Note" at bounding box center [358, 204] width 281 height 10
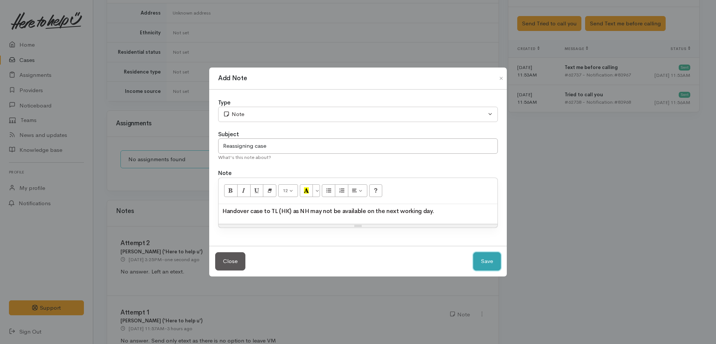
click at [487, 265] on button "Save" at bounding box center [487, 261] width 28 height 18
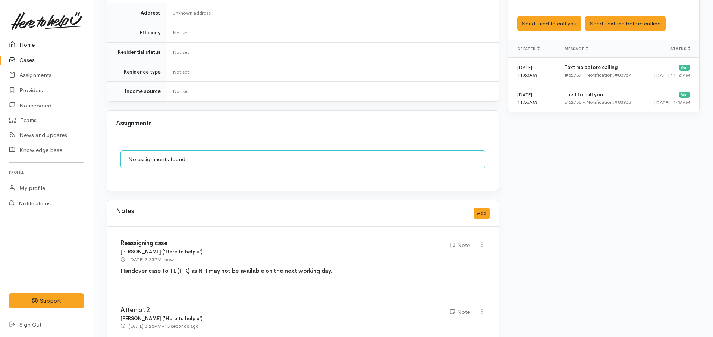
click at [33, 46] on link "Home" at bounding box center [46, 44] width 93 height 15
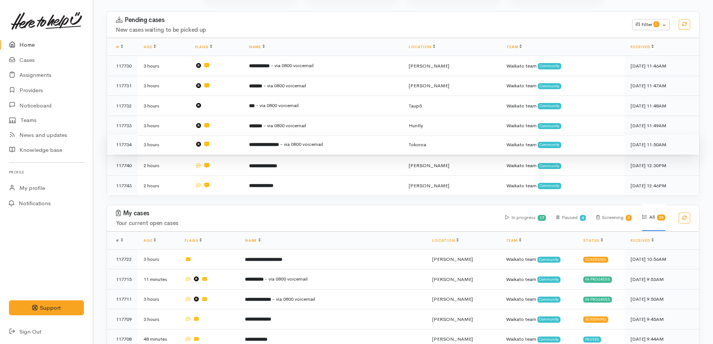
scroll to position [280, 0]
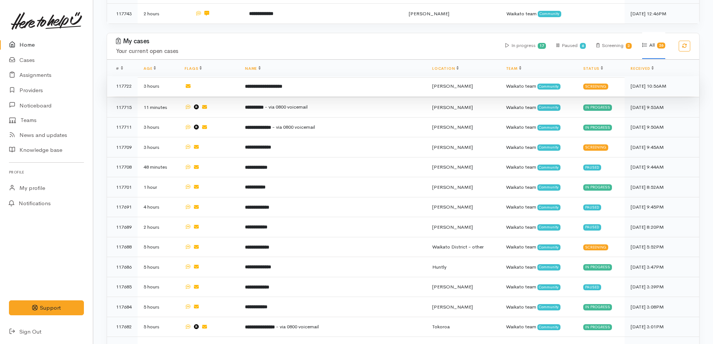
click at [271, 84] on b "**********" at bounding box center [263, 86] width 37 height 5
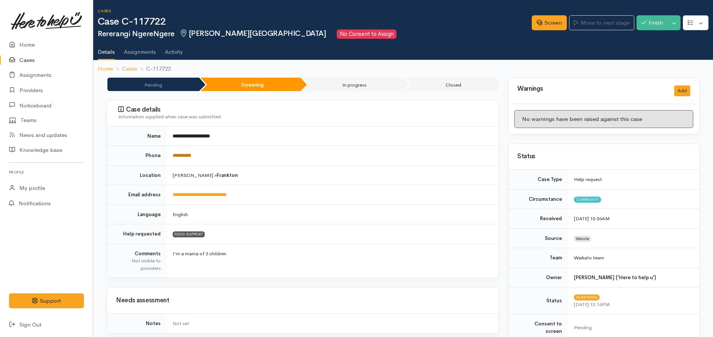
click at [178, 154] on link "**********" at bounding box center [182, 155] width 19 height 5
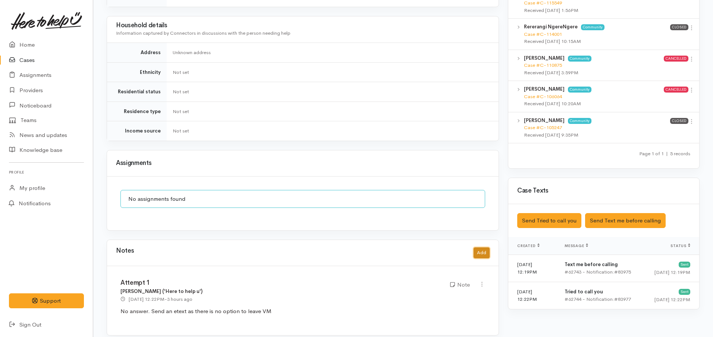
click at [481, 247] on button "Add" at bounding box center [482, 252] width 16 height 11
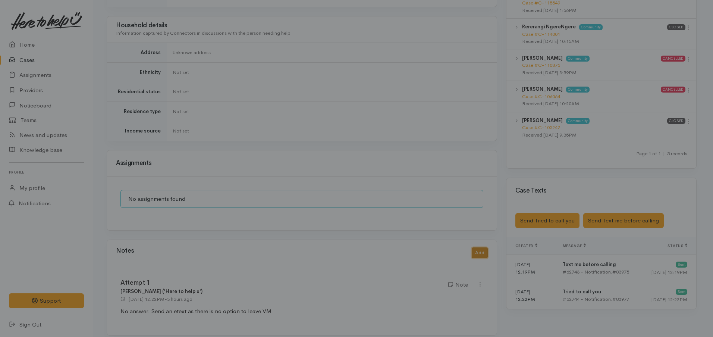
scroll to position [401, 0]
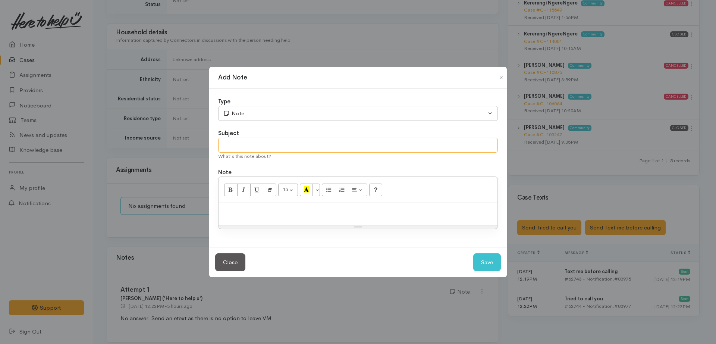
click at [248, 151] on input "text" at bounding box center [358, 145] width 280 height 15
type input "Attempt 2"
click at [276, 214] on p at bounding box center [358, 211] width 272 height 9
click at [479, 263] on button "Save" at bounding box center [487, 262] width 28 height 18
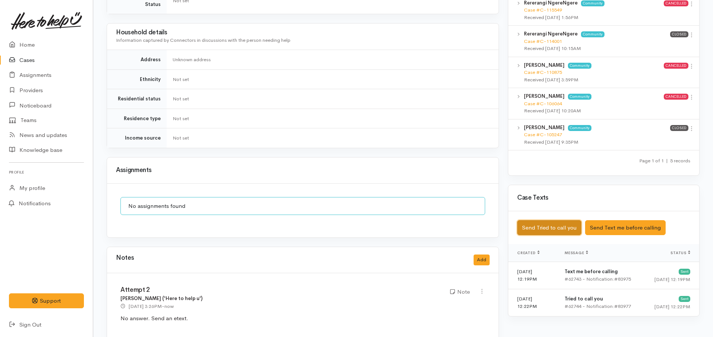
click at [543, 221] on button "Send Tried to call you" at bounding box center [549, 227] width 64 height 15
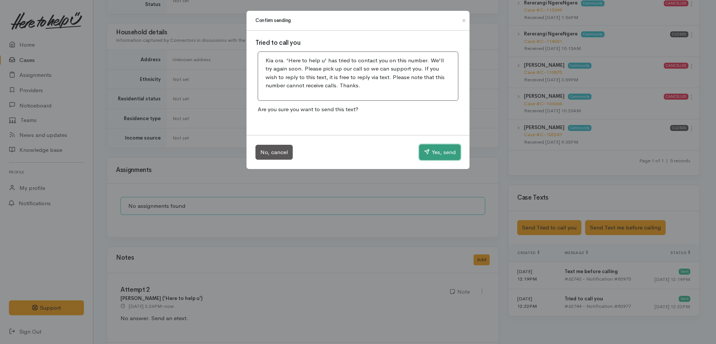
drag, startPoint x: 430, startPoint y: 154, endPoint x: 453, endPoint y: 202, distance: 53.7
click at [429, 152] on button "Yes, send" at bounding box center [439, 152] width 41 height 16
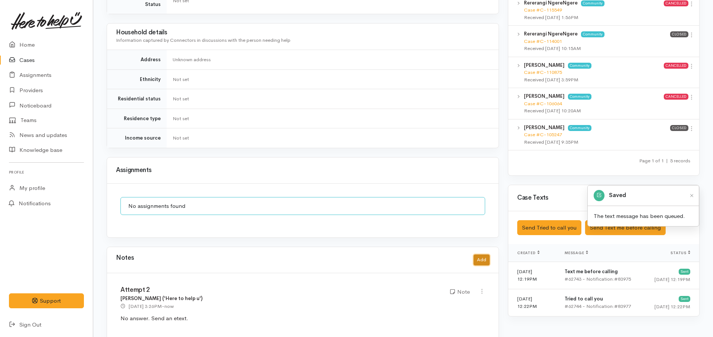
click at [480, 254] on button "Add" at bounding box center [482, 259] width 16 height 11
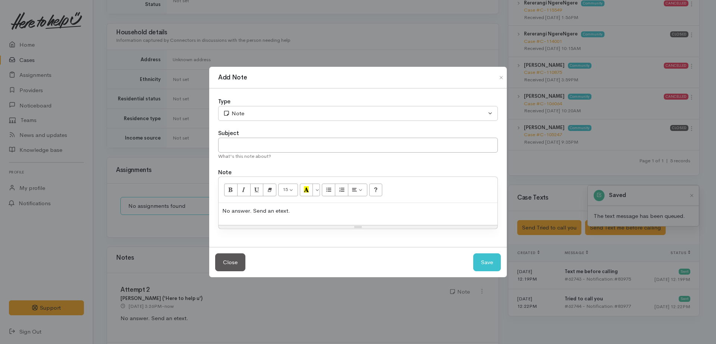
drag, startPoint x: 292, startPoint y: 213, endPoint x: 186, endPoint y: 200, distance: 107.5
click at [186, 200] on div "Add Note Type Correspondence Discussion Email Note Phone call SMS text message …" at bounding box center [358, 172] width 716 height 344
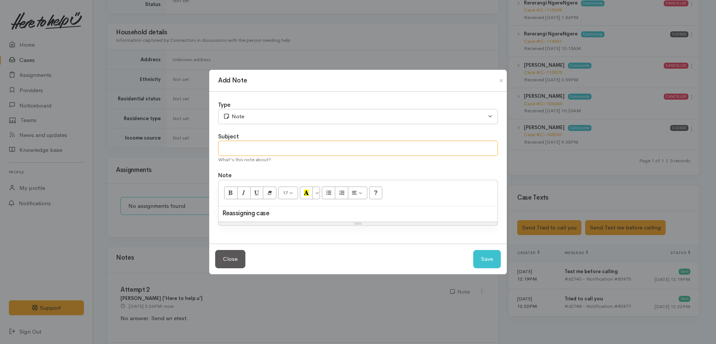
drag, startPoint x: 259, startPoint y: 145, endPoint x: 253, endPoint y: 143, distance: 5.9
click at [254, 143] on input "text" at bounding box center [358, 148] width 280 height 15
paste input "Reassigning case"
type input "Reassigning case"
drag, startPoint x: 286, startPoint y: 214, endPoint x: 201, endPoint y: 208, distance: 85.2
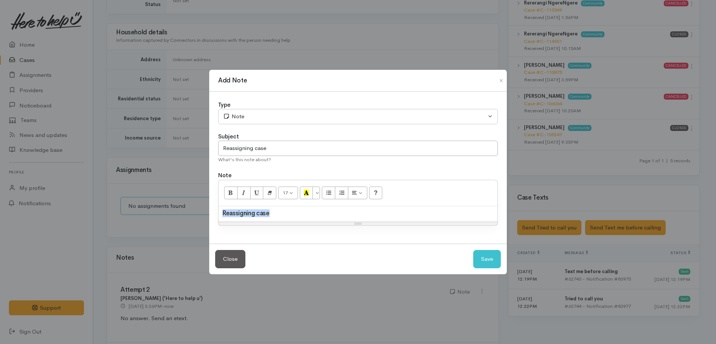
click at [201, 208] on div "Add Note Type Correspondence Discussion Email Note Phone call SMS text message …" at bounding box center [358, 172] width 716 height 344
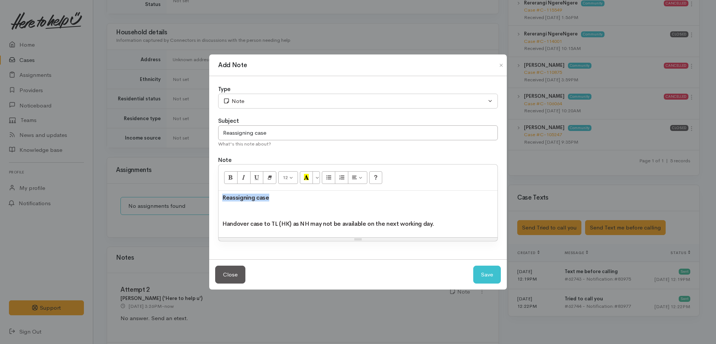
drag, startPoint x: 299, startPoint y: 201, endPoint x: 194, endPoint y: 194, distance: 105.1
click at [194, 194] on div "Add Note Type Correspondence Discussion Email Note Phone call SMS text message …" at bounding box center [358, 172] width 716 height 344
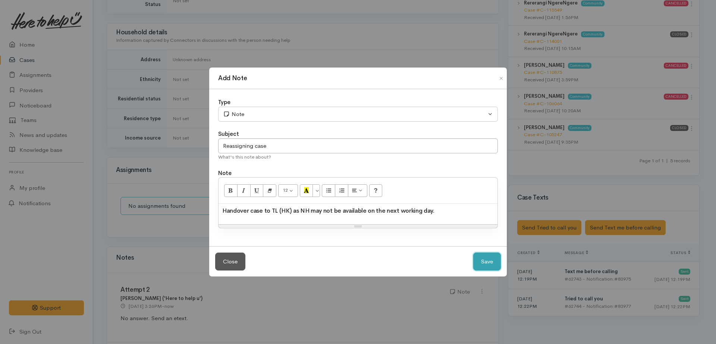
click at [483, 262] on button "Save" at bounding box center [487, 262] width 28 height 18
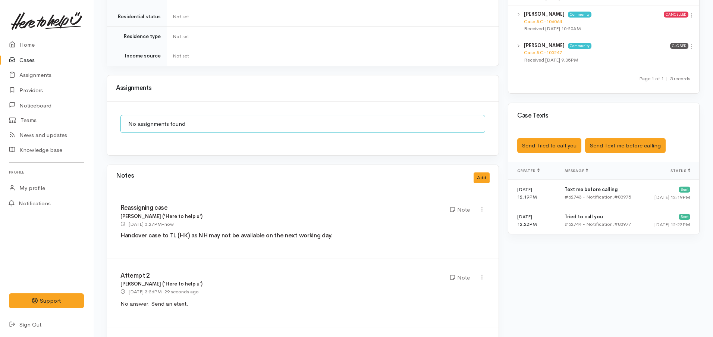
scroll to position [545, 0]
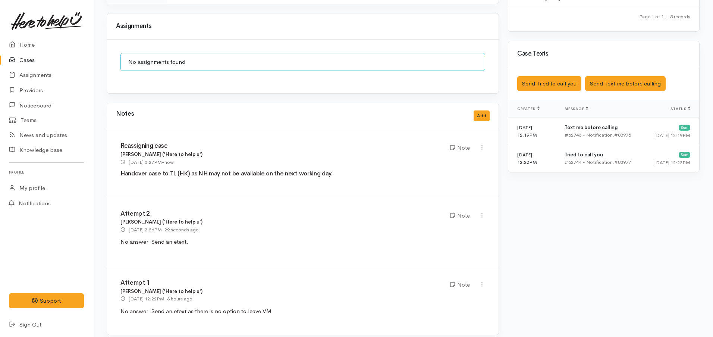
click at [16, 65] on link "Cases" at bounding box center [46, 60] width 93 height 15
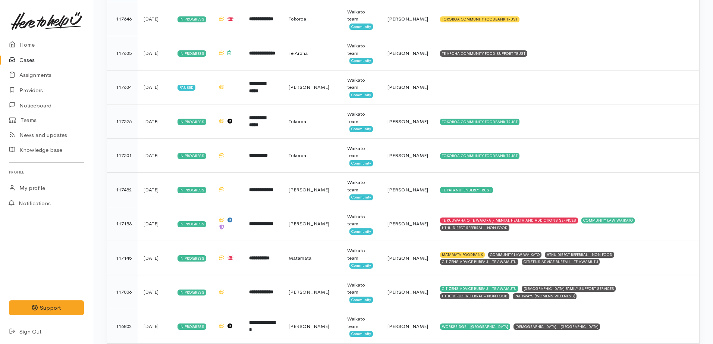
scroll to position [554, 0]
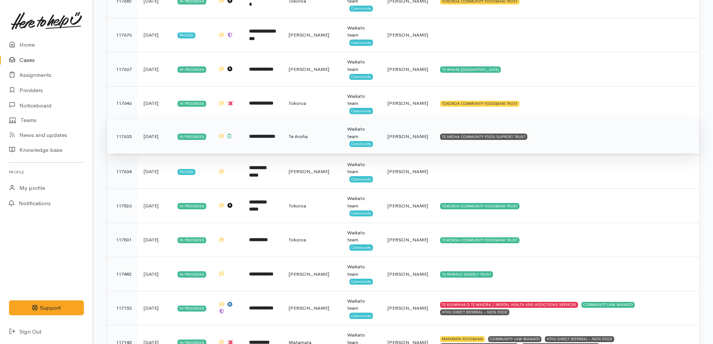
click at [308, 137] on span "Te Aroha" at bounding box center [298, 136] width 19 height 6
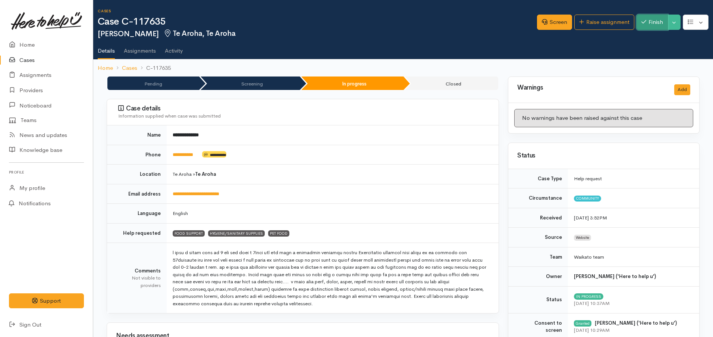
click at [658, 29] on button "Finish" at bounding box center [652, 22] width 31 height 15
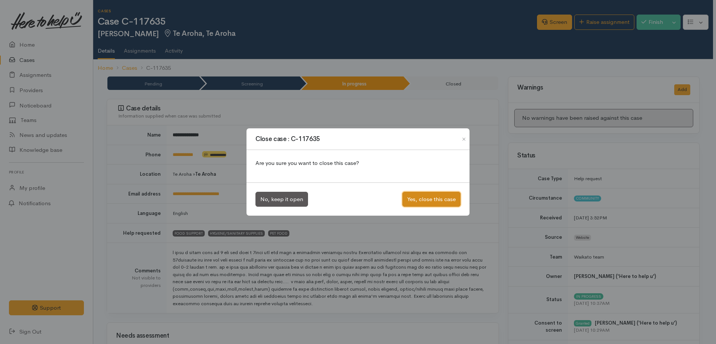
click at [422, 201] on button "Yes, close this case" at bounding box center [432, 199] width 58 height 15
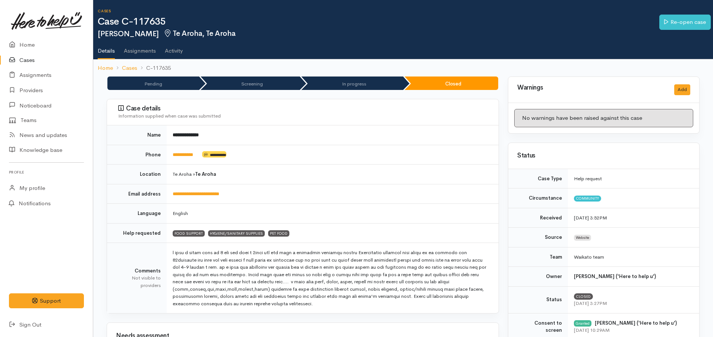
click at [31, 61] on link "Cases" at bounding box center [46, 60] width 93 height 15
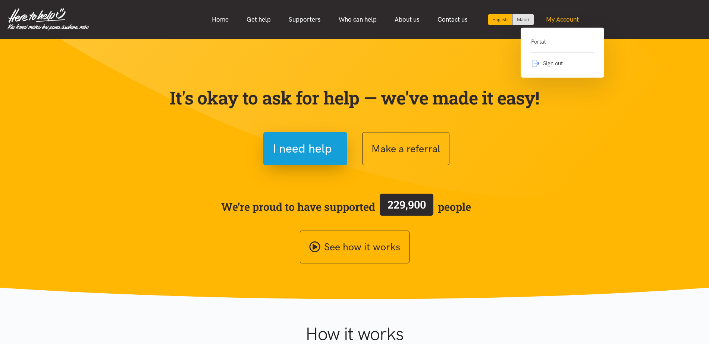
click at [570, 16] on link "My Account" at bounding box center [562, 20] width 51 height 16
click at [548, 42] on link "Portal" at bounding box center [562, 44] width 63 height 15
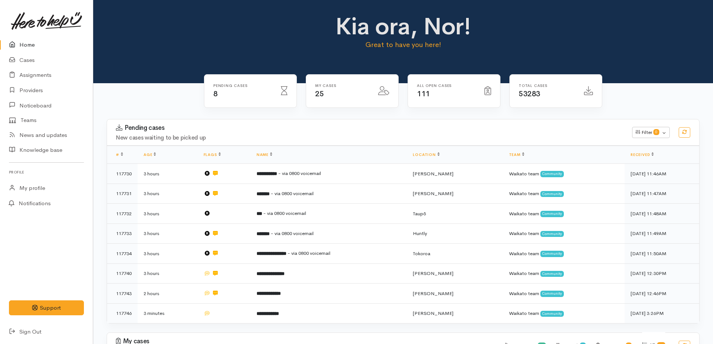
scroll to position [280, 0]
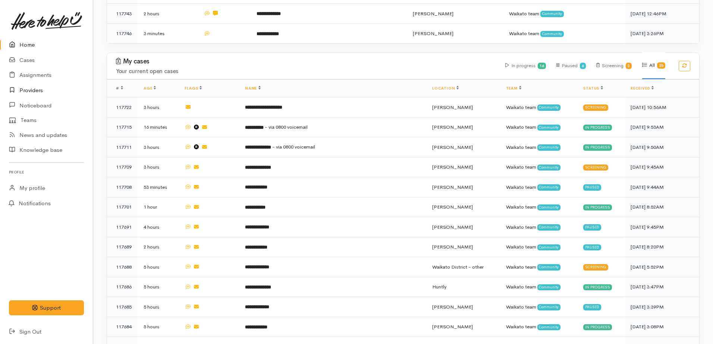
click at [24, 88] on link "Providers" at bounding box center [46, 90] width 93 height 15
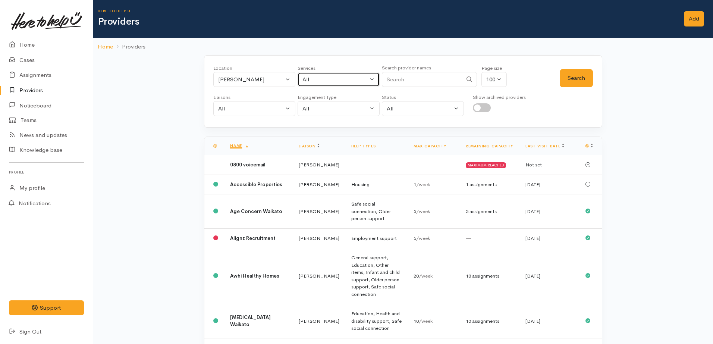
click at [364, 79] on div "All" at bounding box center [336, 79] width 66 height 9
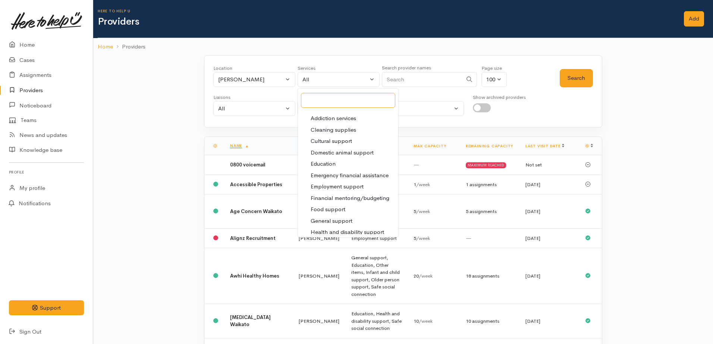
scroll to position [47, 0]
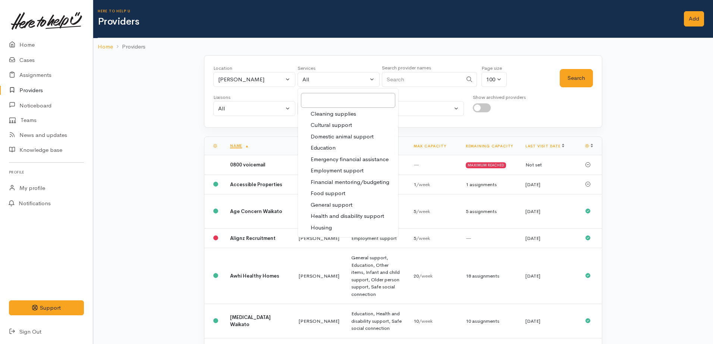
click at [321, 194] on span "Food support" at bounding box center [328, 193] width 35 height 9
select select "3"
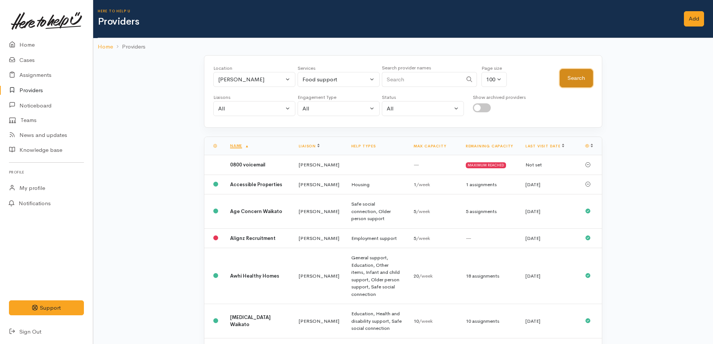
click at [571, 78] on button "Search" at bounding box center [576, 78] width 33 height 18
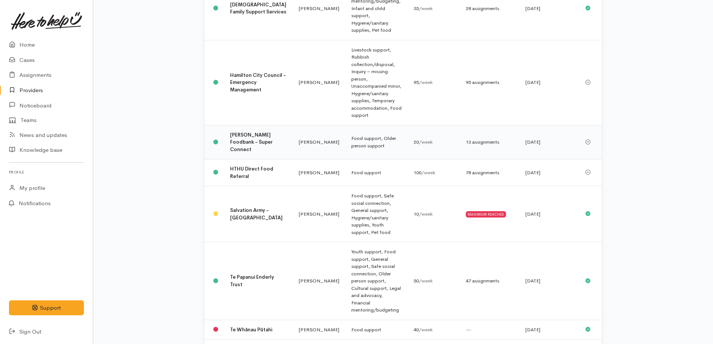
scroll to position [187, 0]
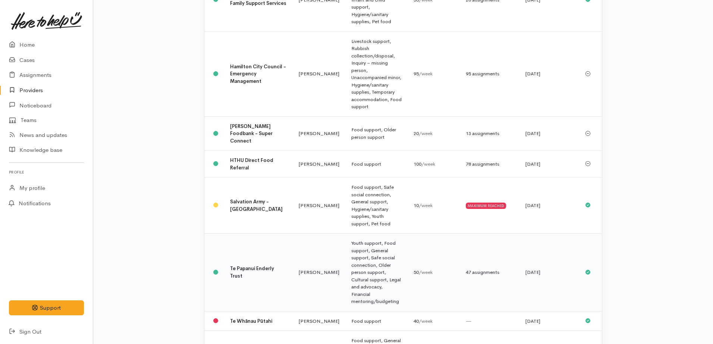
click at [261, 234] on td "Te Papanui Enderly Trust" at bounding box center [258, 273] width 69 height 78
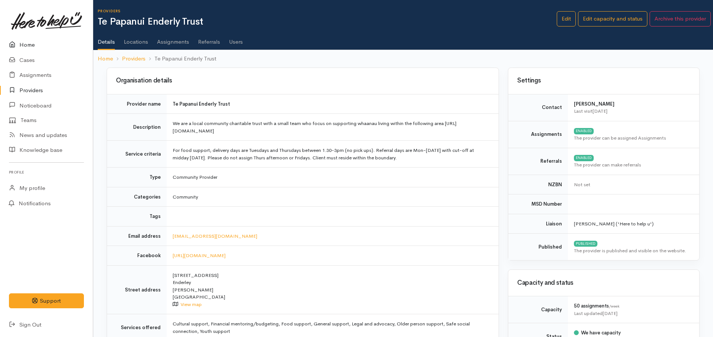
click at [36, 47] on link "Home" at bounding box center [46, 44] width 93 height 15
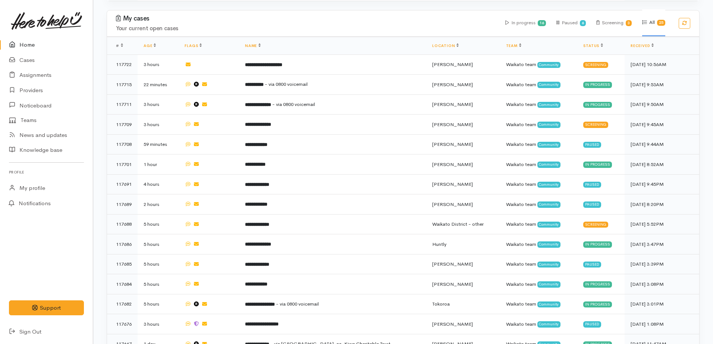
scroll to position [335, 0]
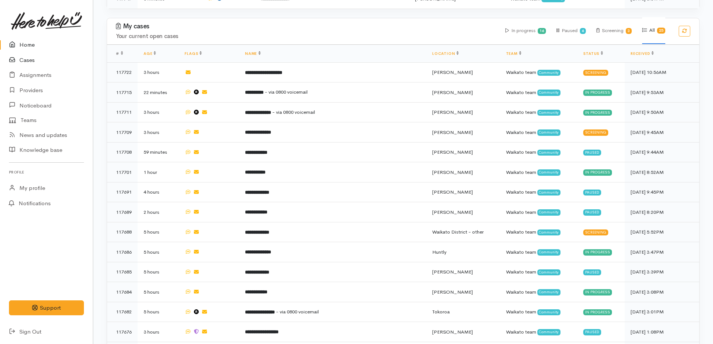
click at [38, 66] on link "Cases" at bounding box center [46, 60] width 93 height 15
